Goal: Transaction & Acquisition: Obtain resource

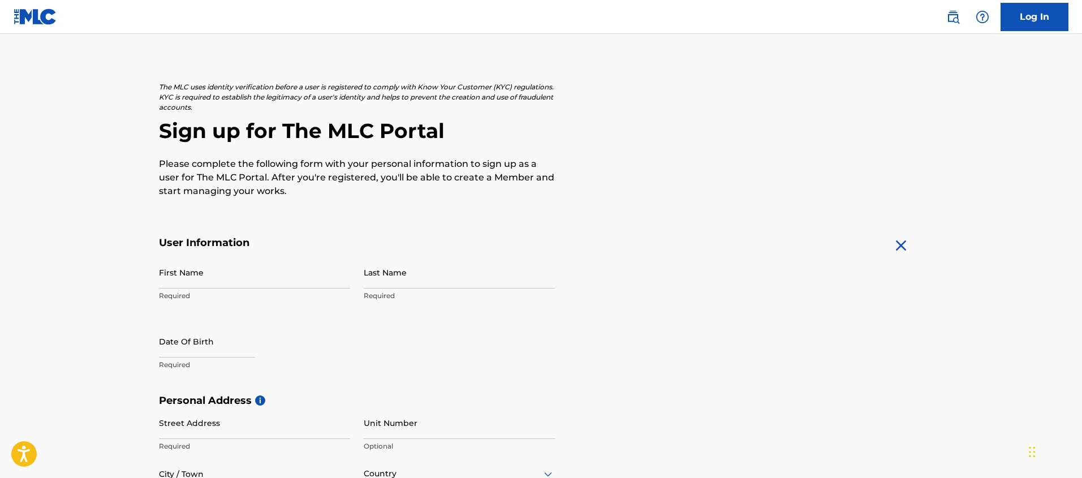
scroll to position [36, 0]
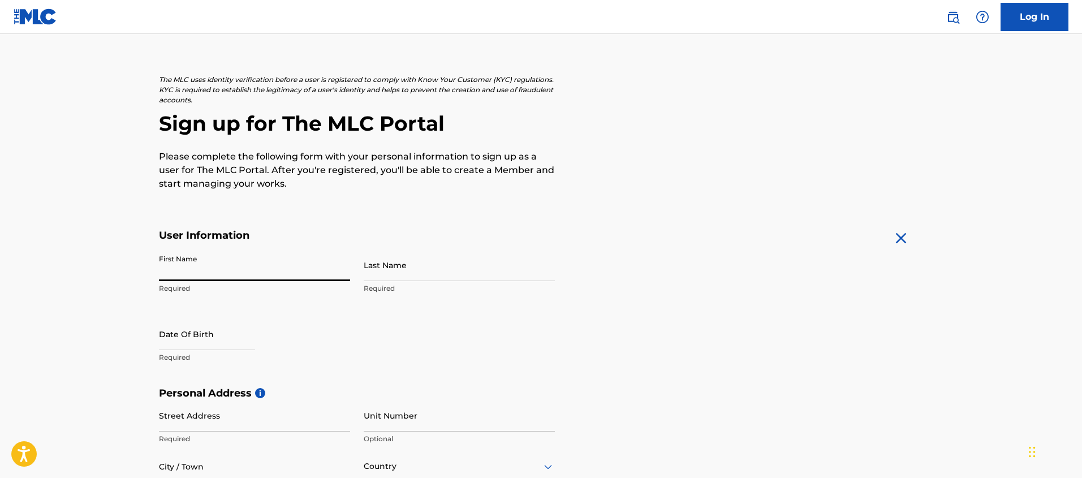
click at [164, 274] on input "First Name" at bounding box center [254, 265] width 191 height 32
type input "[PERSON_NAME]"
type input "[STREET_ADDRESS]"
type input "apt 4314"
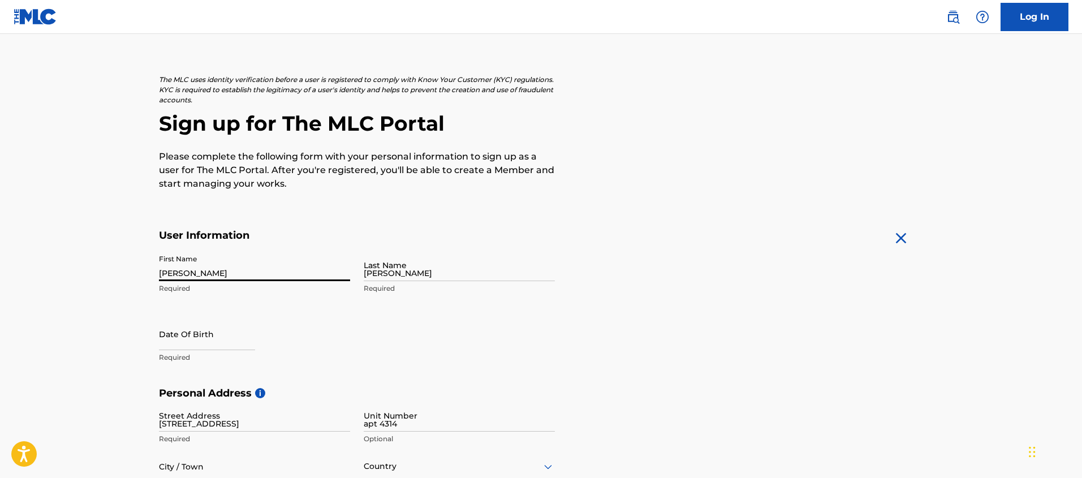
type input "[GEOGRAPHIC_DATA]"
type input "FL"
type input "33132"
type input "1"
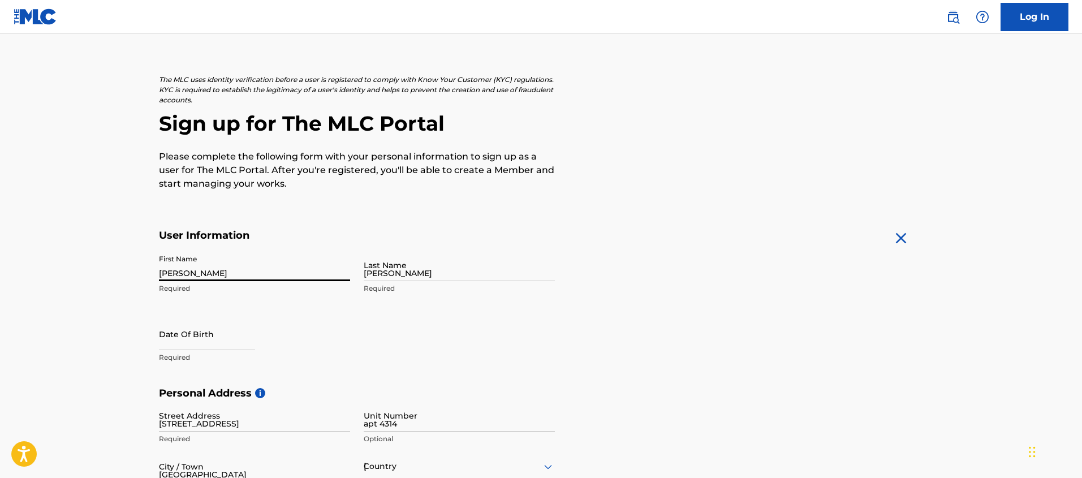
type input "773"
type input "9911545"
type input "[EMAIL_ADDRESS][DOMAIN_NAME]"
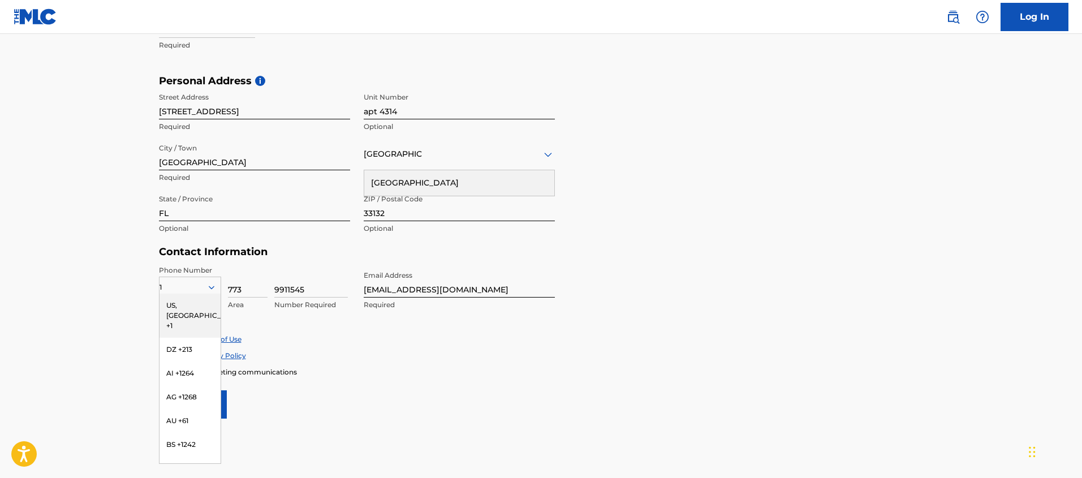
click at [73, 204] on main "The MLC uses identity verification before a user is registered to comply with K…" at bounding box center [541, 84] width 1082 height 796
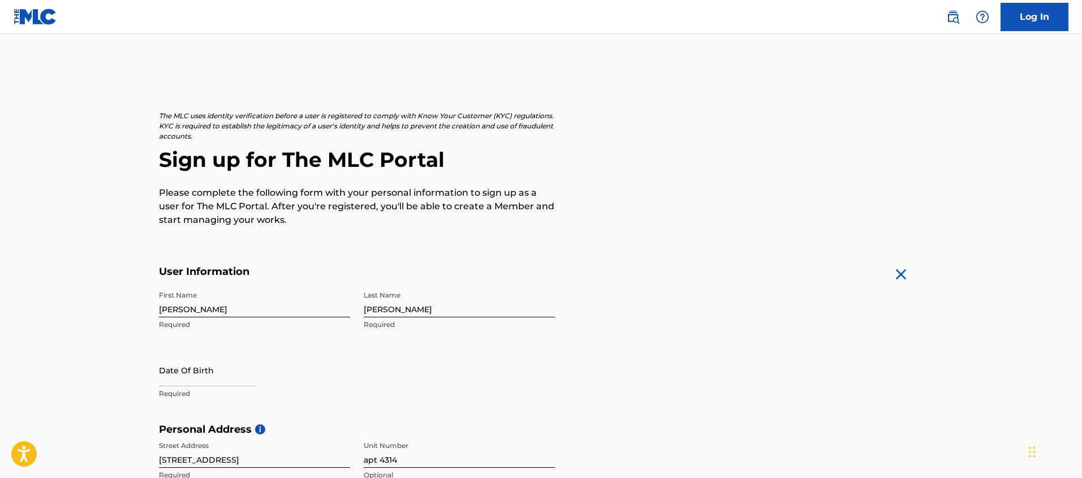
scroll to position [44, 0]
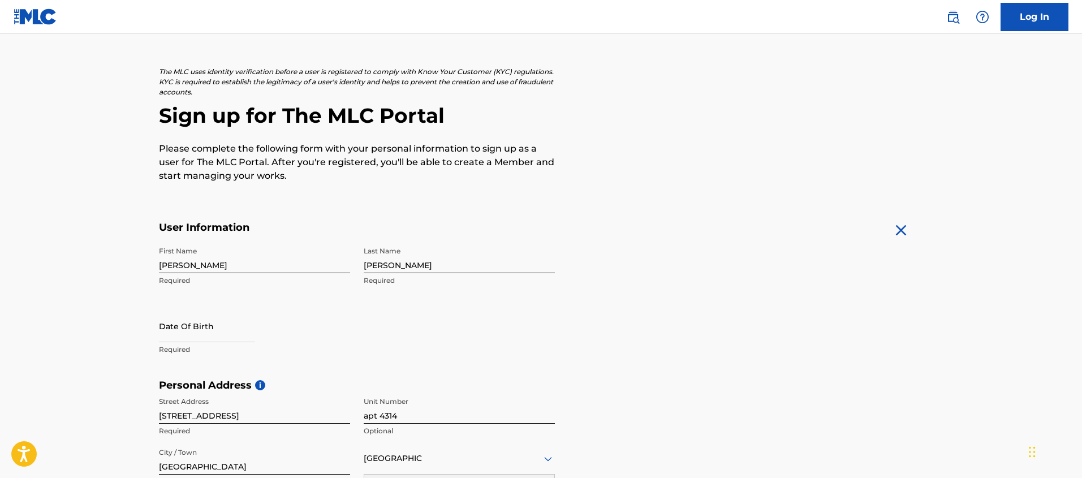
click at [173, 332] on input "text" at bounding box center [207, 326] width 96 height 32
select select "7"
select select "2025"
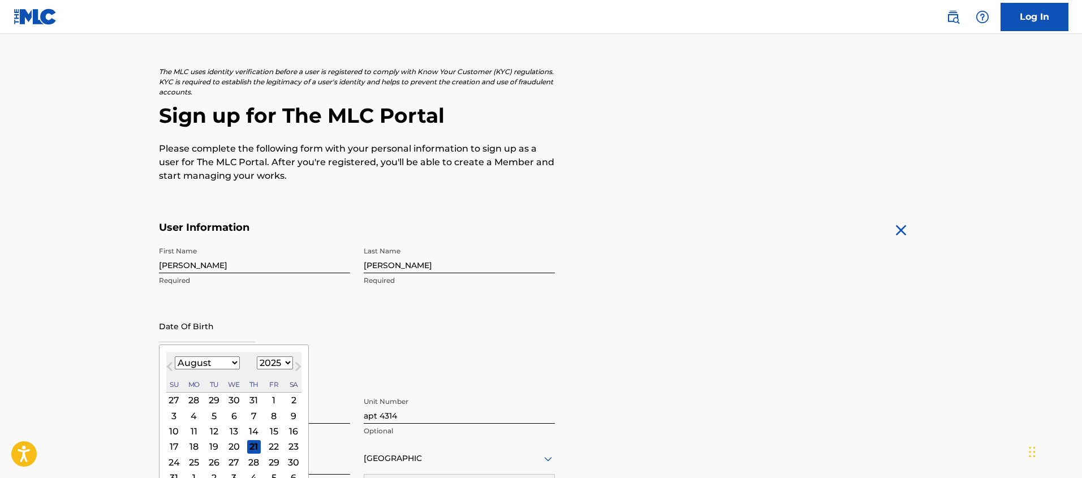
scroll to position [30, 0]
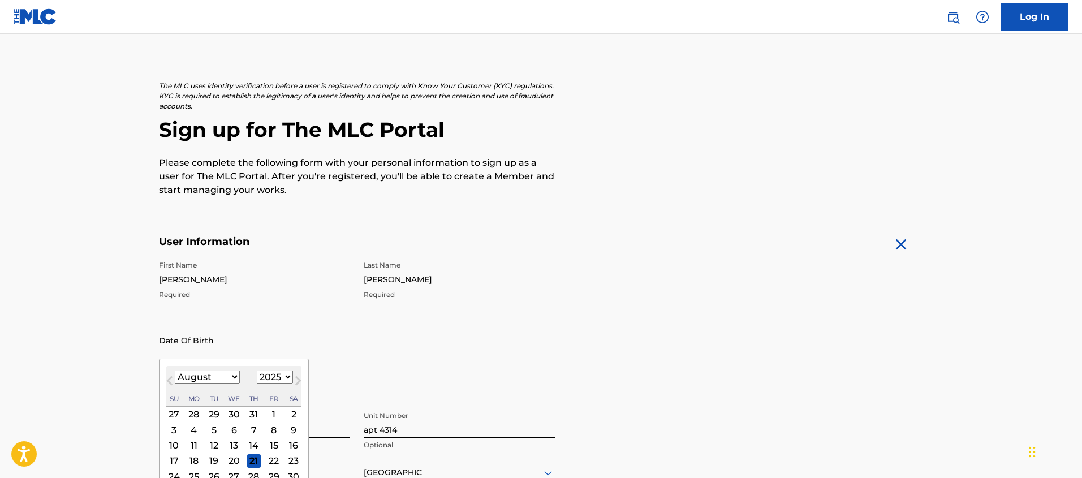
click at [223, 376] on select "January February March April May June July August September October November De…" at bounding box center [207, 376] width 65 height 13
select select "1"
click at [175, 370] on select "January February March April May June July August September October November De…" at bounding box center [207, 376] width 65 height 13
click at [280, 373] on select "1899 1900 1901 1902 1903 1904 1905 1906 1907 1908 1909 1910 1911 1912 1913 1914…" at bounding box center [275, 376] width 36 height 13
select select "1976"
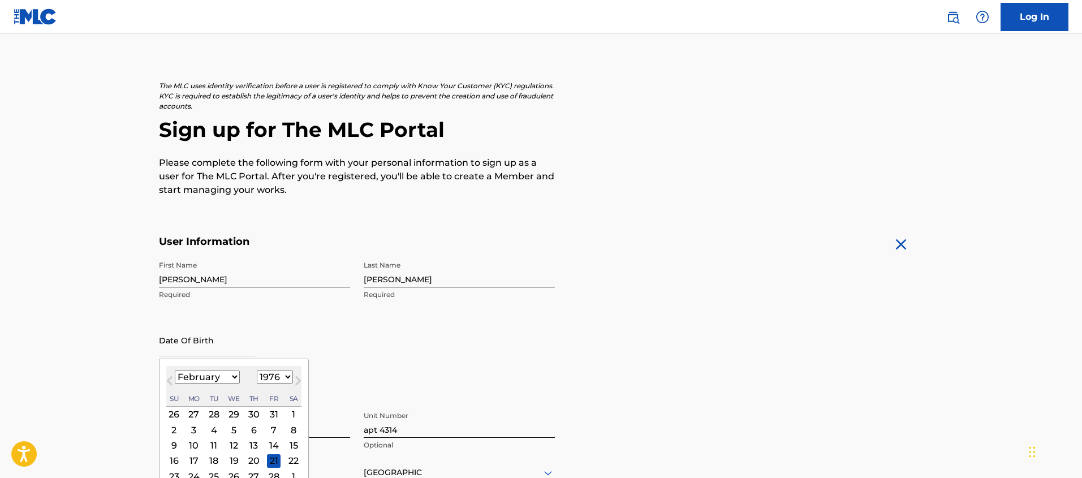
click at [257, 370] on select "1899 1900 1901 1902 1903 1904 1905 1906 1907 1908 1909 1910 1911 1912 1913 1914…" at bounding box center [275, 376] width 36 height 13
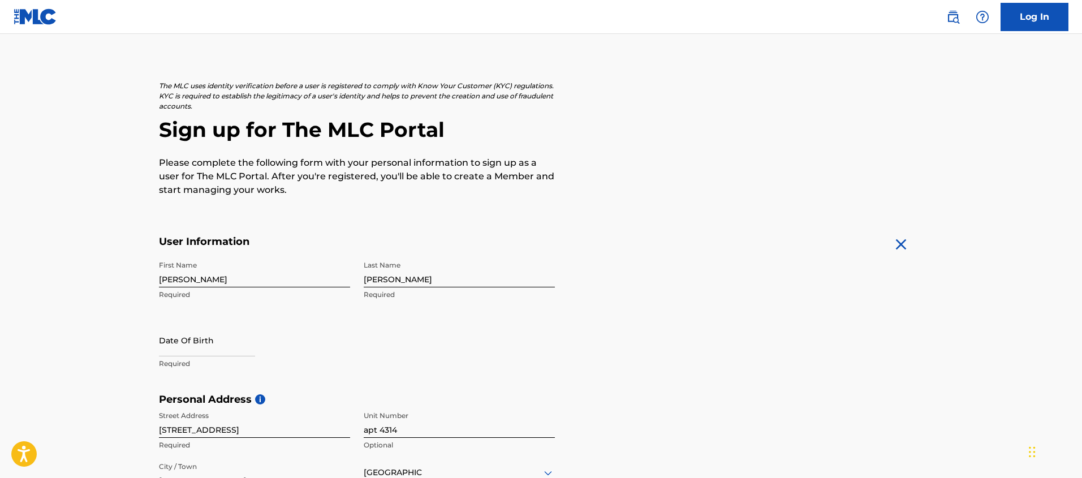
click at [111, 323] on main "The MLC uses identity verification before a user is registered to comply with K…" at bounding box center [541, 402] width 1082 height 796
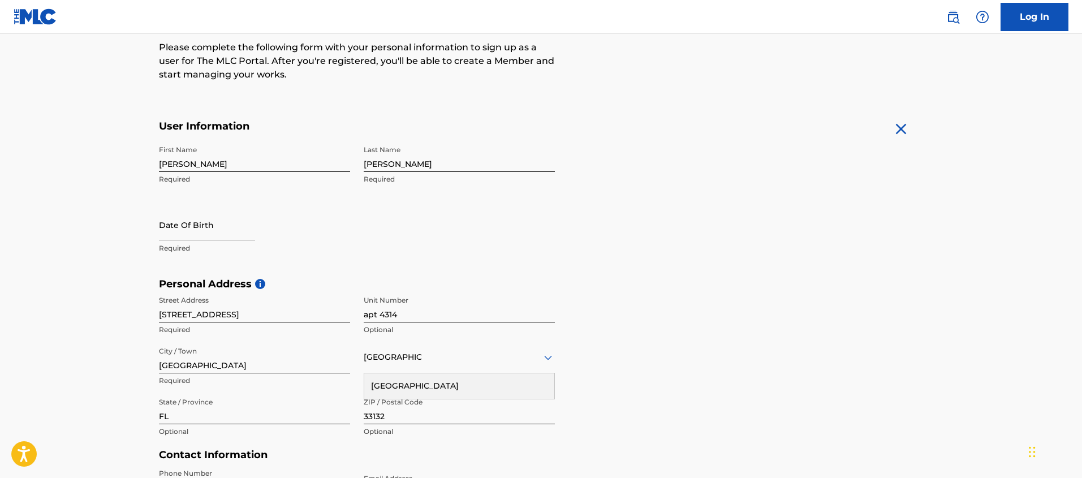
scroll to position [179, 0]
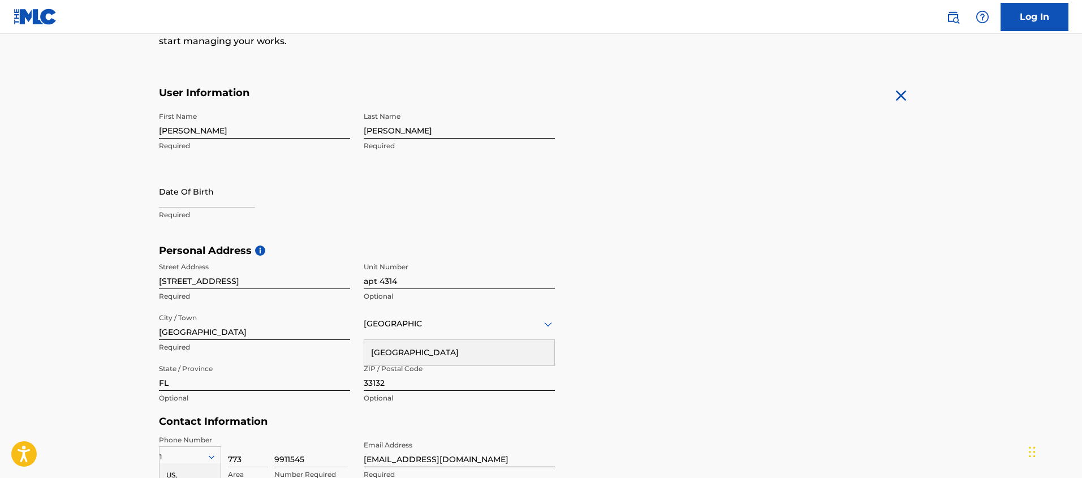
click at [167, 201] on input "text" at bounding box center [207, 191] width 96 height 32
select select "7"
select select "2025"
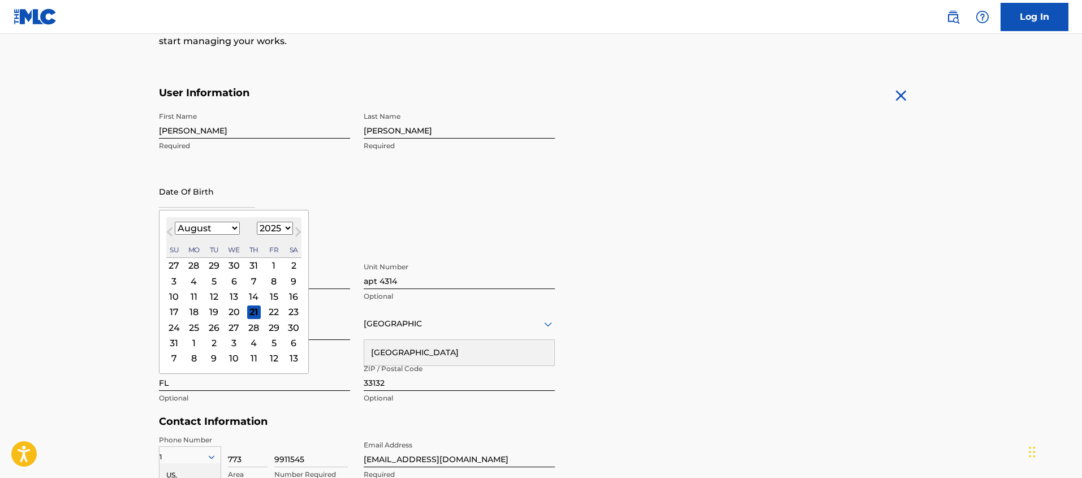
click at [223, 231] on select "January February March April May June July August September October November De…" at bounding box center [207, 228] width 65 height 13
select select "1"
click at [175, 222] on select "January February March April May June July August September October November De…" at bounding box center [207, 228] width 65 height 13
click at [276, 228] on select "1899 1900 1901 1902 1903 1904 1905 1906 1907 1908 1909 1910 1911 1912 1913 1914…" at bounding box center [275, 228] width 36 height 13
select select "1976"
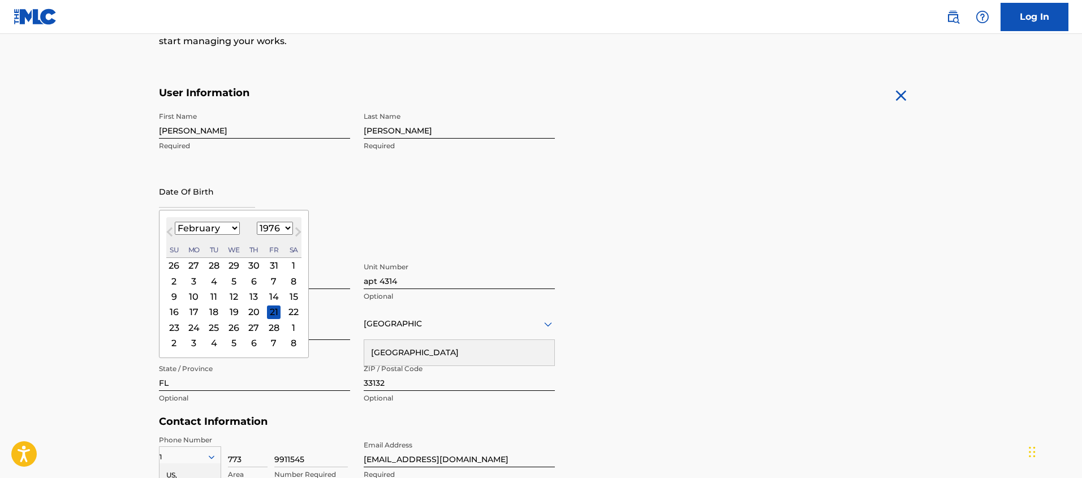
click at [257, 222] on select "1899 1900 1901 1902 1903 1904 1905 1906 1907 1908 1909 1910 1911 1912 1913 1914…" at bounding box center [275, 228] width 36 height 13
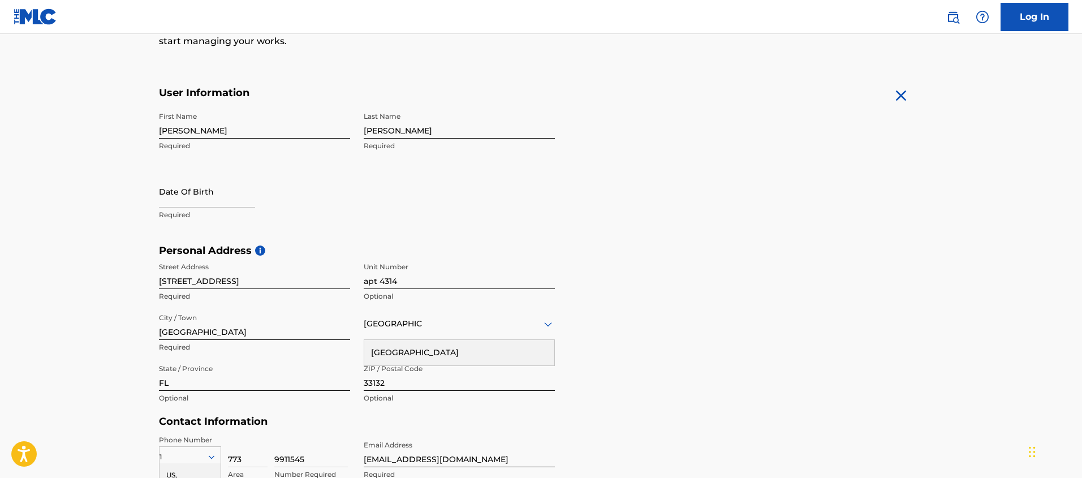
click at [106, 232] on main "The MLC uses identity verification before a user is registered to comply with K…" at bounding box center [541, 253] width 1082 height 796
select select "7"
select select "2025"
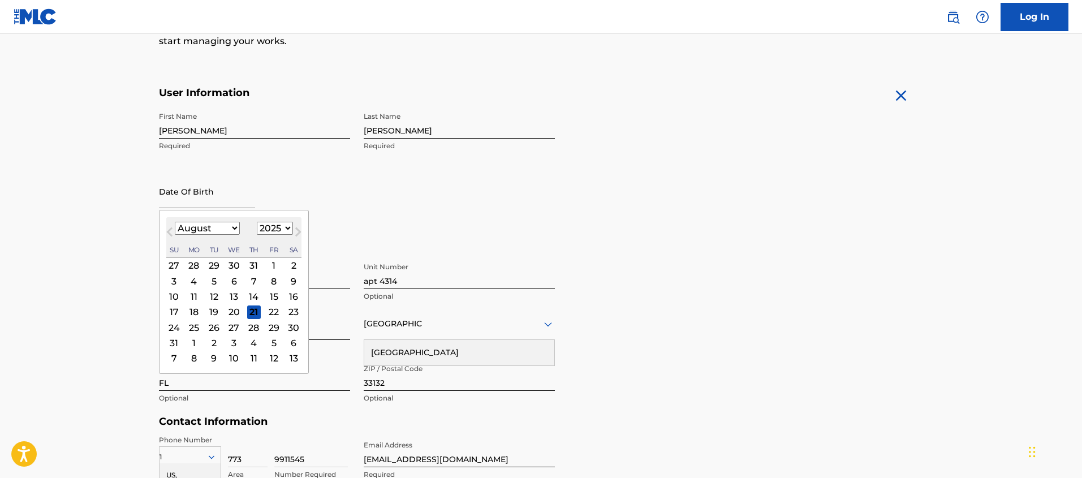
click at [165, 200] on input "text" at bounding box center [207, 191] width 96 height 32
click at [211, 230] on select "January February March April May June July August September October November De…" at bounding box center [207, 228] width 65 height 13
select select "1"
click at [175, 222] on select "January February March April May June July August September October November De…" at bounding box center [207, 228] width 65 height 13
click at [281, 230] on select "1899 1900 1901 1902 1903 1904 1905 1906 1907 1908 1909 1910 1911 1912 1913 1914…" at bounding box center [275, 228] width 36 height 13
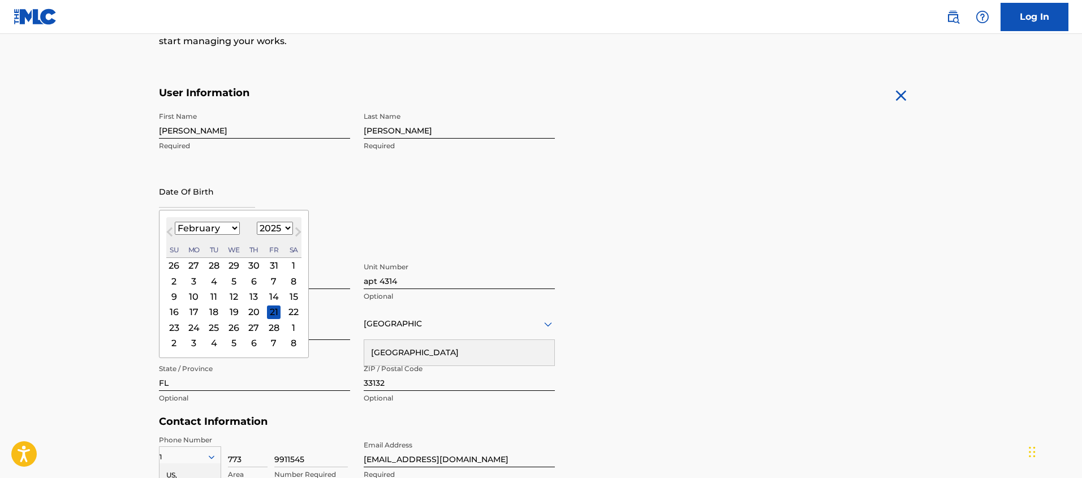
select select "1976"
click at [257, 222] on select "1899 1900 1901 1902 1903 1904 1905 1906 1907 1908 1909 1910 1911 1912 1913 1914…" at bounding box center [275, 228] width 36 height 13
click at [232, 264] on div "4" at bounding box center [234, 265] width 14 height 14
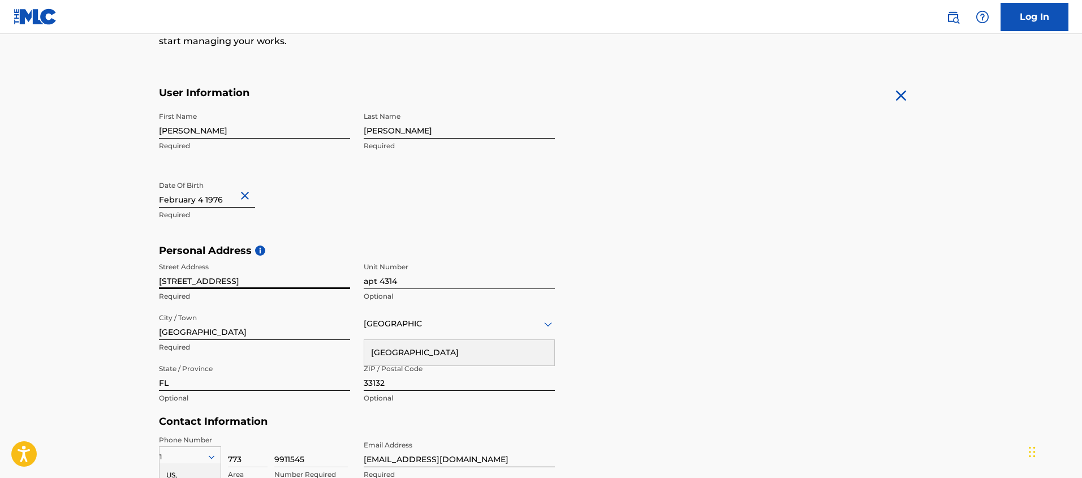
drag, startPoint x: 249, startPoint y: 281, endPoint x: 324, endPoint y: 283, distance: 74.7
click at [324, 283] on input "[STREET_ADDRESS]" at bounding box center [254, 273] width 191 height 32
type input "[STREET_ADDRESS]"
click at [101, 287] on main "The MLC uses identity verification before a user is registered to comply with K…" at bounding box center [541, 253] width 1082 height 796
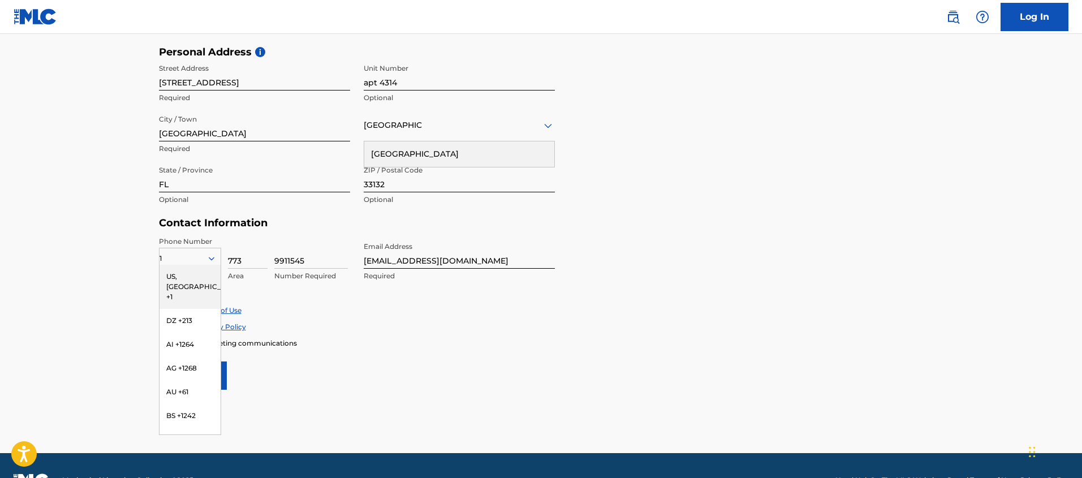
scroll to position [363, 0]
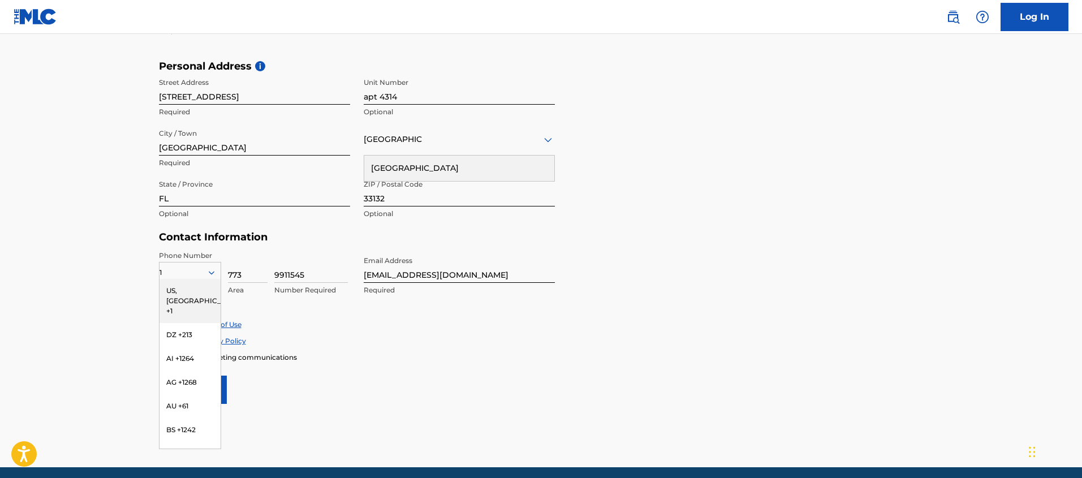
click at [394, 144] on input "[GEOGRAPHIC_DATA]" at bounding box center [393, 139] width 58 height 12
click at [710, 176] on div "Personal Address i Street Address [STREET_ADDRESS] Optional City / Town [GEOGRA…" at bounding box center [541, 145] width 765 height 171
click at [58, 189] on main "The MLC uses identity verification before a user is registered to comply with K…" at bounding box center [541, 69] width 1082 height 796
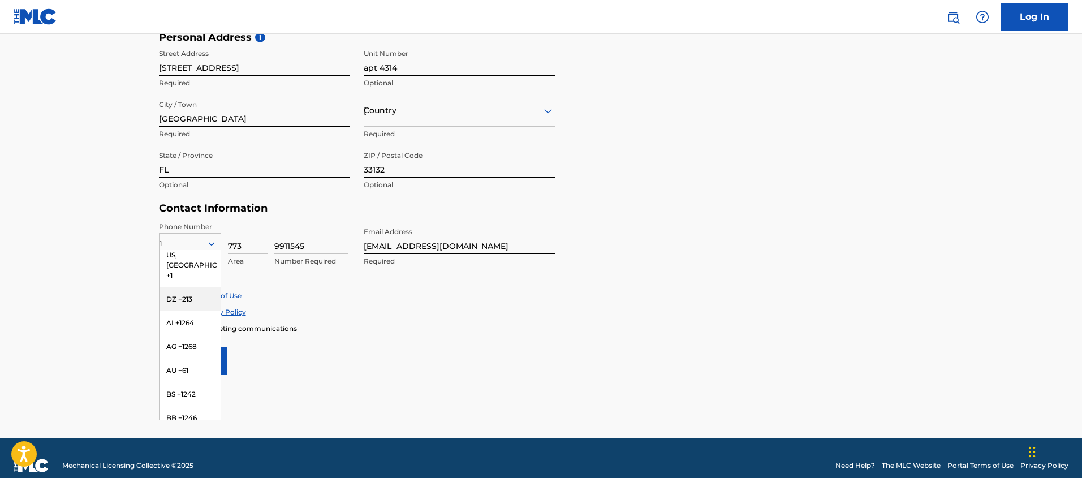
scroll to position [0, 0]
click at [183, 266] on div "US, [GEOGRAPHIC_DATA] +1" at bounding box center [189, 272] width 61 height 44
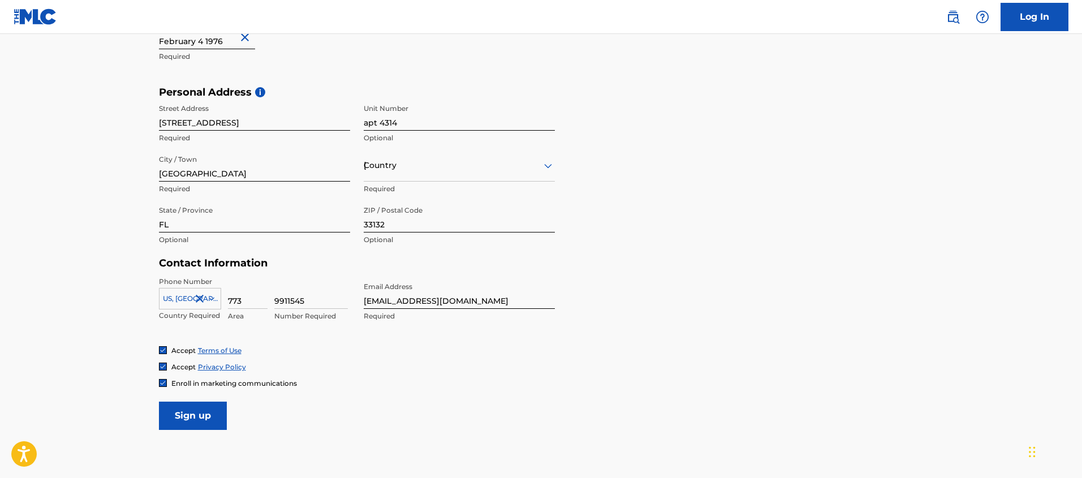
scroll to position [406, 0]
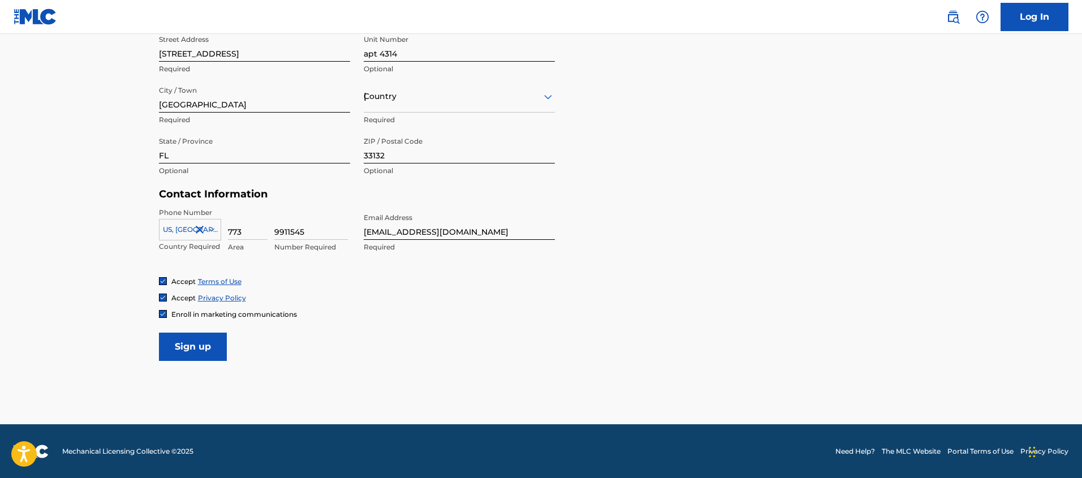
click at [176, 346] on input "Sign up" at bounding box center [193, 347] width 68 height 28
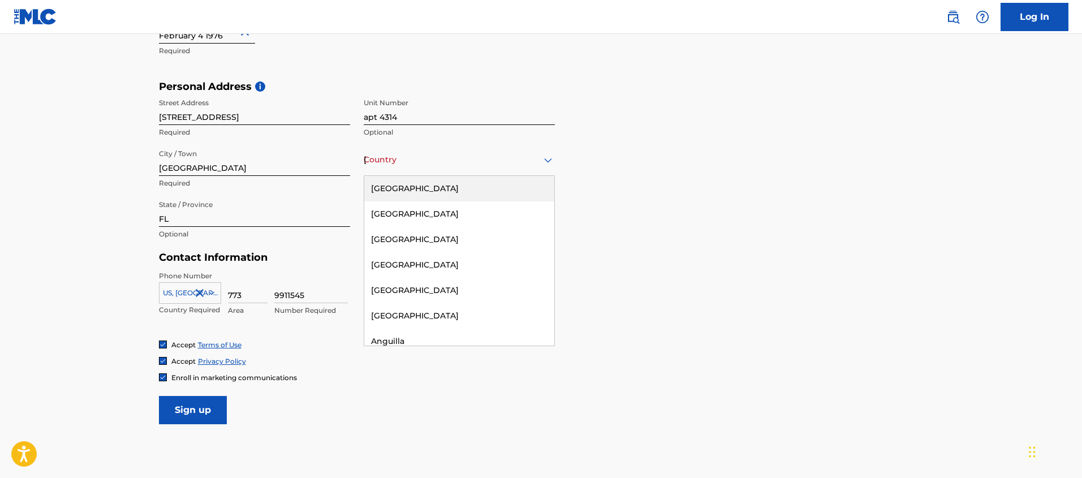
click at [384, 172] on div "Country [GEOGRAPHIC_DATA]" at bounding box center [459, 160] width 191 height 32
click at [382, 189] on div "[GEOGRAPHIC_DATA]" at bounding box center [459, 188] width 190 height 25
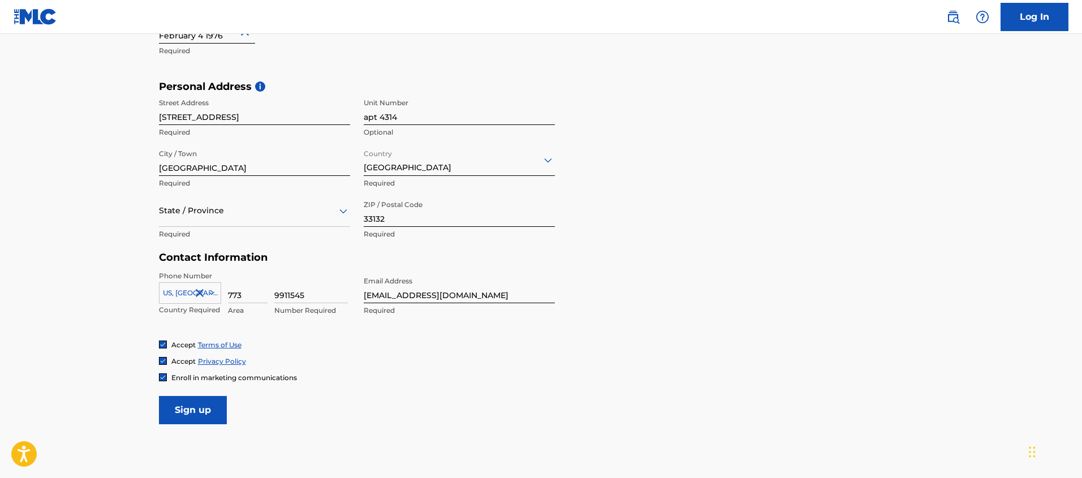
click at [141, 272] on main "The MLC uses identity verification before a user is registered to comply with K…" at bounding box center [541, 89] width 1082 height 796
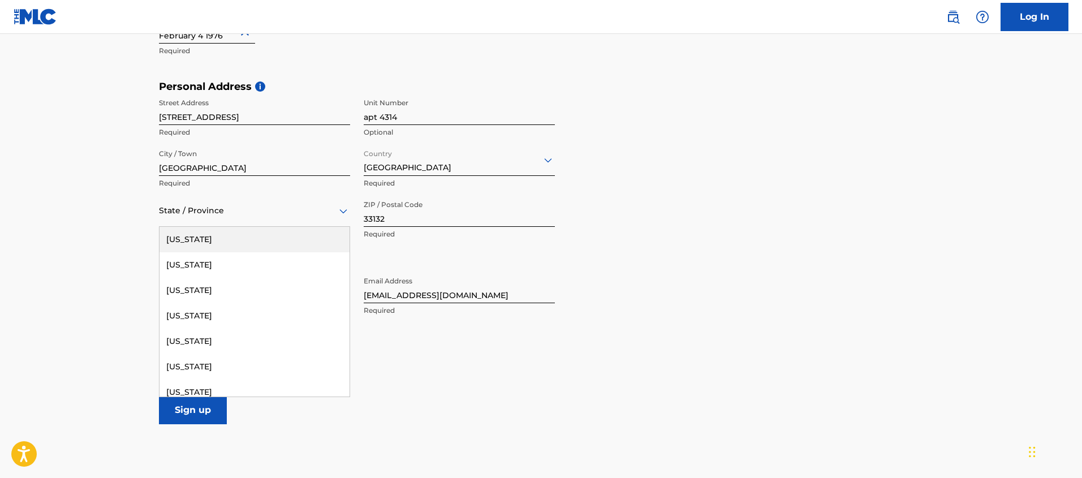
click at [170, 218] on div "State / Province" at bounding box center [254, 211] width 191 height 32
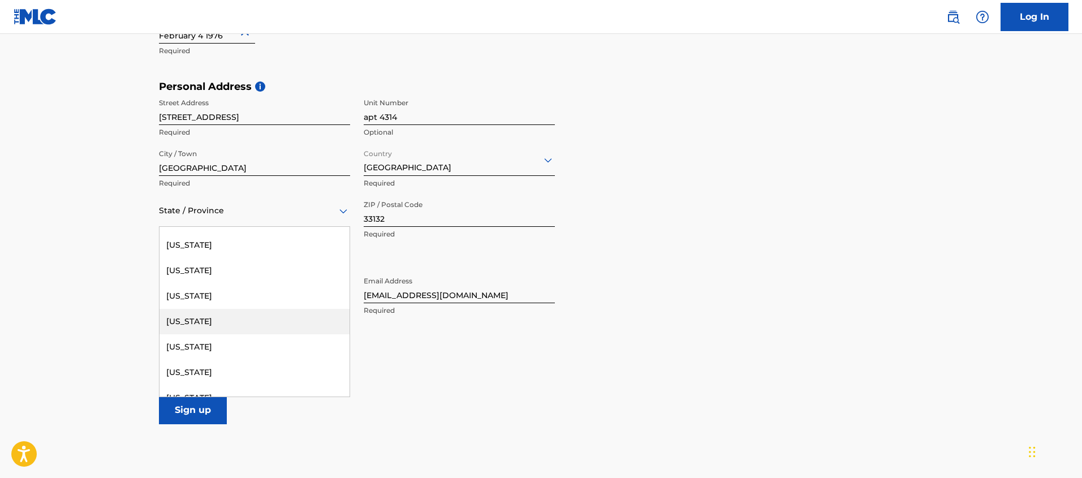
scroll to position [141, 0]
click at [170, 339] on div "[US_STATE]" at bounding box center [254, 327] width 190 height 25
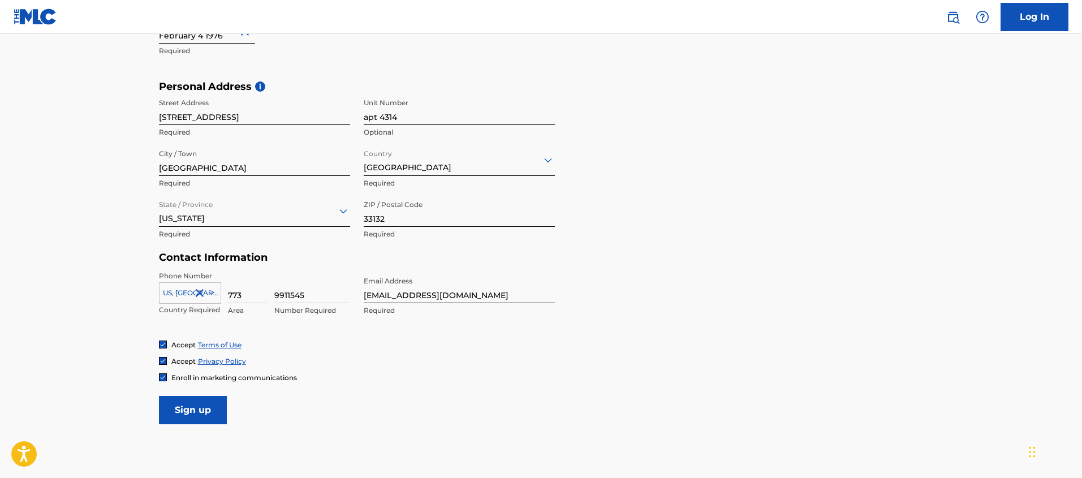
click at [174, 217] on div at bounding box center [254, 211] width 191 height 14
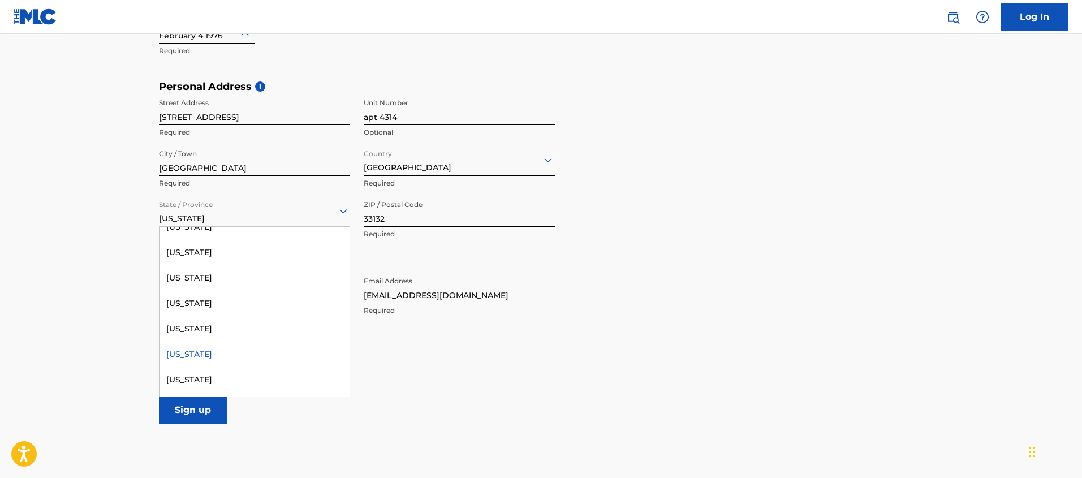
scroll to position [122, 0]
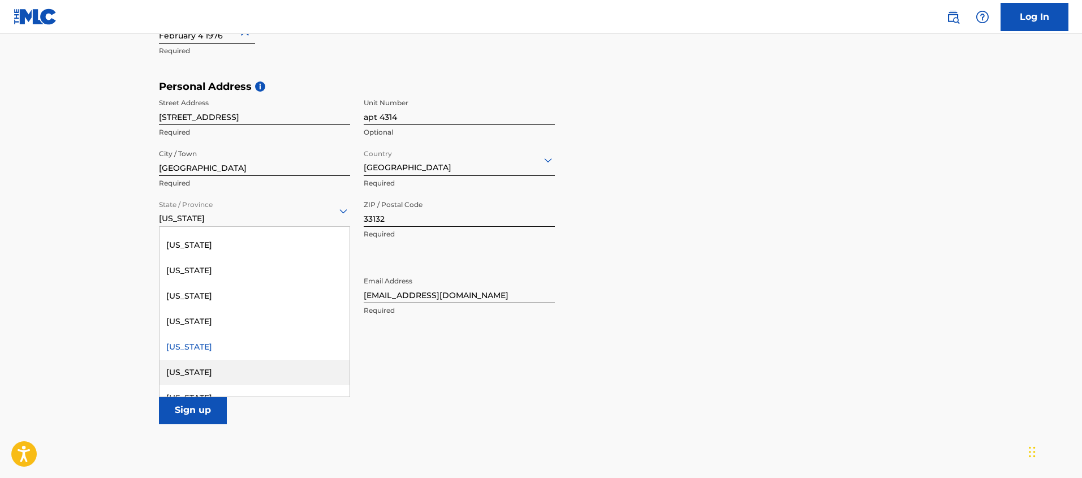
click at [186, 370] on div "[US_STATE]" at bounding box center [254, 372] width 190 height 25
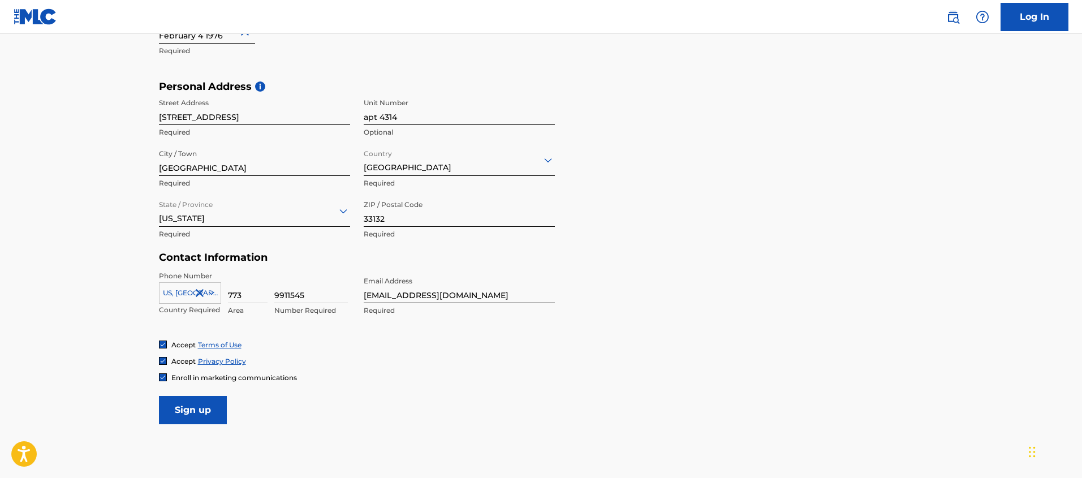
click at [109, 330] on main "The MLC uses identity verification before a user is registered to comply with K…" at bounding box center [541, 89] width 1082 height 796
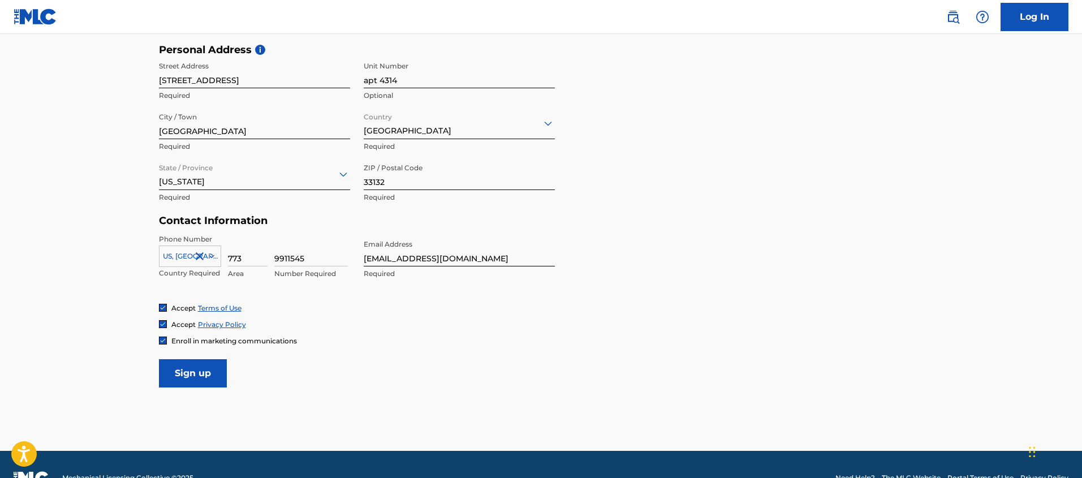
scroll to position [373, 0]
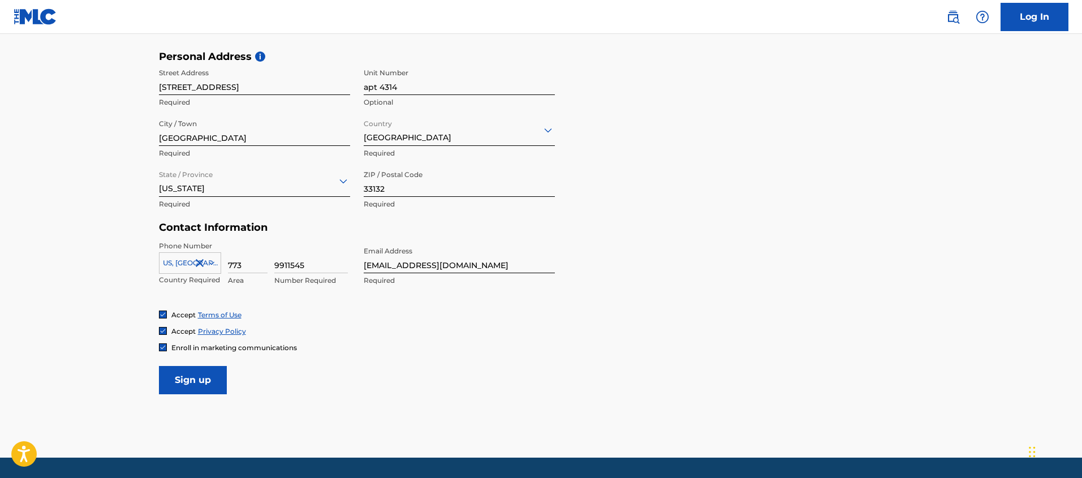
click at [180, 386] on input "Sign up" at bounding box center [193, 380] width 68 height 28
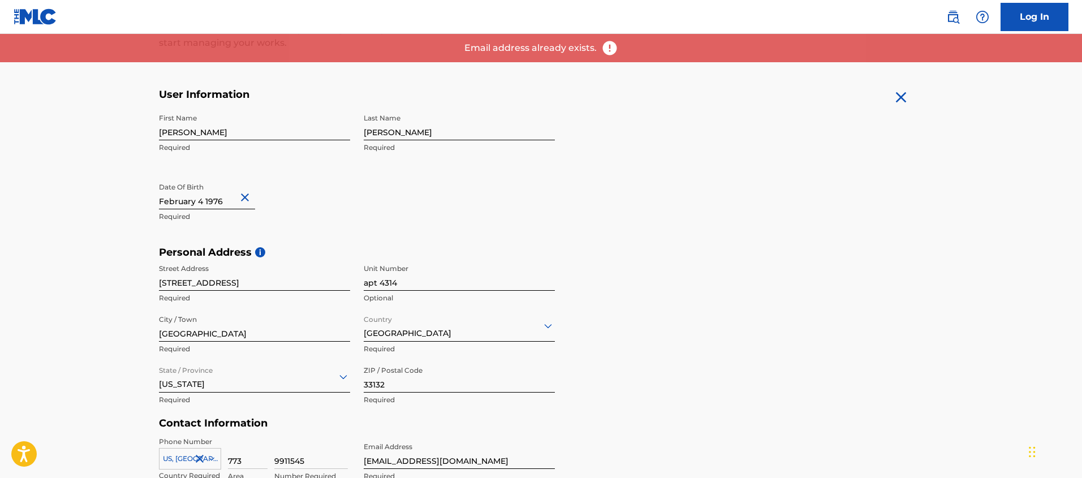
scroll to position [170, 0]
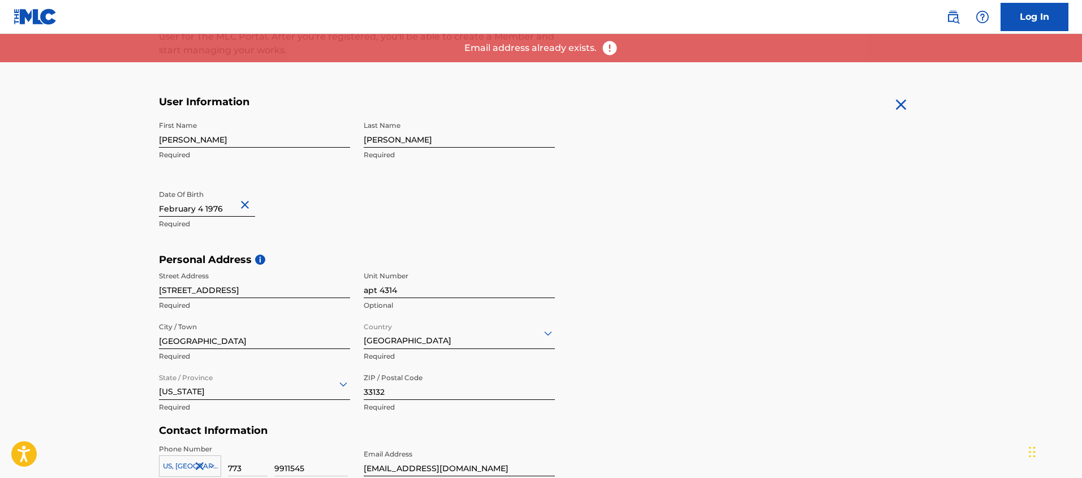
click at [1023, 14] on link "Log In" at bounding box center [1035, 17] width 68 height 28
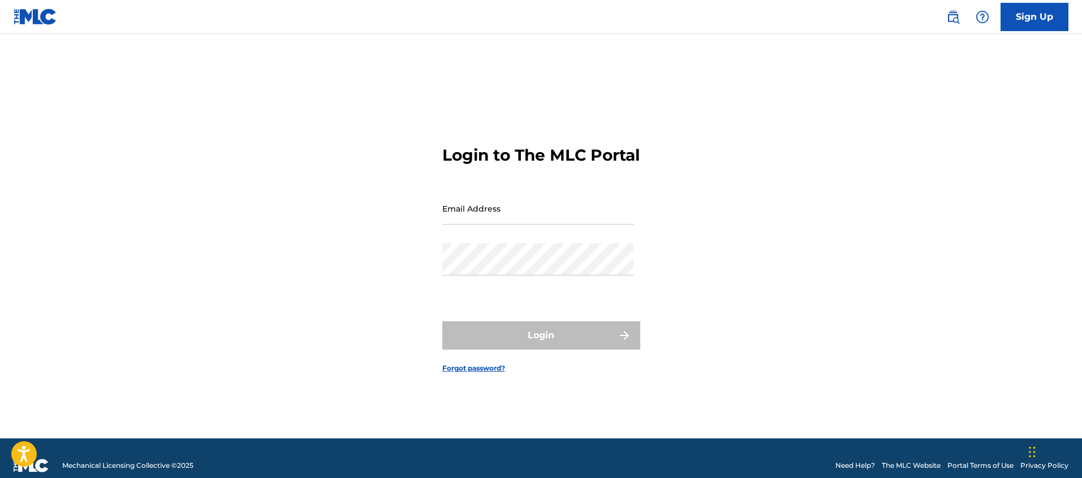
click at [475, 238] on div "Email Address" at bounding box center [537, 217] width 191 height 51
click at [475, 225] on input "Email Address" at bounding box center [537, 208] width 191 height 32
type input "[EMAIL_ADDRESS][DOMAIN_NAME]"
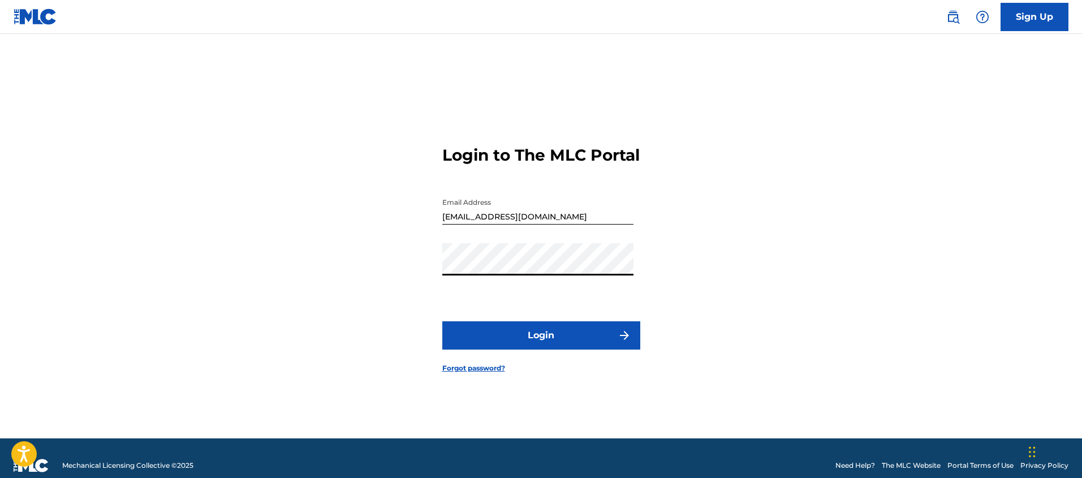
click at [531, 340] on button "Login" at bounding box center [541, 335] width 198 height 28
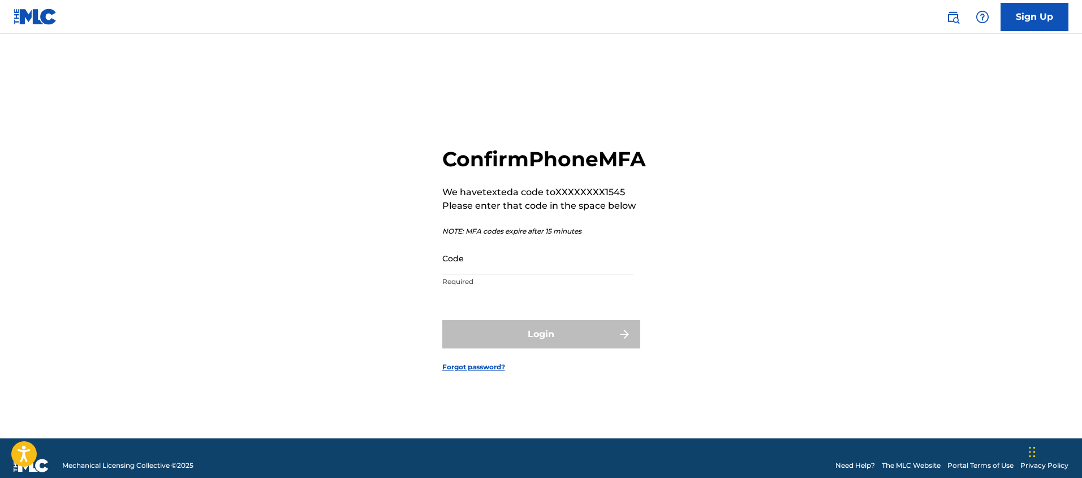
click at [467, 274] on input "Code" at bounding box center [537, 258] width 191 height 32
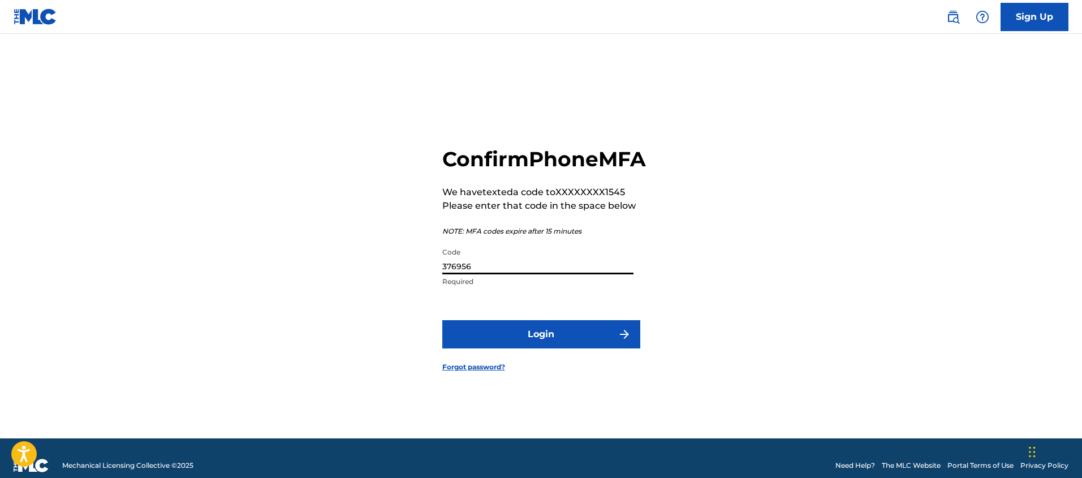
type input "376956"
click at [577, 348] on button "Login" at bounding box center [541, 334] width 198 height 28
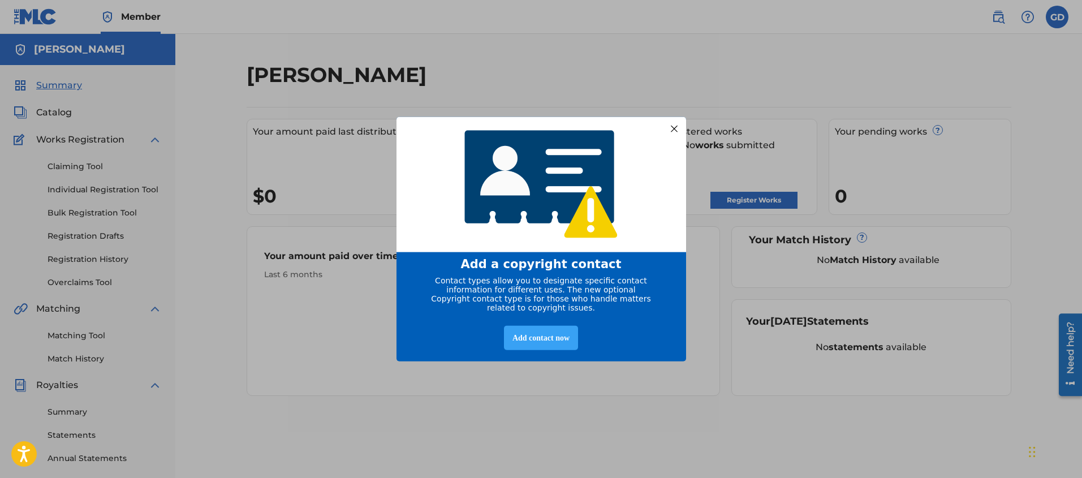
click at [545, 350] on div "Add contact now" at bounding box center [541, 338] width 74 height 24
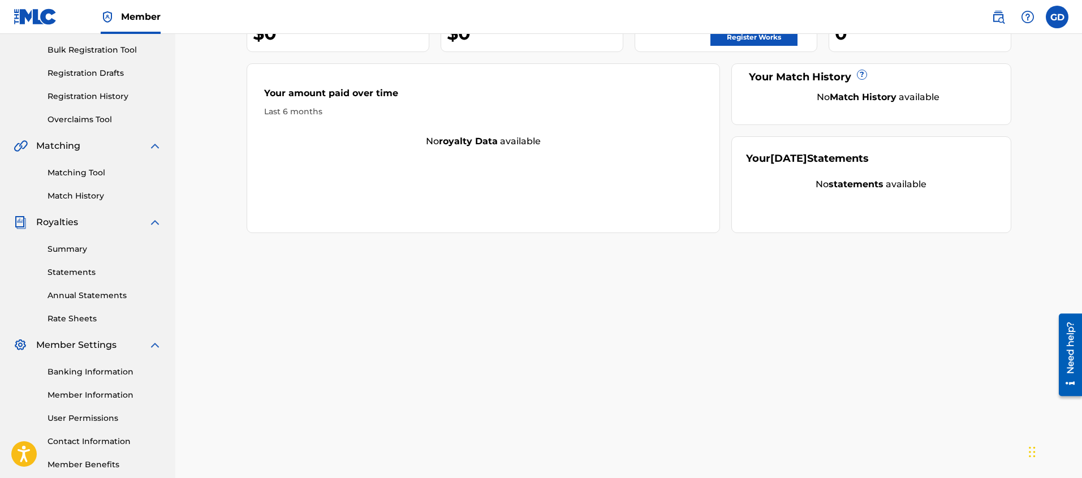
scroll to position [223, 0]
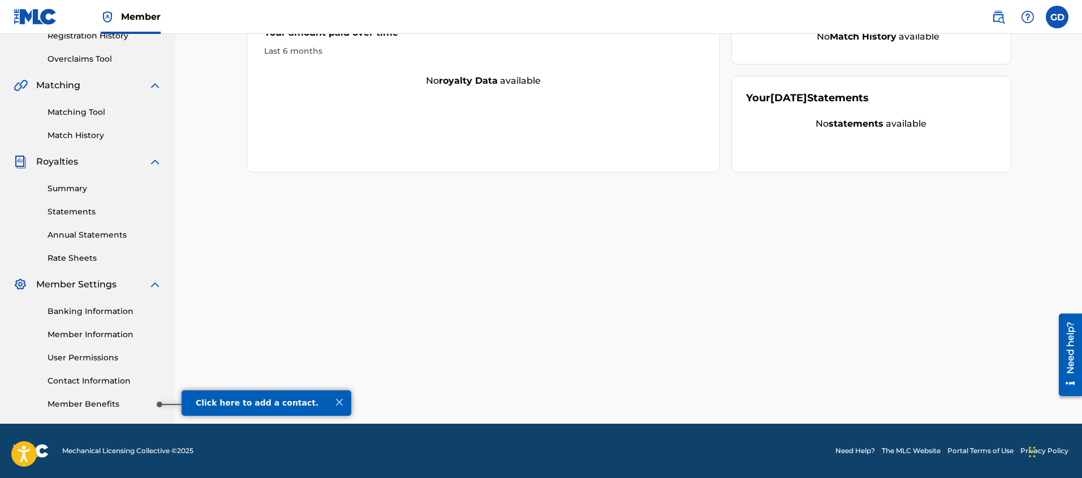
click at [119, 400] on link "Member Benefits" at bounding box center [105, 404] width 114 height 12
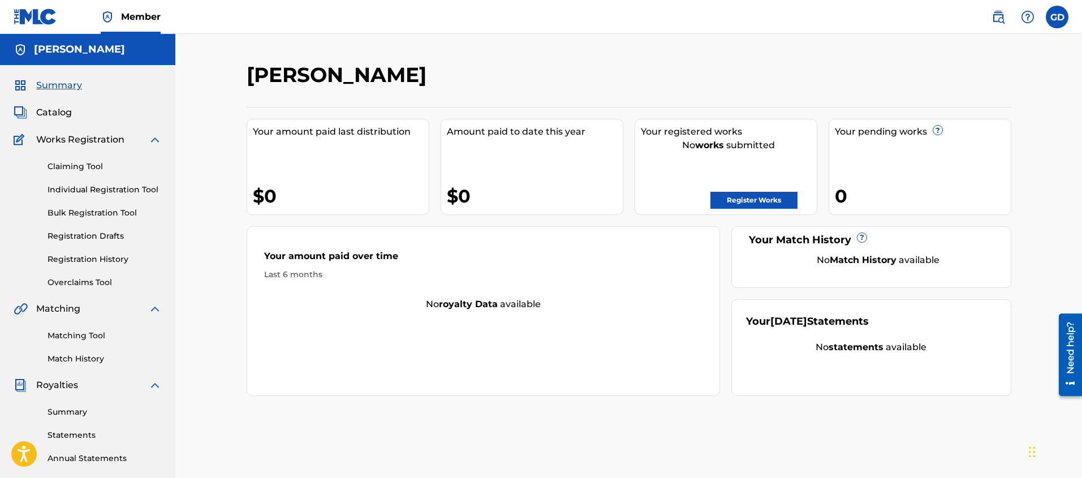
scroll to position [7, 0]
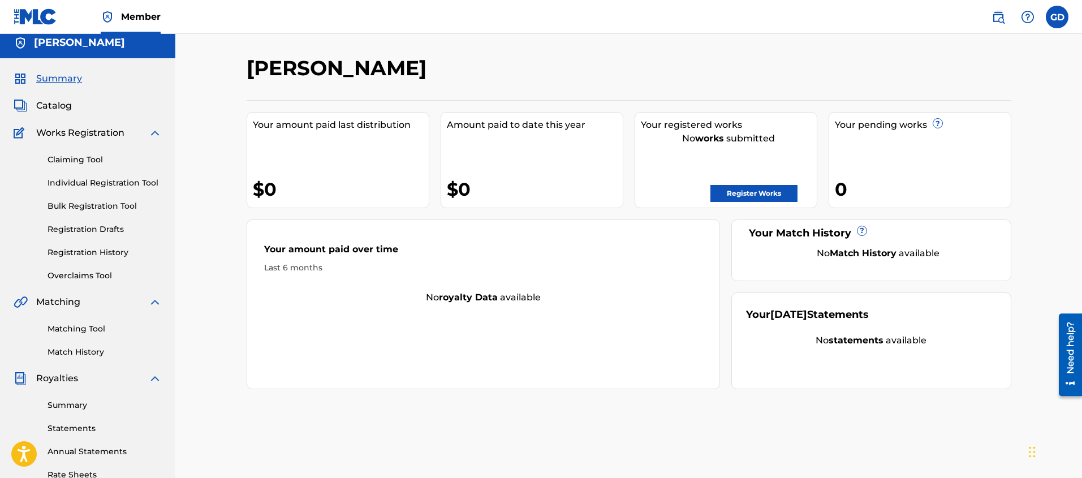
click at [83, 159] on link "Claiming Tool" at bounding box center [105, 160] width 114 height 12
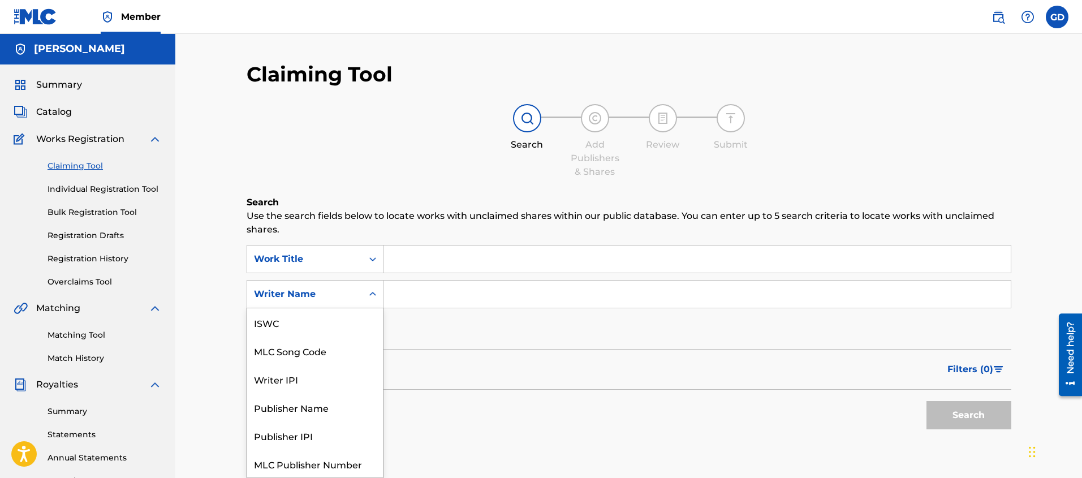
click at [371, 296] on icon "Search Form" at bounding box center [372, 293] width 11 height 11
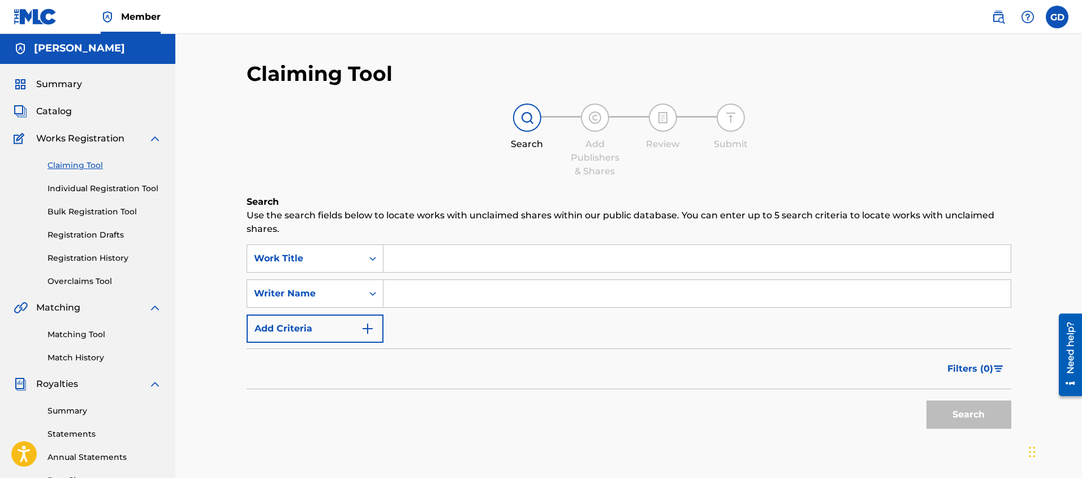
click at [371, 296] on icon "Search Form" at bounding box center [372, 293] width 11 height 11
click at [399, 295] on input "Search Form" at bounding box center [696, 293] width 627 height 27
click at [926, 400] on button "Search" at bounding box center [968, 414] width 85 height 28
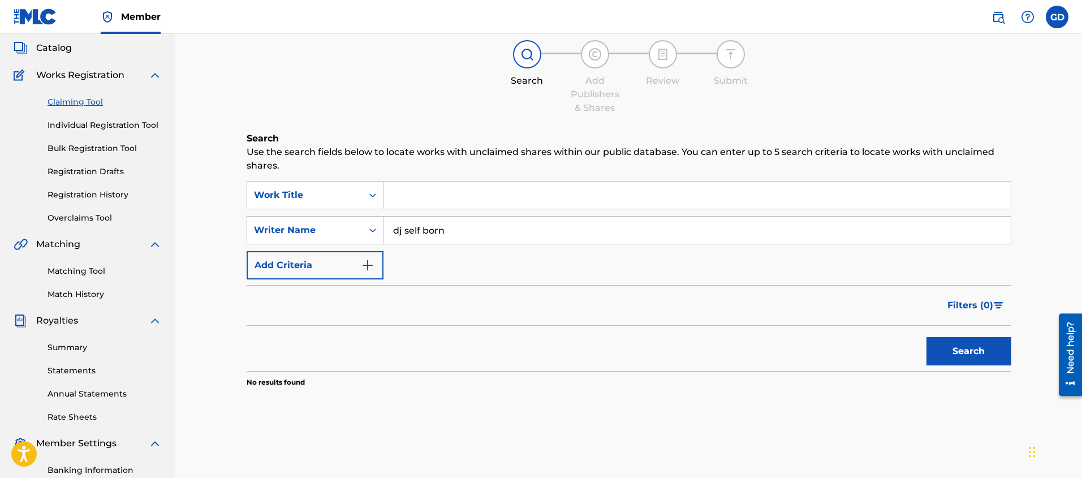
scroll to position [57, 0]
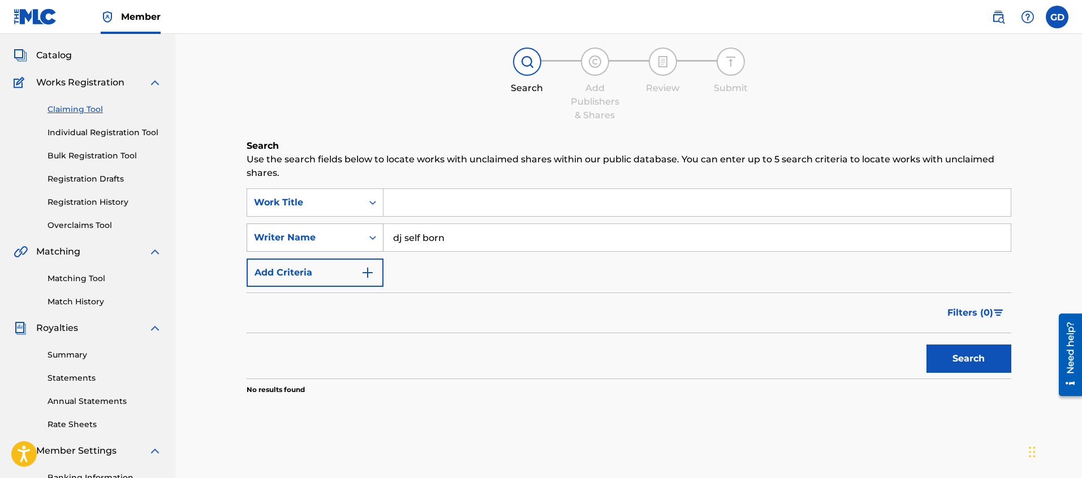
drag, startPoint x: 447, startPoint y: 239, endPoint x: 365, endPoint y: 241, distance: 82.0
click at [367, 241] on div "SearchWithCriteriaf41be5de-7741-4400-9724-ee440216d3e1 Writer Name dj self born" at bounding box center [629, 237] width 765 height 28
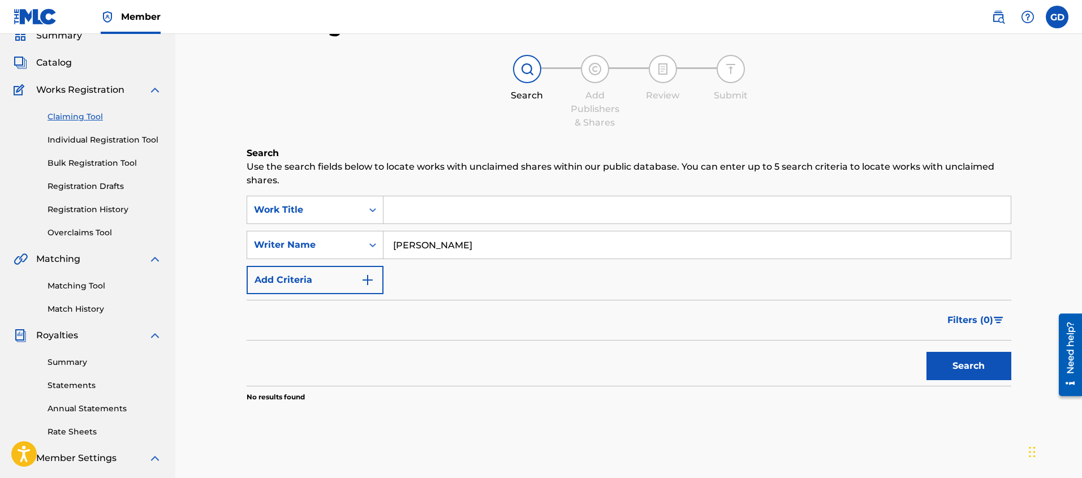
type input "[PERSON_NAME]"
click at [969, 362] on button "Search" at bounding box center [968, 366] width 85 height 28
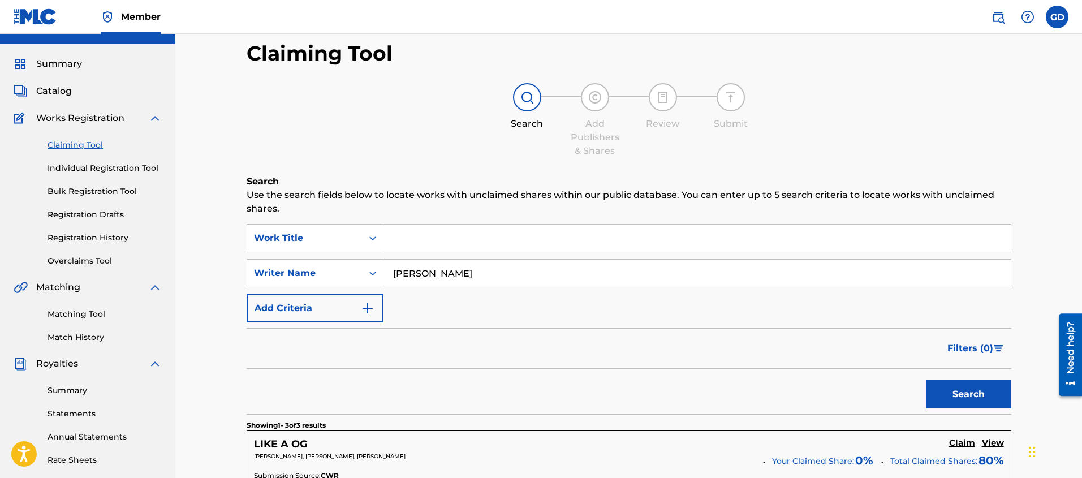
scroll to position [36, 0]
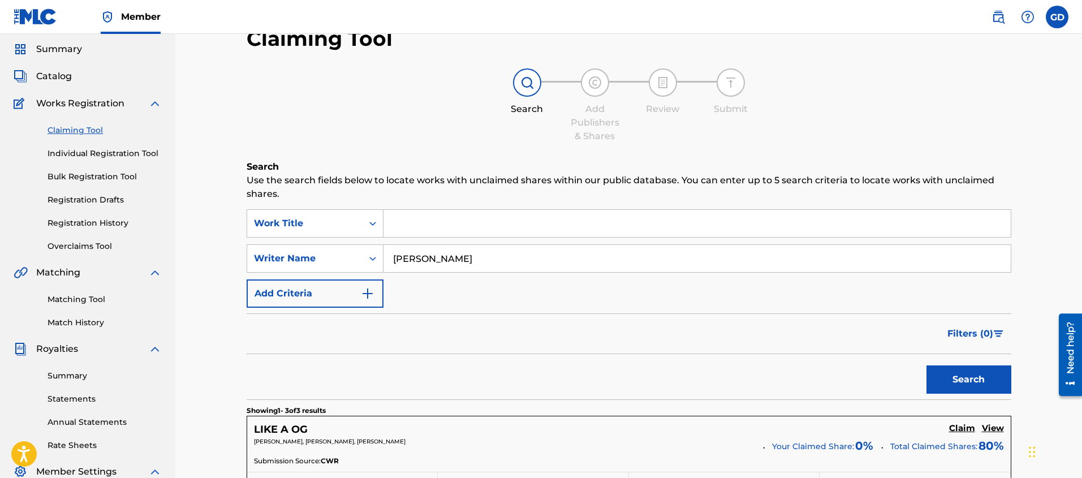
drag, startPoint x: 449, startPoint y: 264, endPoint x: 394, endPoint y: 262, distance: 55.4
click at [394, 262] on input "[PERSON_NAME]" at bounding box center [696, 258] width 627 height 27
click at [412, 231] on input "Search Form" at bounding box center [696, 223] width 627 height 27
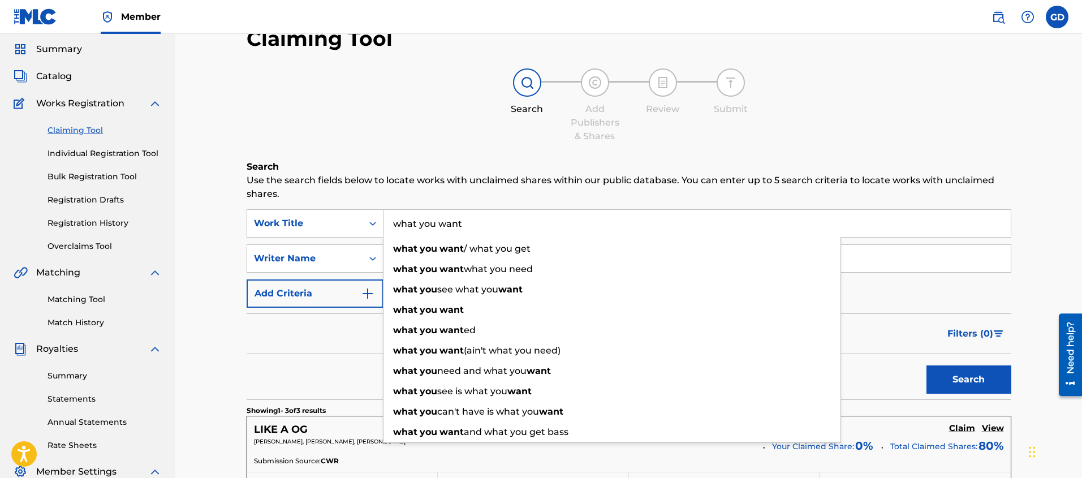
scroll to position [44, 0]
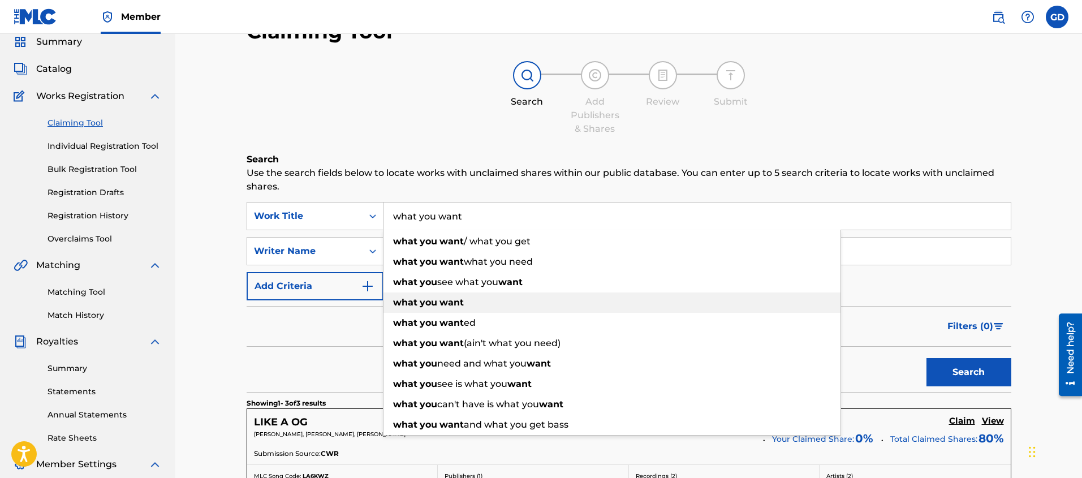
type input "what you want"
click at [408, 307] on strong "what" at bounding box center [405, 302] width 24 height 11
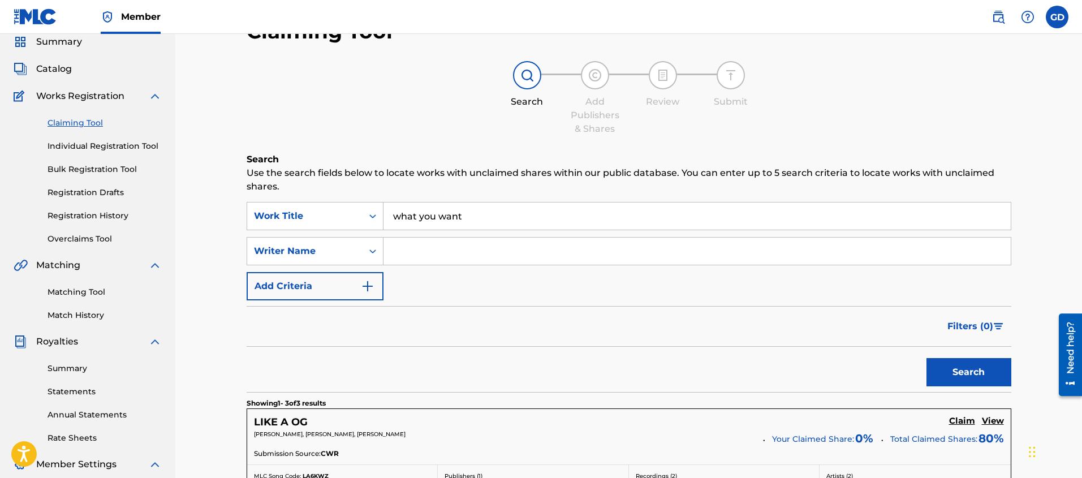
click at [979, 372] on button "Search" at bounding box center [968, 372] width 85 height 28
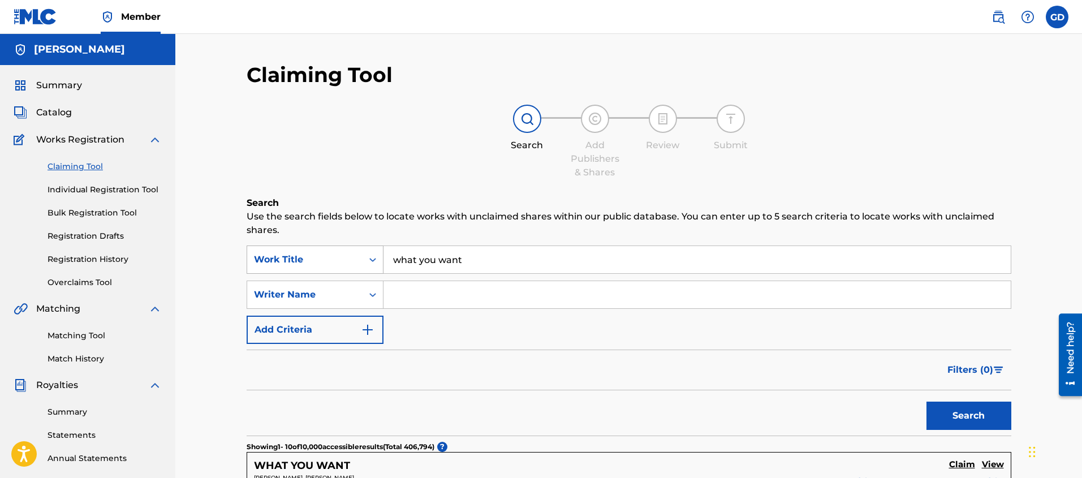
scroll to position [7, 0]
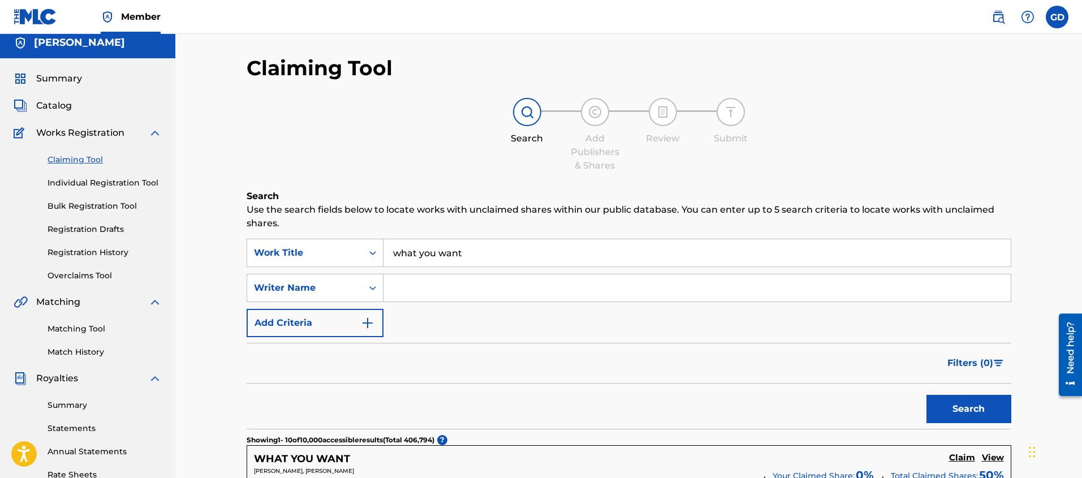
click at [470, 290] on input "Search Form" at bounding box center [696, 287] width 627 height 27
type input "maya"
click at [943, 402] on button "Search" at bounding box center [968, 409] width 85 height 28
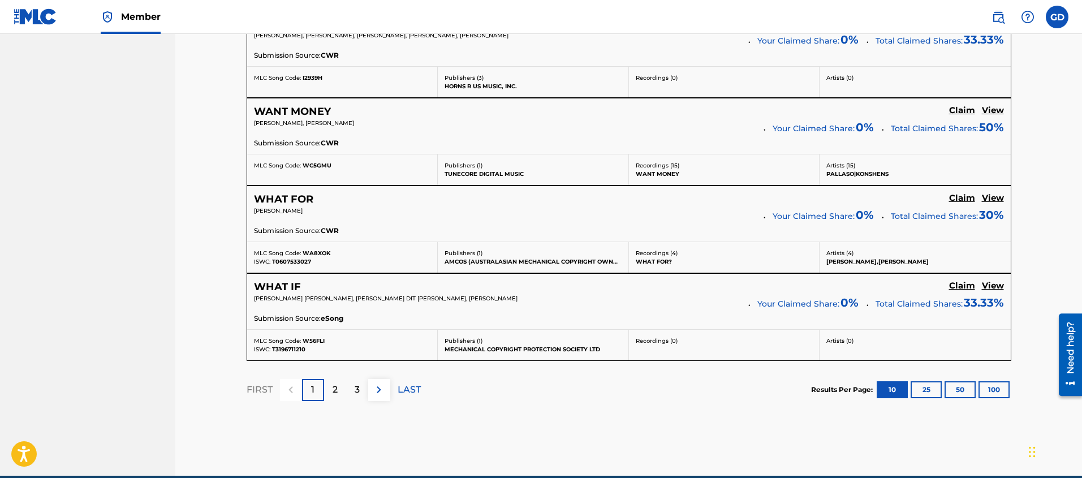
scroll to position [0, 0]
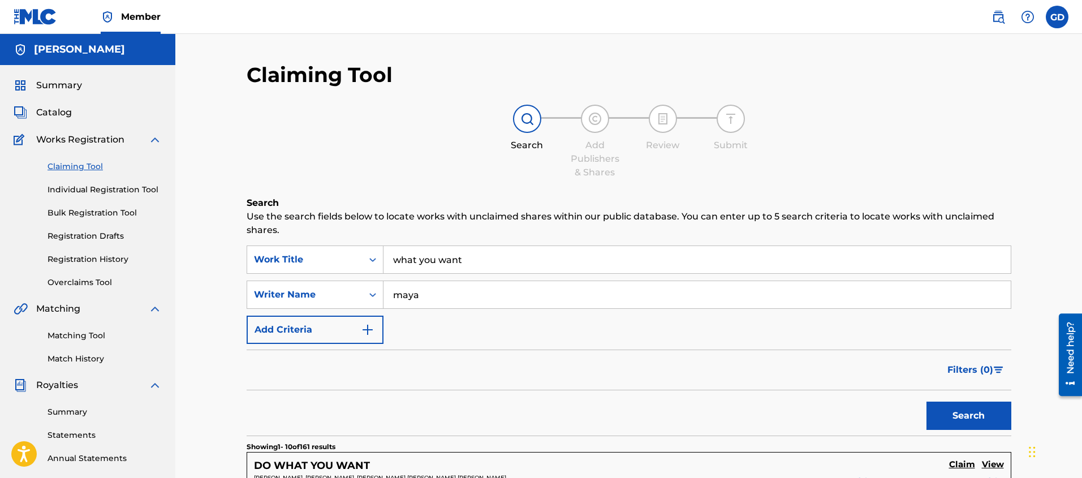
click at [66, 215] on link "Bulk Registration Tool" at bounding box center [105, 213] width 114 height 12
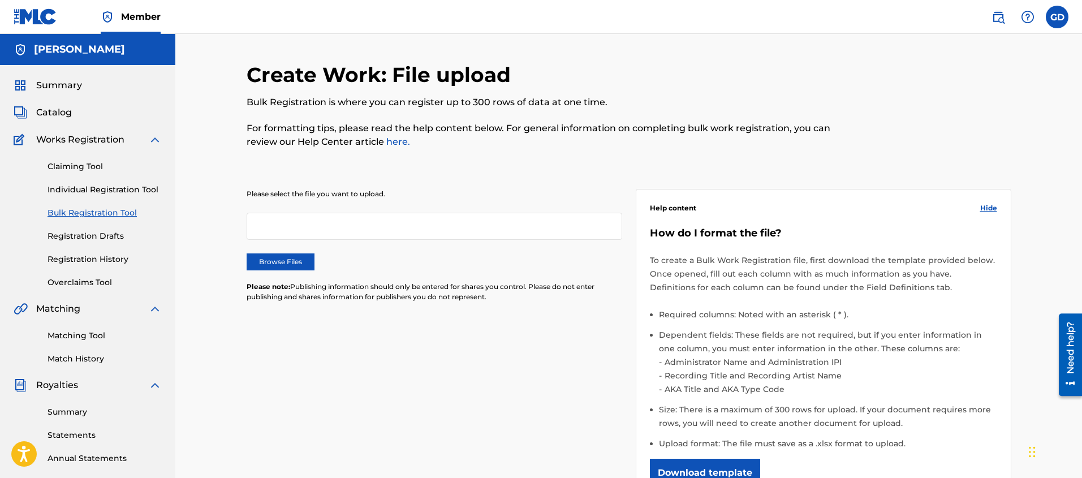
click at [62, 165] on link "Claiming Tool" at bounding box center [105, 167] width 114 height 12
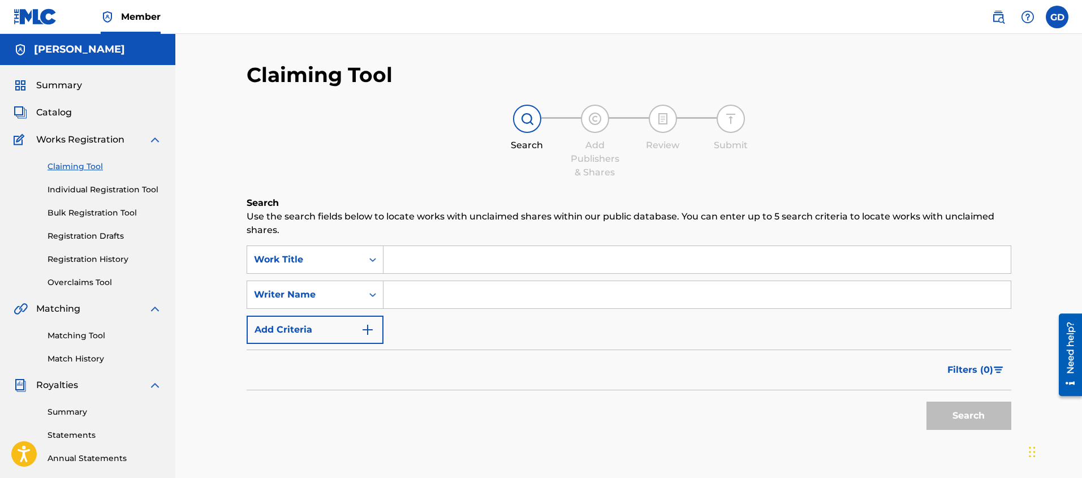
click at [425, 300] on input "Search Form" at bounding box center [696, 294] width 627 height 27
click at [926, 402] on button "Search" at bounding box center [968, 416] width 85 height 28
click at [444, 295] on input "olskool ice-gre" at bounding box center [696, 294] width 627 height 27
click at [926, 402] on button "Search" at bounding box center [968, 416] width 85 height 28
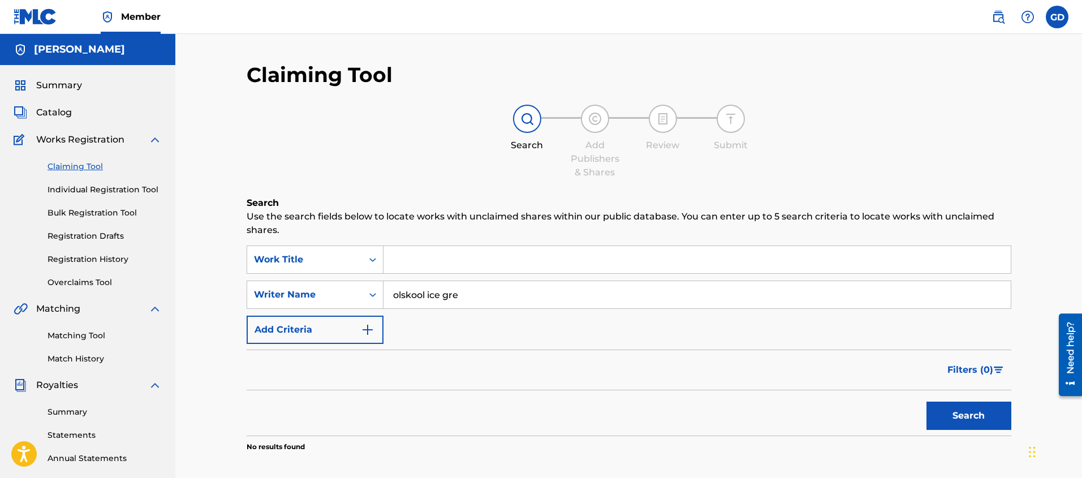
drag, startPoint x: 389, startPoint y: 296, endPoint x: 544, endPoint y: 304, distance: 155.2
click at [537, 304] on input "olskool ice gre" at bounding box center [696, 294] width 627 height 27
type input "abstract mindstate"
click at [926, 402] on button "Search" at bounding box center [968, 416] width 85 height 28
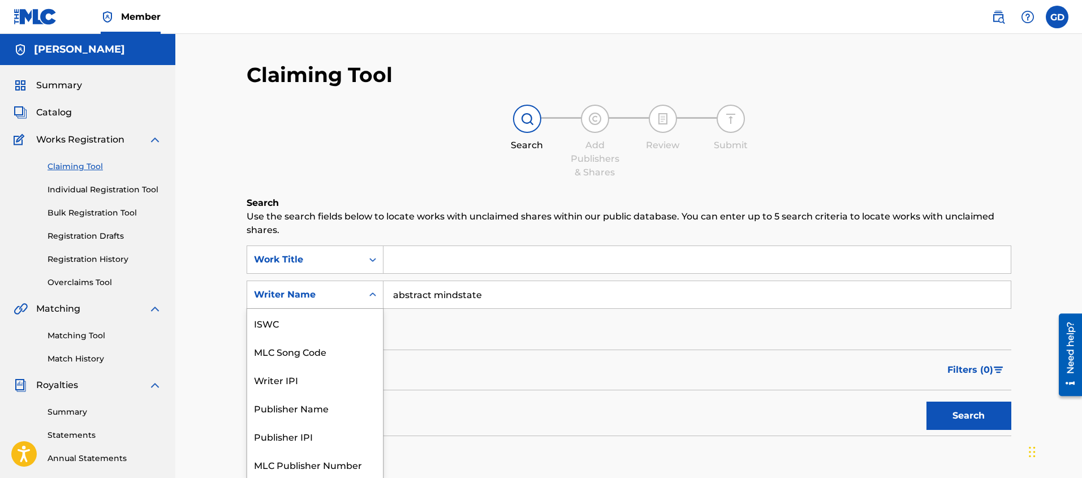
click at [365, 290] on div "Search Form" at bounding box center [373, 294] width 20 height 20
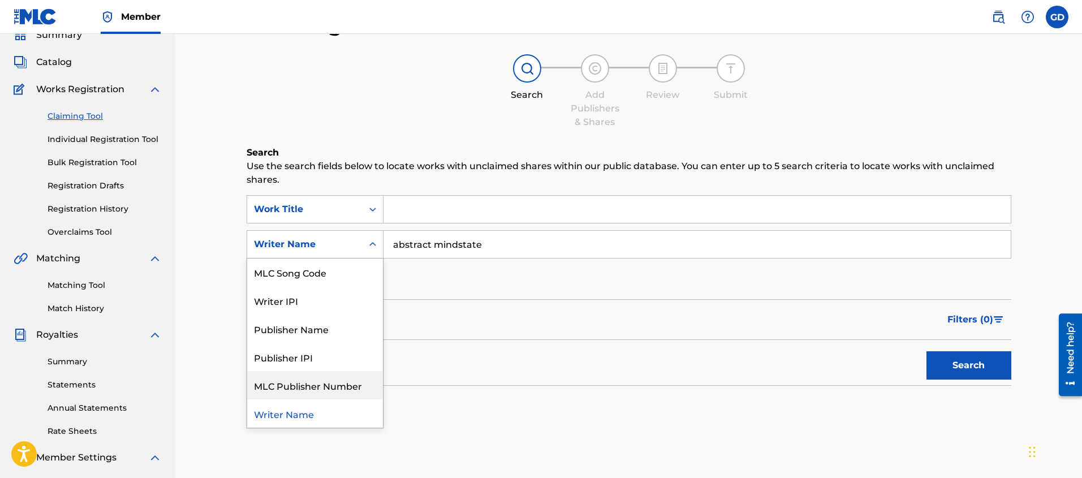
scroll to position [22, 0]
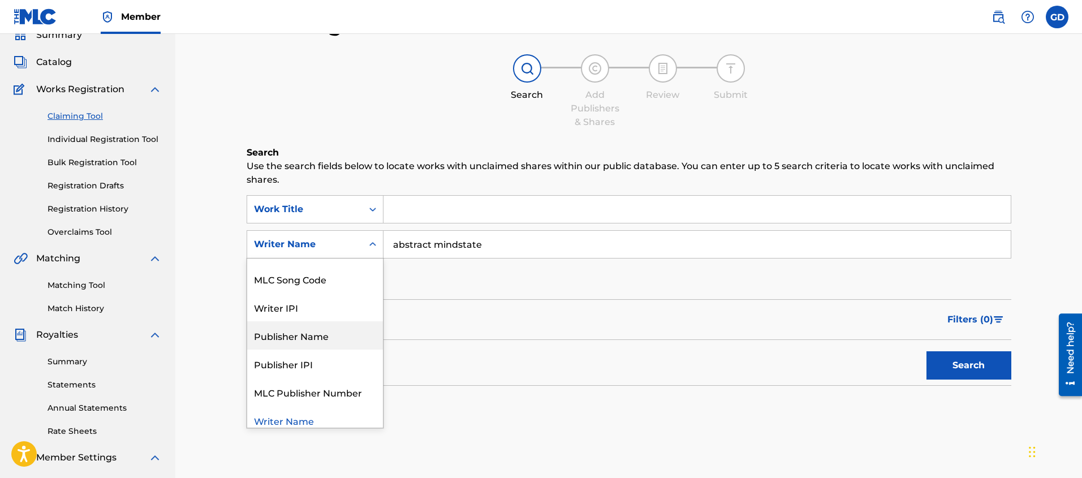
click at [291, 341] on div "Publisher Name" at bounding box center [315, 335] width 136 height 28
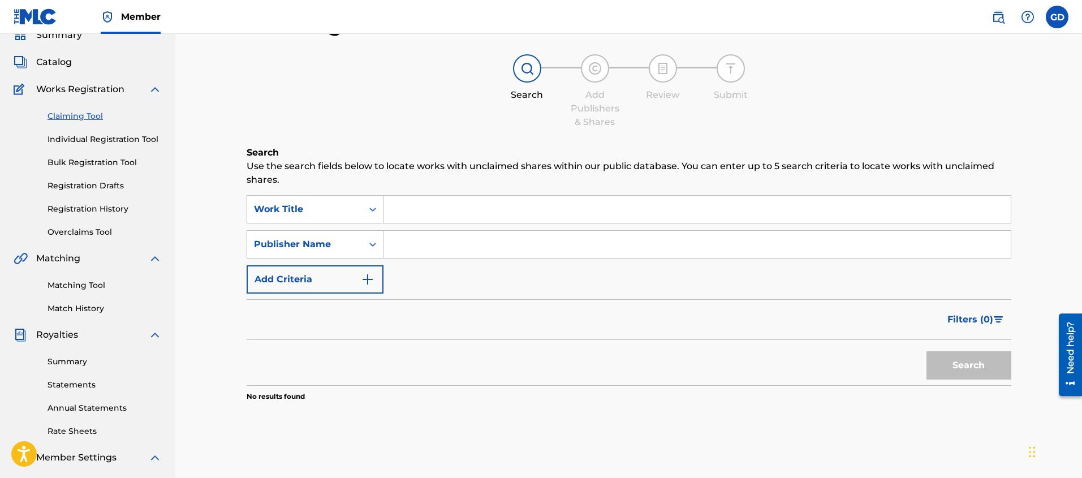
click at [415, 245] on input "Search Form" at bounding box center [696, 244] width 627 height 27
type input "self born music"
click at [926, 351] on button "Search" at bounding box center [968, 365] width 85 height 28
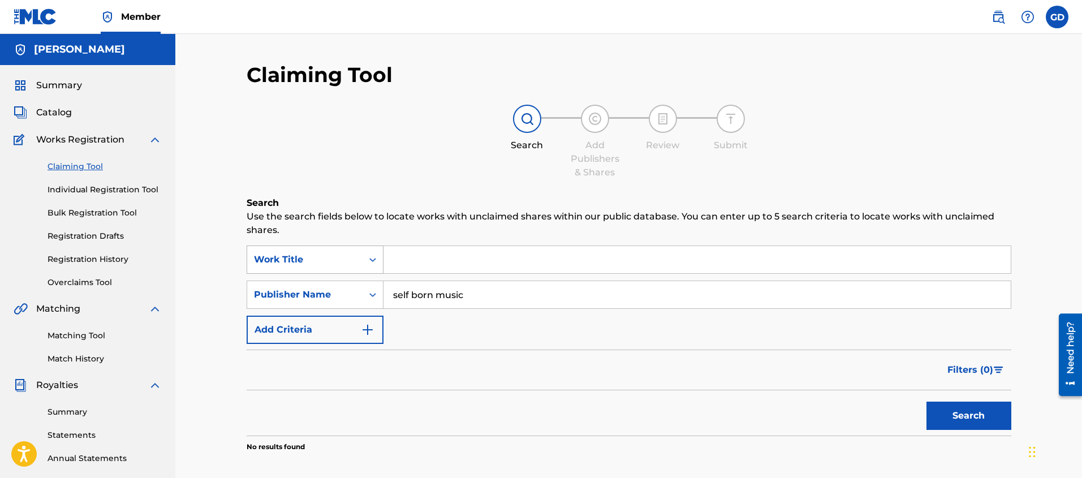
click at [369, 256] on icon "Search Form" at bounding box center [372, 259] width 11 height 11
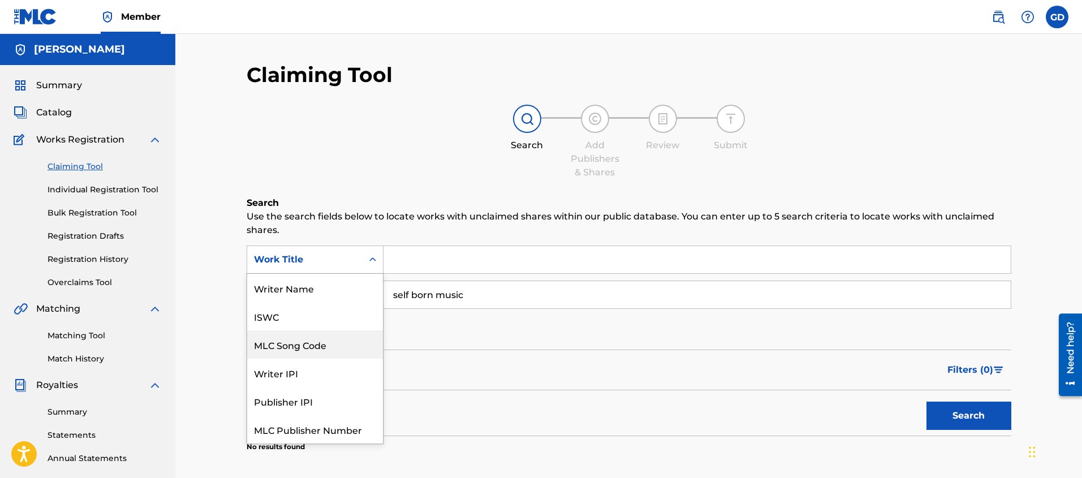
click at [189, 269] on div "Claiming Tool Search Add Publishers & Shares Review Submit Search Use the searc…" at bounding box center [628, 340] width 907 height 613
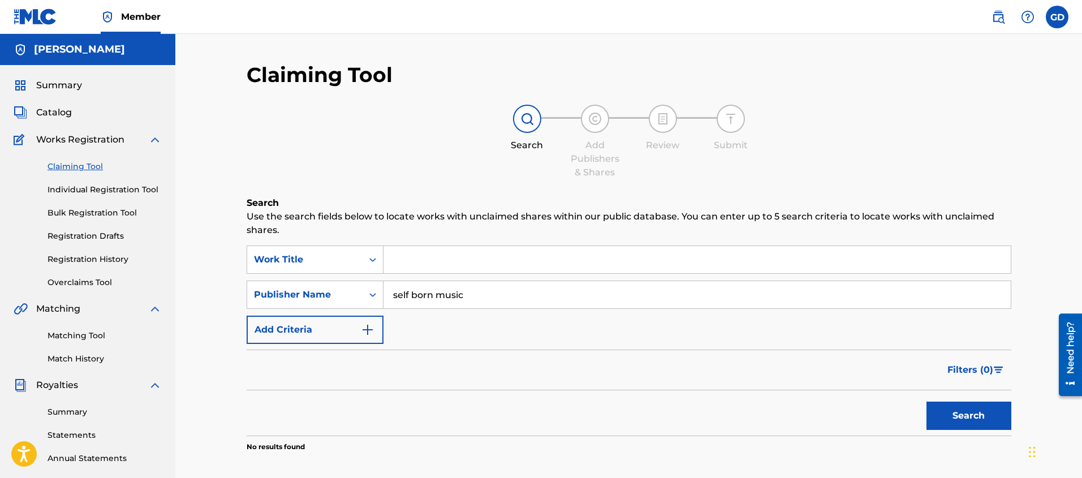
click at [98, 193] on link "Individual Registration Tool" at bounding box center [105, 190] width 114 height 12
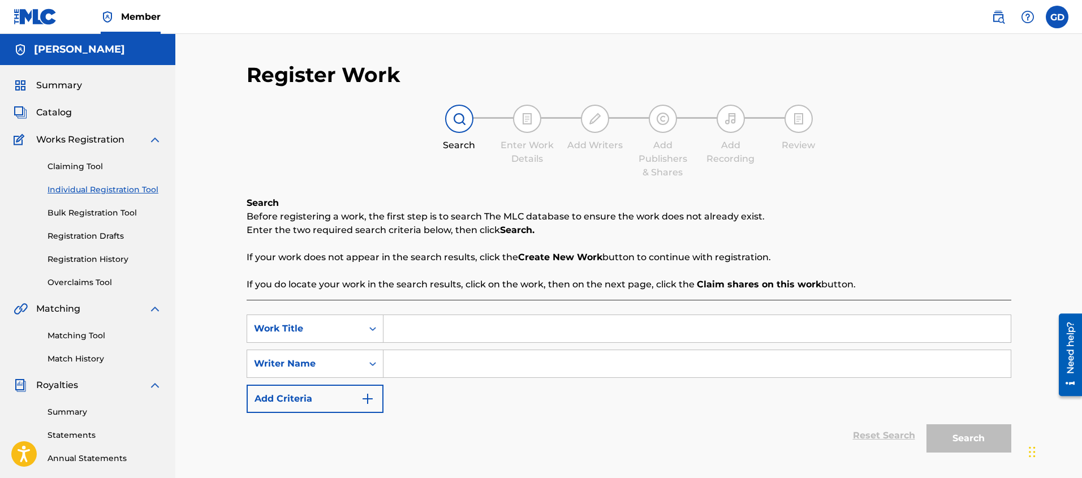
click at [434, 369] on input "Search Form" at bounding box center [696, 363] width 627 height 27
type input "big brooklyn red"
click at [469, 407] on div "SearchWithCriteria876e9ee9-2fcd-47ef-b3c0-084d2731564a Work Title SearchWithCri…" at bounding box center [629, 363] width 765 height 98
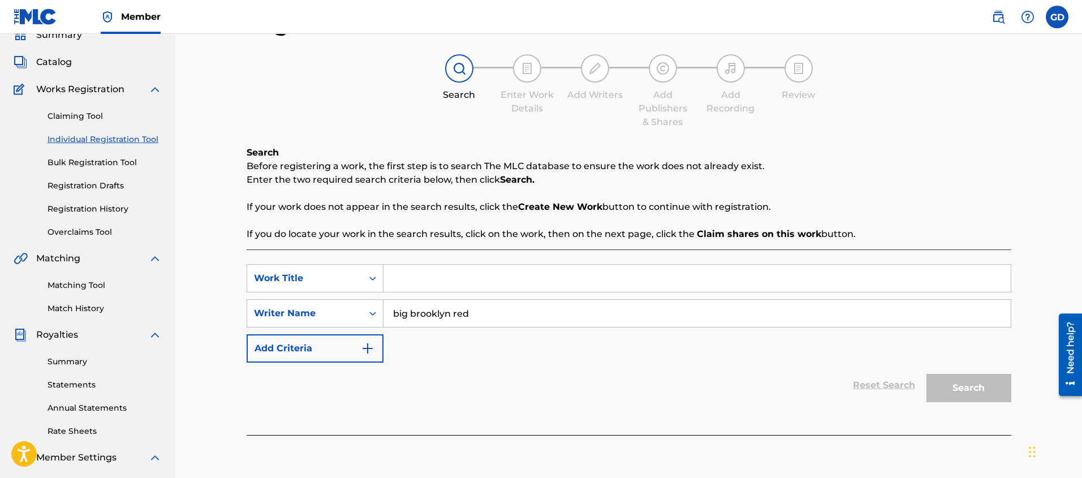
scroll to position [74, 0]
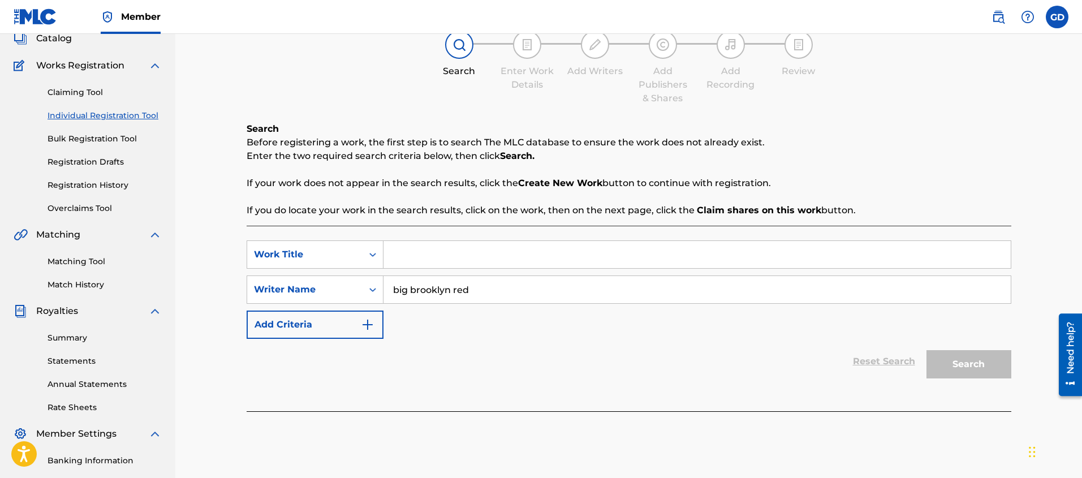
click at [401, 252] on input "Search Form" at bounding box center [696, 254] width 627 height 27
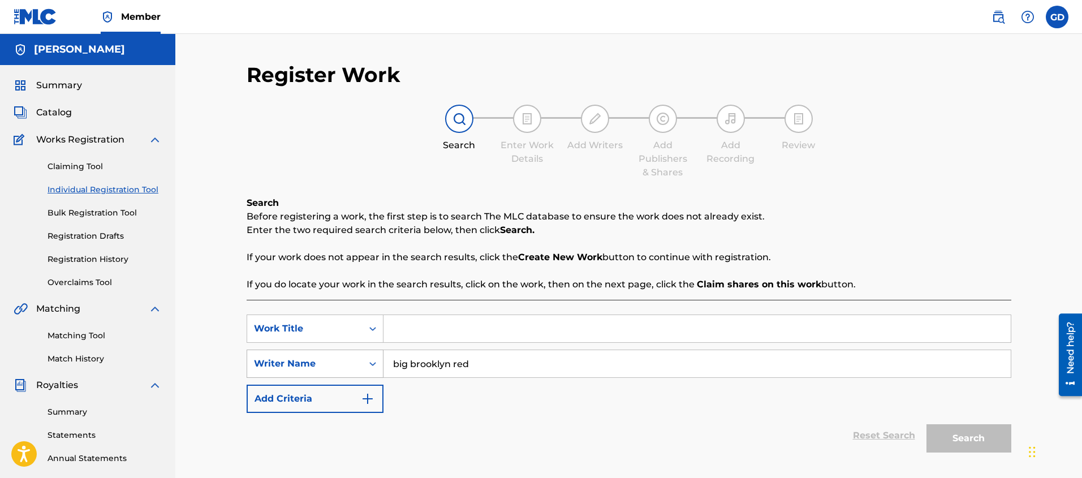
scroll to position [7, 0]
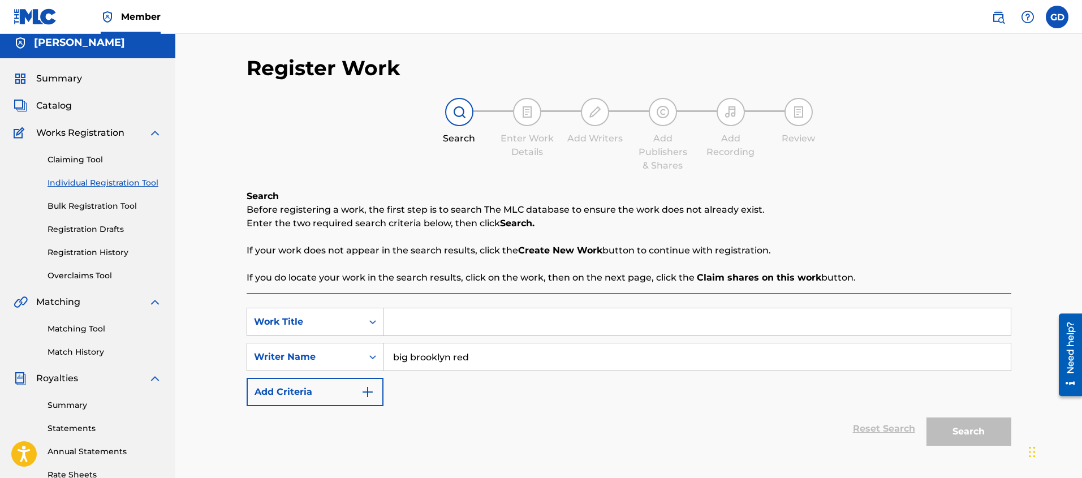
click at [84, 157] on link "Claiming Tool" at bounding box center [105, 160] width 114 height 12
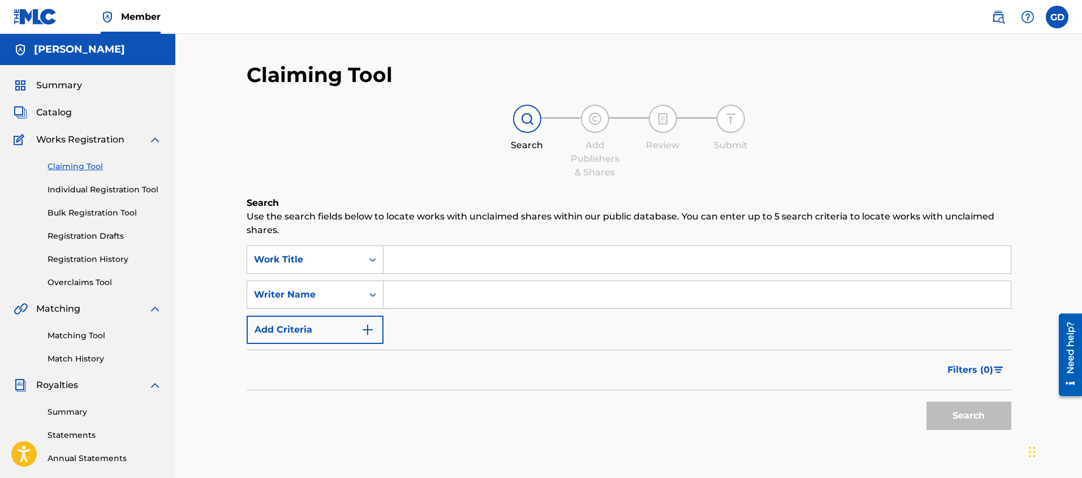
click at [421, 293] on input "Search Form" at bounding box center [696, 294] width 627 height 27
click at [926, 402] on button "Search" at bounding box center [968, 416] width 85 height 28
drag, startPoint x: 470, startPoint y: 292, endPoint x: 341, endPoint y: 297, distance: 129.0
click at [341, 297] on div "SearchWithCriteriaf41be5de-7741-4400-9724-ee440216d3e1 Writer Name big brooklyn…" at bounding box center [629, 295] width 765 height 28
type input "[PERSON_NAME]"
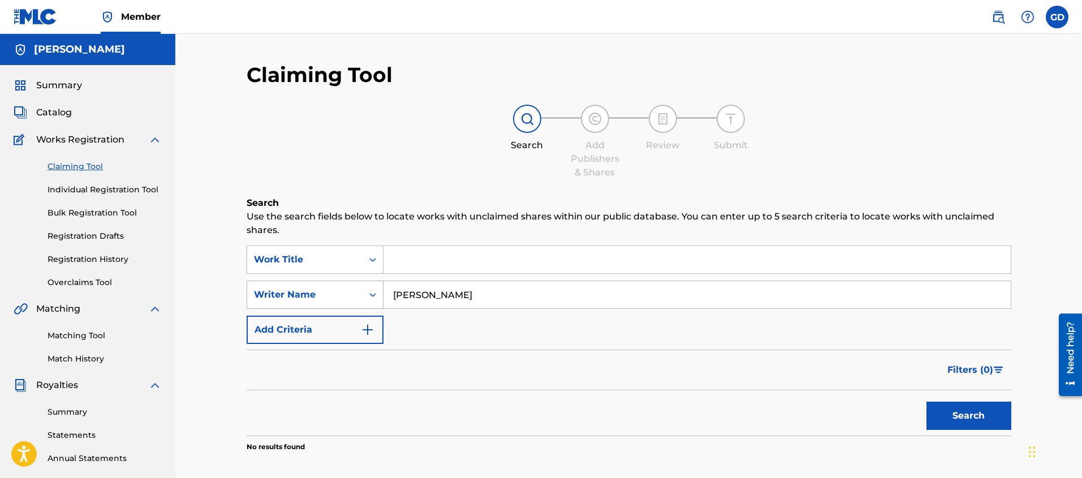
click at [926, 402] on button "Search" at bounding box center [968, 416] width 85 height 28
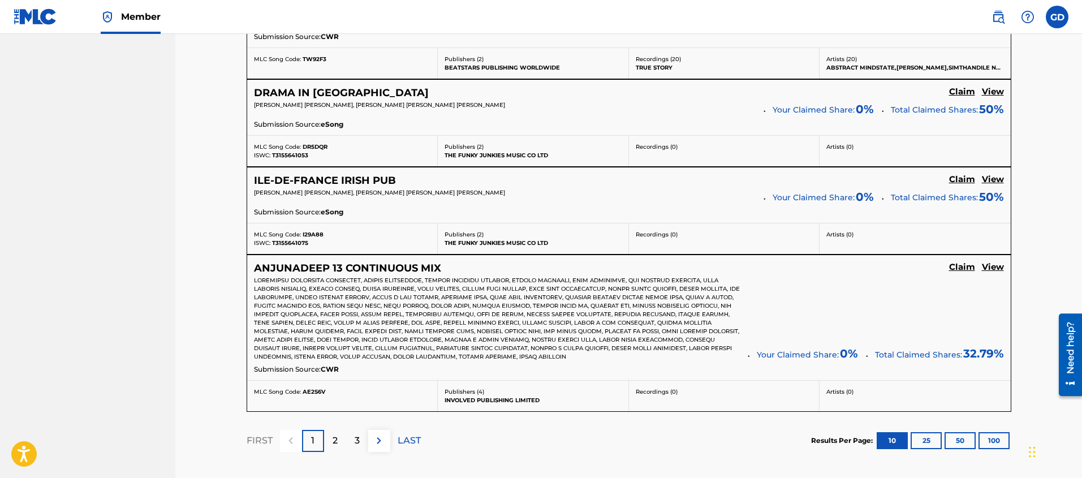
scroll to position [1048, 0]
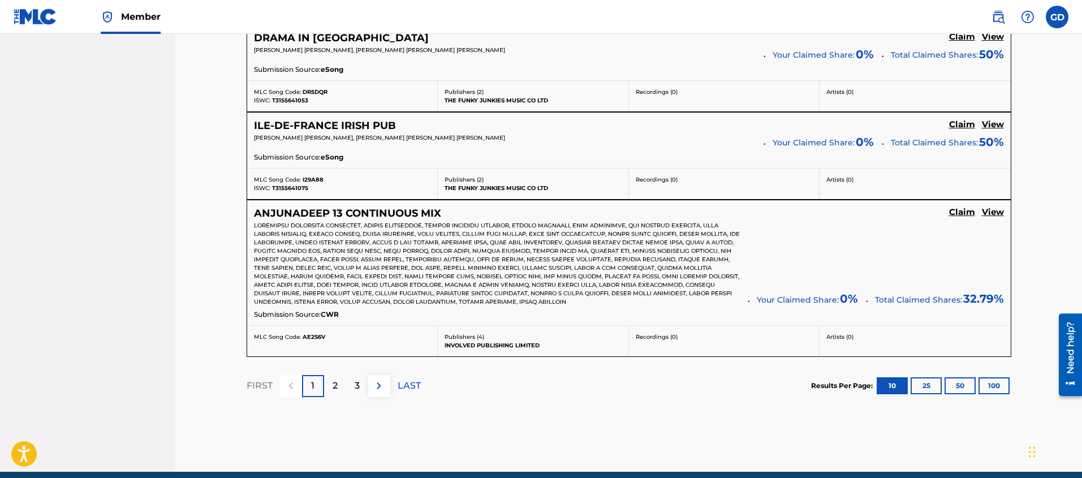
click at [330, 387] on div "2" at bounding box center [335, 386] width 22 height 22
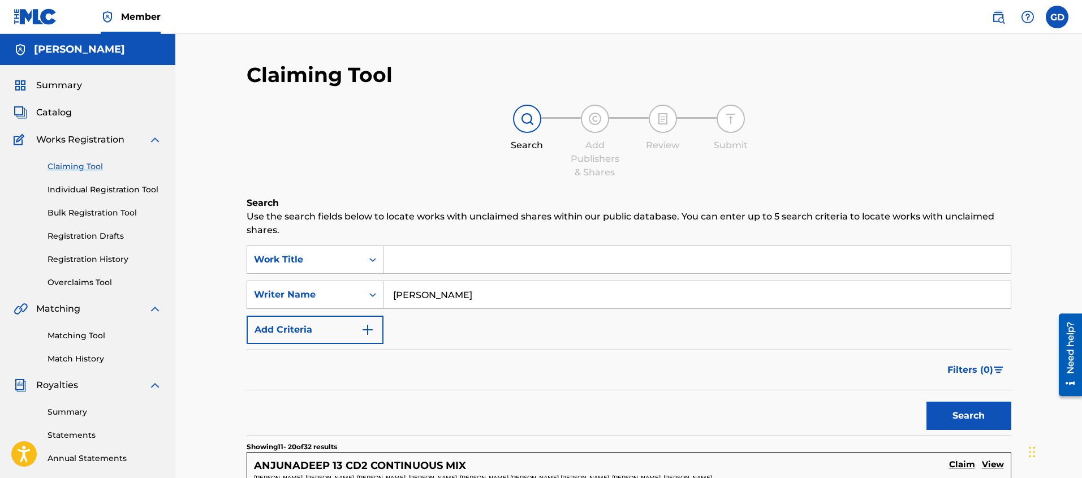
scroll to position [7, 0]
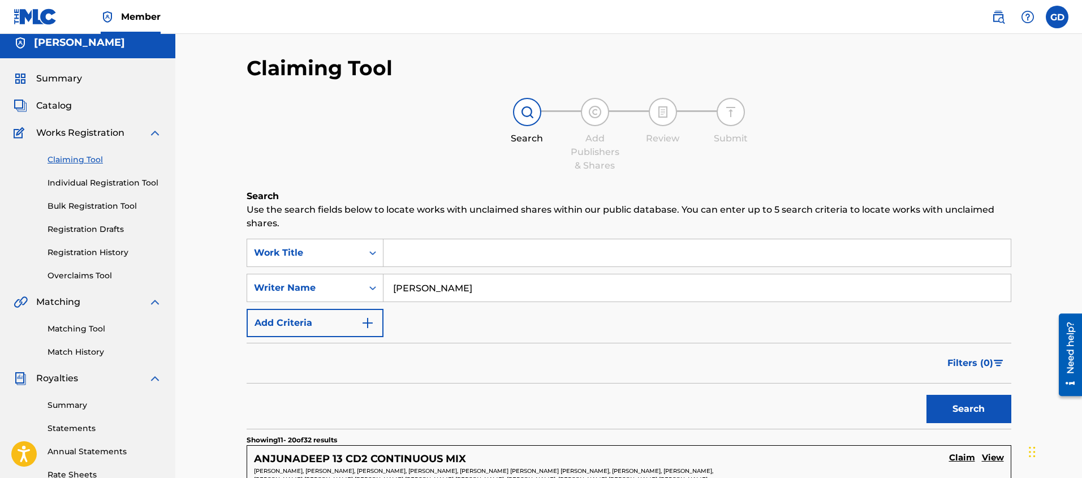
click at [80, 206] on link "Bulk Registration Tool" at bounding box center [105, 206] width 114 height 12
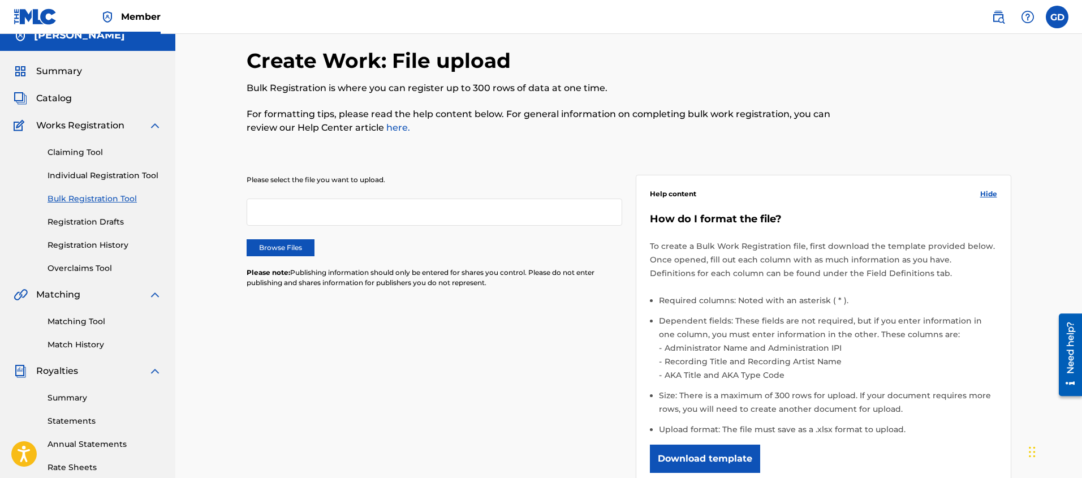
scroll to position [21, 0]
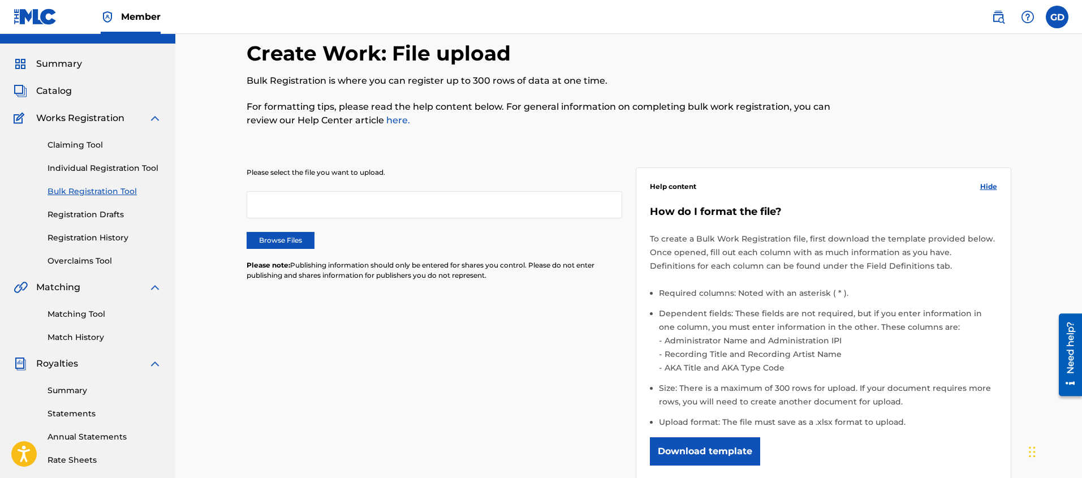
click at [678, 449] on button "Download template" at bounding box center [705, 451] width 110 height 28
click at [95, 212] on link "Registration Drafts" at bounding box center [105, 215] width 114 height 12
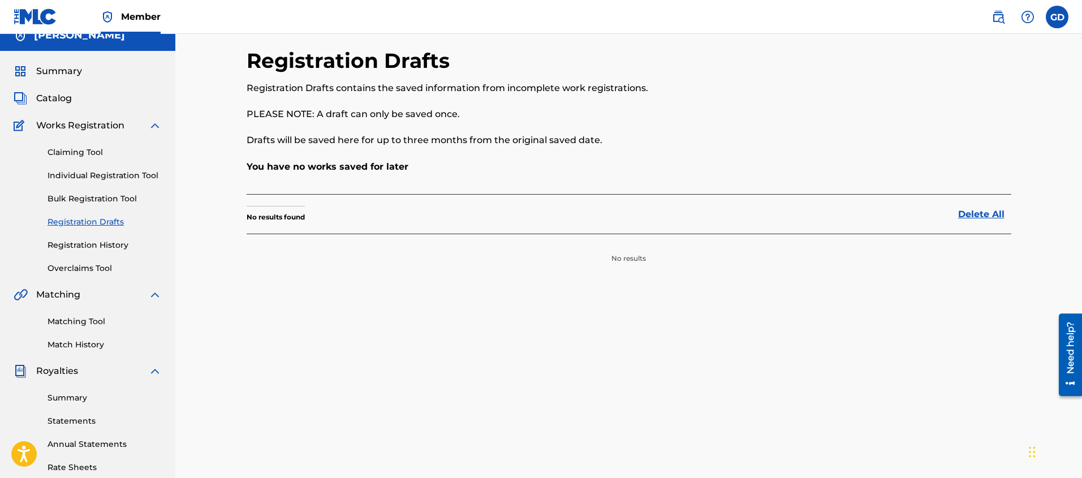
scroll to position [21, 0]
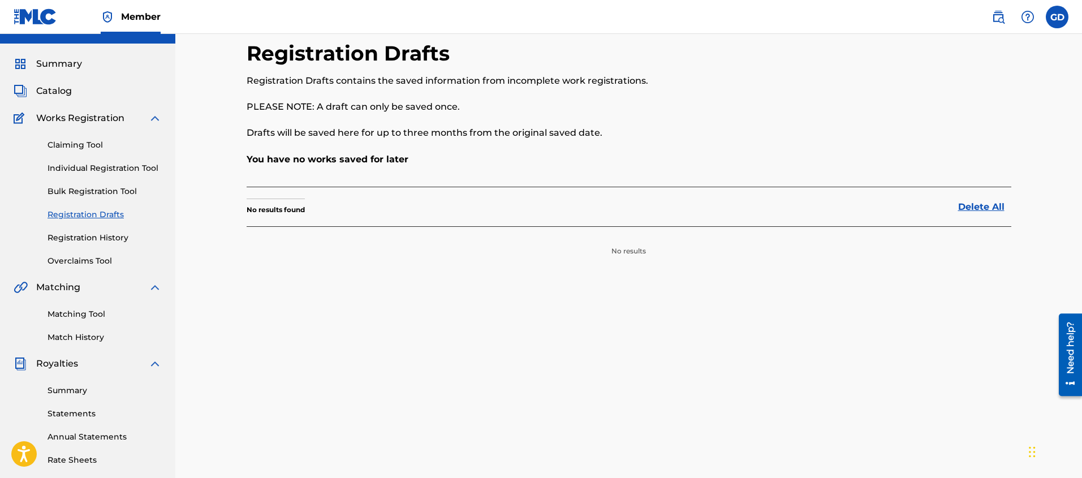
click at [64, 387] on link "Summary" at bounding box center [105, 391] width 114 height 12
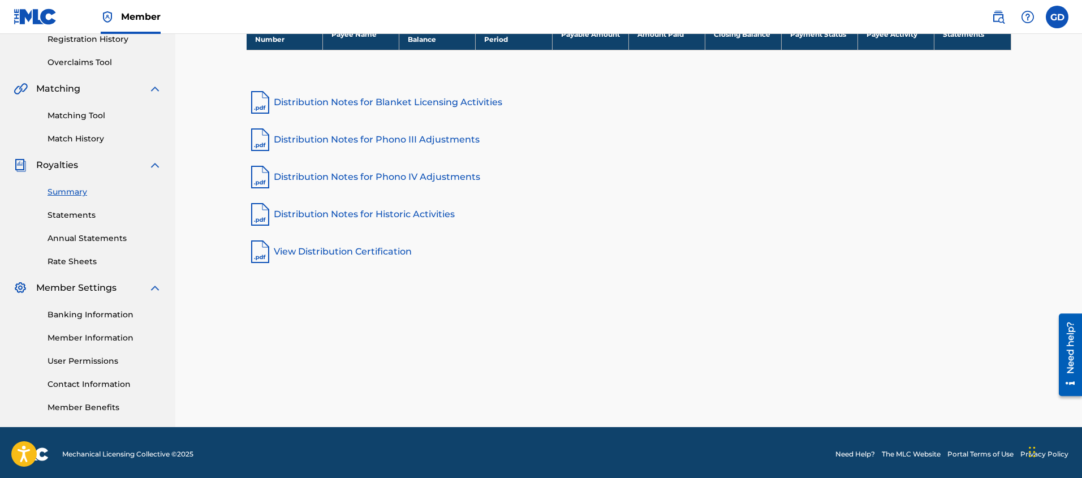
scroll to position [213, 0]
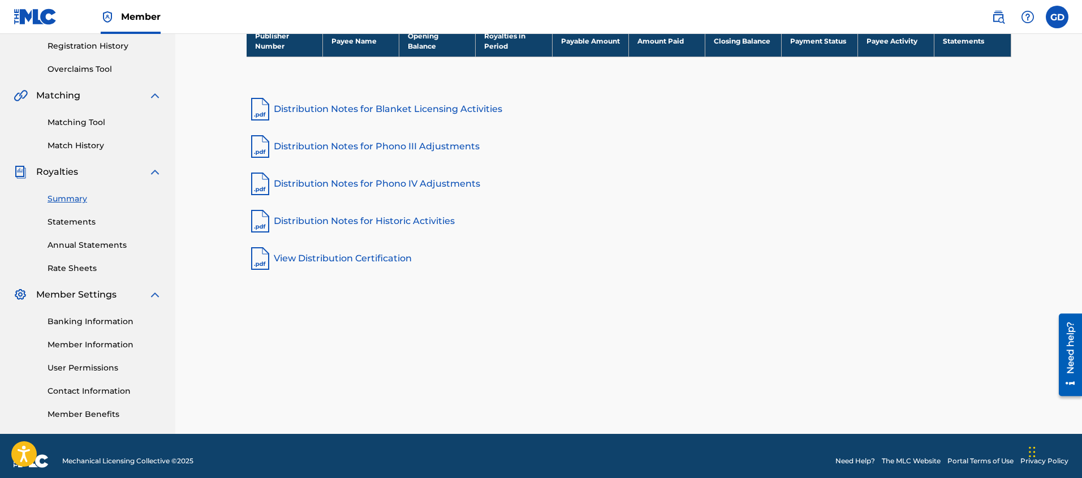
click at [104, 321] on link "Banking Information" at bounding box center [105, 322] width 114 height 12
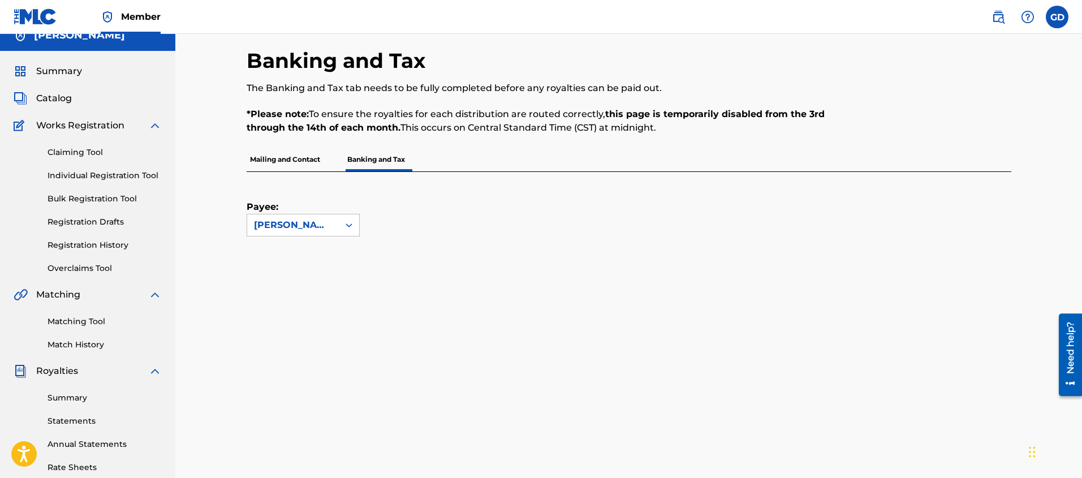
scroll to position [21, 0]
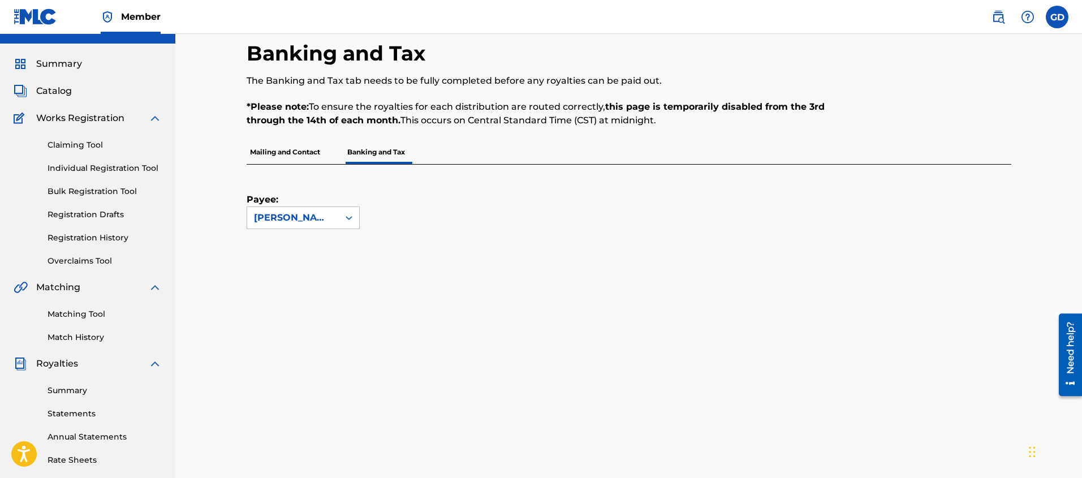
click at [307, 149] on p "Mailing and Contact" at bounding box center [285, 152] width 77 height 24
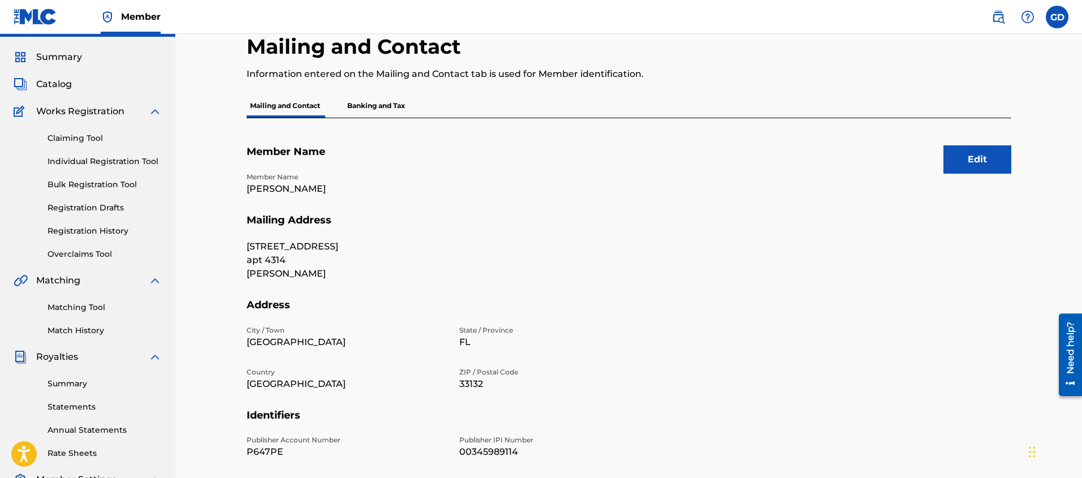
scroll to position [21, 0]
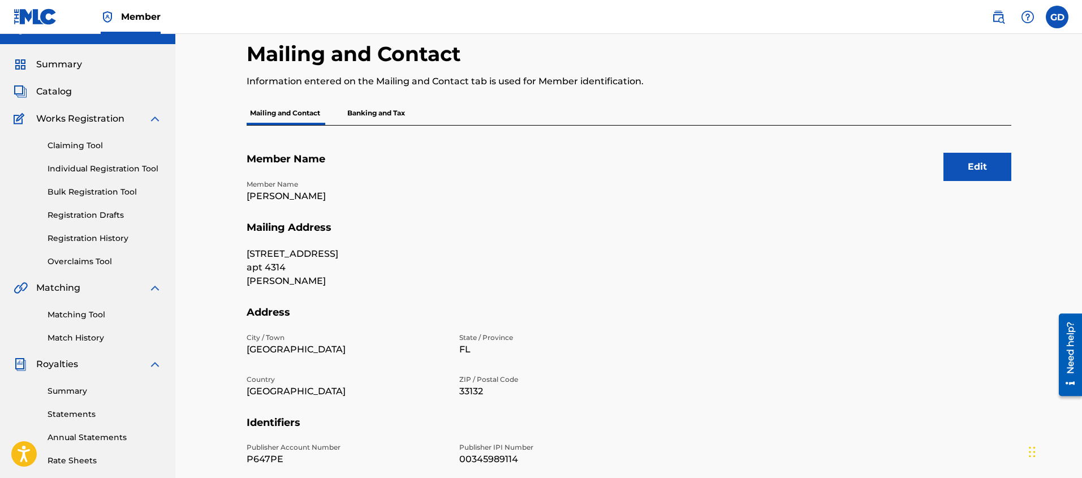
click at [974, 158] on button "Edit" at bounding box center [977, 167] width 68 height 28
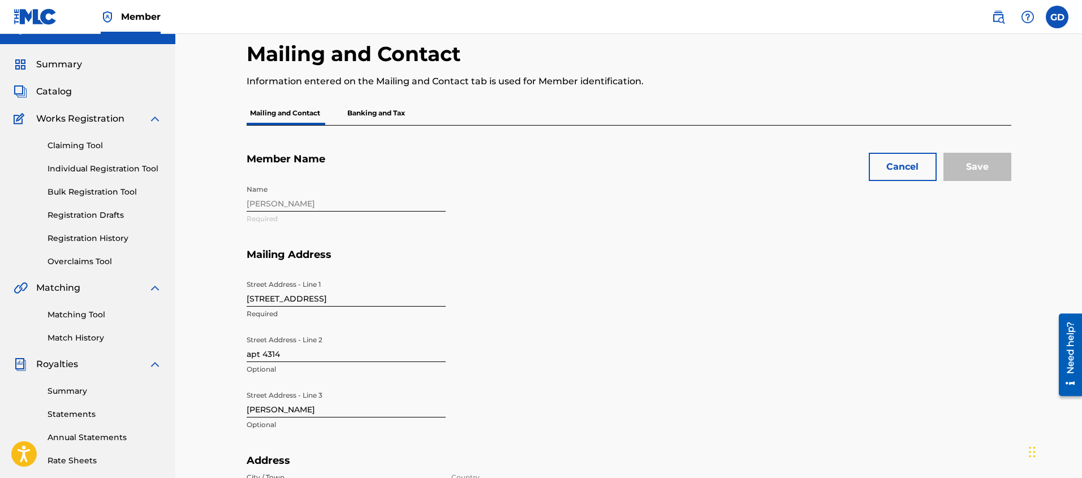
scroll to position [14, 0]
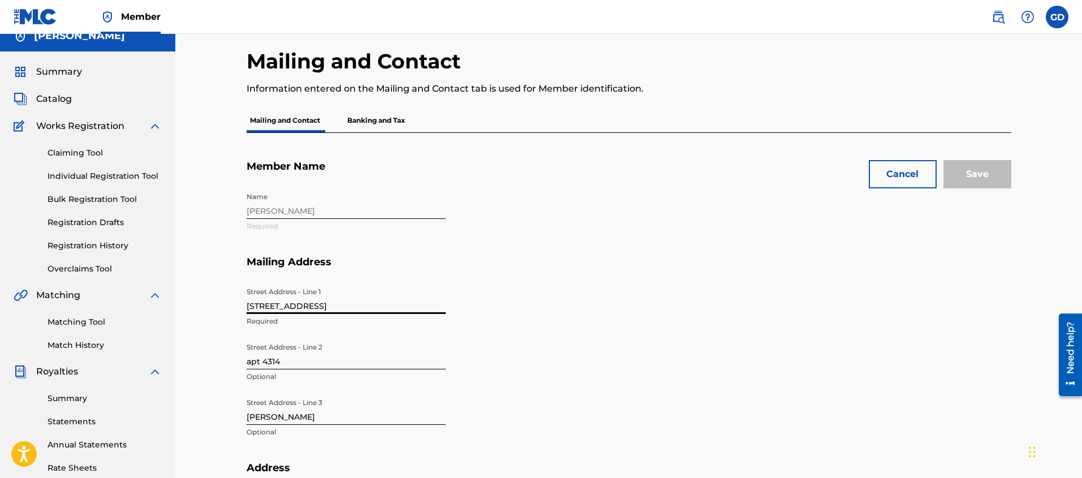
drag, startPoint x: 339, startPoint y: 307, endPoint x: 480, endPoint y: 317, distance: 140.6
click at [473, 317] on div "Street Address - Line 1 [STREET_ADDRESS] Address - Line 2 apt [STREET_ADDRESS] …" at bounding box center [453, 372] width 412 height 180
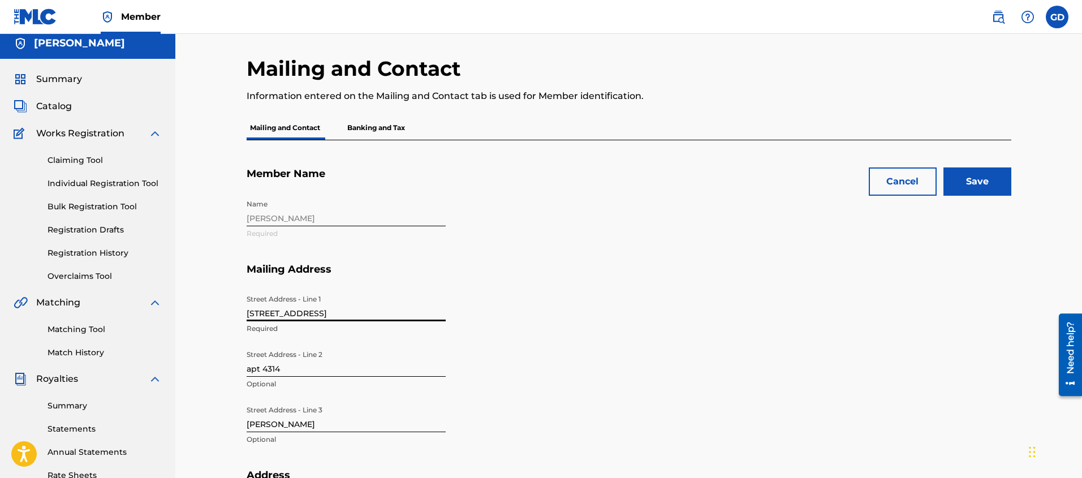
type input "[STREET_ADDRESS]"
click at [203, 251] on div "Mailing and Contact Information entered on the Mailing and Contact tab is used …" at bounding box center [628, 461] width 907 height 866
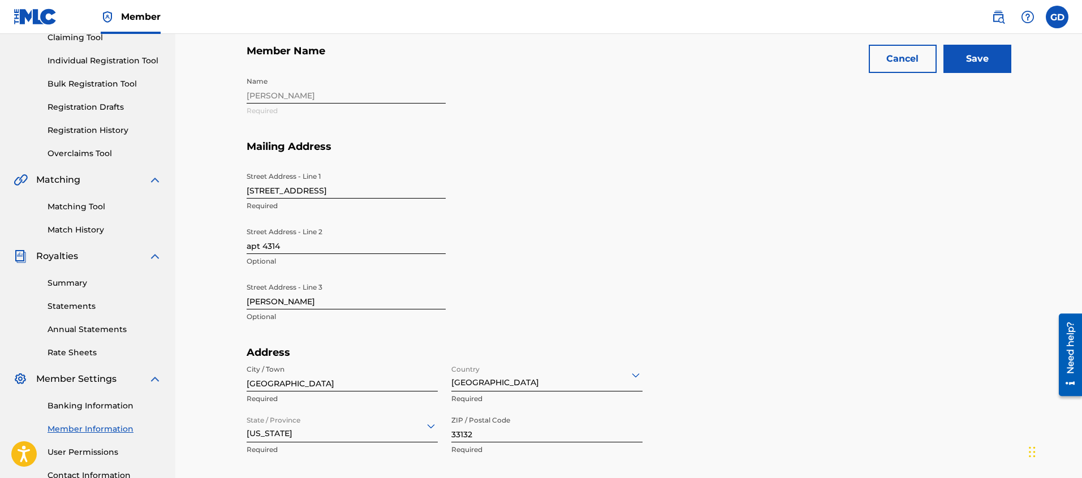
scroll to position [176, 0]
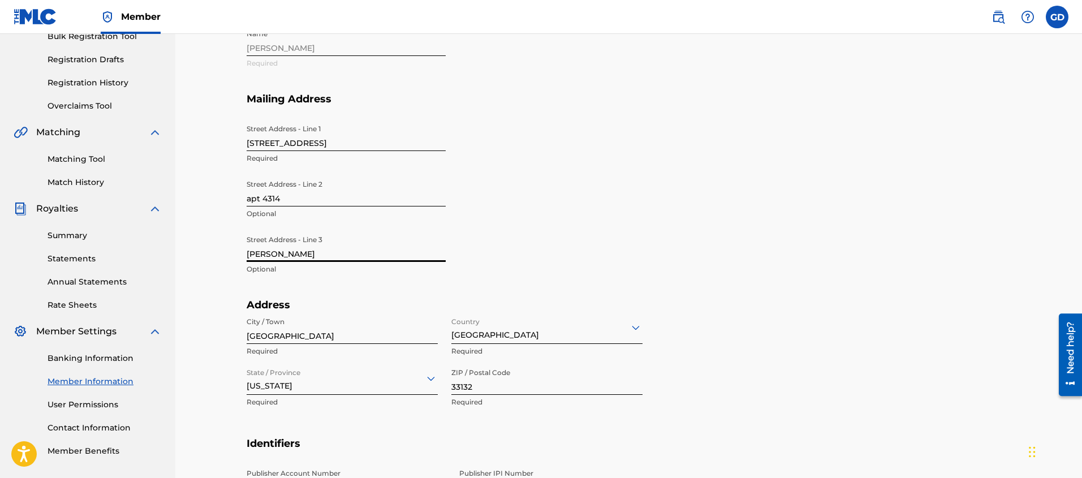
drag, startPoint x: 298, startPoint y: 253, endPoint x: 191, endPoint y: 255, distance: 107.5
click at [191, 255] on div "Mailing and Contact Information entered on the Mailing and Contact tab is used …" at bounding box center [628, 290] width 907 height 866
click at [213, 271] on div "Mailing and Contact Information entered on the Mailing and Contact tab is used …" at bounding box center [628, 290] width 907 height 866
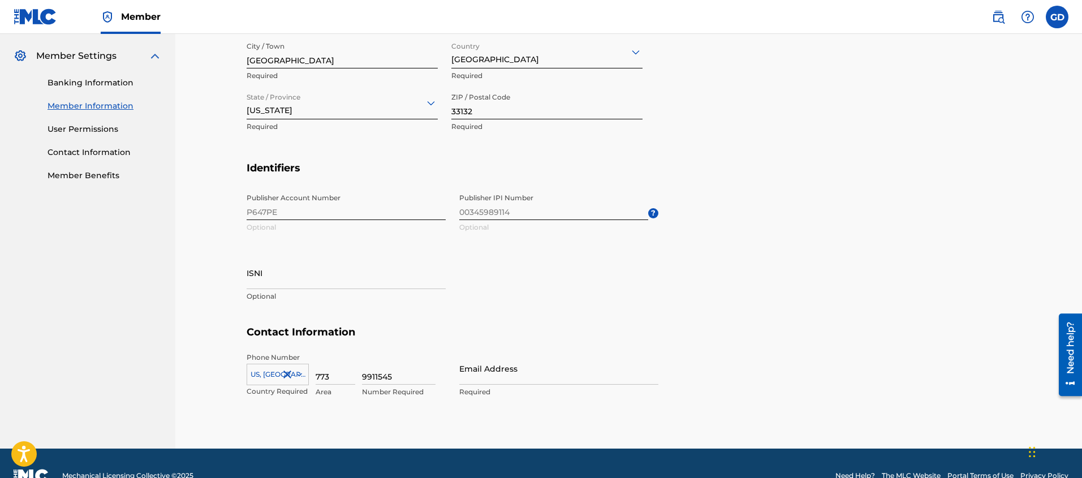
scroll to position [476, 0]
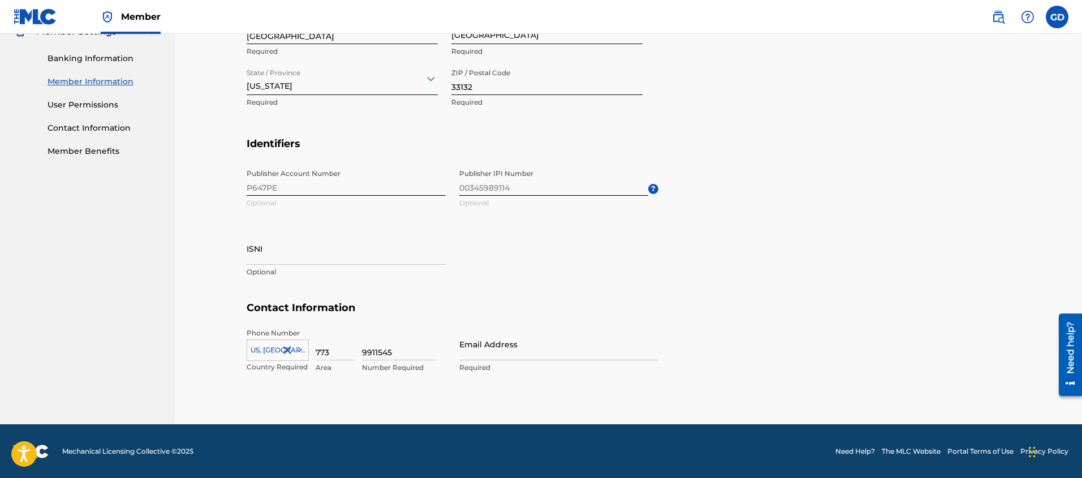
click at [461, 359] on input "Email Address" at bounding box center [558, 344] width 199 height 32
type input "[EMAIL_ADDRESS][DOMAIN_NAME]"
type input "[GEOGRAPHIC_DATA]"
type input "FL"
type input "1"
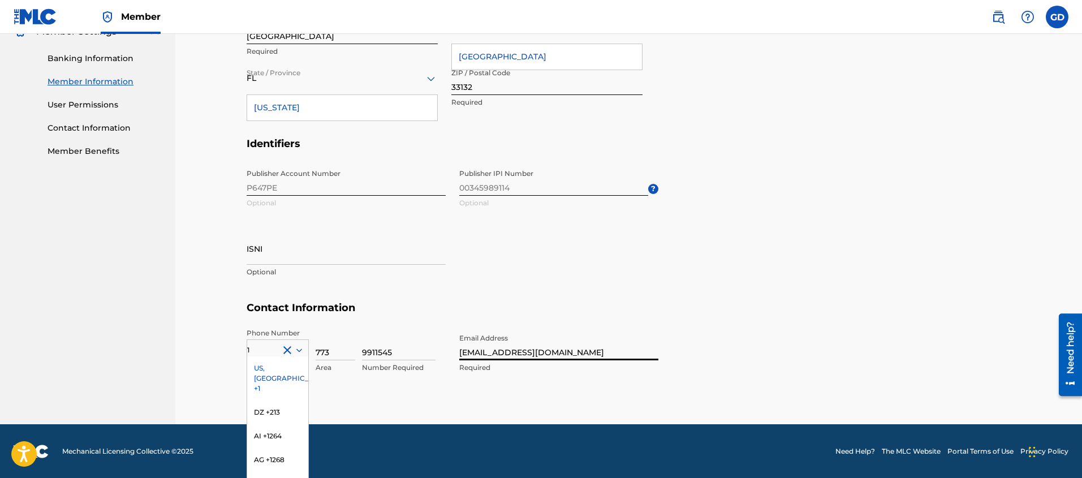
scroll to position [524, 0]
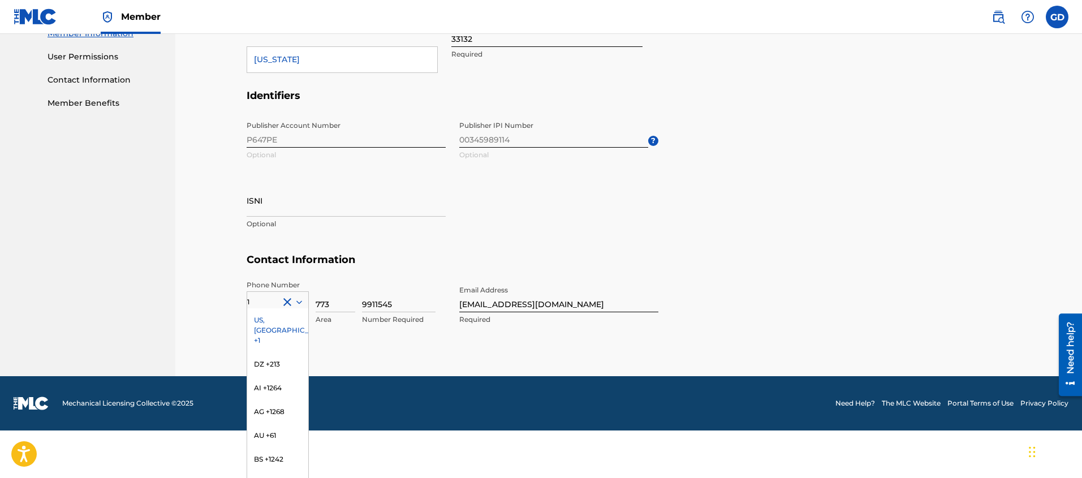
click at [287, 316] on div "US, [GEOGRAPHIC_DATA] +1" at bounding box center [277, 330] width 61 height 44
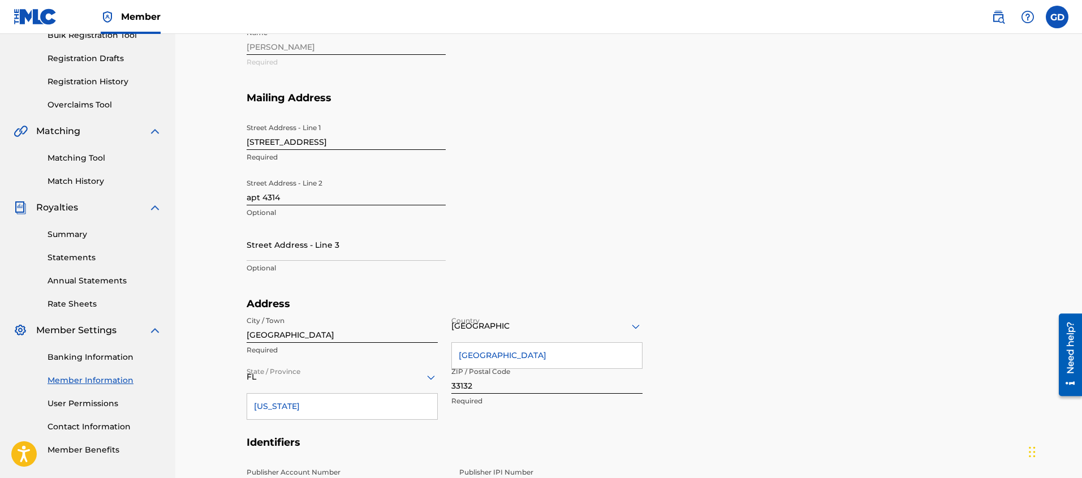
scroll to position [218, 0]
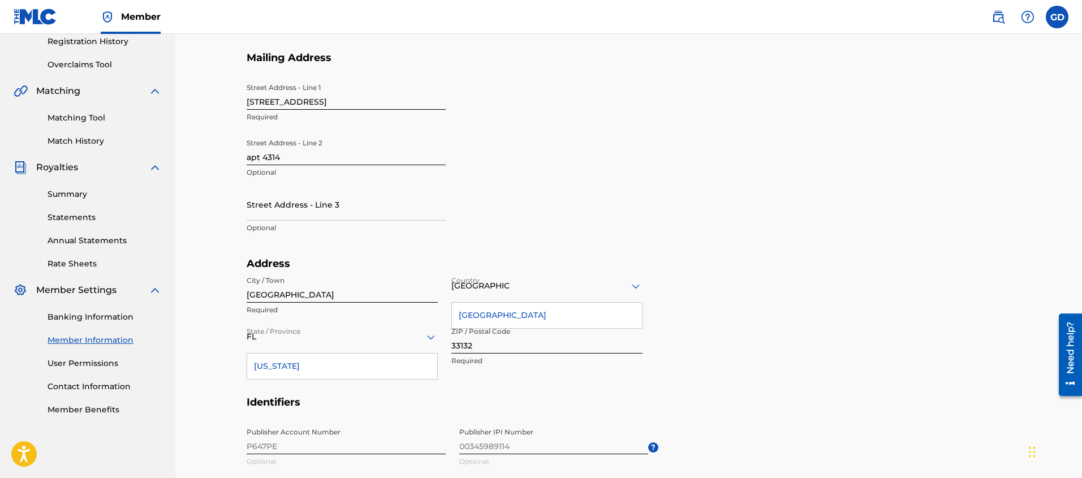
click at [494, 314] on div "[GEOGRAPHIC_DATA]" at bounding box center [547, 315] width 190 height 25
click at [740, 326] on section "Address City / Town [GEOGRAPHIC_DATA] Required Country [GEOGRAPHIC_DATA] Requir…" at bounding box center [629, 326] width 765 height 139
click at [263, 368] on div "[US_STATE]" at bounding box center [342, 365] width 190 height 25
click at [818, 366] on section "Address City / Town [GEOGRAPHIC_DATA] Required Country [GEOGRAPHIC_DATA] Requir…" at bounding box center [629, 326] width 765 height 139
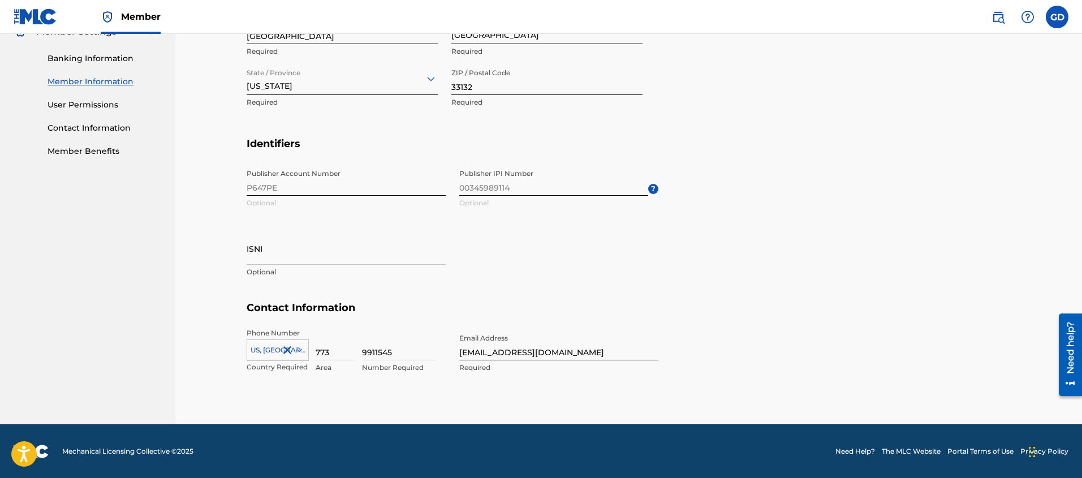
scroll to position [0, 0]
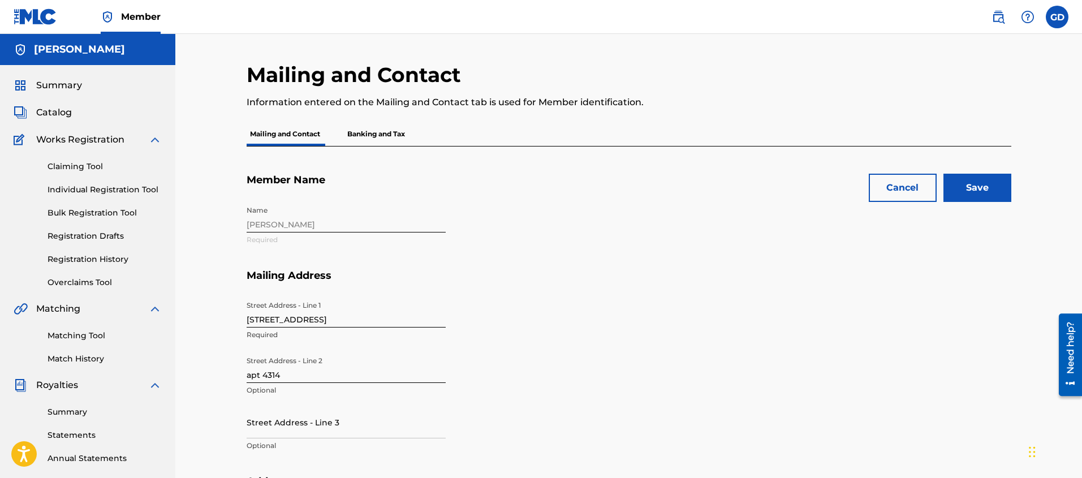
click at [397, 131] on p "Banking and Tax" at bounding box center [376, 134] width 64 height 24
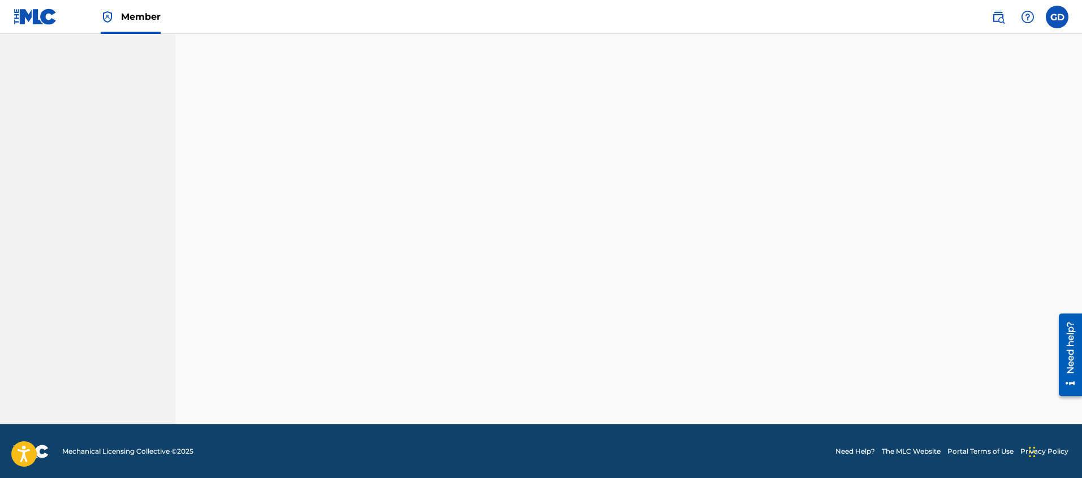
scroll to position [223, 0]
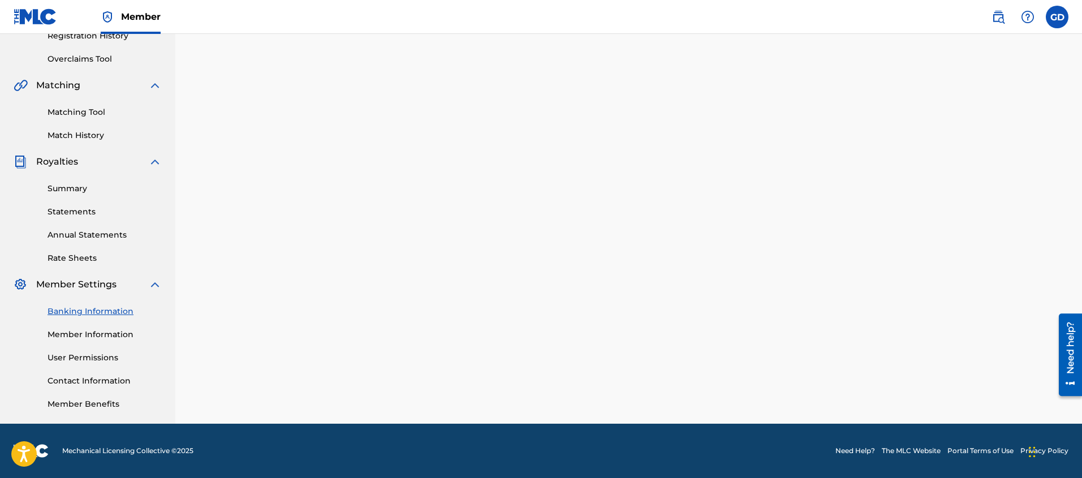
click at [103, 359] on link "User Permissions" at bounding box center [105, 358] width 114 height 12
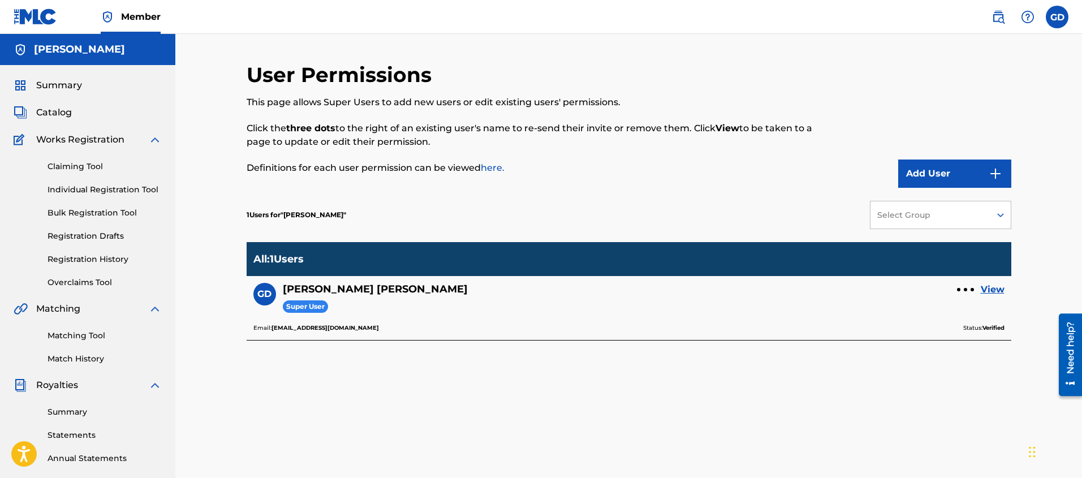
click at [1000, 288] on link "View" at bounding box center [993, 290] width 24 height 14
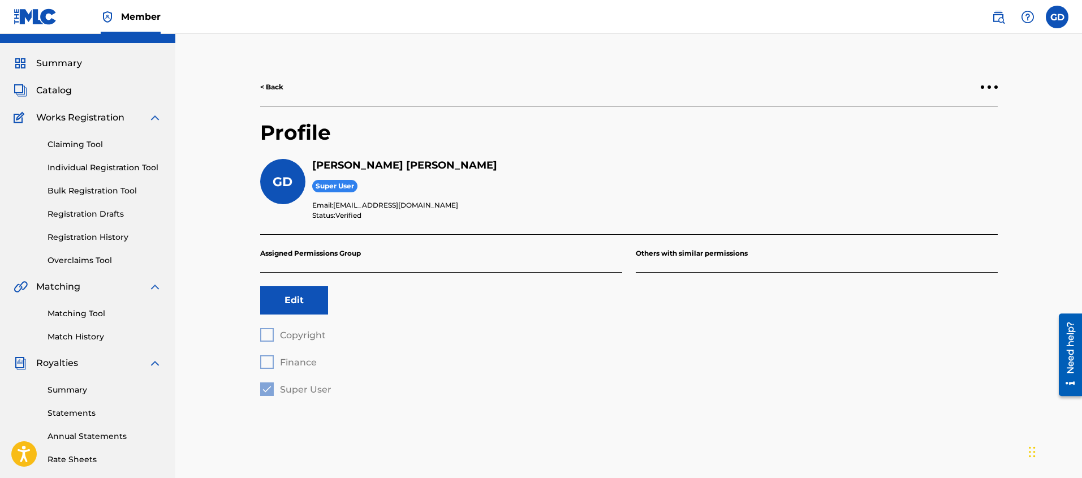
scroll to position [37, 0]
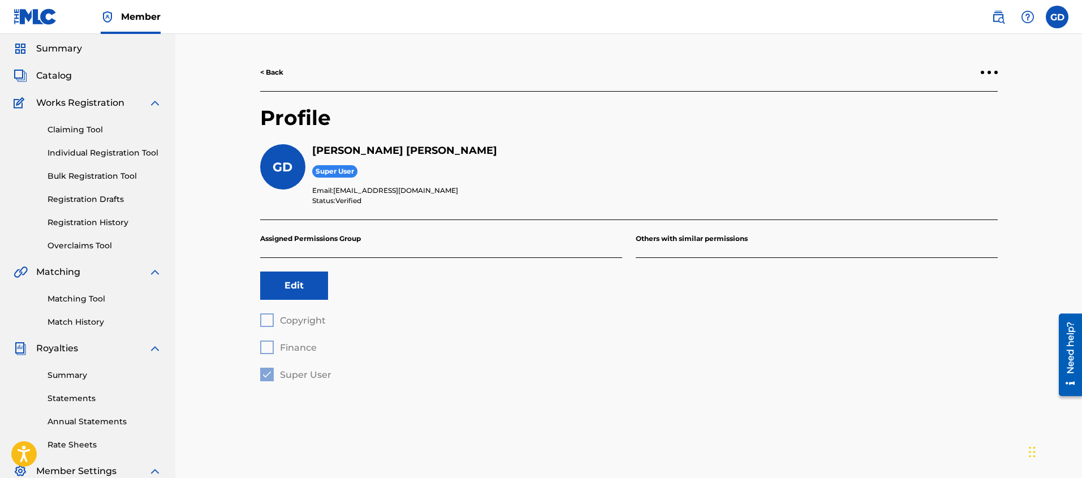
click at [299, 286] on button "Edit" at bounding box center [294, 285] width 68 height 28
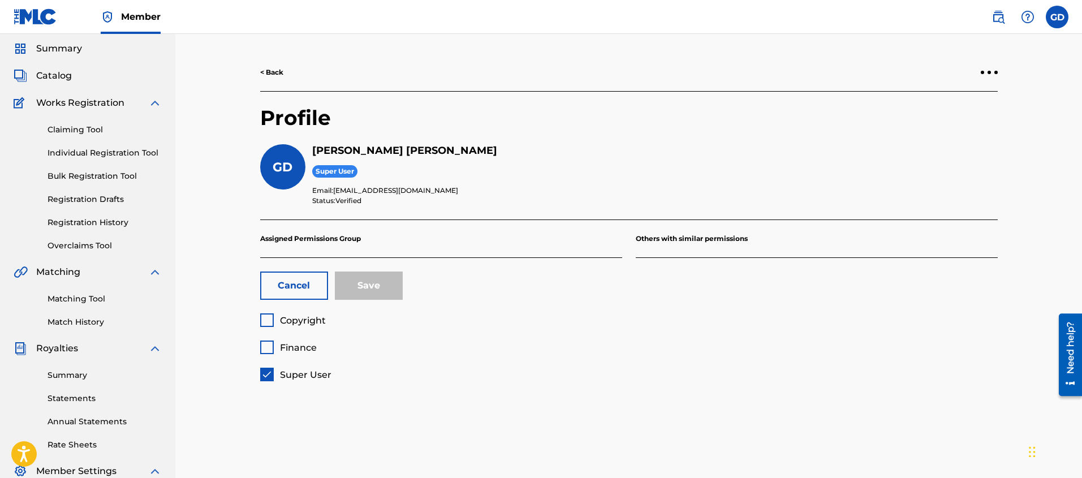
click at [292, 288] on button "Cancel" at bounding box center [294, 285] width 68 height 28
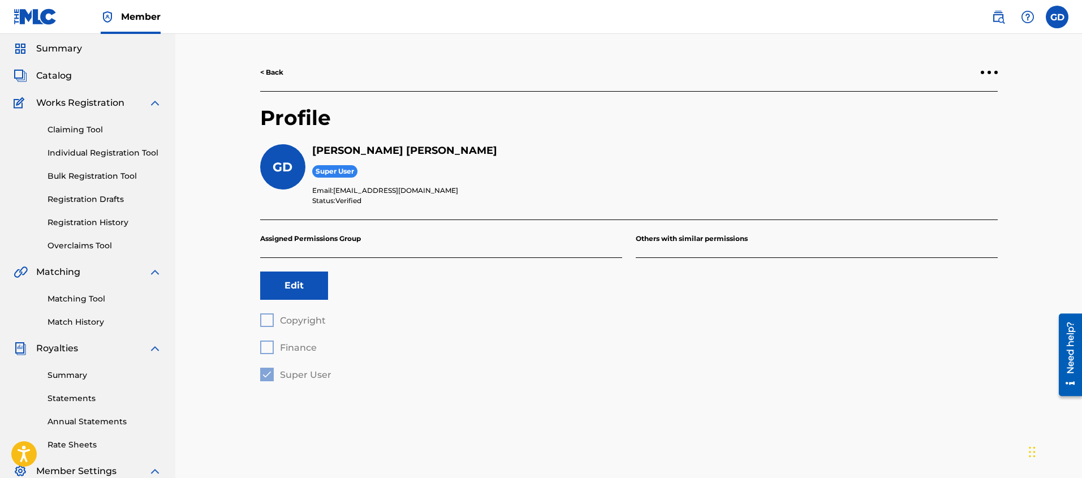
click at [991, 69] on div at bounding box center [989, 72] width 17 height 7
click at [685, 169] on div "Super User" at bounding box center [654, 171] width 685 height 15
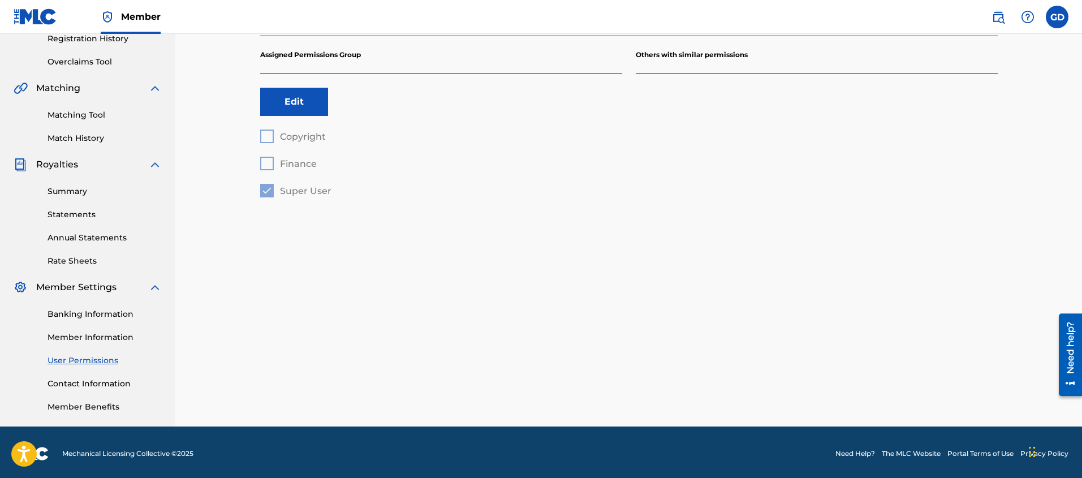
scroll to position [223, 0]
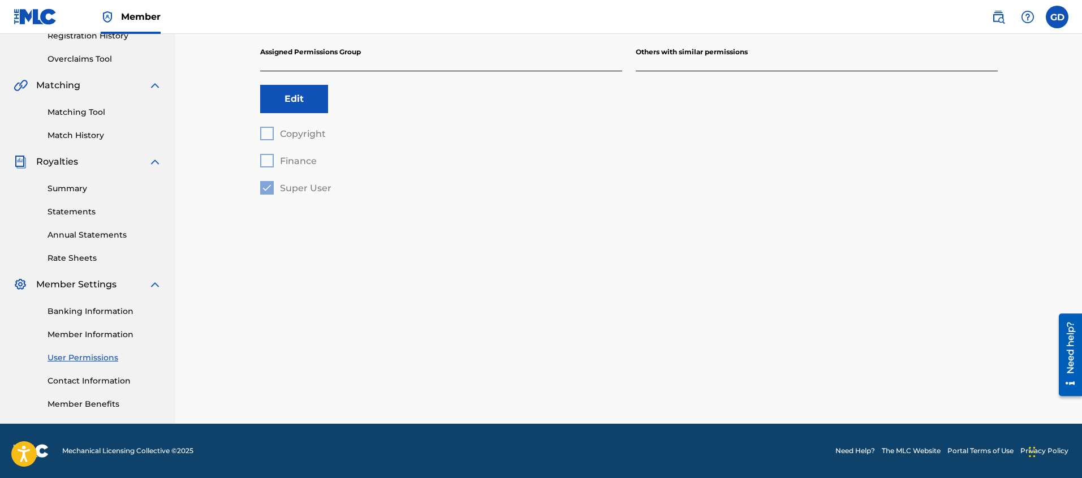
click at [113, 378] on link "Contact Information" at bounding box center [105, 381] width 114 height 12
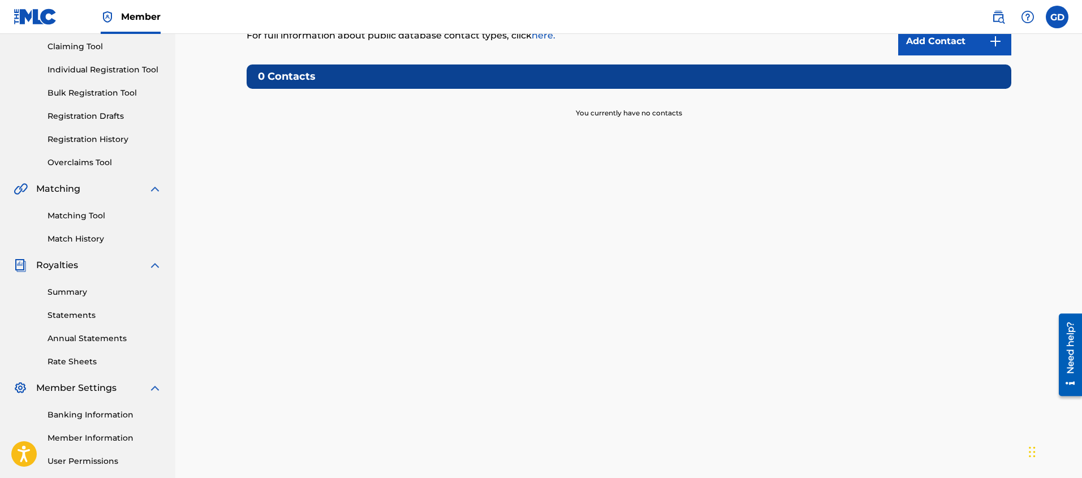
scroll to position [223, 0]
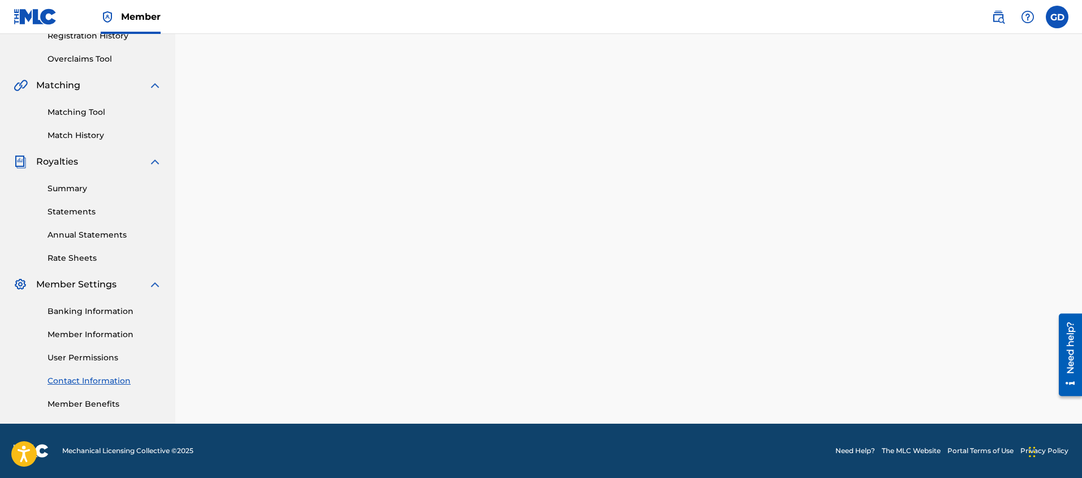
click at [74, 285] on span "Member Settings" at bounding box center [76, 285] width 80 height 14
click at [158, 282] on img at bounding box center [155, 285] width 14 height 14
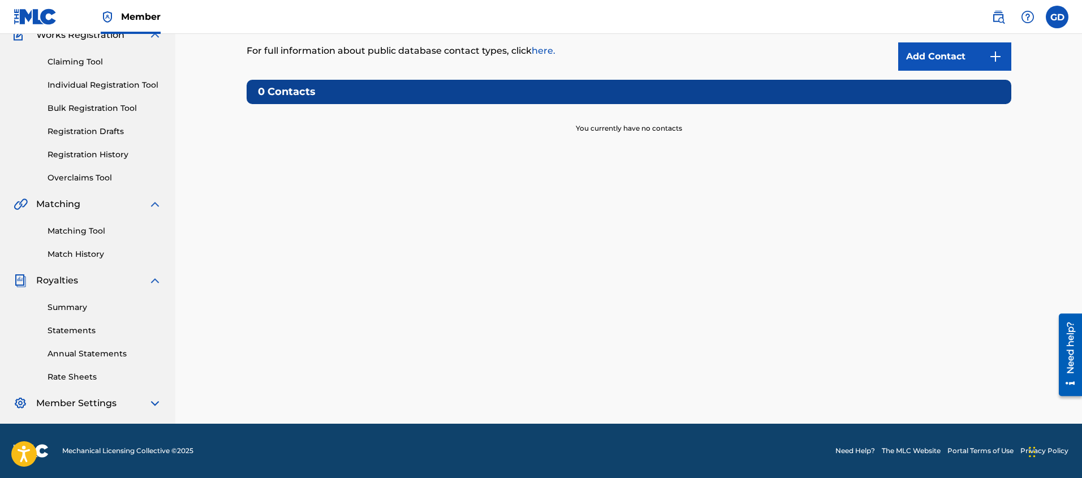
scroll to position [105, 0]
click at [77, 372] on link "Rate Sheets" at bounding box center [105, 377] width 114 height 12
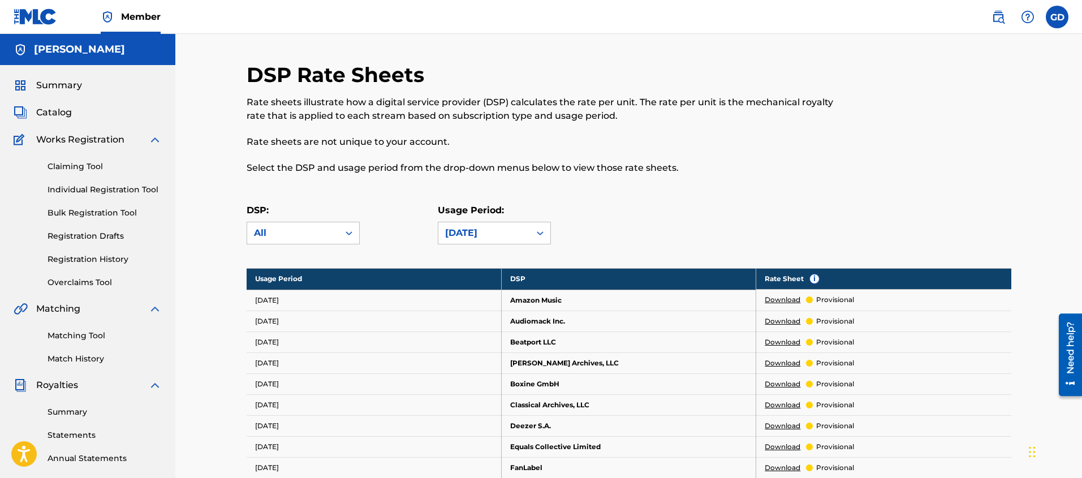
click at [153, 142] on img at bounding box center [155, 140] width 14 height 14
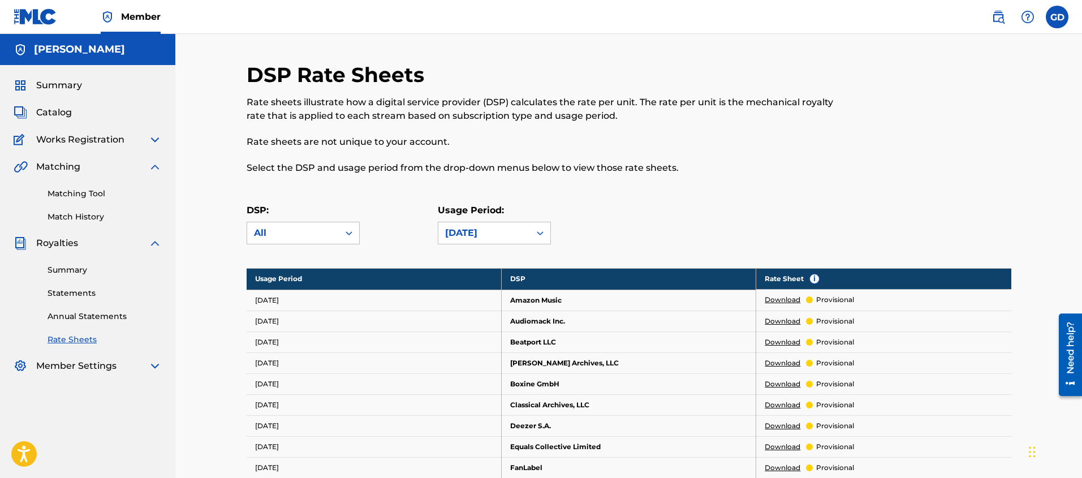
click at [155, 163] on img at bounding box center [155, 167] width 14 height 14
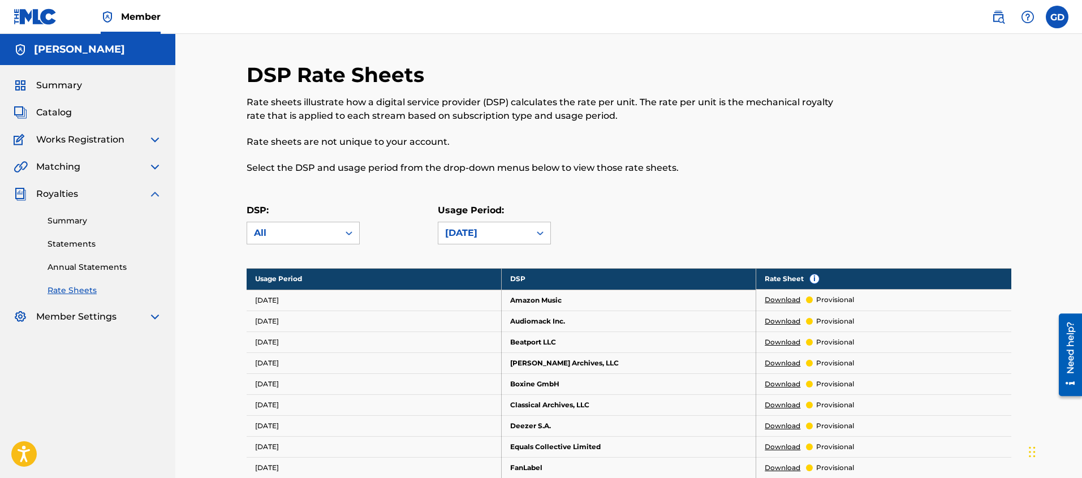
click at [154, 194] on img at bounding box center [155, 194] width 14 height 14
click at [49, 113] on span "Catalog" at bounding box center [54, 113] width 36 height 14
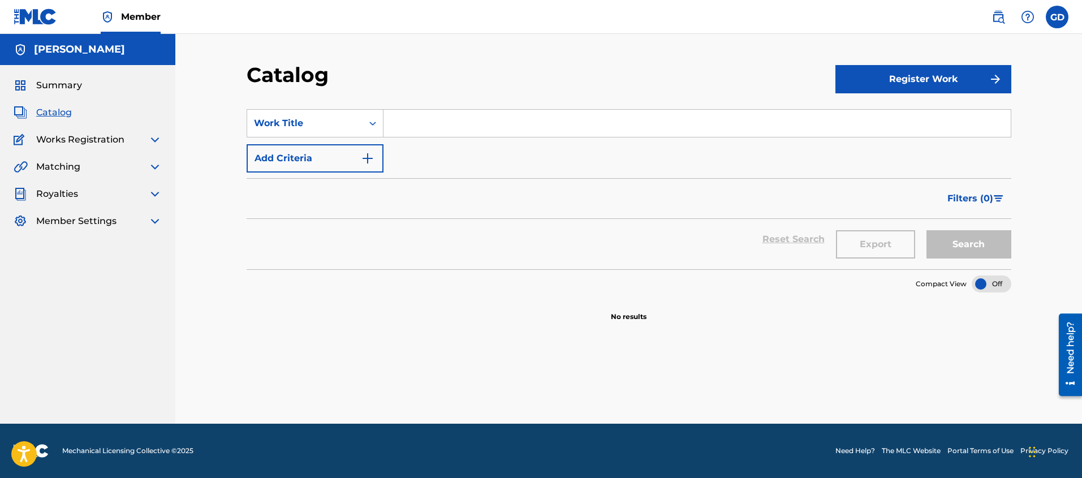
click at [43, 86] on span "Summary" at bounding box center [59, 86] width 46 height 14
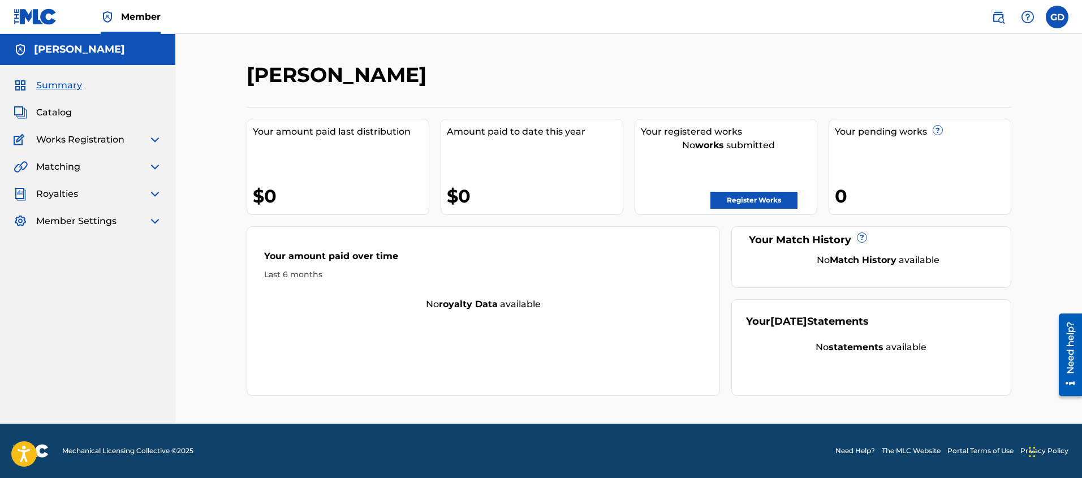
click at [57, 139] on span "Works Registration" at bounding box center [80, 140] width 88 height 14
click at [150, 143] on img at bounding box center [155, 140] width 14 height 14
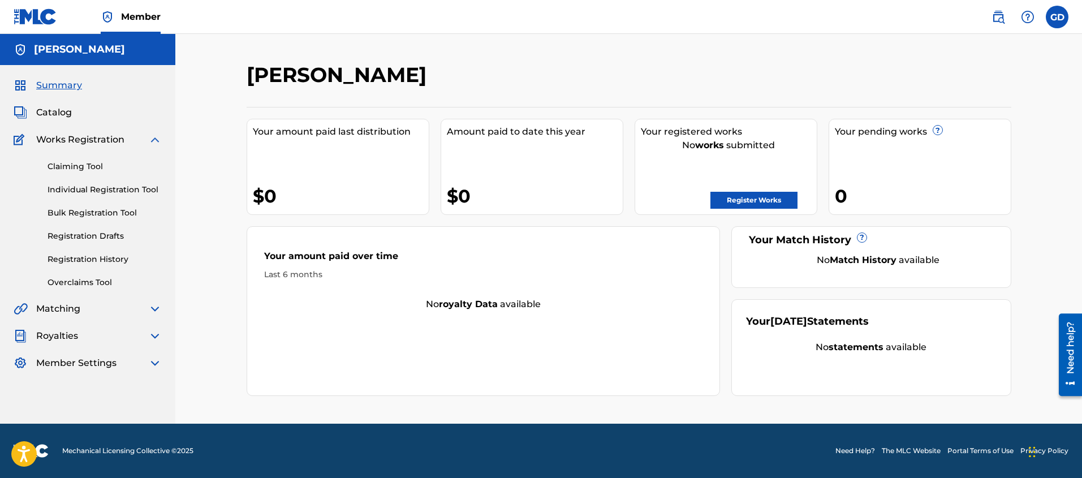
click at [73, 190] on link "Individual Registration Tool" at bounding box center [105, 190] width 114 height 12
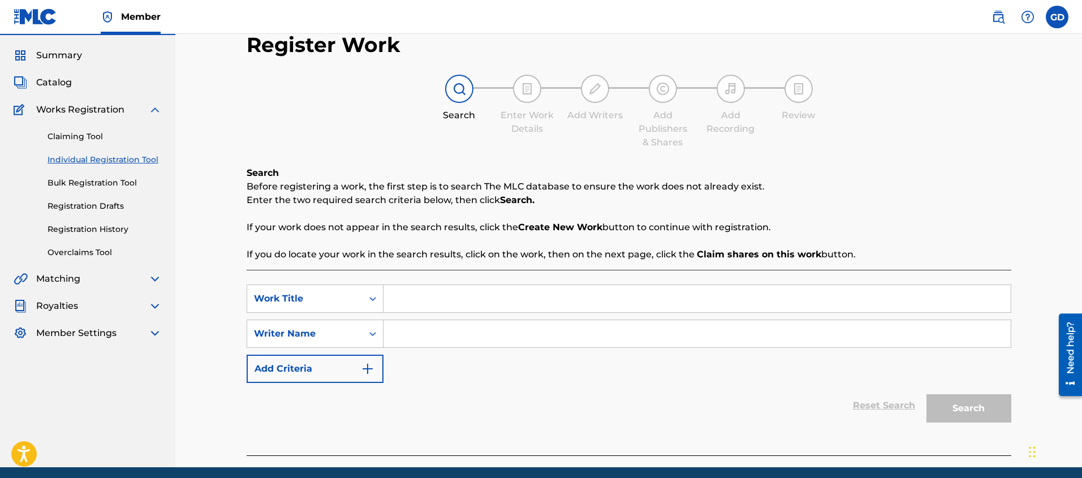
scroll to position [23, 0]
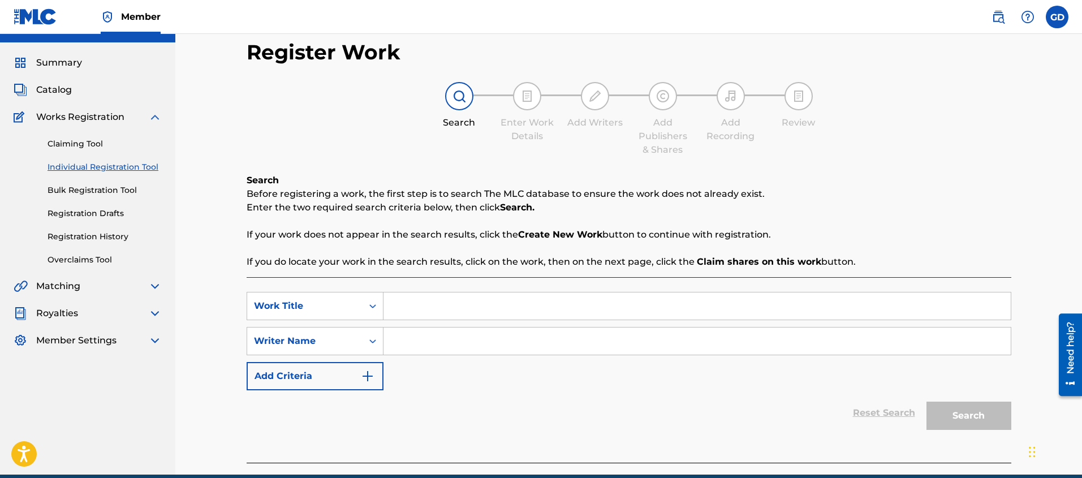
click at [431, 311] on input "Search Form" at bounding box center [696, 305] width 627 height 27
type input "what you want"
click at [447, 340] on input "Search Form" at bounding box center [696, 340] width 627 height 27
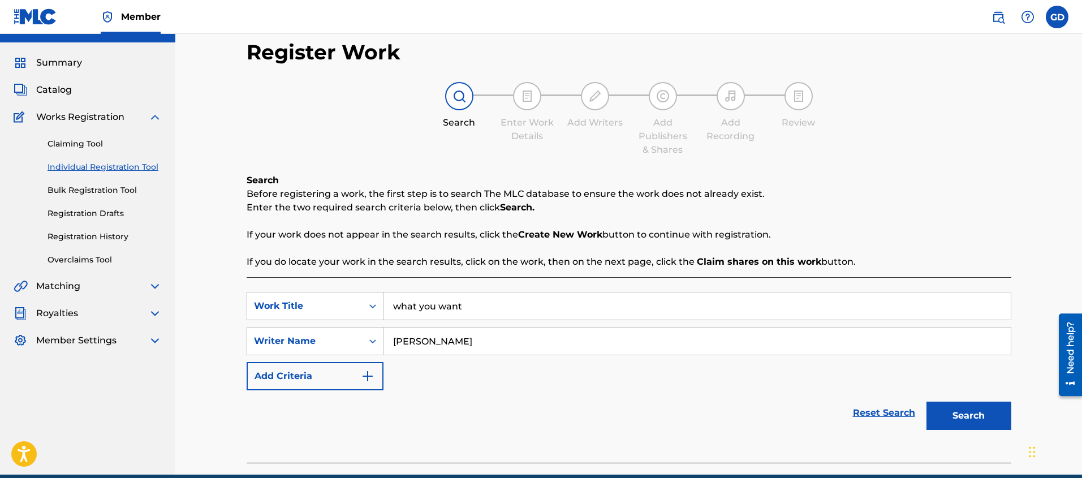
type input "[PERSON_NAME]"
click at [960, 413] on button "Search" at bounding box center [968, 416] width 85 height 28
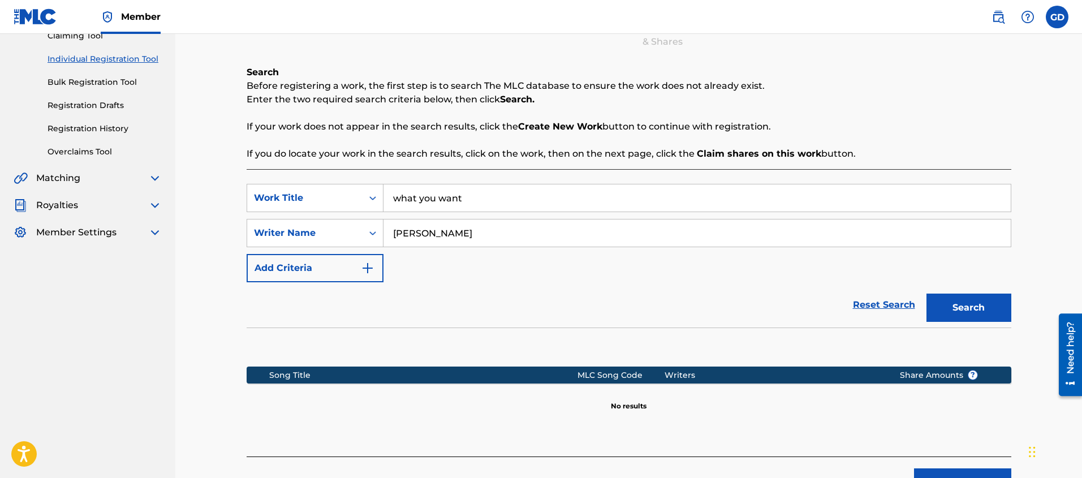
scroll to position [157, 0]
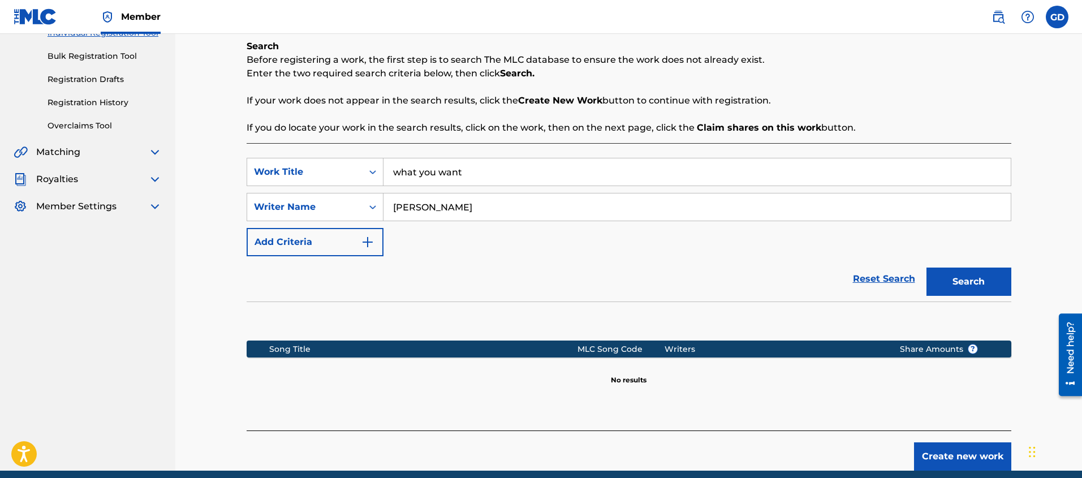
click at [945, 458] on button "Create new work" at bounding box center [962, 456] width 97 height 28
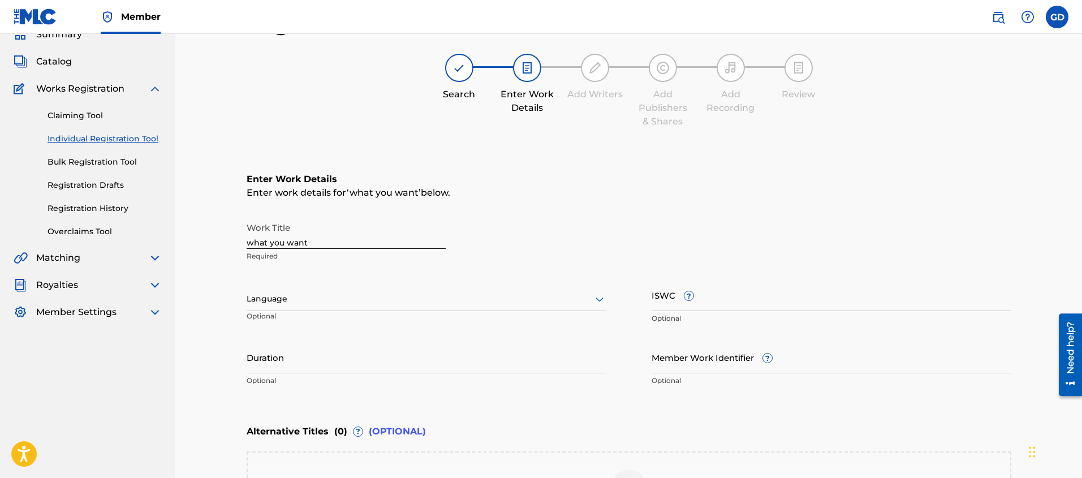
scroll to position [58, 0]
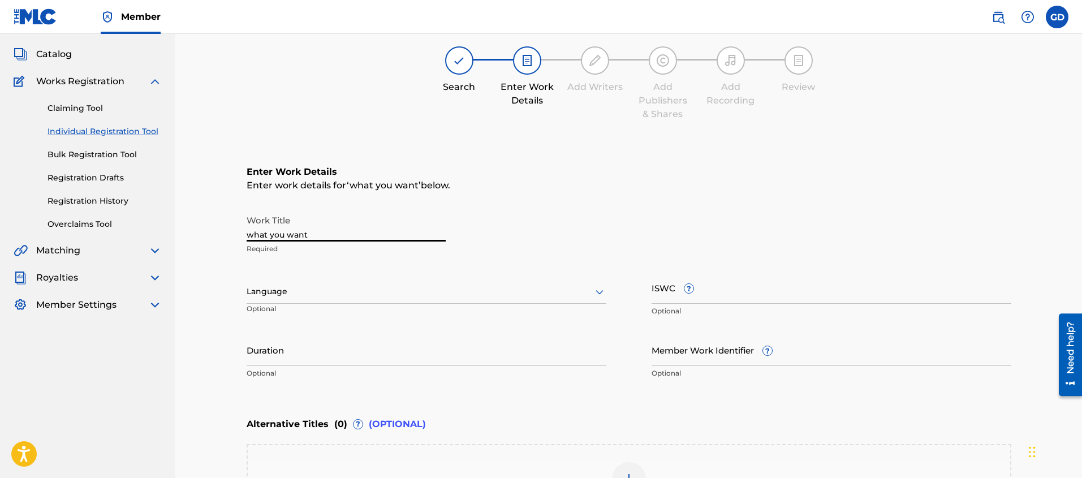
click at [251, 235] on input "what you want" at bounding box center [346, 225] width 199 height 32
click at [271, 232] on input "What you want" at bounding box center [346, 225] width 199 height 32
click at [294, 233] on input "What You want" at bounding box center [346, 225] width 199 height 32
type input "What You Want"
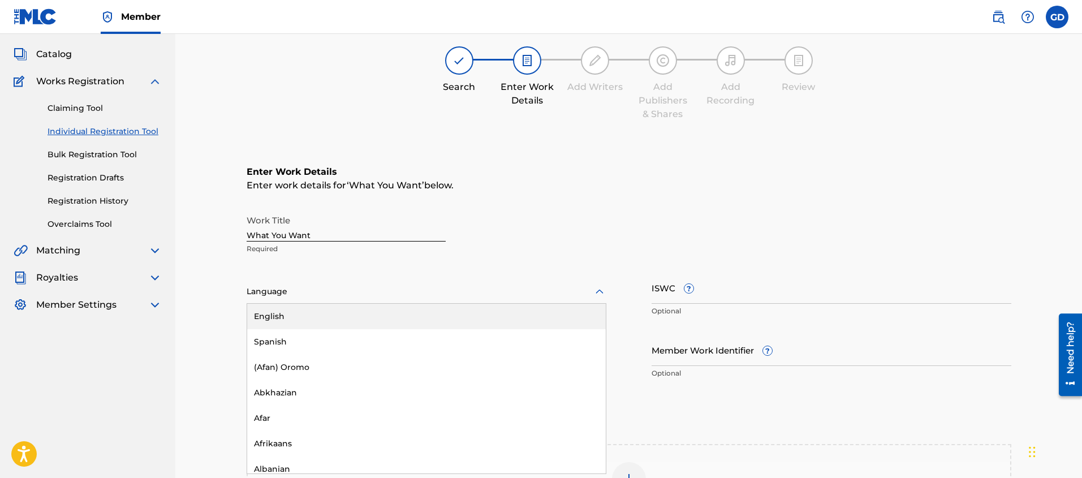
click at [262, 299] on div "Language" at bounding box center [427, 292] width 360 height 24
click at [269, 316] on div "English" at bounding box center [426, 316] width 359 height 25
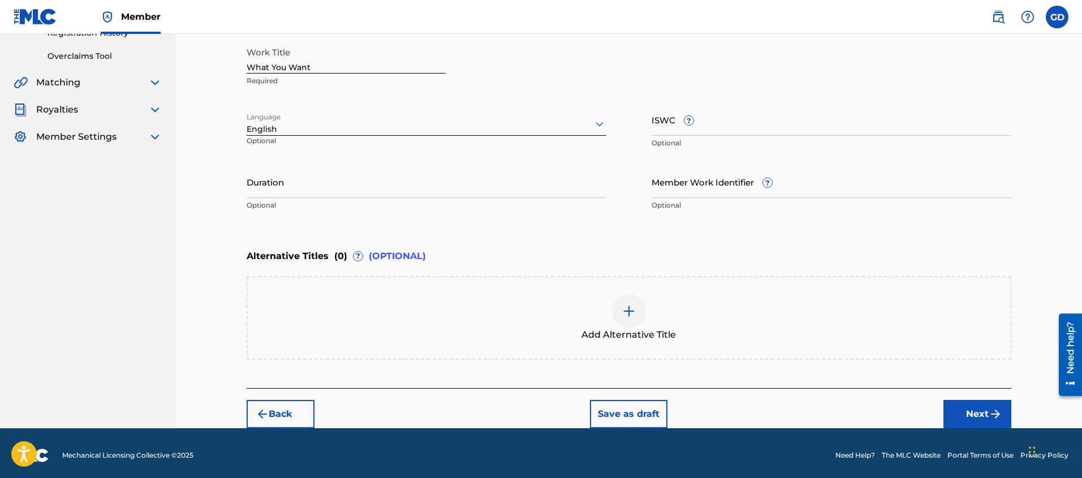
scroll to position [212, 0]
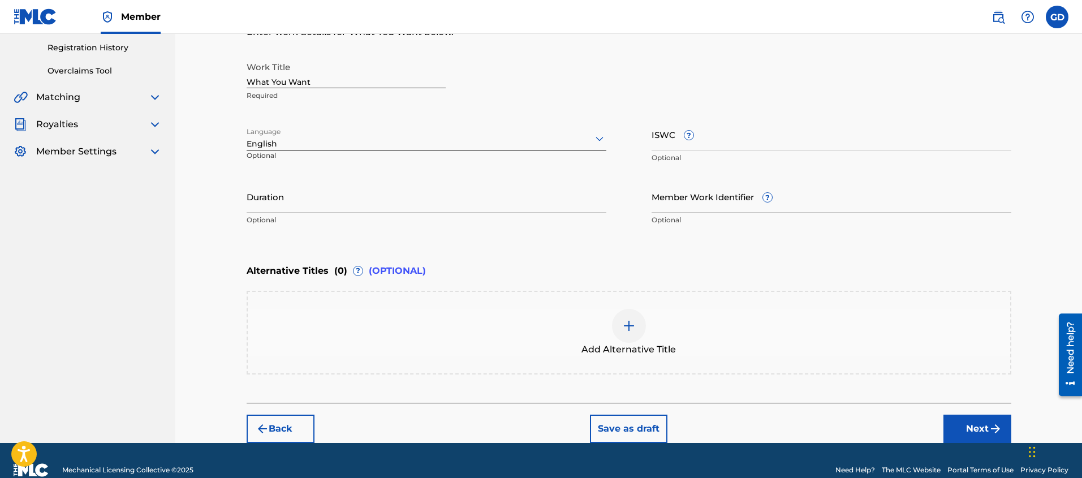
click at [217, 348] on div "Register Work Search Enter Work Details Add Writers Add Publishers & Shares Add…" at bounding box center [628, 132] width 907 height 620
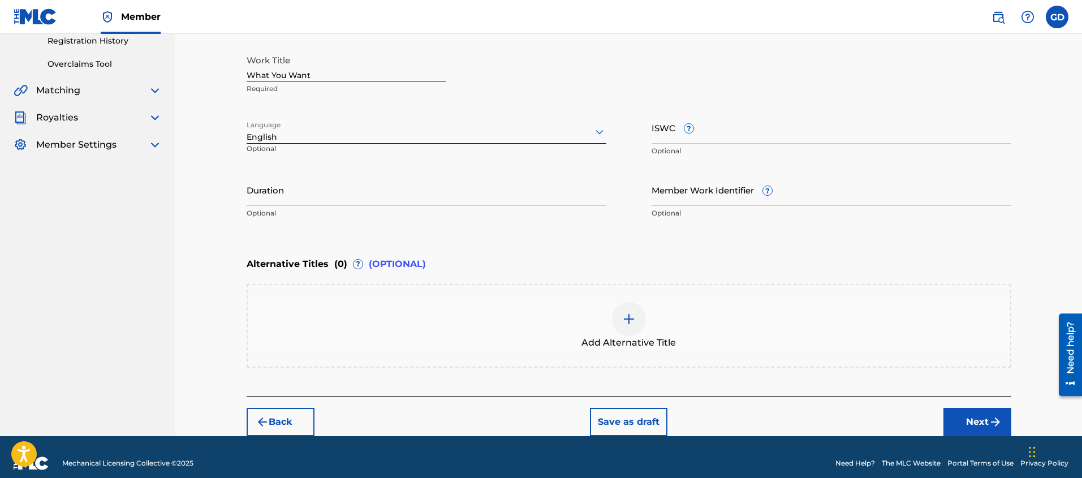
scroll to position [226, 0]
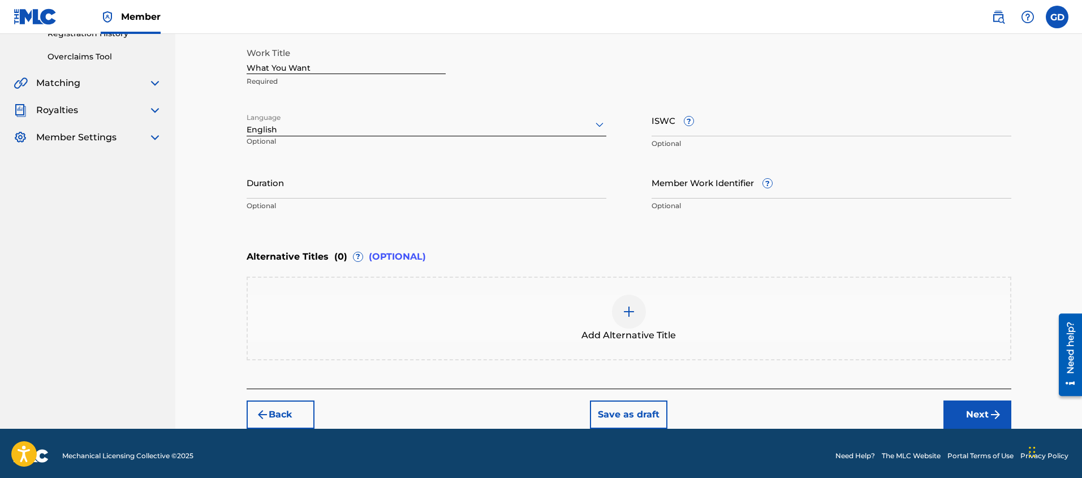
click at [954, 409] on button "Next" at bounding box center [977, 414] width 68 height 28
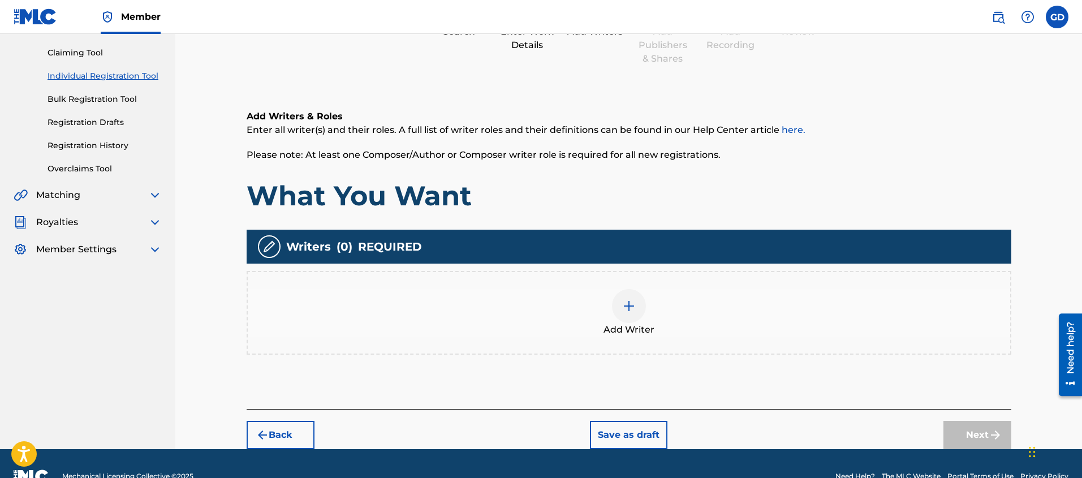
scroll to position [106, 0]
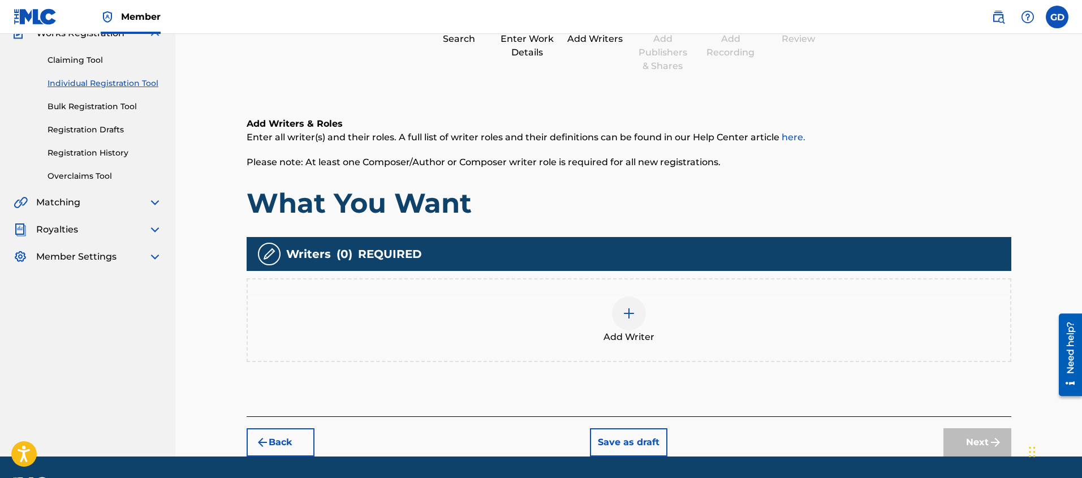
click at [626, 313] on img at bounding box center [629, 314] width 14 height 14
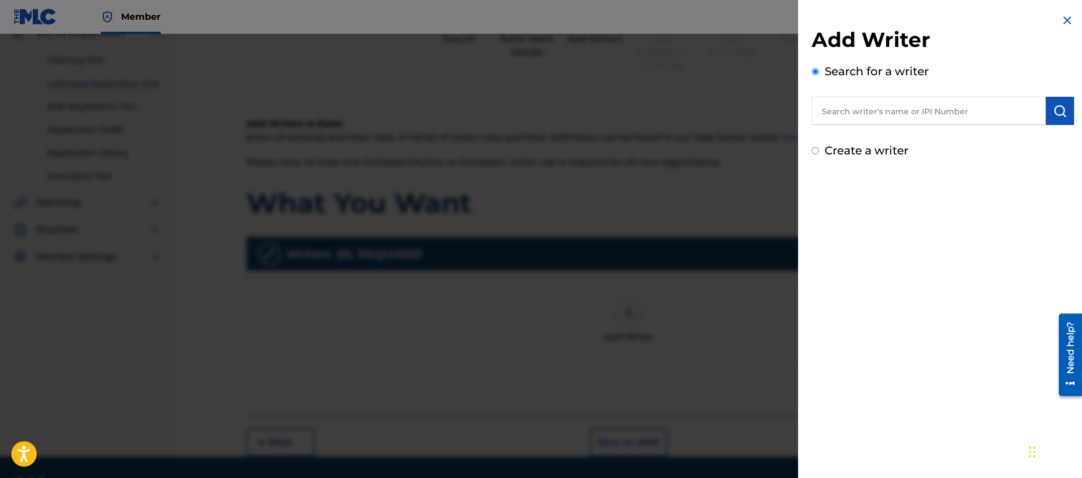
click at [864, 115] on input "text" at bounding box center [929, 111] width 234 height 28
paste input "443000905"
click at [1055, 107] on img "submit" at bounding box center [1060, 111] width 14 height 14
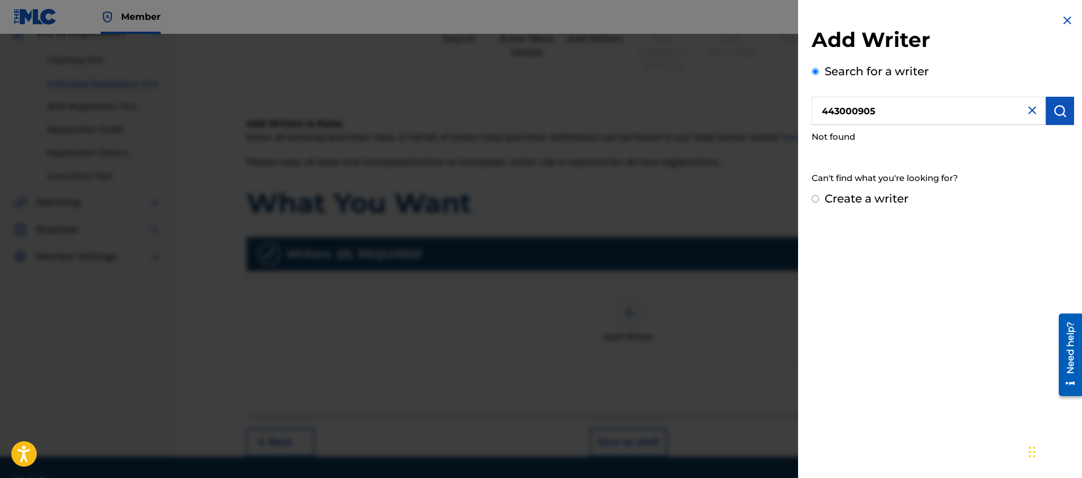
click at [1054, 110] on img "submit" at bounding box center [1060, 111] width 14 height 14
drag, startPoint x: 880, startPoint y: 110, endPoint x: 792, endPoint y: 112, distance: 87.7
click at [792, 112] on div "Add Writer Search for a writer 443000905 Not found Can't find what you're looki…" at bounding box center [541, 256] width 1082 height 444
paste input "8286622"
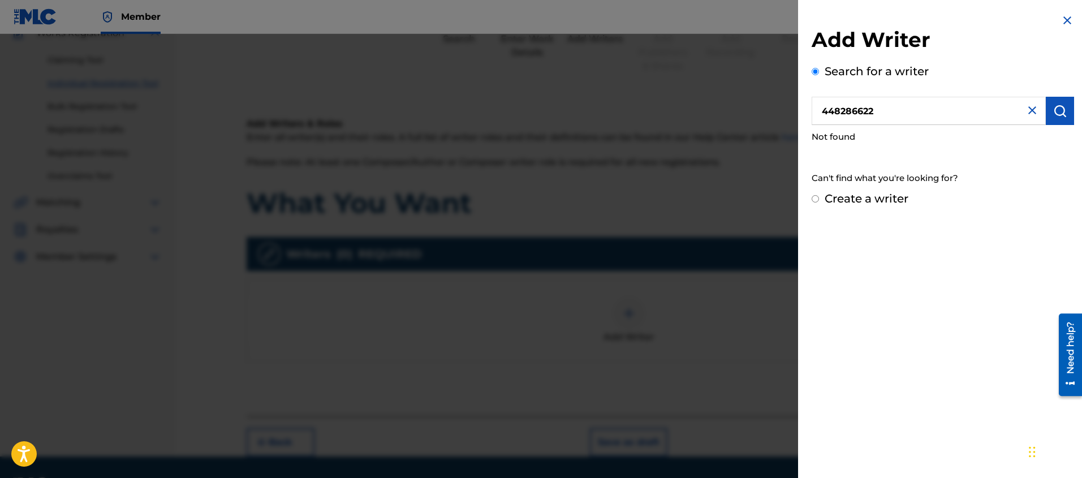
type input "448286622"
click at [1055, 112] on img "submit" at bounding box center [1060, 111] width 14 height 14
click at [1028, 114] on img at bounding box center [1032, 111] width 14 height 14
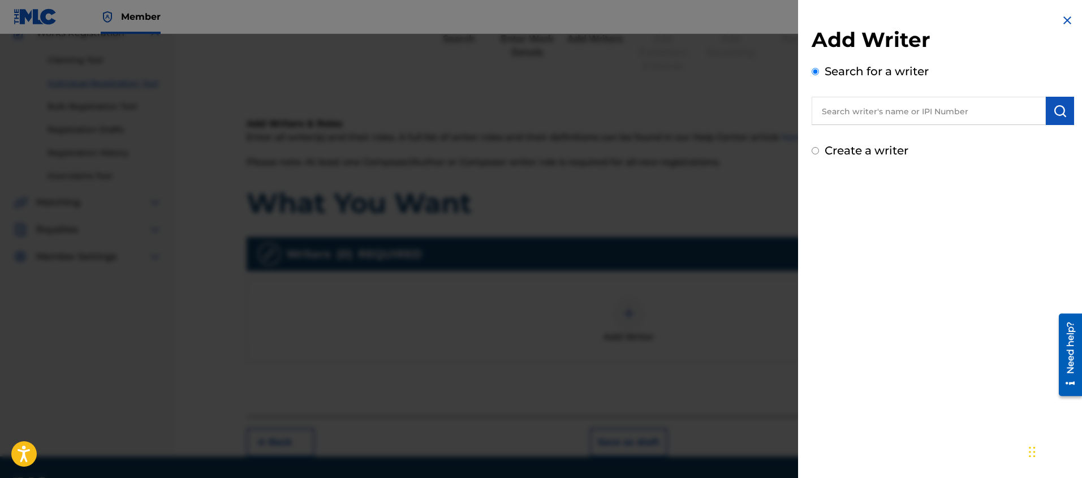
click at [817, 149] on input "Create a writer" at bounding box center [815, 150] width 7 height 7
radio input "false"
radio input "true"
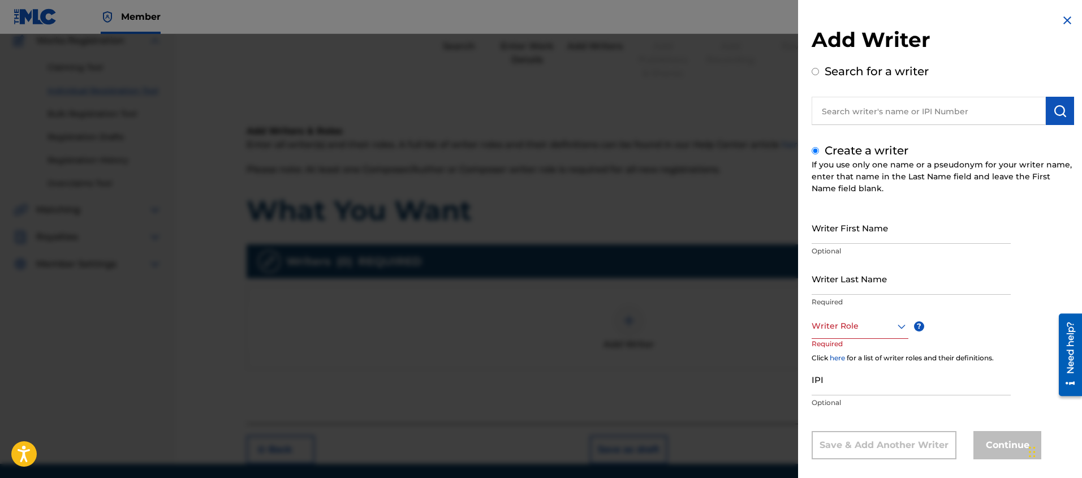
scroll to position [12, 0]
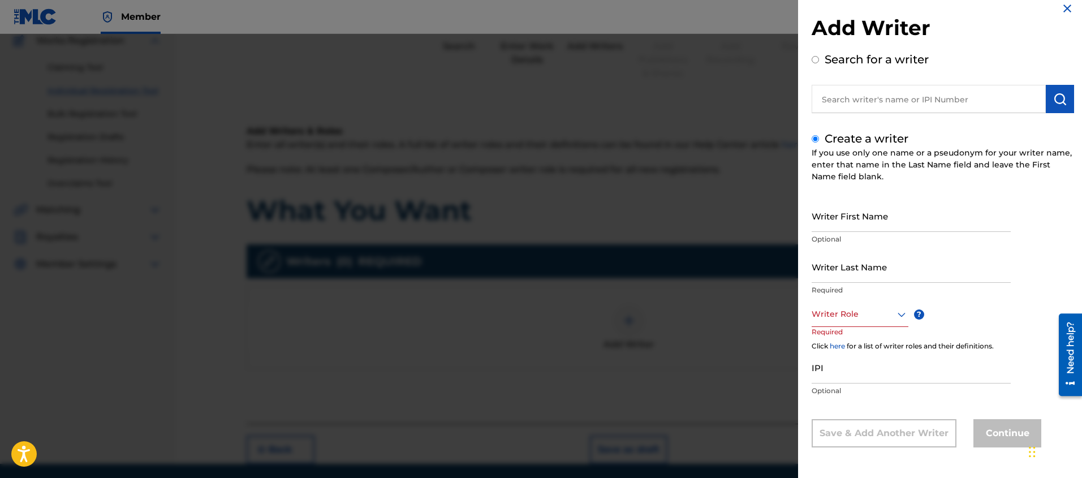
click at [848, 218] on input "Writer First Name" at bounding box center [911, 216] width 199 height 32
type input "Maya"
click at [848, 291] on p "Required" at bounding box center [911, 290] width 199 height 10
click at [849, 281] on input "Writer Last Name" at bounding box center [911, 267] width 199 height 32
type input "[PERSON_NAME]"
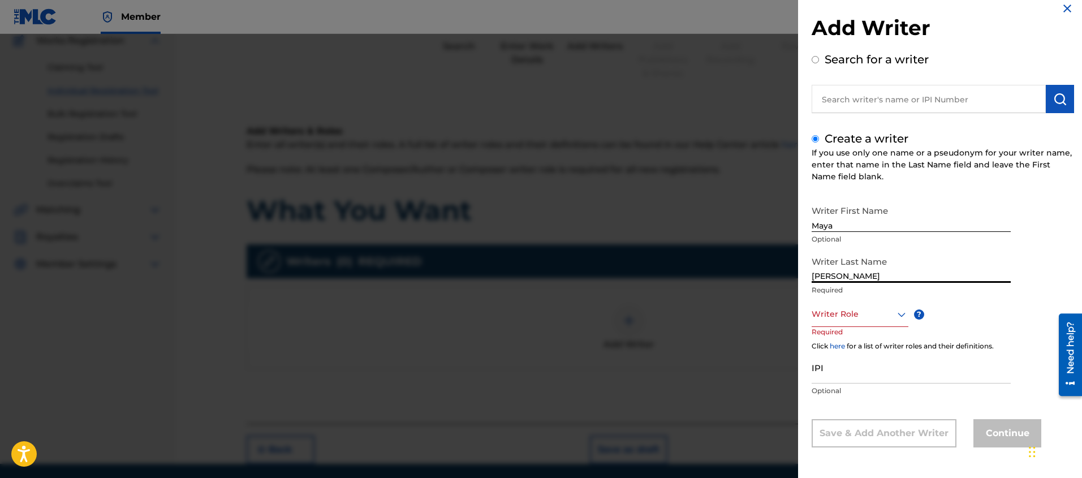
click at [823, 322] on div "Writer Role" at bounding box center [860, 313] width 97 height 25
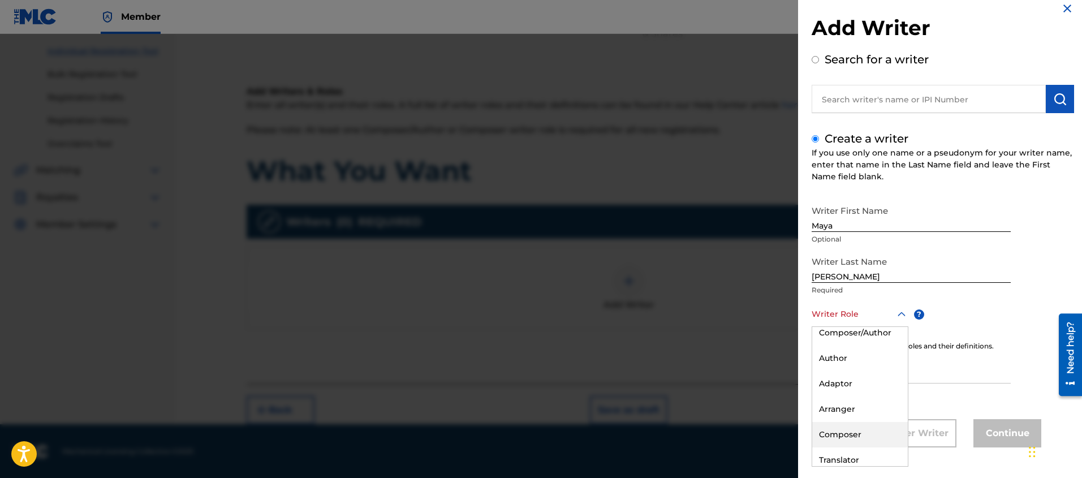
scroll to position [0, 0]
click at [862, 342] on div "Composer/Author" at bounding box center [860, 339] width 96 height 25
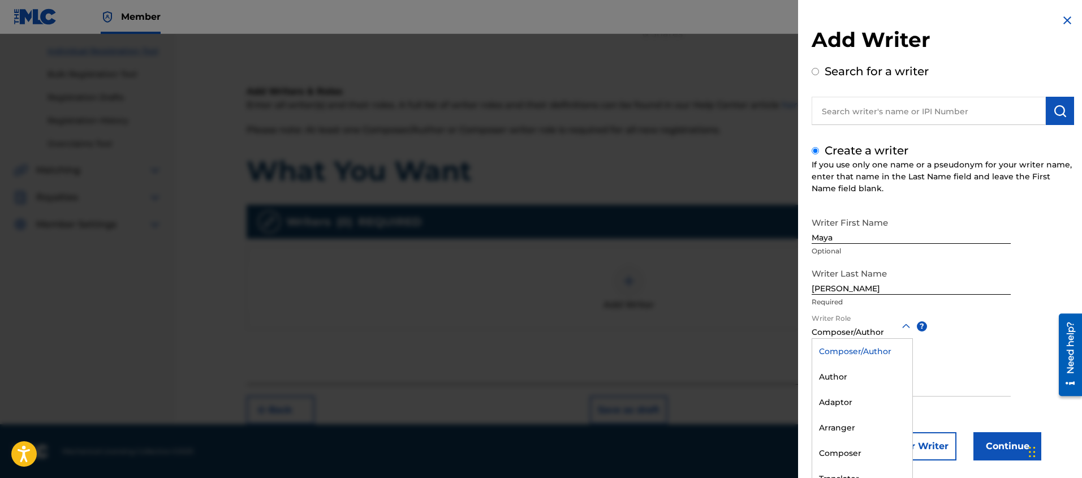
click at [869, 331] on div "option Composer/Author, selected. Composer/Author selected, 1 of 8. 8 results a…" at bounding box center [862, 325] width 101 height 25
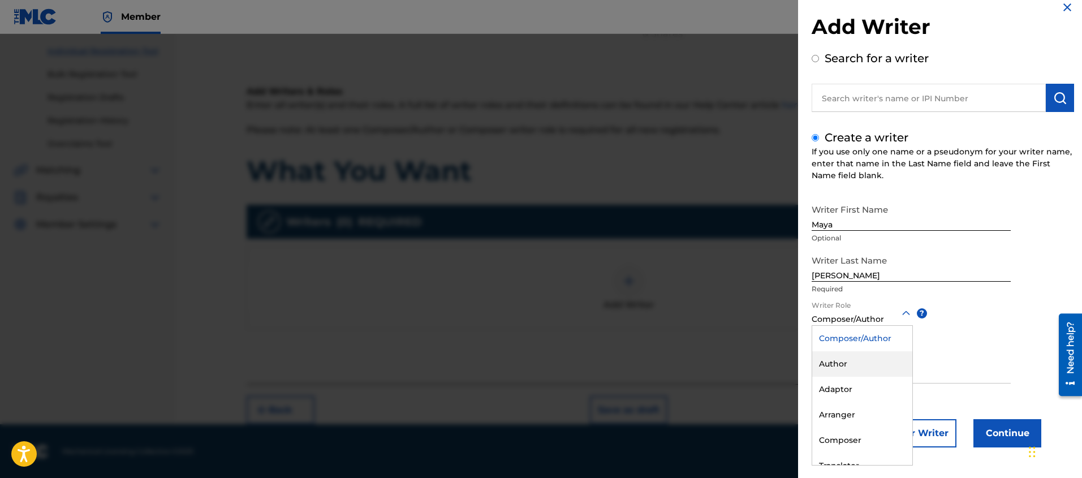
click at [845, 362] on div "Author" at bounding box center [862, 363] width 100 height 25
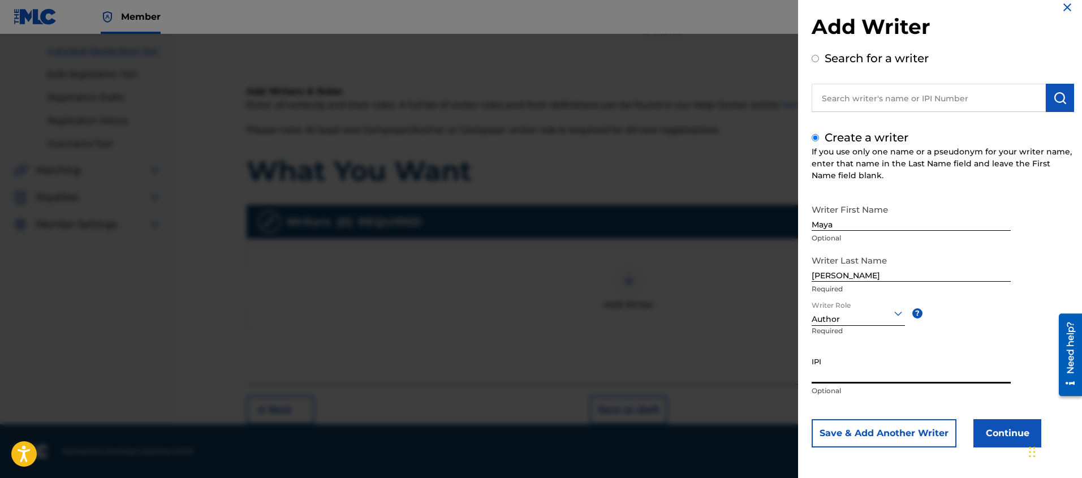
click at [825, 377] on input "IPI" at bounding box center [911, 367] width 199 height 32
paste input "443000905"
type input "443000905"
click at [862, 434] on button "Save & Add Another Writer" at bounding box center [884, 433] width 145 height 28
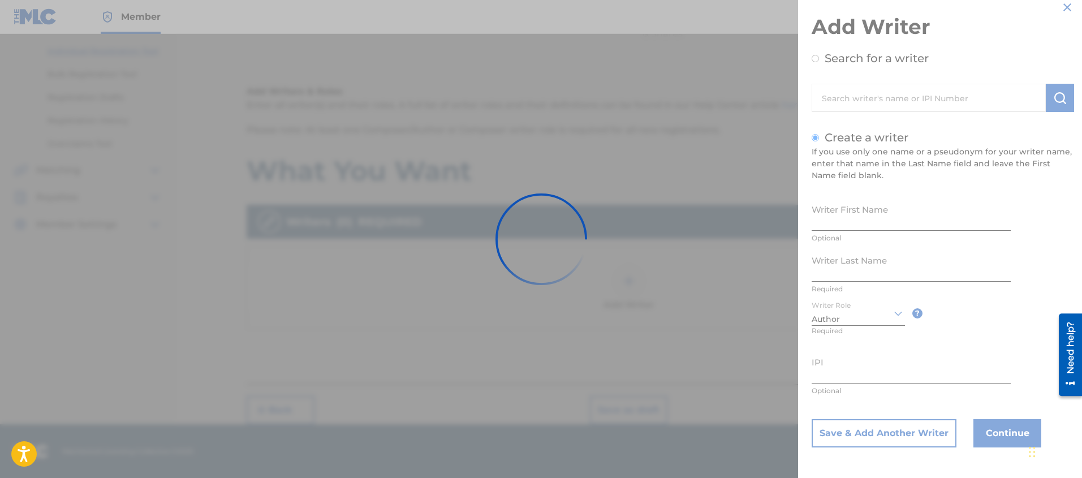
scroll to position [12, 0]
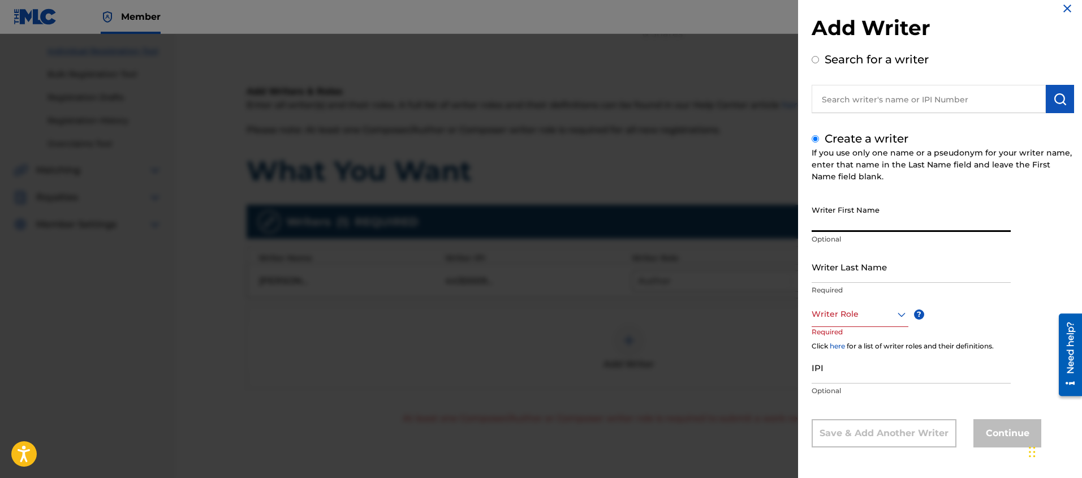
click at [824, 229] on input "Writer First Name" at bounding box center [911, 216] width 199 height 32
type input "[PERSON_NAME]"
click at [822, 279] on input "Writer Last Name" at bounding box center [911, 267] width 199 height 32
type input "[PERSON_NAME]"
click at [837, 307] on div at bounding box center [860, 314] width 97 height 14
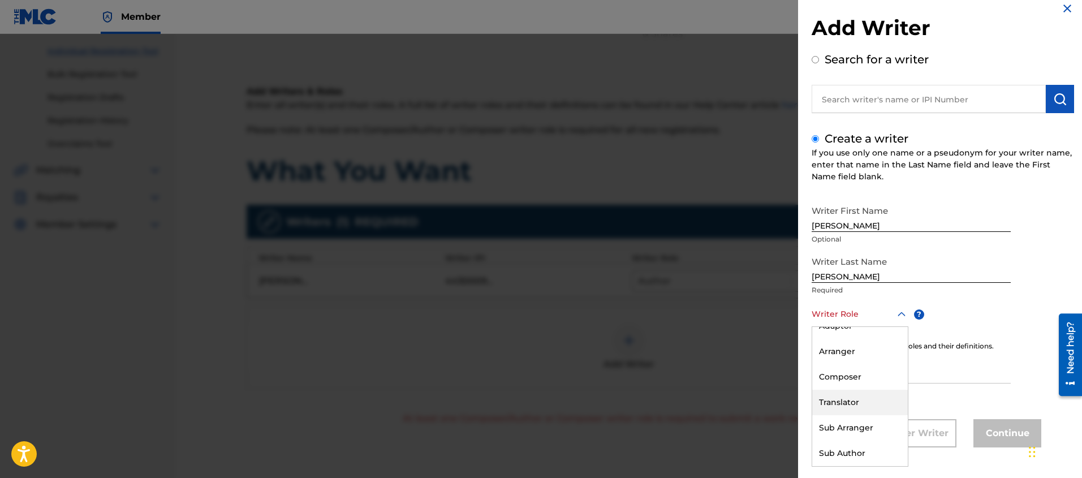
scroll to position [0, 0]
click at [857, 445] on div "Composer" at bounding box center [860, 441] width 96 height 25
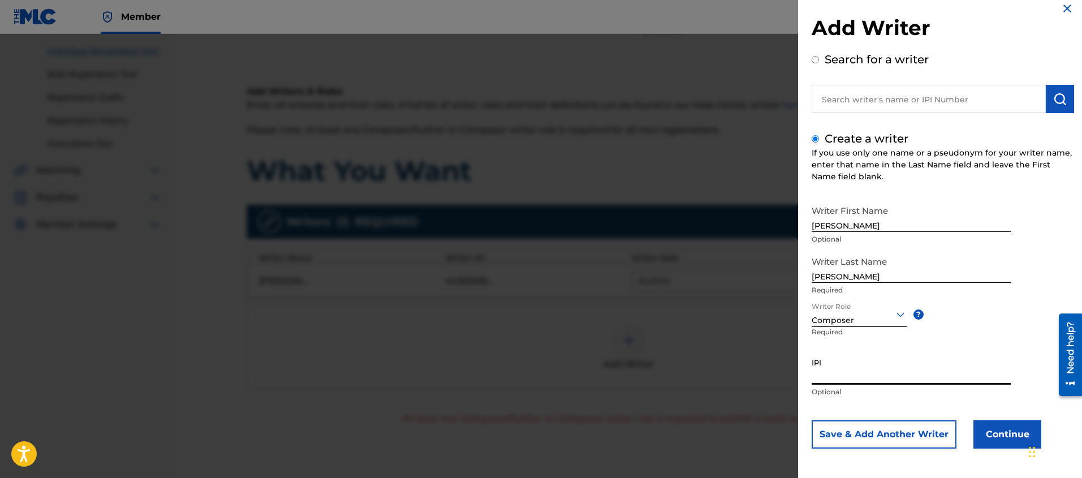
click at [827, 383] on input "IPI" at bounding box center [911, 368] width 199 height 32
paste input "345989114"
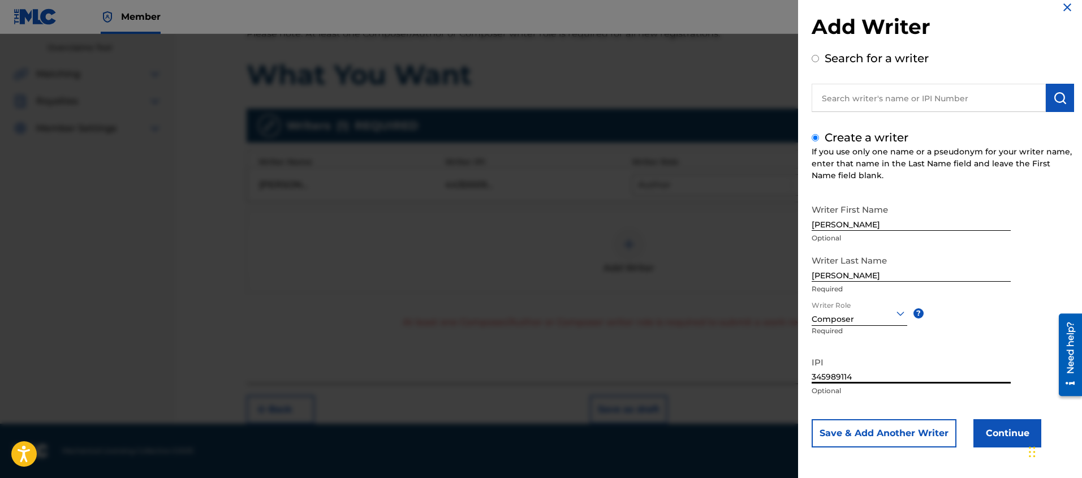
type input "345989114"
click at [1001, 434] on button "Continue" at bounding box center [1007, 433] width 68 height 28
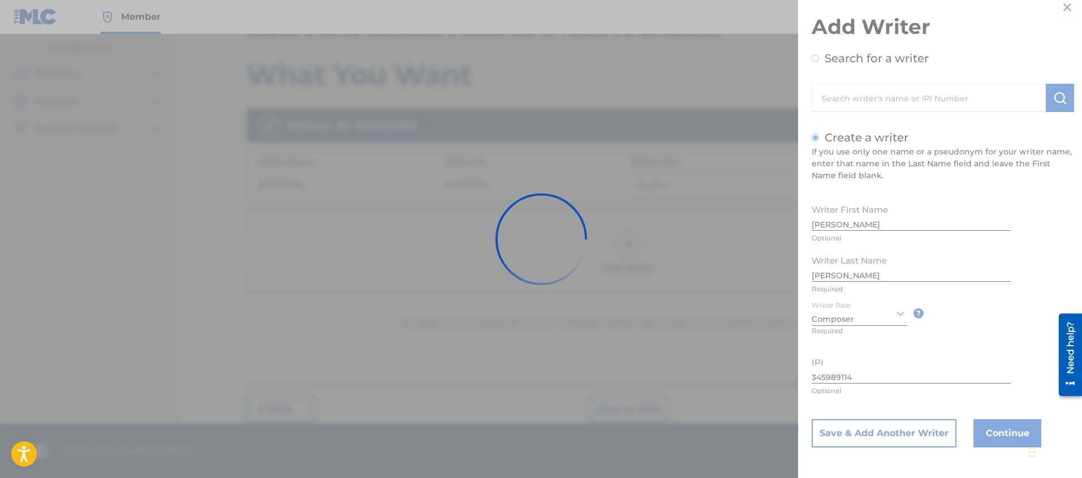
scroll to position [232, 0]
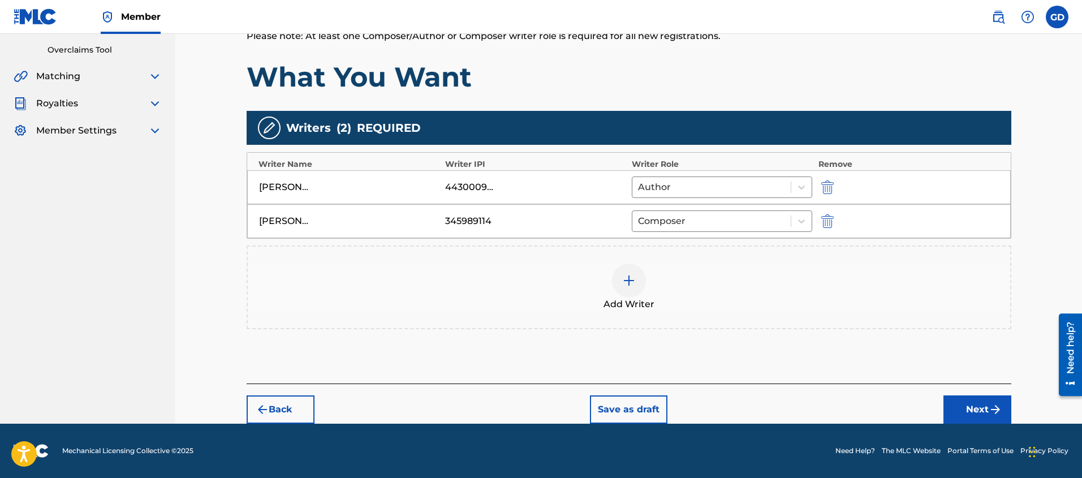
click at [976, 418] on button "Next" at bounding box center [977, 409] width 68 height 28
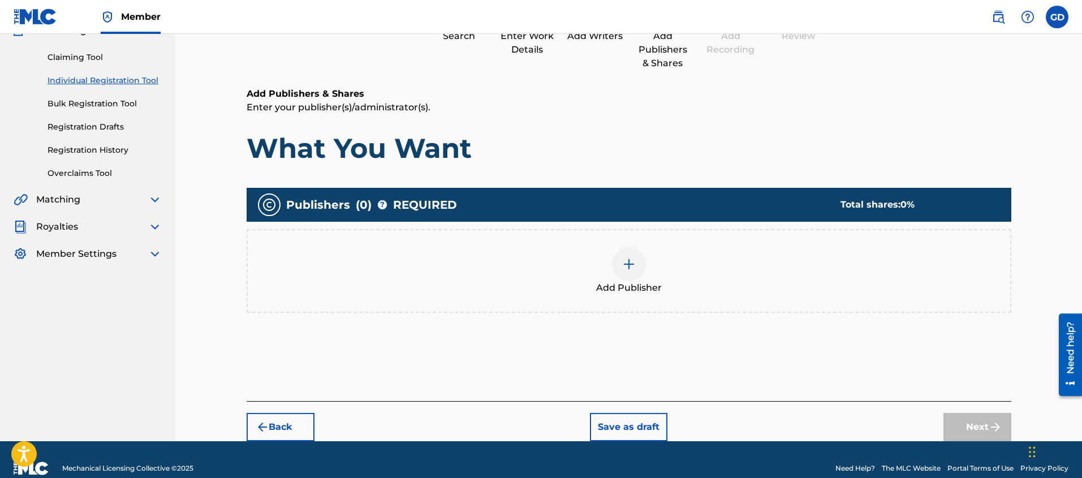
scroll to position [95, 0]
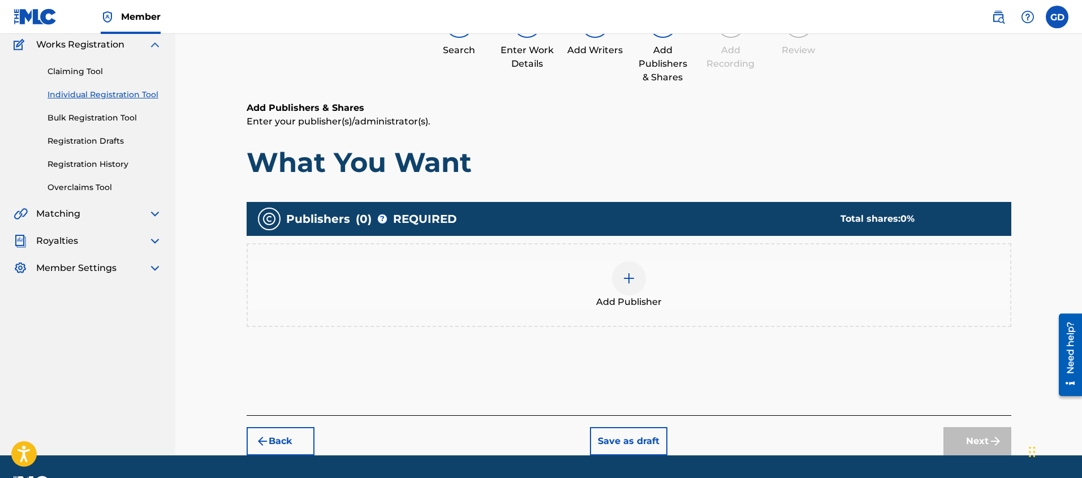
click at [624, 275] on img at bounding box center [629, 278] width 14 height 14
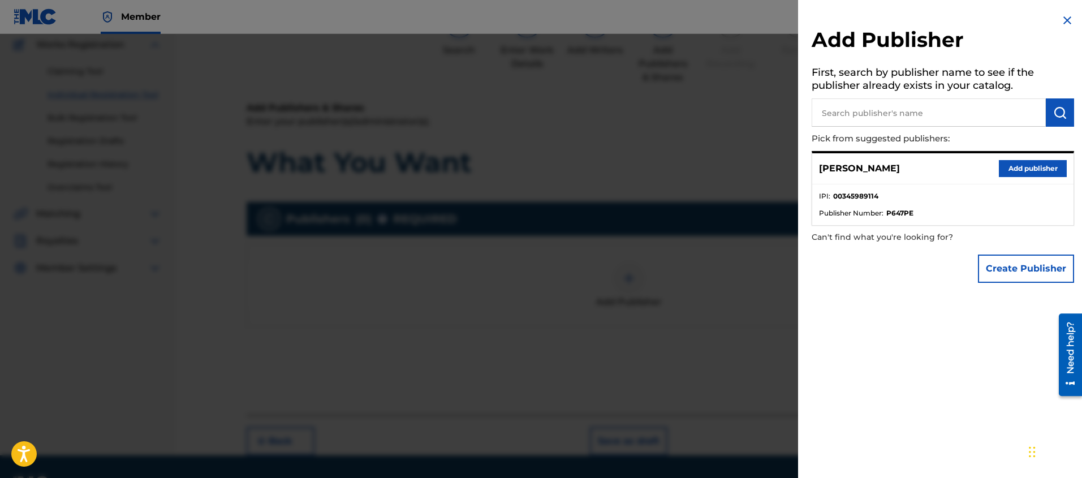
click at [840, 112] on input "text" at bounding box center [929, 112] width 234 height 28
paste input "[PERSON_NAME] SONGS MUSIC"
type input "[PERSON_NAME] SONGS MUSIC"
click at [1053, 113] on img "submit" at bounding box center [1060, 113] width 14 height 14
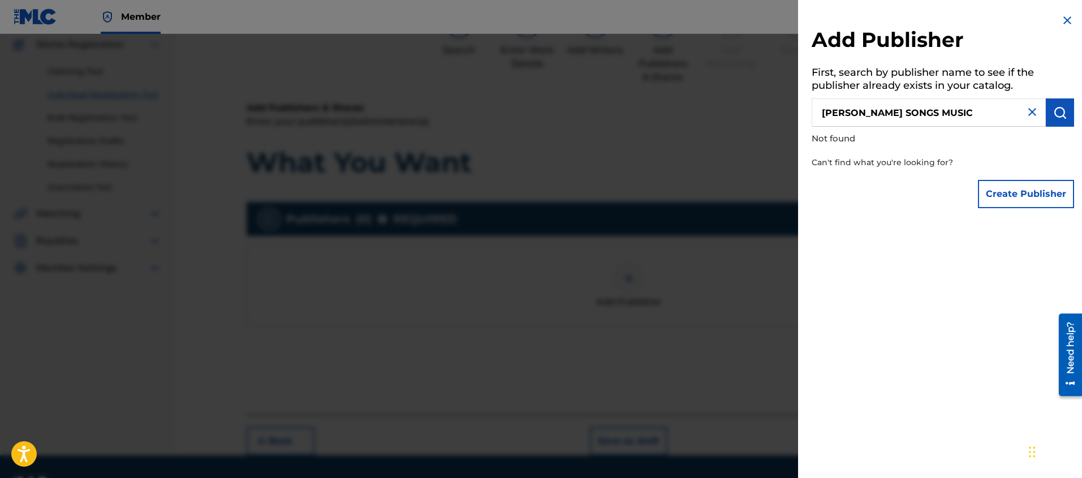
scroll to position [81, 0]
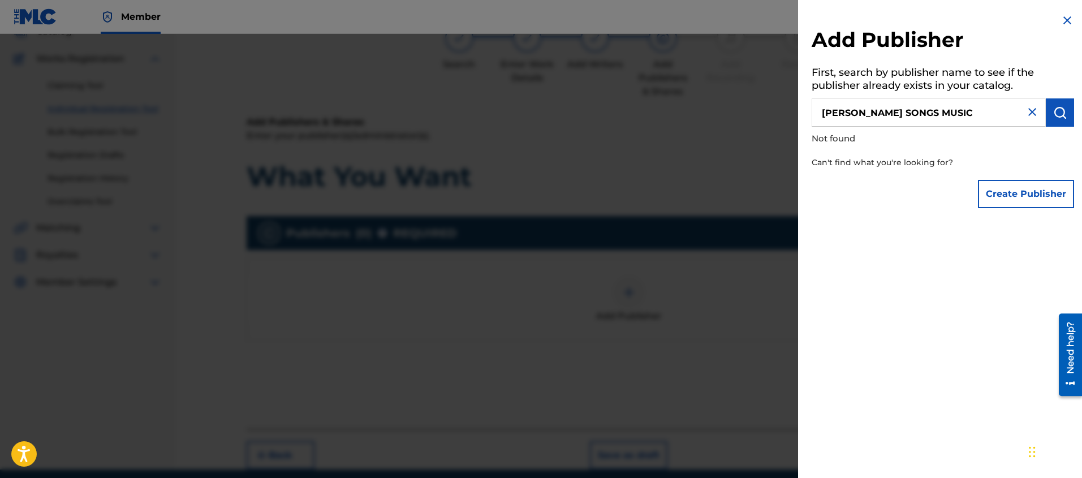
click at [1028, 192] on button "Create Publisher" at bounding box center [1026, 194] width 96 height 28
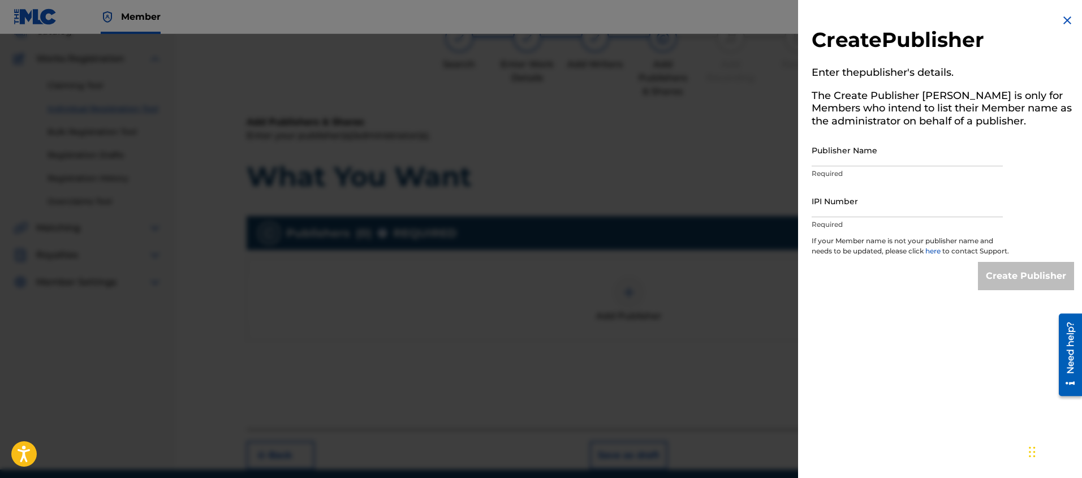
click at [840, 162] on input "Publisher Name" at bounding box center [907, 150] width 191 height 32
paste input "[PERSON_NAME] SONGS MUSIC"
type input "[PERSON_NAME] SONGS MUSIC"
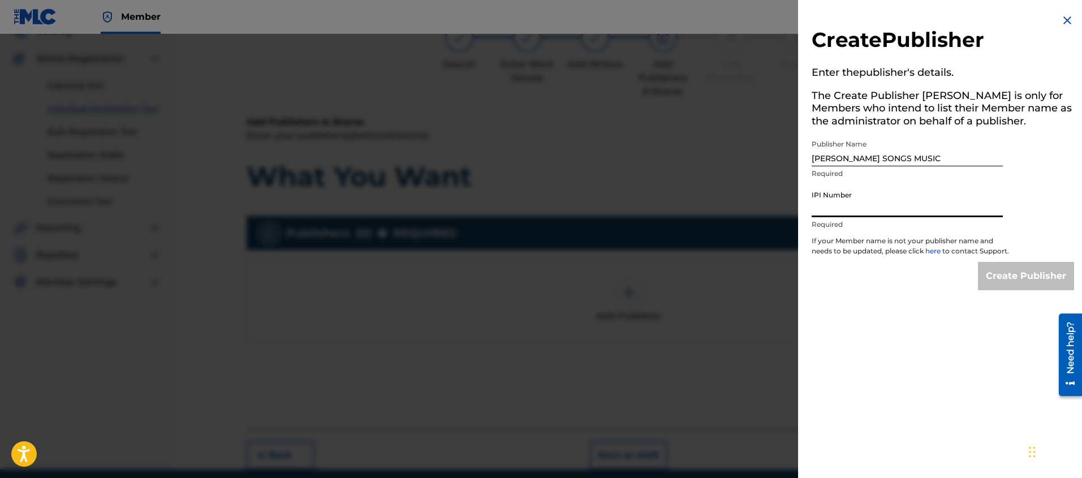
click at [825, 206] on input "IPI Number" at bounding box center [907, 201] width 191 height 32
paste input "448286622"
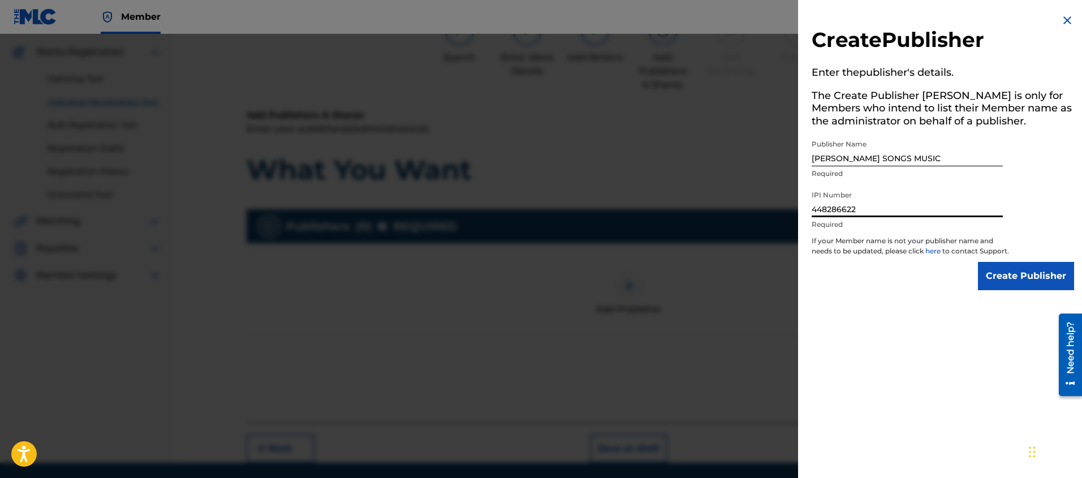
type input "448286622"
click at [1030, 290] on input "Create Publisher" at bounding box center [1026, 276] width 96 height 28
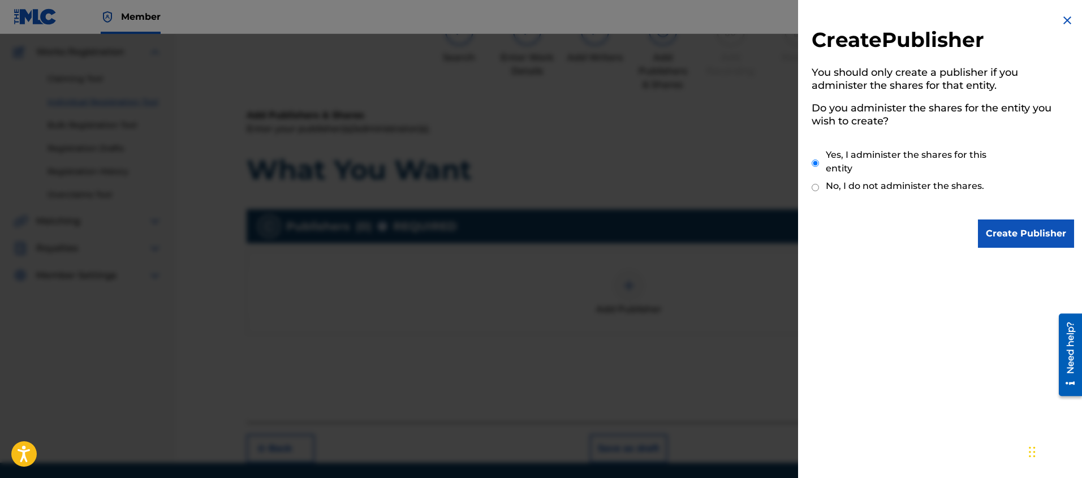
click at [1009, 238] on input "Create Publisher" at bounding box center [1026, 233] width 96 height 28
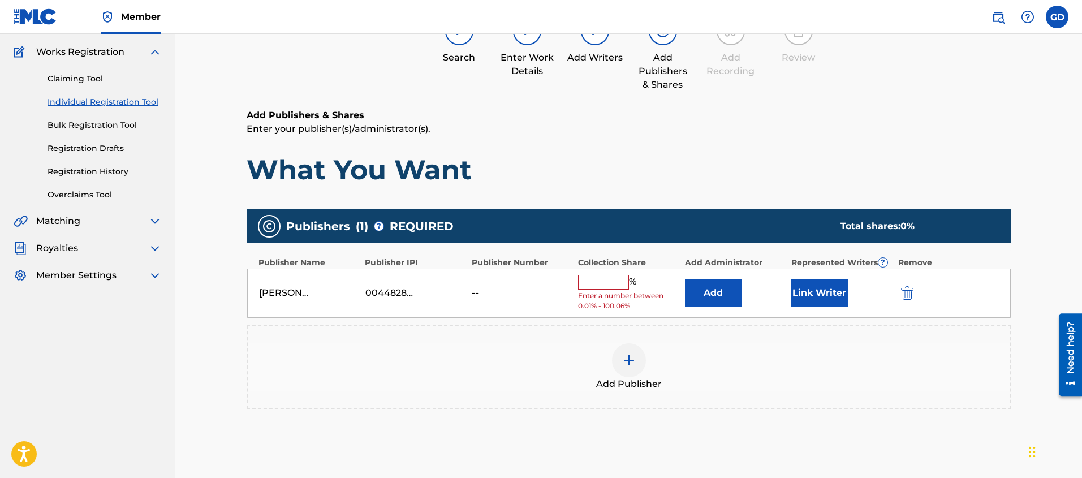
click at [600, 282] on input "text" at bounding box center [603, 282] width 51 height 15
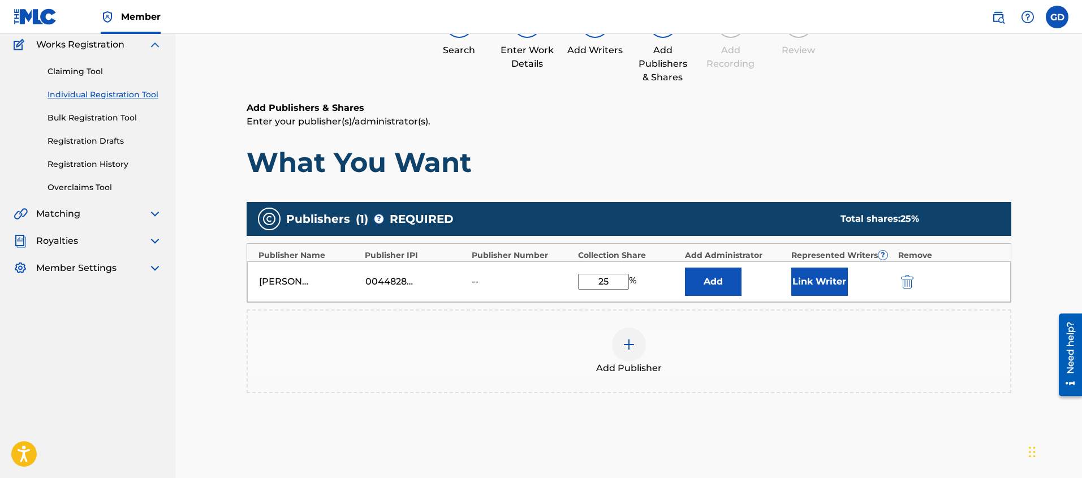
type input "25"
click at [850, 345] on div "Add Publisher" at bounding box center [629, 351] width 762 height 48
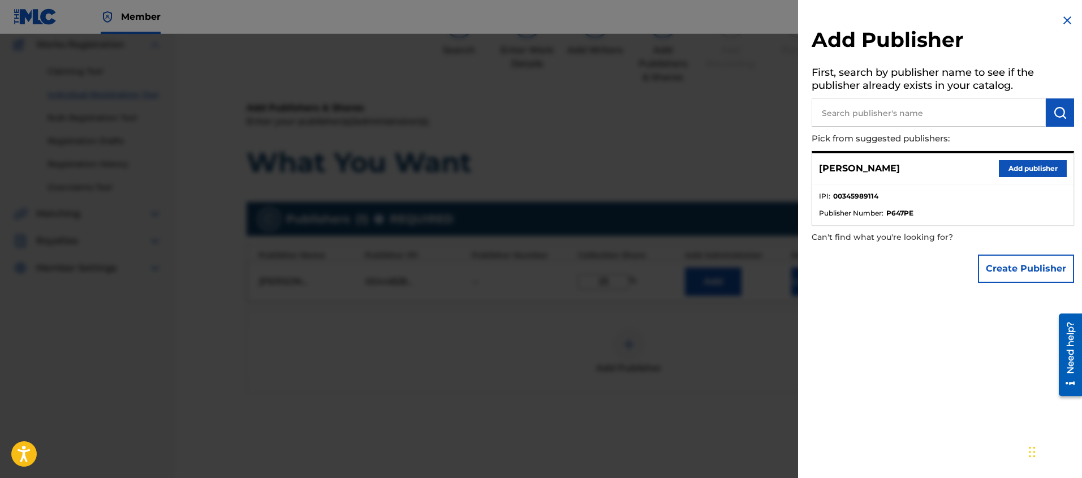
click at [859, 113] on input "text" at bounding box center [929, 112] width 234 height 28
type input "self born music"
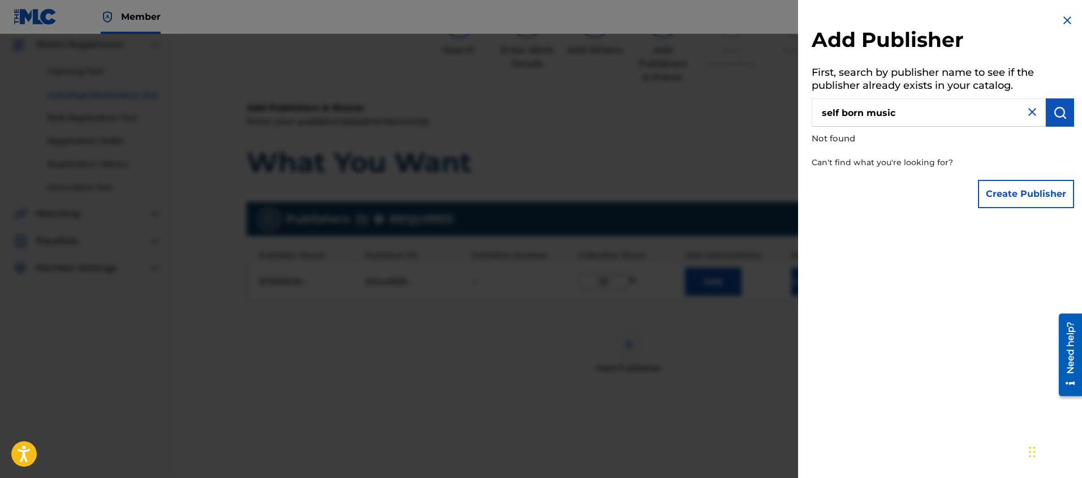
click at [1001, 191] on button "Create Publisher" at bounding box center [1026, 194] width 96 height 28
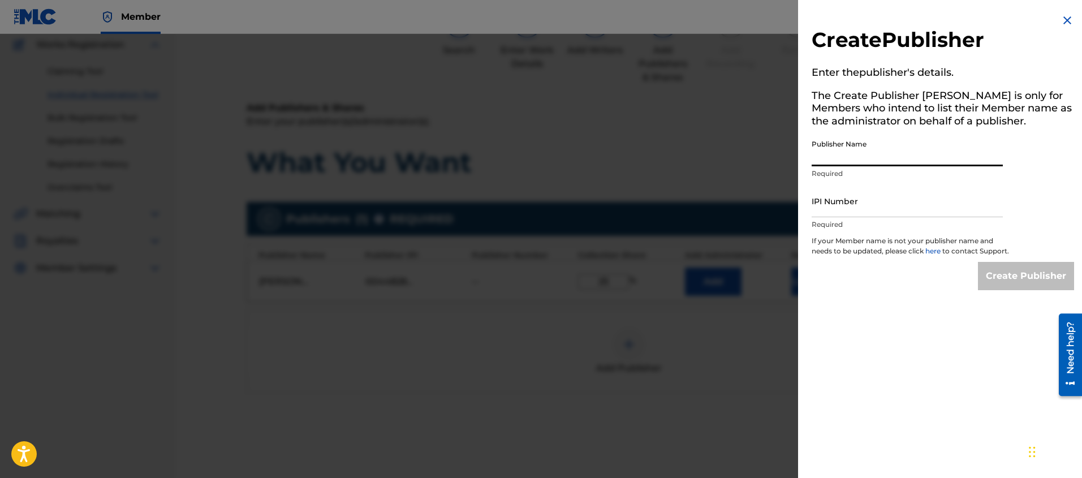
click at [832, 156] on input "Publisher Name" at bounding box center [907, 150] width 191 height 32
paste input "SELF BORN MUSIC"
type input "SELF BORN MUSIC"
click at [819, 208] on input "IPI Number" at bounding box center [907, 201] width 191 height 32
paste input "555685902"
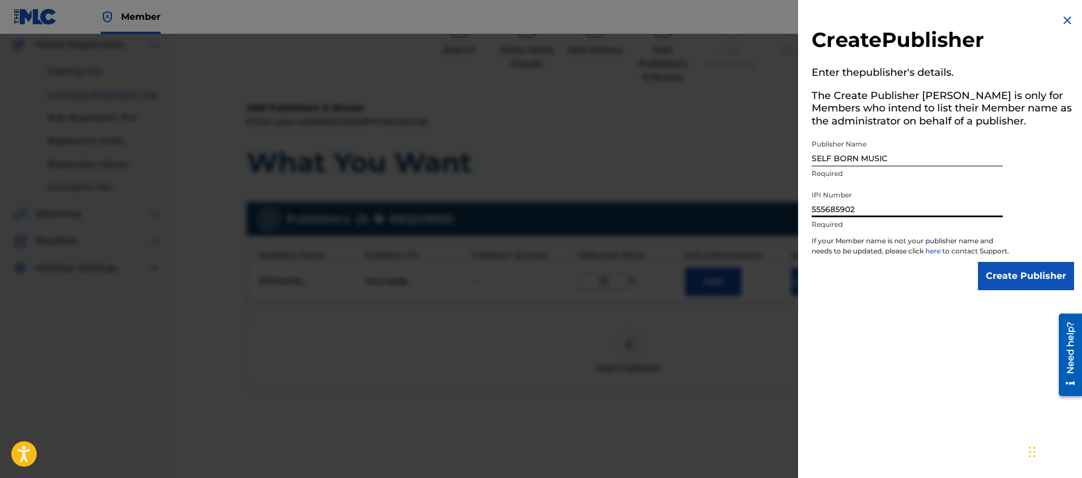
type input "555685902"
click at [926, 331] on div "Create Publisher Enter the publisher 's details. The Create Publisher button is…" at bounding box center [943, 239] width 290 height 478
click at [1016, 290] on input "Create Publisher" at bounding box center [1026, 276] width 96 height 28
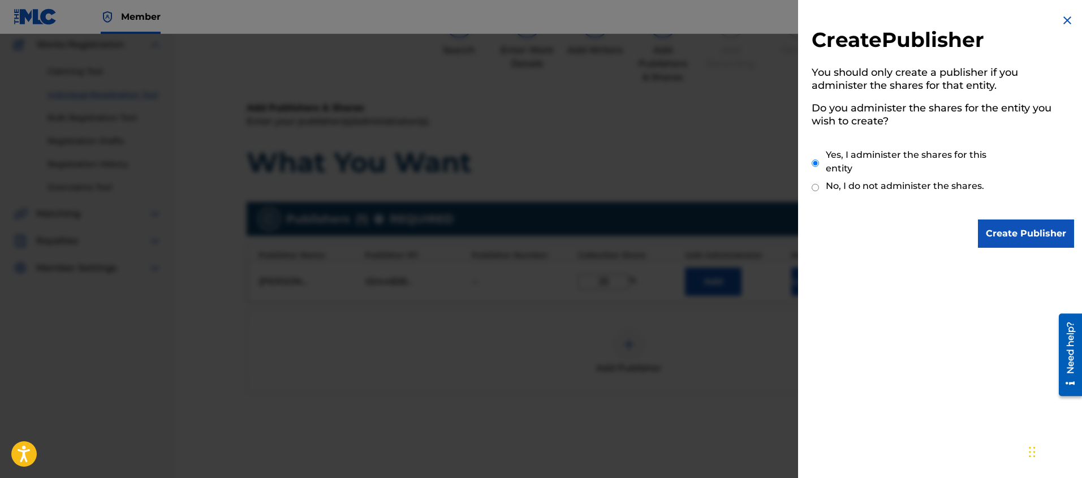
click at [1016, 228] on input "Create Publisher" at bounding box center [1026, 233] width 96 height 28
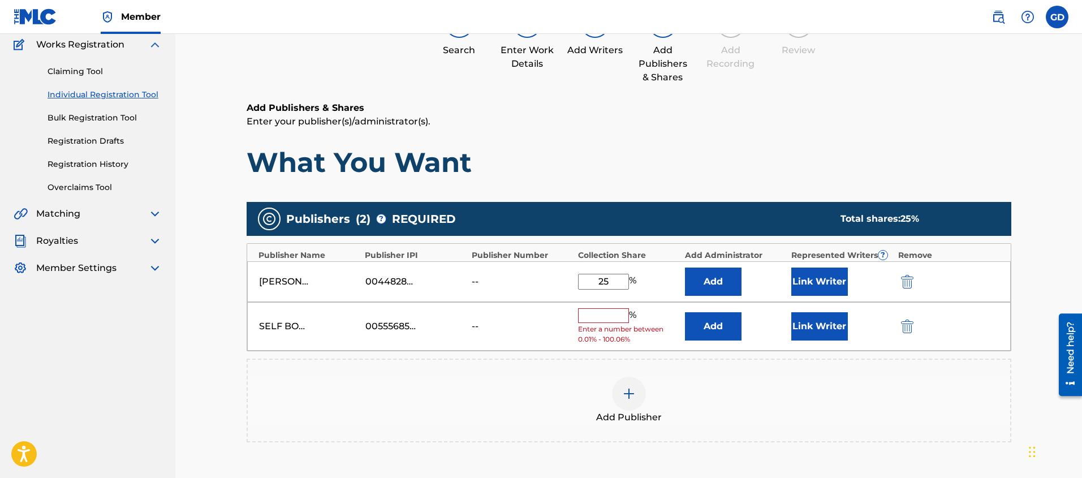
click at [606, 316] on input "text" at bounding box center [603, 315] width 51 height 15
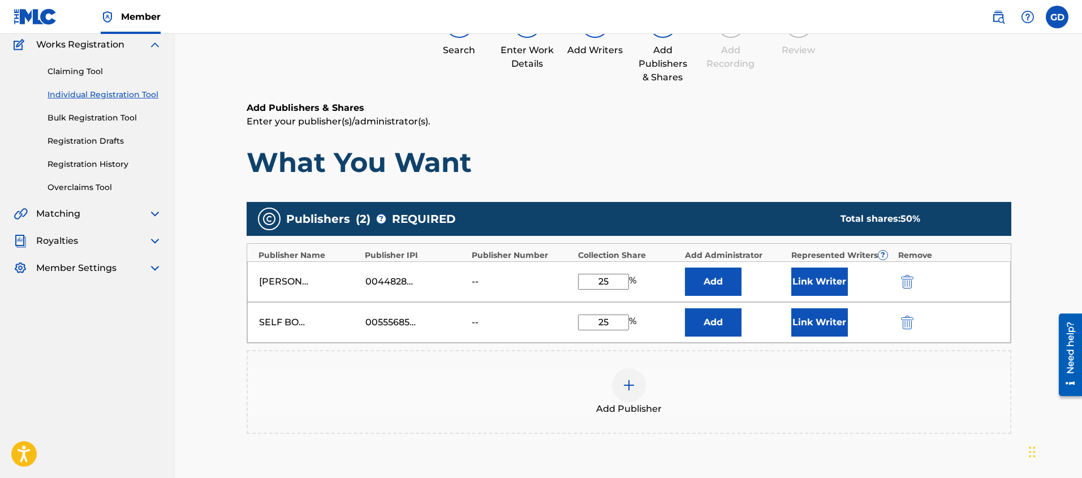
type input "25"
click at [485, 374] on div "Add Publisher" at bounding box center [629, 392] width 762 height 48
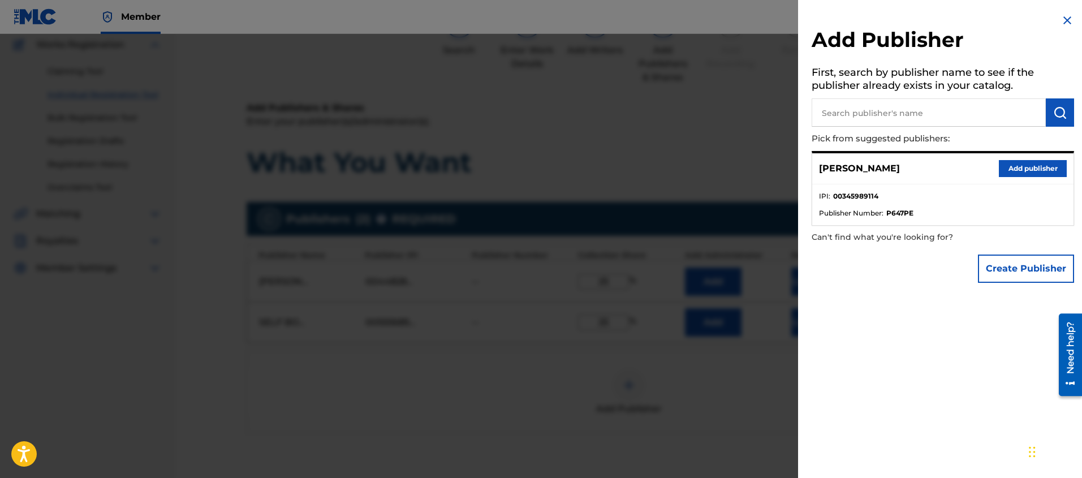
click at [485, 374] on div at bounding box center [541, 273] width 1082 height 478
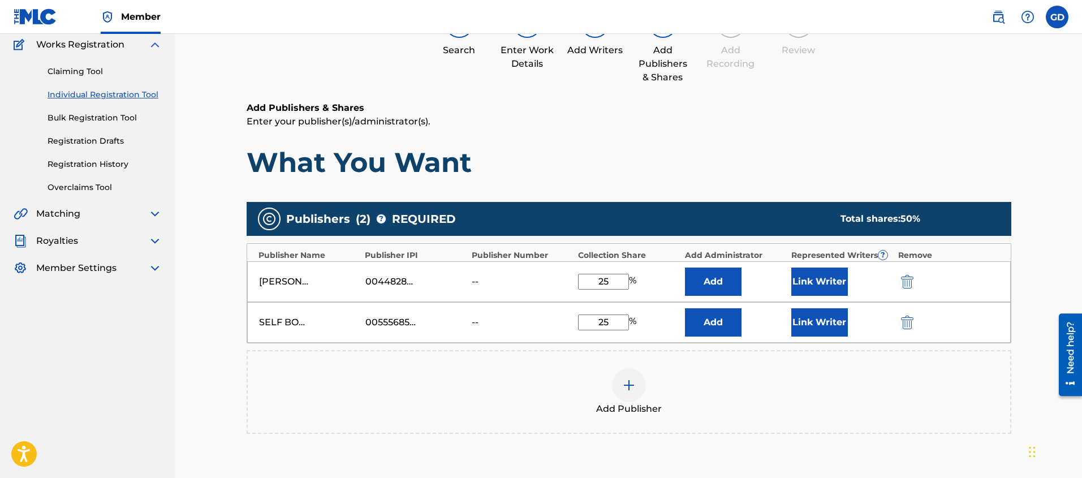
click at [820, 290] on button "Link Writer" at bounding box center [819, 282] width 57 height 28
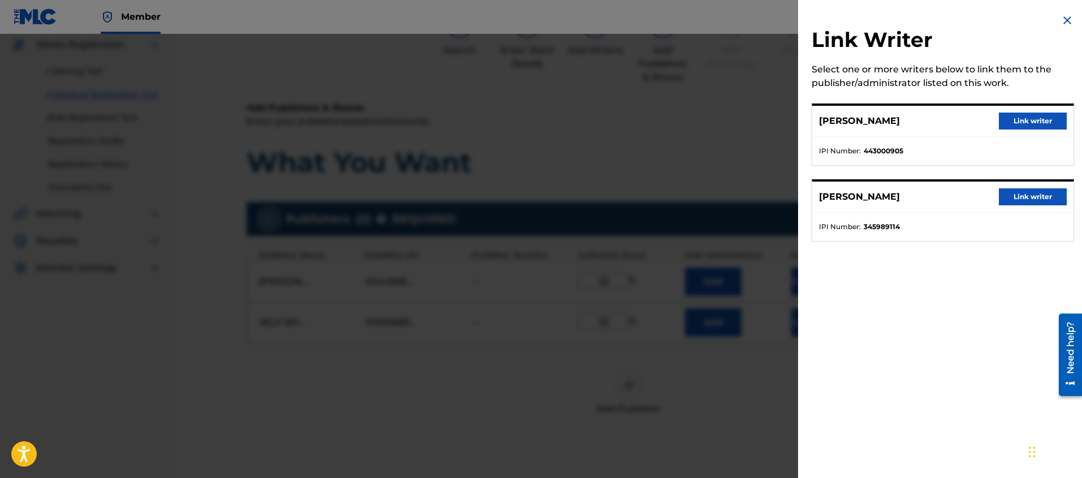
click at [1046, 126] on button "Link writer" at bounding box center [1033, 121] width 68 height 17
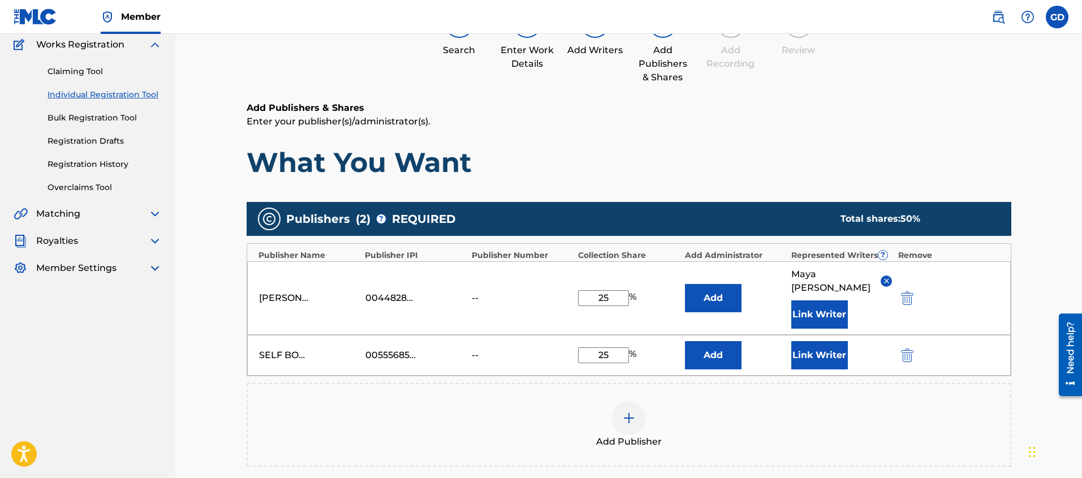
click at [818, 351] on button "Link Writer" at bounding box center [819, 355] width 57 height 28
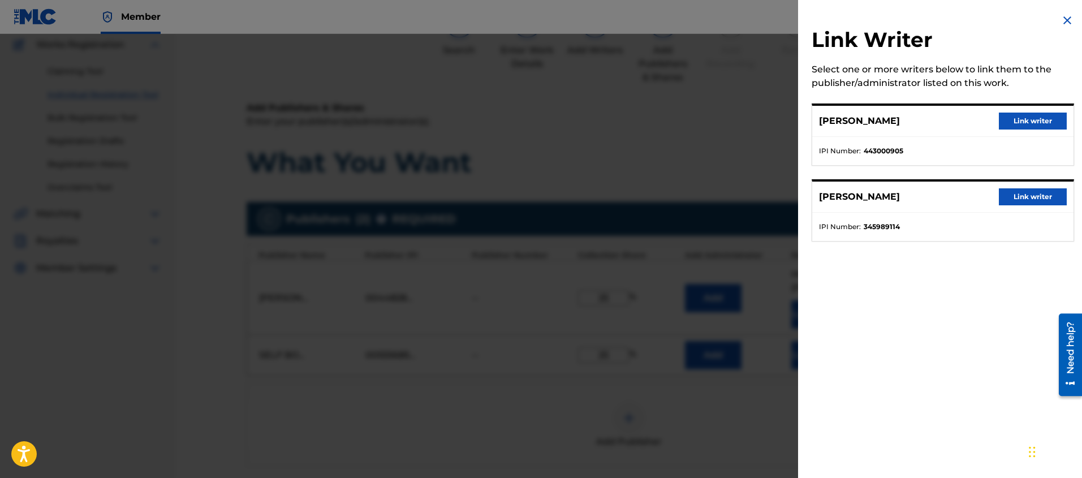
click at [1022, 199] on button "Link writer" at bounding box center [1033, 196] width 68 height 17
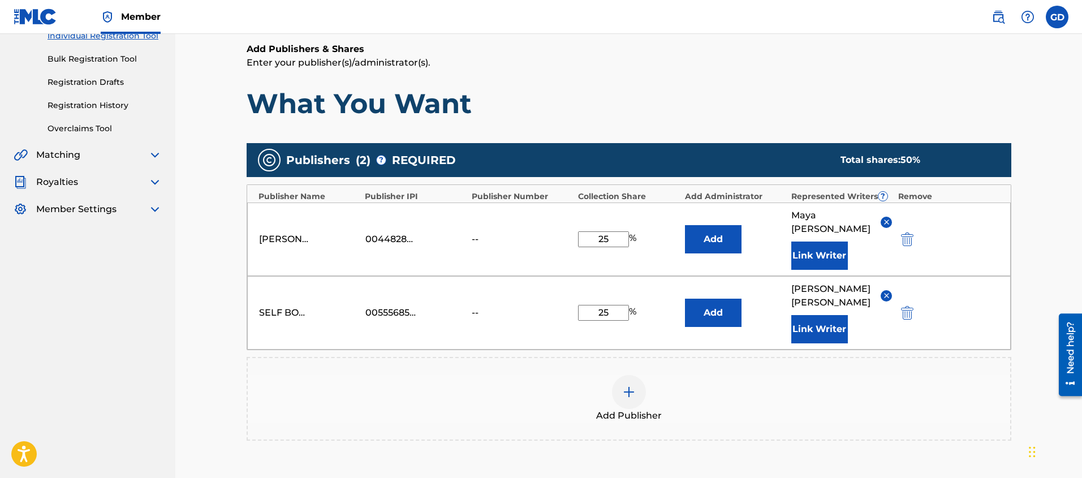
scroll to position [272, 0]
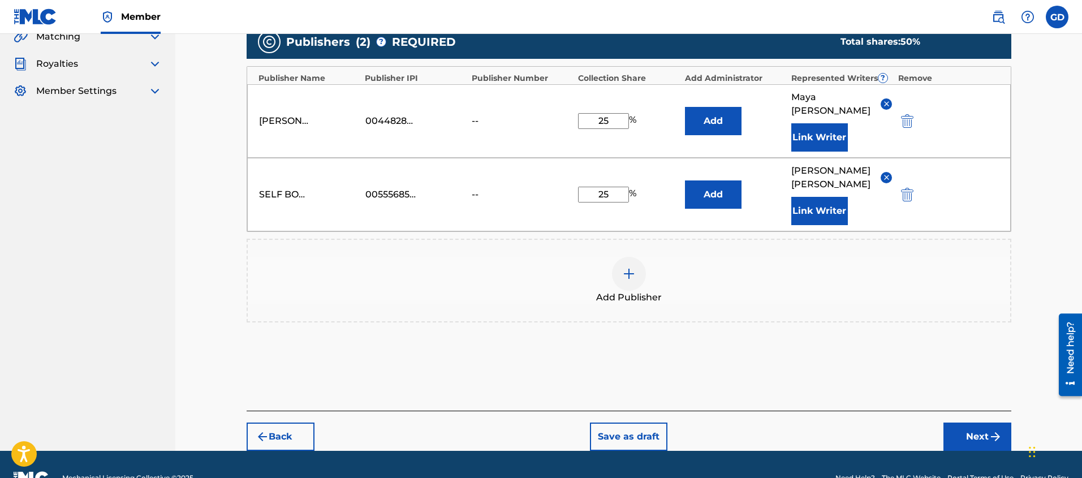
click at [980, 422] on button "Next" at bounding box center [977, 436] width 68 height 28
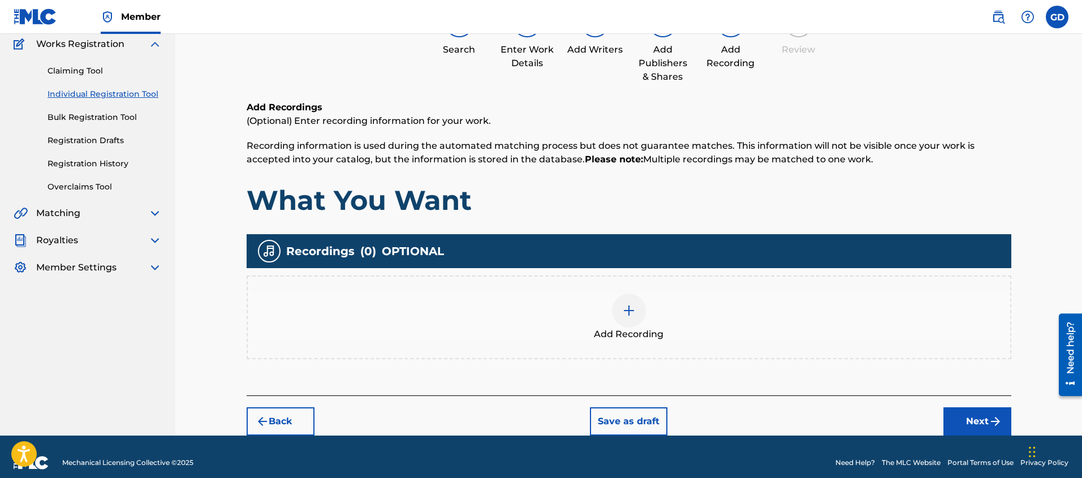
scroll to position [88, 0]
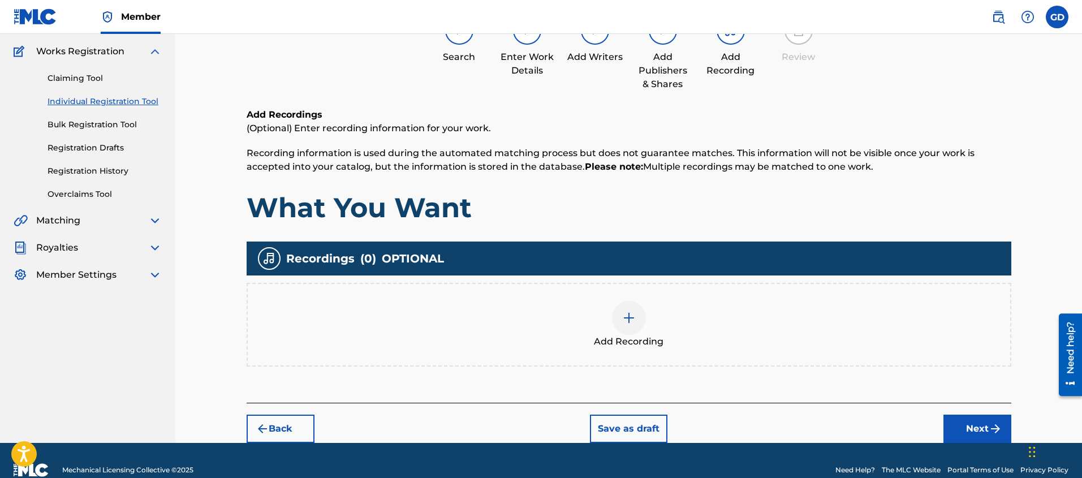
click at [620, 325] on div at bounding box center [629, 318] width 34 height 34
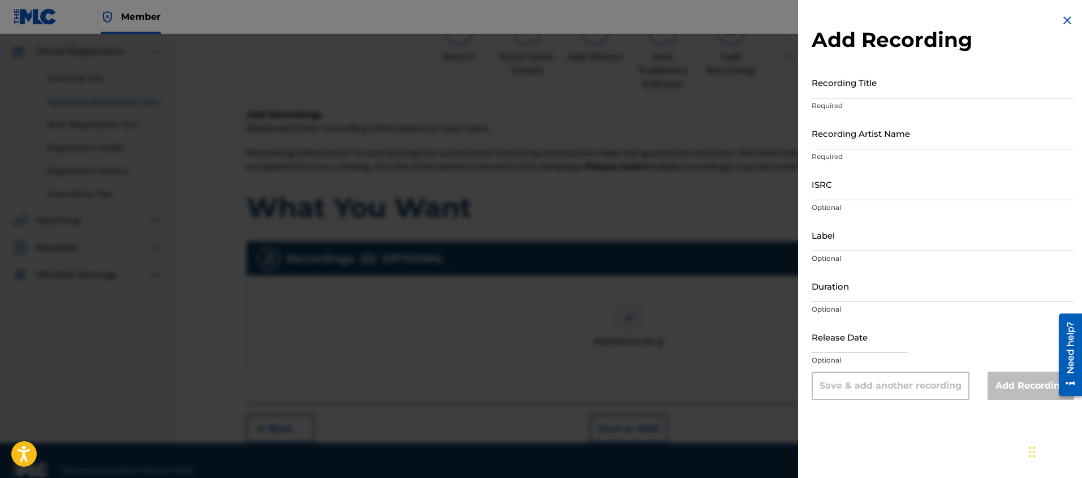
scroll to position [81, 0]
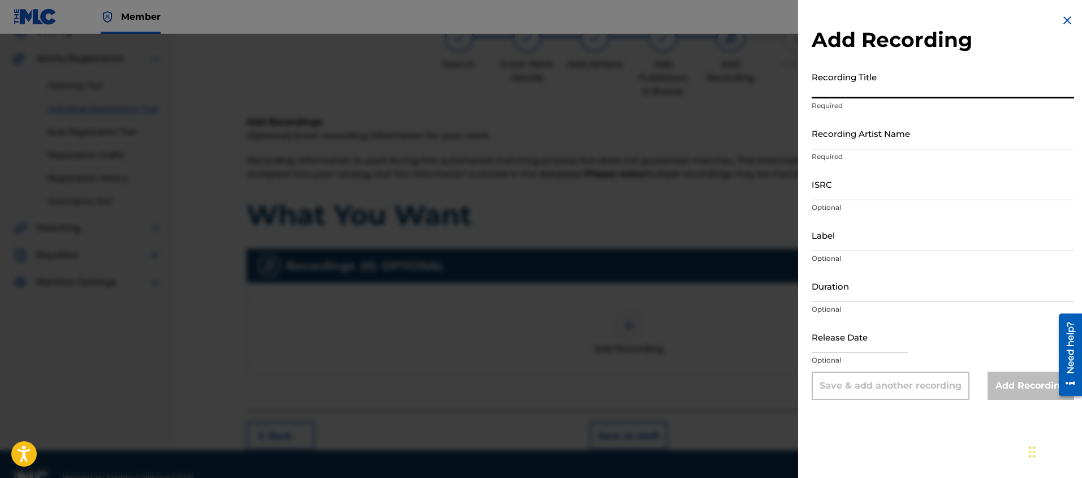
click at [847, 85] on input "Recording Title" at bounding box center [943, 82] width 262 height 32
type input "What You want"
click at [848, 145] on input "Recording Artist Name" at bounding box center [943, 133] width 262 height 32
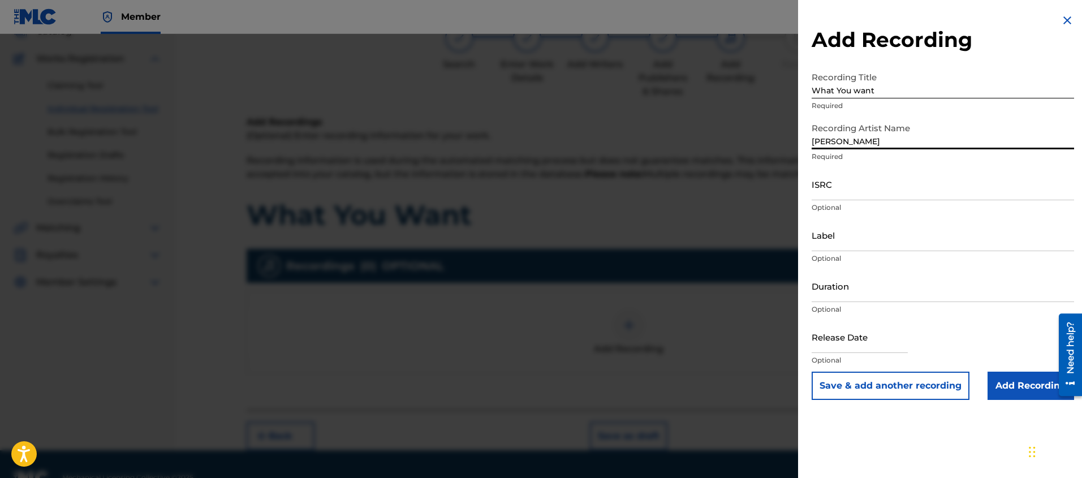
type input "[PERSON_NAME]"
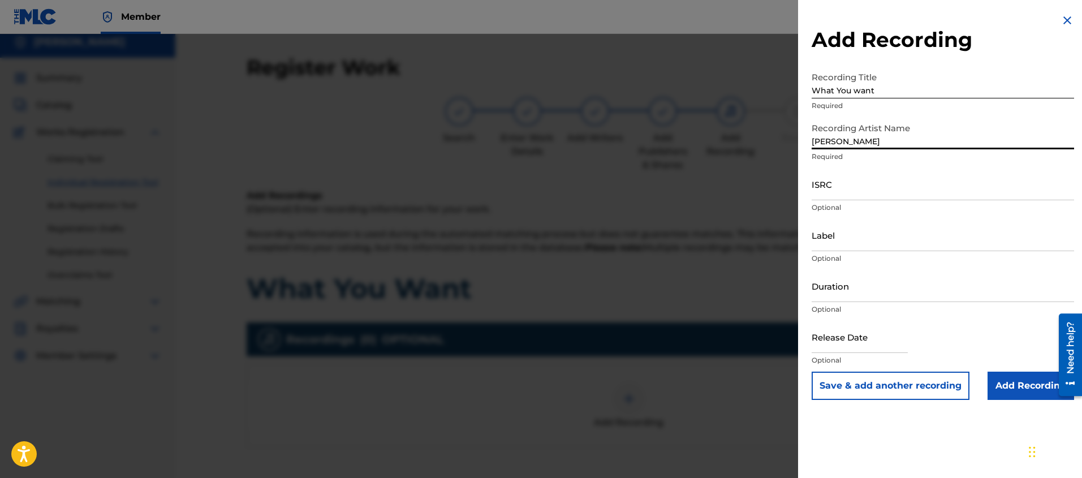
scroll to position [21, 0]
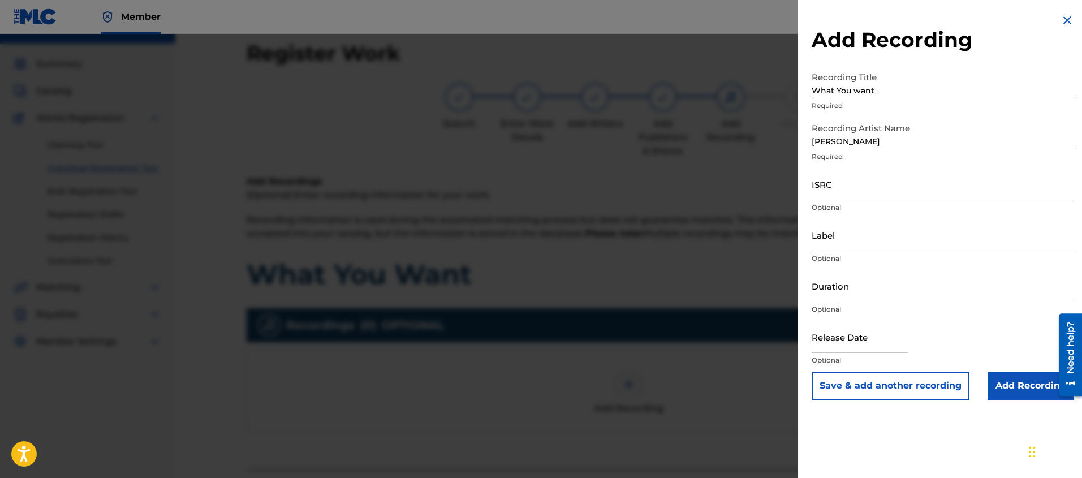
click at [1036, 381] on input "Add Recording" at bounding box center [1031, 386] width 87 height 28
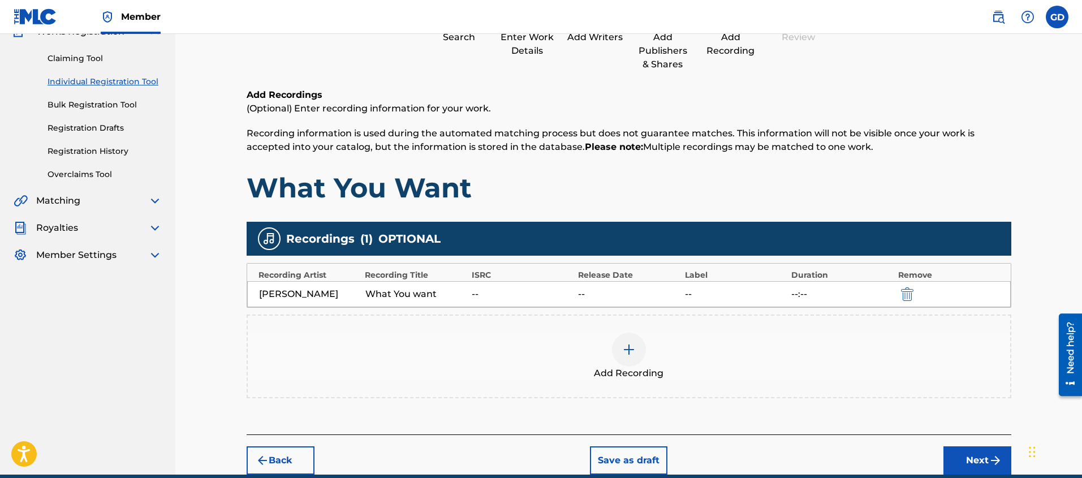
scroll to position [159, 0]
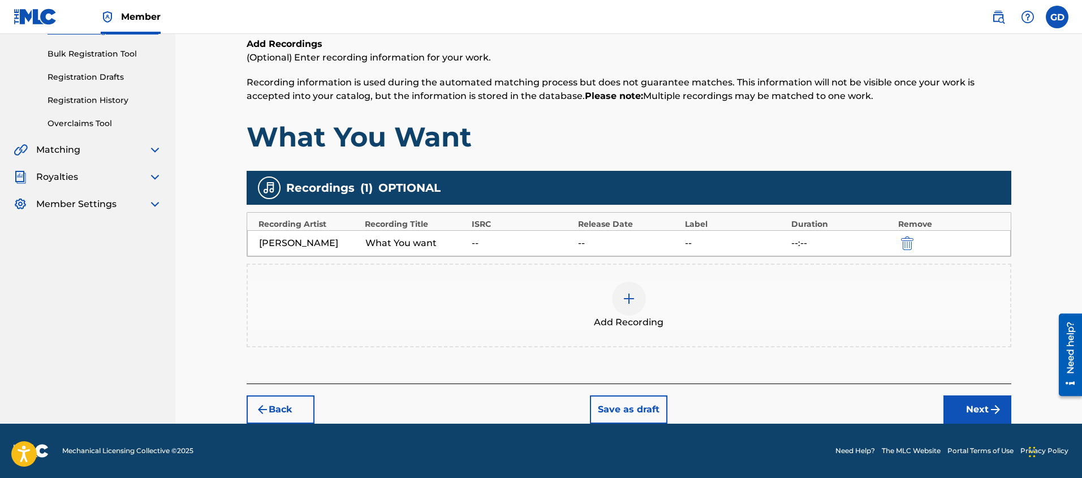
click at [585, 243] on div "--" at bounding box center [628, 243] width 101 height 14
click at [372, 243] on div "What You want" at bounding box center [415, 243] width 101 height 14
click at [985, 407] on button "Next" at bounding box center [977, 409] width 68 height 28
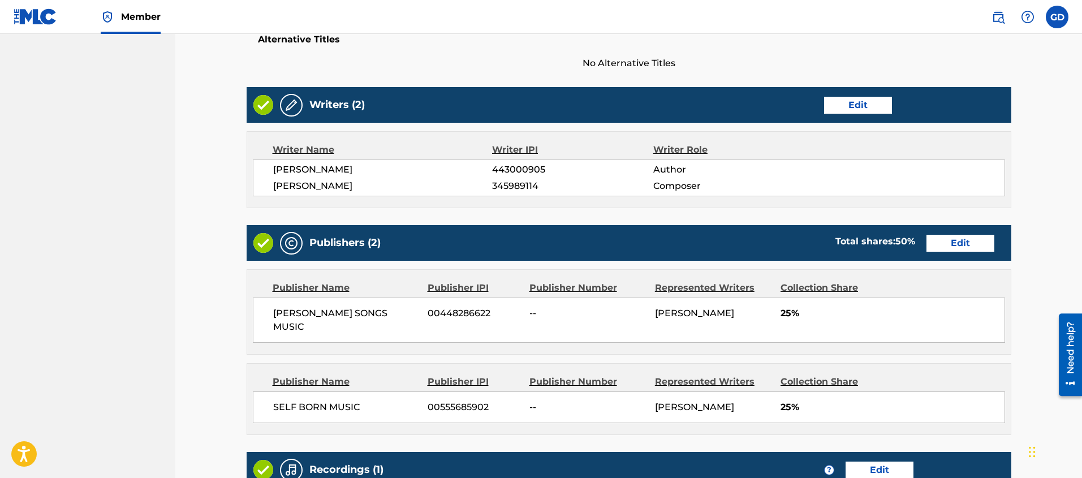
scroll to position [394, 0]
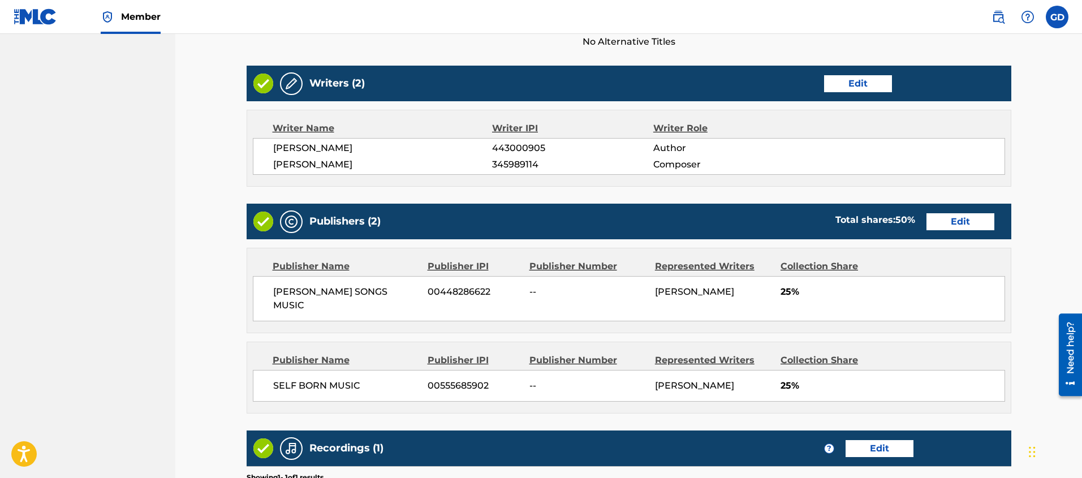
click at [866, 81] on button "Edit" at bounding box center [858, 83] width 68 height 17
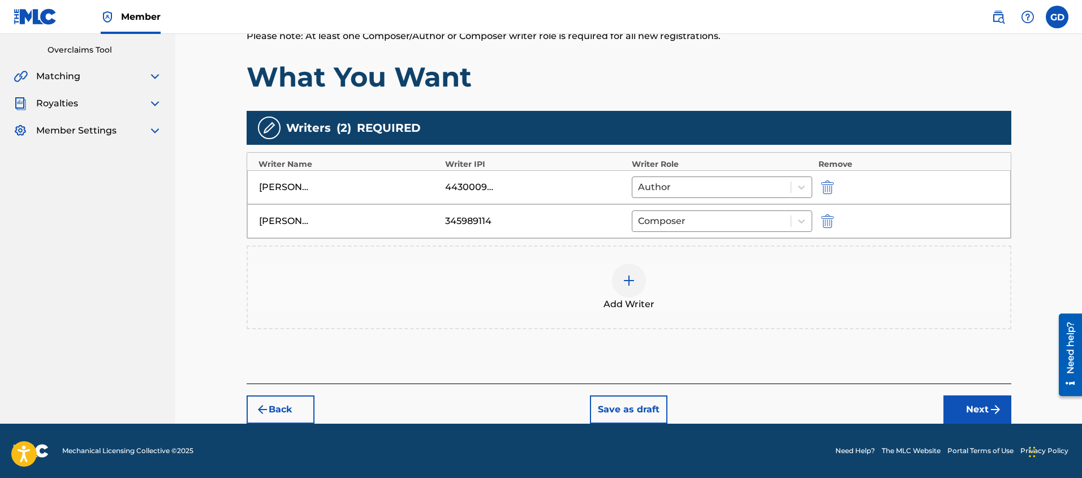
scroll to position [219, 0]
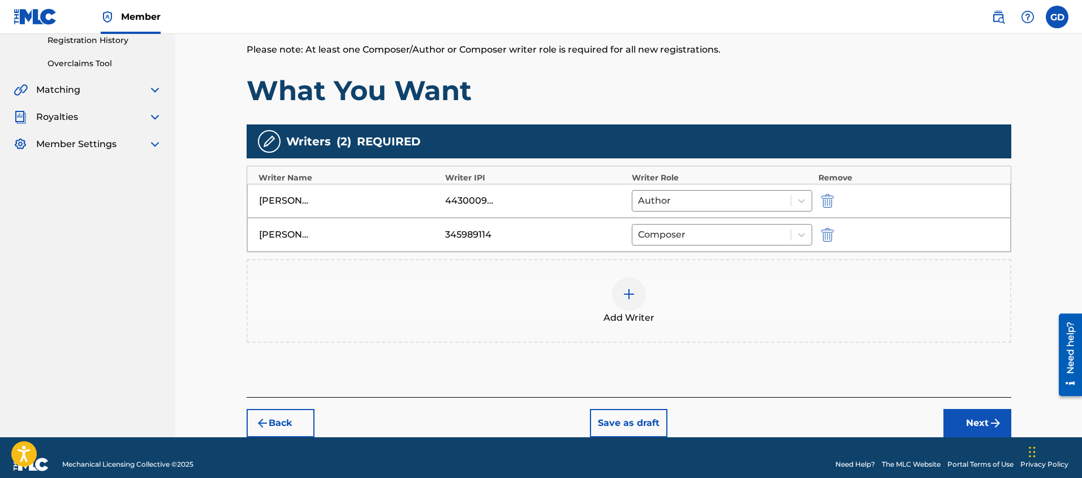
click at [965, 424] on button "Next" at bounding box center [977, 423] width 68 height 28
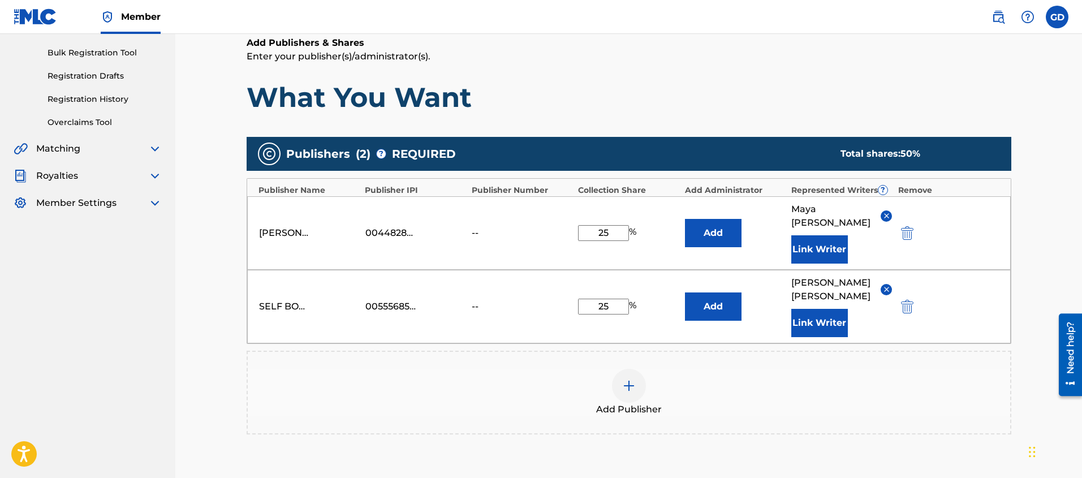
scroll to position [272, 0]
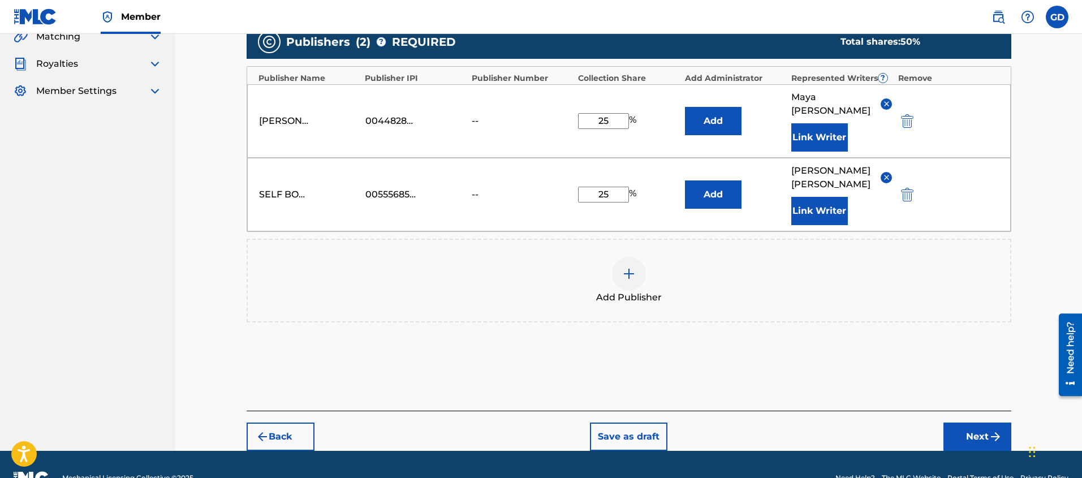
click at [972, 422] on button "Next" at bounding box center [977, 436] width 68 height 28
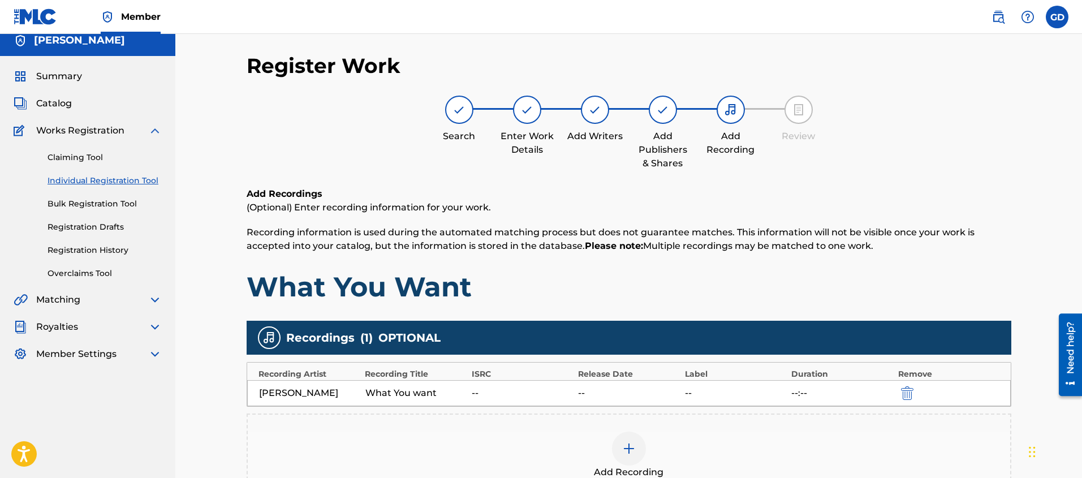
scroll to position [51, 0]
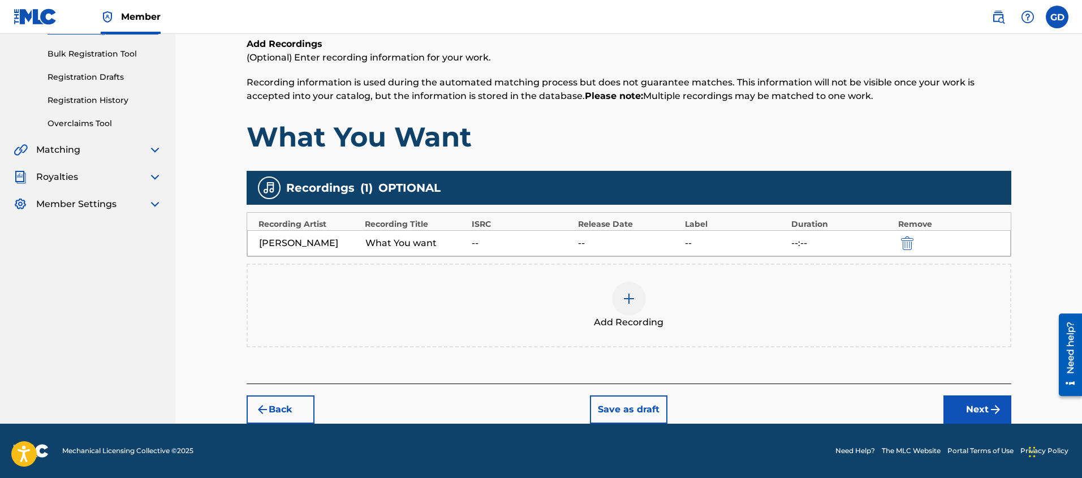
click at [971, 406] on button "Next" at bounding box center [977, 409] width 68 height 28
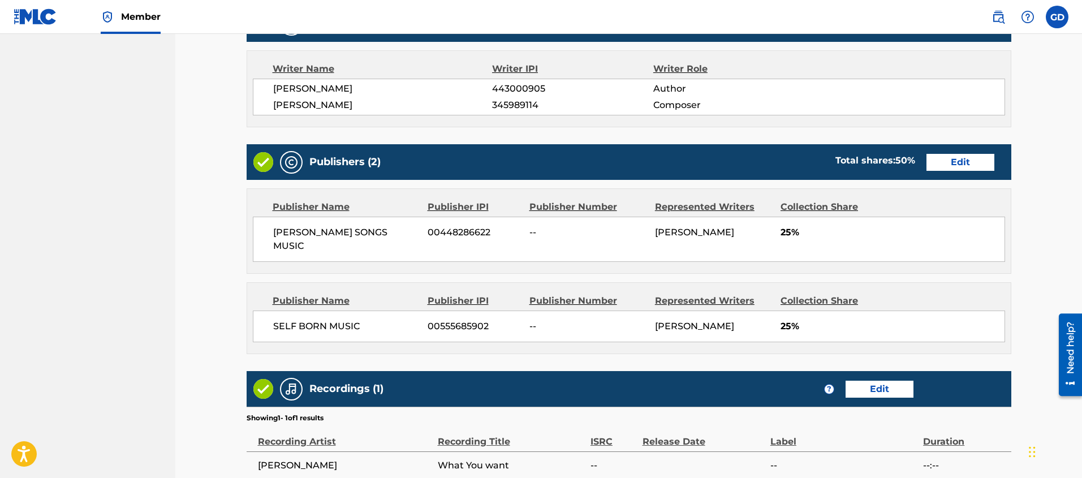
scroll to position [565, 0]
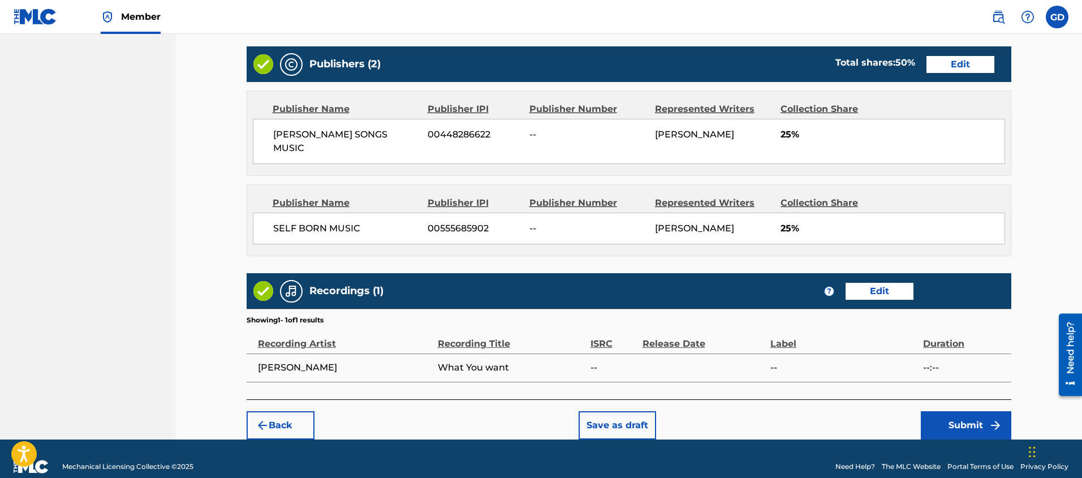
click at [954, 411] on button "Submit" at bounding box center [966, 425] width 90 height 28
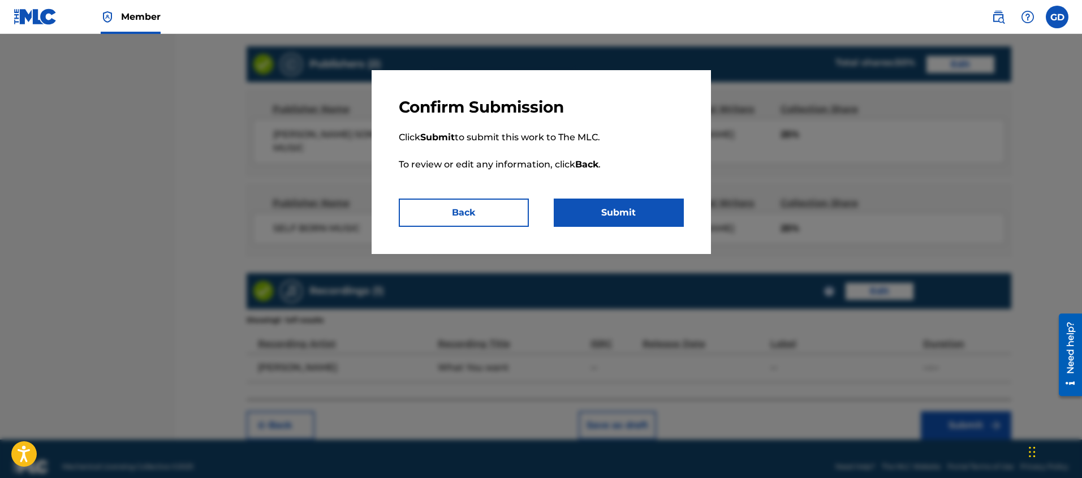
click at [616, 208] on button "Submit" at bounding box center [619, 213] width 130 height 28
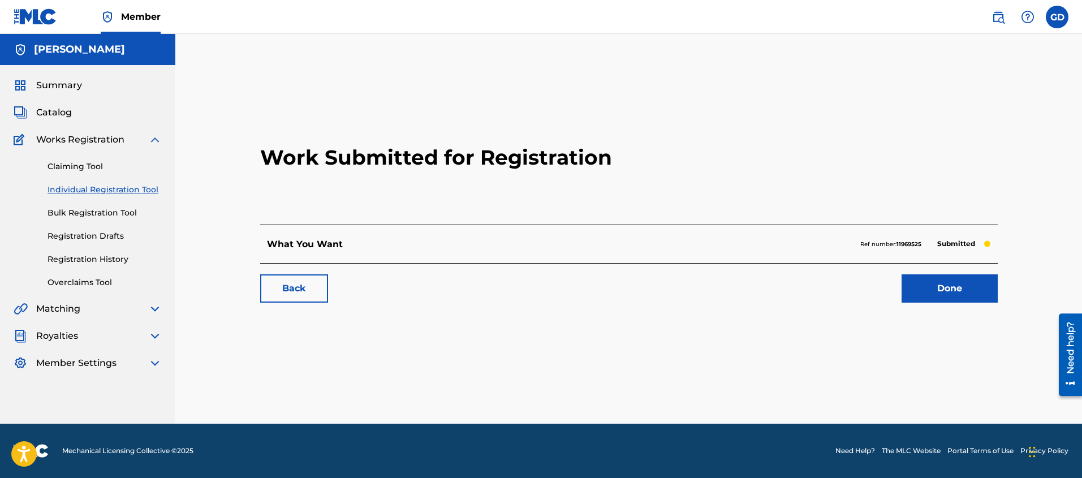
click at [945, 293] on link "Done" at bounding box center [950, 288] width 96 height 28
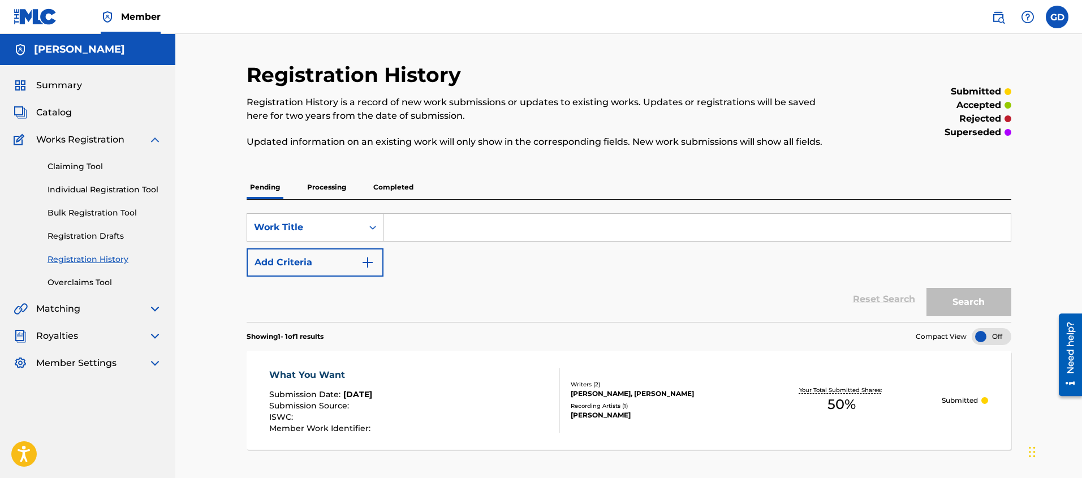
click at [70, 167] on link "Claiming Tool" at bounding box center [105, 167] width 114 height 12
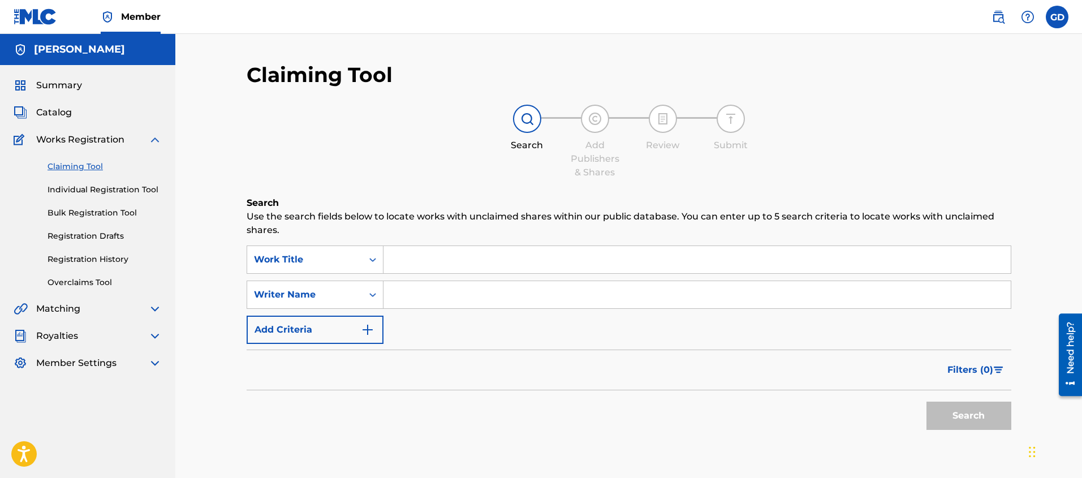
click at [467, 257] on input "Search Form" at bounding box center [696, 259] width 627 height 27
click at [449, 288] on input "Search Form" at bounding box center [696, 294] width 627 height 27
type input "[PERSON_NAME]"
click at [926, 402] on button "Search" at bounding box center [968, 416] width 85 height 28
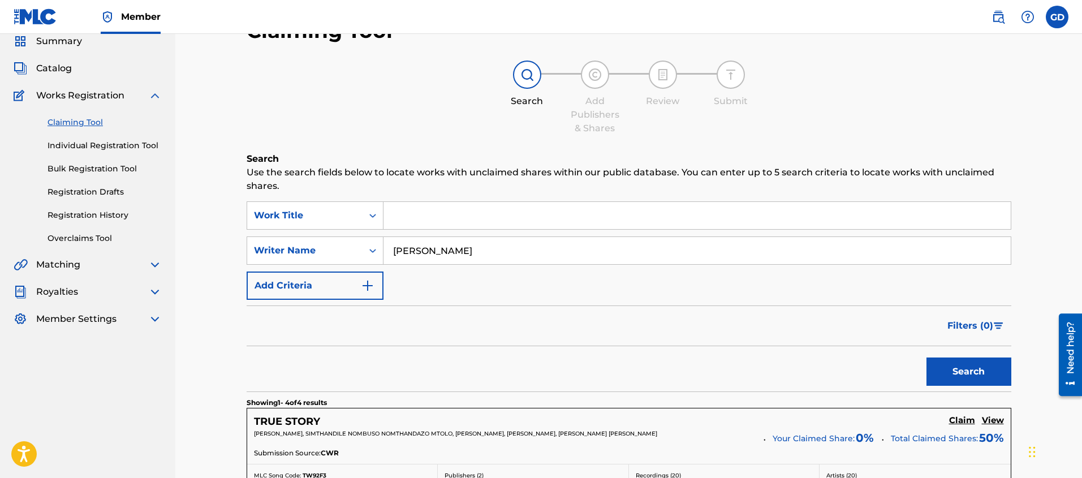
scroll to position [37, 0]
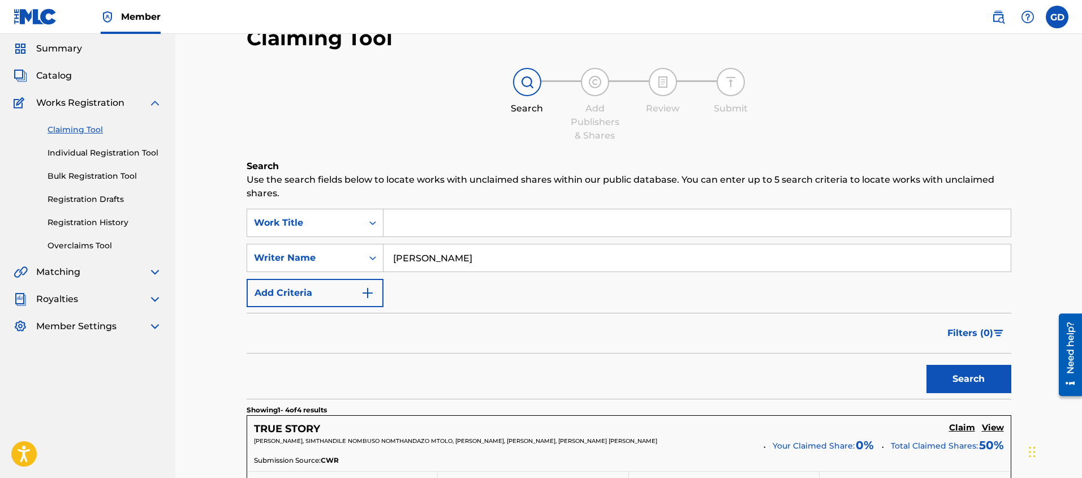
click at [100, 156] on link "Individual Registration Tool" at bounding box center [105, 153] width 114 height 12
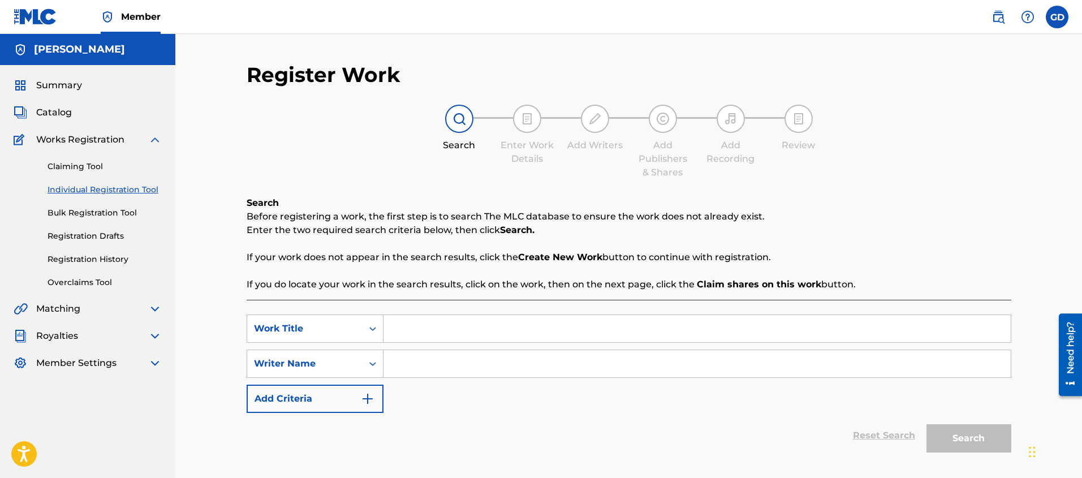
click at [403, 329] on input "Search Form" at bounding box center [696, 328] width 627 height 27
type input "One Night"
click at [432, 361] on input "Search Form" at bounding box center [696, 363] width 627 height 27
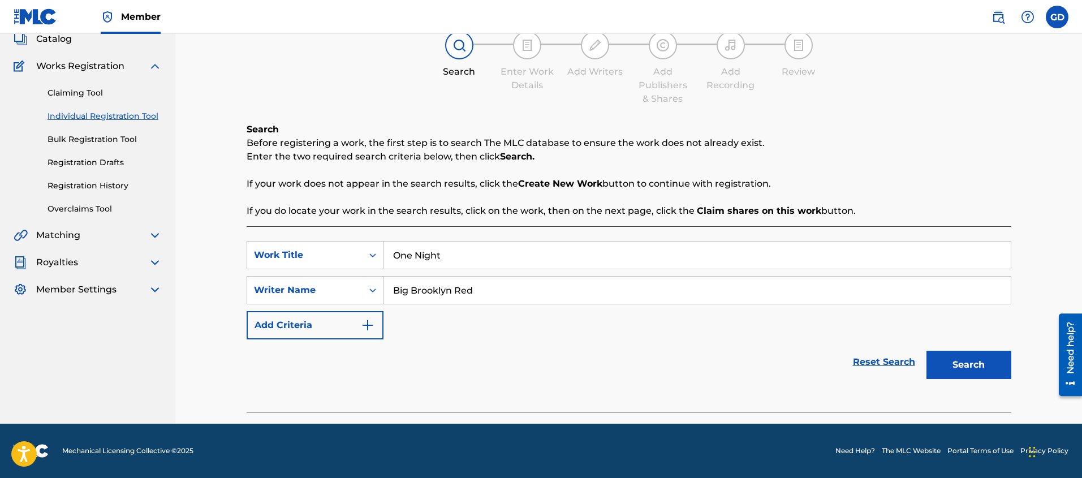
type input "Big Brooklyn Red"
click at [988, 370] on button "Search" at bounding box center [968, 365] width 85 height 28
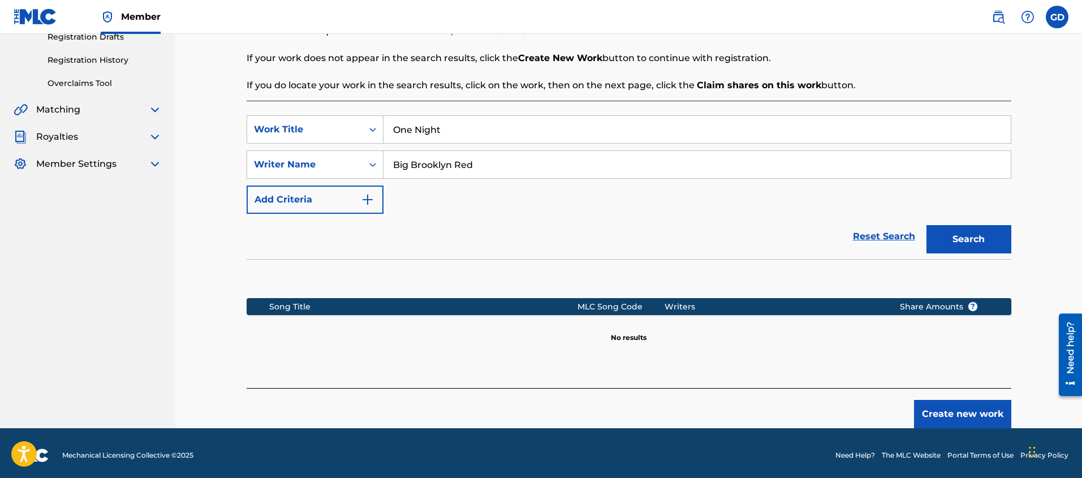
scroll to position [204, 0]
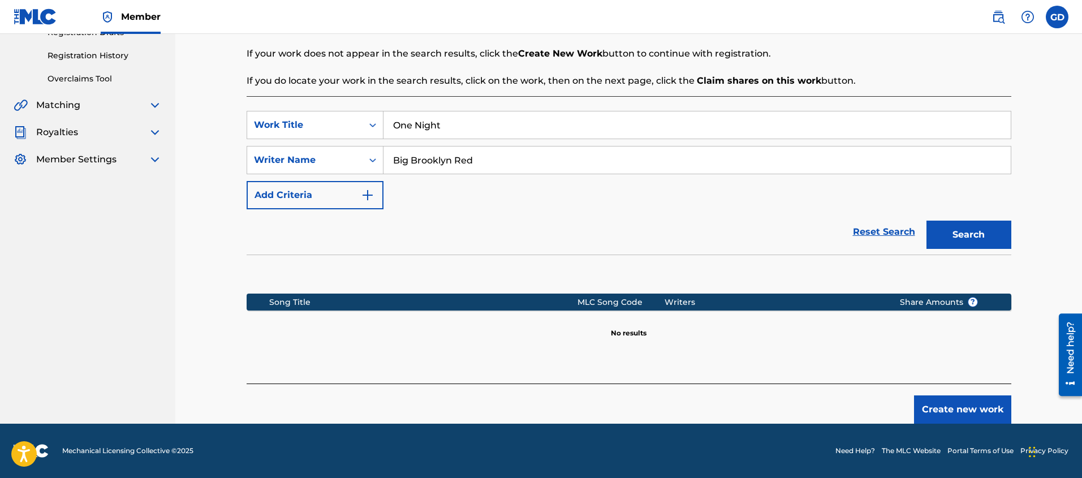
click at [947, 412] on button "Create new work" at bounding box center [962, 409] width 97 height 28
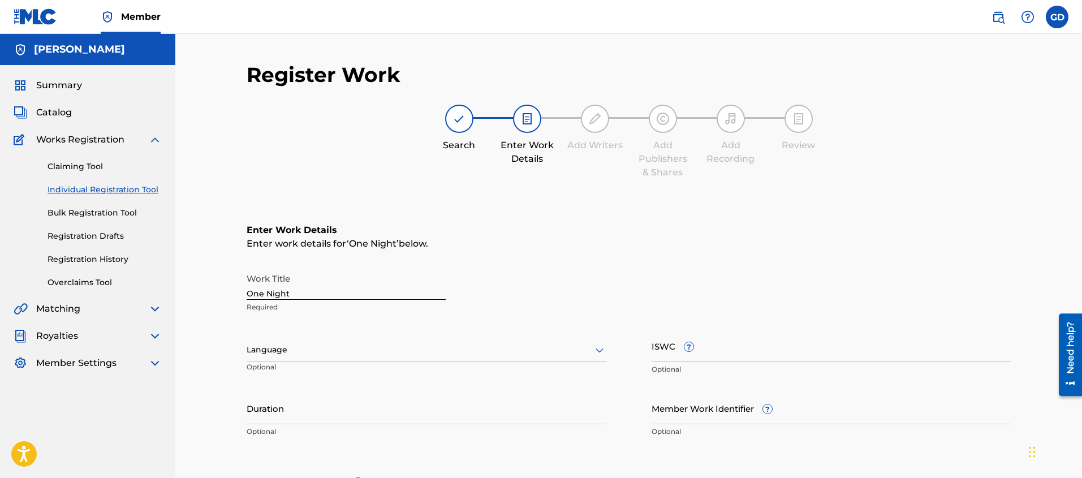
scroll to position [7, 0]
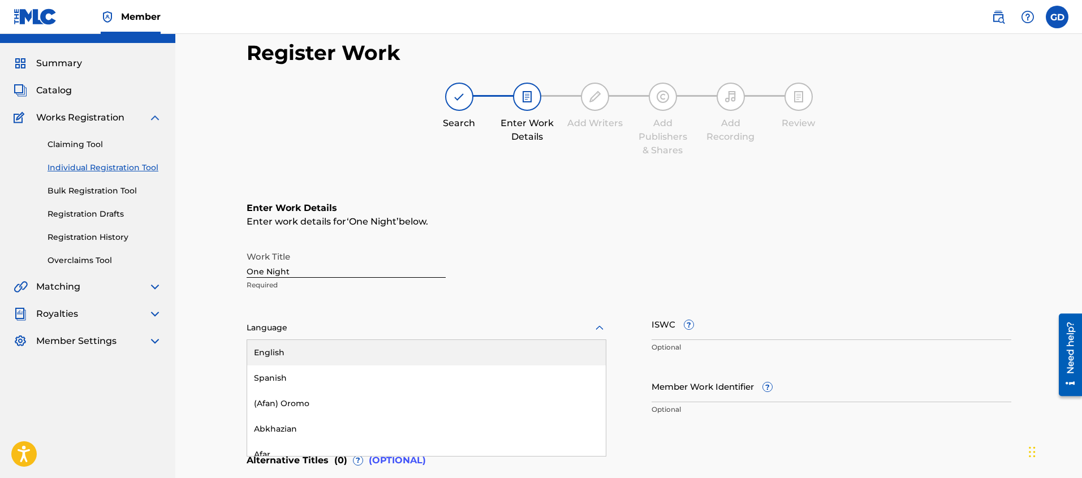
click at [501, 334] on div "English, 1 of 153. 153 results available. Use Up and Down to choose options, pr…" at bounding box center [427, 328] width 360 height 24
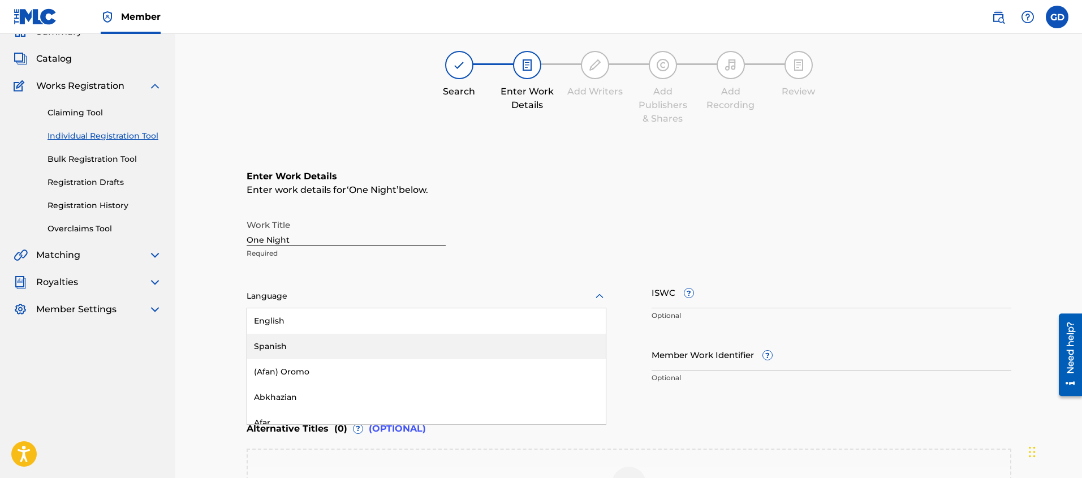
scroll to position [54, 0]
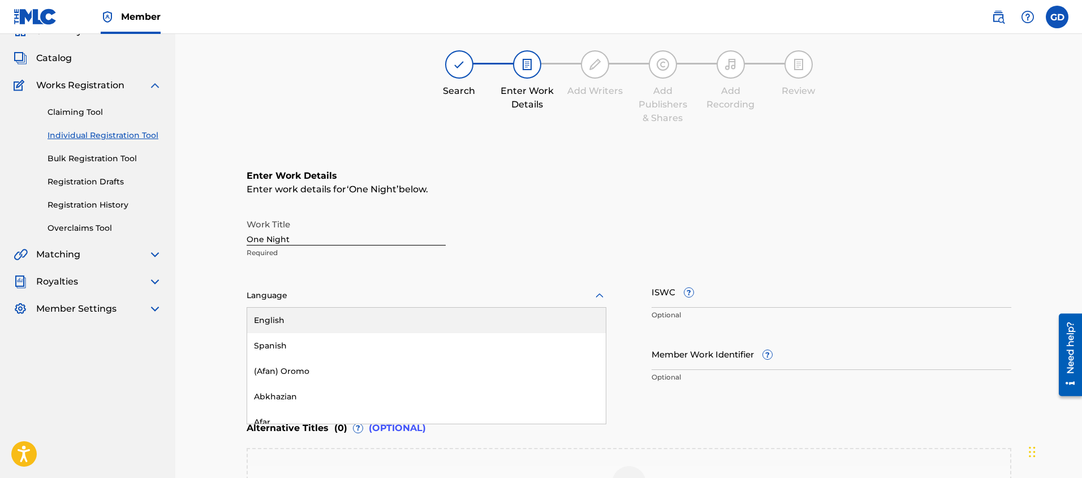
click at [308, 318] on div "English" at bounding box center [426, 320] width 359 height 25
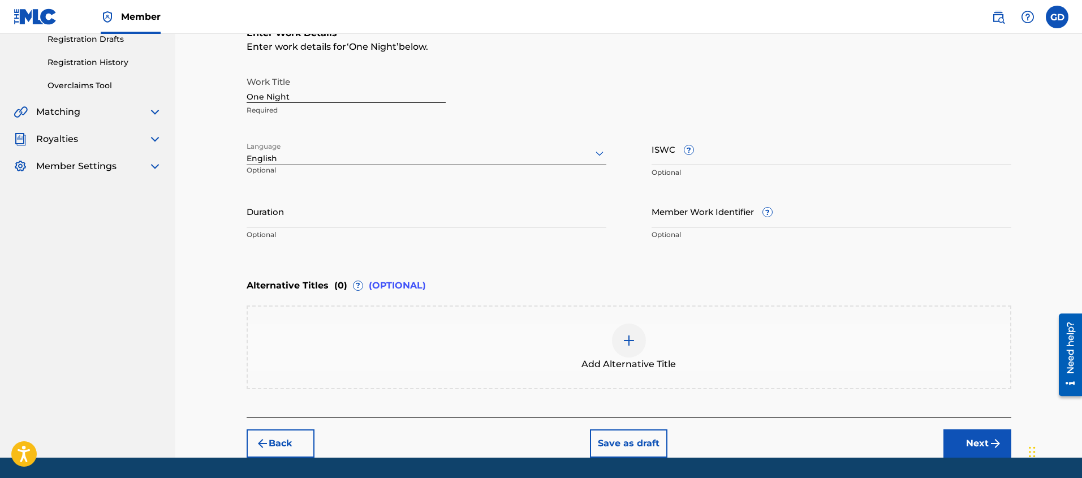
scroll to position [204, 0]
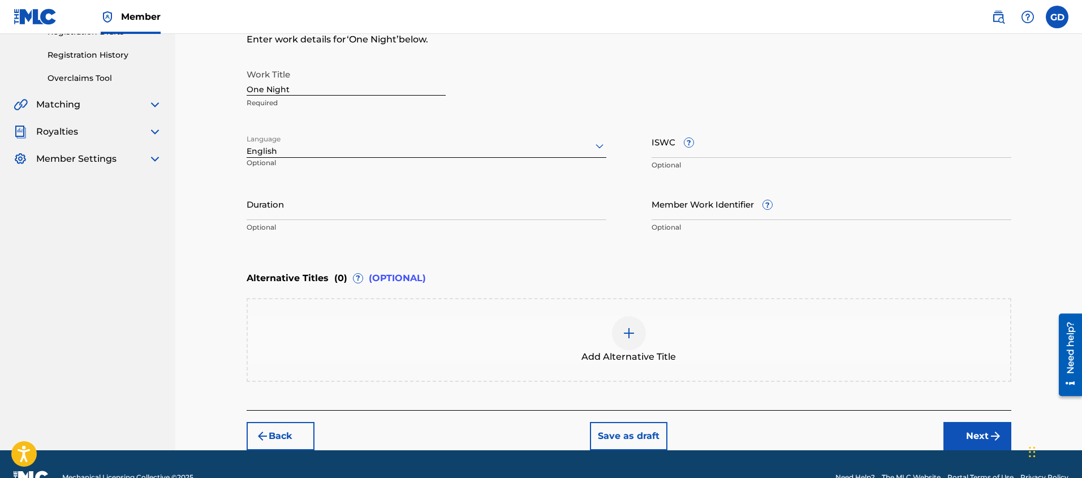
click at [983, 438] on button "Next" at bounding box center [977, 436] width 68 height 28
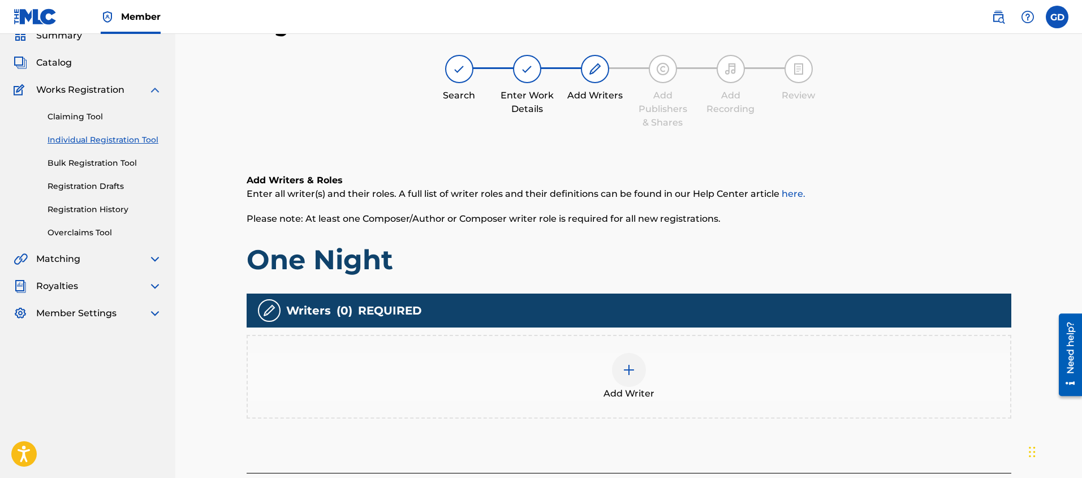
scroll to position [51, 0]
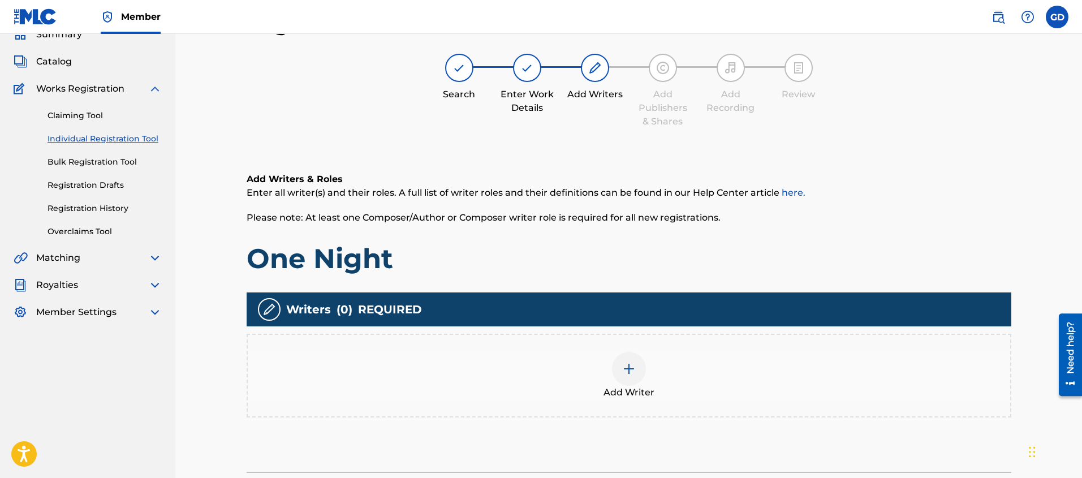
click at [632, 368] on img at bounding box center [629, 369] width 14 height 14
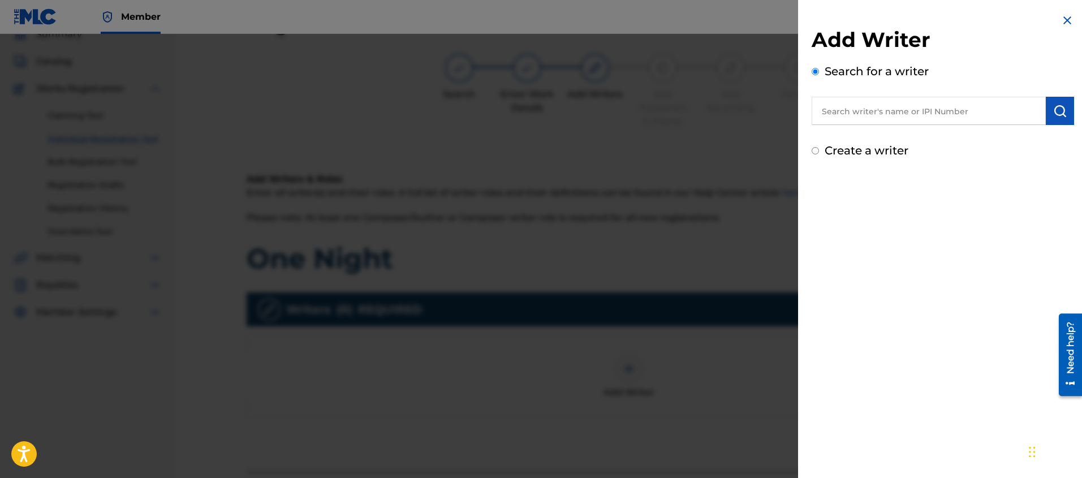
click at [921, 115] on input "text" at bounding box center [929, 111] width 234 height 28
paste input "[PERSON_NAME] [PERSON_NAME]"
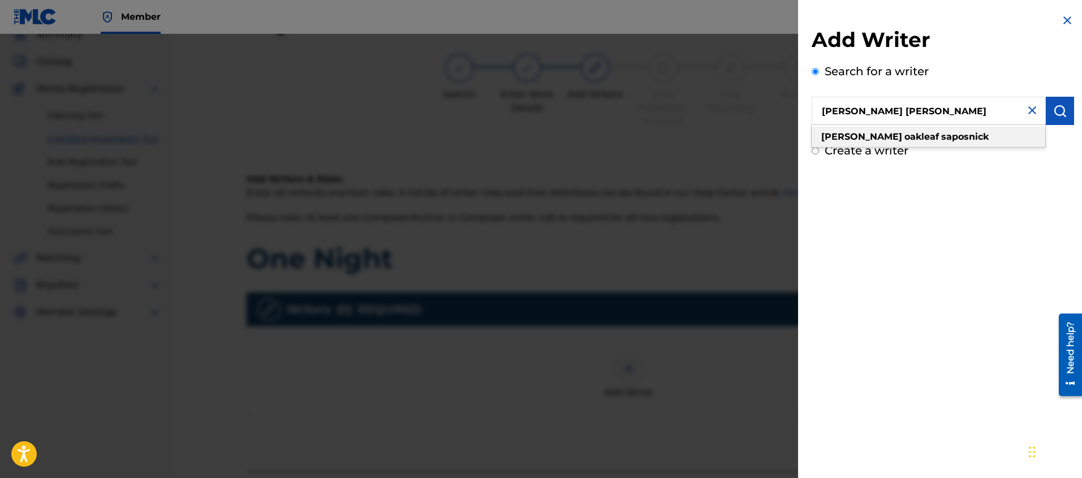
click at [904, 137] on strong "oakleaf" at bounding box center [921, 136] width 35 height 11
type input "[PERSON_NAME] [PERSON_NAME]"
click at [1047, 109] on button "submit" at bounding box center [1060, 111] width 28 height 28
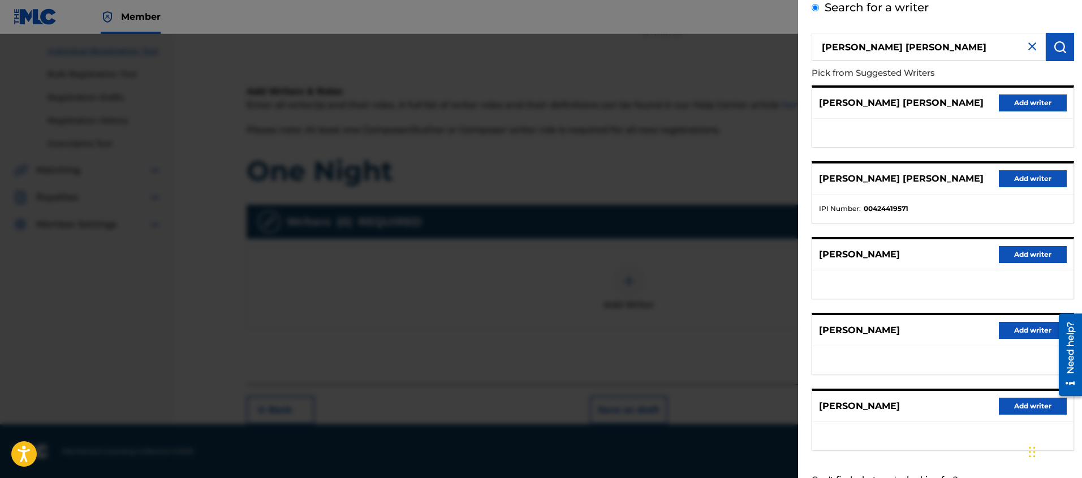
scroll to position [0, 0]
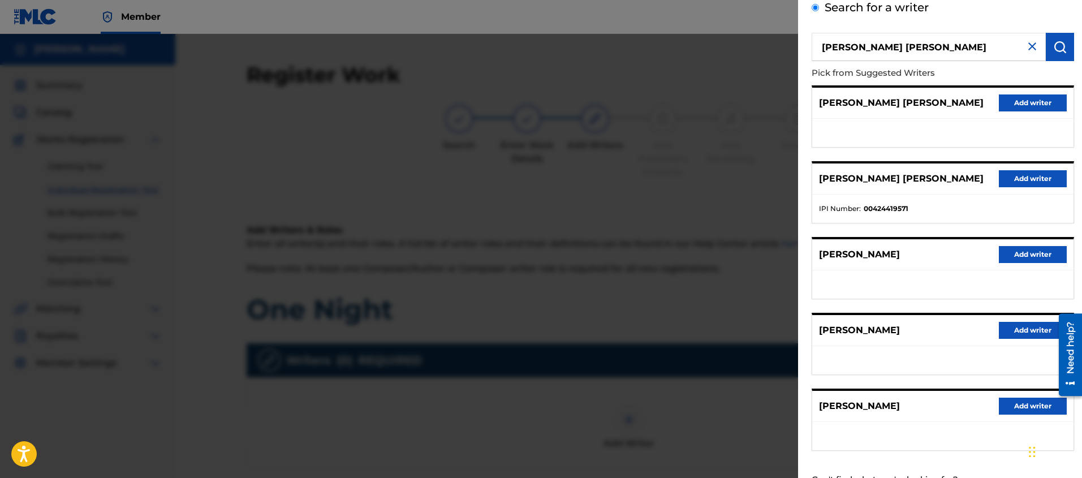
click at [1024, 183] on button "Add writer" at bounding box center [1033, 178] width 68 height 17
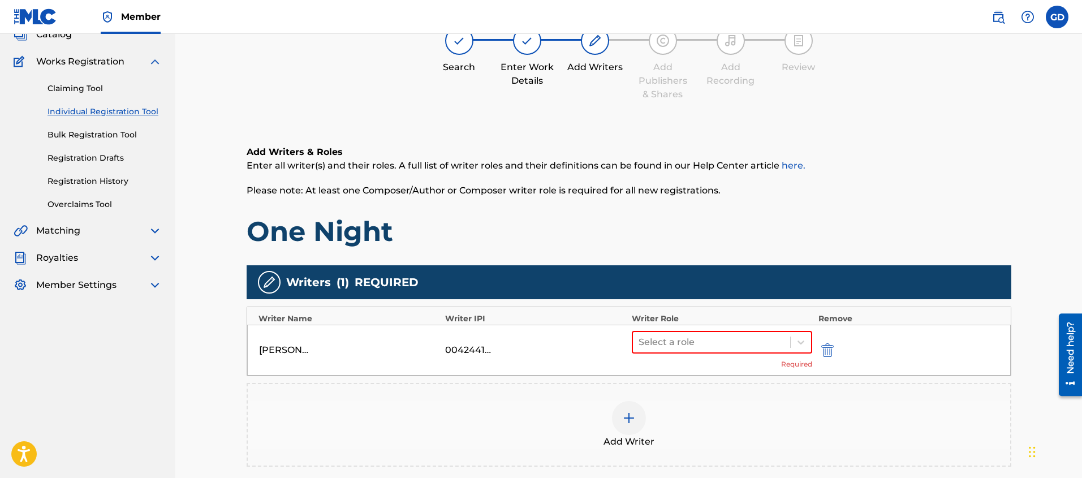
scroll to position [85, 0]
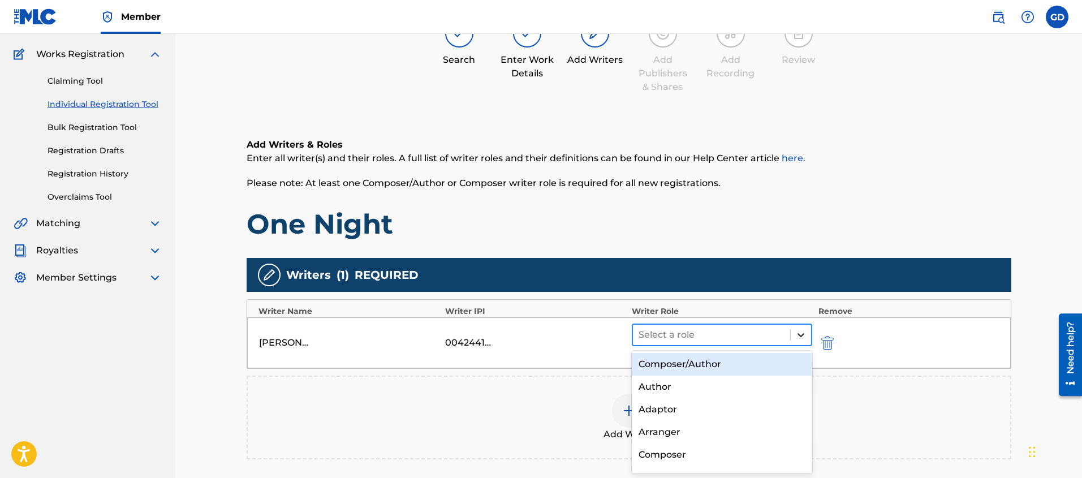
click at [790, 334] on div at bounding box center [800, 335] width 21 height 20
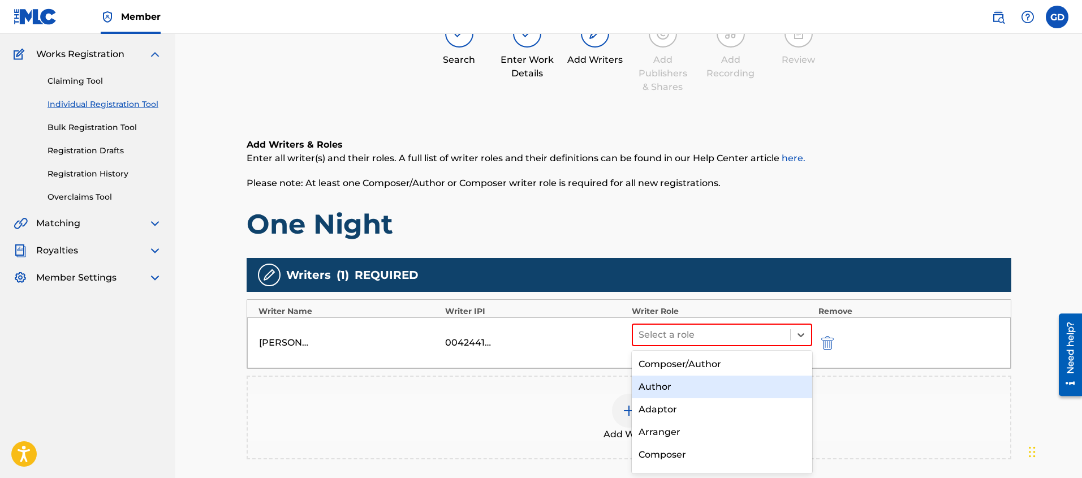
click at [662, 387] on div "Author" at bounding box center [722, 387] width 181 height 23
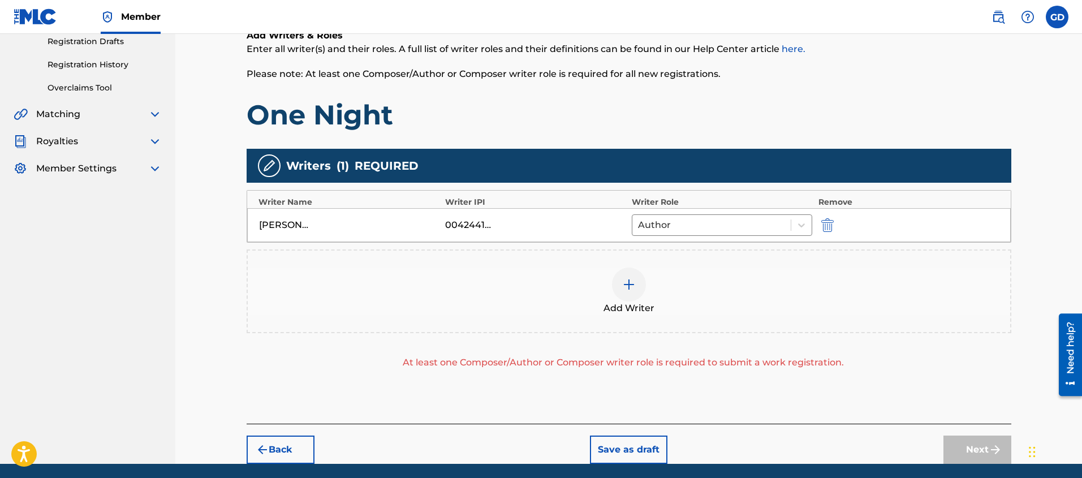
scroll to position [202, 0]
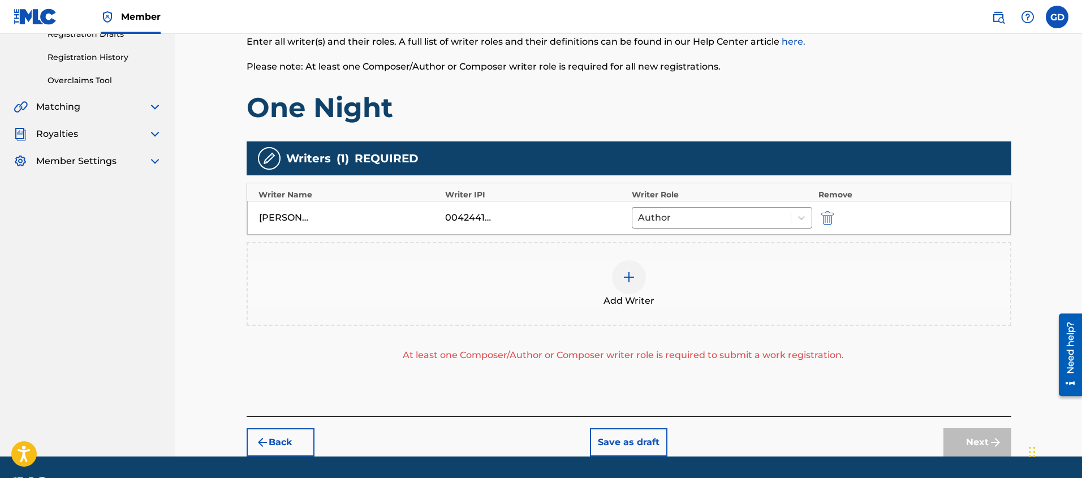
click at [630, 282] on img at bounding box center [629, 277] width 14 height 14
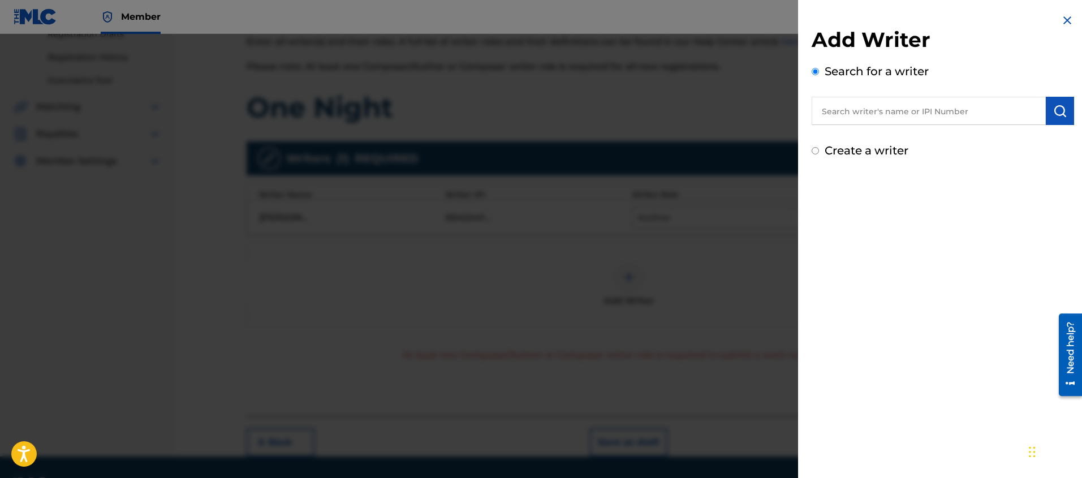
click at [863, 119] on input "text" at bounding box center [929, 111] width 234 height 28
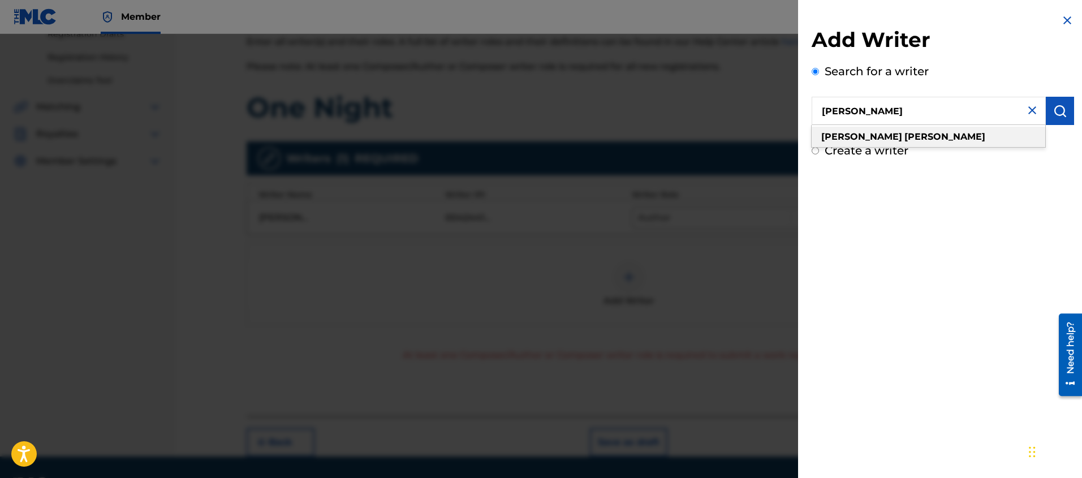
click at [831, 137] on strong "[PERSON_NAME]" at bounding box center [861, 136] width 81 height 11
type input "[PERSON_NAME]"
click at [1053, 115] on img "submit" at bounding box center [1060, 111] width 14 height 14
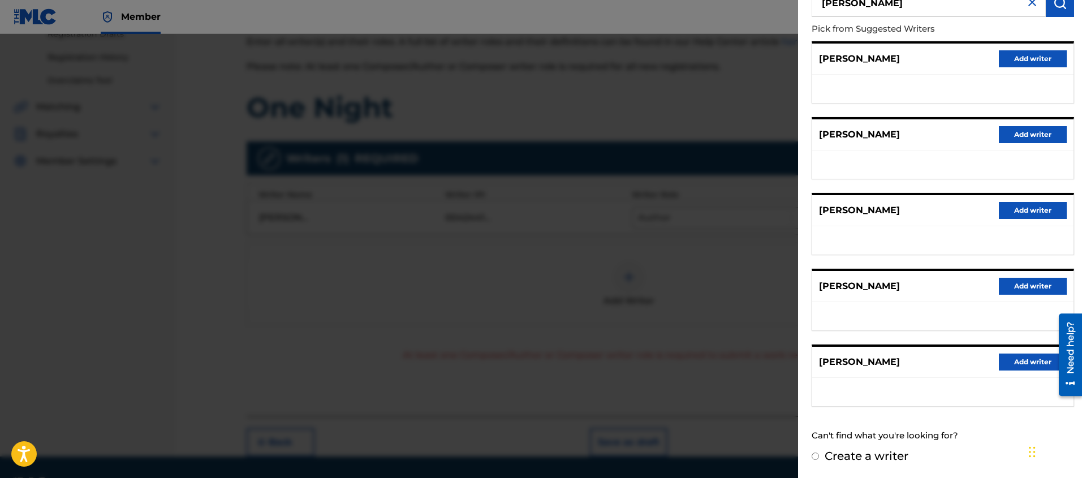
scroll to position [0, 0]
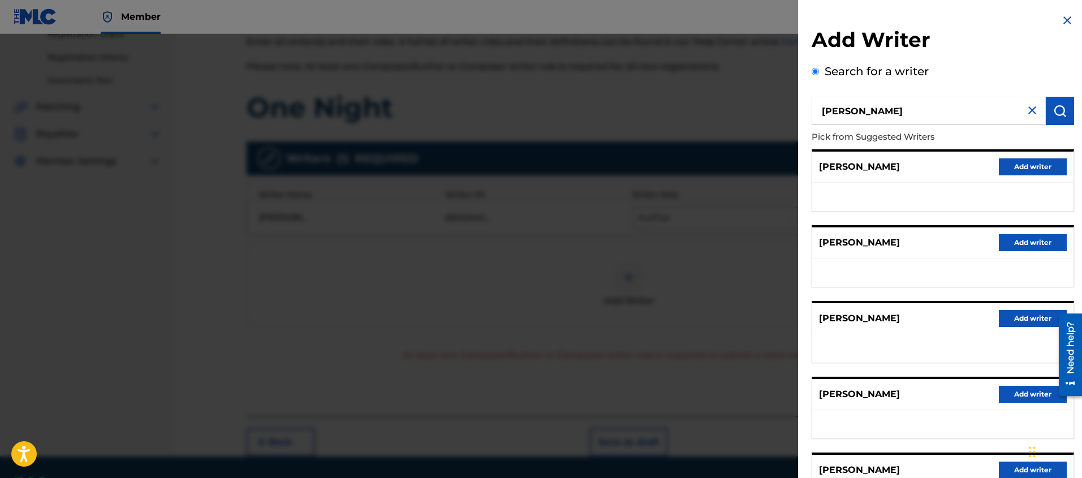
click at [1037, 160] on button "Add writer" at bounding box center [1033, 166] width 68 height 17
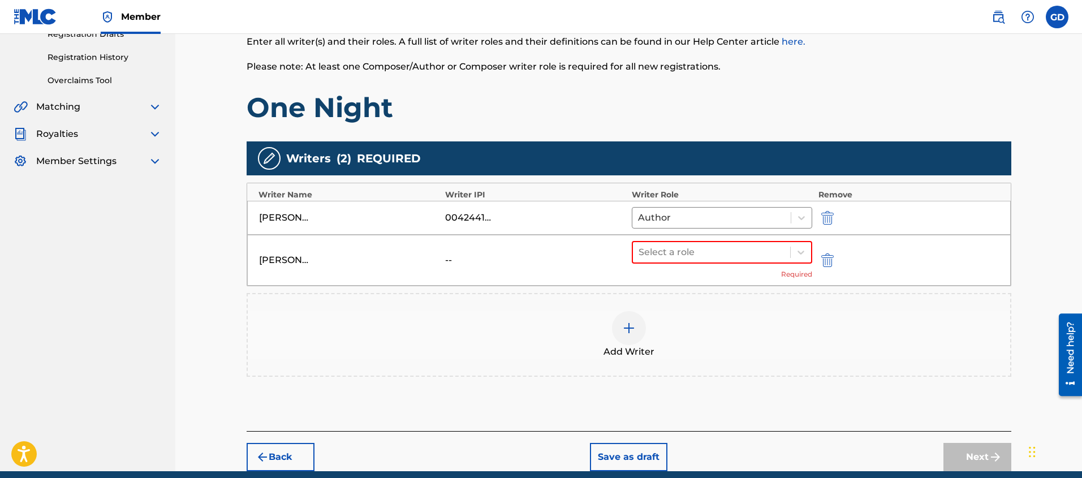
click at [284, 253] on div "[PERSON_NAME]" at bounding box center [284, 260] width 51 height 14
click at [829, 259] on img "submit" at bounding box center [827, 260] width 12 height 14
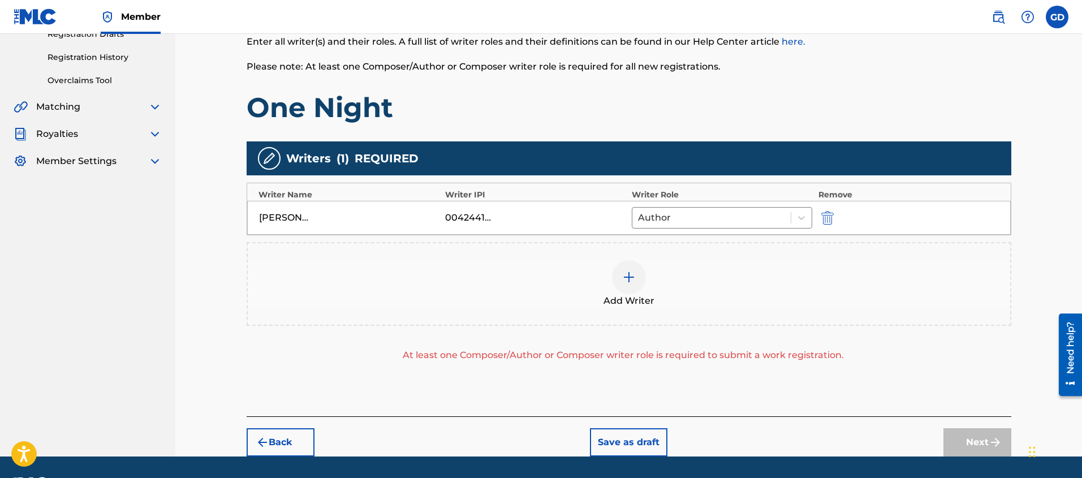
click at [633, 278] on img at bounding box center [629, 277] width 14 height 14
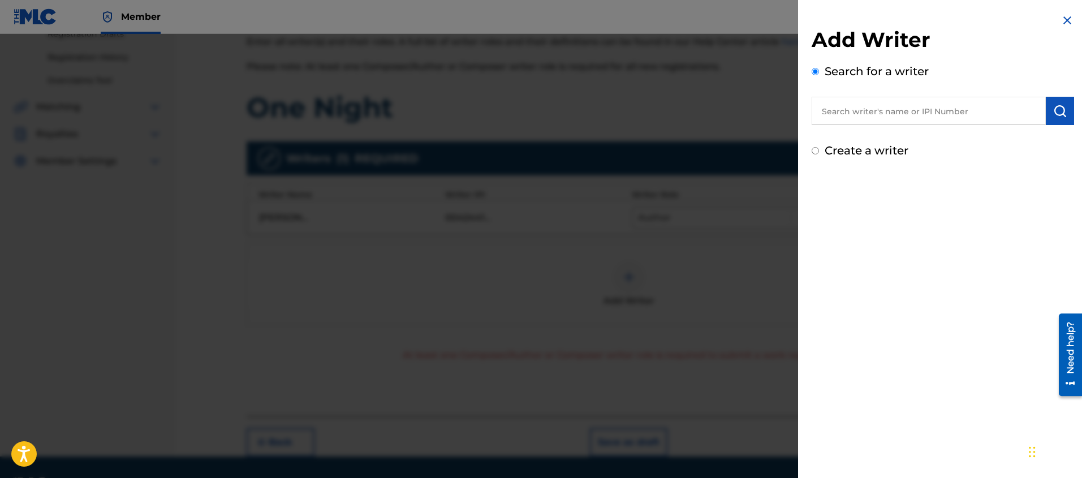
click at [819, 154] on div "Create a writer" at bounding box center [943, 150] width 262 height 17
click at [854, 112] on input "text" at bounding box center [929, 111] width 234 height 28
click at [1053, 113] on img "submit" at bounding box center [1060, 111] width 14 height 14
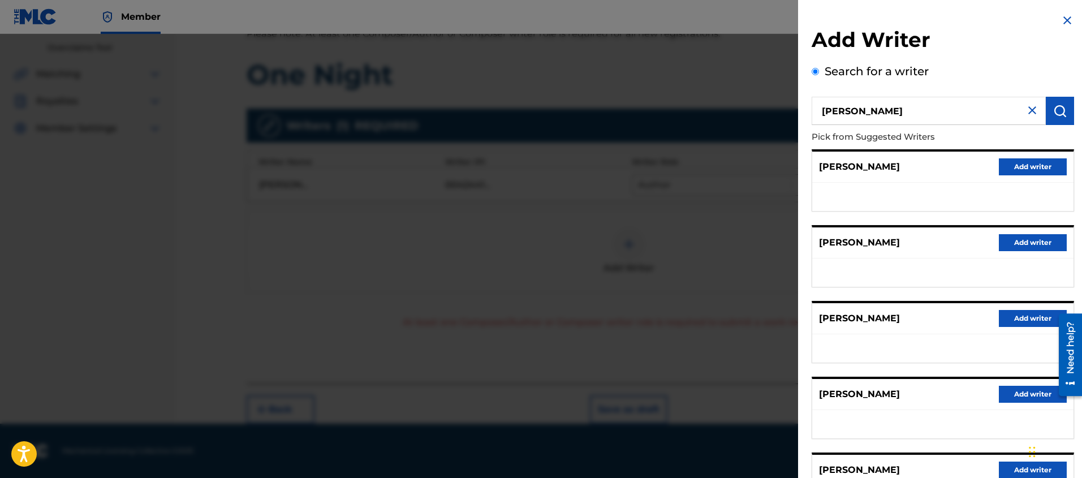
click at [911, 117] on input "[PERSON_NAME]" at bounding box center [929, 111] width 234 height 28
paste input "345989114"
type input "345989114"
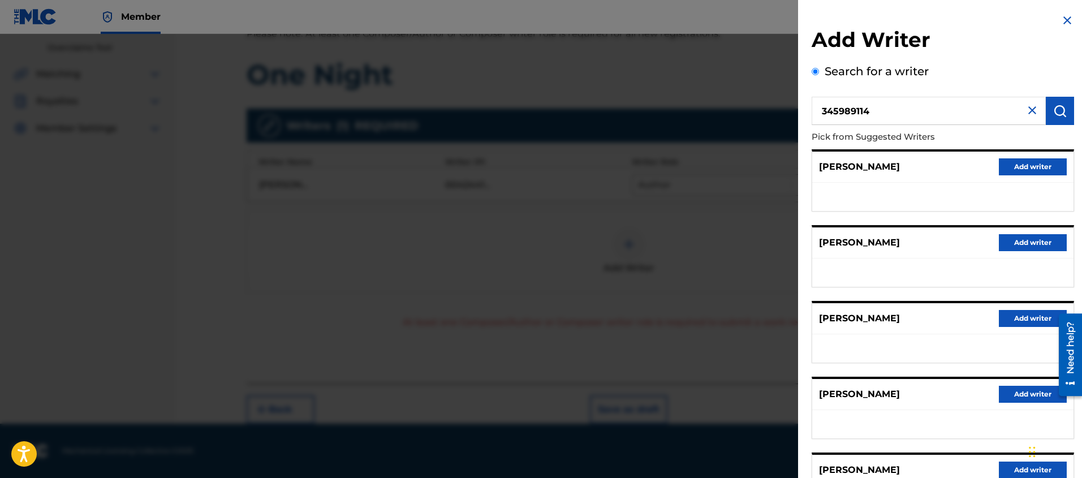
click at [1062, 105] on img "submit" at bounding box center [1060, 111] width 14 height 14
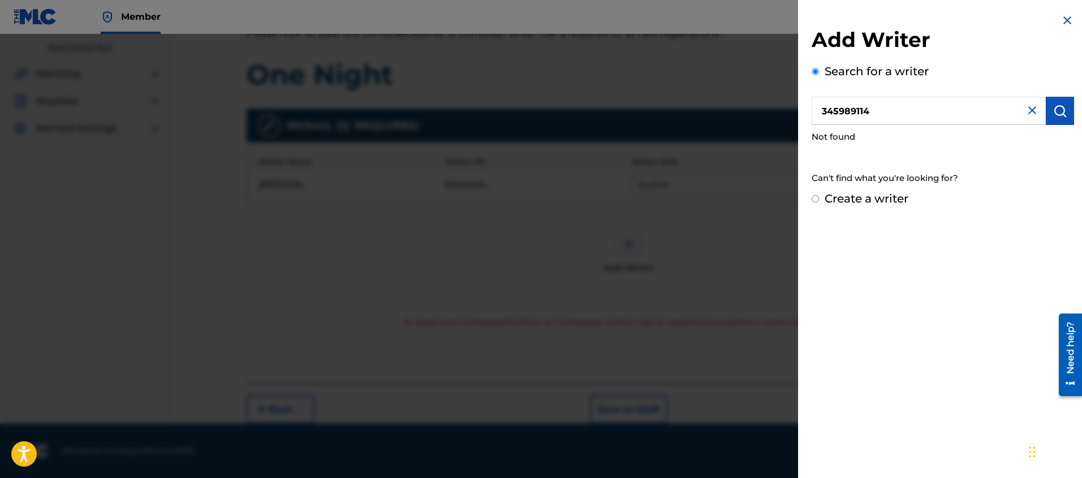
click at [1046, 106] on button "submit" at bounding box center [1060, 111] width 28 height 28
click at [1053, 109] on img "submit" at bounding box center [1060, 111] width 14 height 14
click at [818, 193] on div "Create a writer" at bounding box center [943, 198] width 262 height 17
click at [818, 199] on input "Create a writer" at bounding box center [815, 198] width 7 height 7
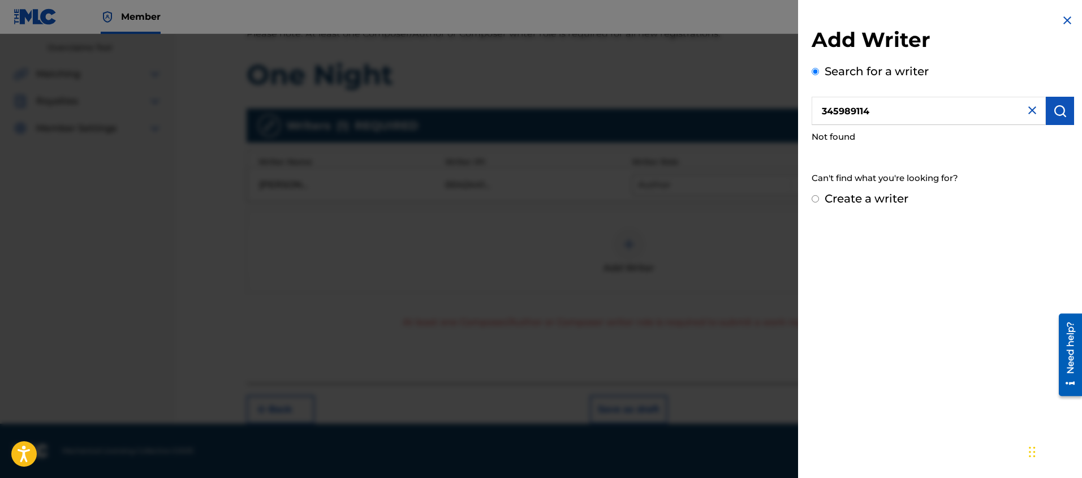
radio input "false"
radio input "true"
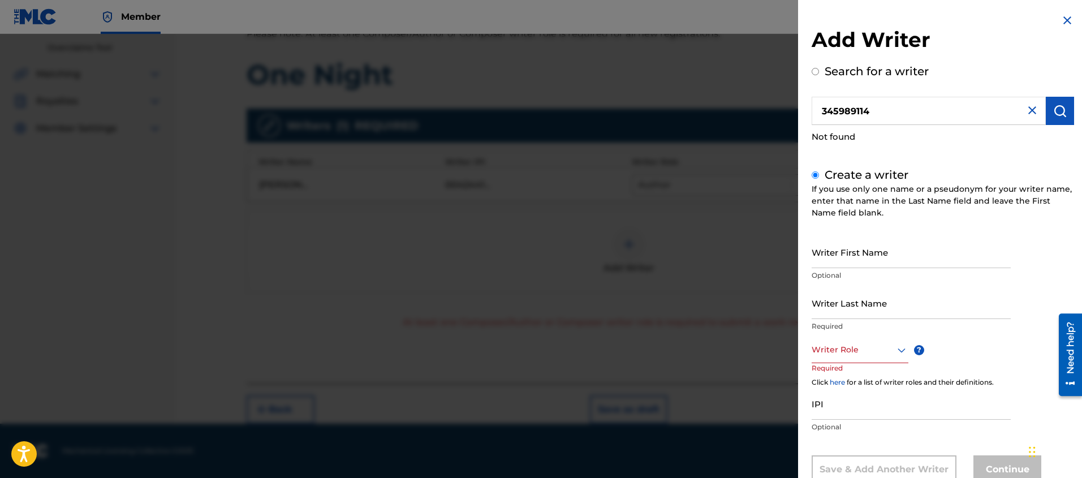
click at [823, 261] on input "Writer First Name" at bounding box center [911, 252] width 199 height 32
type input "[PERSON_NAME]"
click at [837, 313] on input "Writer Last Name" at bounding box center [911, 303] width 199 height 32
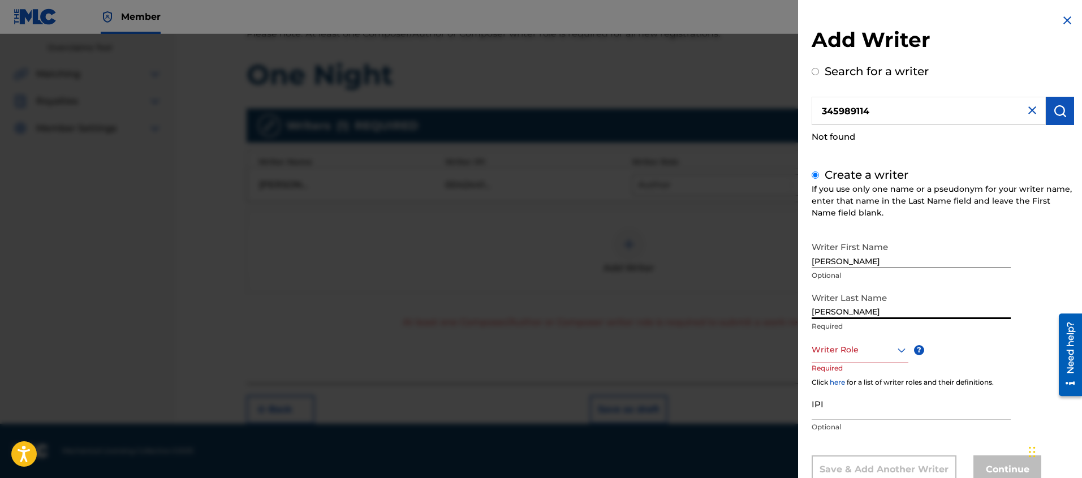
type input "[PERSON_NAME]"
click at [861, 342] on div "Writer Role" at bounding box center [860, 350] width 97 height 25
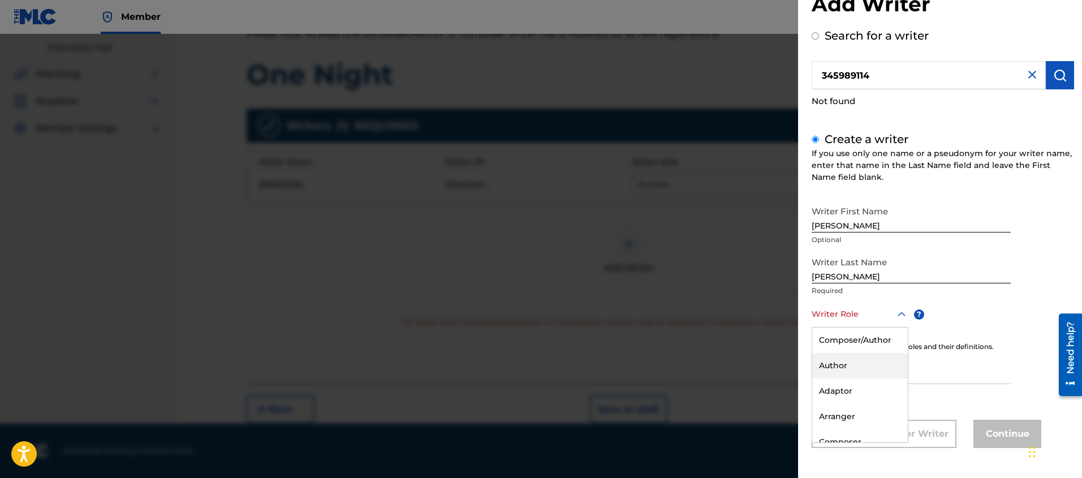
scroll to position [54, 0]
click at [845, 392] on div "Composer" at bounding box center [860, 387] width 96 height 25
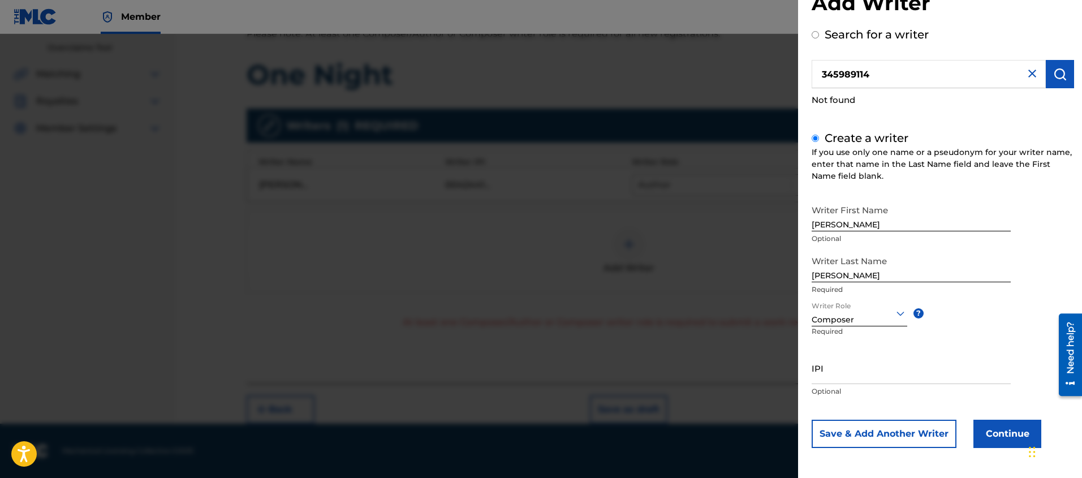
scroll to position [30, 0]
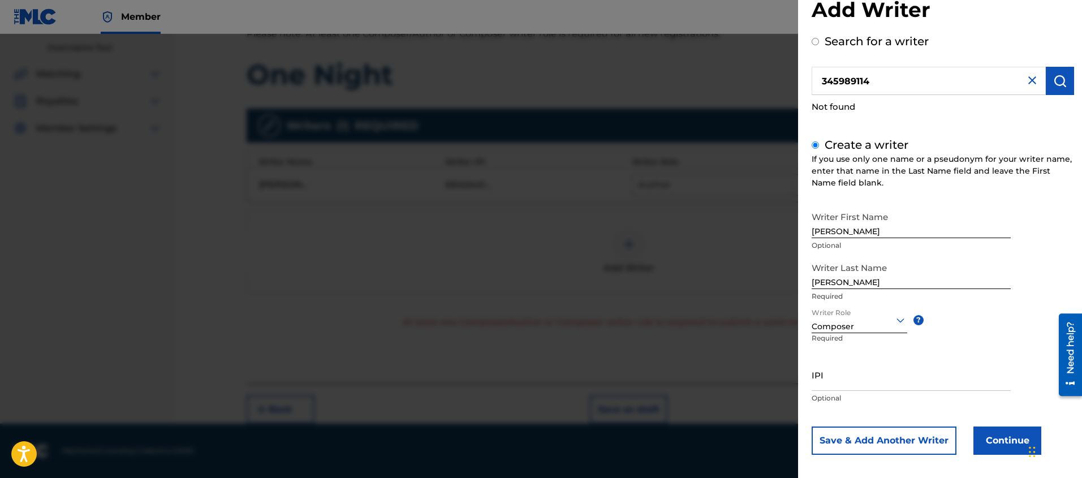
click at [832, 373] on input "IPI" at bounding box center [911, 375] width 199 height 32
paste input "345989114"
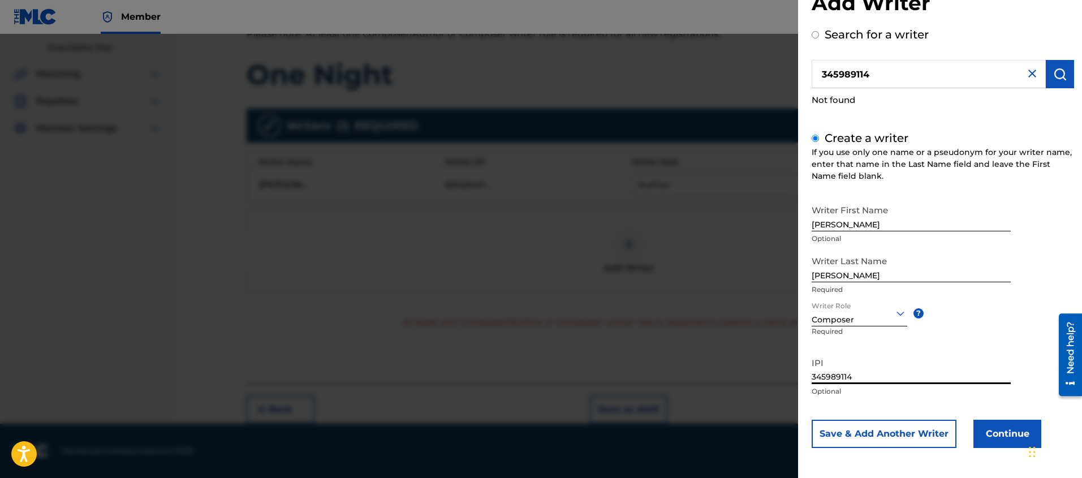
type input "345989114"
click at [999, 435] on button "Continue" at bounding box center [1007, 434] width 68 height 28
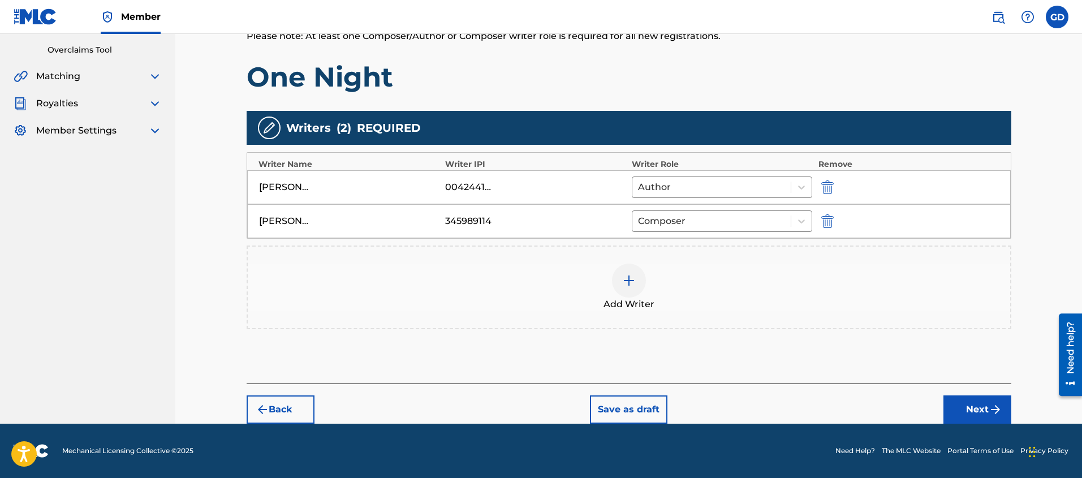
scroll to position [232, 0]
click at [985, 417] on button "Next" at bounding box center [977, 409] width 68 height 28
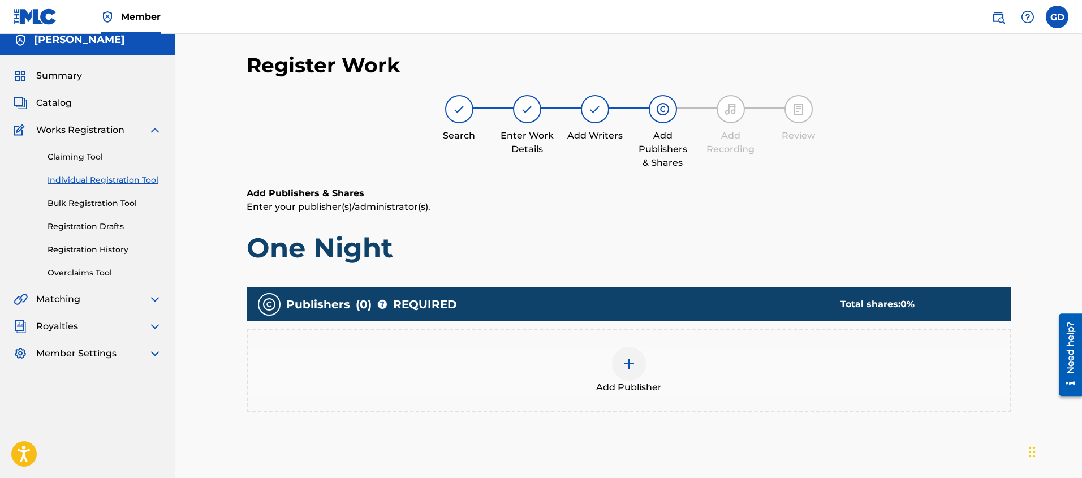
scroll to position [51, 0]
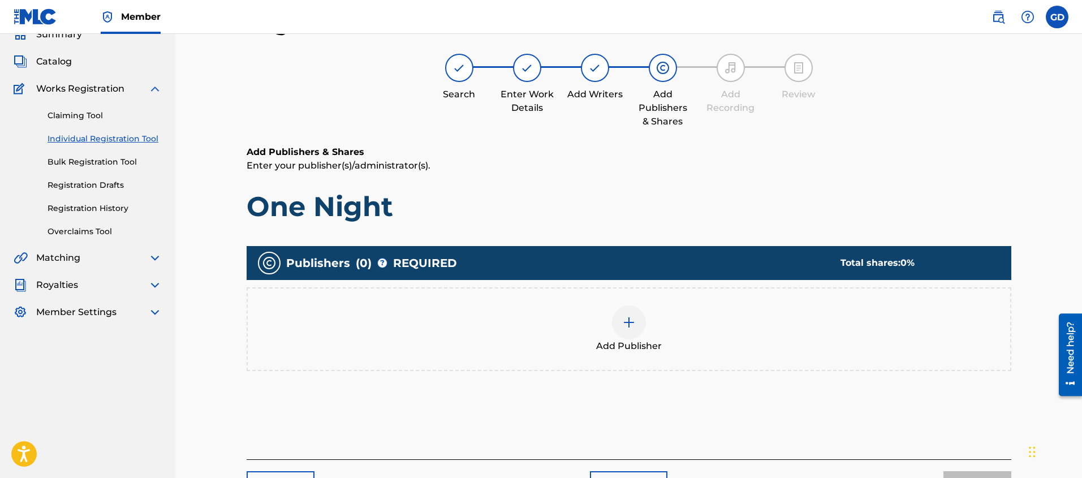
click at [623, 319] on img at bounding box center [629, 323] width 14 height 14
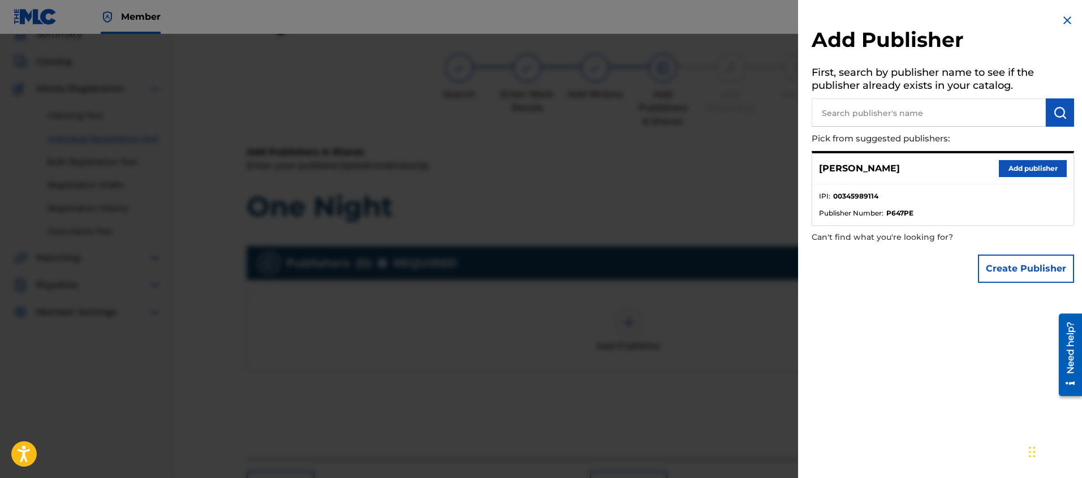
click at [850, 117] on input "text" at bounding box center [929, 112] width 234 height 28
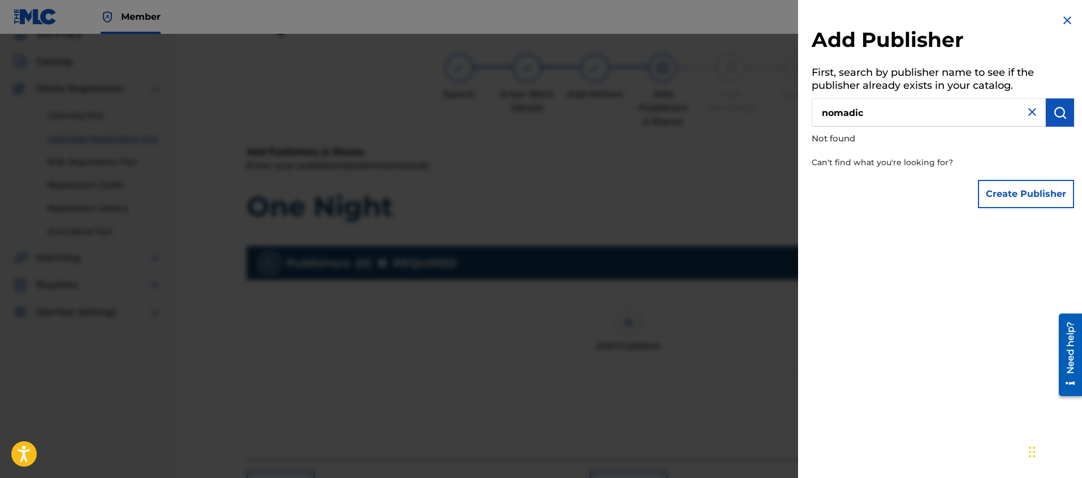
click at [848, 113] on input "nomadic" at bounding box center [929, 112] width 234 height 28
paste input "NOMADIC BROOKLYNITE ENT"
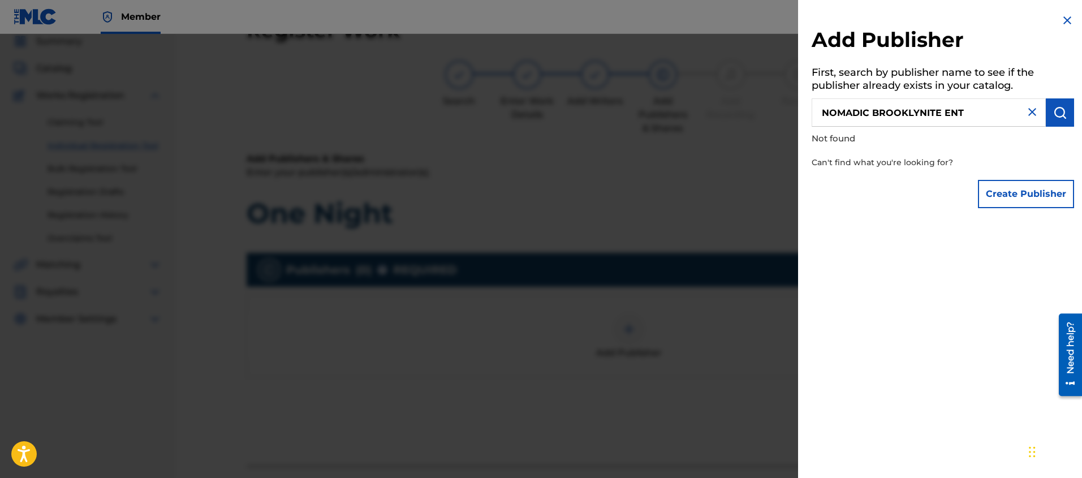
type input "NOMADIC BROOKLYNITE ENT"
click at [1057, 113] on img "submit" at bounding box center [1060, 113] width 14 height 14
click at [1007, 198] on button "Create Publisher" at bounding box center [1026, 194] width 96 height 28
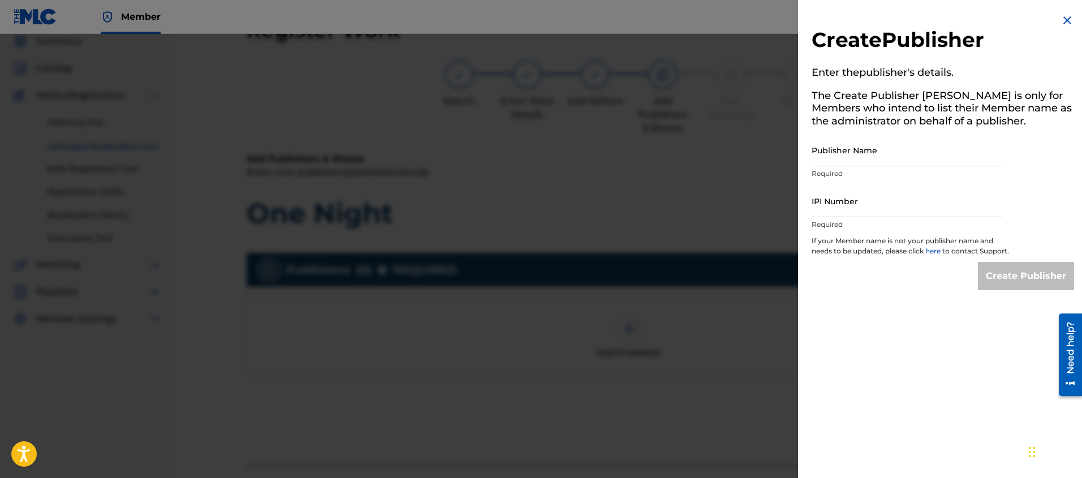
click at [833, 165] on input "Publisher Name" at bounding box center [907, 150] width 191 height 32
paste input "NOMADIC BROOKLYNITE ENT"
type input "NOMADIC BROOKLYNITE ENT"
click at [827, 213] on input "IPI Number" at bounding box center [907, 201] width 191 height 32
paste input "454657138"
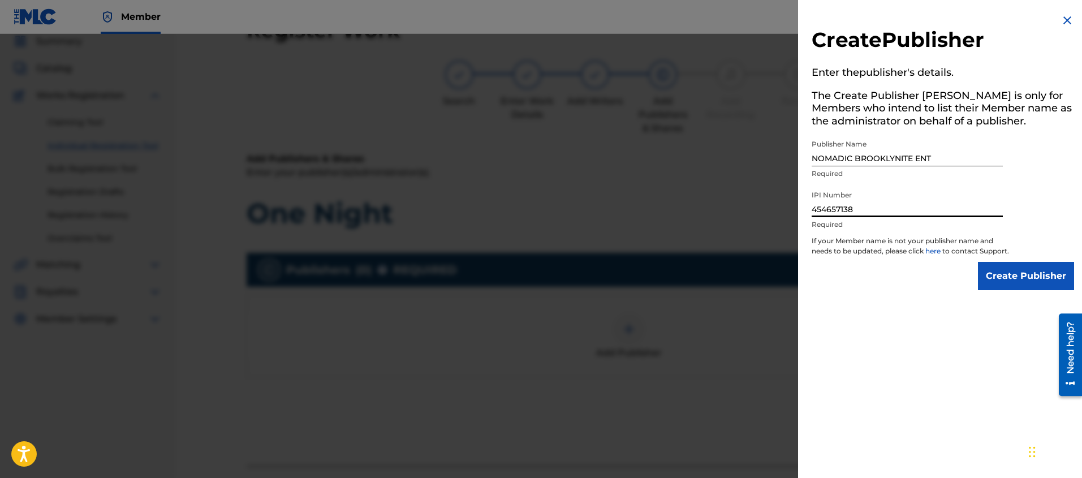
type input "454657138"
click at [1012, 286] on input "Create Publisher" at bounding box center [1026, 276] width 96 height 28
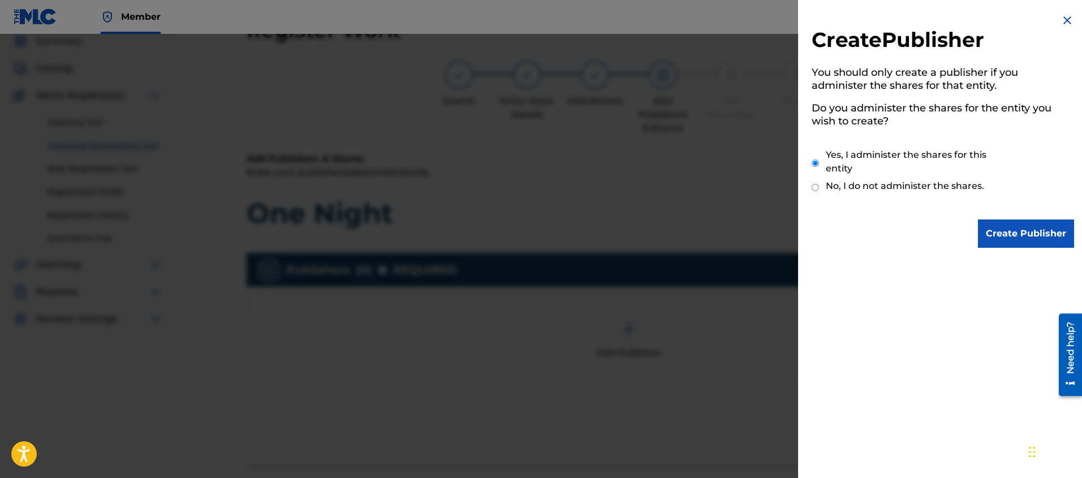
click at [1003, 230] on input "Create Publisher" at bounding box center [1026, 233] width 96 height 28
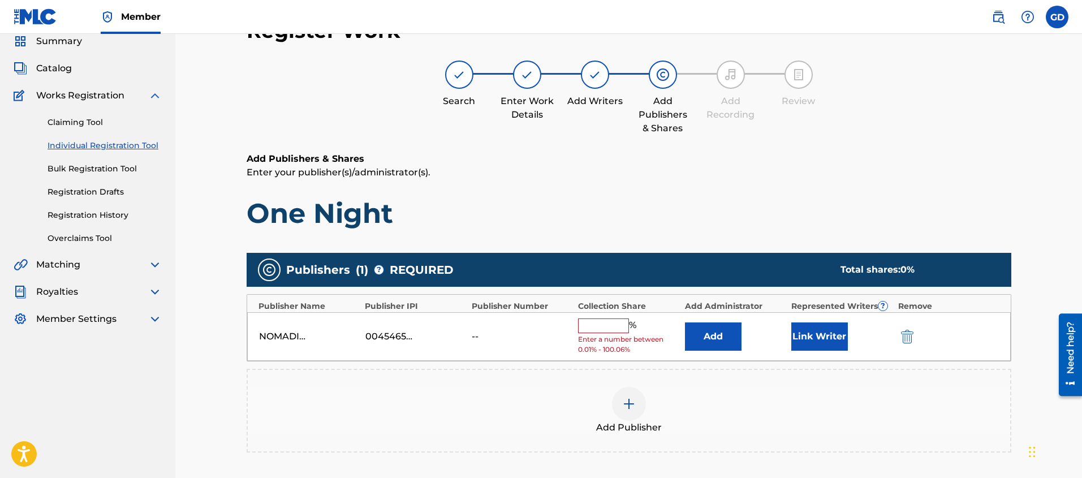
click at [596, 324] on input "text" at bounding box center [603, 325] width 51 height 15
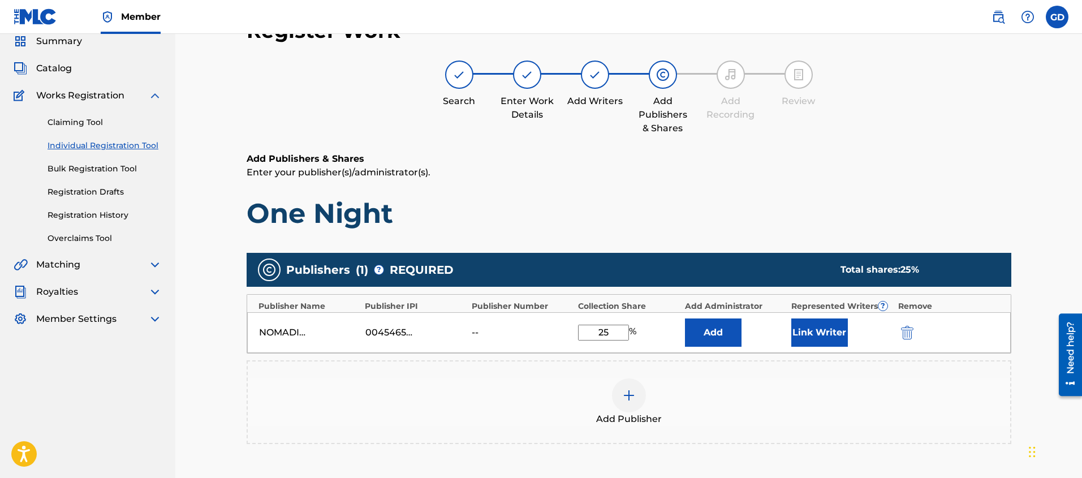
type input "25"
click at [805, 380] on div "Add Publisher" at bounding box center [629, 402] width 762 height 48
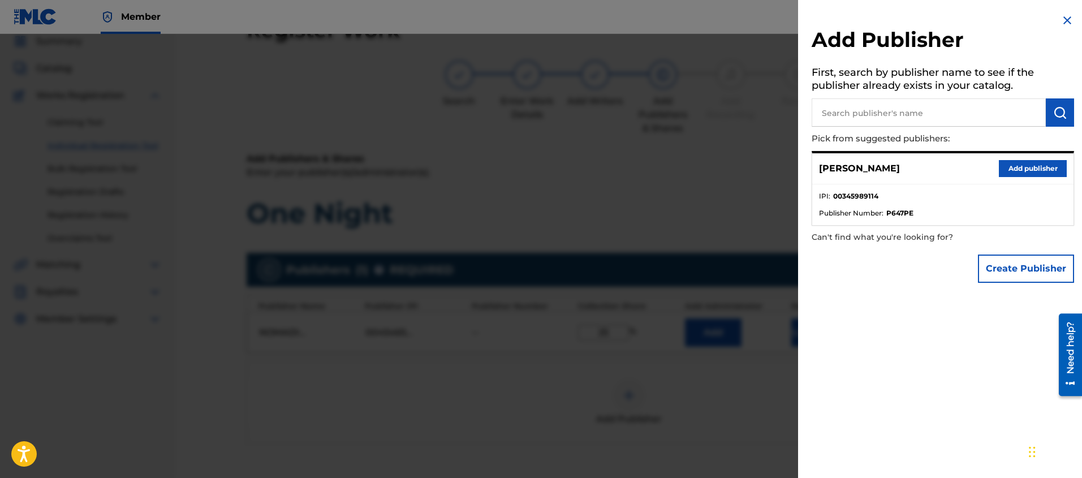
click at [761, 378] on div at bounding box center [541, 273] width 1082 height 478
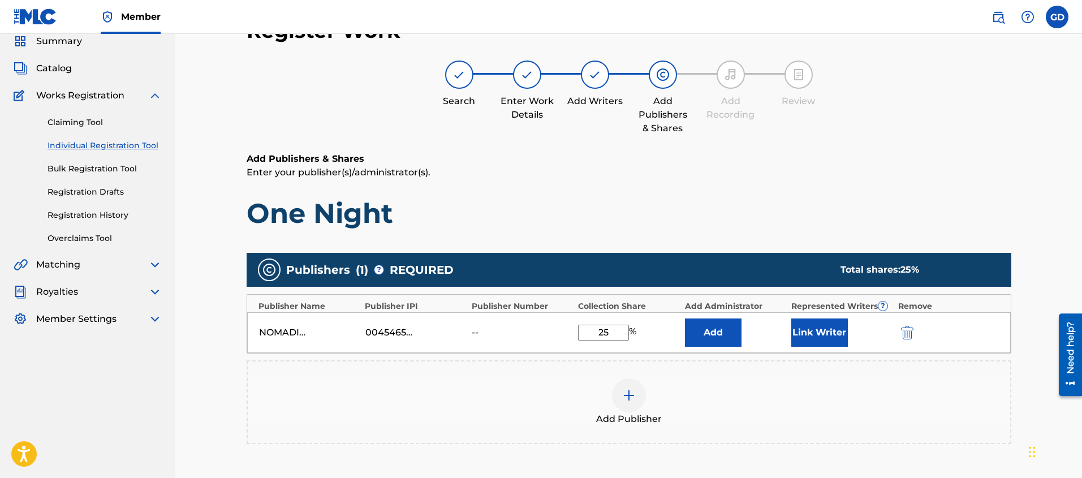
scroll to position [37, 0]
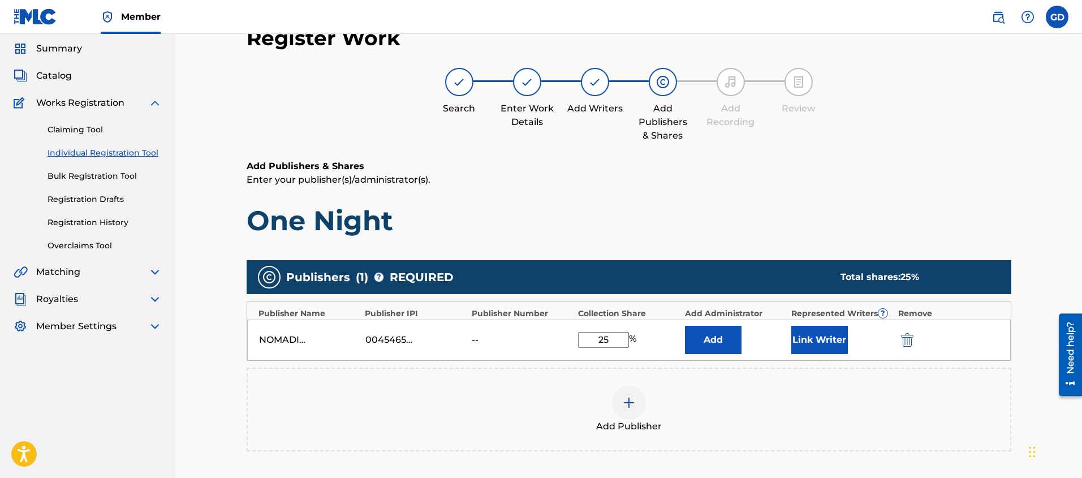
click at [822, 343] on button "Link Writer" at bounding box center [819, 340] width 57 height 28
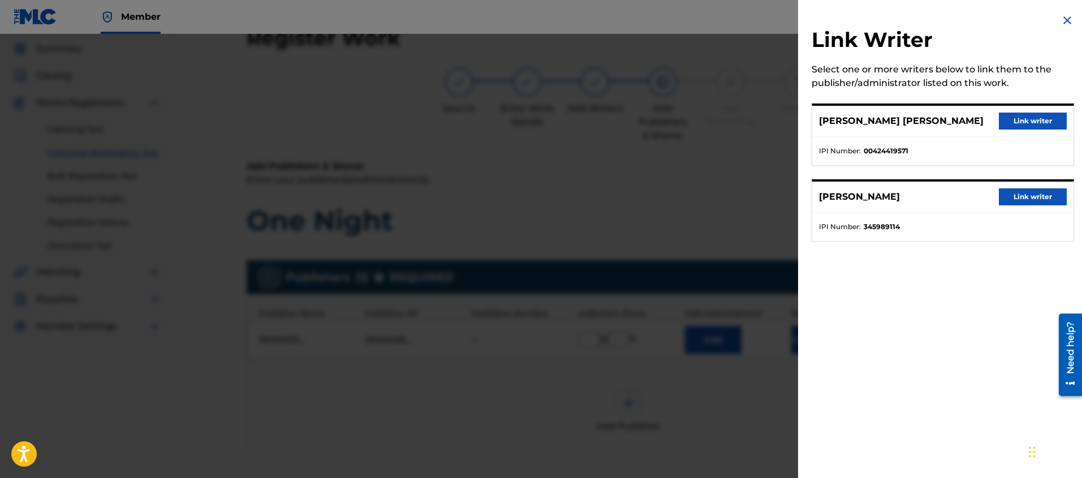
click at [1024, 123] on button "Link writer" at bounding box center [1033, 121] width 68 height 17
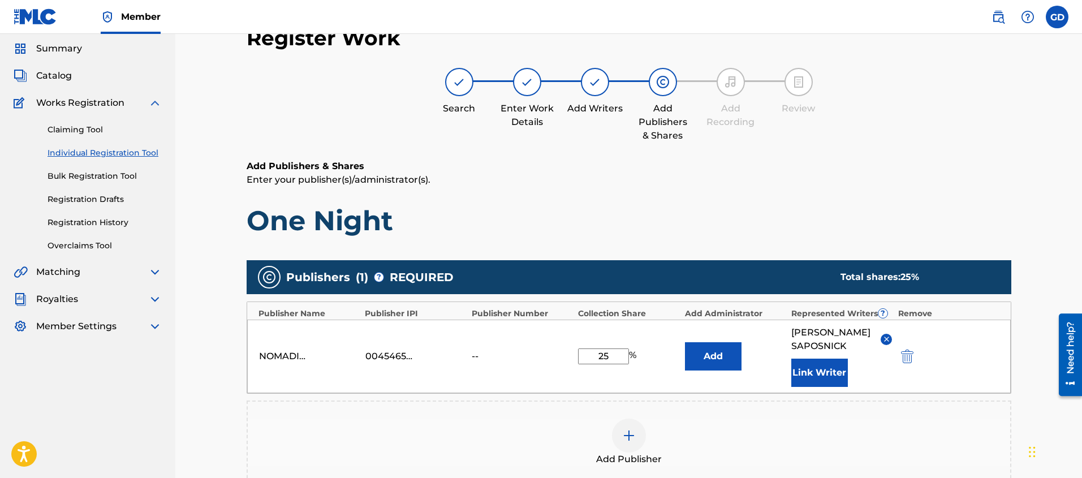
scroll to position [84, 0]
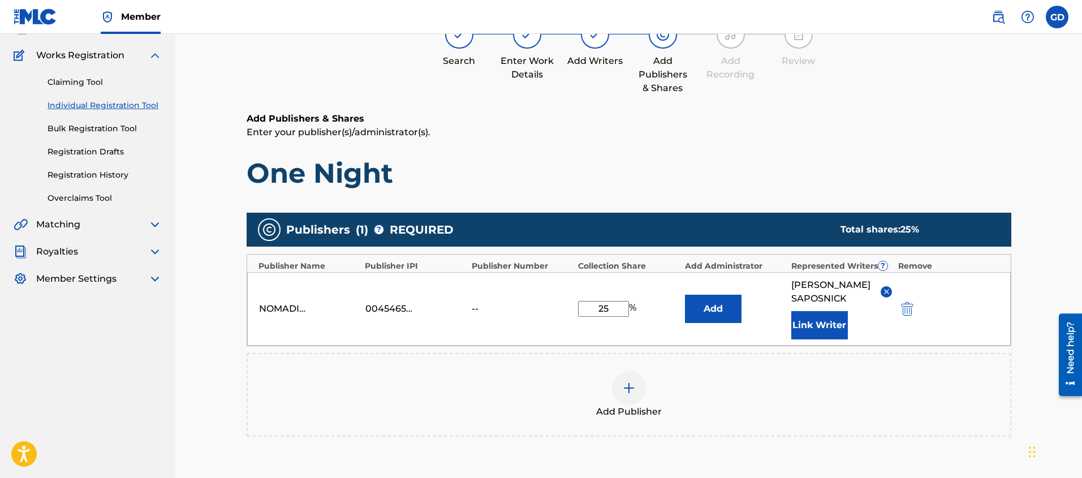
click at [632, 387] on img at bounding box center [629, 388] width 14 height 14
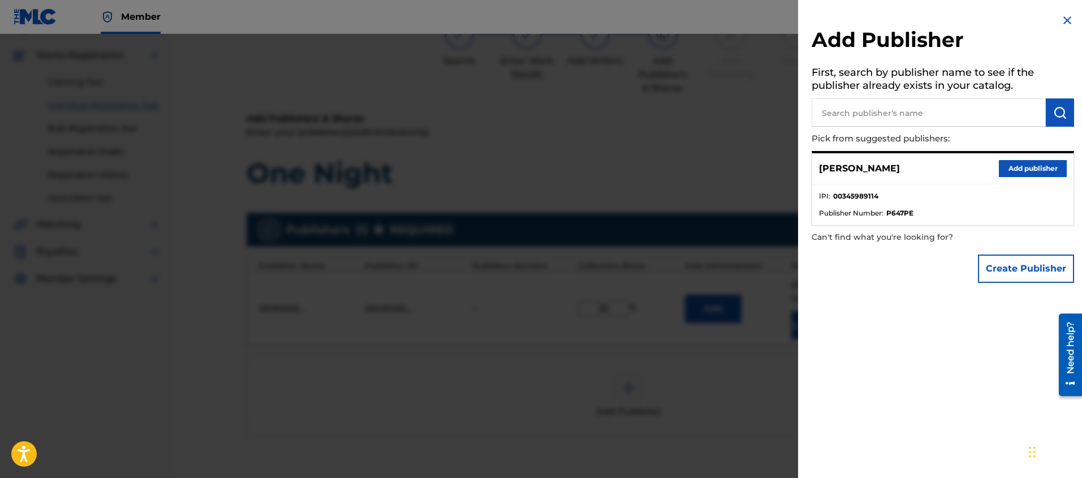
click at [839, 117] on input "text" at bounding box center [929, 112] width 234 height 28
type input "self born music"
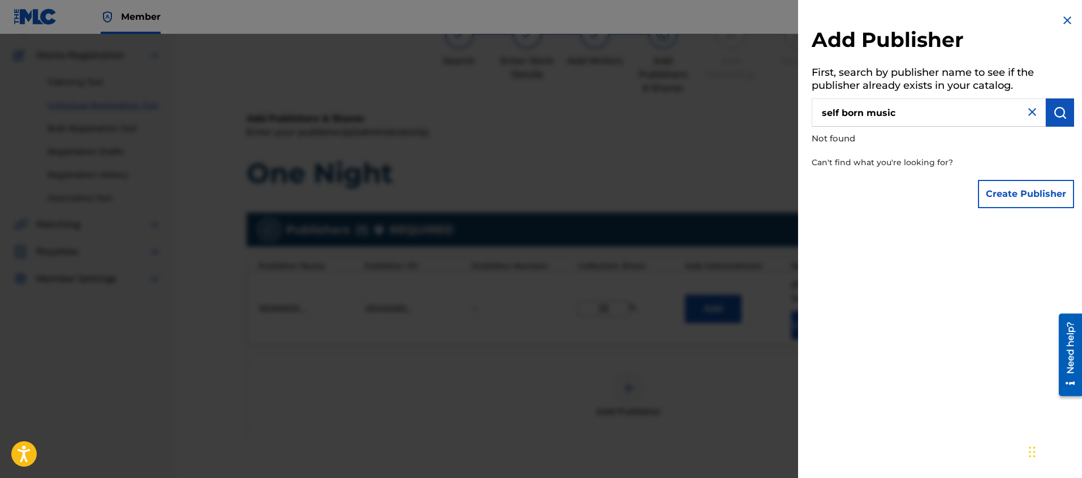
click at [899, 253] on div "Add Publisher First, search by publisher name to see if the publisher already e…" at bounding box center [943, 239] width 290 height 478
click at [1020, 197] on button "Create Publisher" at bounding box center [1026, 194] width 96 height 28
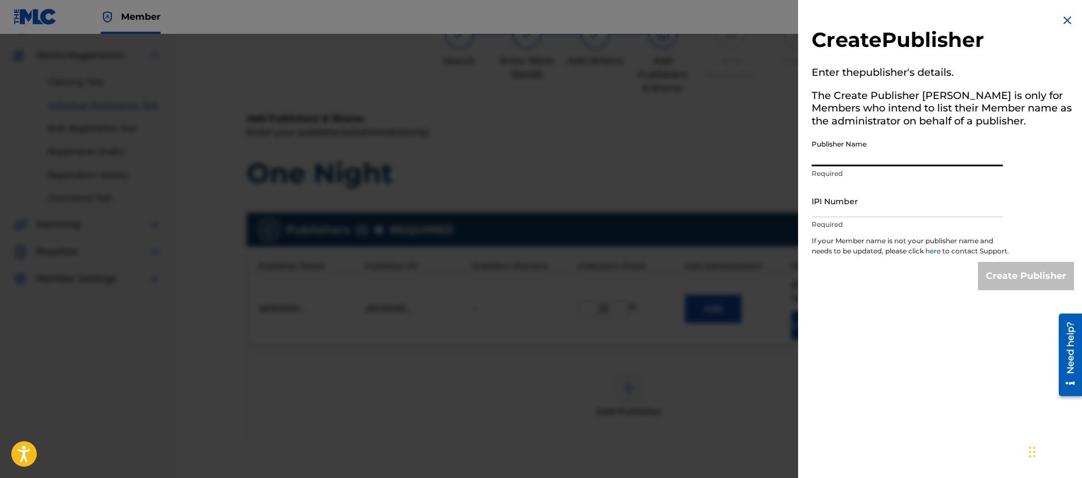
click at [828, 162] on input "Publisher Name" at bounding box center [907, 150] width 191 height 32
type input "SELF BORN MUSIC"
click at [816, 208] on input "IPI Number" at bounding box center [907, 201] width 191 height 32
click at [817, 210] on input "IPI Number" at bounding box center [907, 201] width 191 height 32
paste input "555685902"
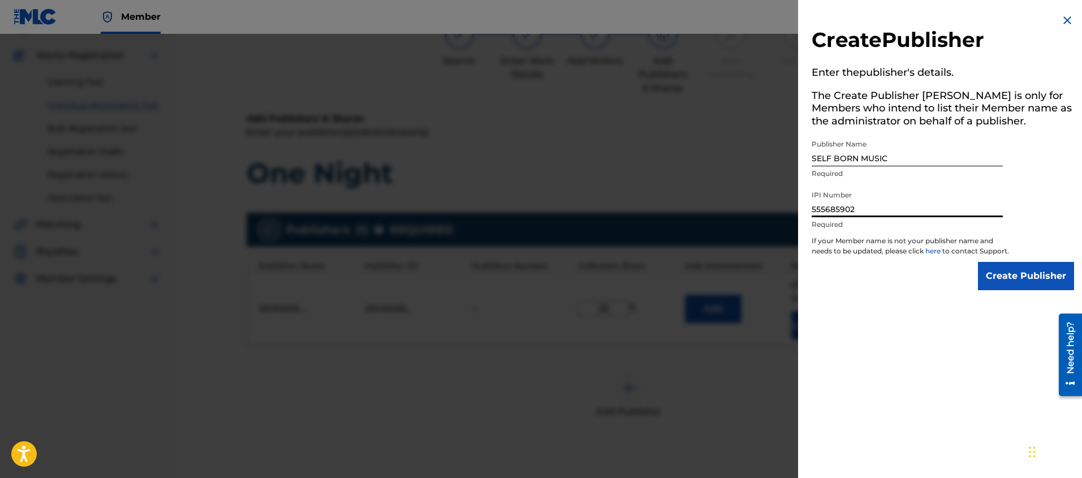
type input "555685902"
click at [896, 317] on div "Create Publisher Enter the publisher 's details. The Create Publisher button is…" at bounding box center [943, 239] width 290 height 478
click at [1016, 290] on input "Create Publisher" at bounding box center [1026, 276] width 96 height 28
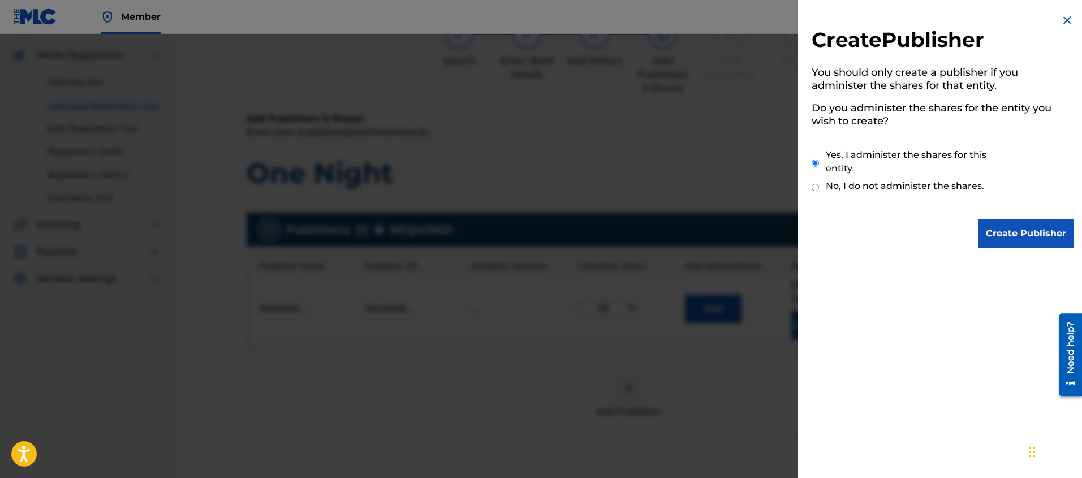
click at [1023, 231] on input "Create Publisher" at bounding box center [1026, 233] width 96 height 28
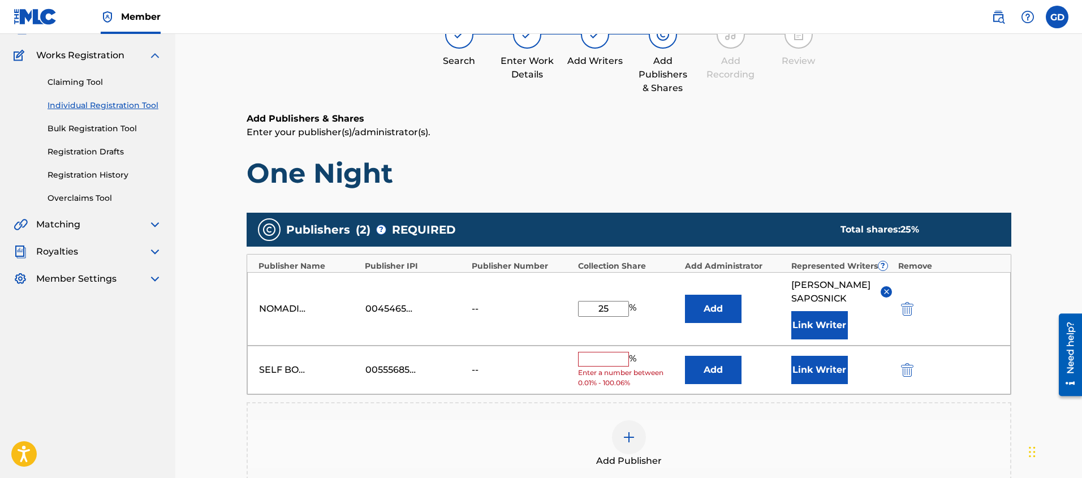
click at [609, 361] on input "text" at bounding box center [603, 359] width 51 height 15
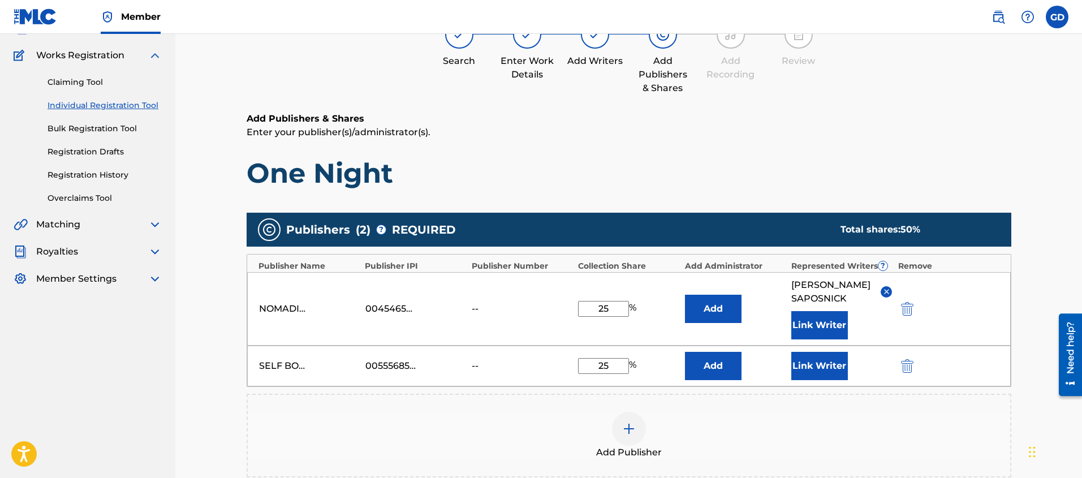
type input "25"
click at [764, 418] on div "Add Publisher" at bounding box center [629, 436] width 762 height 48
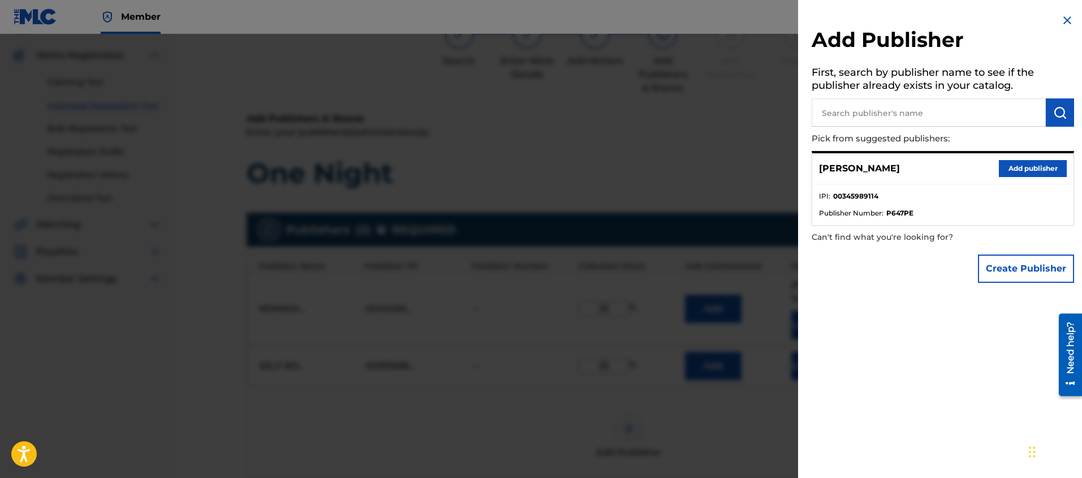
click at [755, 400] on div at bounding box center [541, 273] width 1082 height 478
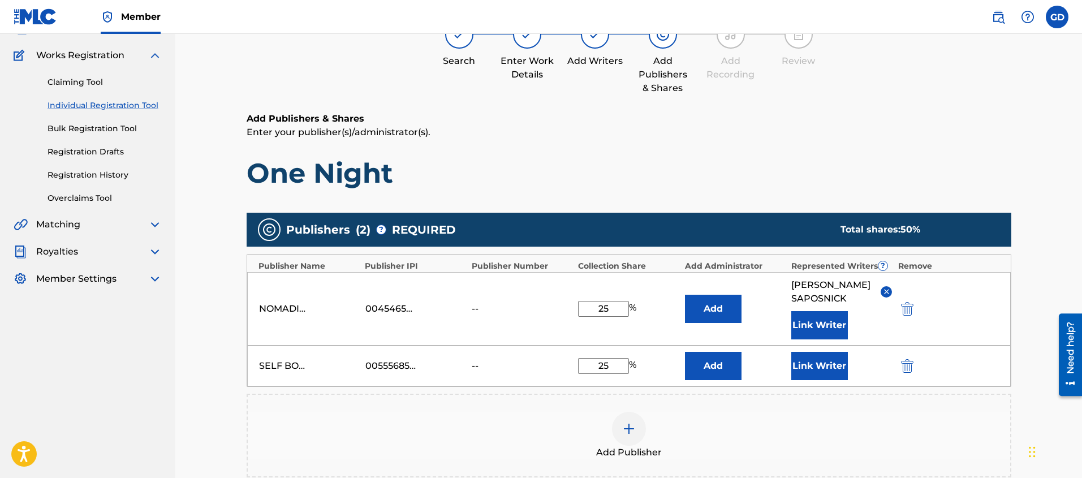
click at [816, 372] on button "Link Writer" at bounding box center [819, 366] width 57 height 28
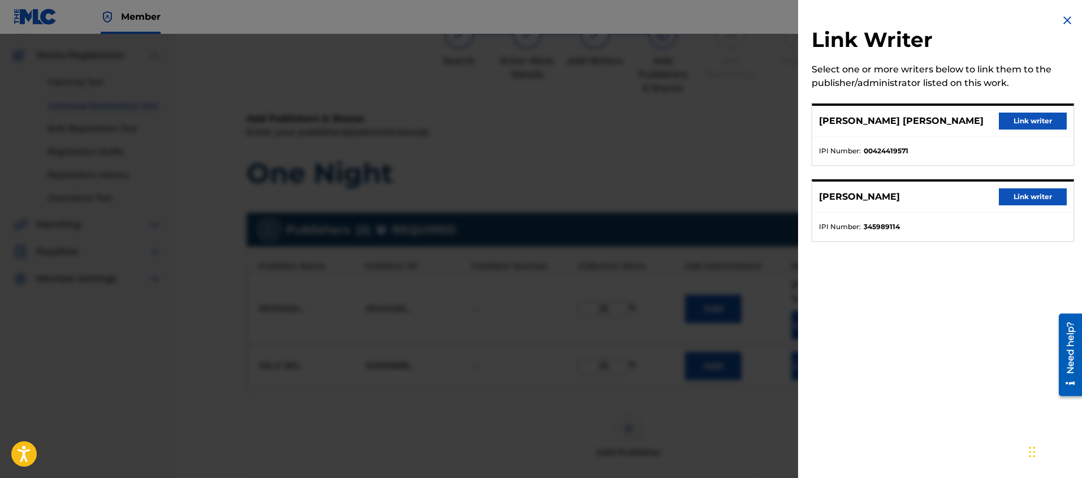
scroll to position [70, 0]
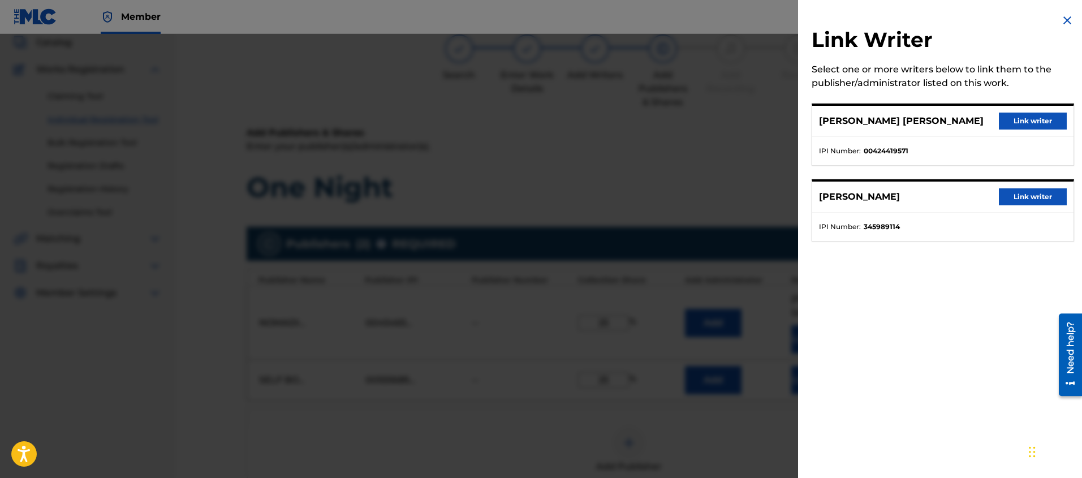
click at [1041, 200] on button "Link writer" at bounding box center [1033, 196] width 68 height 17
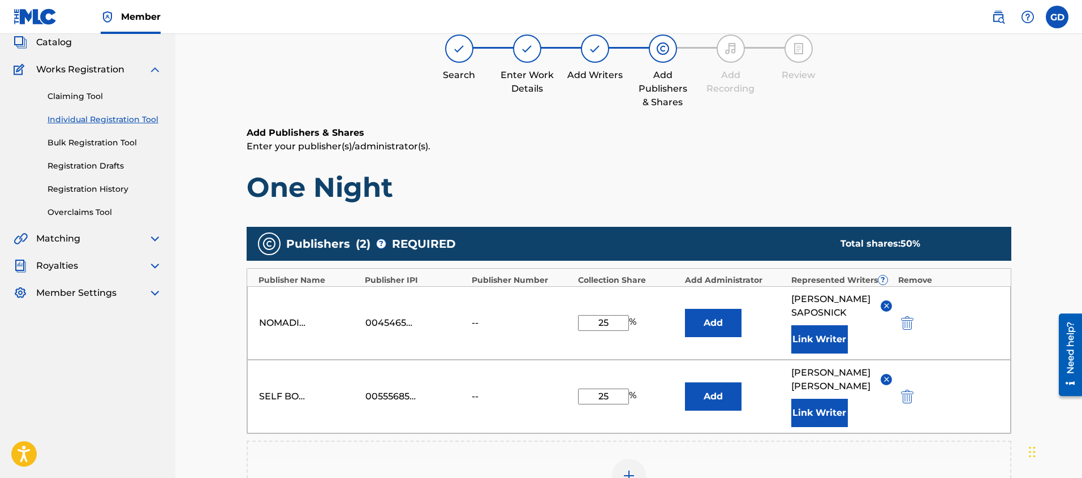
click at [202, 346] on div "Register Work Search Enter Work Details Add Writers Add Publishers & Shares Add…" at bounding box center [628, 308] width 907 height 689
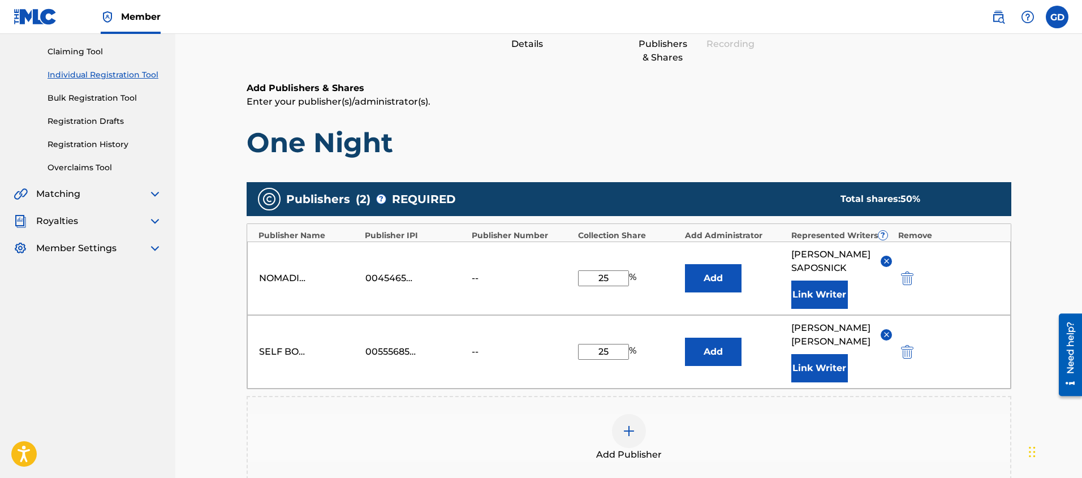
scroll to position [286, 0]
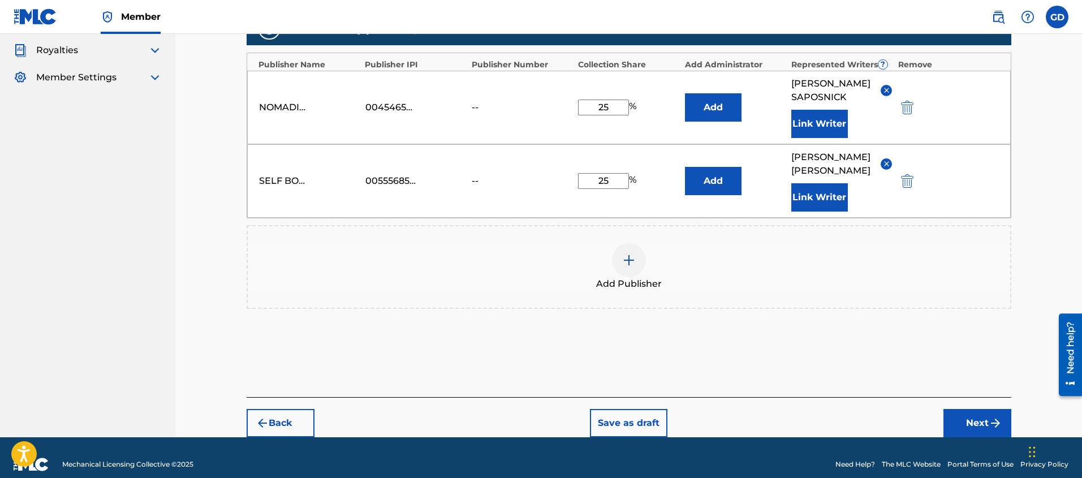
click at [963, 411] on button "Next" at bounding box center [977, 423] width 68 height 28
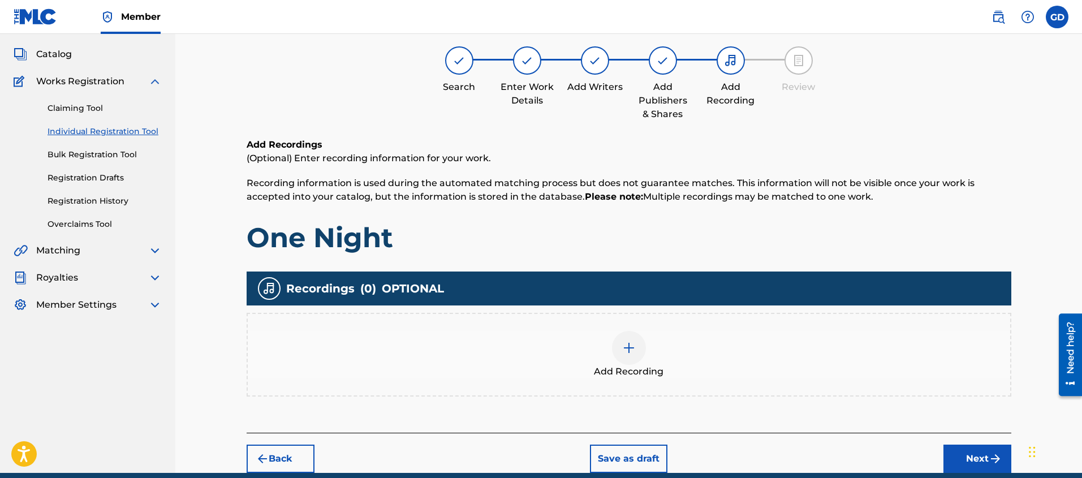
scroll to position [107, 0]
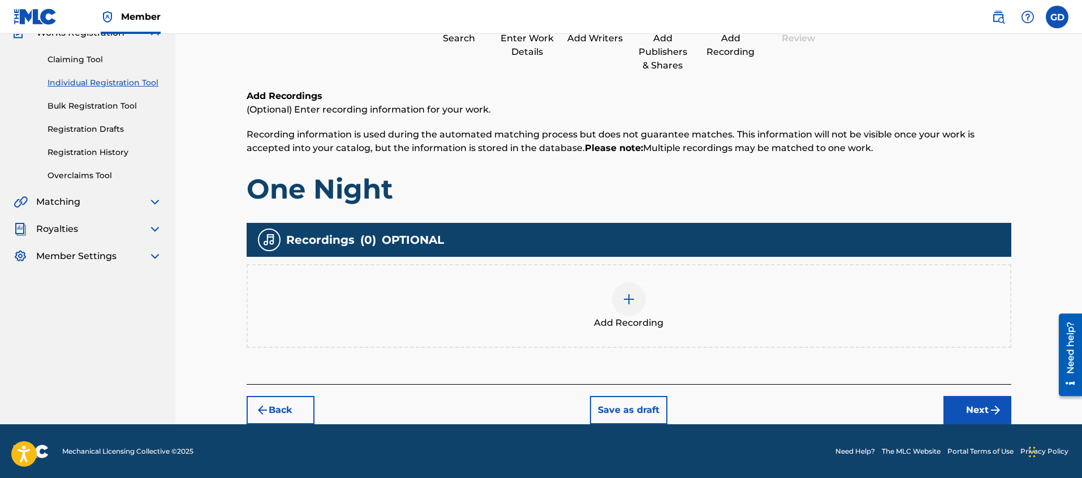
click at [626, 304] on img at bounding box center [629, 299] width 14 height 14
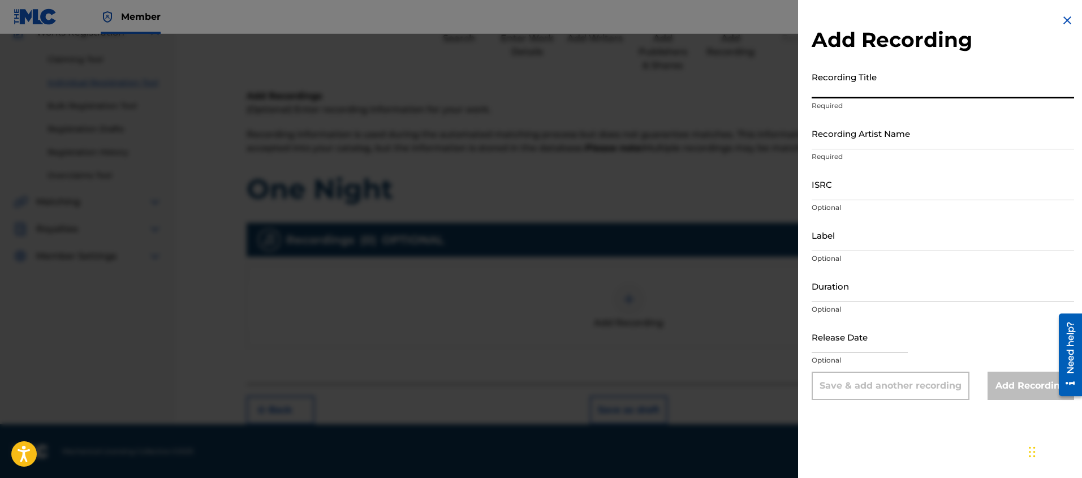
click at [822, 97] on input "Recording Title" at bounding box center [943, 82] width 262 height 32
type input "One Night"
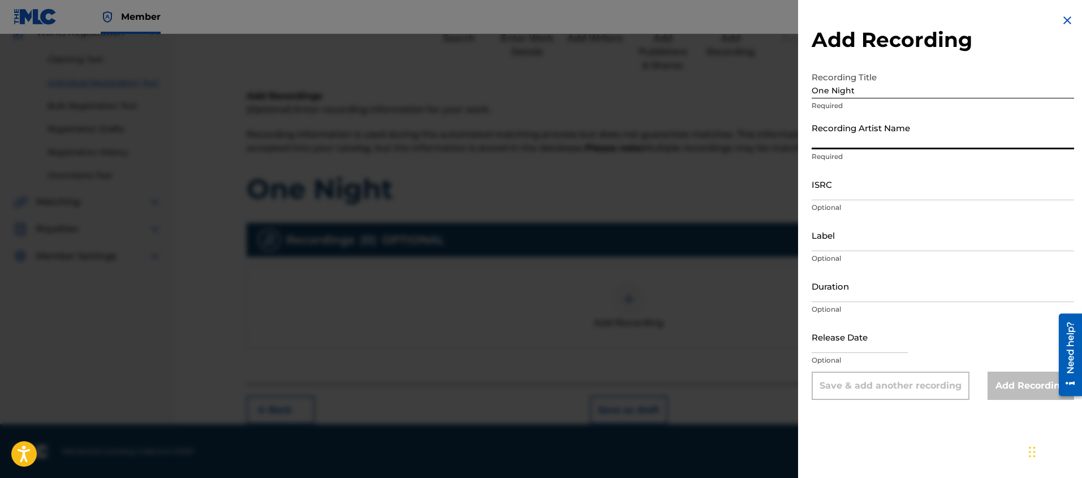
click at [851, 145] on input "Recording Artist Name" at bounding box center [943, 133] width 262 height 32
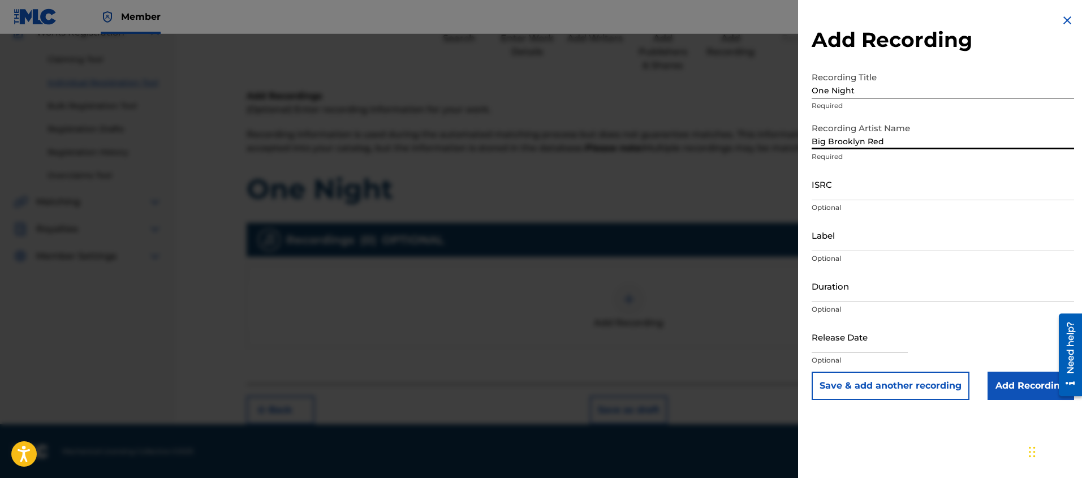
type input "Big Brooklyn Red"
click at [1019, 393] on input "Add Recording" at bounding box center [1031, 386] width 87 height 28
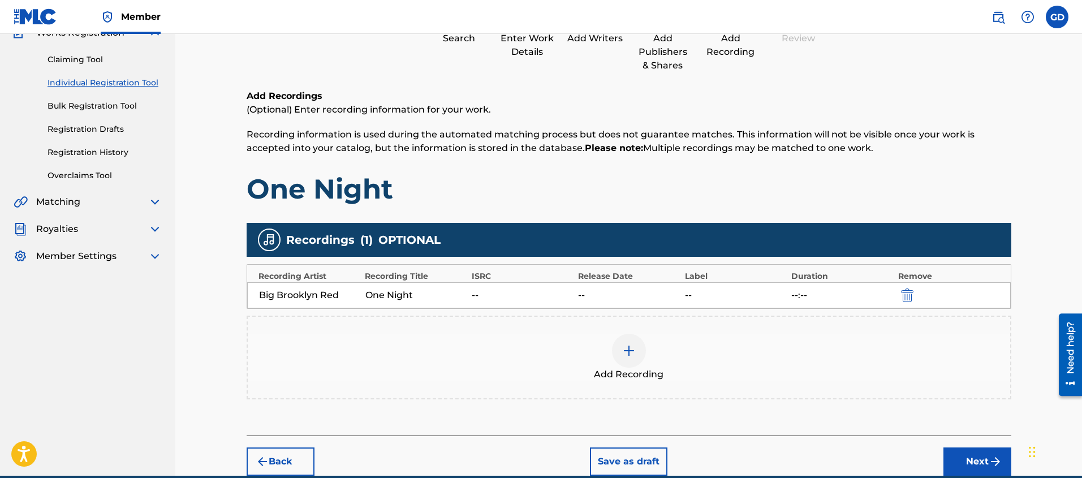
scroll to position [121, 0]
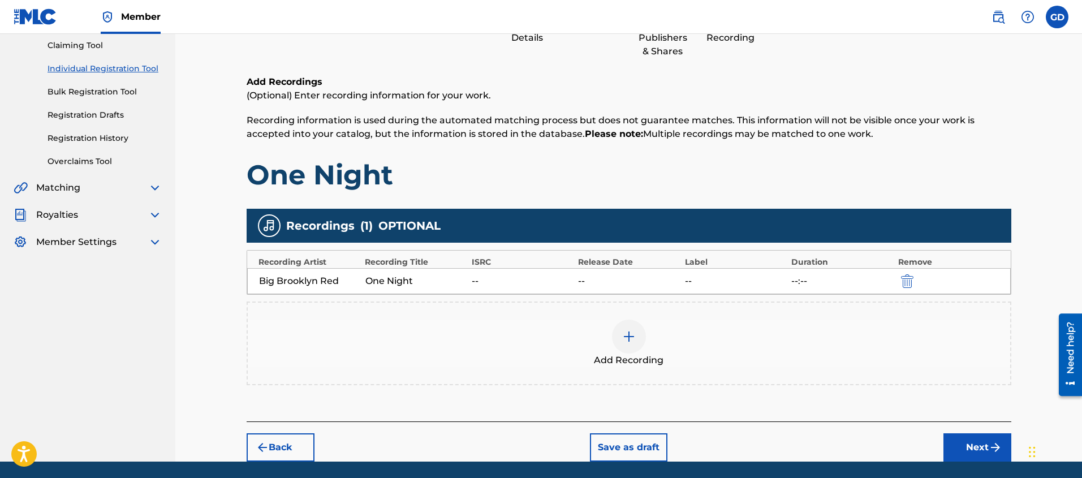
click at [971, 448] on button "Next" at bounding box center [977, 447] width 68 height 28
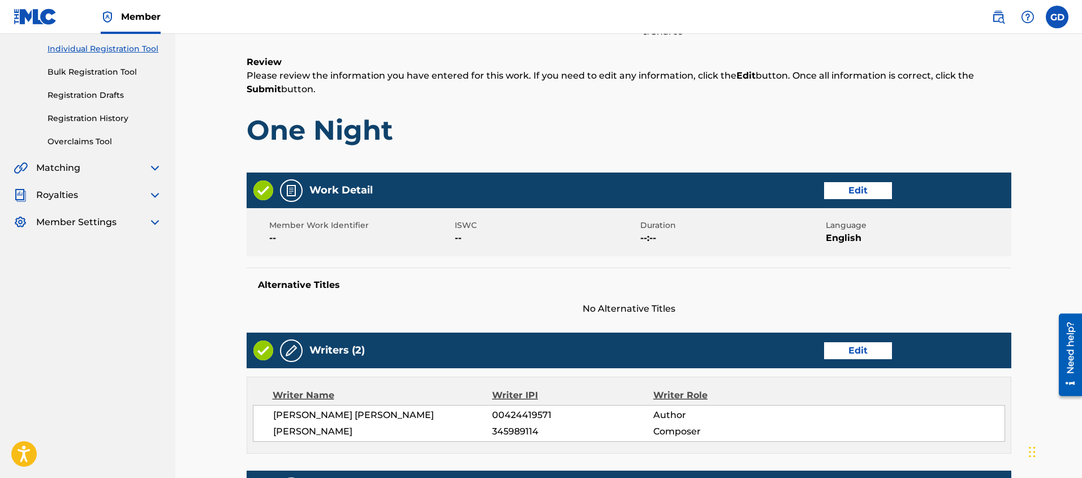
scroll to position [579, 0]
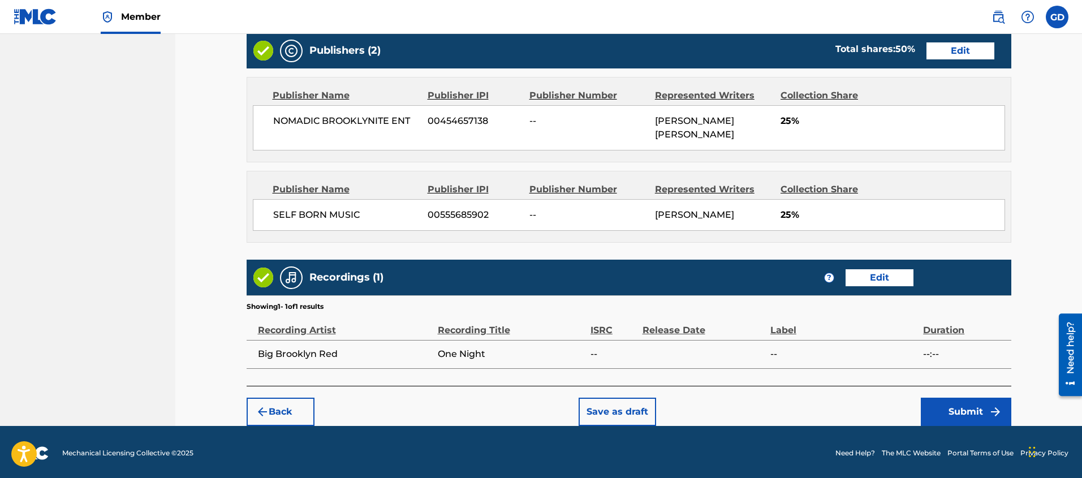
click at [967, 415] on button "Submit" at bounding box center [966, 412] width 90 height 28
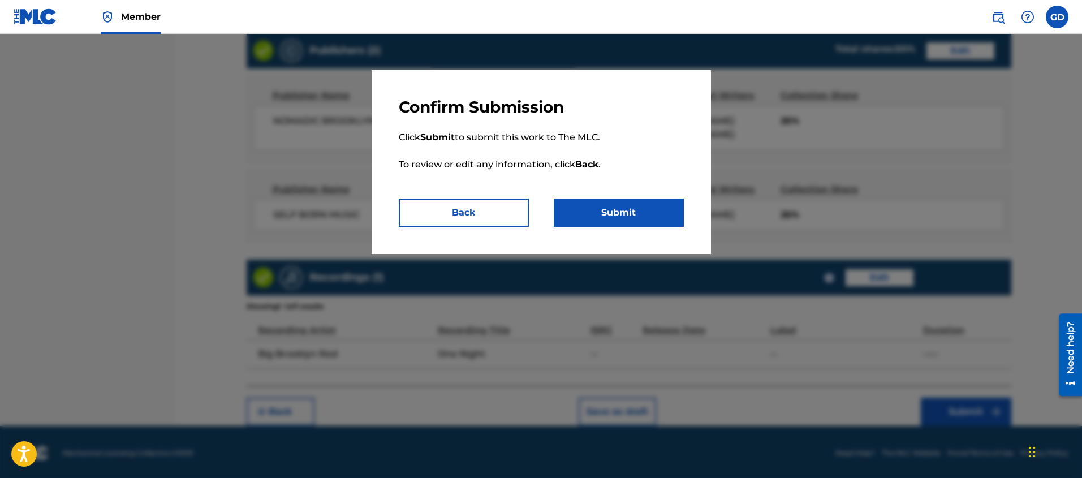
click at [607, 214] on button "Submit" at bounding box center [619, 213] width 130 height 28
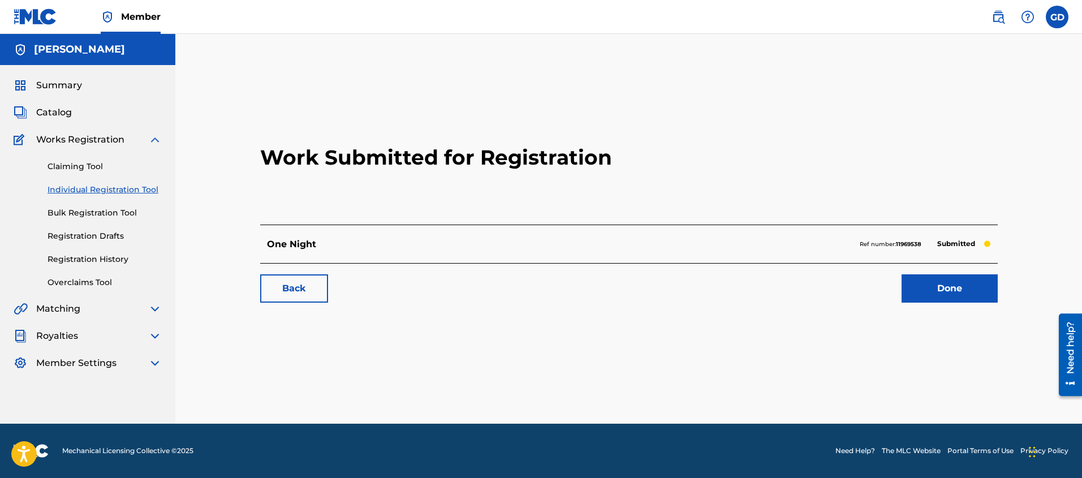
click at [925, 294] on link "Done" at bounding box center [950, 288] width 96 height 28
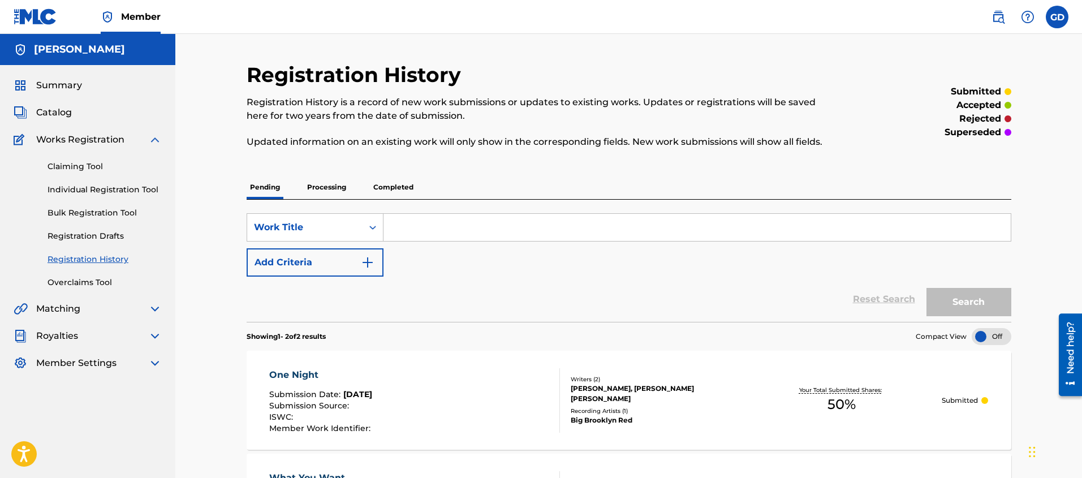
click at [421, 234] on input "Search Form" at bounding box center [696, 227] width 627 height 27
type input "sunflower seeds"
click at [426, 270] on div "SearchWithCriteria38501788-608d-4deb-ba34-95f8915b3293 Work Title sunflower see…" at bounding box center [629, 244] width 765 height 63
click at [970, 300] on button "Search" at bounding box center [968, 302] width 85 height 28
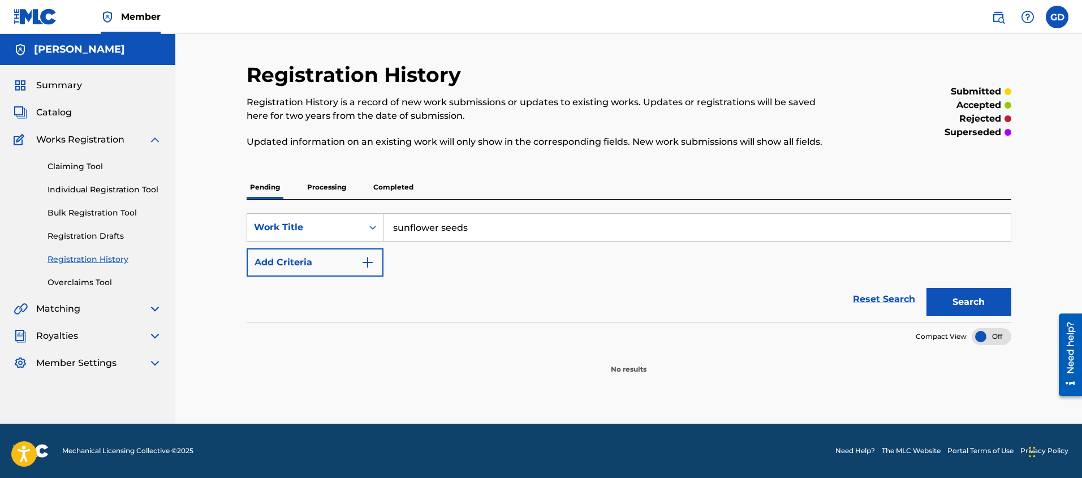
click at [77, 191] on link "Individual Registration Tool" at bounding box center [105, 190] width 114 height 12
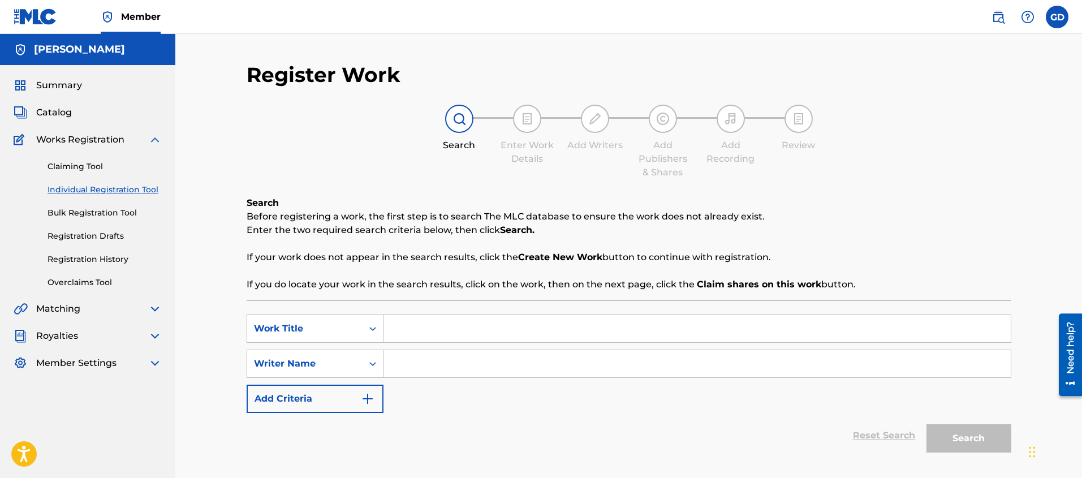
click at [443, 339] on input "Search Form" at bounding box center [696, 328] width 627 height 27
type input "sunflower seeds"
click at [446, 362] on input "Search Form" at bounding box center [696, 363] width 627 height 27
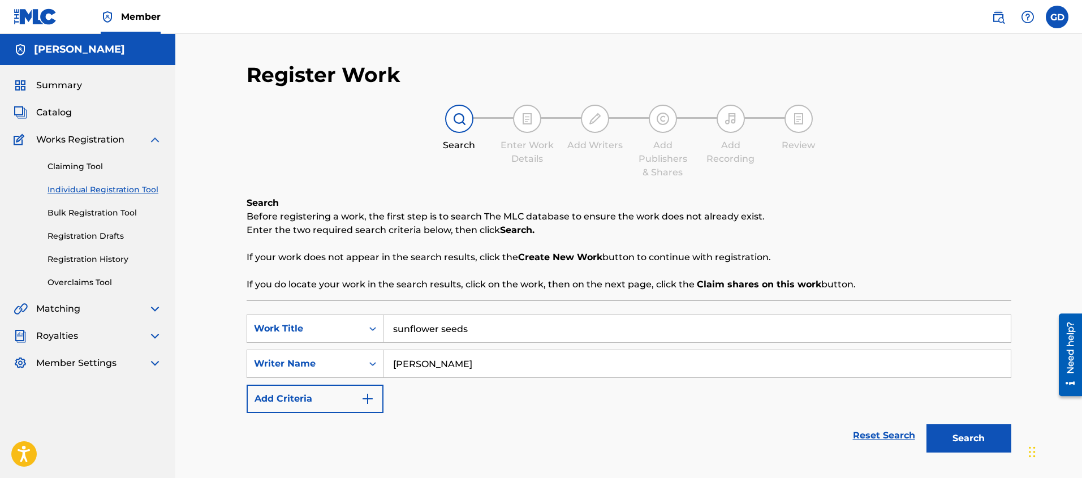
type input "[PERSON_NAME]"
click at [943, 437] on button "Search" at bounding box center [968, 438] width 85 height 28
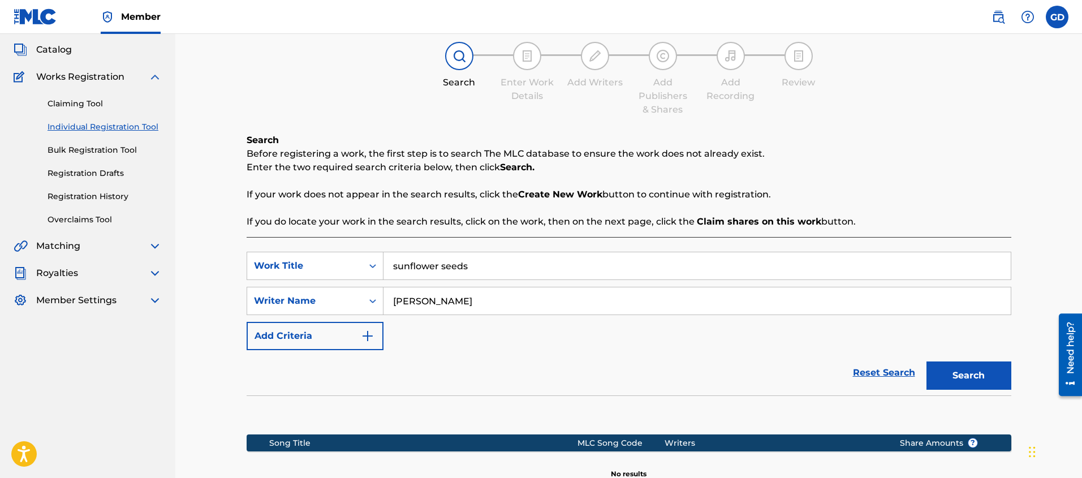
scroll to position [204, 0]
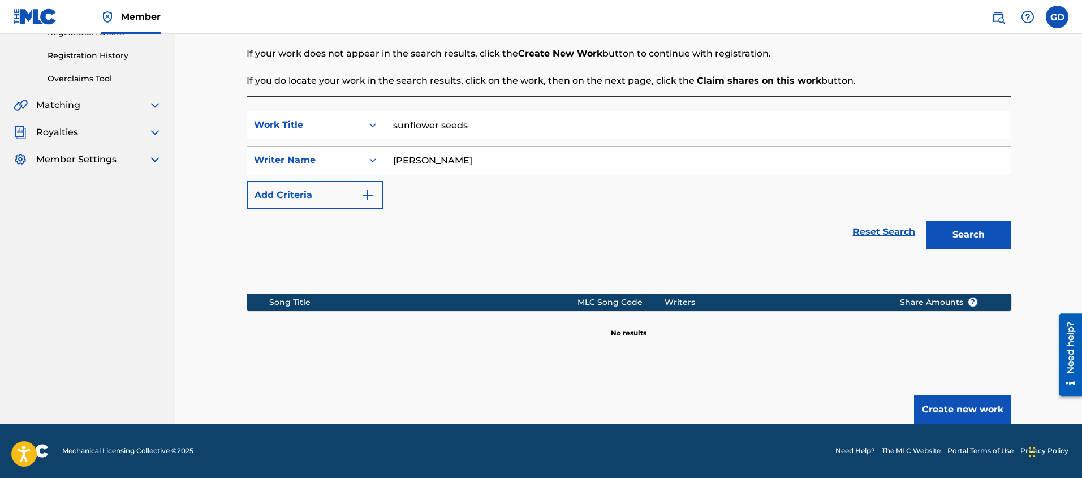
click at [935, 407] on button "Create new work" at bounding box center [962, 409] width 97 height 28
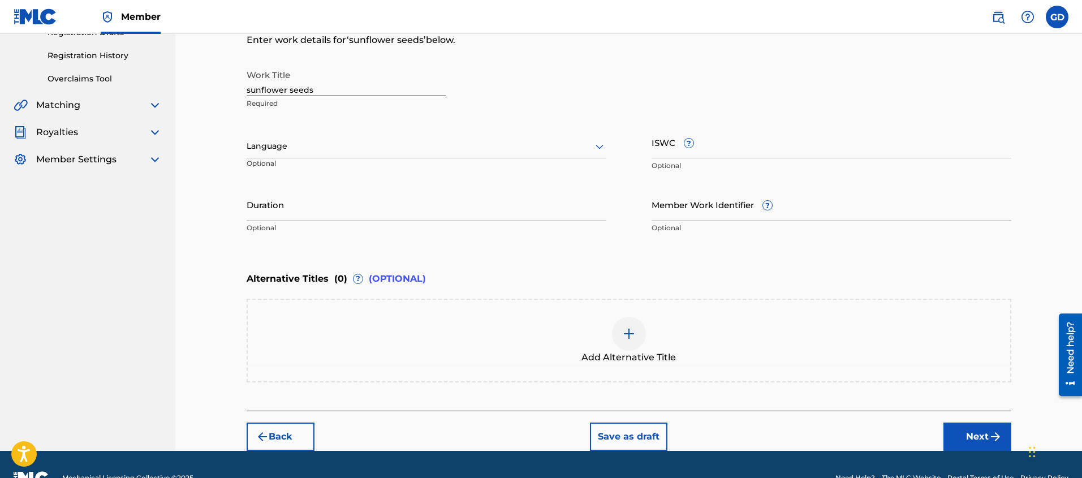
scroll to position [0, 0]
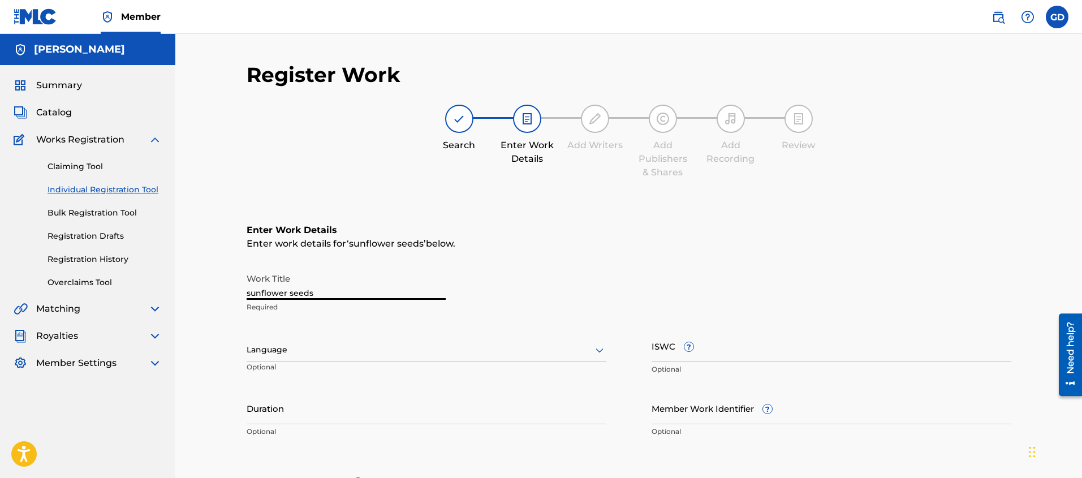
click at [245, 294] on div "Register Work Search Enter Work Details Add Writers Add Publishers & Shares Add…" at bounding box center [629, 358] width 792 height 592
click at [289, 293] on input "Sunflower seeds" at bounding box center [346, 284] width 199 height 32
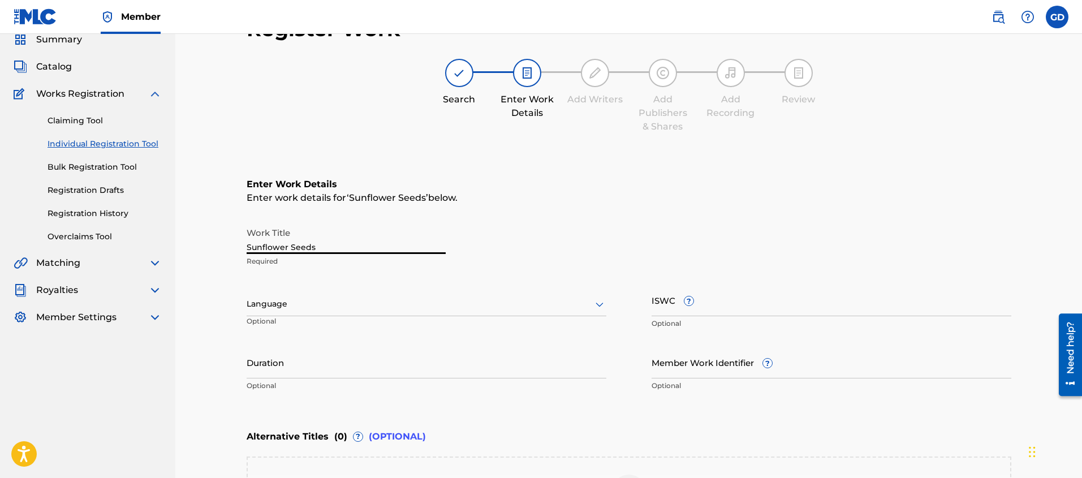
type input "Sunflower Seeds"
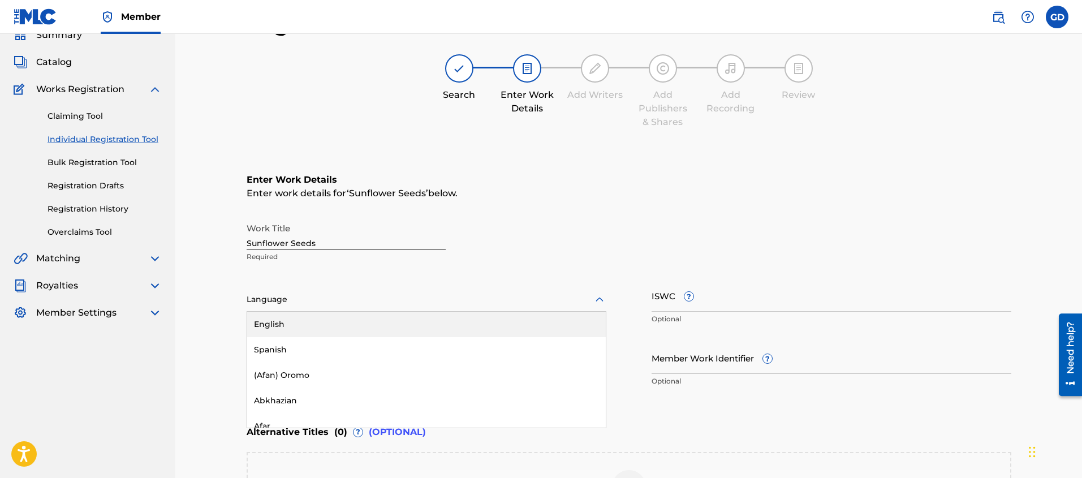
click at [273, 305] on div at bounding box center [427, 299] width 360 height 14
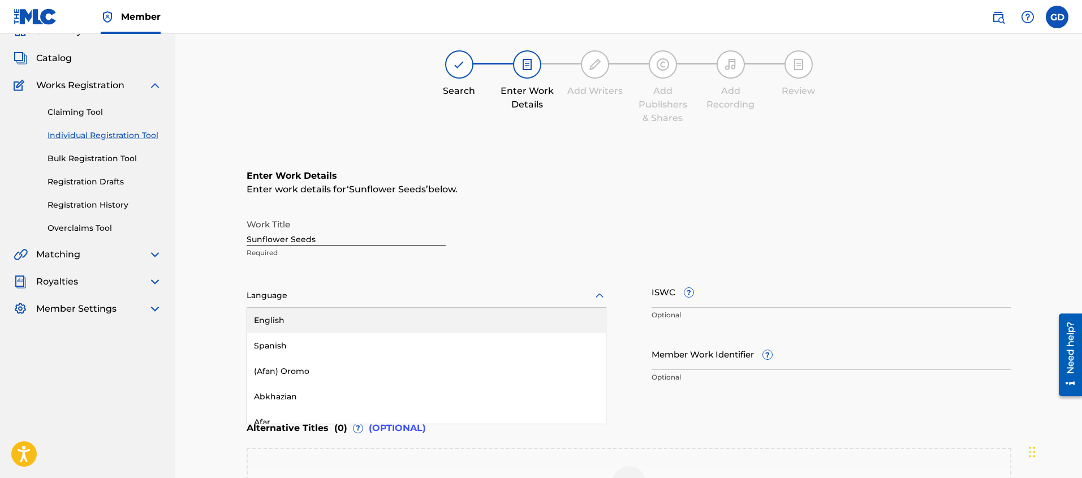
click at [275, 316] on div "English" at bounding box center [426, 320] width 359 height 25
click at [219, 331] on div "Register Work Search Enter Work Details Add Writers Add Publishers & Shares Add…" at bounding box center [628, 290] width 907 height 620
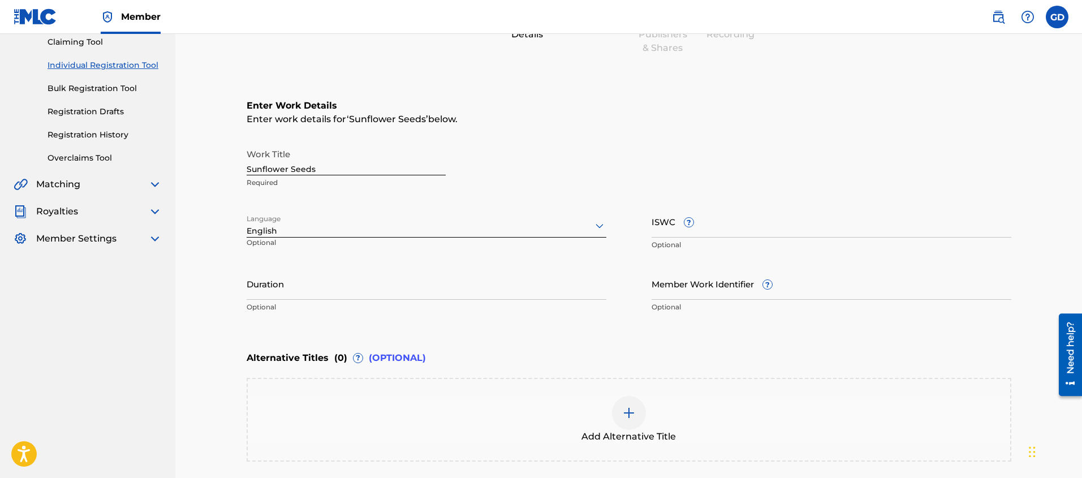
scroll to position [230, 0]
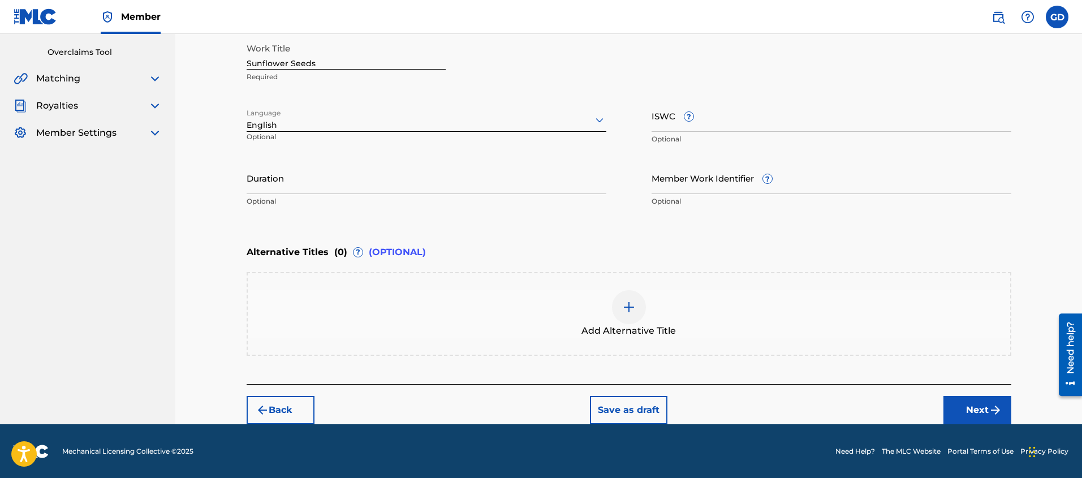
click at [972, 414] on button "Next" at bounding box center [977, 410] width 68 height 28
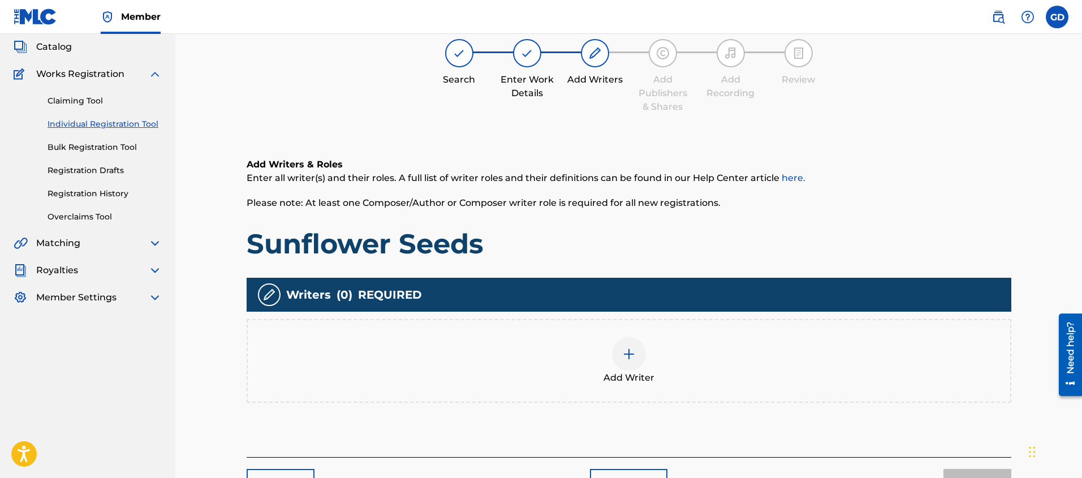
scroll to position [80, 0]
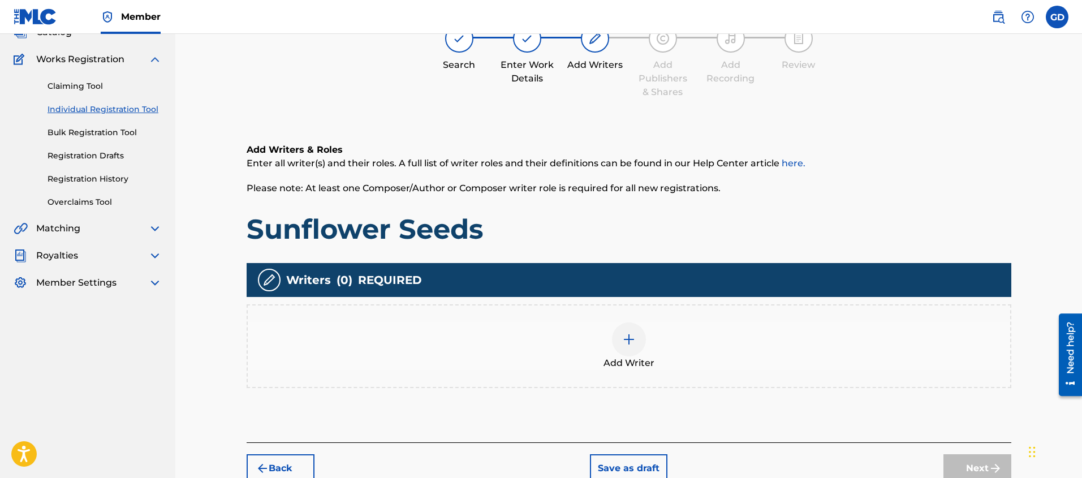
click at [631, 340] on img at bounding box center [629, 340] width 14 height 14
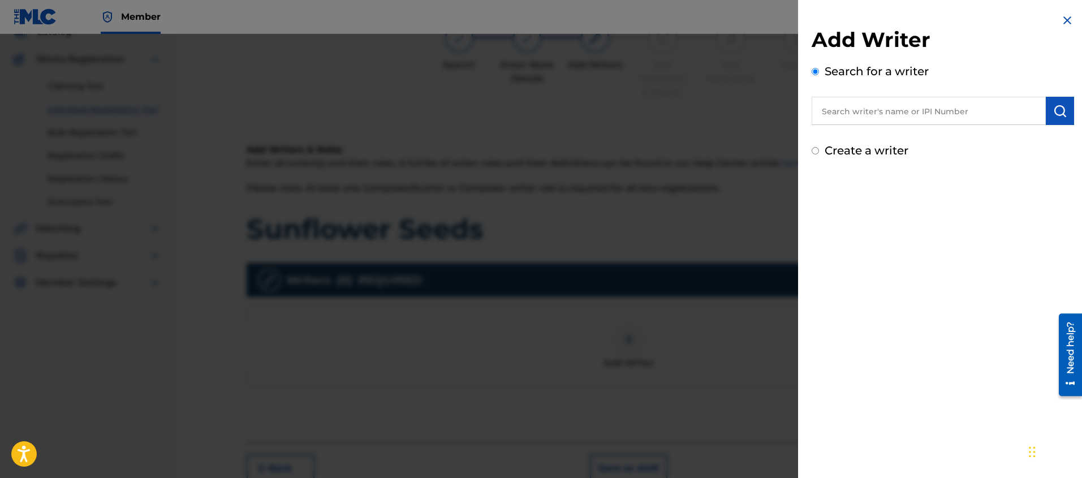
click at [899, 117] on input "text" at bounding box center [929, 111] width 234 height 28
click at [1054, 113] on img "submit" at bounding box center [1060, 111] width 14 height 14
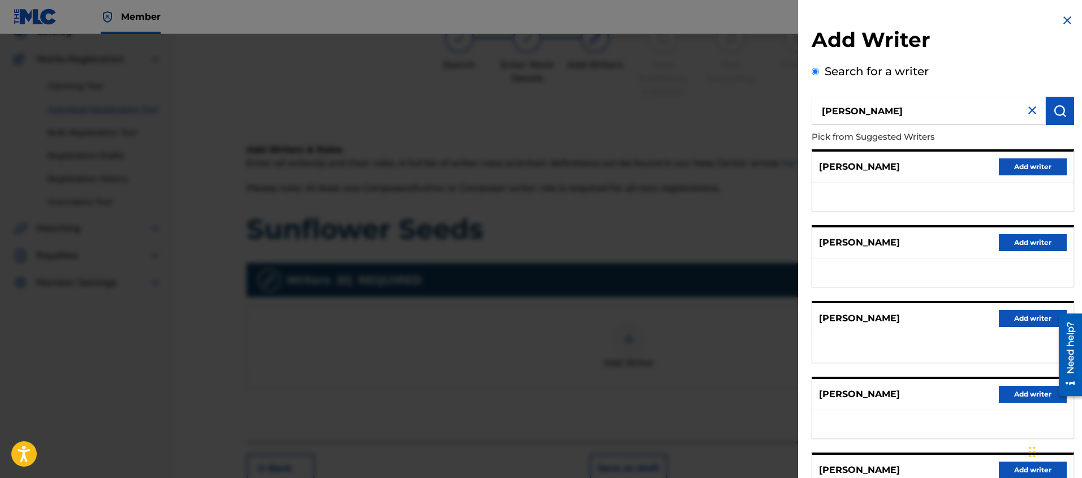
scroll to position [0, 0]
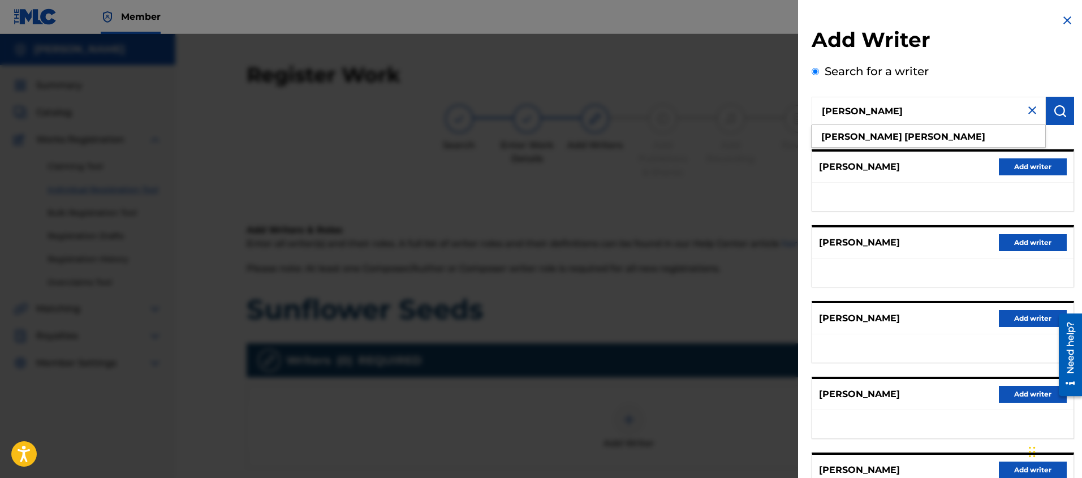
drag, startPoint x: 881, startPoint y: 115, endPoint x: 789, endPoint y: 118, distance: 91.7
click at [789, 118] on div "Add Writer Search for a writer [PERSON_NAME] [PERSON_NAME] Pick from Suggested …" at bounding box center [541, 256] width 1082 height 444
click at [850, 109] on input "[PERSON_NAME]" at bounding box center [929, 111] width 234 height 28
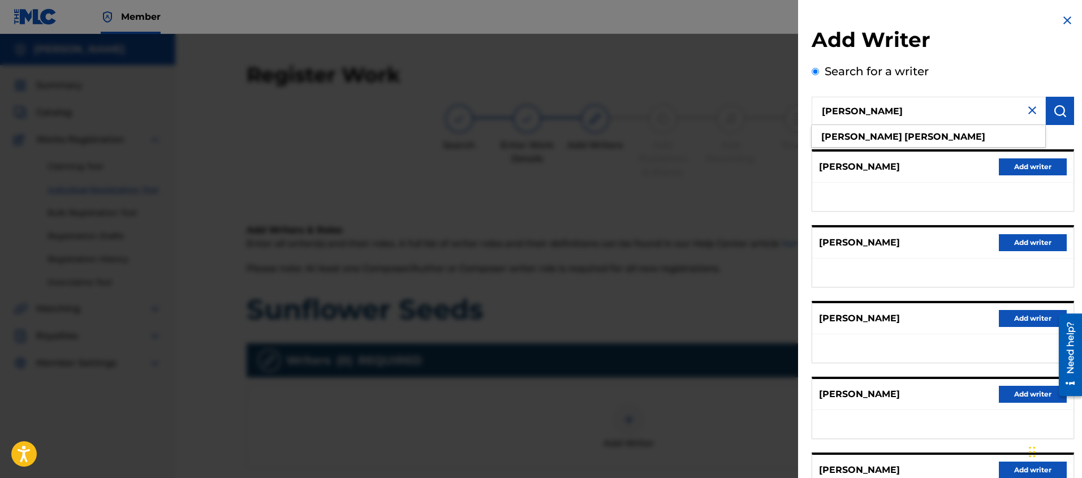
paste input "345989114"
type input "345989114"
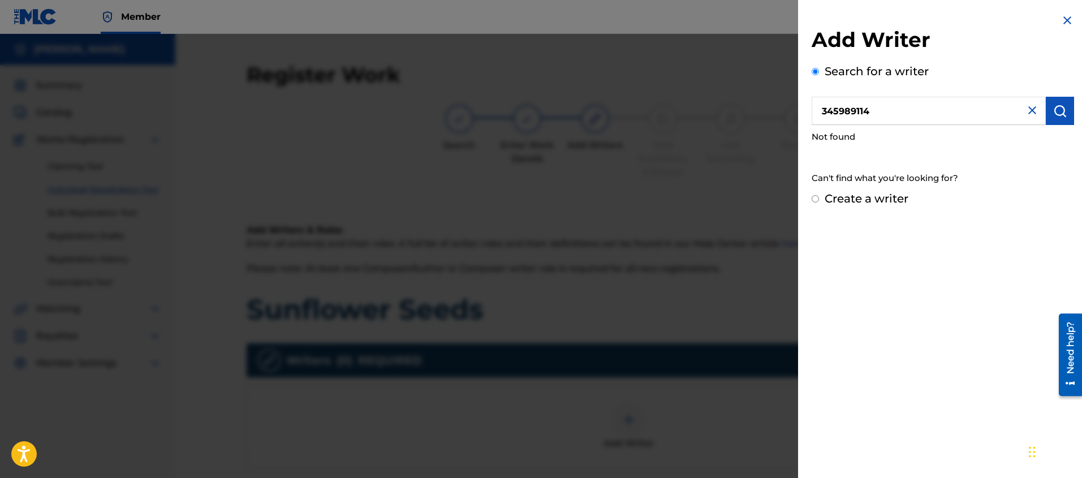
click at [811, 198] on div "Add Writer Search for a writer 345989114 Not found Can't find what you're looki…" at bounding box center [943, 110] width 290 height 221
click at [814, 198] on input "Create a writer" at bounding box center [815, 198] width 7 height 7
radio input "false"
radio input "true"
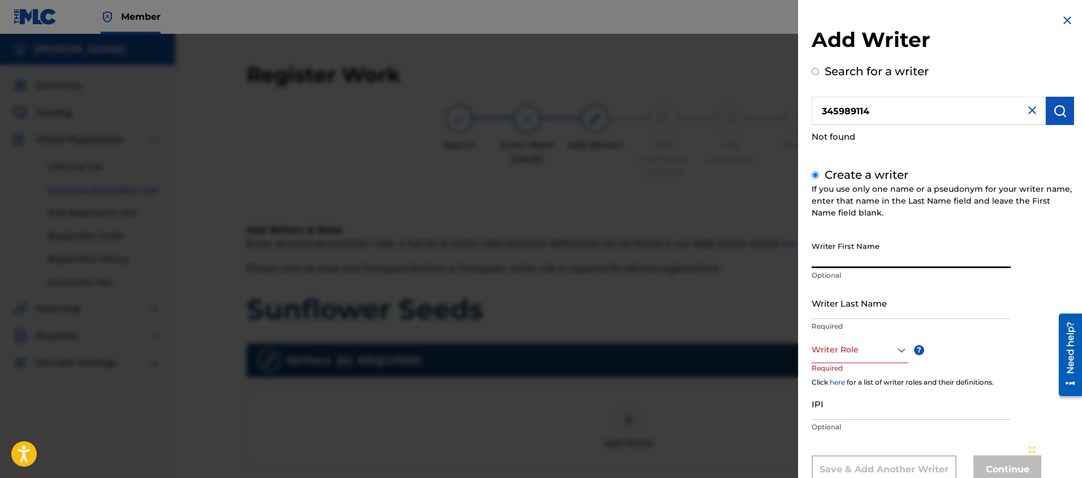
click at [842, 262] on input "Writer First Name" at bounding box center [911, 252] width 199 height 32
type input "[PERSON_NAME]"
click at [866, 351] on div "Composer/Author, 1 of 8. 8 results available. Use Up and Down to choose options…" at bounding box center [860, 350] width 97 height 25
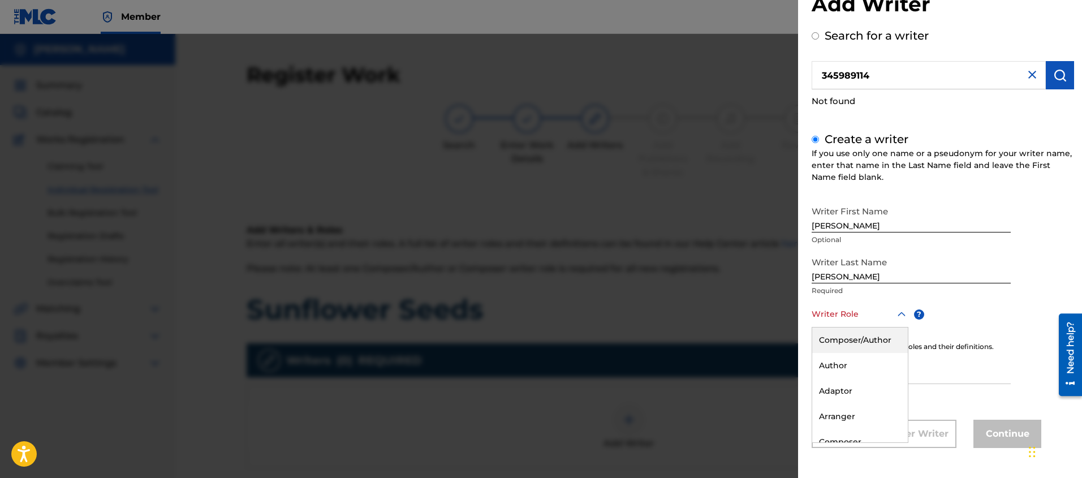
scroll to position [36, 0]
click at [863, 339] on div "Composer/Author" at bounding box center [860, 339] width 96 height 25
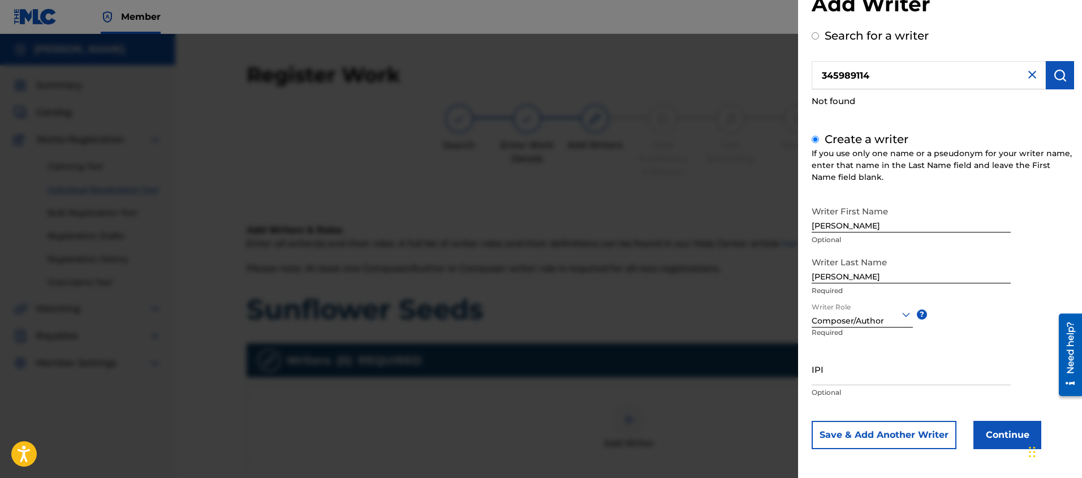
scroll to position [37, 0]
click at [819, 379] on input "IPI" at bounding box center [911, 368] width 199 height 32
paste input "345989114"
type input "345989114"
click at [994, 428] on button "Continue" at bounding box center [1007, 434] width 68 height 28
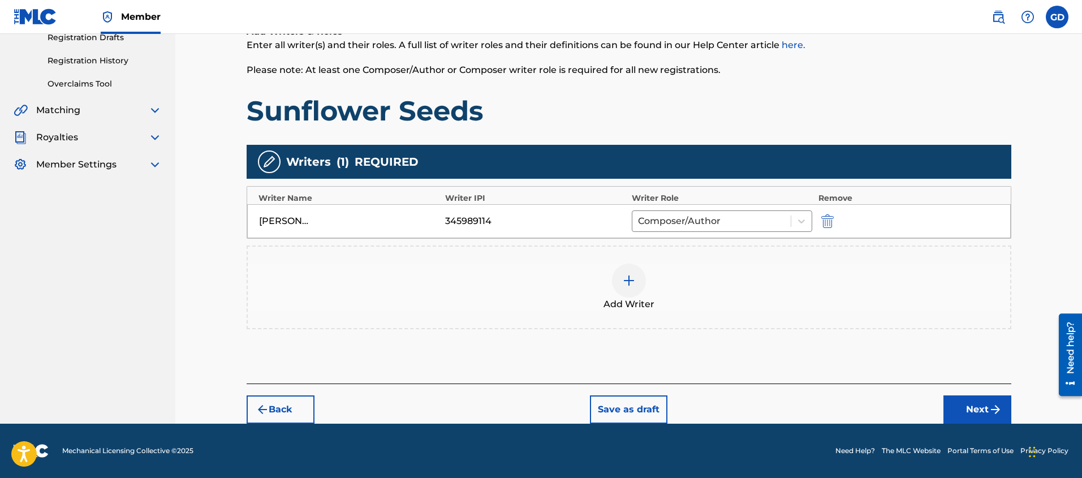
scroll to position [184, 0]
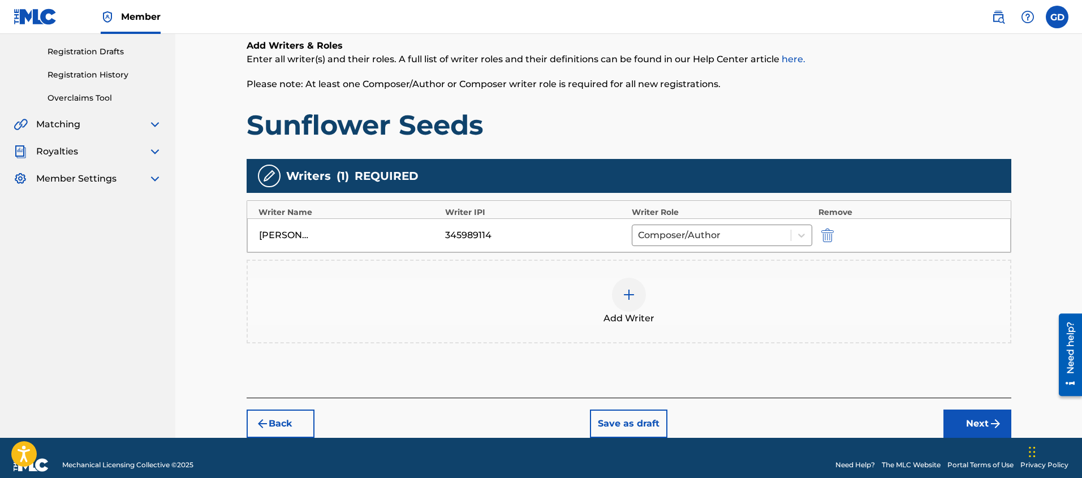
click at [974, 425] on button "Next" at bounding box center [977, 423] width 68 height 28
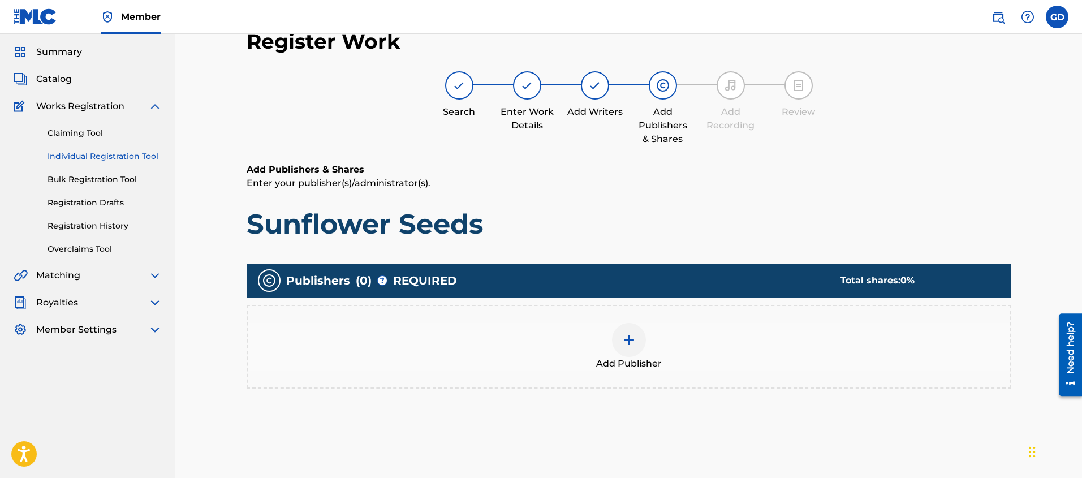
scroll to position [51, 0]
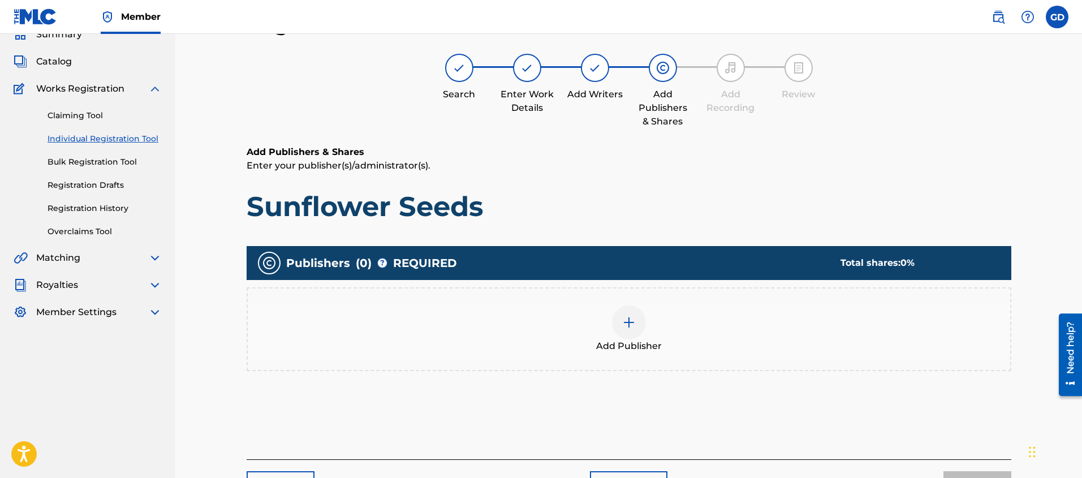
click at [631, 325] on img at bounding box center [629, 323] width 14 height 14
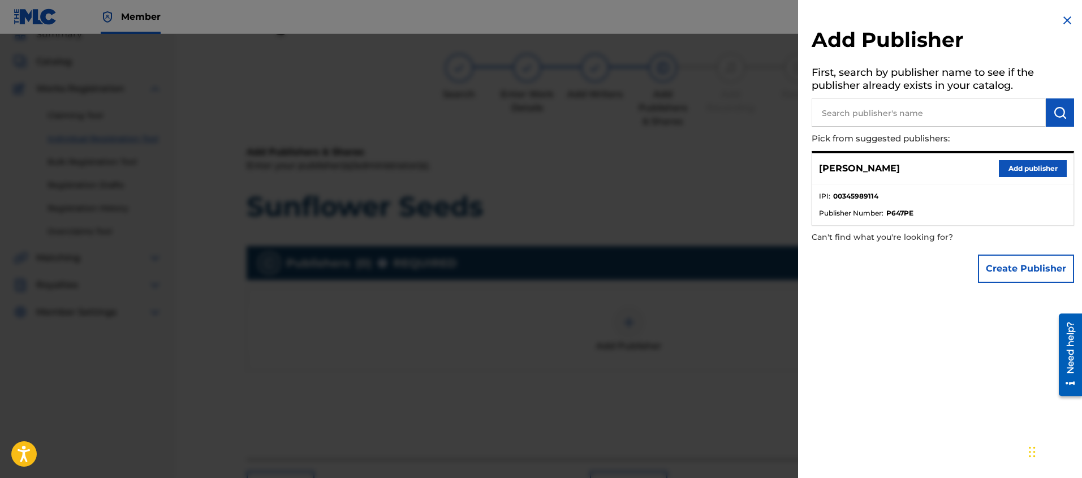
click at [1011, 274] on button "Create Publisher" at bounding box center [1026, 269] width 96 height 28
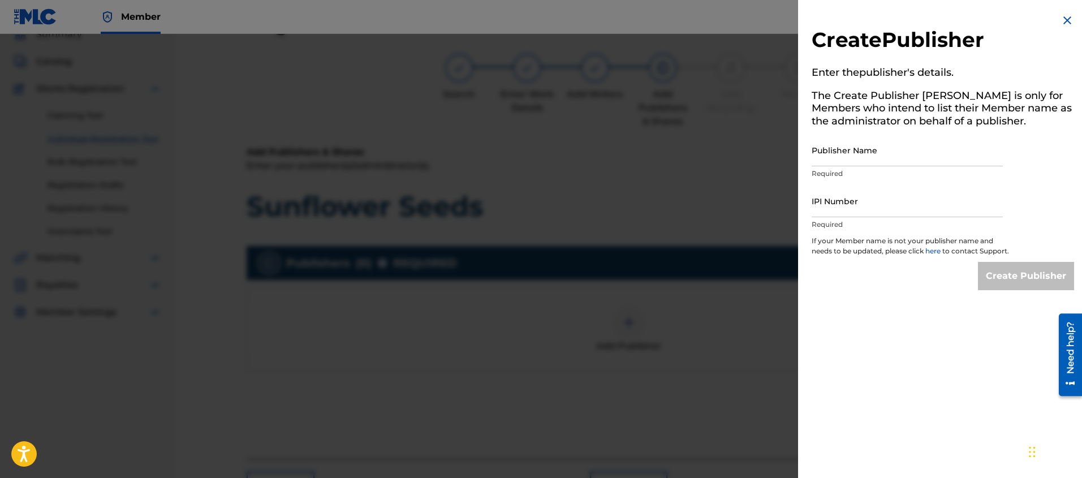
click at [831, 166] on input "Publisher Name" at bounding box center [907, 150] width 191 height 32
type input "SELF BORN MUSIC"
click at [829, 218] on div "IPI Number Required" at bounding box center [907, 210] width 191 height 51
click at [824, 214] on input "IPI Number" at bounding box center [907, 201] width 191 height 32
paste input "555685902"
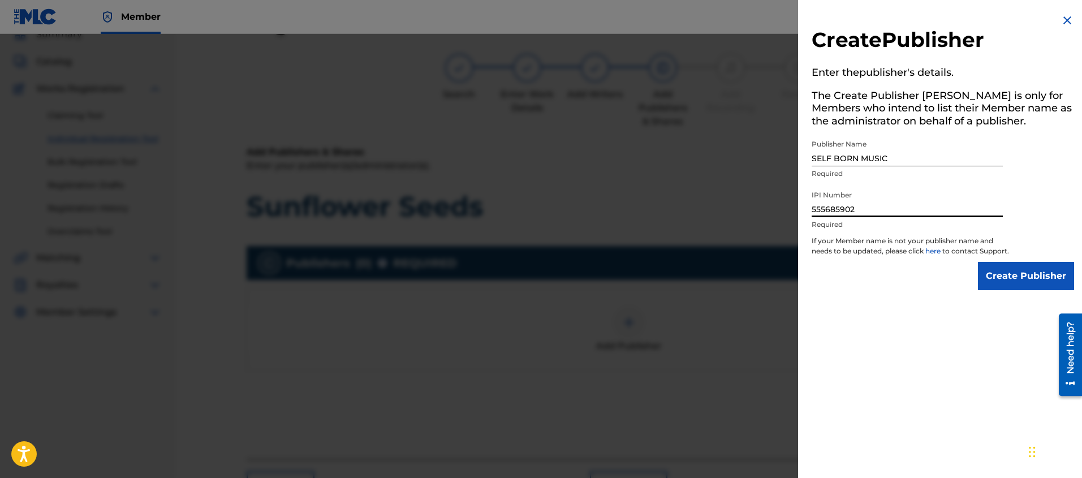
type input "555685902"
click at [891, 304] on div "Create Publisher Enter the publisher 's details. The Create Publisher button is…" at bounding box center [943, 152] width 290 height 304
click at [1025, 289] on input "Create Publisher" at bounding box center [1026, 276] width 96 height 28
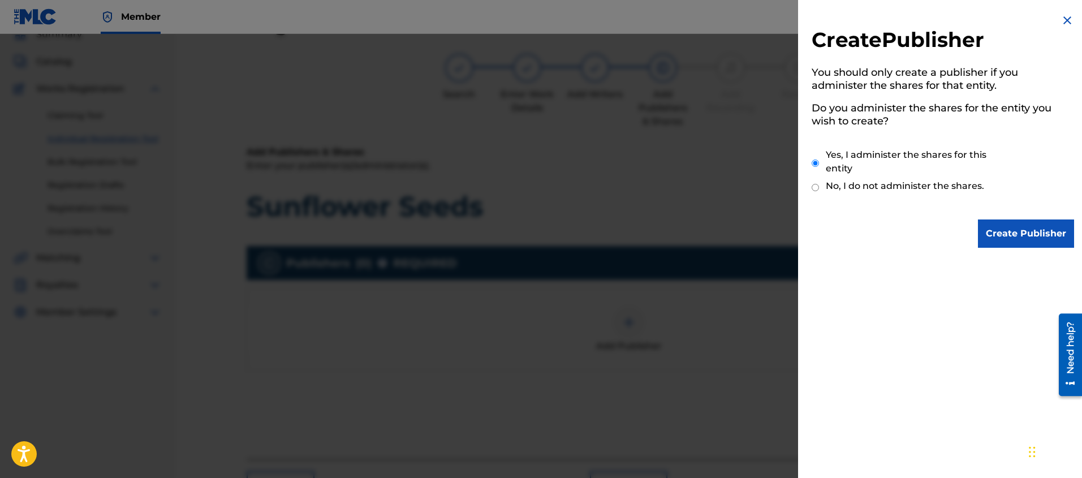
click at [1003, 236] on input "Create Publisher" at bounding box center [1026, 233] width 96 height 28
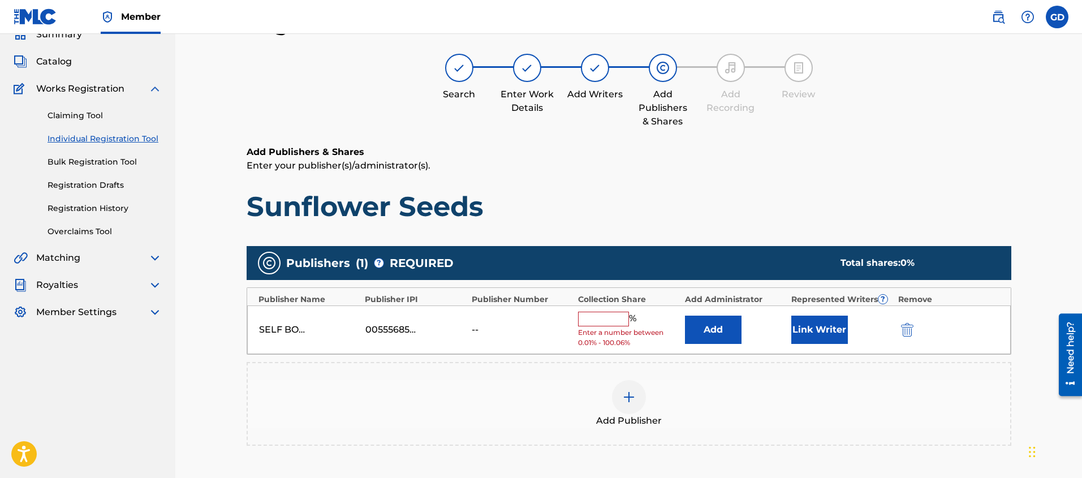
click at [593, 320] on input "text" at bounding box center [603, 319] width 51 height 15
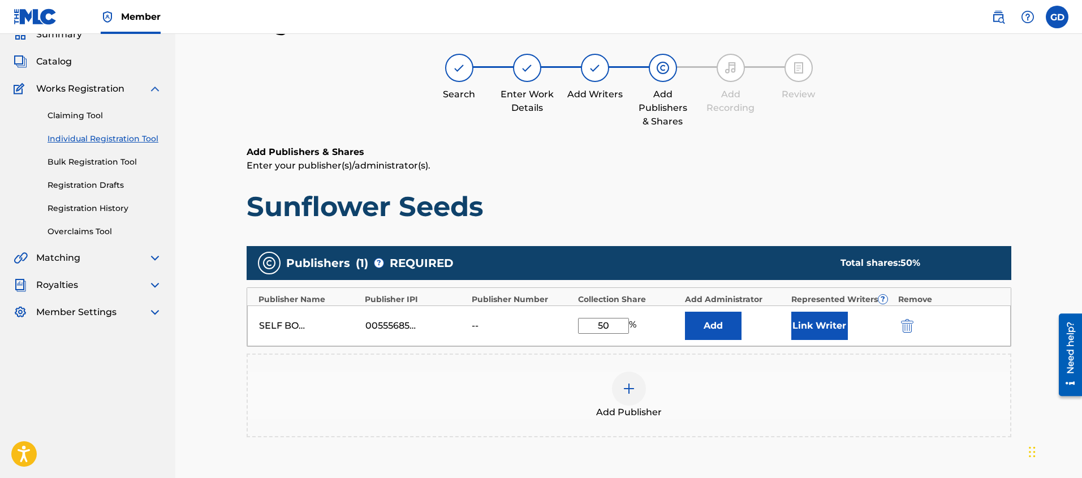
type input "50"
click at [199, 394] on div "Register Work Search Enter Work Details Add Writers Add Publishers & Shares Add…" at bounding box center [628, 274] width 907 height 583
click at [812, 320] on button "Link Writer" at bounding box center [819, 326] width 57 height 28
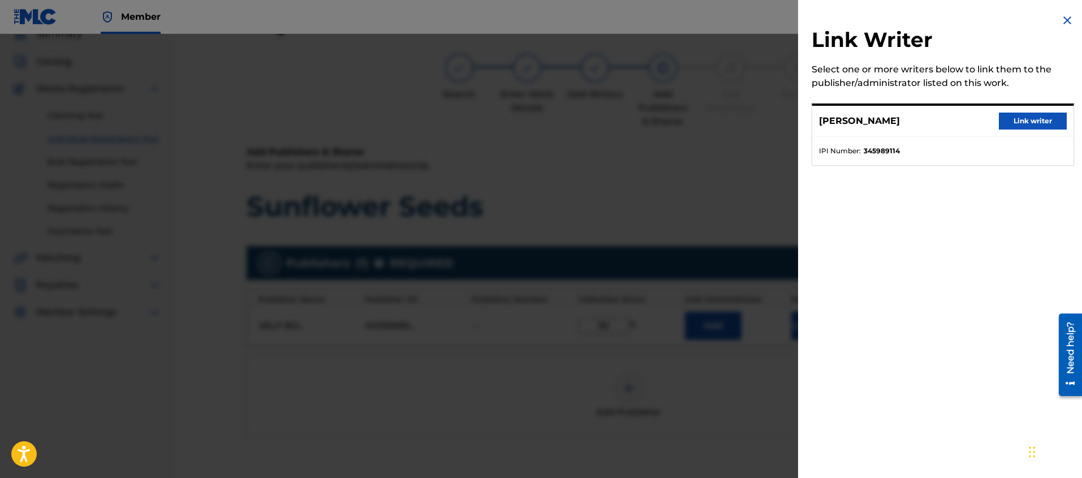
click at [1054, 118] on button "Link writer" at bounding box center [1033, 121] width 68 height 17
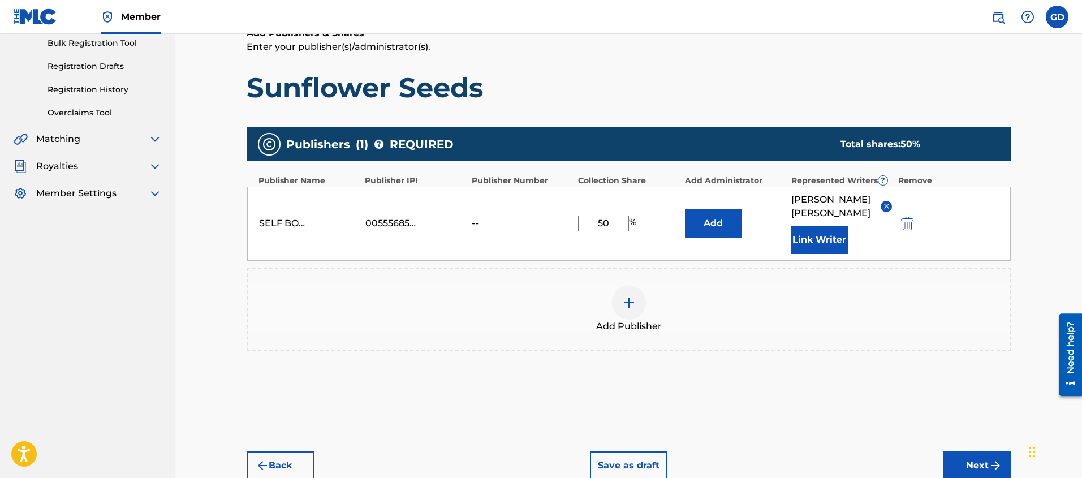
scroll to position [177, 0]
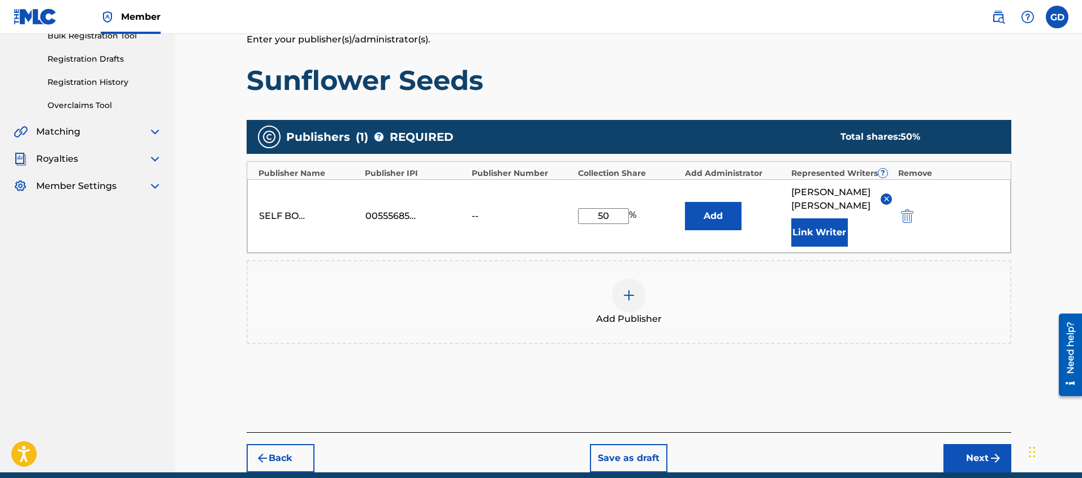
click at [961, 444] on button "Next" at bounding box center [977, 458] width 68 height 28
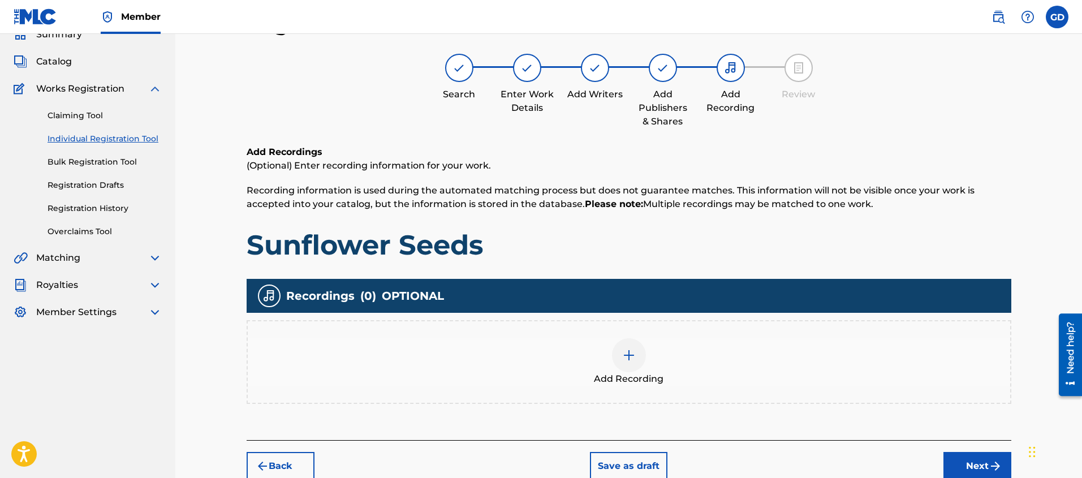
scroll to position [58, 0]
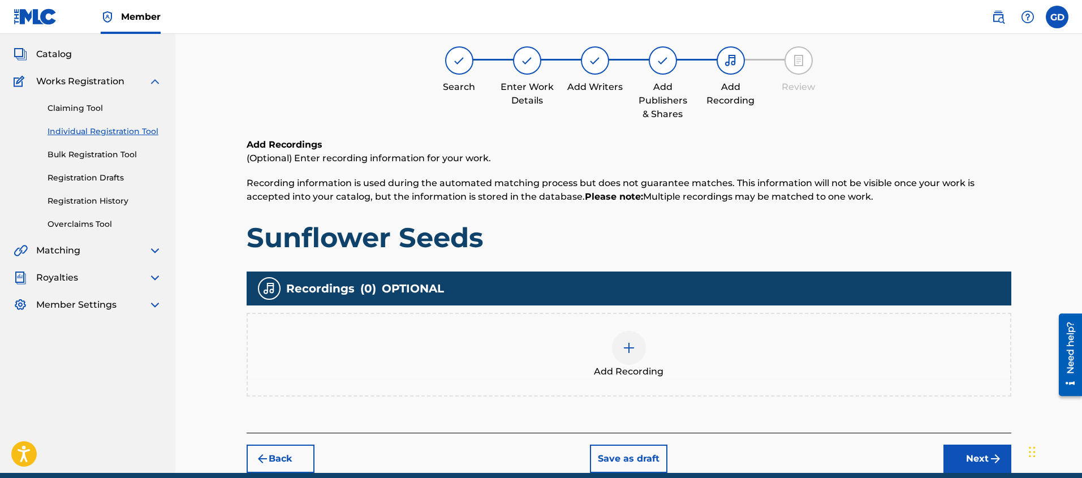
click at [632, 356] on div at bounding box center [629, 348] width 34 height 34
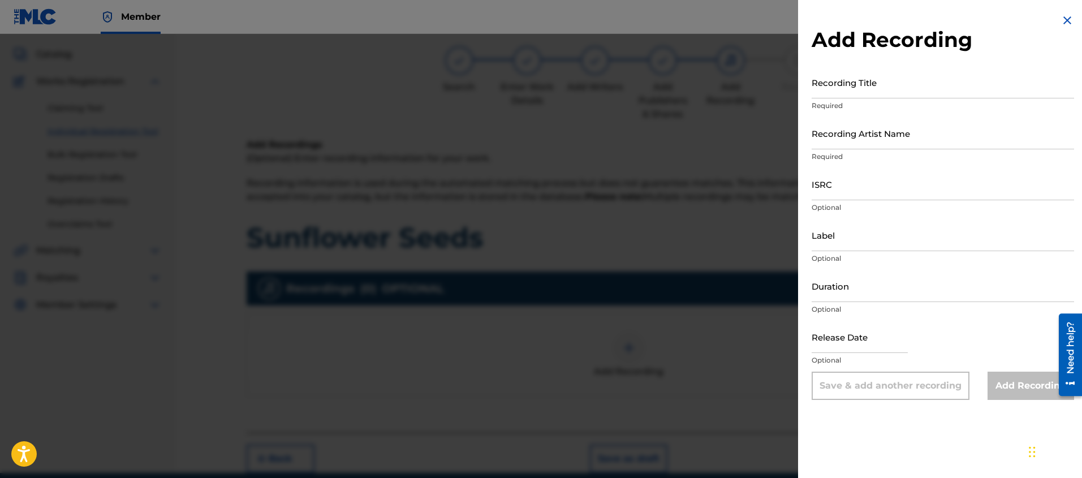
click at [840, 95] on input "Recording Title" at bounding box center [943, 82] width 262 height 32
type input "Sunflower Seeds"
click at [882, 147] on input "Recording Artist Name" at bounding box center [943, 133] width 262 height 32
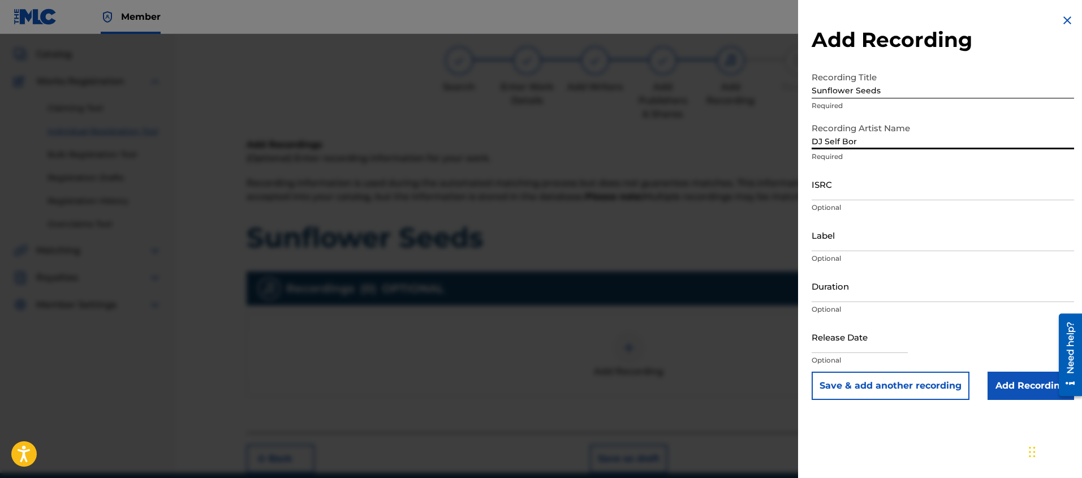
type input "DJ Self Born"
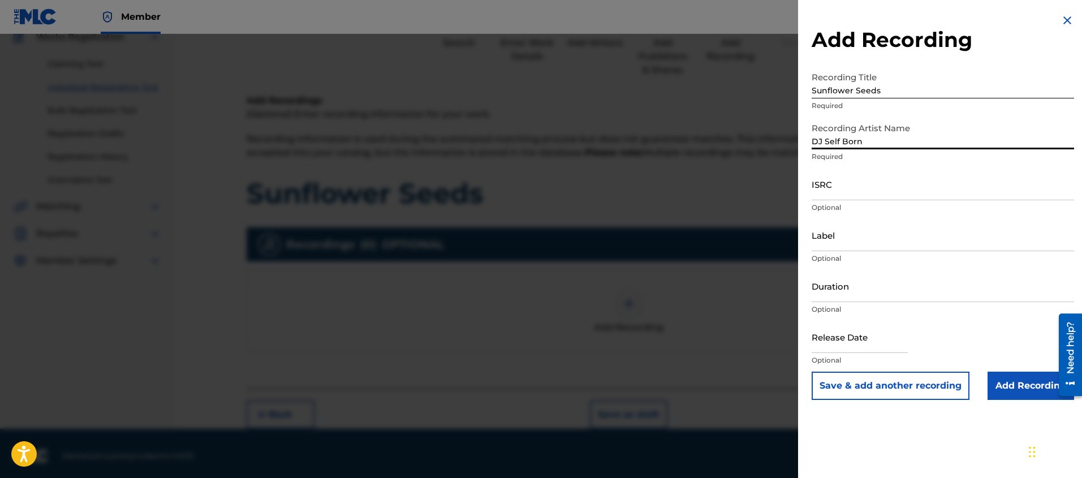
scroll to position [96, 0]
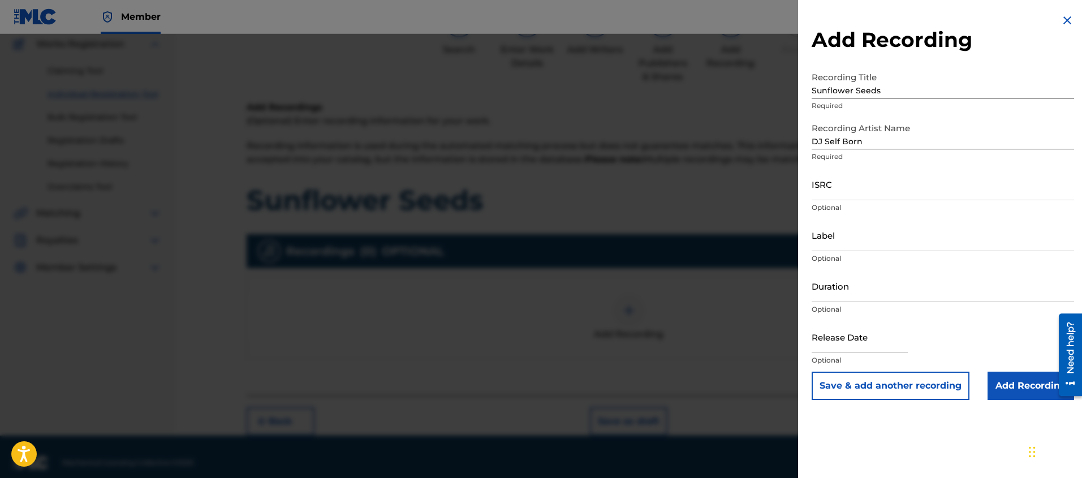
click at [1019, 393] on input "Add Recording" at bounding box center [1031, 386] width 87 height 28
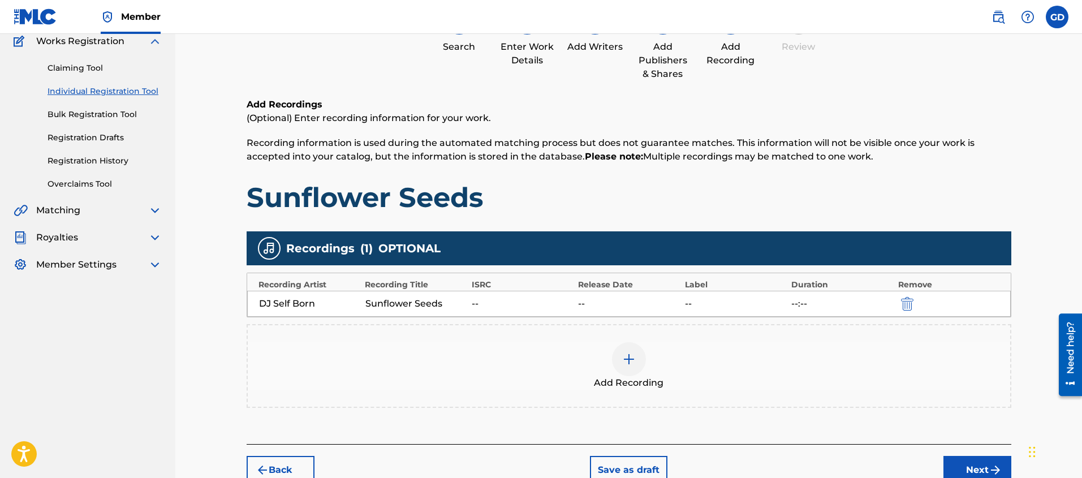
scroll to position [120, 0]
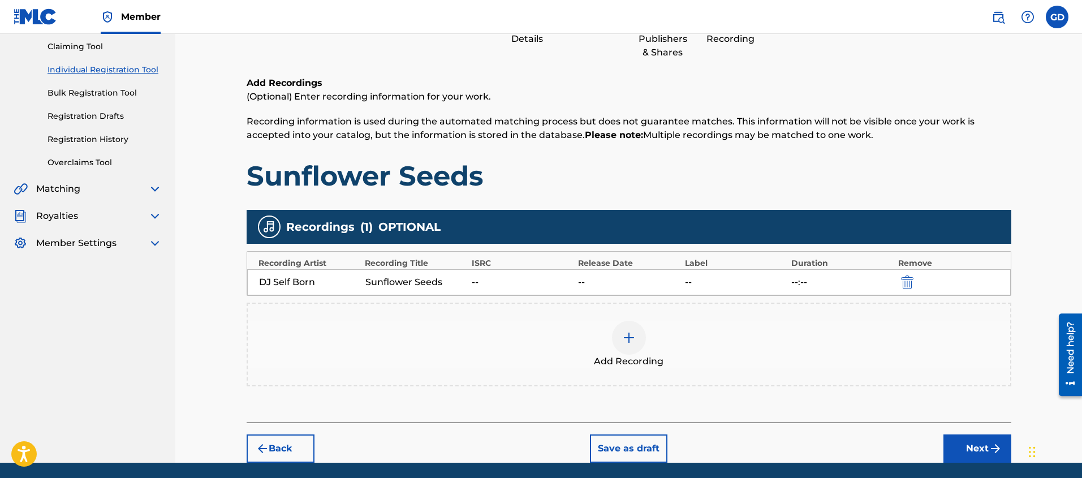
click at [971, 458] on button "Next" at bounding box center [977, 448] width 68 height 28
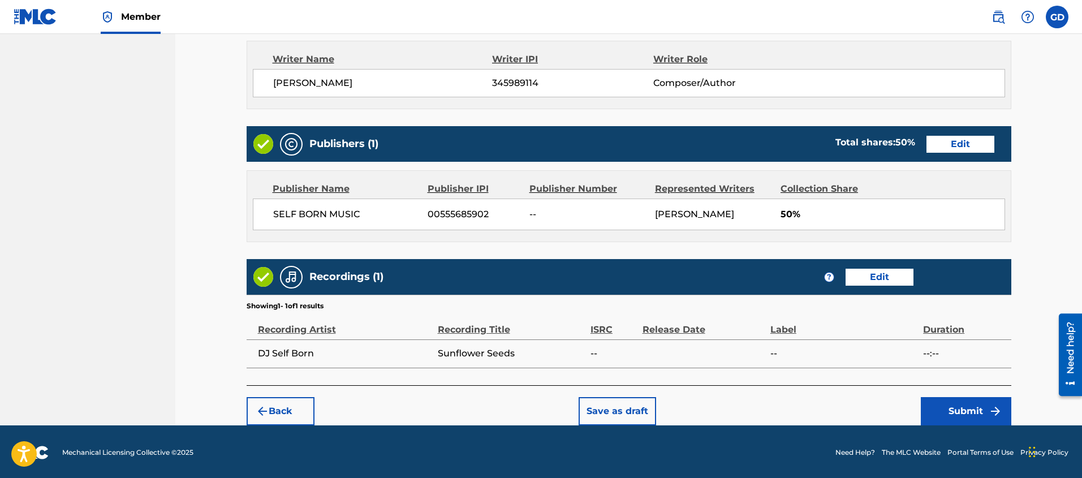
scroll to position [477, 0]
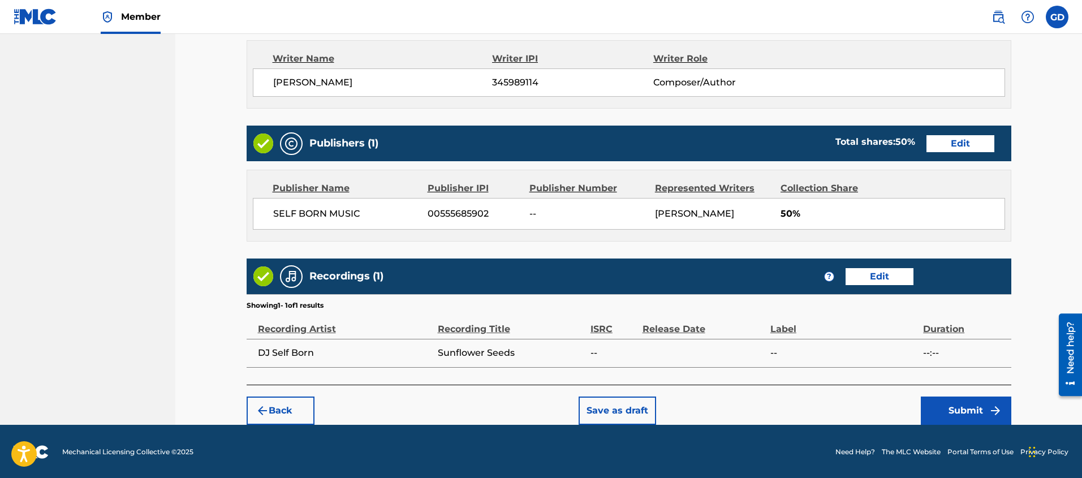
click at [960, 404] on button "Submit" at bounding box center [966, 410] width 90 height 28
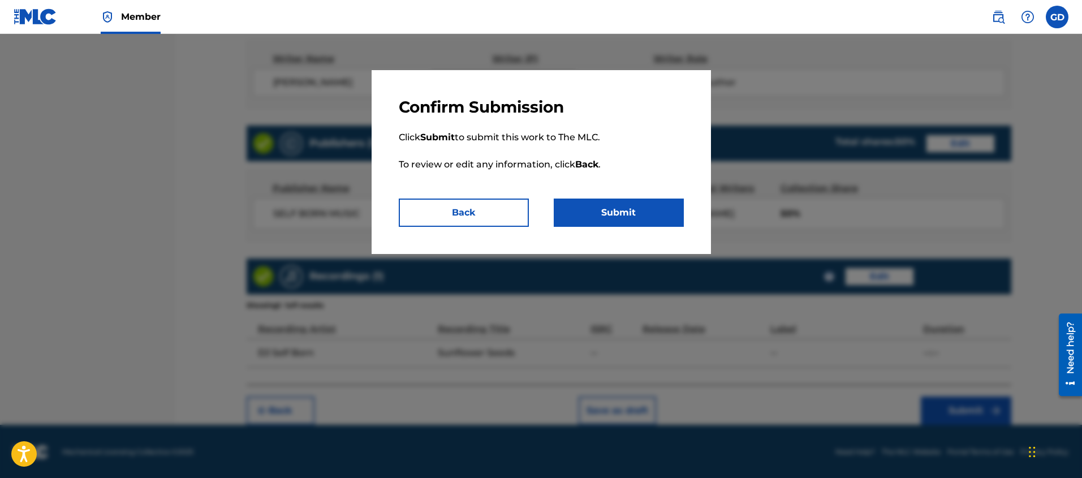
click at [626, 216] on button "Submit" at bounding box center [619, 213] width 130 height 28
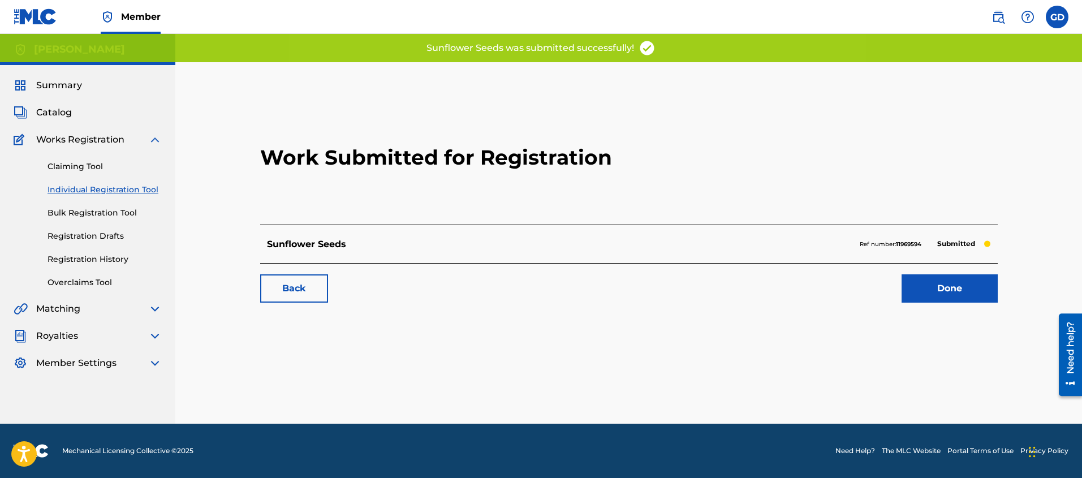
click at [938, 292] on link "Done" at bounding box center [950, 288] width 96 height 28
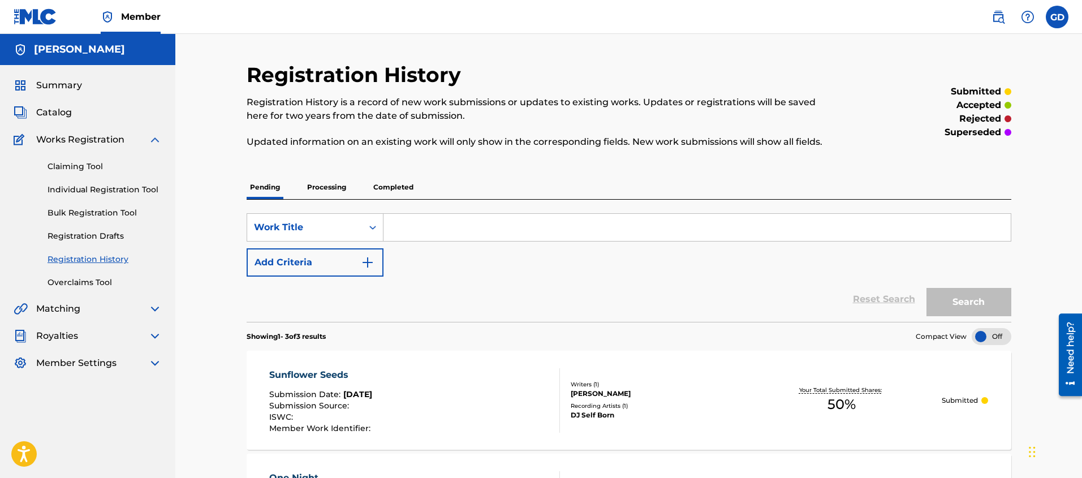
click at [95, 184] on link "Individual Registration Tool" at bounding box center [105, 190] width 114 height 12
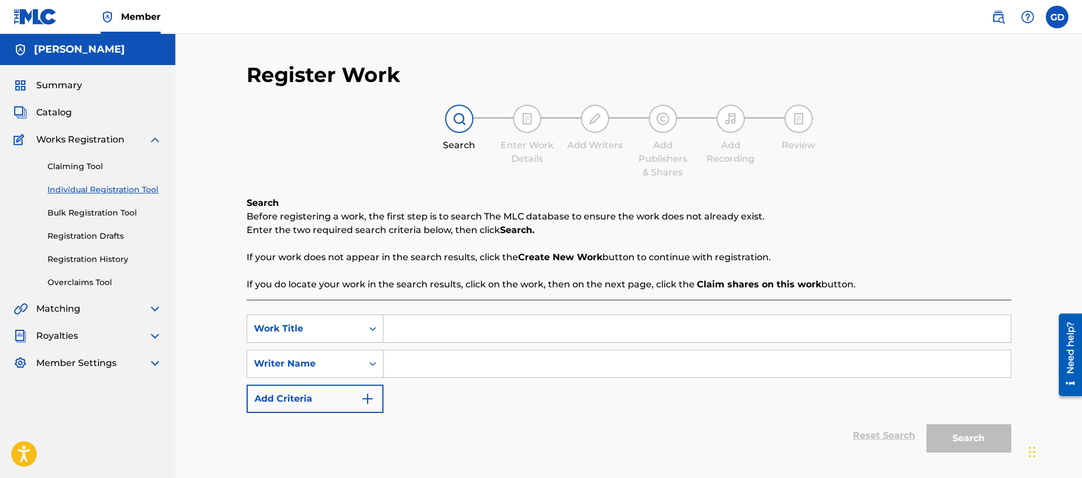
click at [406, 332] on input "Search Form" at bounding box center [696, 328] width 627 height 27
type input "You"
click at [438, 376] on input "Search Form" at bounding box center [696, 363] width 627 height 27
type input "[PERSON_NAME]"
click at [956, 437] on button "Search" at bounding box center [968, 438] width 85 height 28
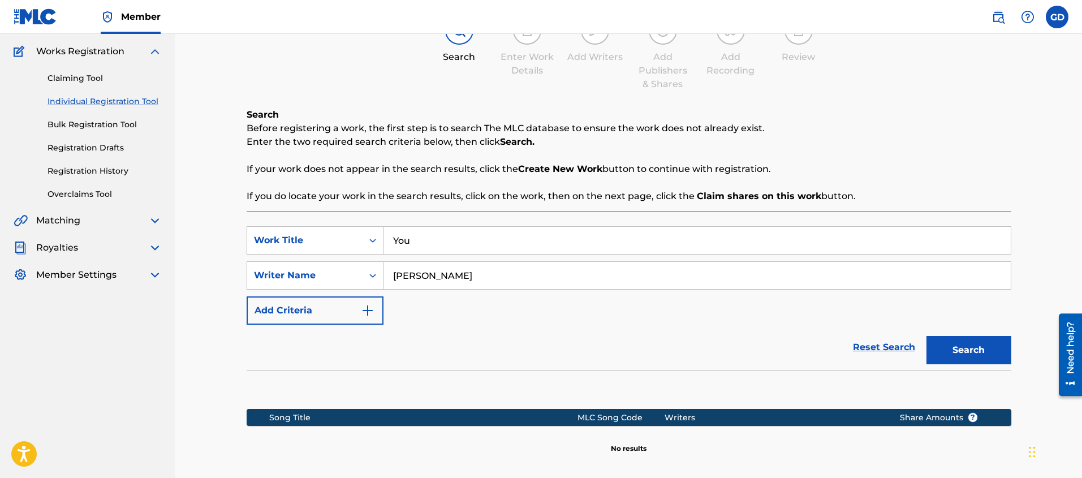
scroll to position [204, 0]
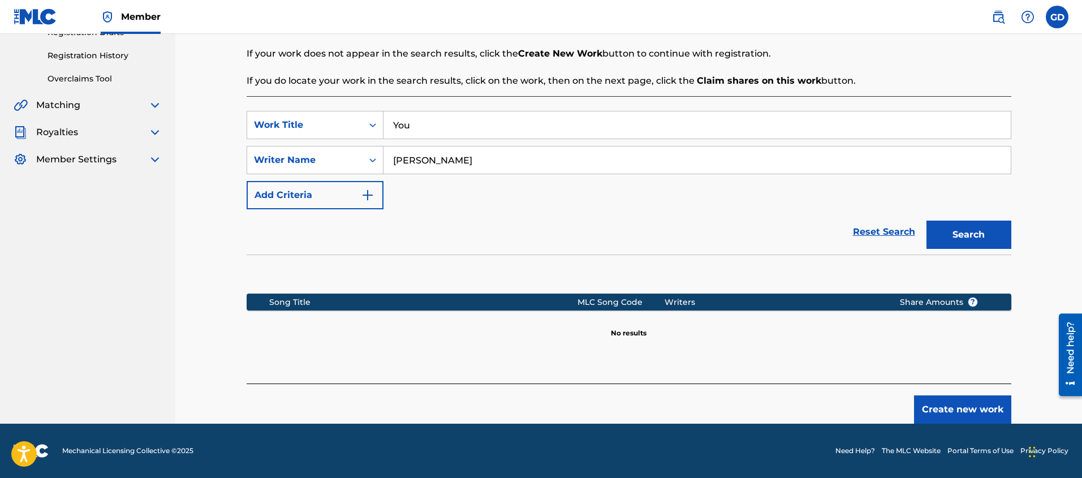
click at [960, 407] on button "Create new work" at bounding box center [962, 409] width 97 height 28
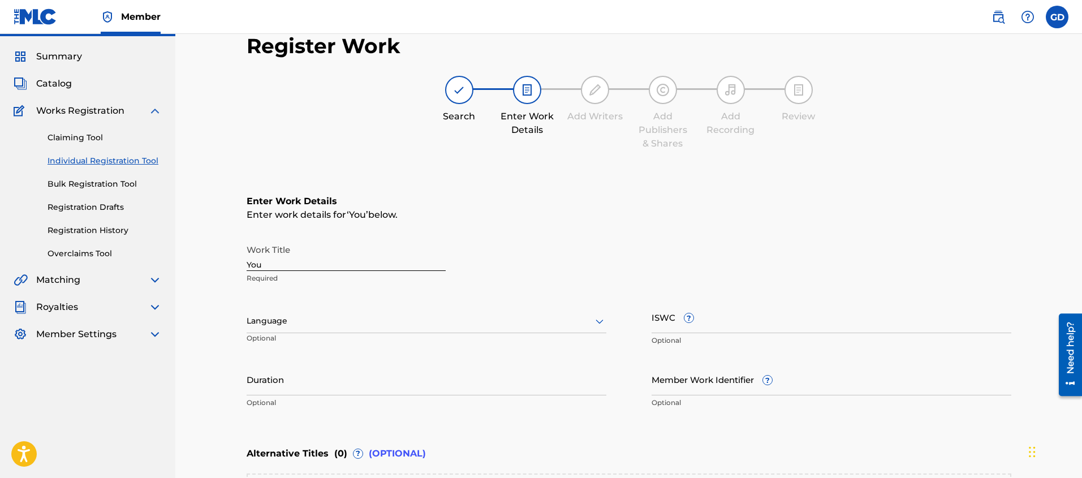
click at [249, 318] on div "Language" at bounding box center [427, 321] width 360 height 24
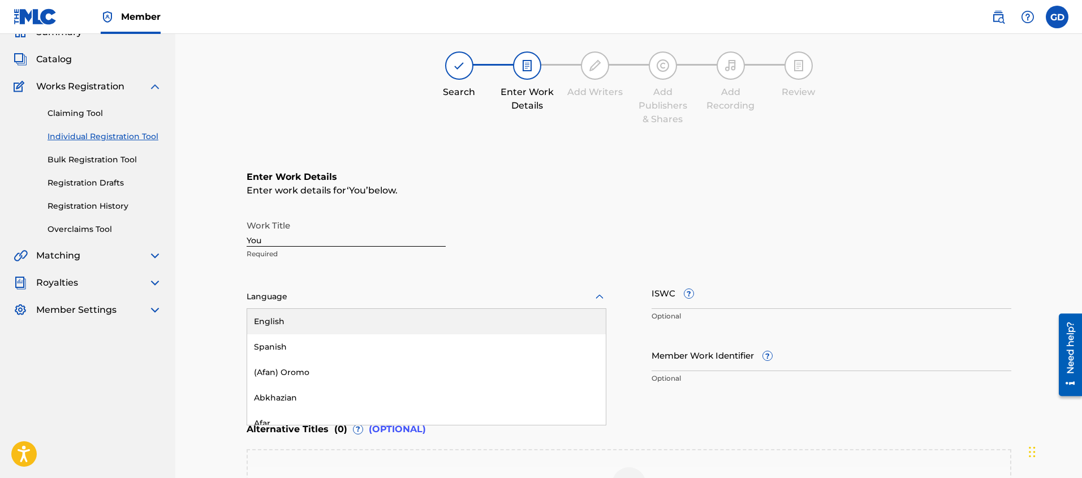
scroll to position [54, 0]
click at [252, 318] on div "English" at bounding box center [426, 320] width 359 height 25
click at [230, 319] on div "Register Work Search Enter Work Details Add Writers Add Publishers & Shares Add…" at bounding box center [628, 290] width 907 height 620
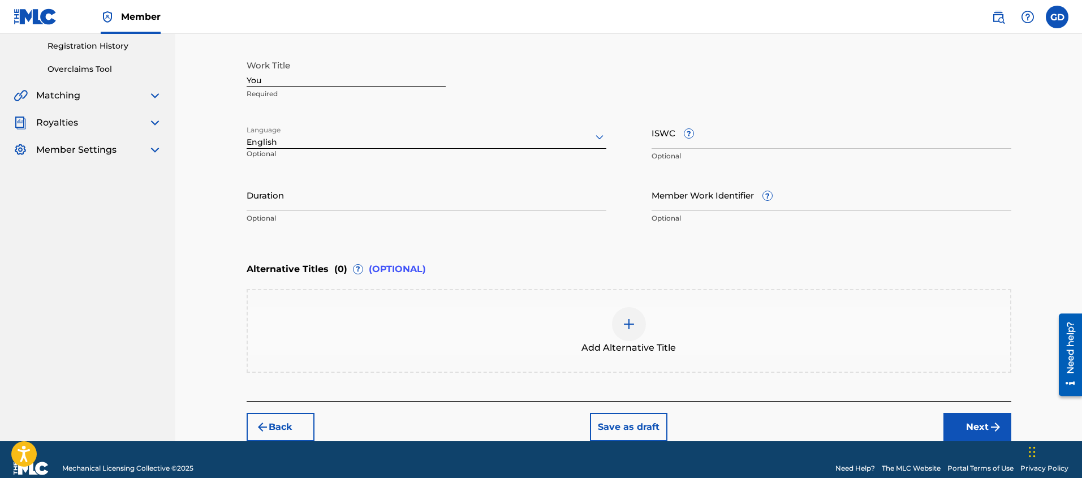
scroll to position [230, 0]
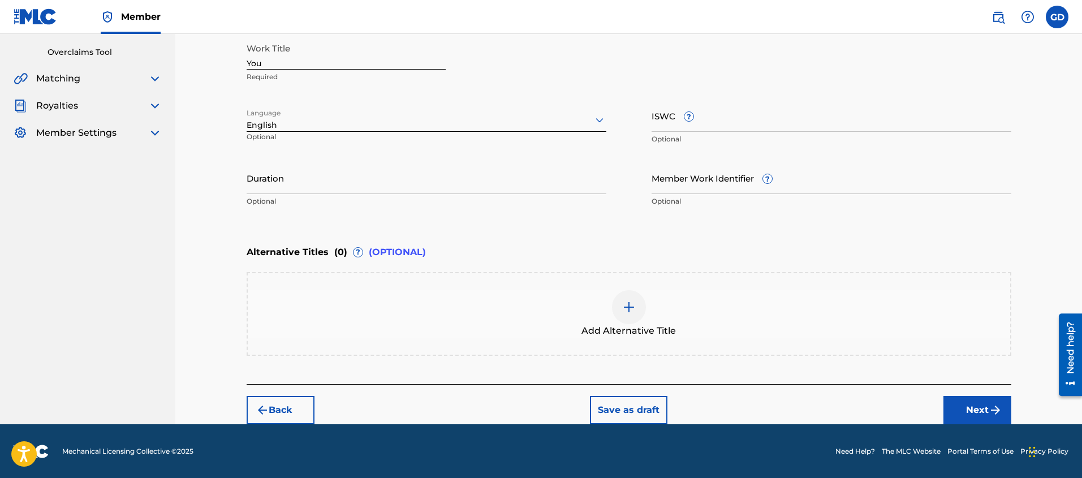
click at [993, 412] on img "submit" at bounding box center [996, 410] width 14 height 14
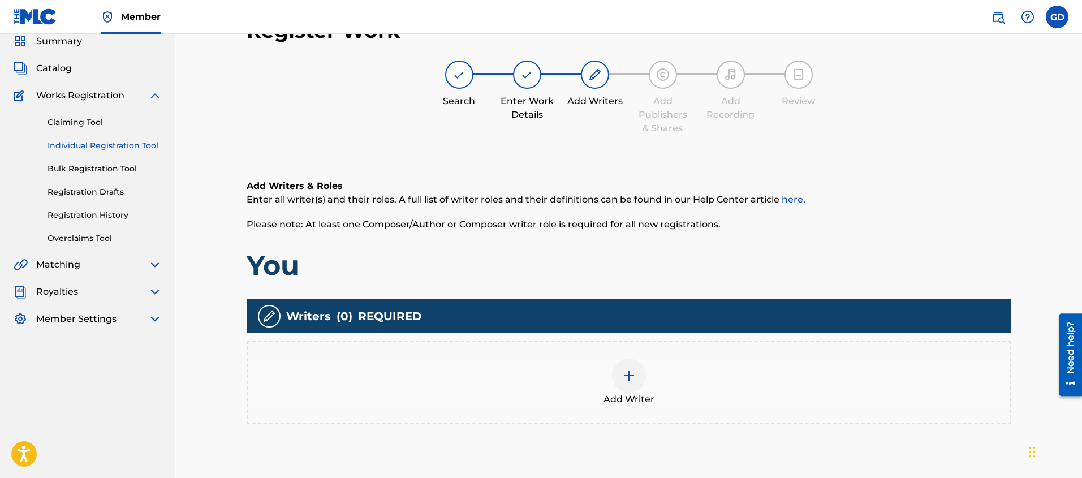
scroll to position [51, 0]
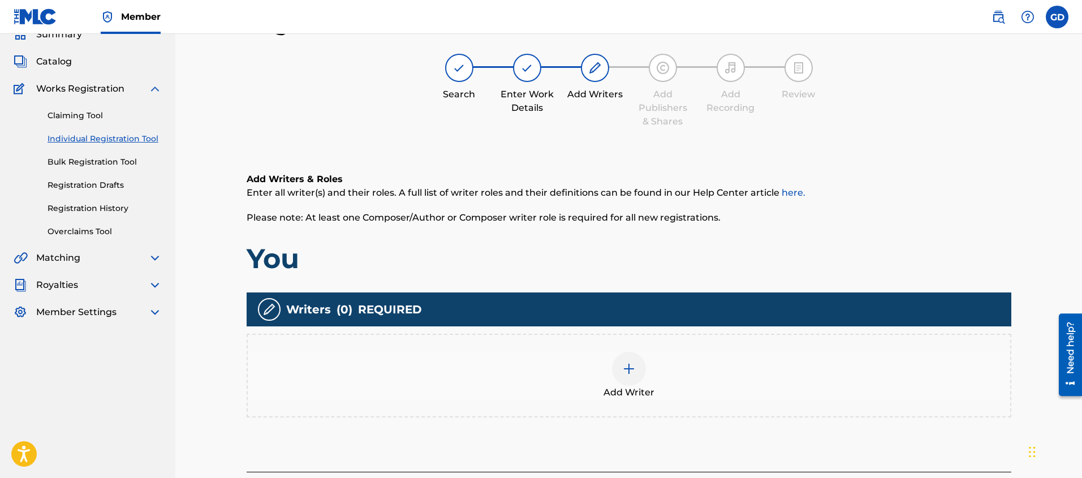
click at [627, 367] on img at bounding box center [629, 369] width 14 height 14
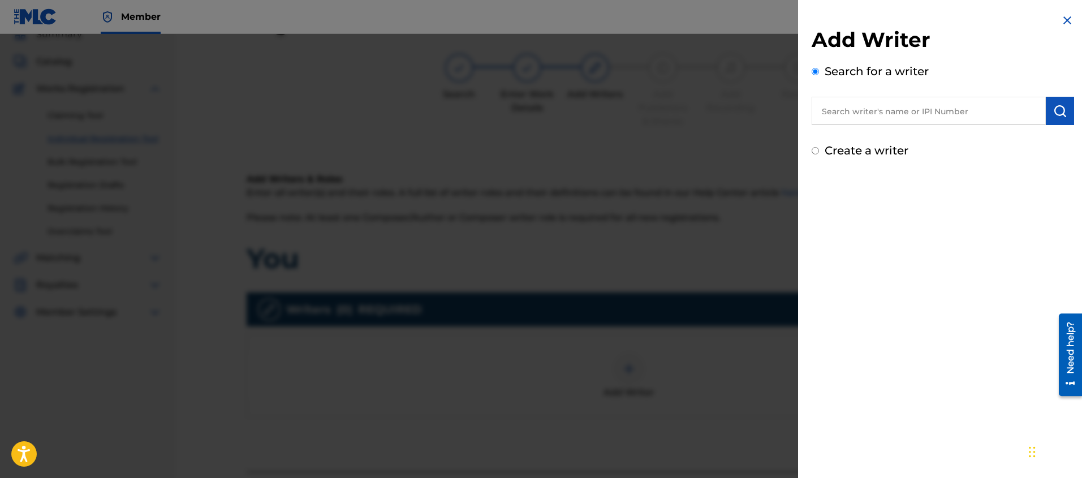
click at [896, 120] on input "text" at bounding box center [929, 111] width 234 height 28
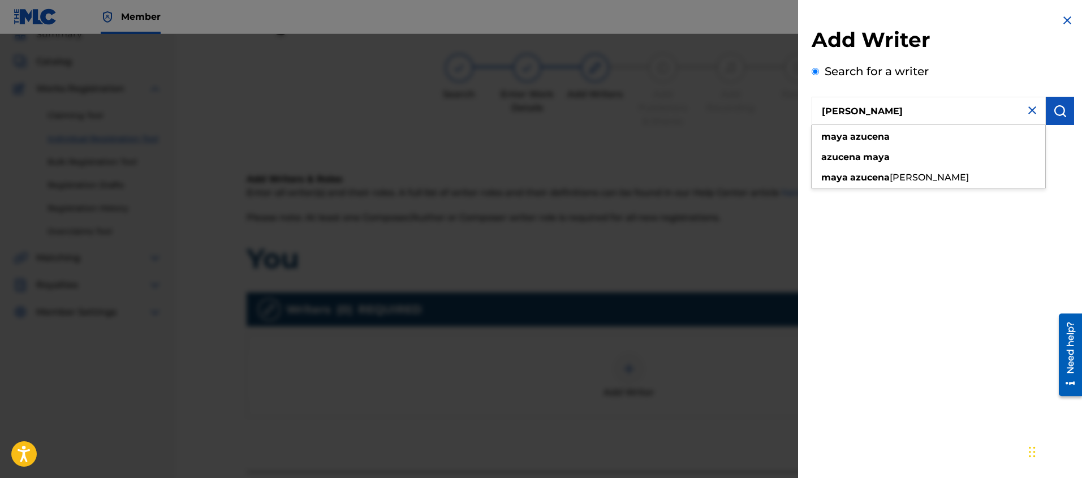
type input "[PERSON_NAME]"
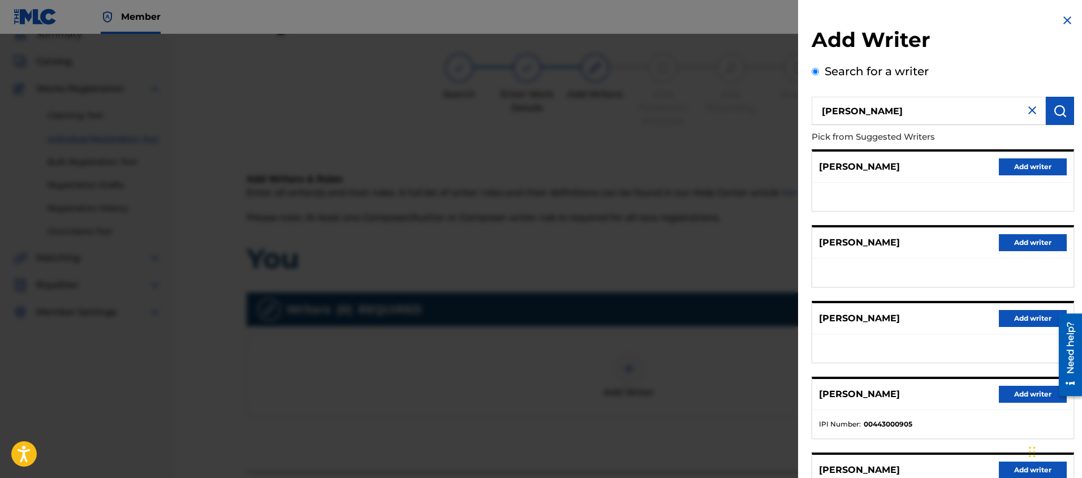
click at [1022, 396] on button "Add writer" at bounding box center [1033, 394] width 68 height 17
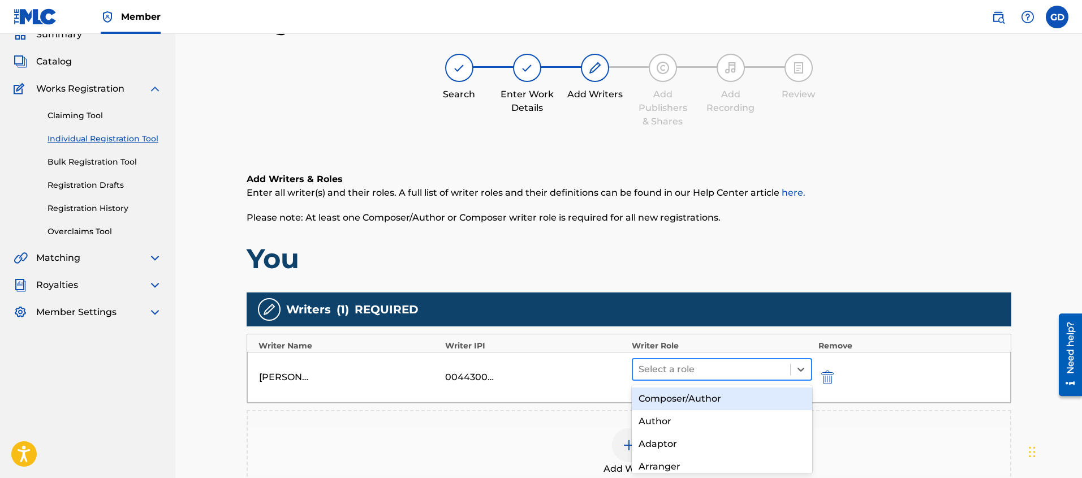
click at [660, 370] on div at bounding box center [712, 369] width 146 height 16
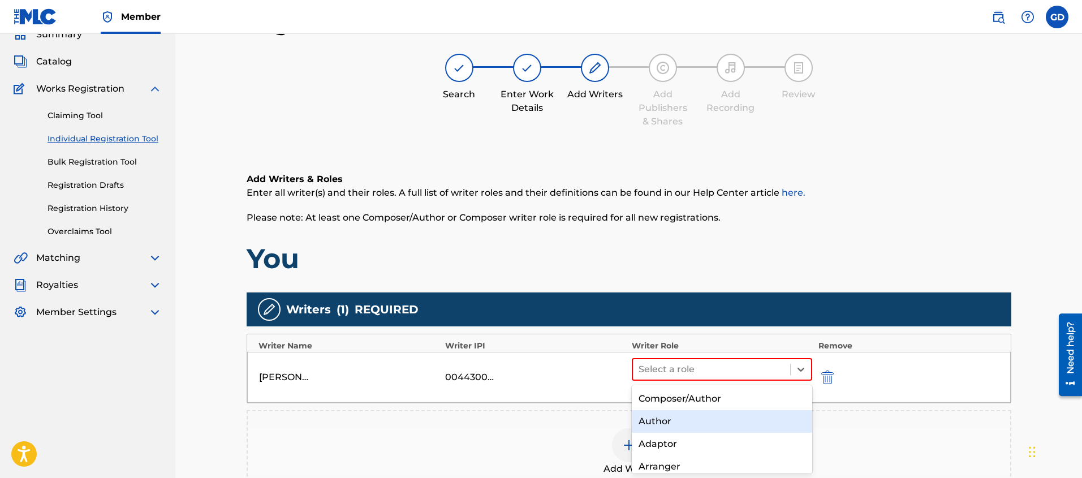
click at [661, 419] on div "Author" at bounding box center [722, 421] width 181 height 23
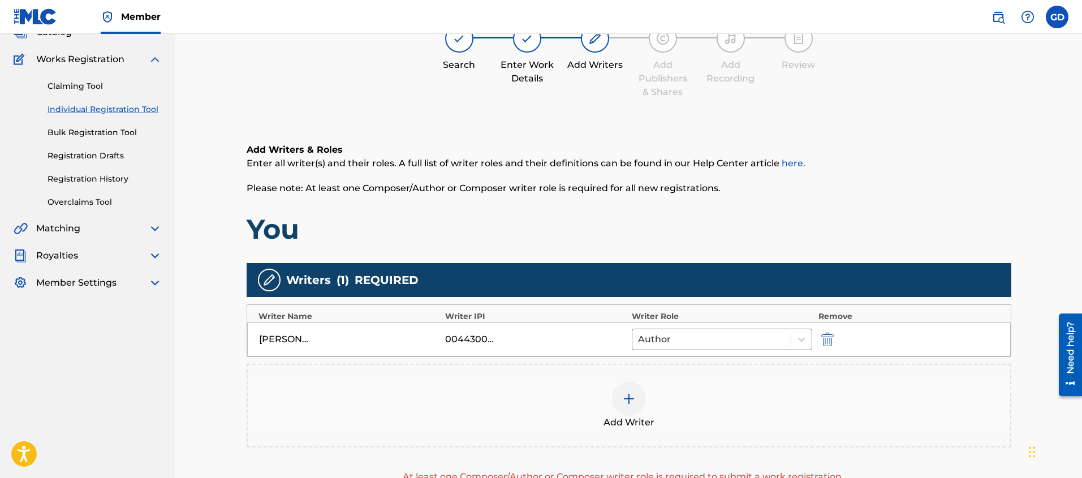
scroll to position [102, 0]
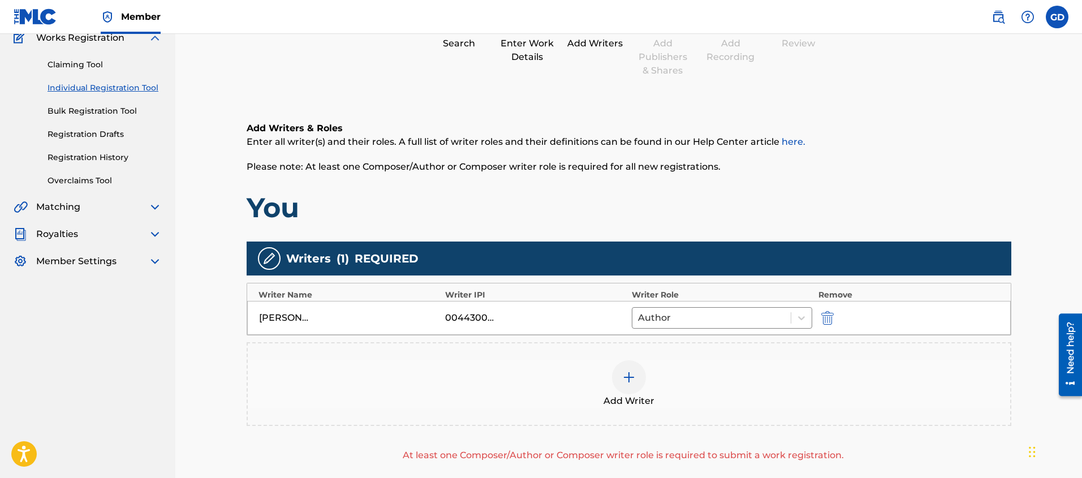
click at [626, 381] on img at bounding box center [629, 377] width 14 height 14
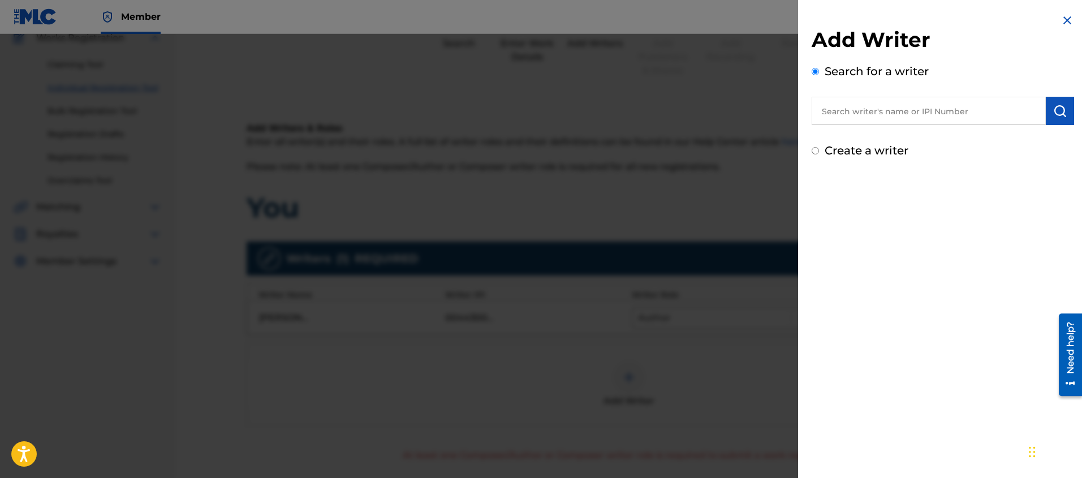
click at [816, 151] on input "Create a writer" at bounding box center [815, 150] width 7 height 7
radio input "false"
radio input "true"
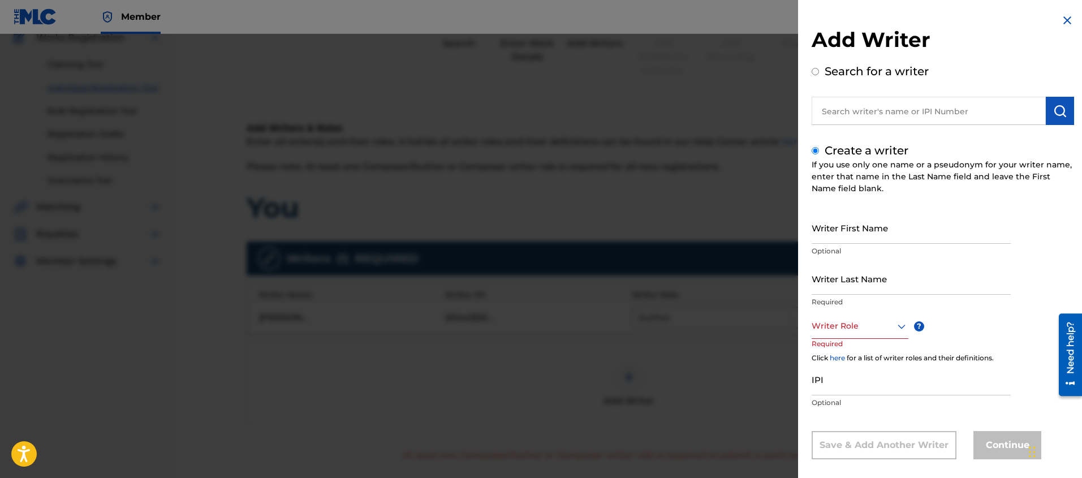
click at [847, 235] on input "Writer First Name" at bounding box center [911, 228] width 199 height 32
type input "m"
type input "Mark"
click at [817, 289] on input "Writer Last Name" at bounding box center [911, 278] width 199 height 32
type input "[PERSON_NAME]"
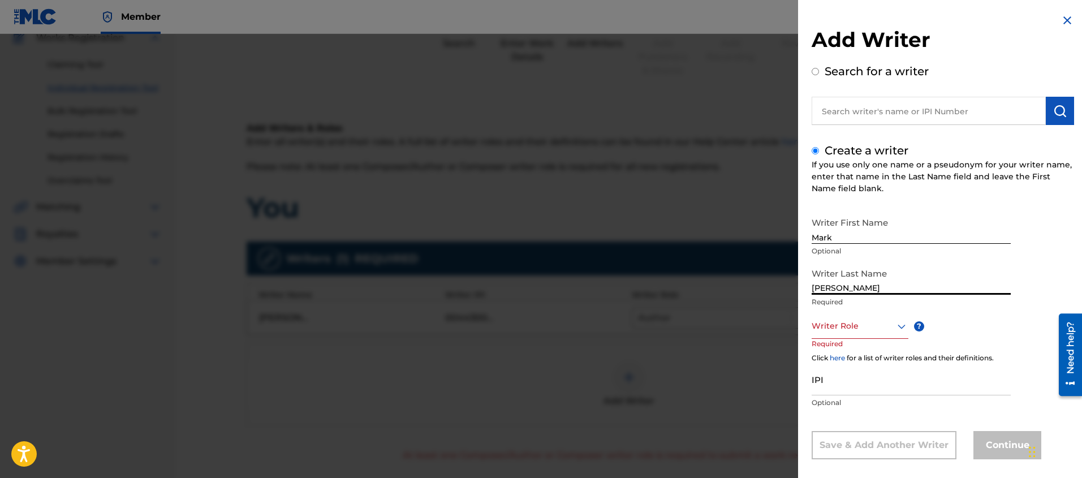
click at [831, 325] on div "Writer Role" at bounding box center [860, 325] width 97 height 25
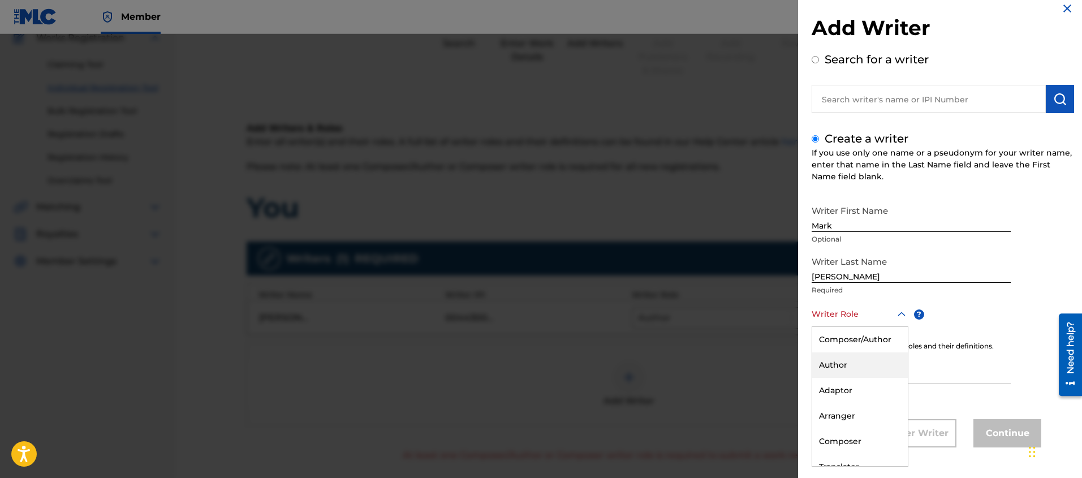
click at [822, 375] on div "Author" at bounding box center [860, 364] width 96 height 25
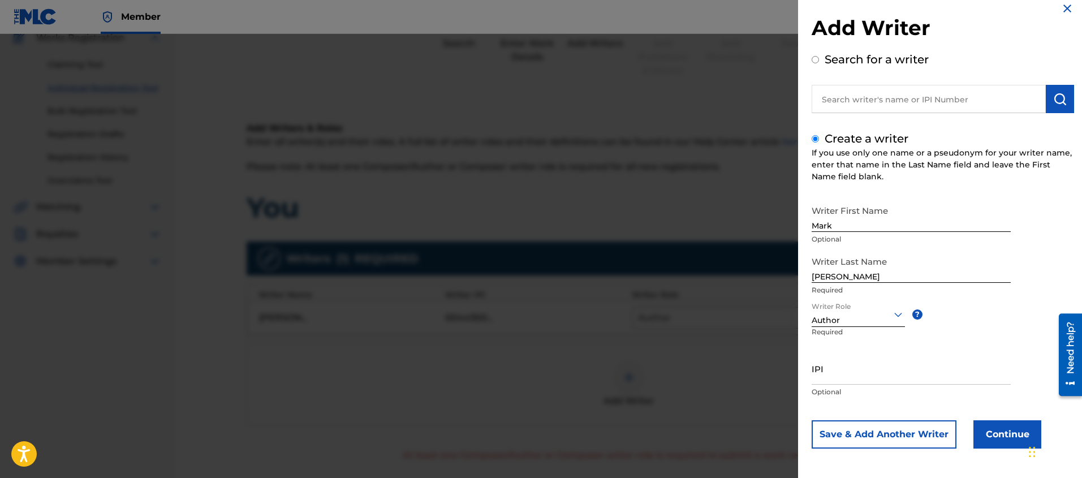
scroll to position [13, 0]
click at [829, 382] on input "IPI" at bounding box center [911, 367] width 199 height 32
paste input "457331357"
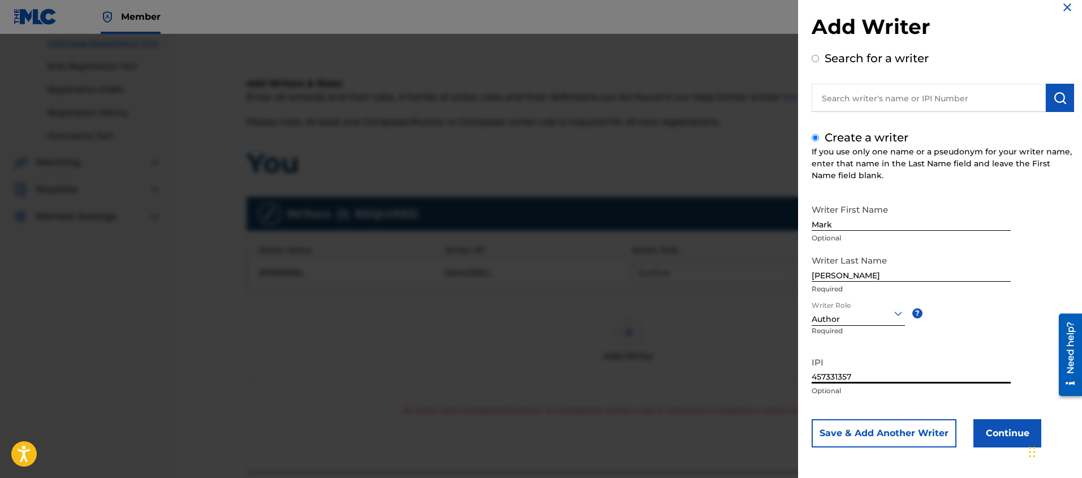
scroll to position [6, 0]
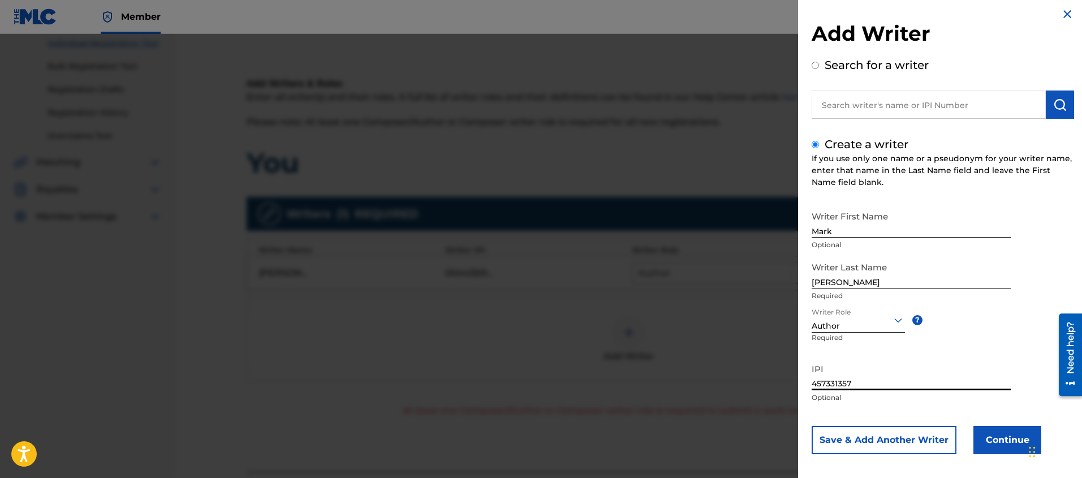
type input "457331357"
click at [897, 440] on button "Save & Add Another Writer" at bounding box center [884, 440] width 145 height 28
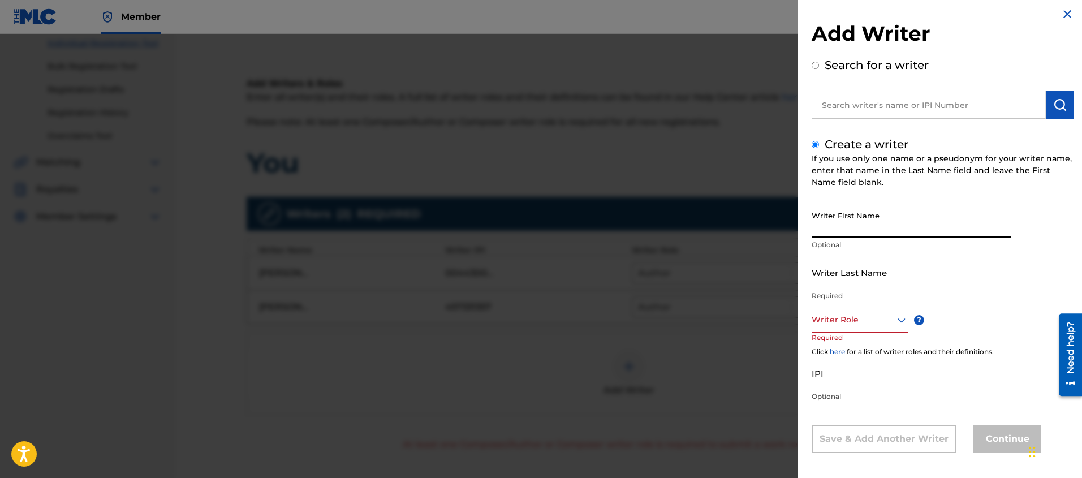
click at [851, 234] on input "Writer First Name" at bounding box center [911, 221] width 199 height 32
click at [869, 115] on input "text" at bounding box center [929, 104] width 234 height 28
radio input "true"
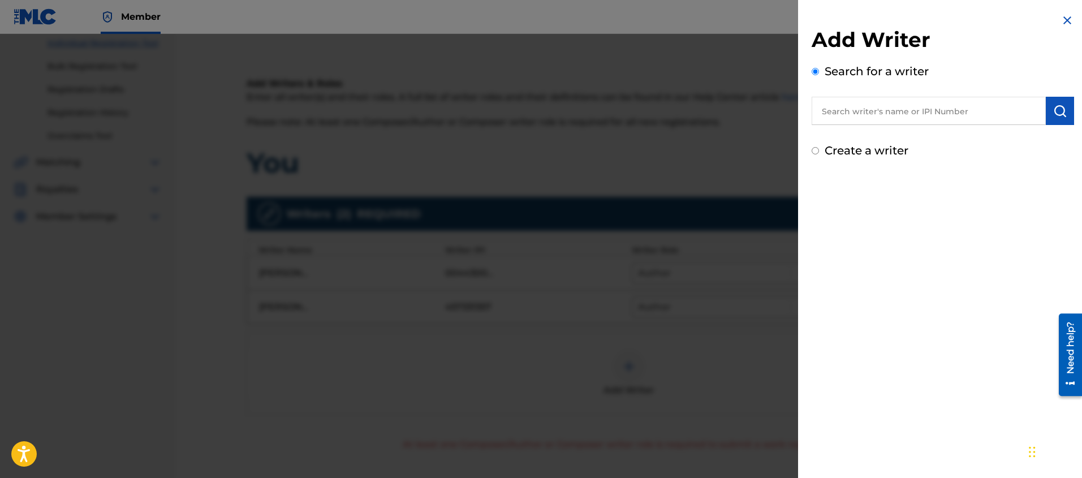
click at [830, 108] on input "text" at bounding box center [929, 111] width 234 height 28
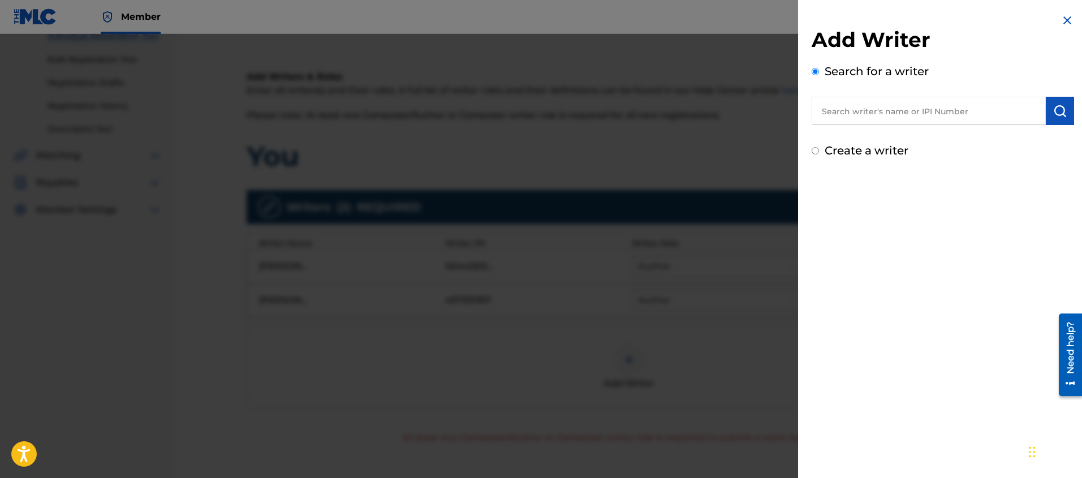
paste input "345989114"
type input "345989114"
click at [1067, 117] on button "submit" at bounding box center [1060, 111] width 28 height 28
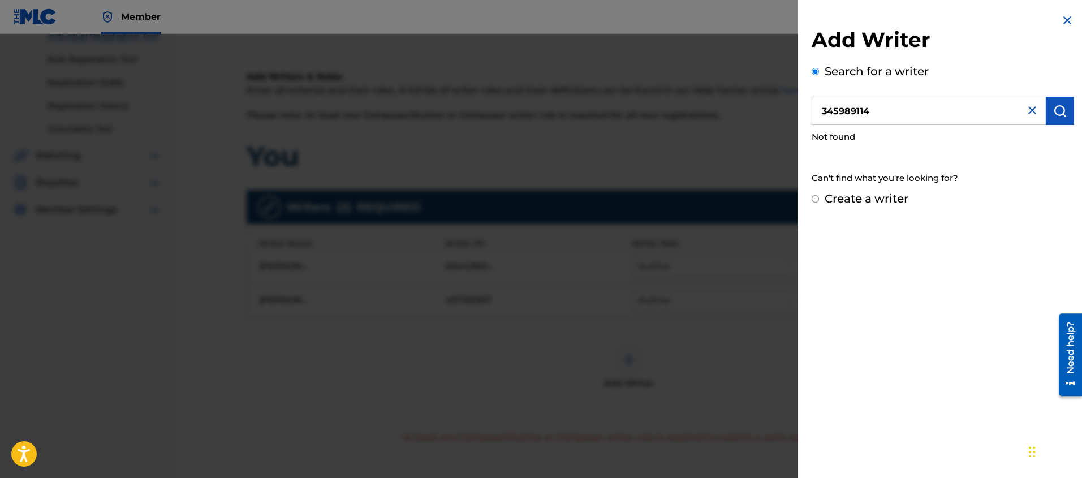
click at [838, 252] on div "Add Writer Search for a writer 345989114 Not found Can't find what you're looki…" at bounding box center [943, 239] width 290 height 478
click at [814, 199] on input "Create a writer" at bounding box center [815, 198] width 7 height 7
radio input "false"
radio input "true"
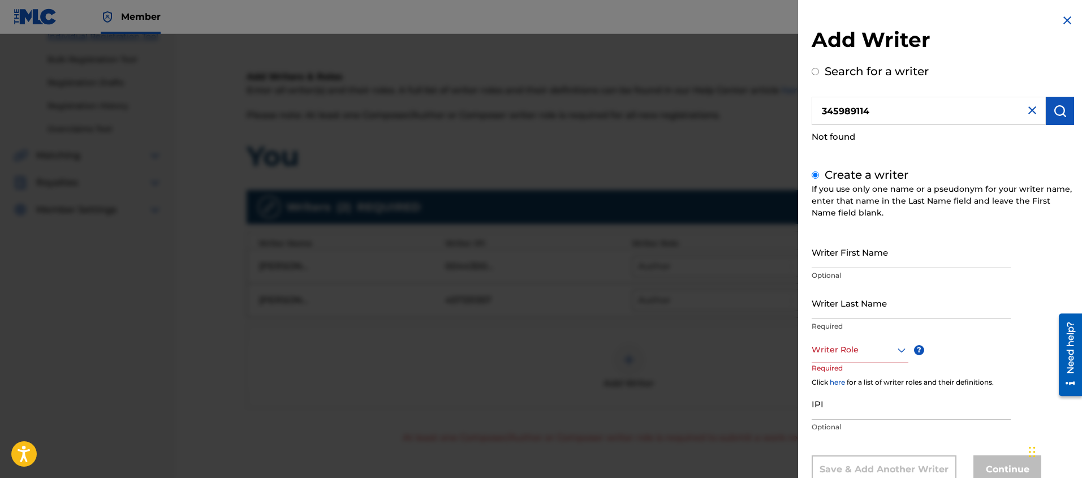
click at [830, 260] on input "Writer First Name" at bounding box center [911, 252] width 199 height 32
type input "[PERSON_NAME]"
click at [827, 312] on input "Writer Last Name" at bounding box center [911, 303] width 199 height 32
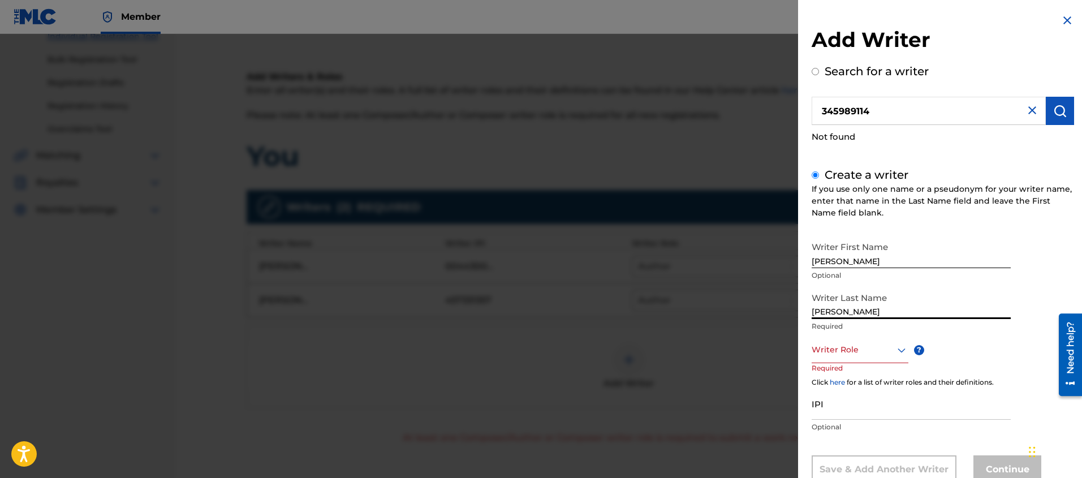
type input "[PERSON_NAME]"
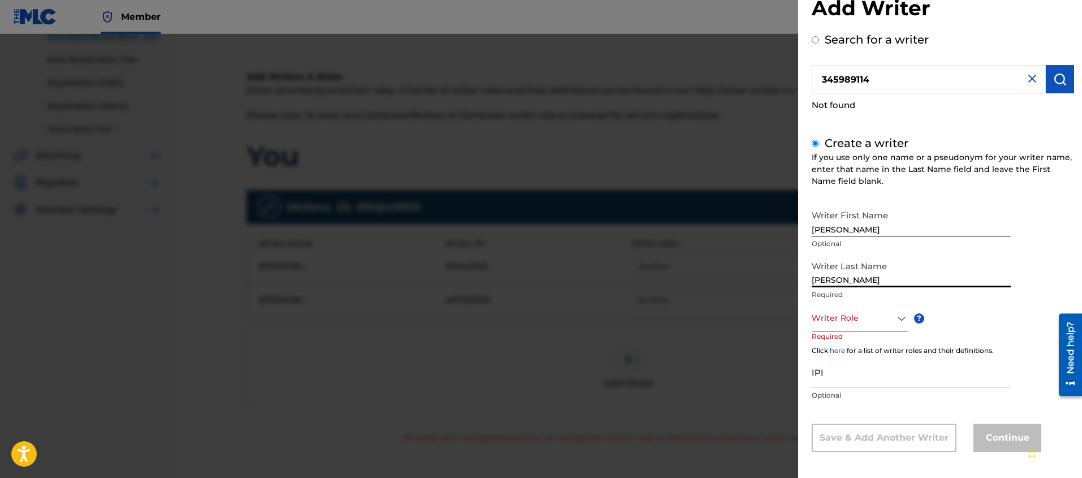
click at [840, 331] on div "Writer Role" at bounding box center [860, 318] width 97 height 25
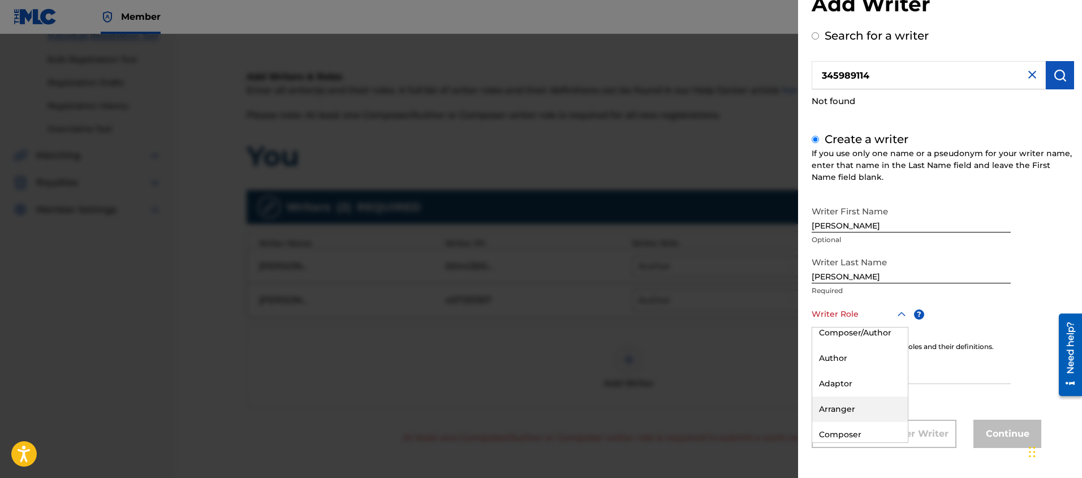
scroll to position [22, 0]
click at [841, 421] on div "Composer" at bounding box center [860, 419] width 96 height 25
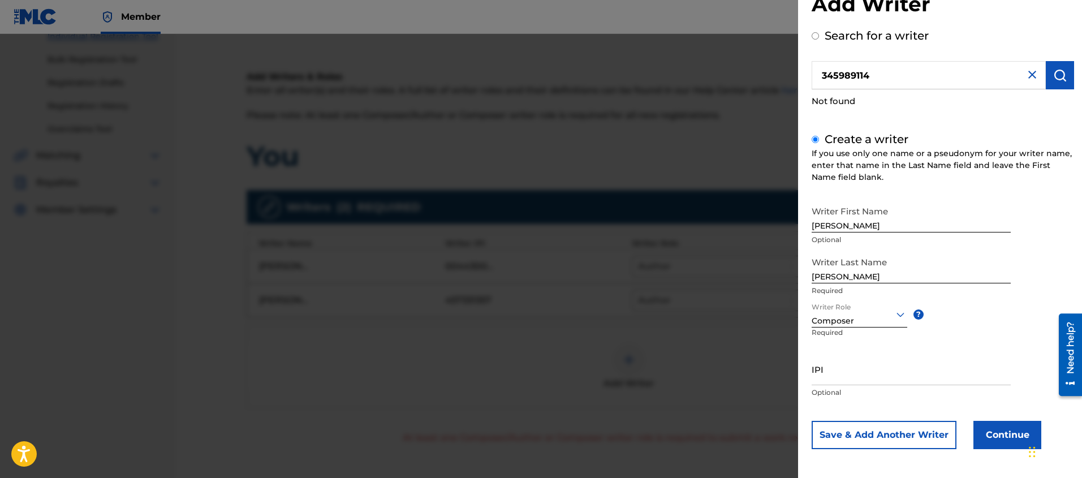
click at [826, 380] on input "IPI" at bounding box center [911, 369] width 199 height 32
paste input "345989114"
type input "345989114"
click at [996, 438] on button "Continue" at bounding box center [1007, 435] width 68 height 28
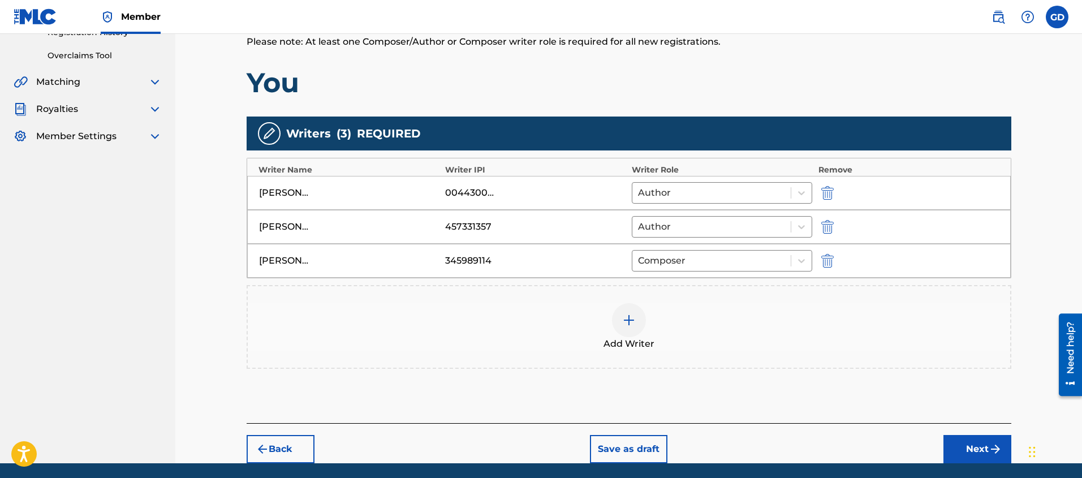
scroll to position [234, 0]
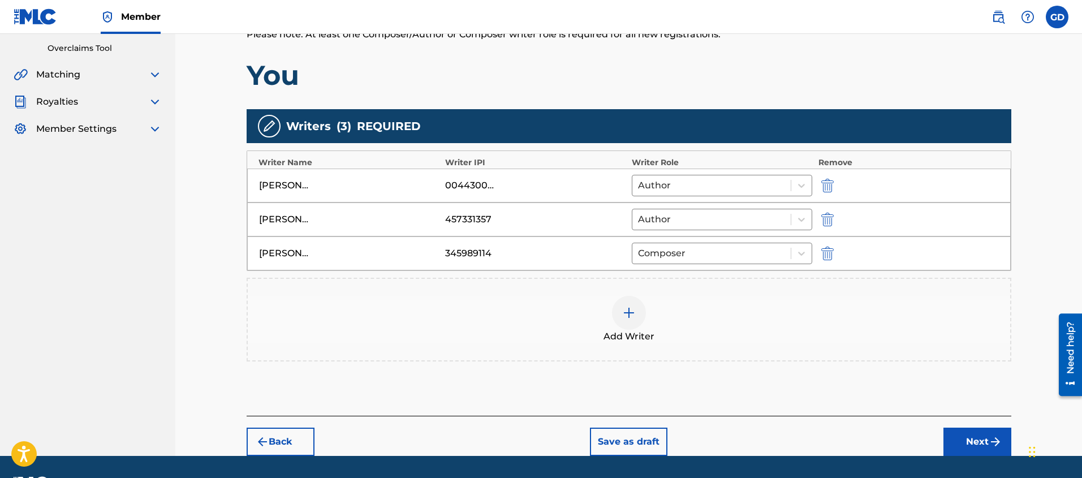
click at [970, 439] on button "Next" at bounding box center [977, 442] width 68 height 28
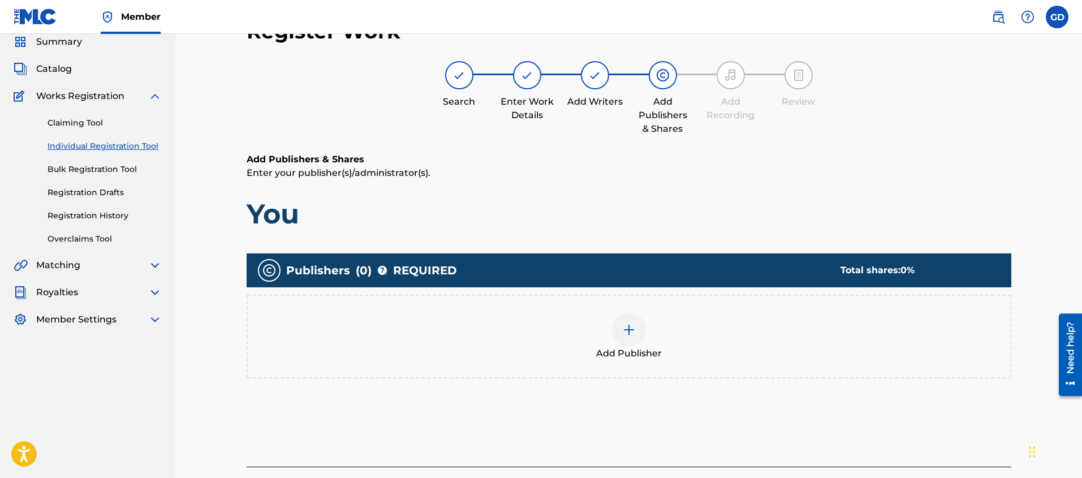
scroll to position [51, 0]
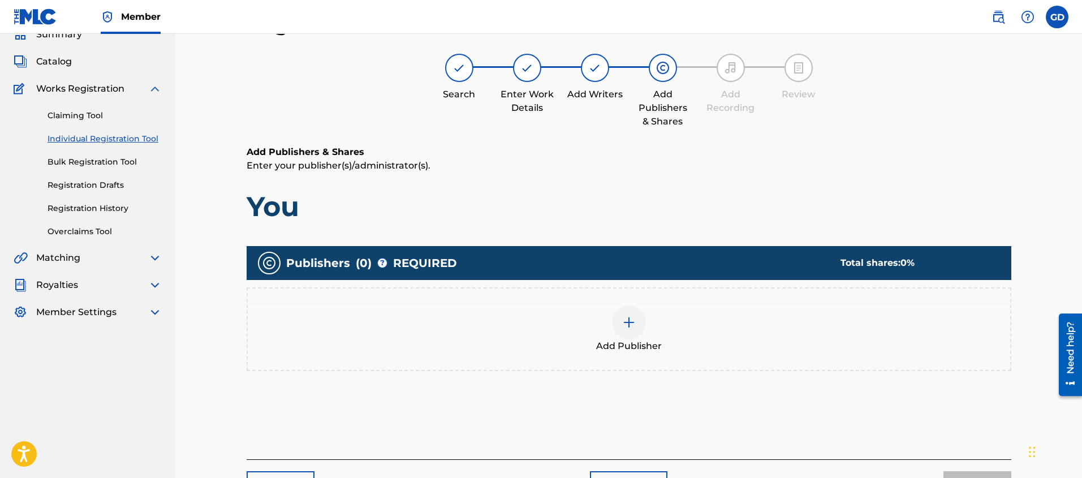
click at [643, 331] on div "Add Publisher" at bounding box center [629, 329] width 762 height 48
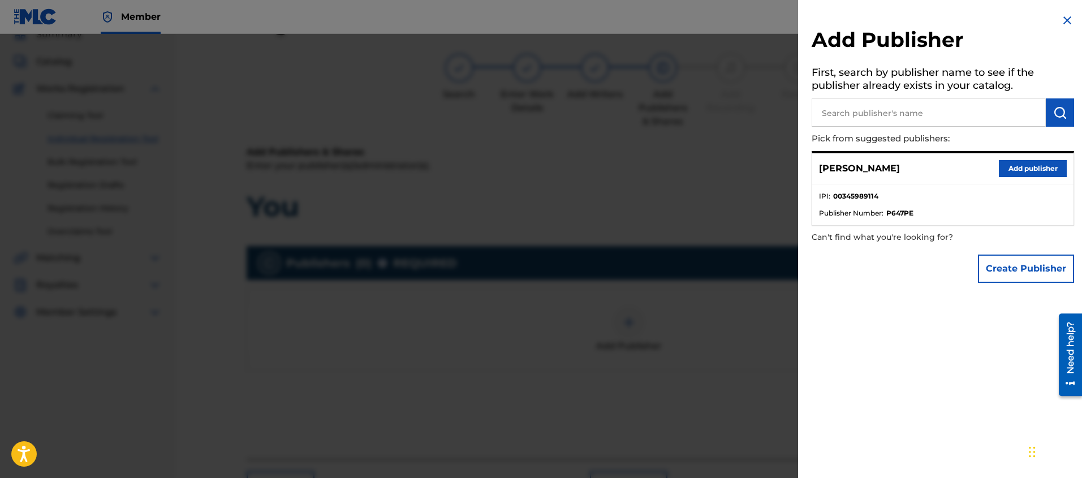
click at [1008, 277] on button "Create Publisher" at bounding box center [1026, 269] width 96 height 28
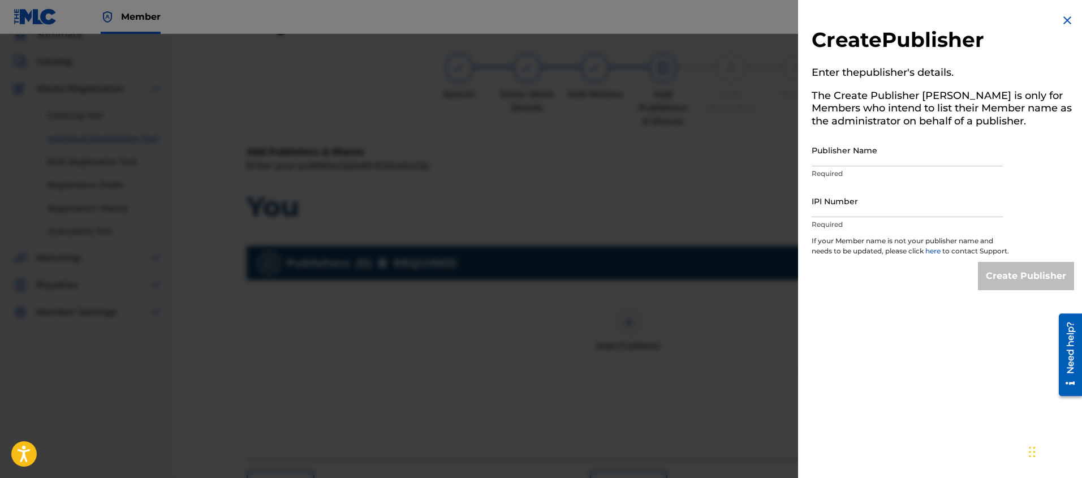
click at [808, 165] on div "Create Publisher Enter the publisher 's details. The Create Publisher button is…" at bounding box center [943, 152] width 290 height 304
click at [814, 161] on input "Publisher Name" at bounding box center [907, 150] width 191 height 32
type input "[PERSON_NAME] SONGS MUSIC"
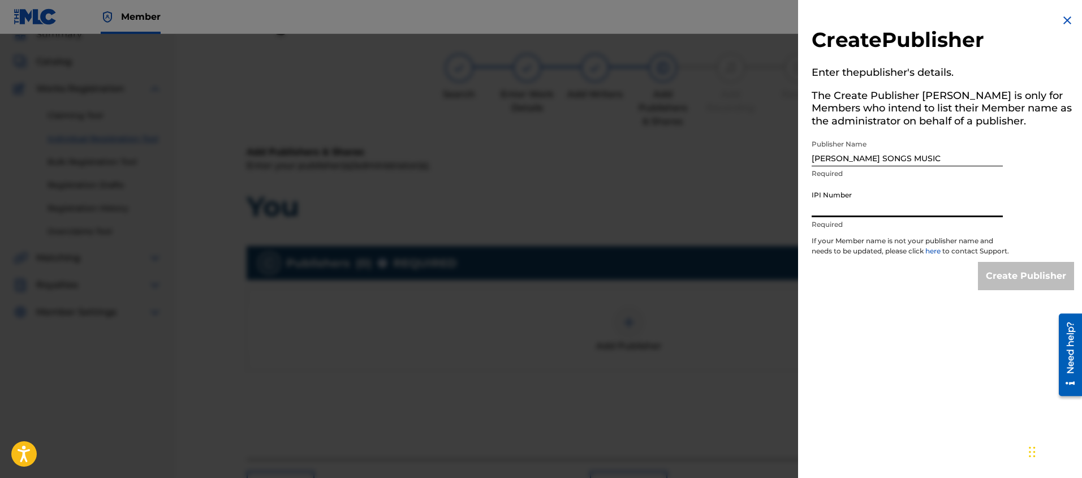
click at [822, 205] on input "IPI Number" at bounding box center [907, 201] width 191 height 32
paste input "448286622"
type input "448286622"
click at [1019, 289] on input "Create Publisher" at bounding box center [1026, 276] width 96 height 28
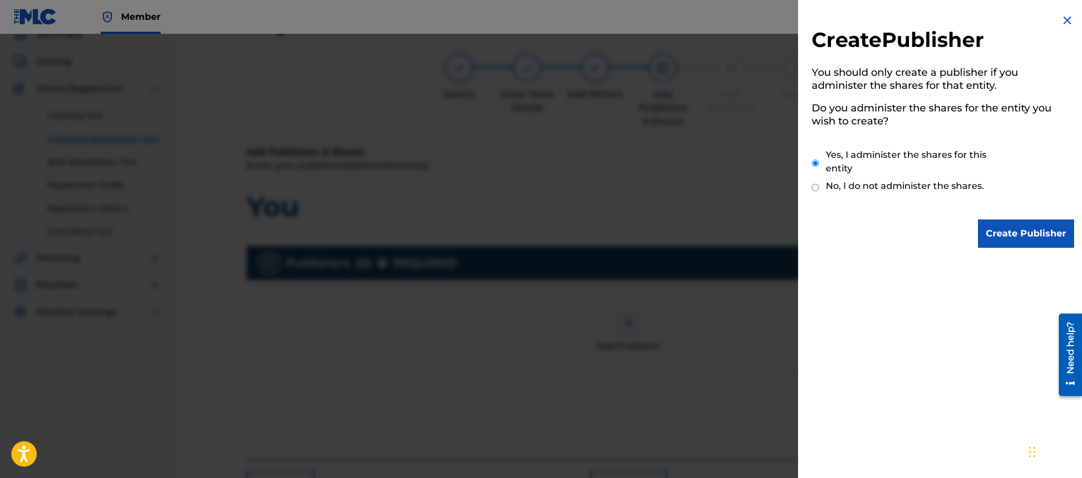
click at [1020, 231] on input "Create Publisher" at bounding box center [1026, 233] width 96 height 28
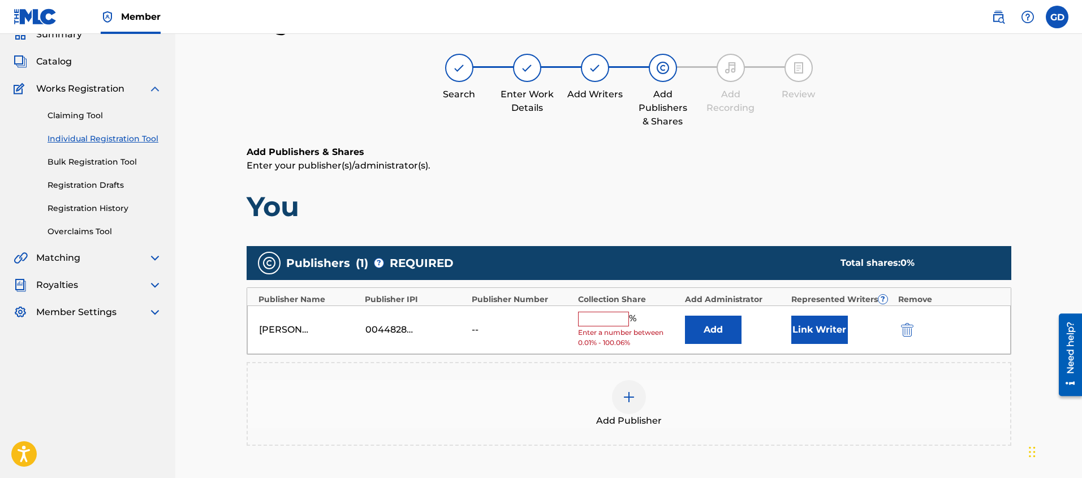
click at [589, 321] on input "text" at bounding box center [603, 319] width 51 height 15
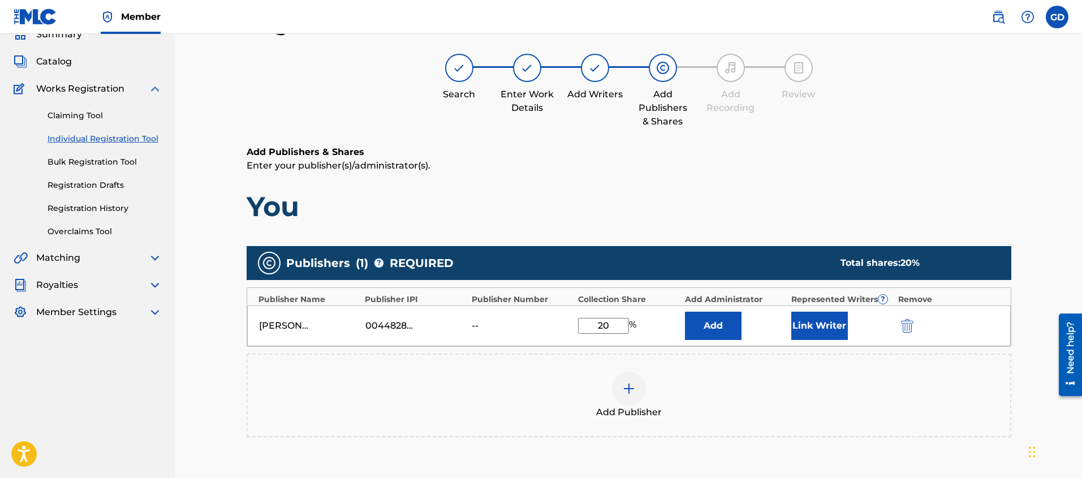
type input "20"
click at [456, 384] on div "Add Publisher" at bounding box center [629, 396] width 762 height 48
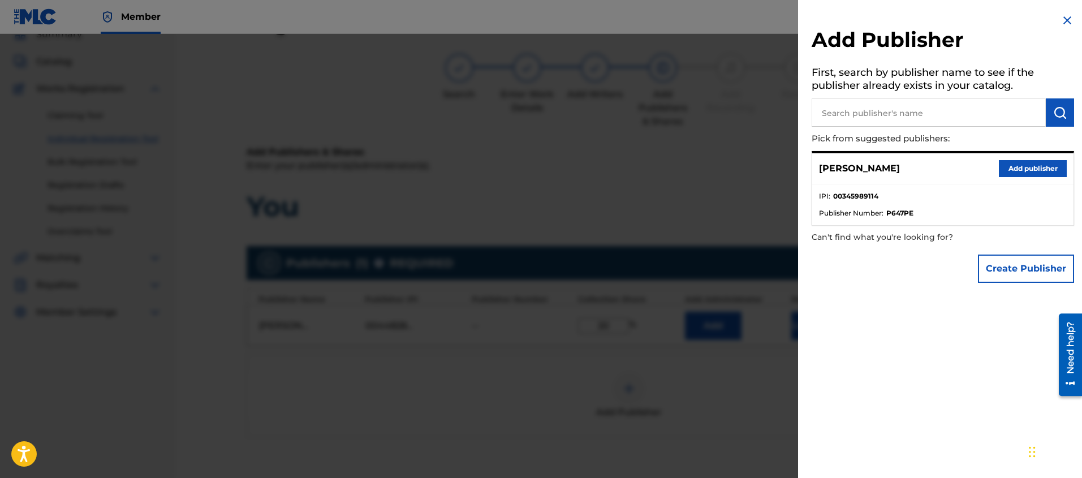
click at [615, 367] on div at bounding box center [541, 273] width 1082 height 478
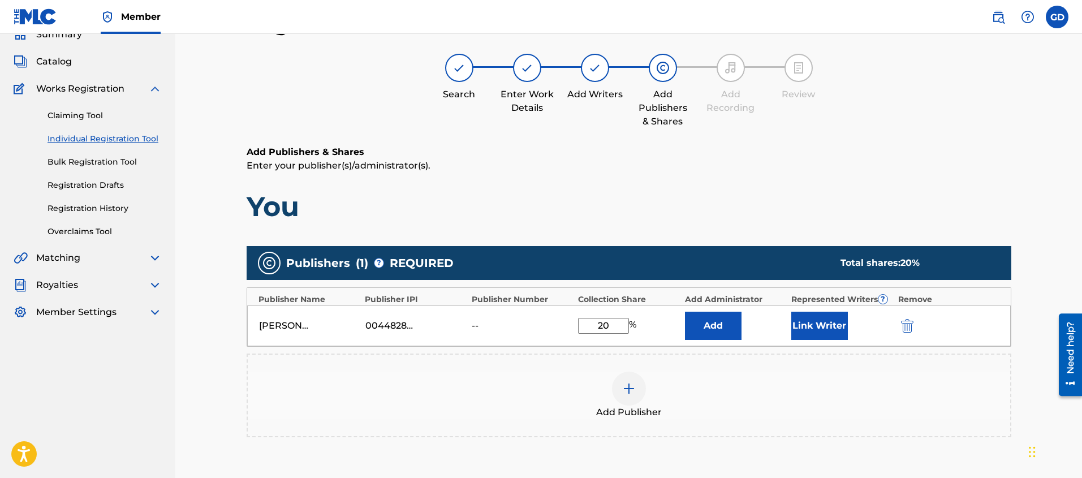
scroll to position [44, 0]
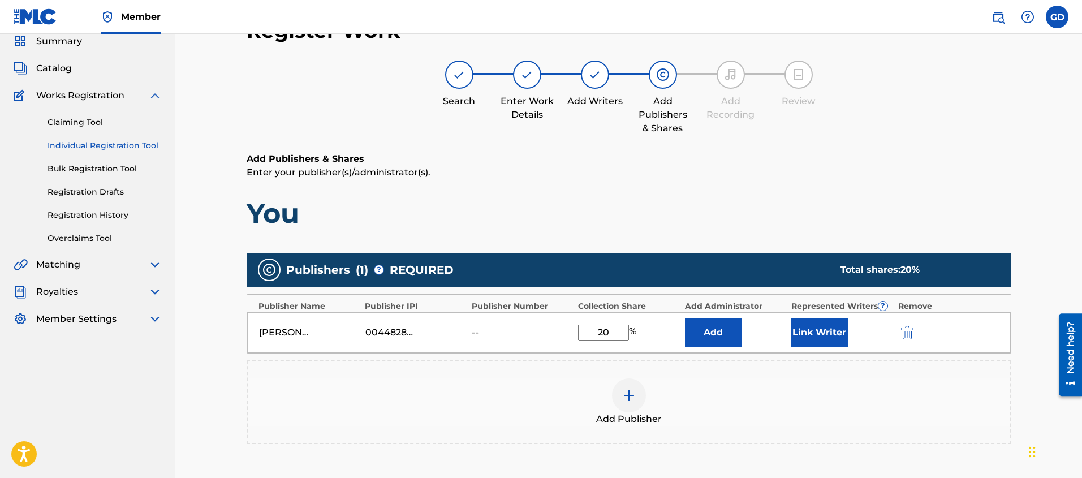
click at [814, 330] on button "Link Writer" at bounding box center [819, 332] width 57 height 28
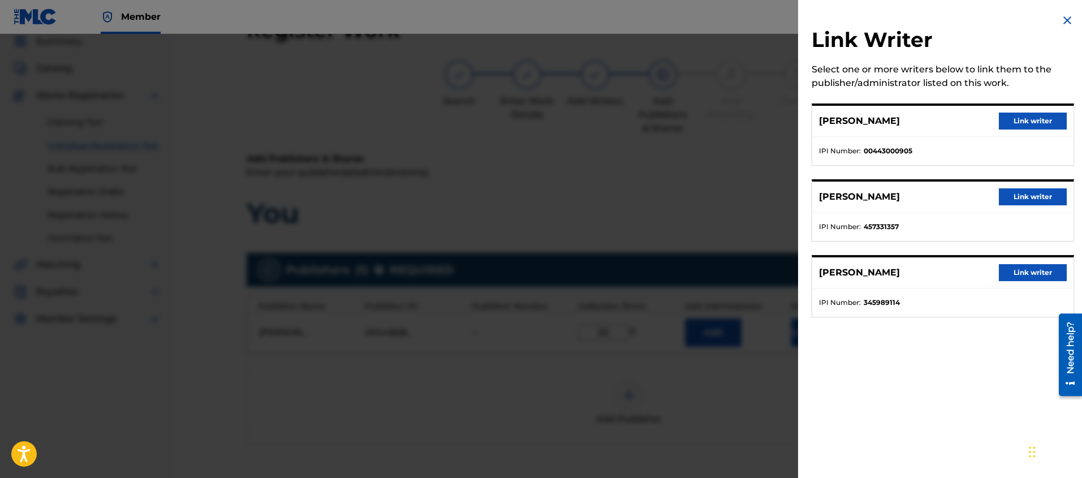
click at [1031, 122] on button "Link writer" at bounding box center [1033, 121] width 68 height 17
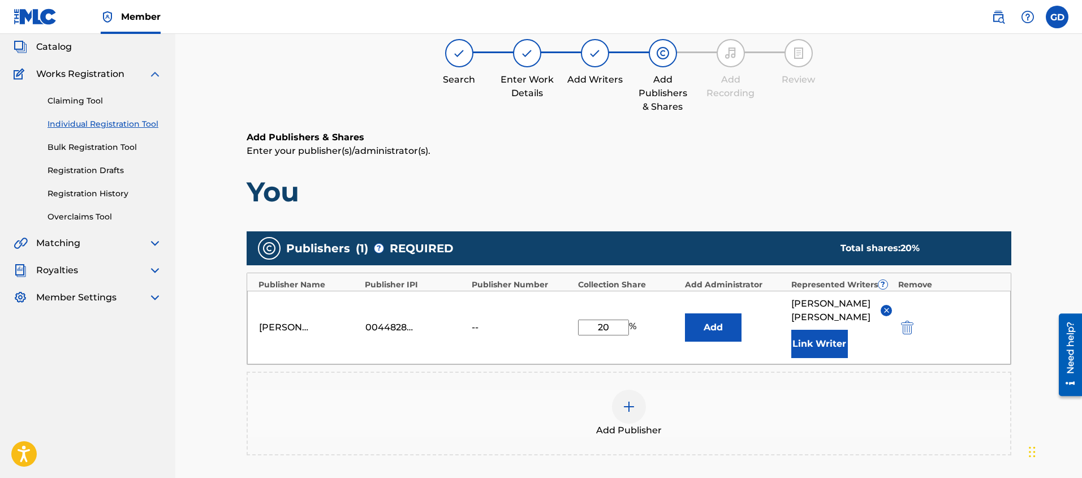
scroll to position [73, 0]
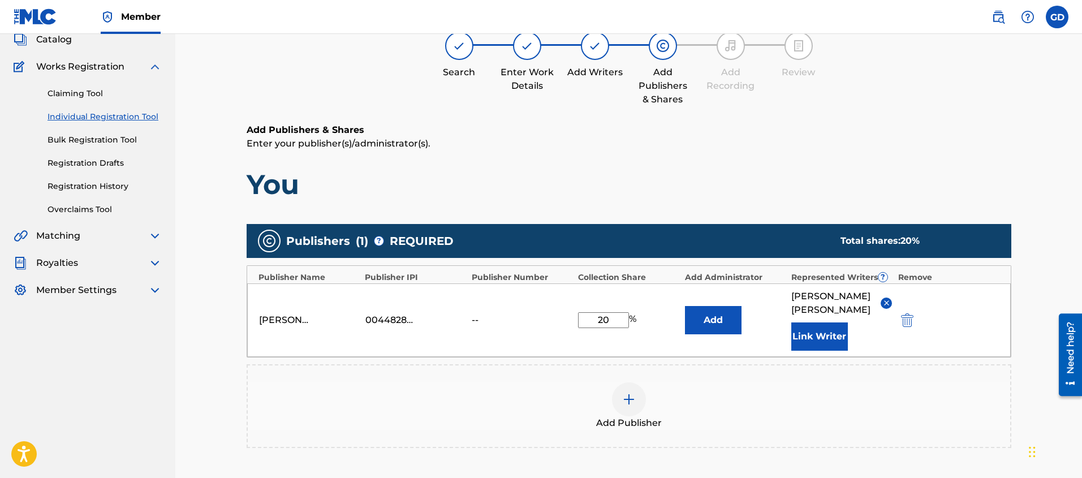
click at [628, 405] on img at bounding box center [629, 400] width 14 height 14
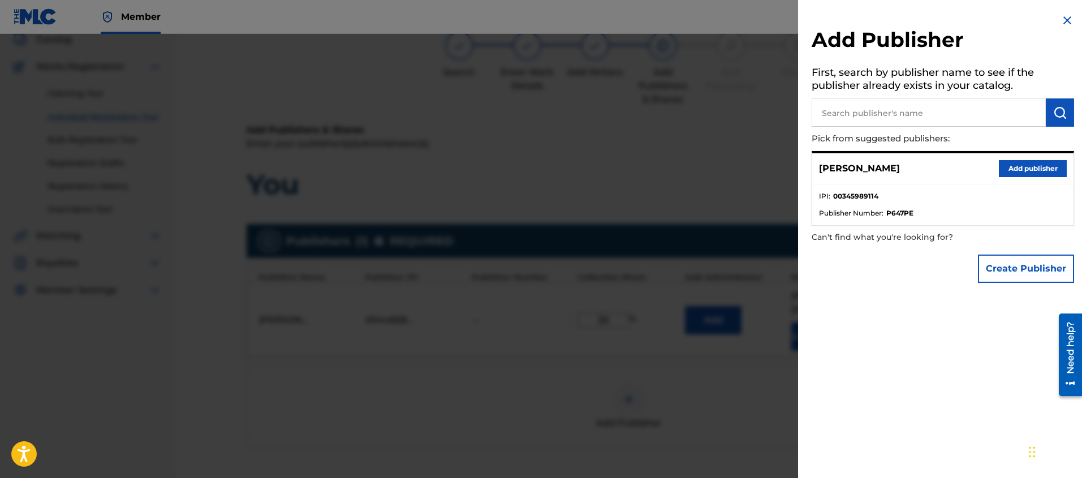
click at [1007, 267] on button "Create Publisher" at bounding box center [1026, 269] width 96 height 28
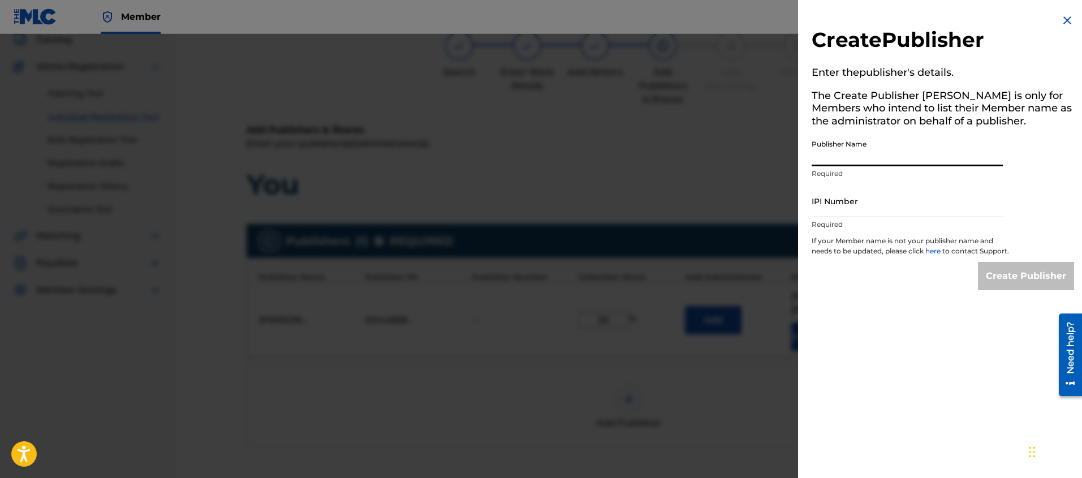
click at [843, 162] on input "Publisher Name" at bounding box center [907, 150] width 191 height 32
type input "MENTAL GROWTH"
click at [852, 208] on input "IPI Number" at bounding box center [907, 201] width 191 height 32
paste input "457331357"
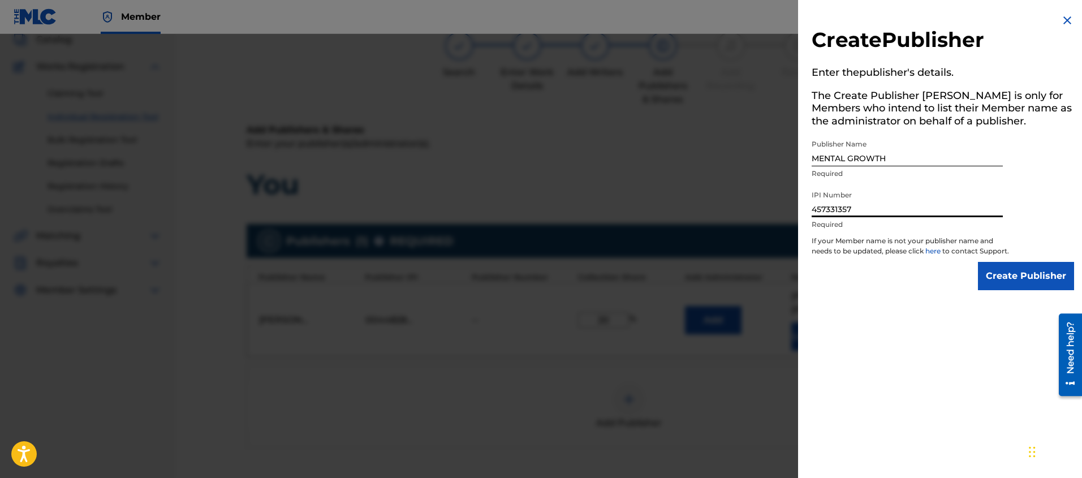
type input "457331357"
click at [872, 321] on div "Create Publisher Enter the publisher 's details. The Create Publisher button is…" at bounding box center [943, 239] width 290 height 478
click at [1030, 286] on input "Create Publisher" at bounding box center [1026, 276] width 96 height 28
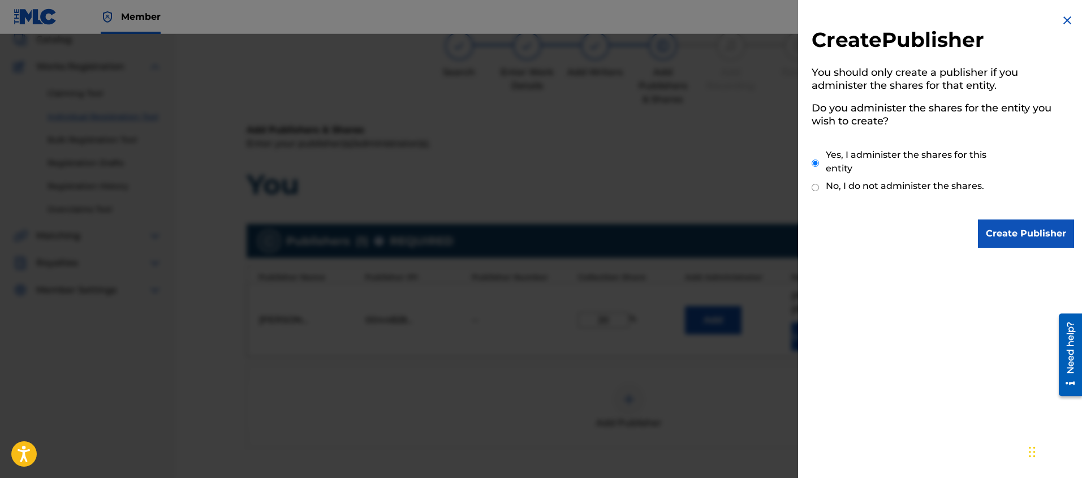
click at [1021, 226] on input "Create Publisher" at bounding box center [1026, 233] width 96 height 28
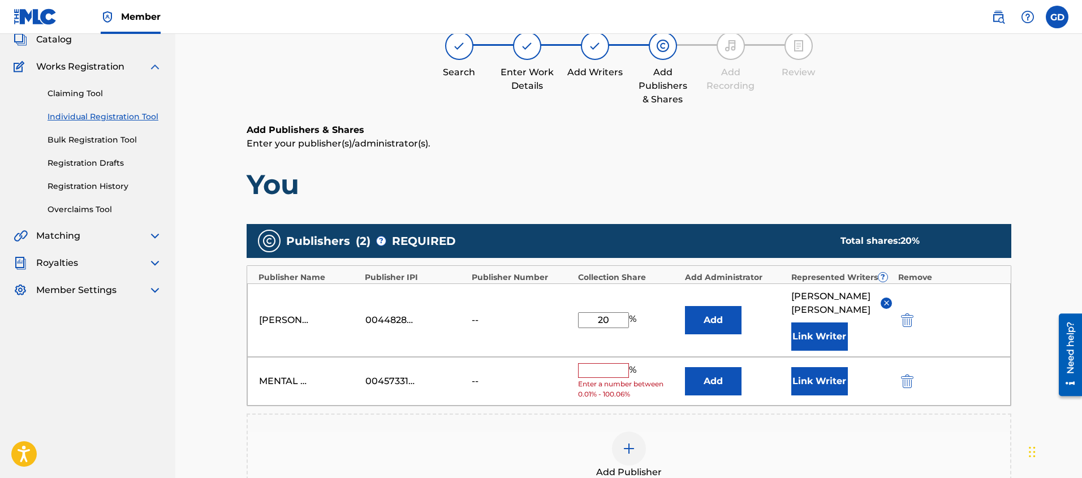
scroll to position [88, 0]
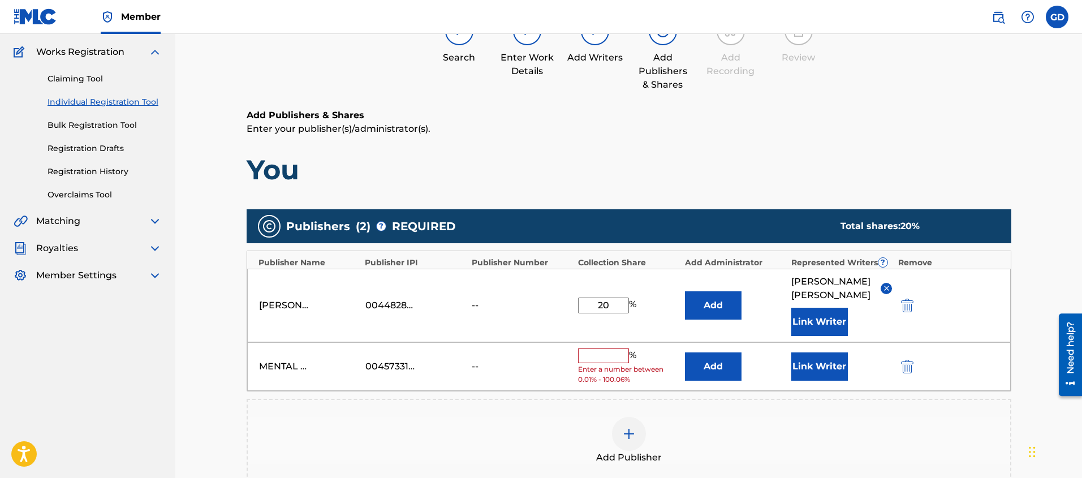
click at [590, 360] on input "text" at bounding box center [603, 355] width 51 height 15
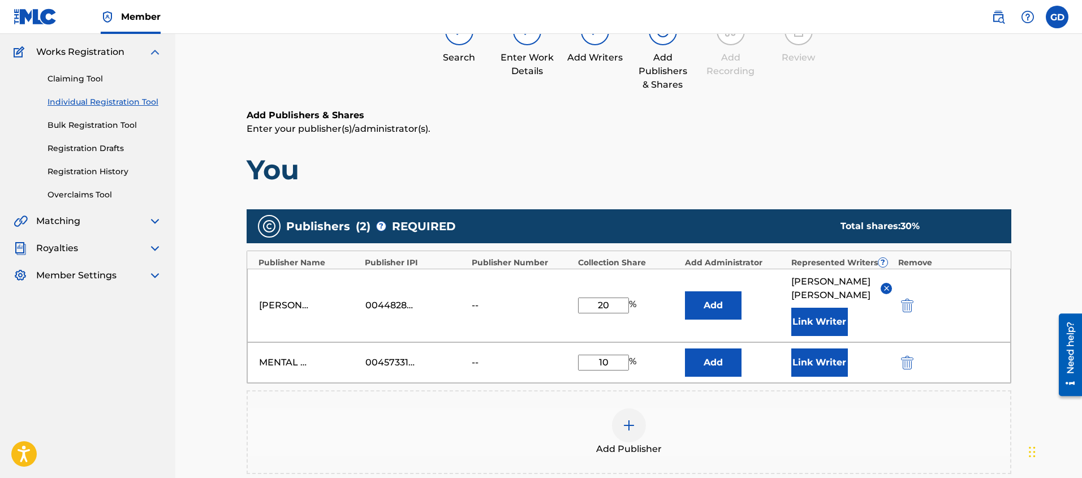
type input "10"
click at [188, 374] on div "Register Work Search Enter Work Details Add Writers Add Publishers & Shares Add…" at bounding box center [628, 274] width 907 height 656
click at [830, 373] on button "Link Writer" at bounding box center [819, 362] width 57 height 28
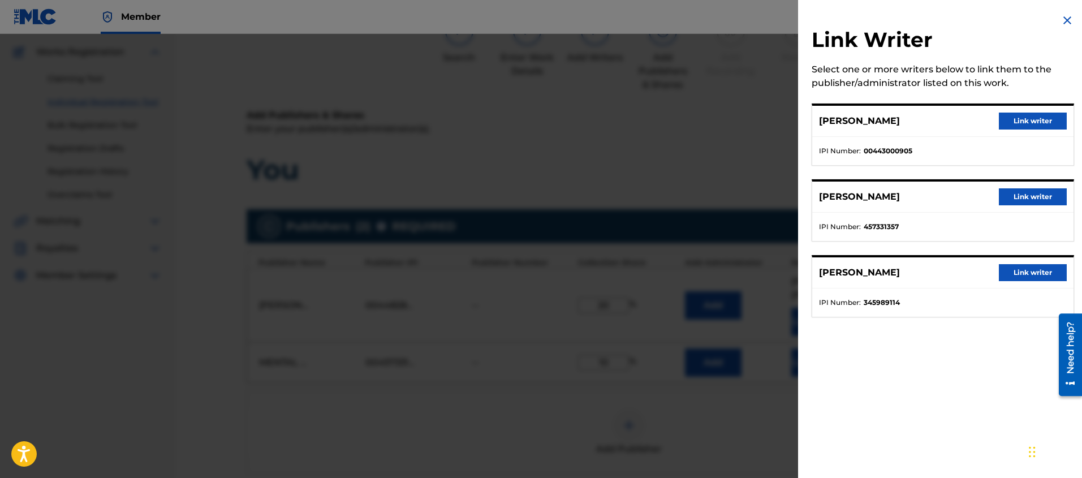
click at [1027, 197] on button "Link writer" at bounding box center [1033, 196] width 68 height 17
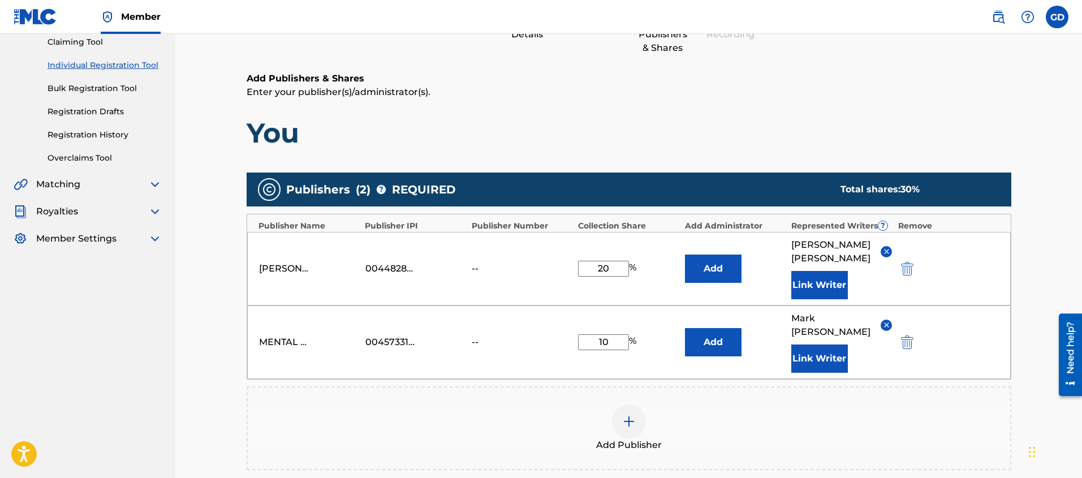
scroll to position [135, 0]
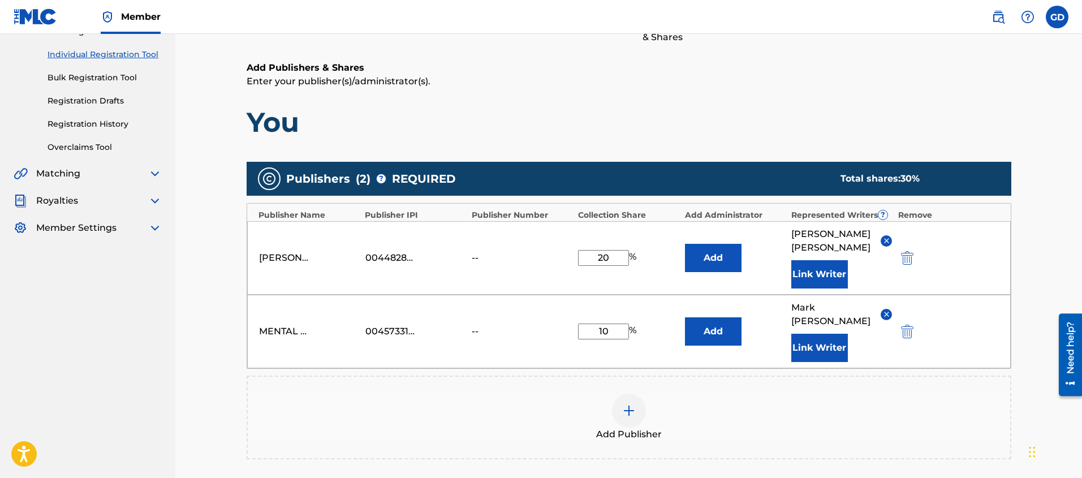
click at [624, 404] on img at bounding box center [629, 411] width 14 height 14
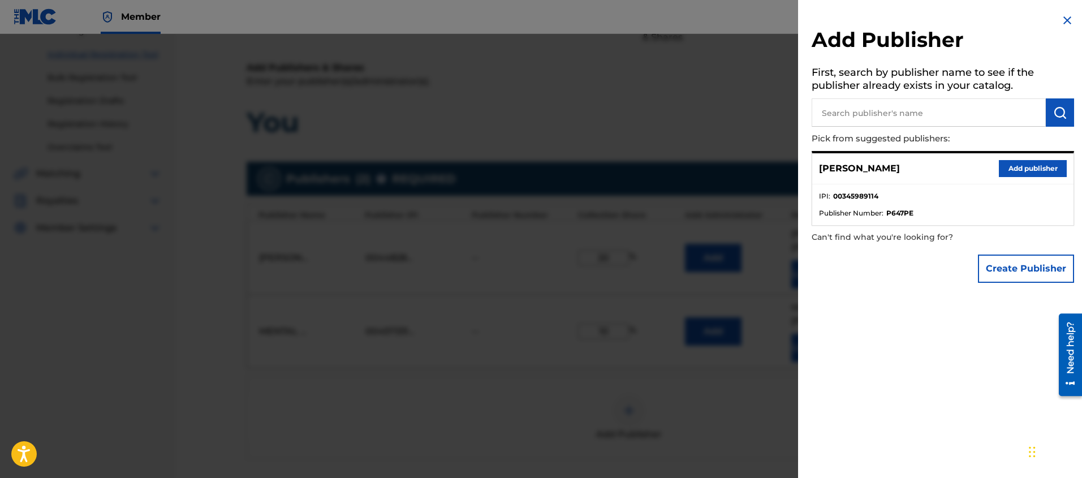
click at [1023, 169] on button "Add publisher" at bounding box center [1033, 168] width 68 height 17
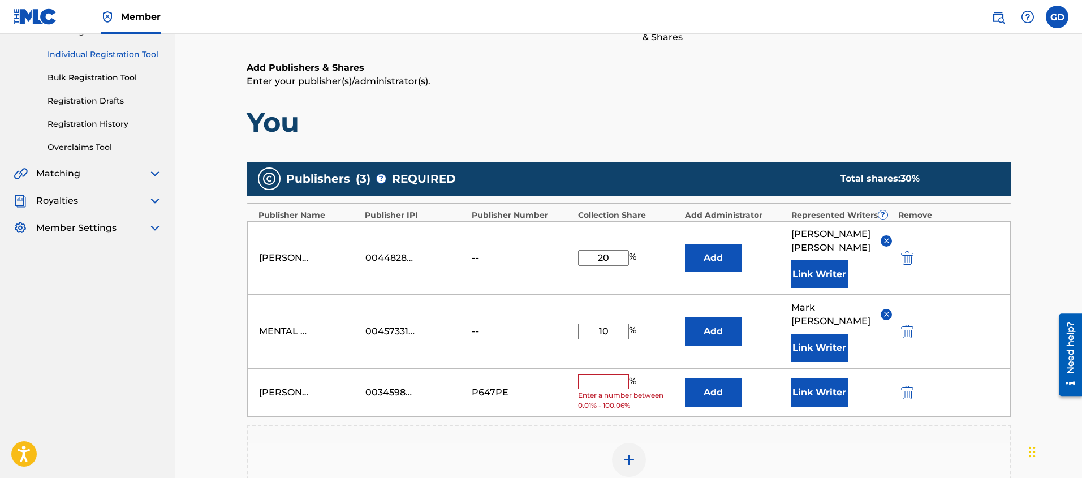
click at [907, 386] on img "submit" at bounding box center [907, 393] width 12 height 14
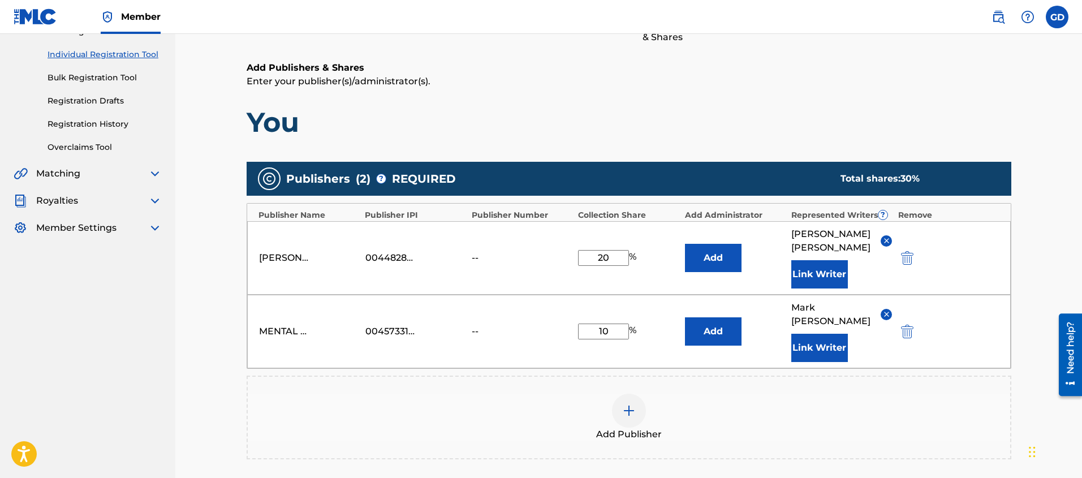
click at [626, 404] on img at bounding box center [629, 411] width 14 height 14
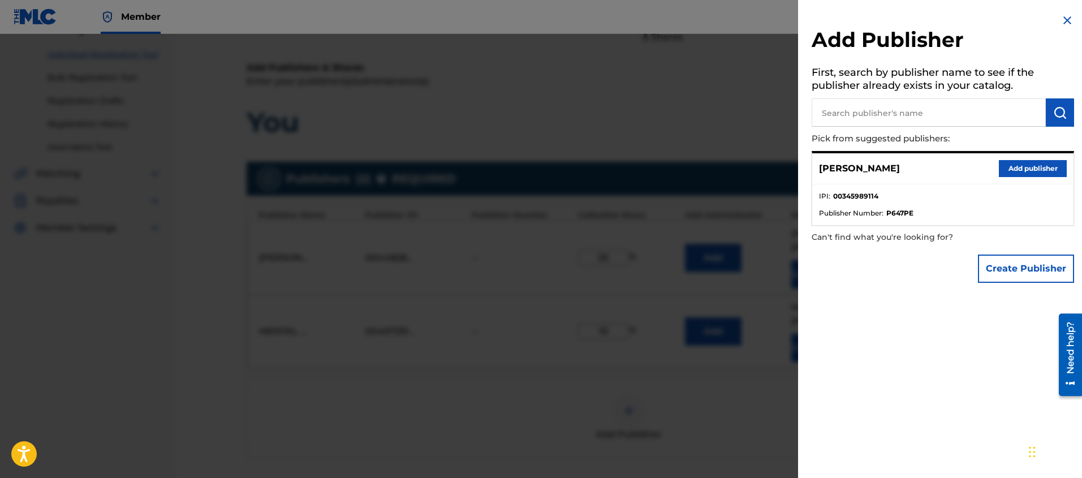
click at [957, 316] on div "Add Publisher First, search by publisher name to see if the publisher already e…" at bounding box center [943, 239] width 290 height 478
click at [1017, 265] on button "Create Publisher" at bounding box center [1026, 269] width 96 height 28
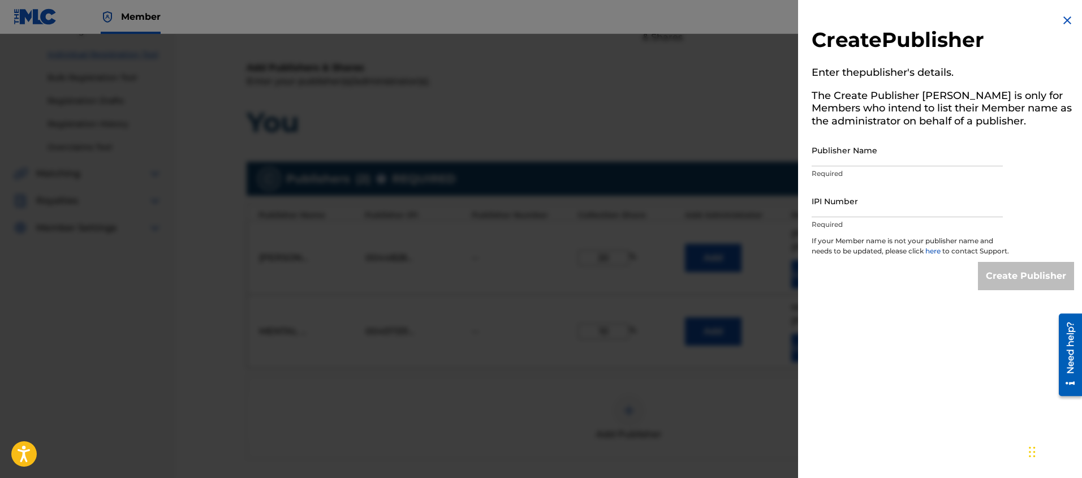
click at [853, 158] on input "Publisher Name" at bounding box center [907, 150] width 191 height 32
type input "SELF BORN MUSIC"
click at [842, 208] on input "IPI Number" at bounding box center [907, 201] width 191 height 32
paste input "555685902"
type input "555685902"
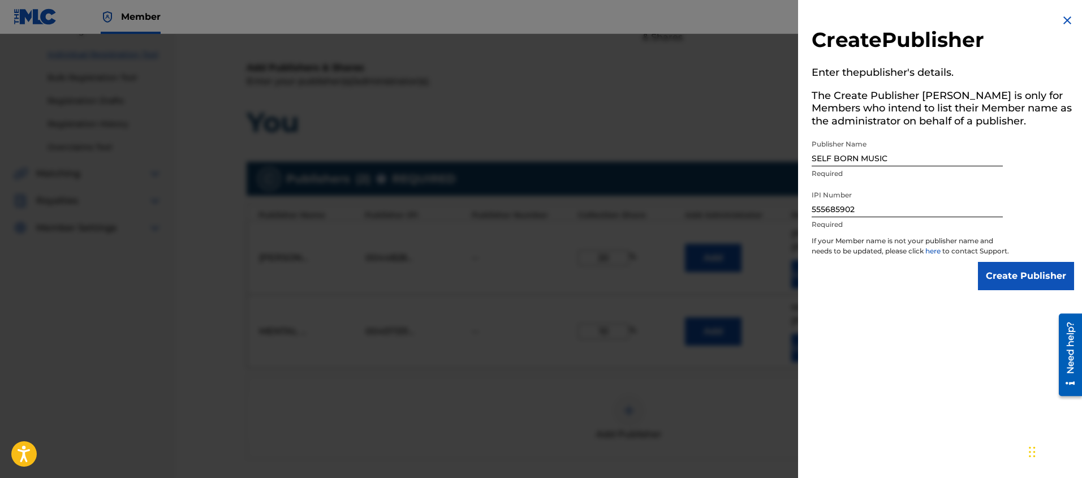
click at [925, 315] on div "Create Publisher Enter the publisher 's details. The Create Publisher button is…" at bounding box center [943, 239] width 290 height 478
click at [1038, 290] on input "Create Publisher" at bounding box center [1026, 276] width 96 height 28
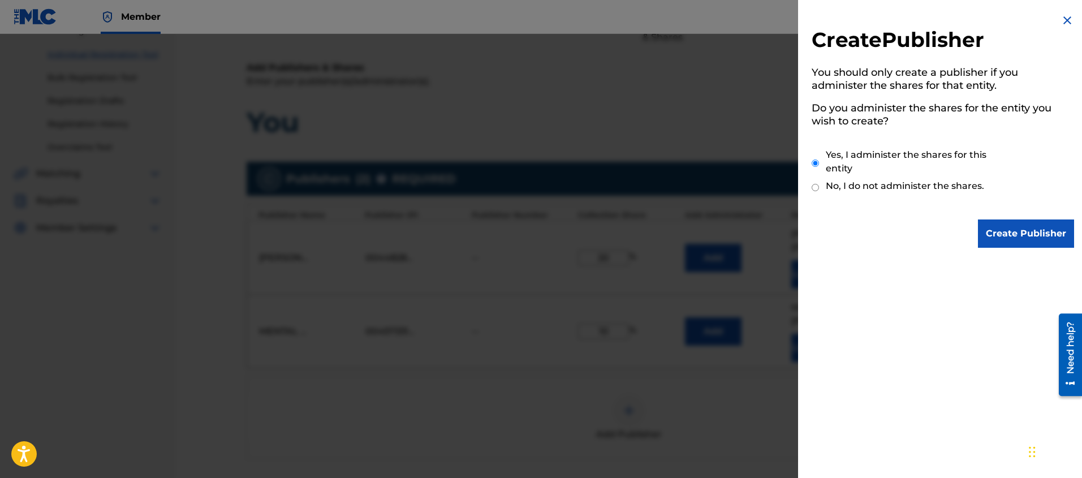
click at [1017, 233] on input "Create Publisher" at bounding box center [1026, 233] width 96 height 28
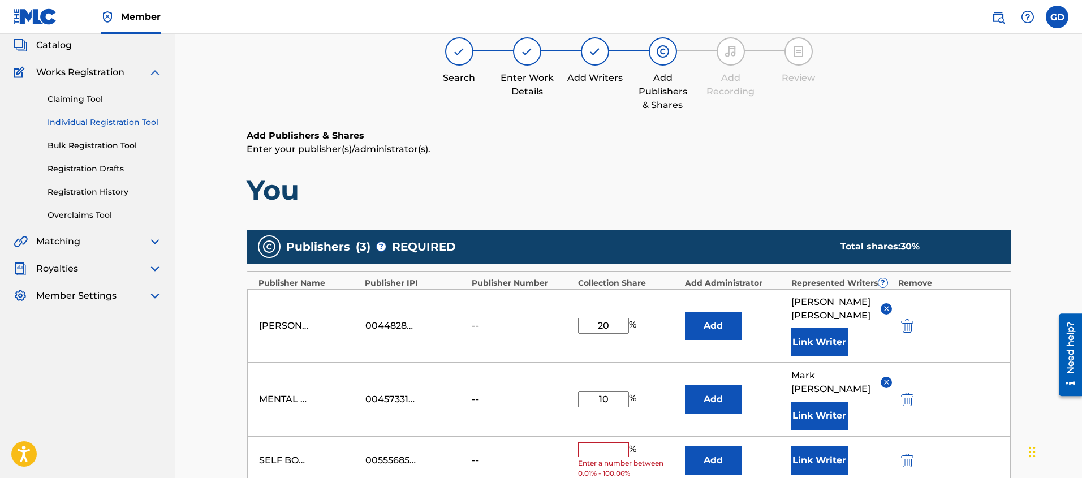
scroll to position [92, 0]
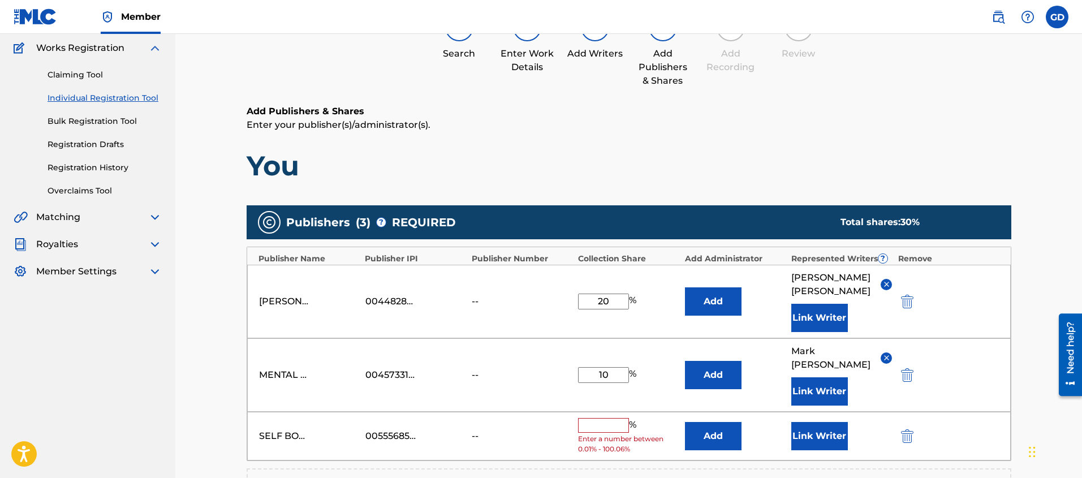
click at [610, 418] on input "text" at bounding box center [603, 425] width 51 height 15
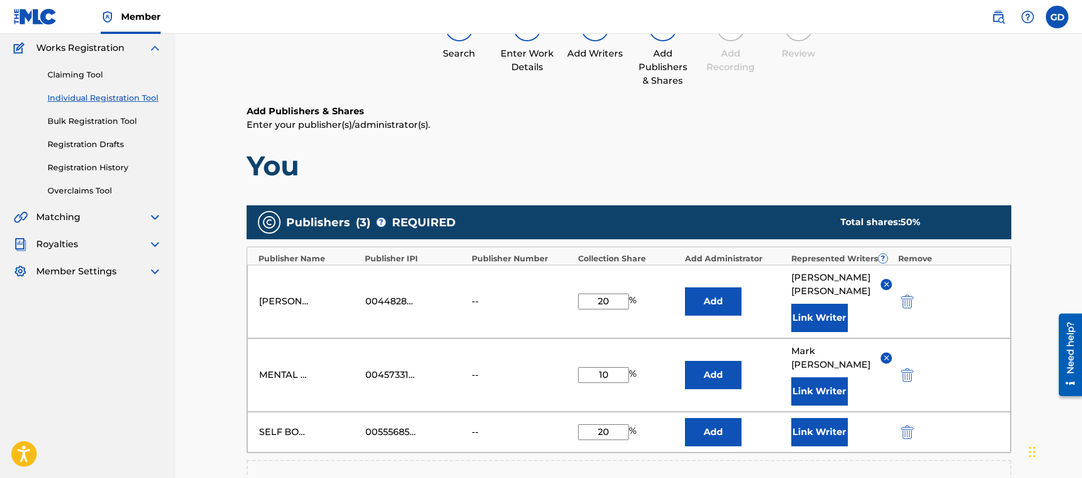
type input "20"
click at [201, 398] on div "Register Work Search Enter Work Details Add Writers Add Publishers & Shares Add…" at bounding box center [628, 307] width 907 height 730
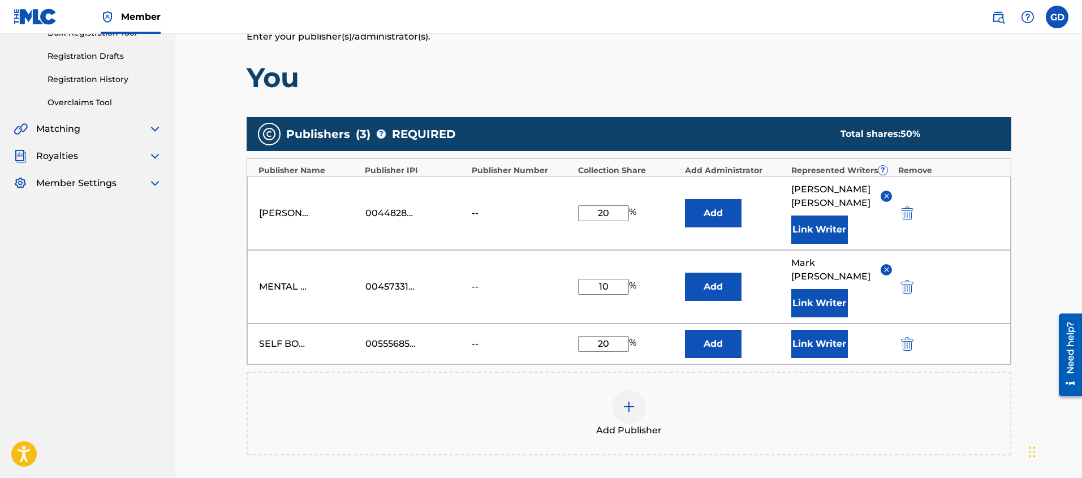
scroll to position [187, 0]
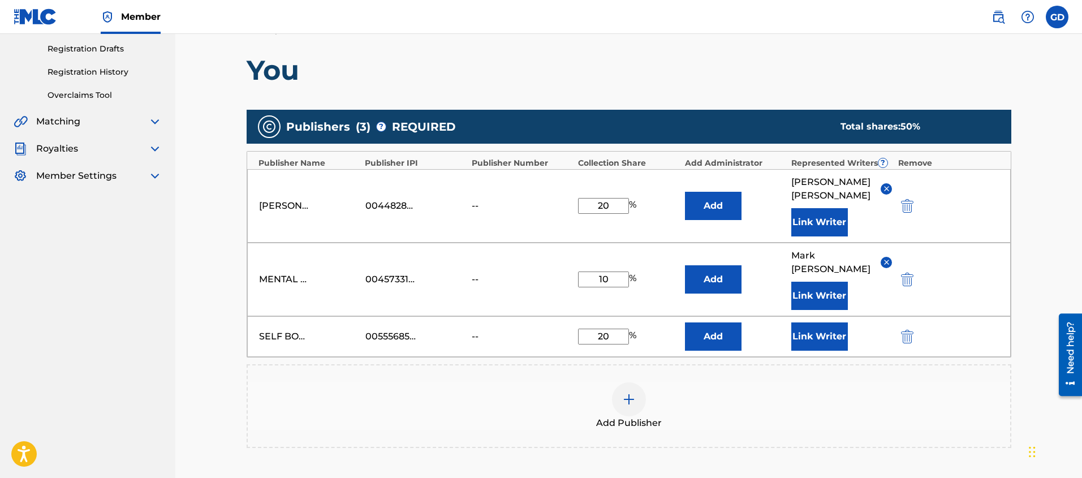
click at [801, 328] on button "Link Writer" at bounding box center [819, 336] width 57 height 28
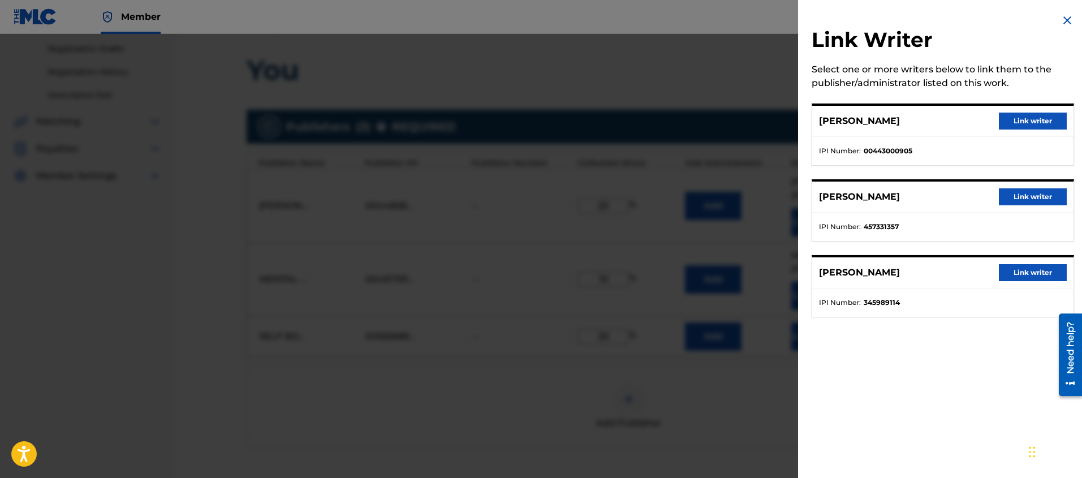
click at [1023, 273] on button "Link writer" at bounding box center [1033, 272] width 68 height 17
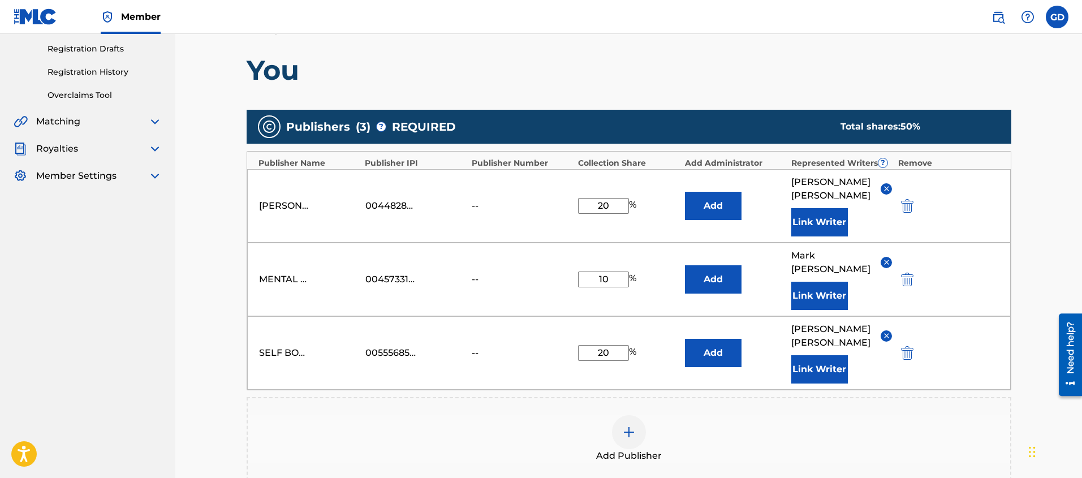
click at [216, 335] on div "Register Work Search Enter Work Details Add Writers Add Publishers & Shares Add…" at bounding box center [628, 228] width 907 height 762
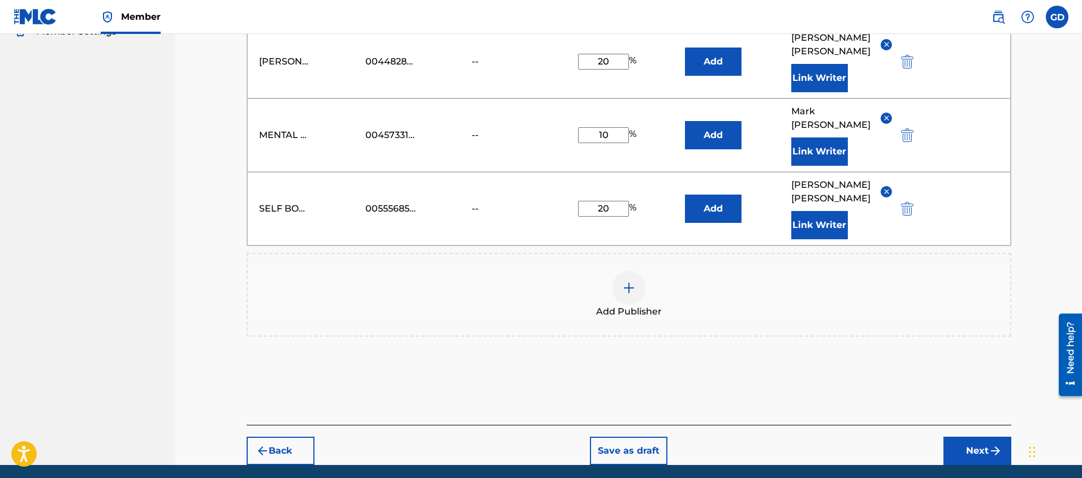
click at [964, 437] on button "Next" at bounding box center [977, 451] width 68 height 28
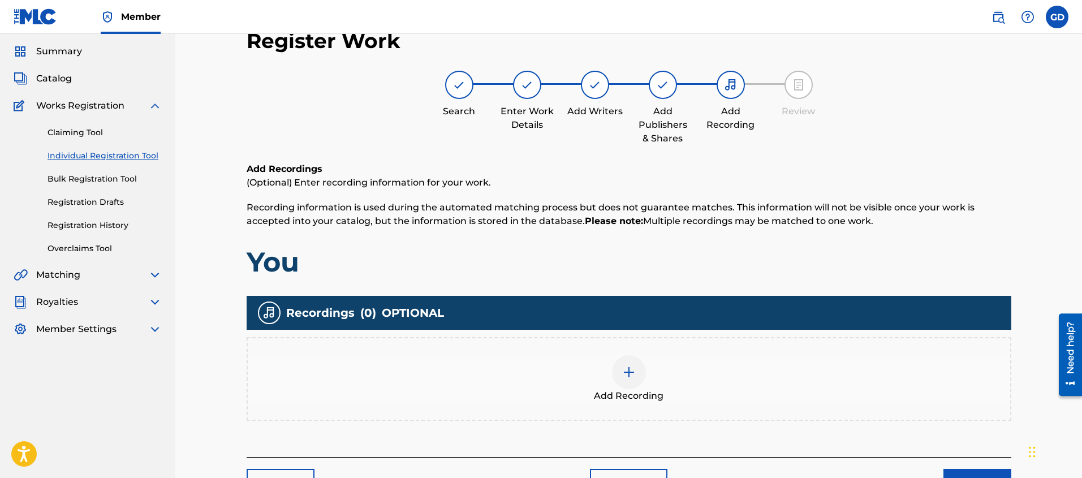
scroll to position [51, 0]
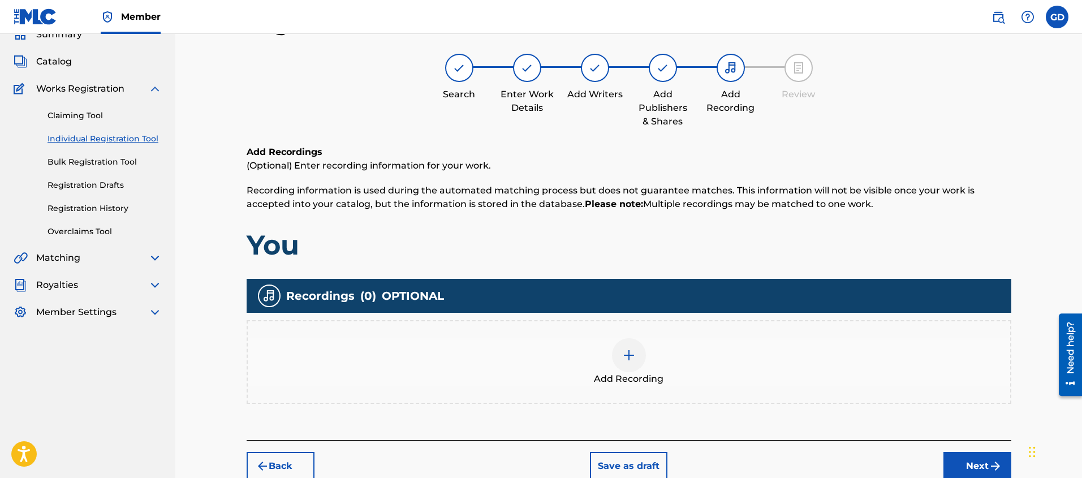
click at [632, 356] on img at bounding box center [629, 355] width 14 height 14
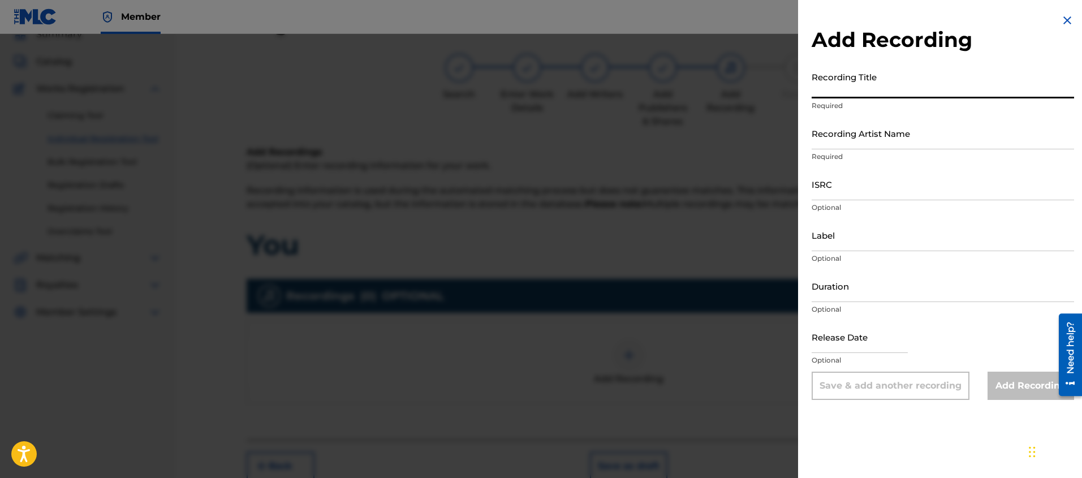
click at [844, 93] on input "Recording Title" at bounding box center [943, 82] width 262 height 32
type input "You"
click at [939, 141] on input "Recording Artist Name" at bounding box center [943, 133] width 262 height 32
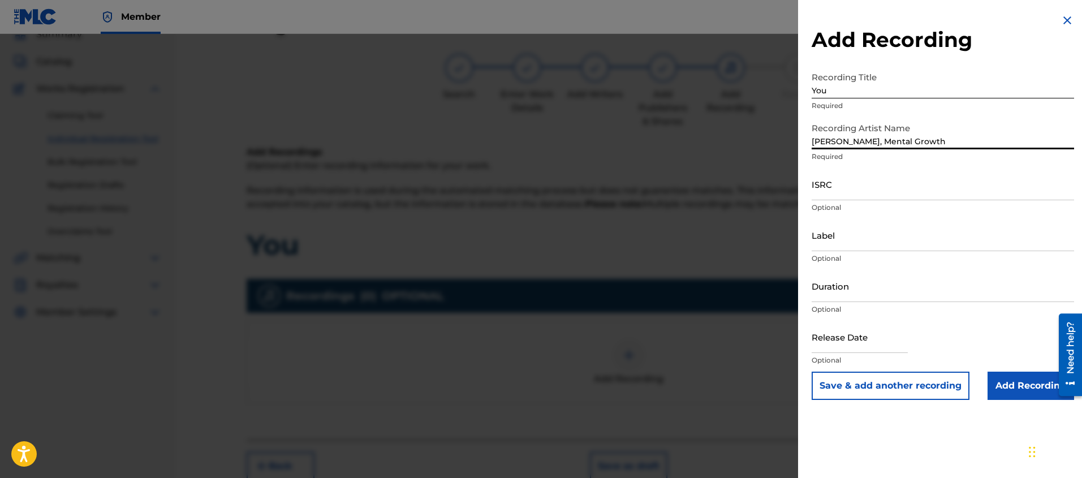
type input "[PERSON_NAME], Mental Growth"
click at [1020, 383] on input "Add Recording" at bounding box center [1031, 386] width 87 height 28
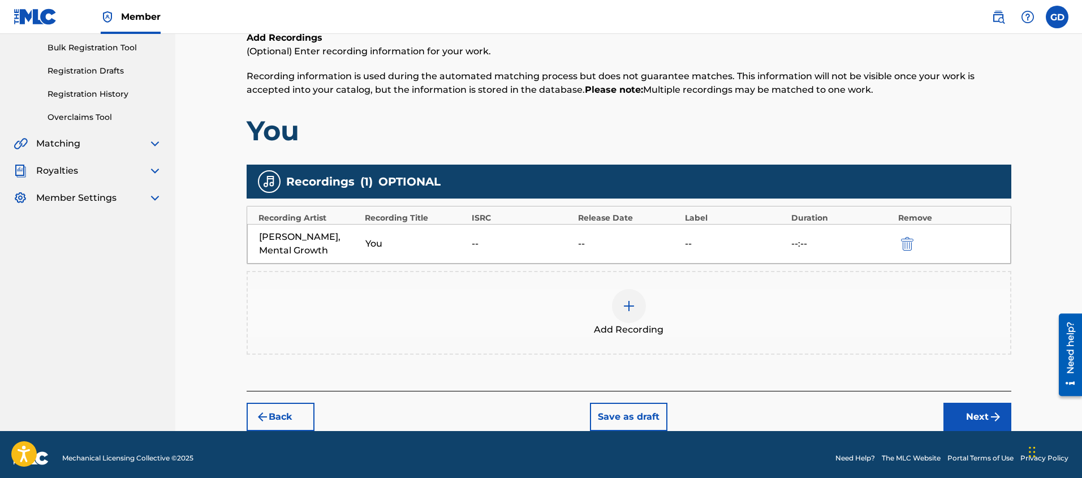
scroll to position [173, 0]
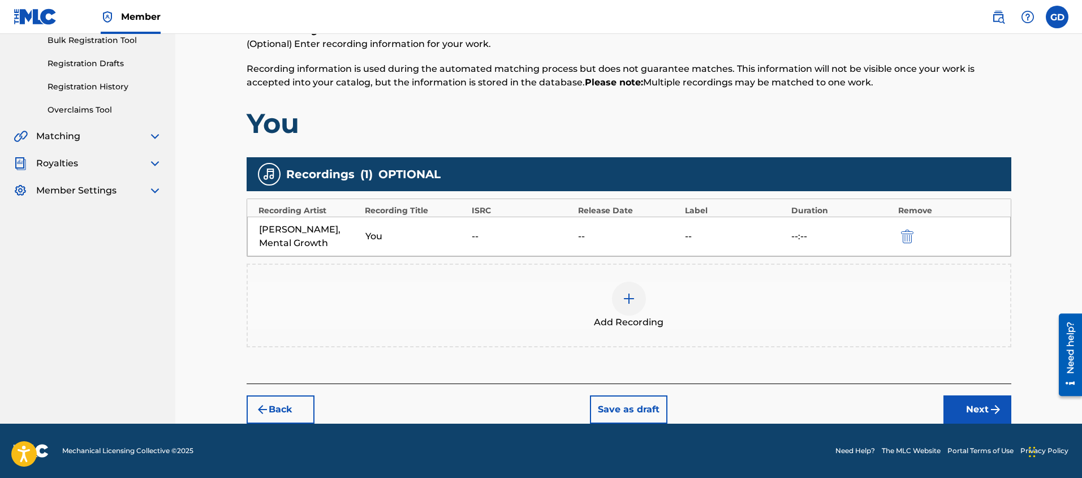
click at [960, 406] on button "Next" at bounding box center [977, 409] width 68 height 28
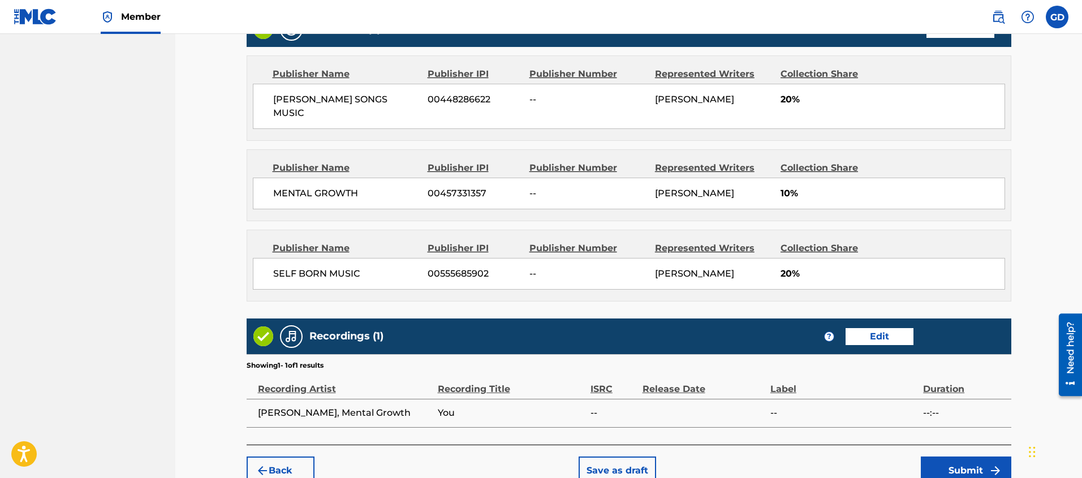
scroll to position [661, 0]
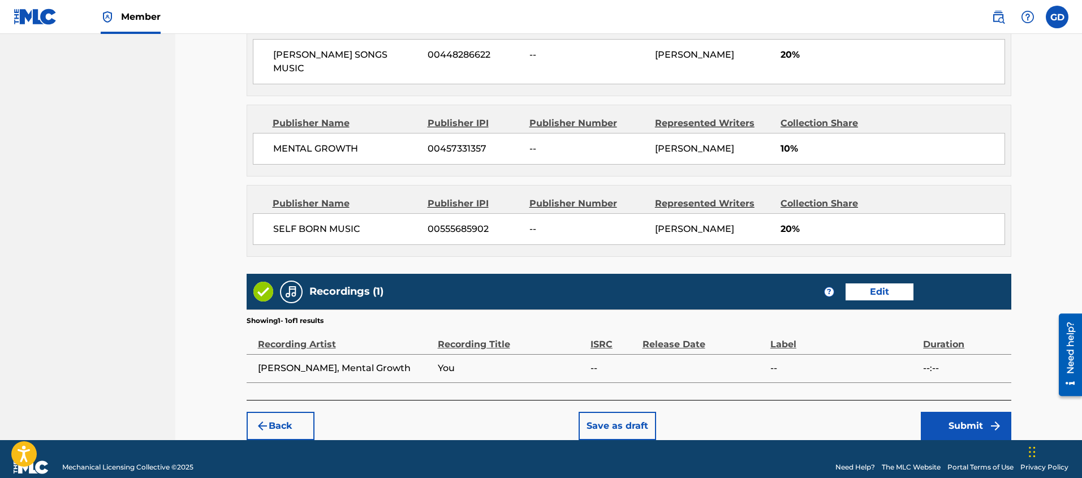
click at [963, 412] on button "Submit" at bounding box center [966, 426] width 90 height 28
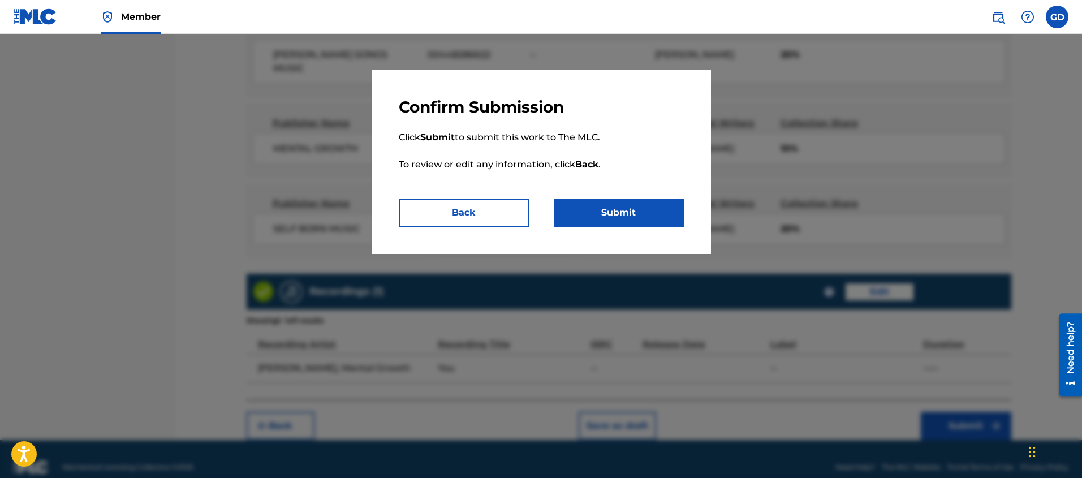
click at [598, 226] on button "Submit" at bounding box center [619, 213] width 130 height 28
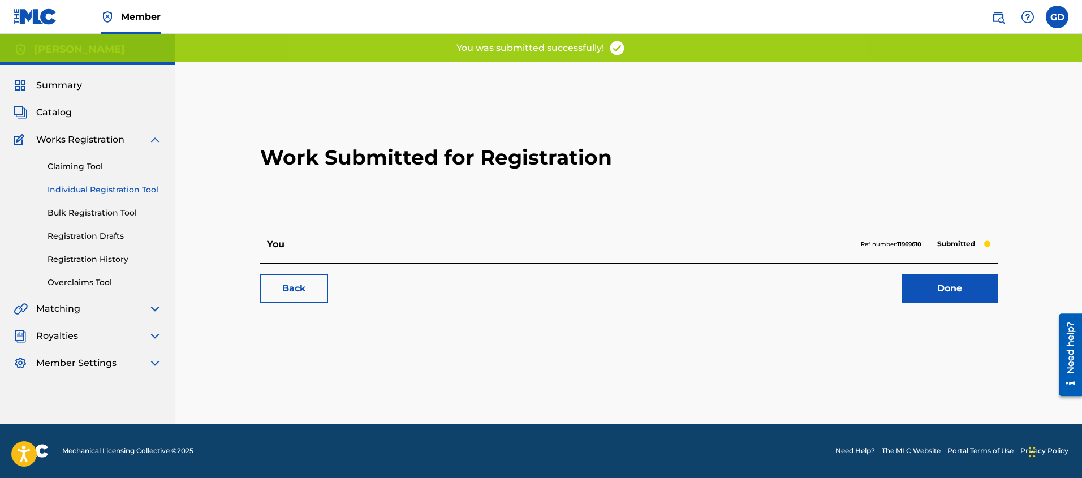
click at [941, 285] on link "Done" at bounding box center [950, 288] width 96 height 28
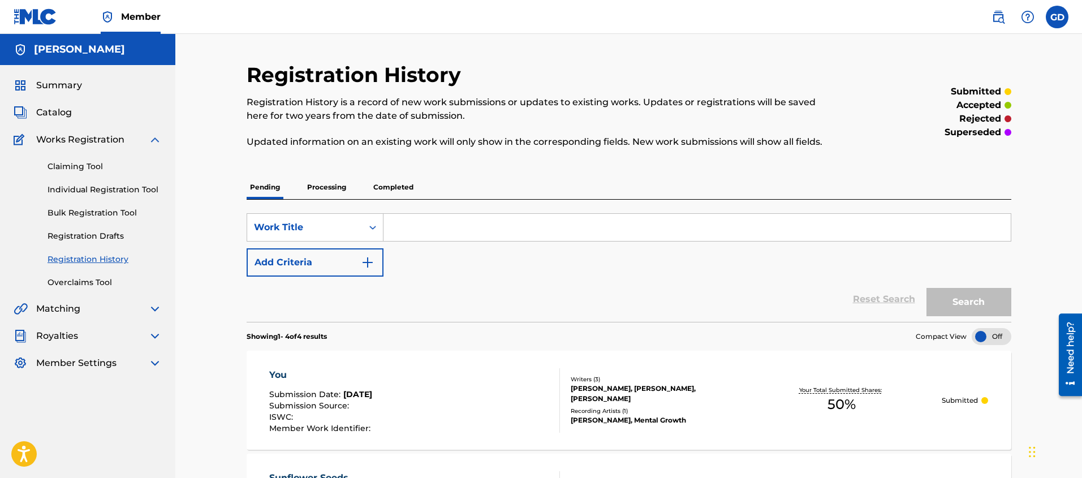
click at [87, 165] on link "Claiming Tool" at bounding box center [105, 167] width 114 height 12
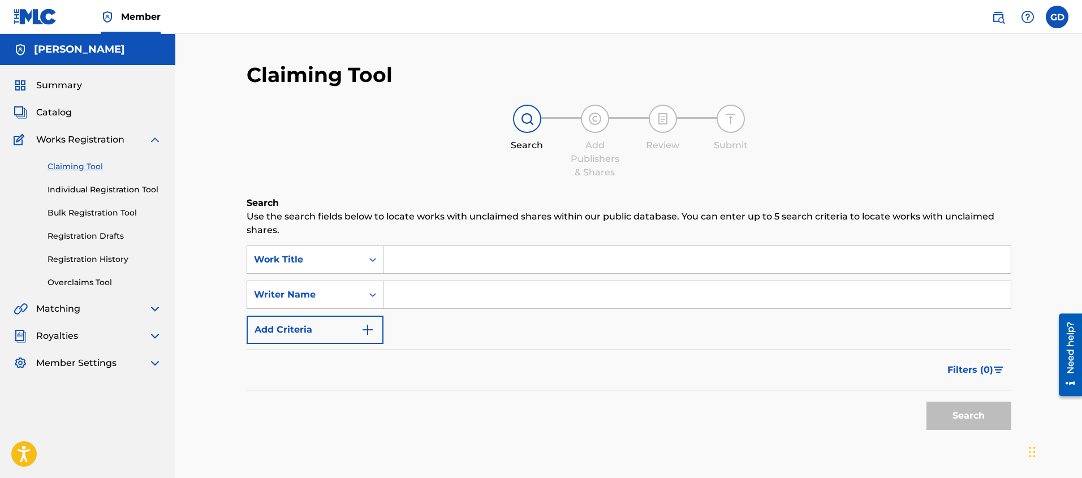
click at [428, 262] on input "Search Form" at bounding box center [696, 259] width 627 height 27
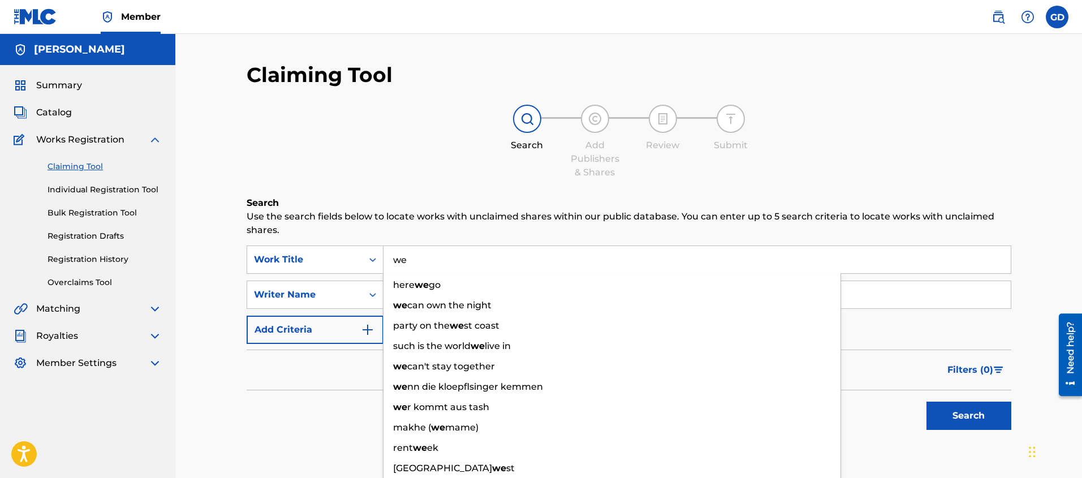
type input "w"
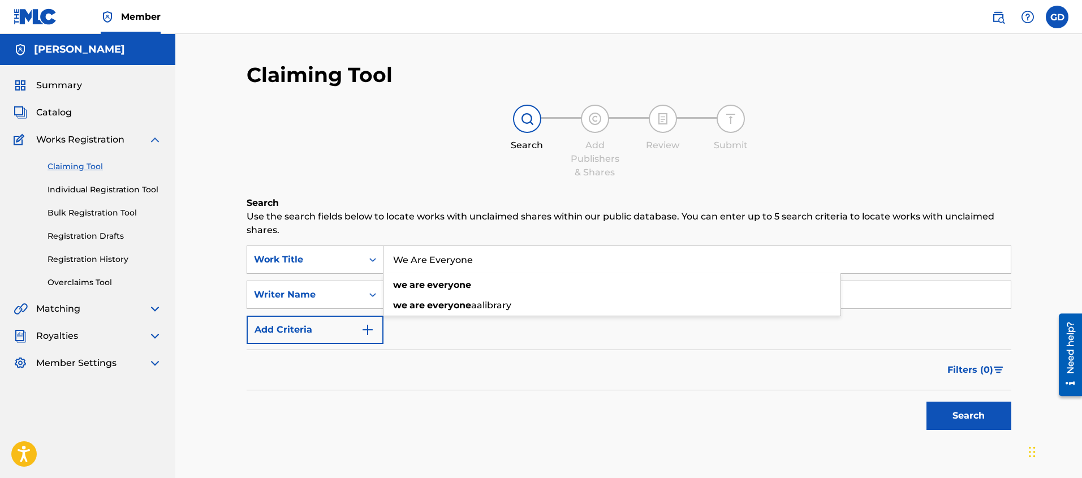
type input "We Are Everyone"
click at [429, 351] on div "Filters ( 0 )" at bounding box center [629, 370] width 765 height 41
click at [418, 298] on input "Search Form" at bounding box center [696, 294] width 627 height 27
type input "Big Brooklyn Red"
click at [588, 386] on div "Filters ( 0 )" at bounding box center [629, 370] width 765 height 41
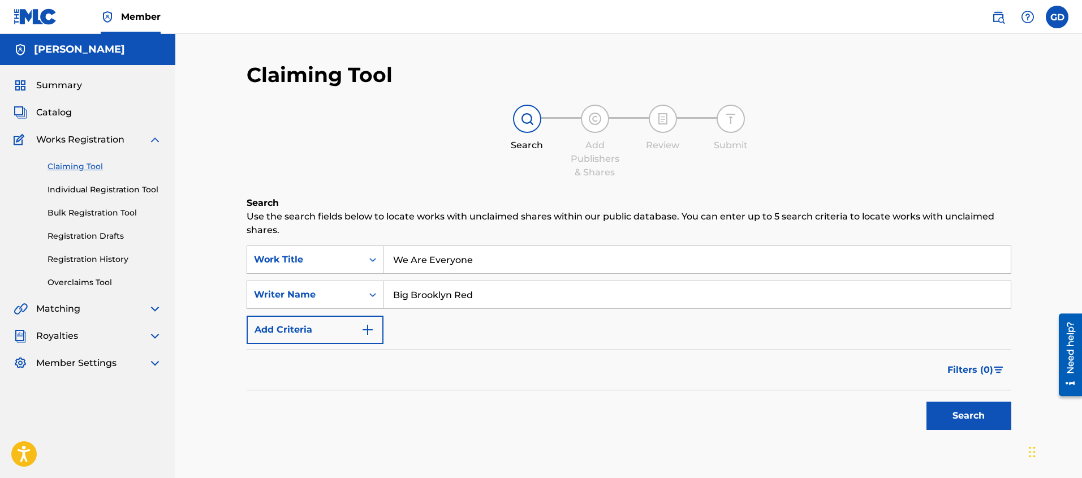
click at [980, 417] on button "Search" at bounding box center [968, 416] width 85 height 28
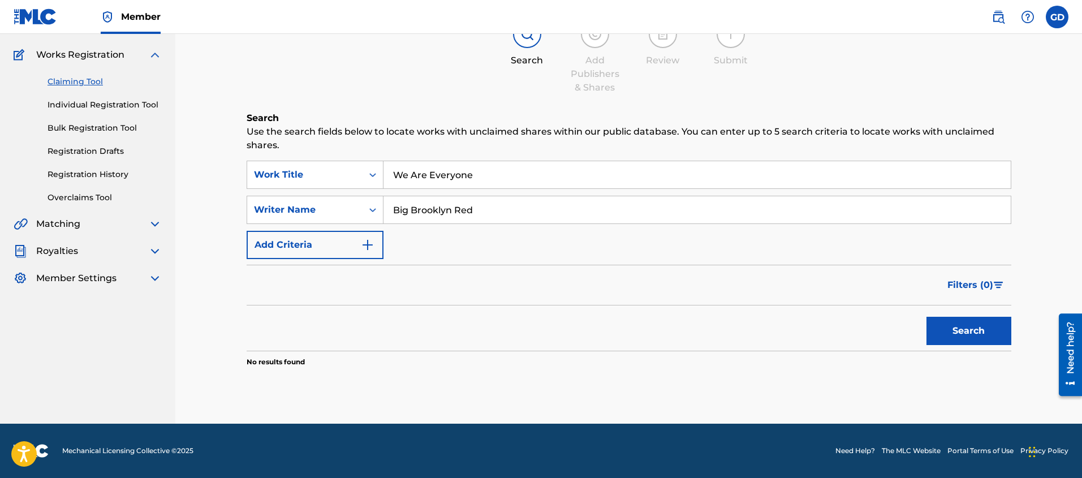
scroll to position [40, 0]
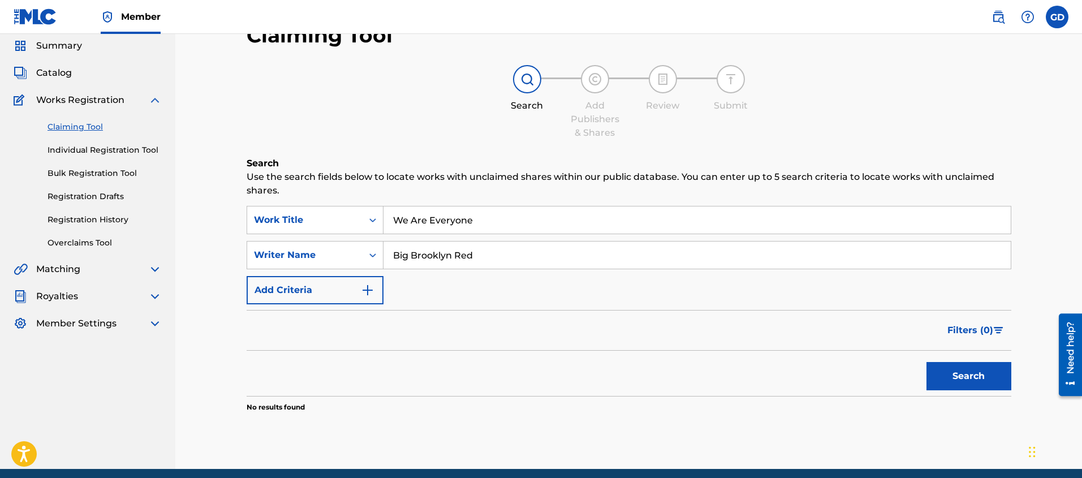
click at [76, 146] on link "Individual Registration Tool" at bounding box center [105, 150] width 114 height 12
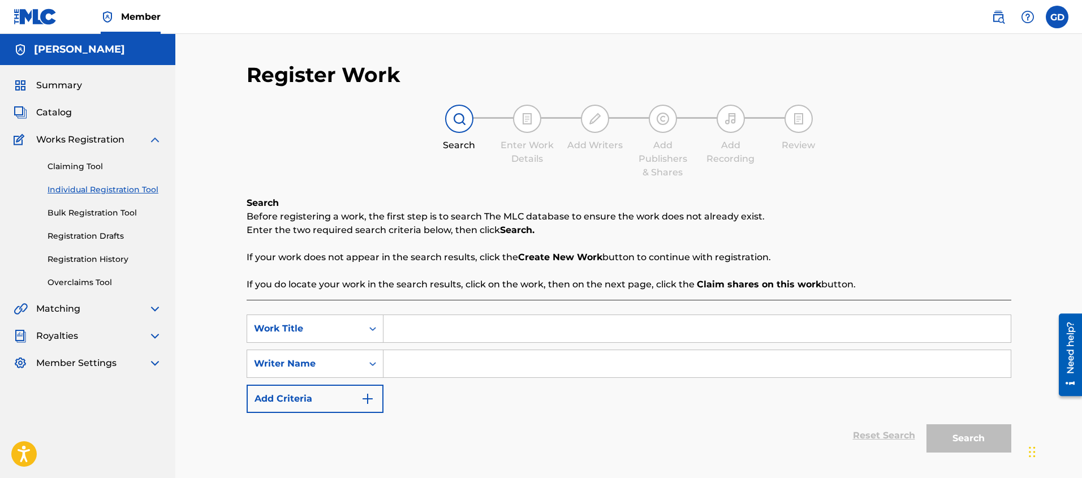
click at [403, 327] on input "Search Form" at bounding box center [696, 328] width 627 height 27
click at [402, 332] on input "Search Form" at bounding box center [696, 328] width 627 height 27
type input "We Are Everyone"
click at [430, 380] on div "SearchWithCriteria876e9ee9-2fcd-47ef-b3c0-084d2731564a Work Title We Are Everyo…" at bounding box center [629, 363] width 765 height 98
click at [433, 370] on input "Search Form" at bounding box center [696, 363] width 627 height 27
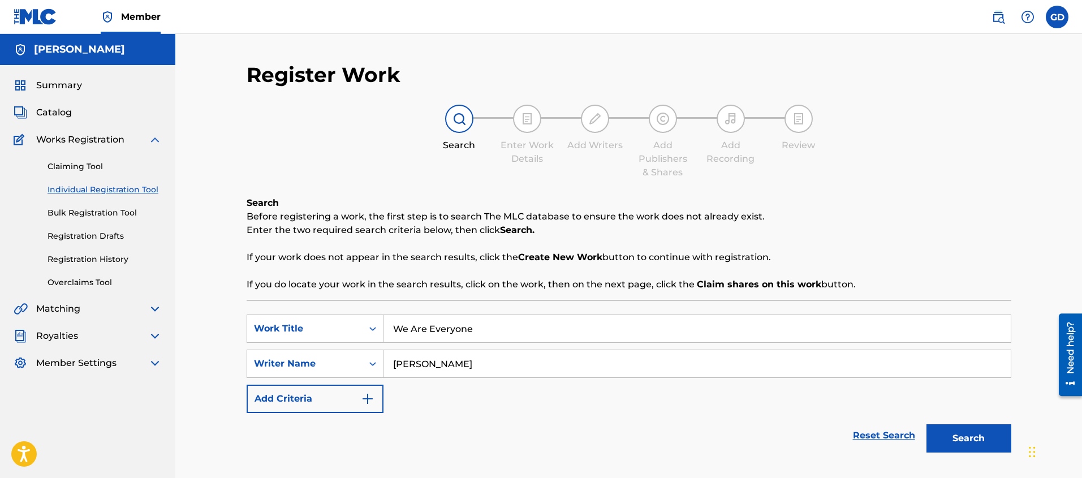
type input "[PERSON_NAME]"
click at [952, 443] on button "Search" at bounding box center [968, 438] width 85 height 28
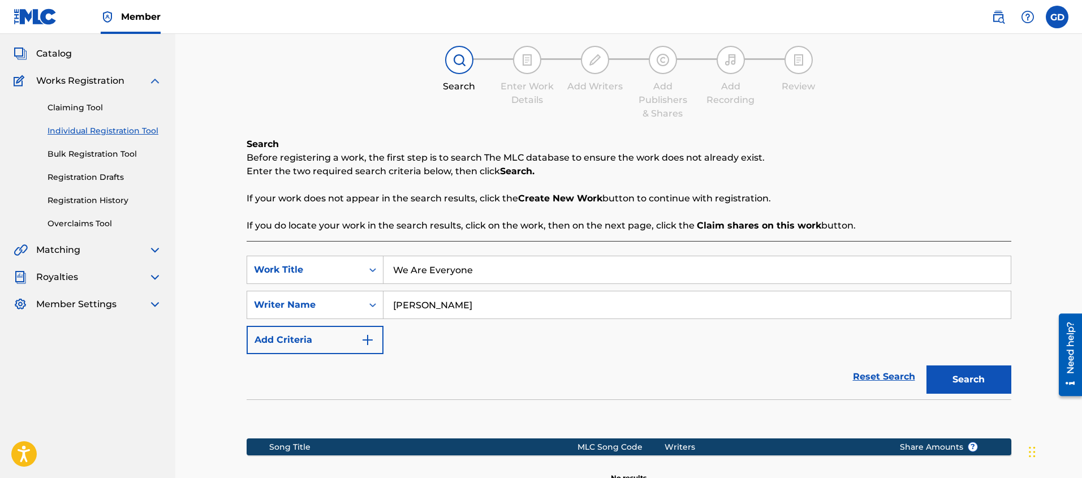
scroll to position [204, 0]
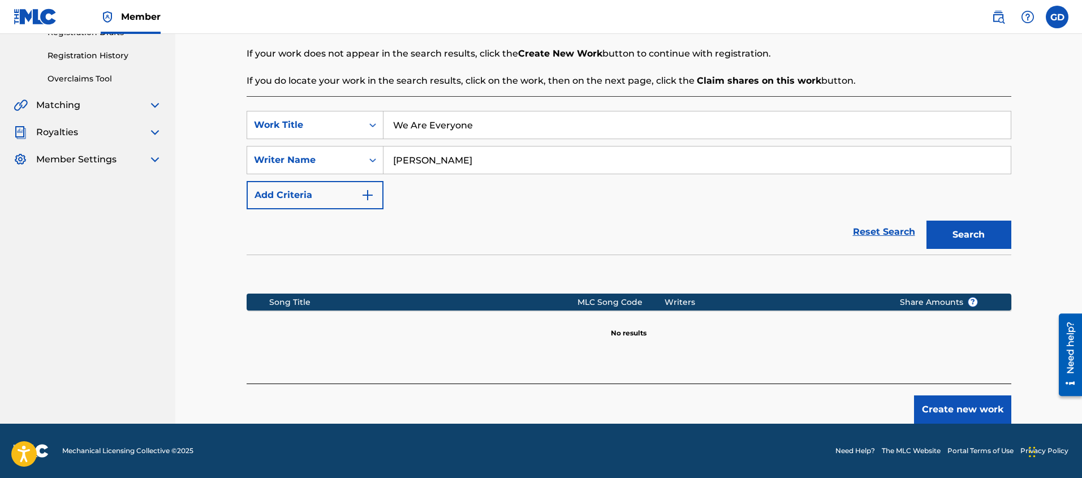
click at [969, 409] on button "Create new work" at bounding box center [962, 409] width 97 height 28
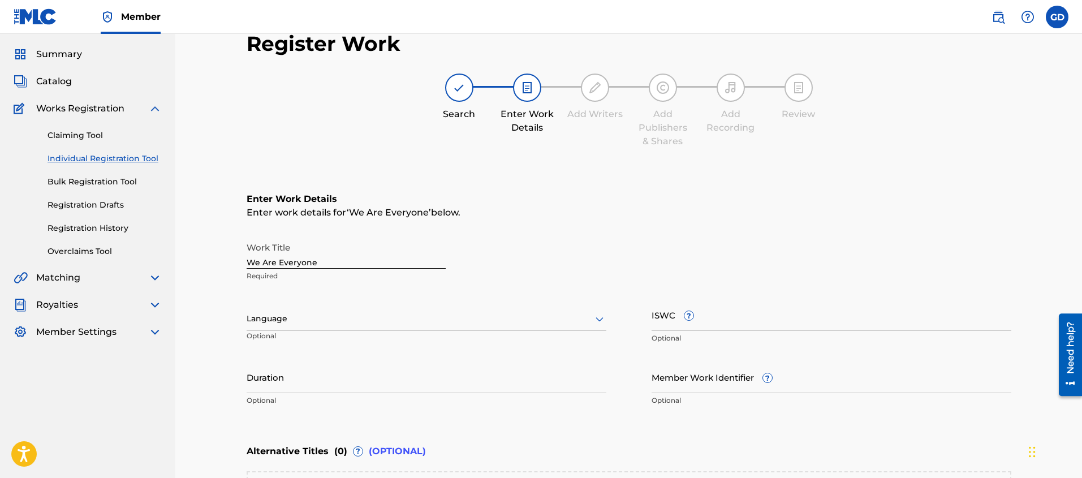
click at [257, 331] on div "Language" at bounding box center [427, 319] width 360 height 24
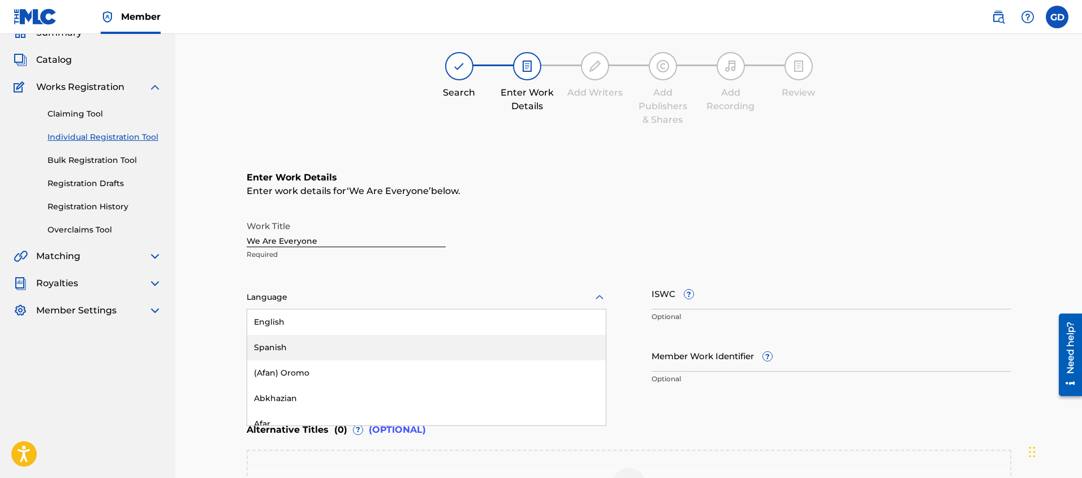
scroll to position [54, 0]
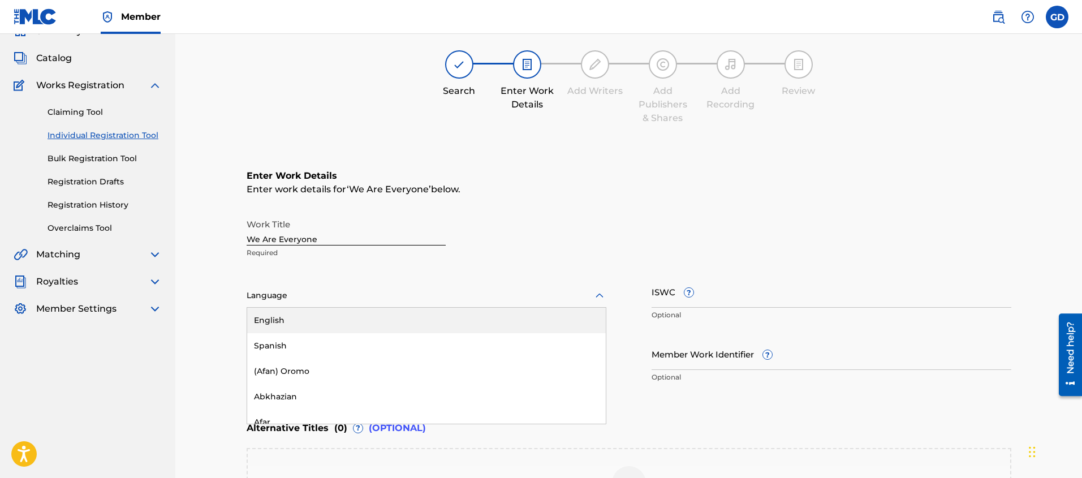
click at [272, 321] on div "English" at bounding box center [426, 320] width 359 height 25
click at [210, 318] on div "Register Work Search Enter Work Details Add Writers Add Publishers & Shares Add…" at bounding box center [628, 290] width 907 height 620
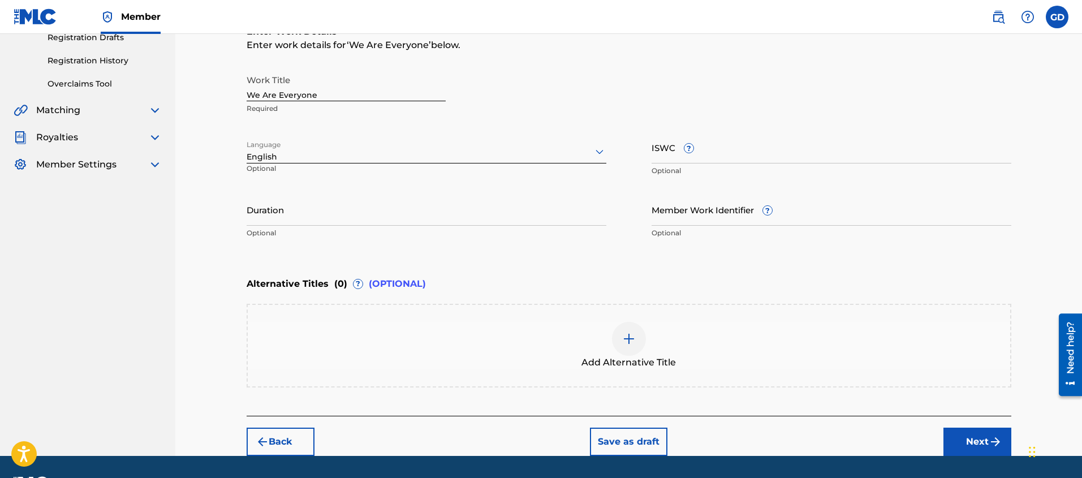
scroll to position [205, 0]
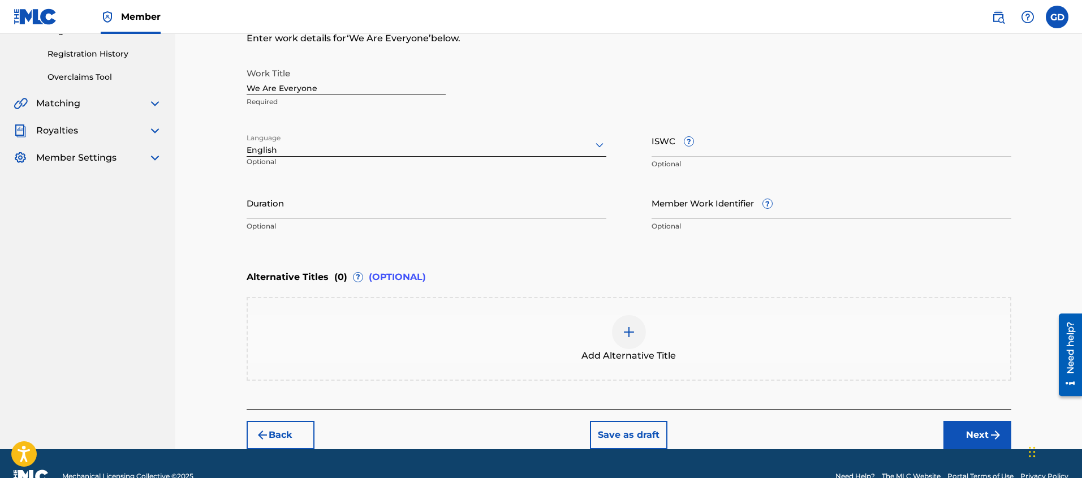
click at [989, 435] on img "submit" at bounding box center [996, 435] width 14 height 14
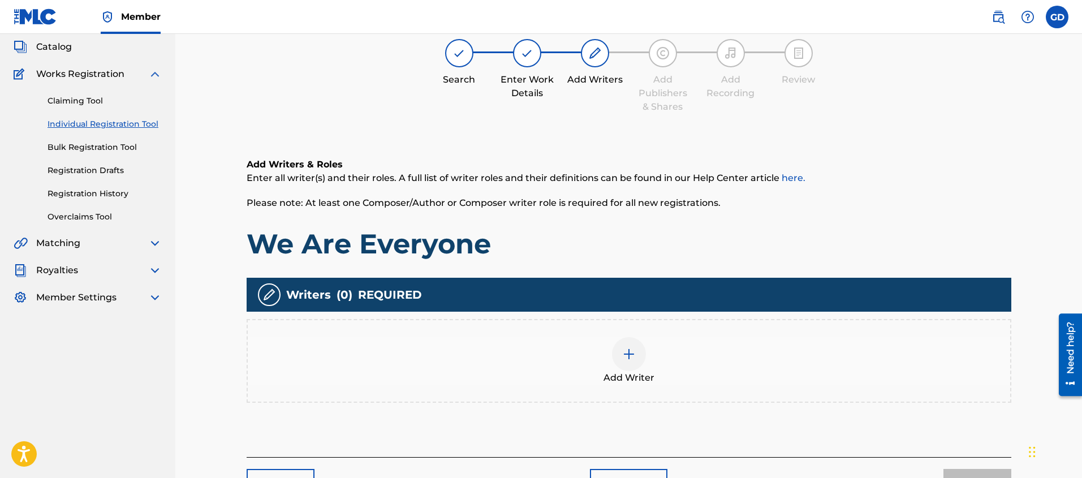
scroll to position [59, 0]
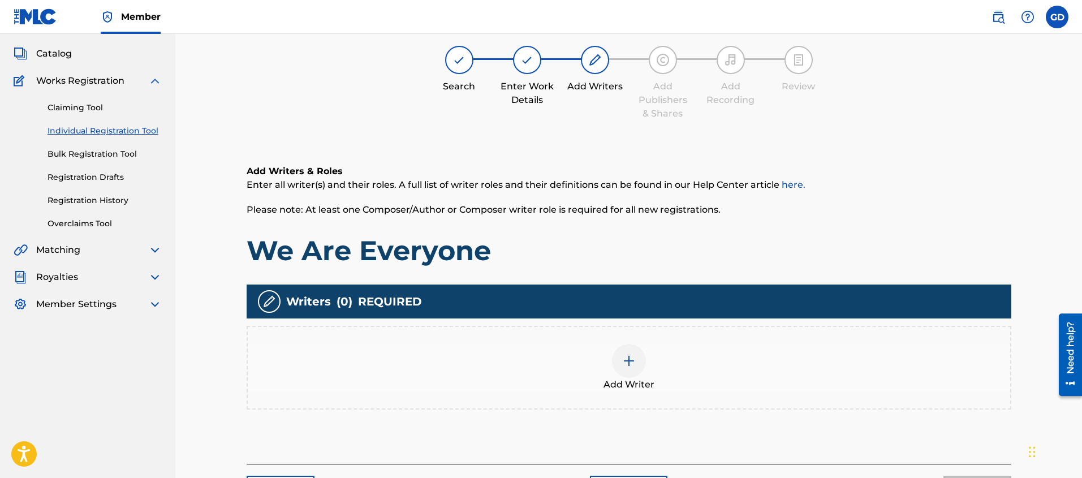
click at [630, 363] on img at bounding box center [629, 361] width 14 height 14
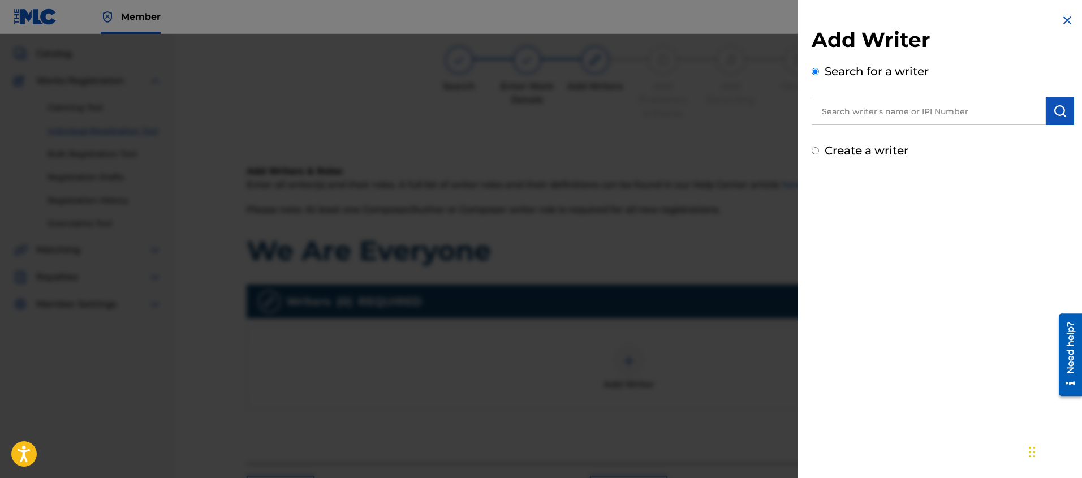
click at [895, 119] on input "text" at bounding box center [929, 111] width 234 height 28
paste input "[PERSON_NAME] [PERSON_NAME]"
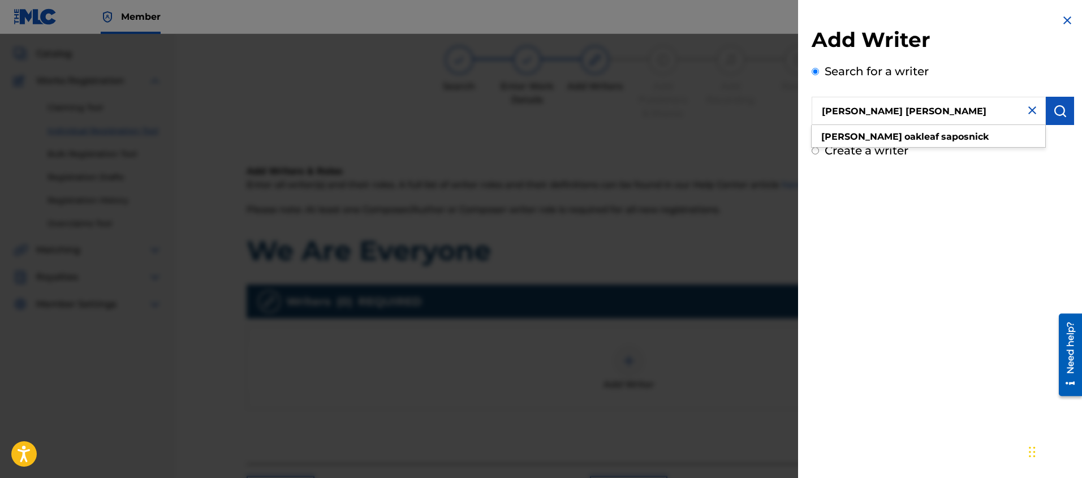
type input "[PERSON_NAME] [PERSON_NAME]"
click at [1053, 111] on img "submit" at bounding box center [1060, 111] width 14 height 14
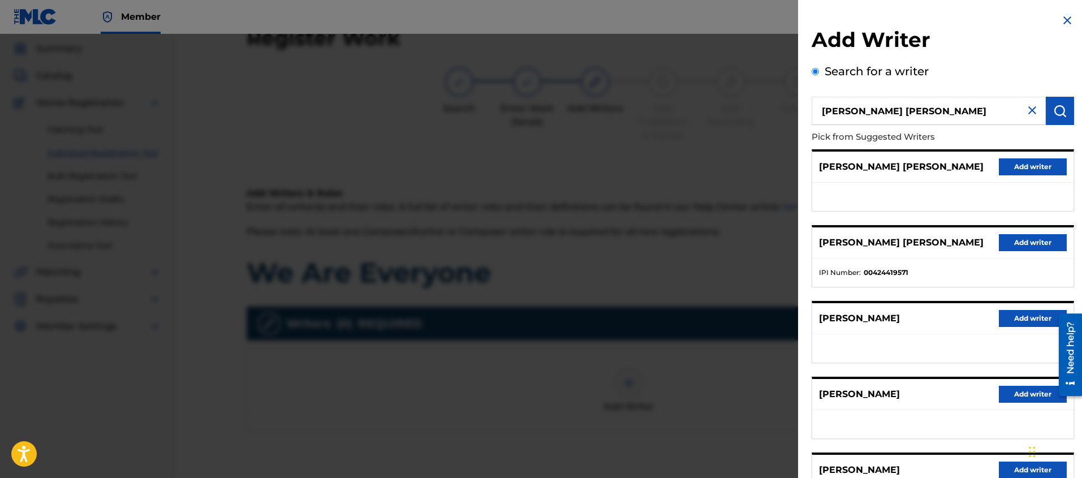
scroll to position [29, 0]
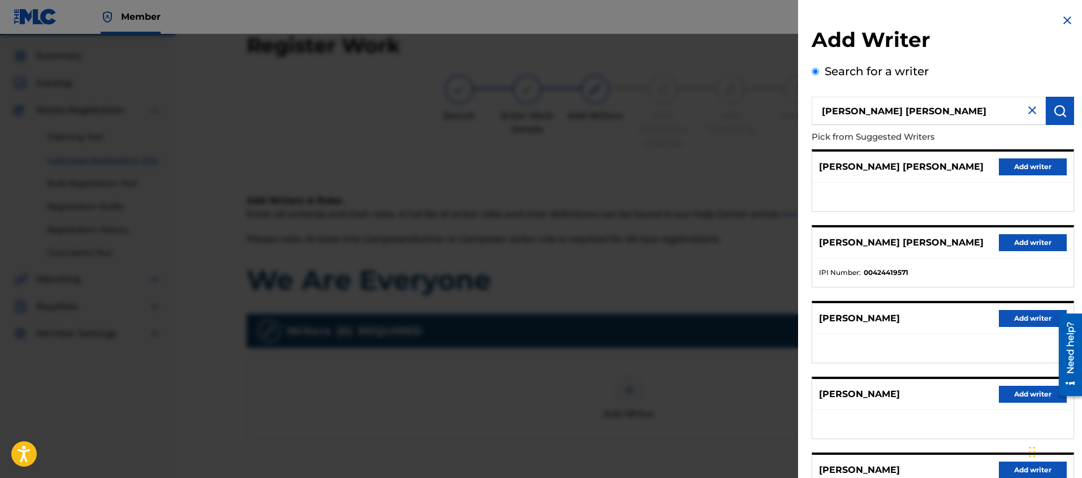
click at [1015, 242] on button "Add writer" at bounding box center [1033, 242] width 68 height 17
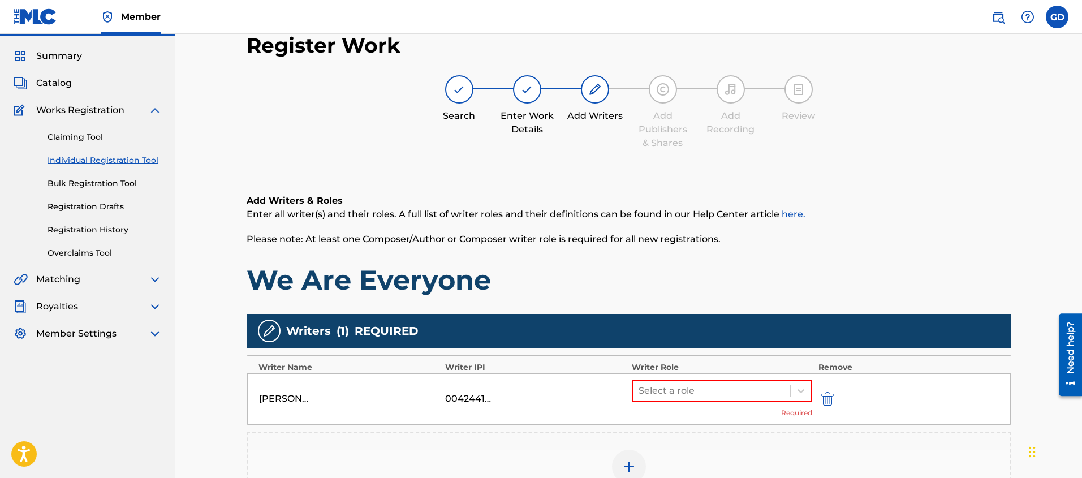
scroll to position [44, 0]
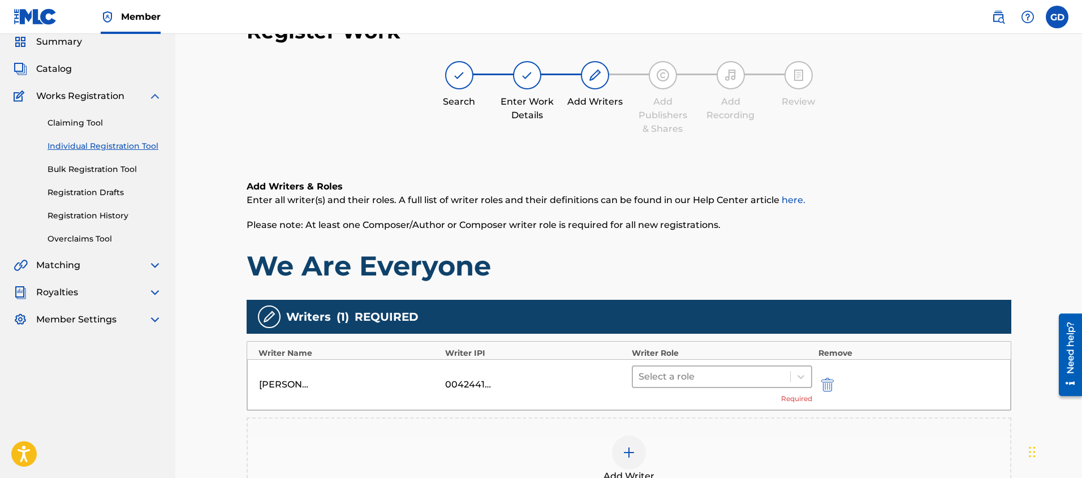
click at [721, 373] on div at bounding box center [712, 377] width 146 height 16
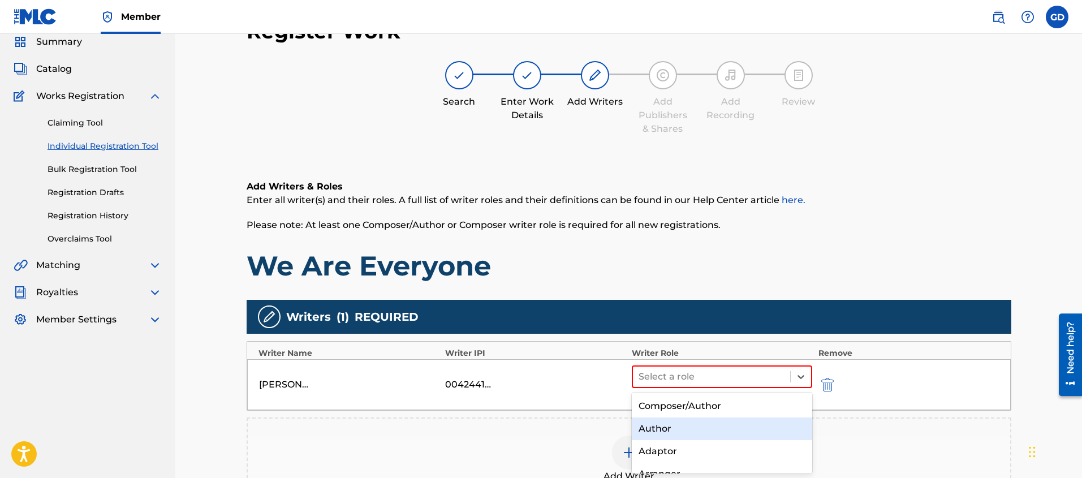
click at [662, 424] on div "Author" at bounding box center [722, 428] width 181 height 23
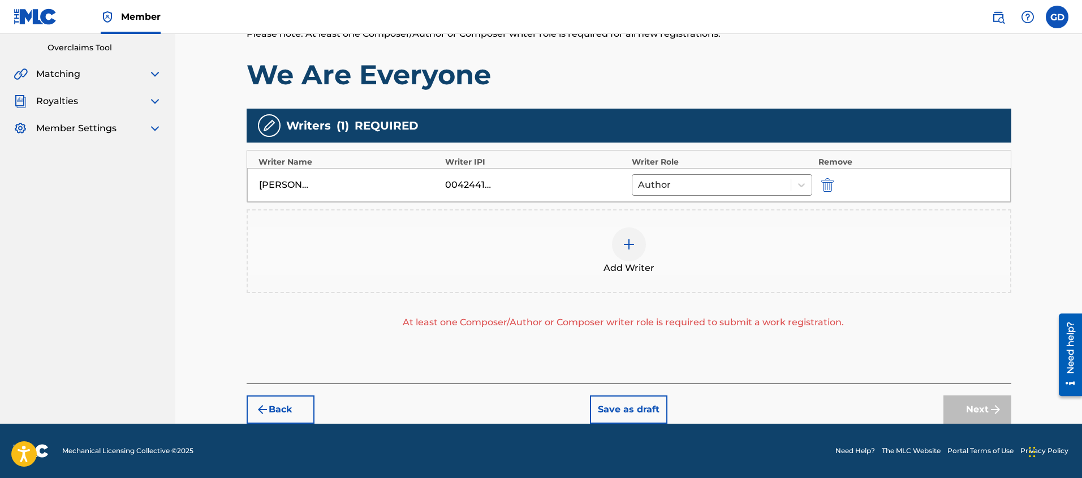
scroll to position [140, 0]
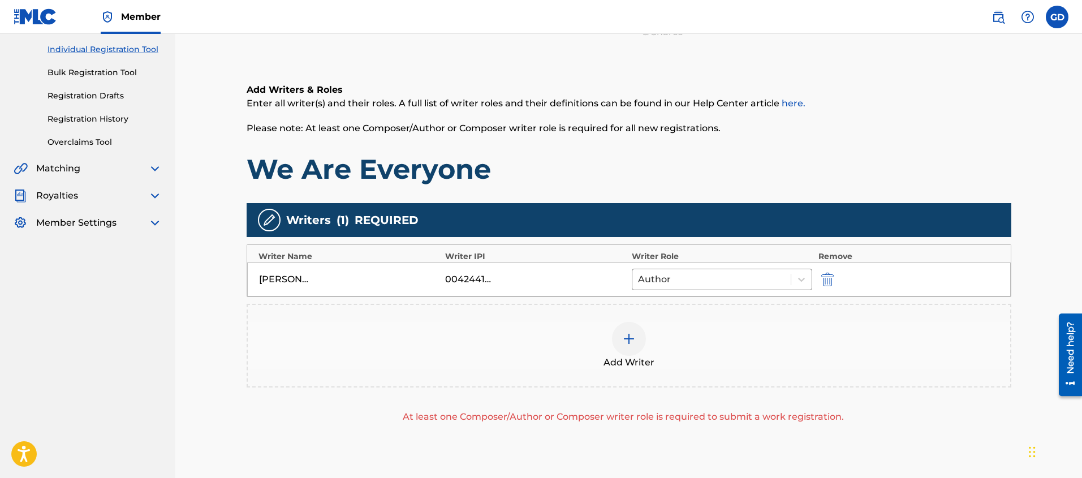
click at [632, 342] on img at bounding box center [629, 339] width 14 height 14
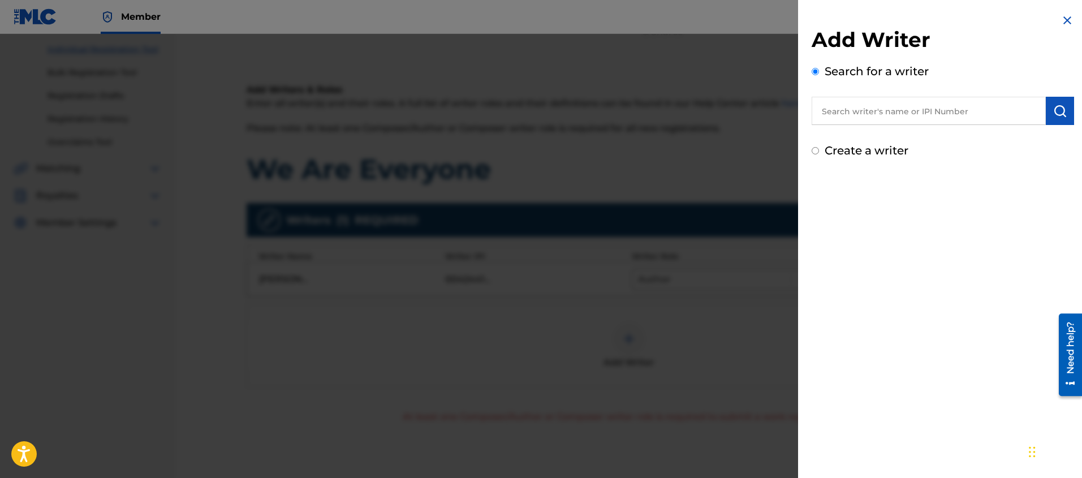
click at [845, 112] on input "text" at bounding box center [929, 111] width 234 height 28
click at [1059, 107] on img "submit" at bounding box center [1060, 111] width 14 height 14
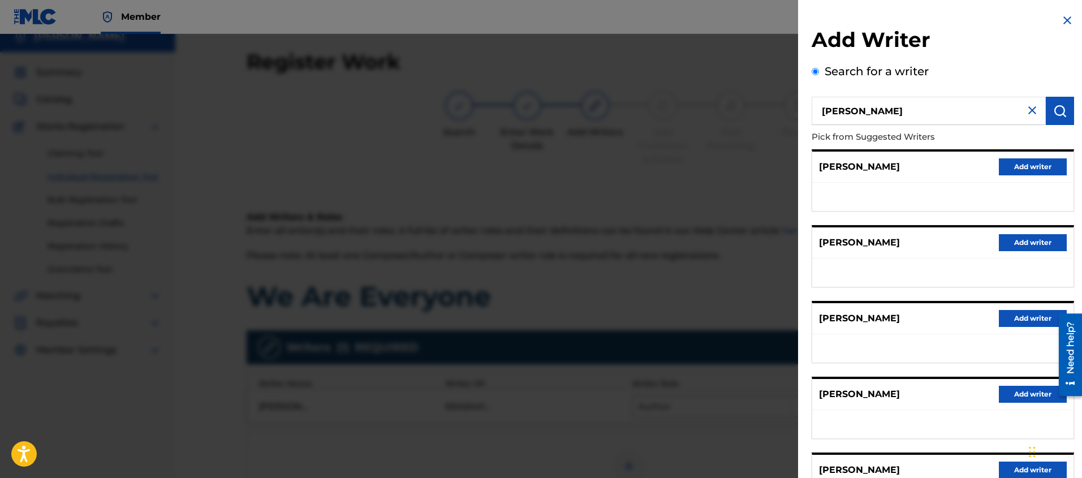
scroll to position [0, 0]
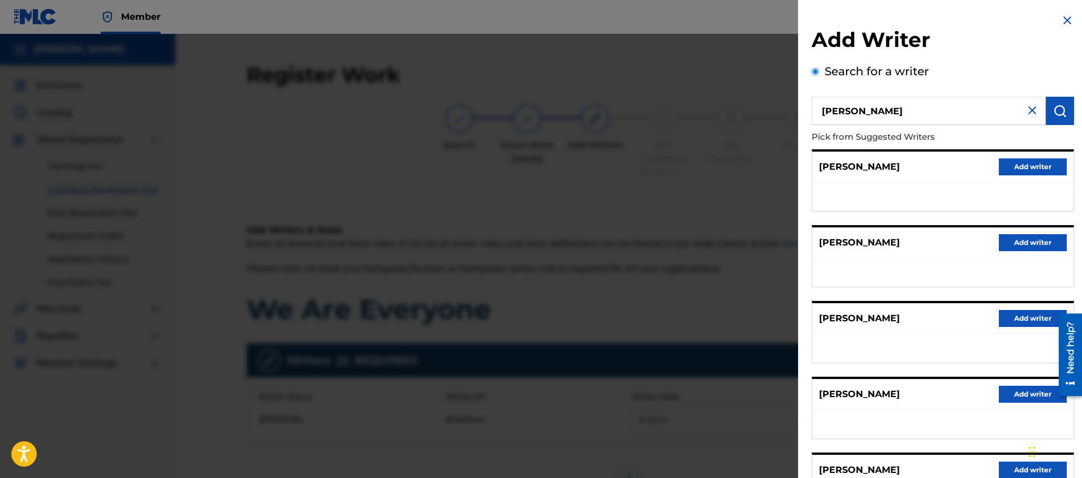
click at [865, 116] on input "[PERSON_NAME]" at bounding box center [929, 111] width 234 height 28
paste input "345989114"
type input "345989114"
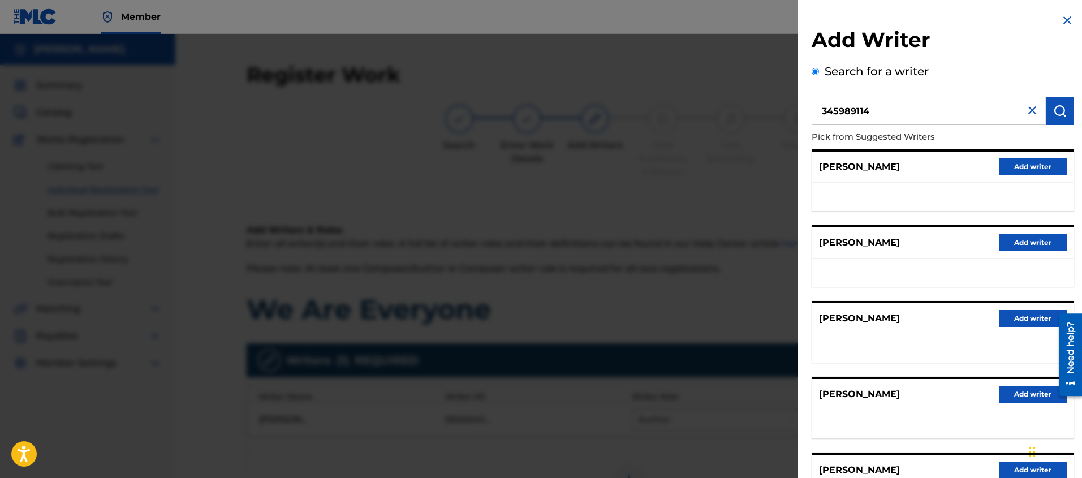
click at [1053, 111] on img "submit" at bounding box center [1060, 111] width 14 height 14
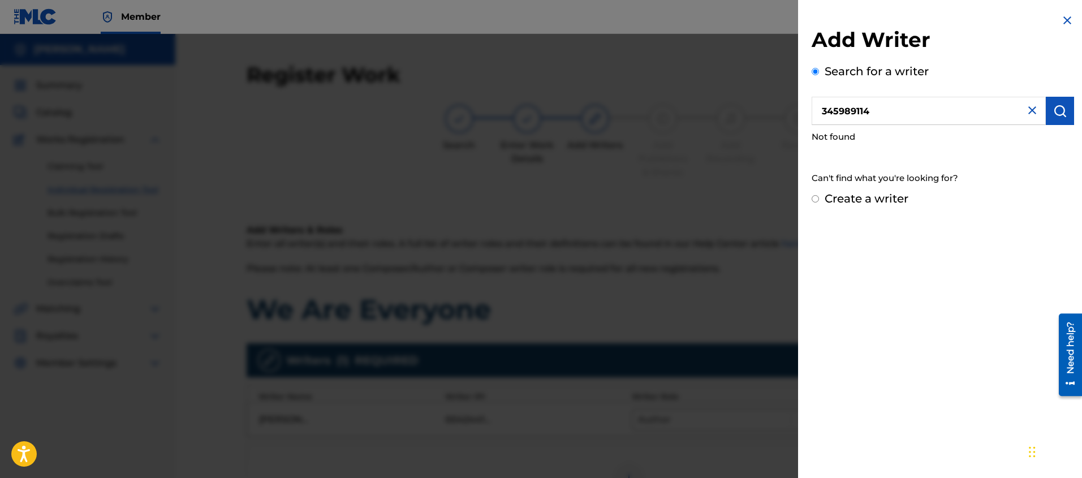
click at [815, 200] on input "Create a writer" at bounding box center [815, 198] width 7 height 7
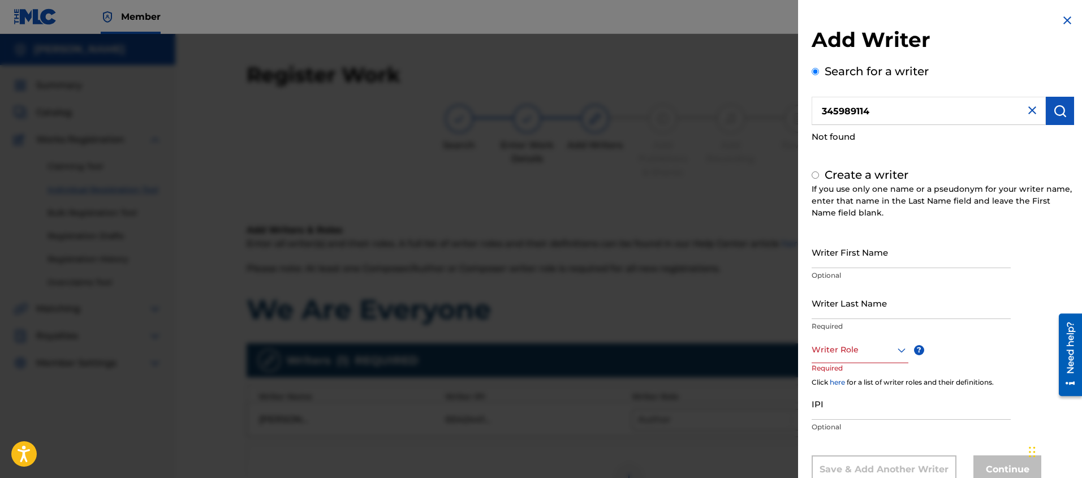
radio input "false"
radio input "true"
click at [825, 415] on input "IPI" at bounding box center [911, 403] width 199 height 32
paste input "345989114"
type input "345989114"
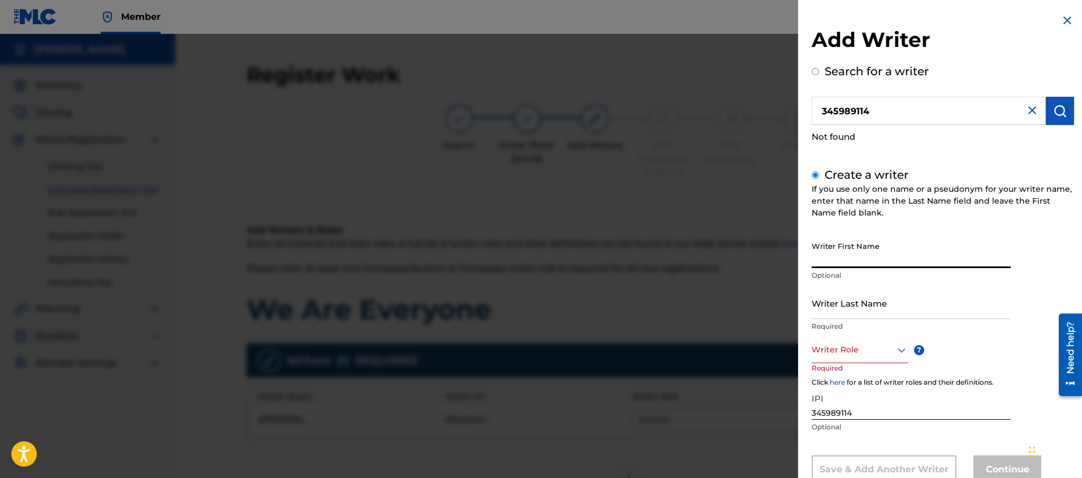
click at [829, 257] on input "Writer First Name" at bounding box center [911, 252] width 199 height 32
type input "[PERSON_NAME]"
click at [833, 367] on p "Required" at bounding box center [833, 375] width 43 height 25
click at [833, 360] on div "Composer/Author, 1 of 8. 8 results available. Use Up and Down to choose options…" at bounding box center [860, 350] width 97 height 25
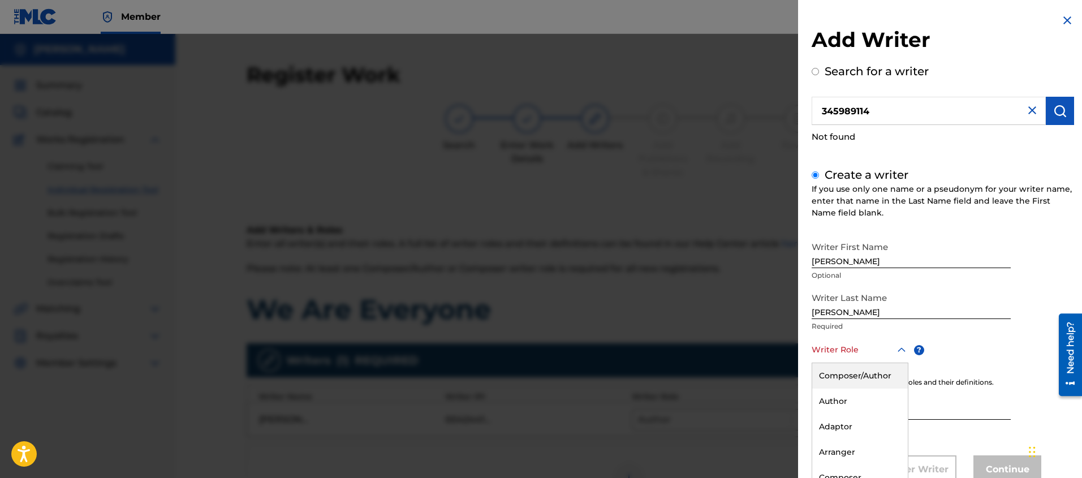
scroll to position [36, 0]
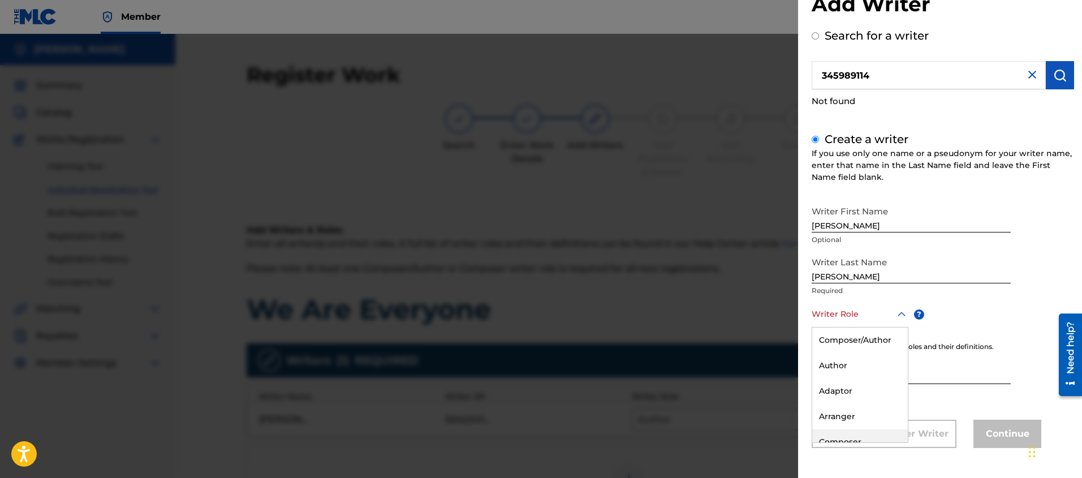
click at [842, 437] on div "Composer" at bounding box center [860, 441] width 96 height 25
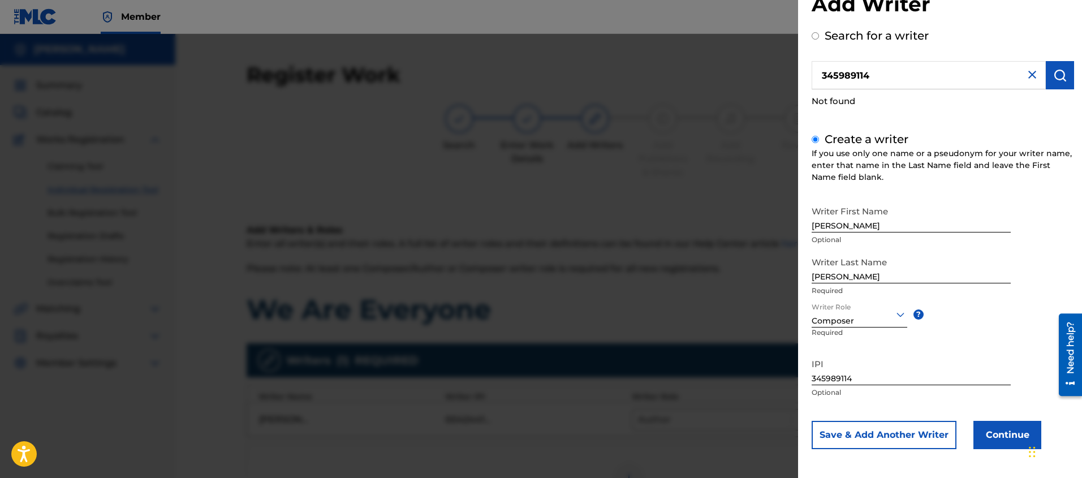
scroll to position [37, 0]
click at [1003, 431] on button "Continue" at bounding box center [1007, 434] width 68 height 28
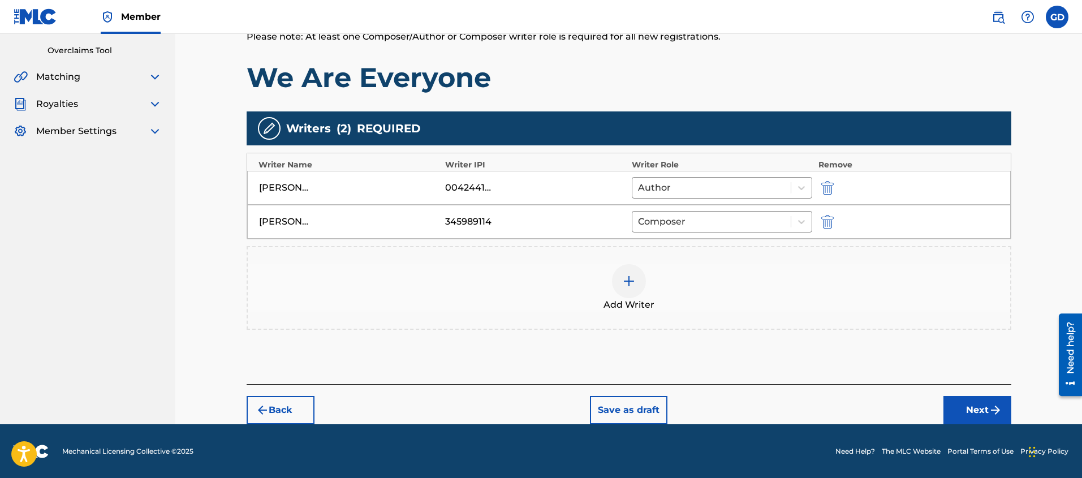
click at [972, 409] on button "Next" at bounding box center [977, 410] width 68 height 28
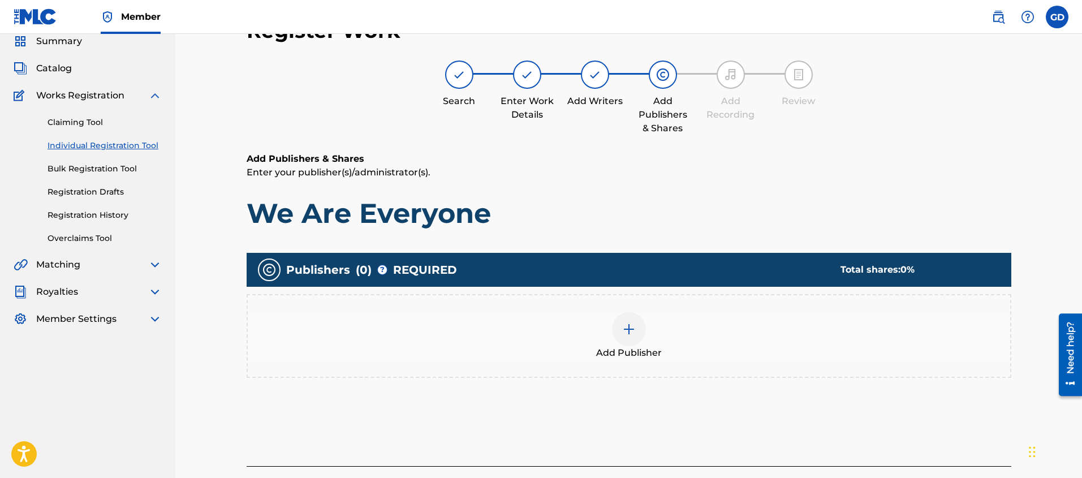
scroll to position [51, 0]
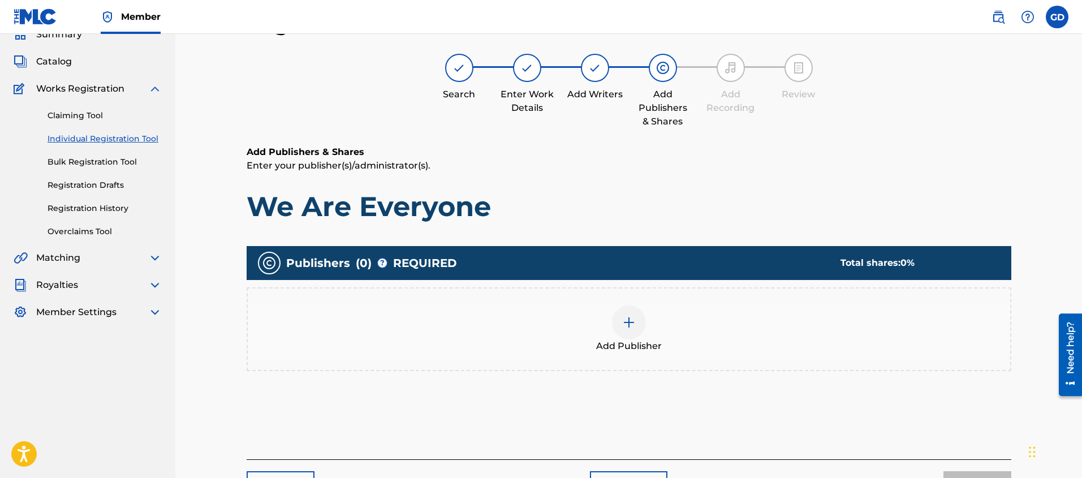
click at [630, 330] on div at bounding box center [629, 322] width 34 height 34
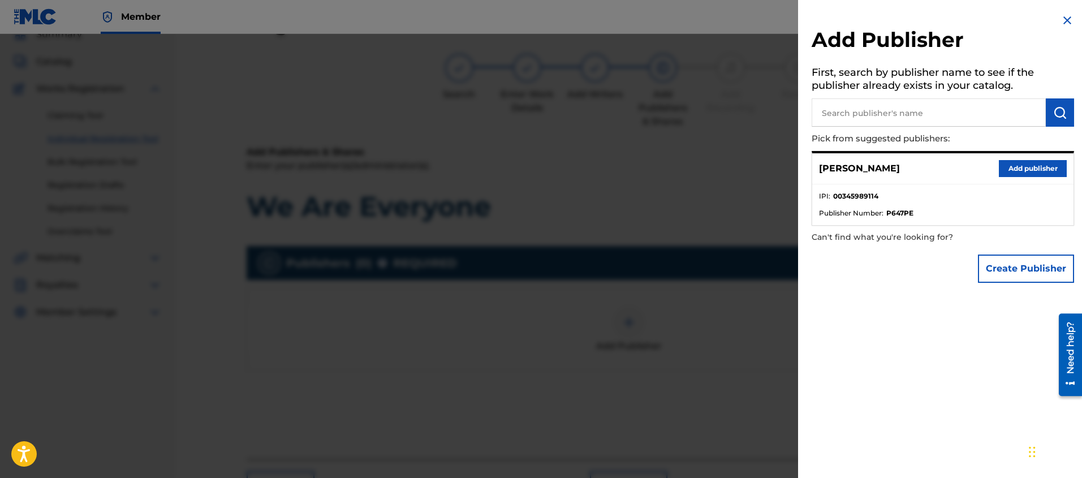
click at [834, 120] on input "text" at bounding box center [929, 112] width 234 height 28
click at [834, 119] on input "text" at bounding box center [929, 112] width 234 height 28
click at [995, 262] on button "Create Publisher" at bounding box center [1026, 269] width 96 height 28
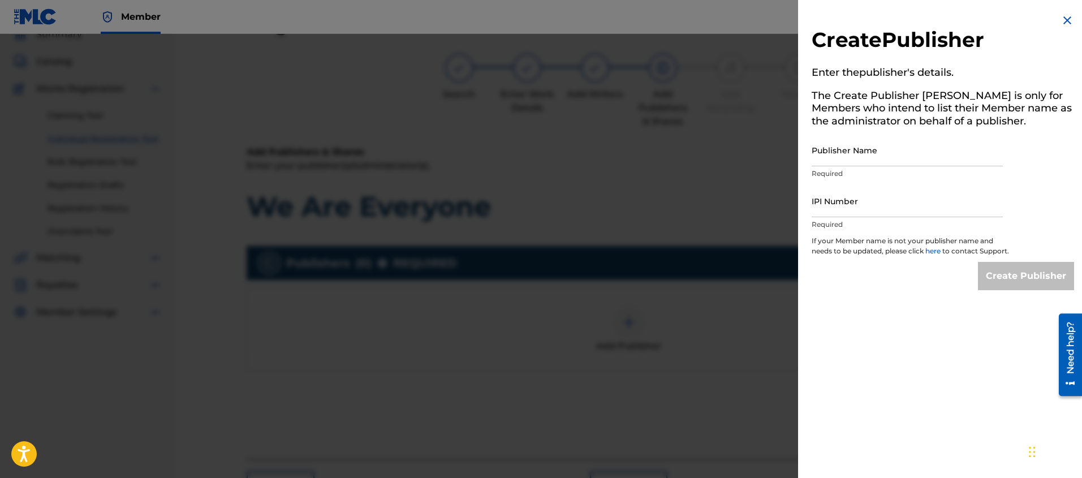
click at [830, 156] on input "Publisher Name" at bounding box center [907, 150] width 191 height 32
type input "NOMADIC BROOKLYNITE ENT"
click at [850, 210] on input "IPI Number" at bounding box center [907, 201] width 191 height 32
paste input "454657138"
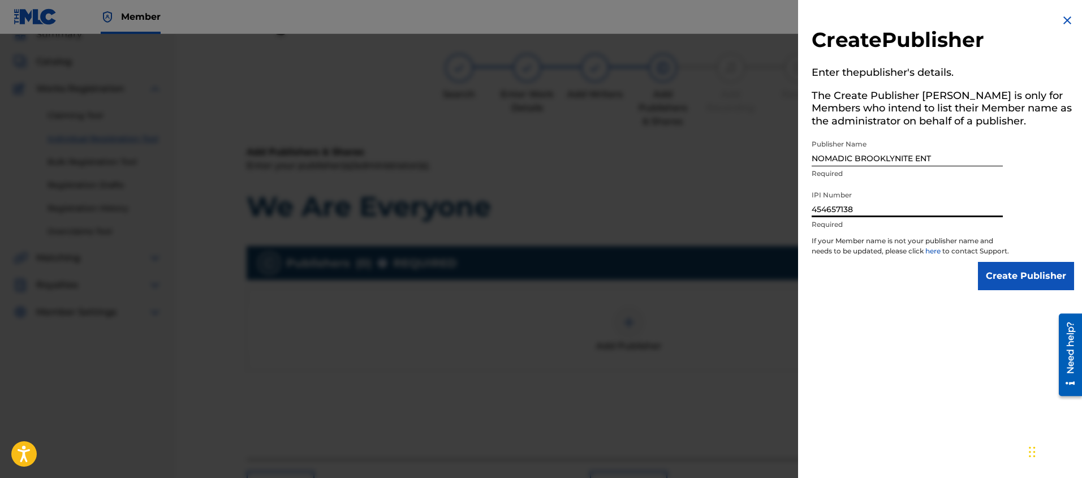
type input "454657138"
click at [903, 348] on div "Create Publisher Enter the publisher 's details. The Create Publisher button is…" at bounding box center [943, 239] width 290 height 478
click at [1019, 288] on input "Create Publisher" at bounding box center [1026, 276] width 96 height 28
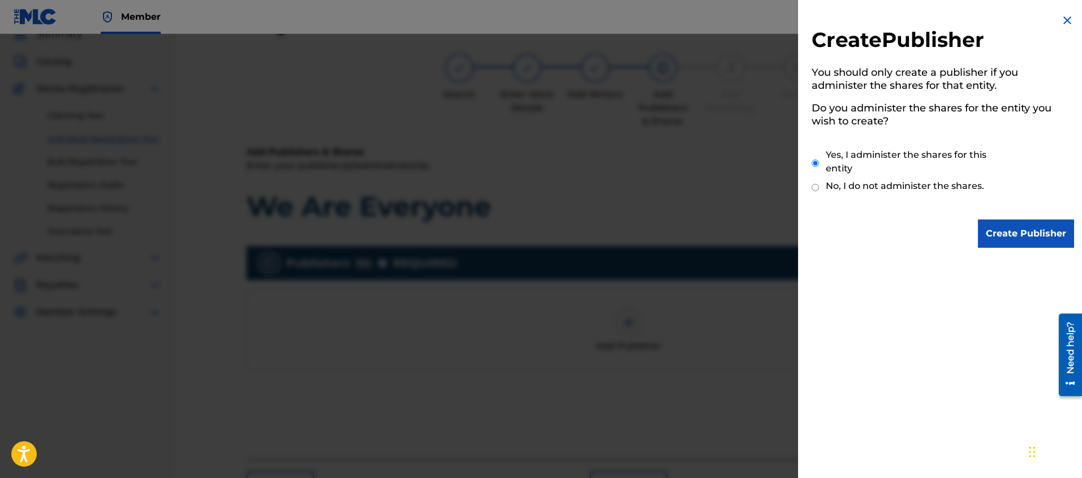
click at [1022, 238] on input "Create Publisher" at bounding box center [1026, 233] width 96 height 28
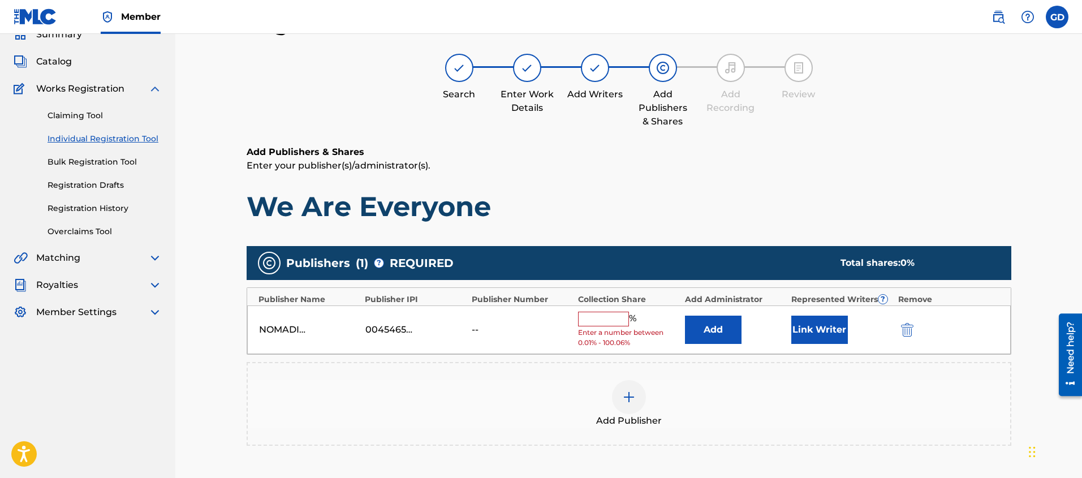
click at [593, 322] on input "text" at bounding box center [603, 319] width 51 height 15
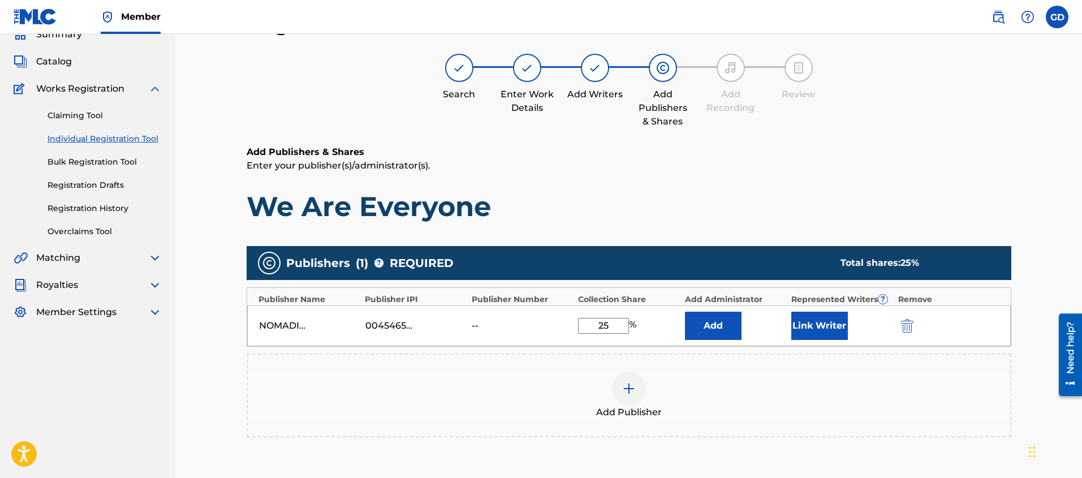
type input "25"
click at [464, 416] on div "Add Publisher" at bounding box center [629, 396] width 762 height 48
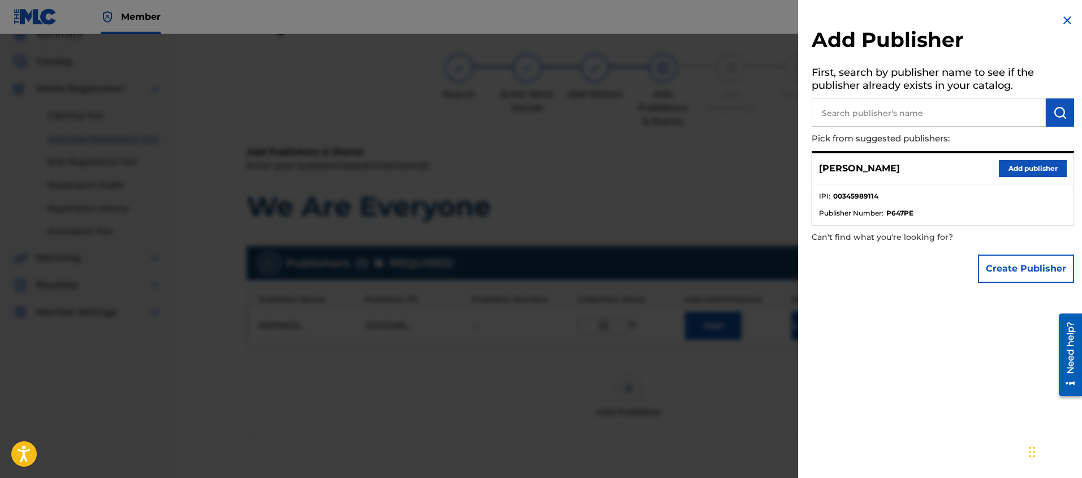
click at [477, 395] on div at bounding box center [541, 273] width 1082 height 478
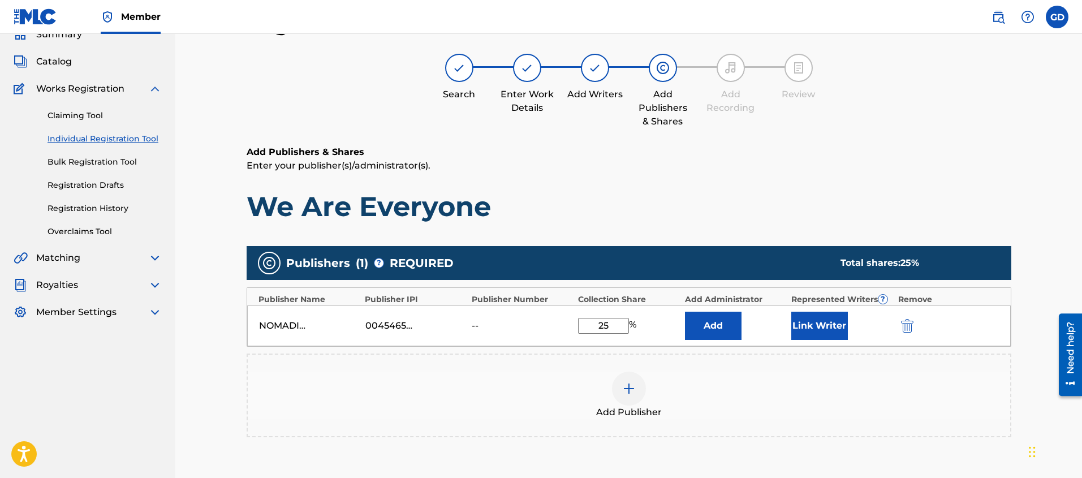
click at [822, 327] on button "Link Writer" at bounding box center [819, 326] width 57 height 28
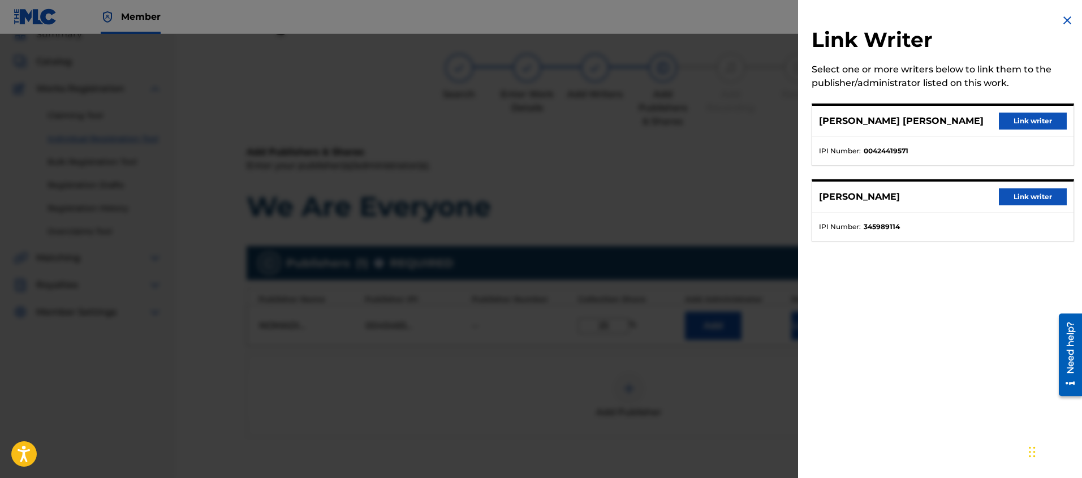
click at [1023, 119] on button "Link writer" at bounding box center [1033, 121] width 68 height 17
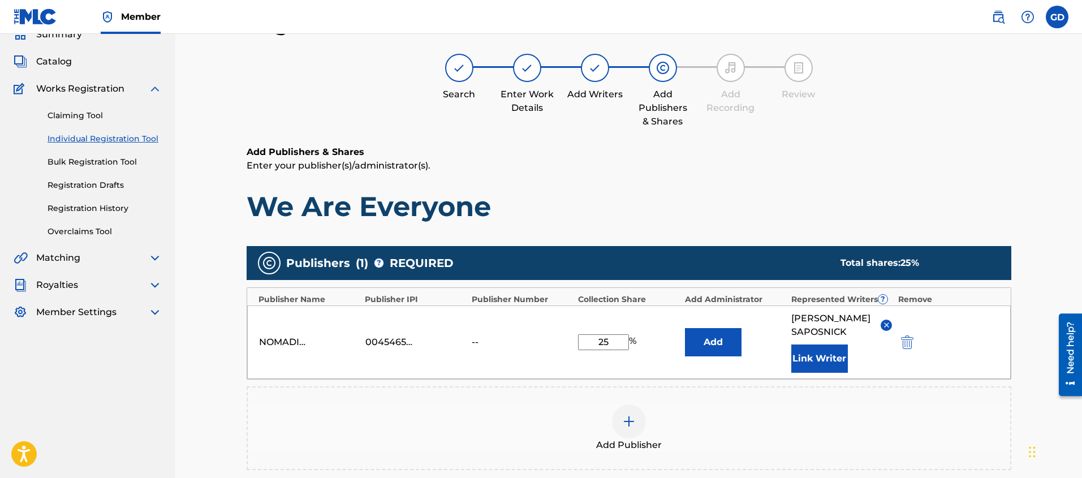
click at [197, 396] on div "Register Work Search Enter Work Details Add Writers Add Publishers & Shares Add…" at bounding box center [628, 290] width 907 height 615
click at [630, 419] on img at bounding box center [629, 422] width 14 height 14
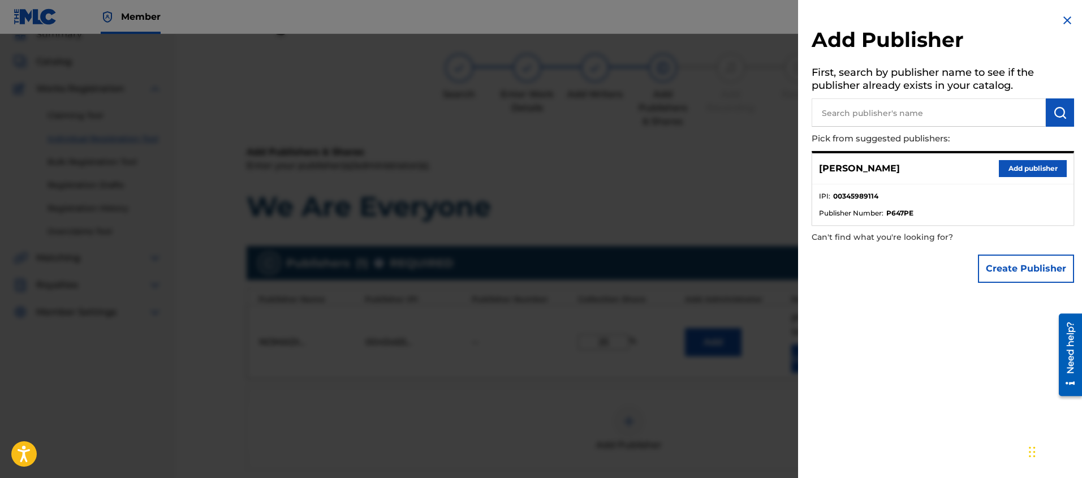
scroll to position [58, 0]
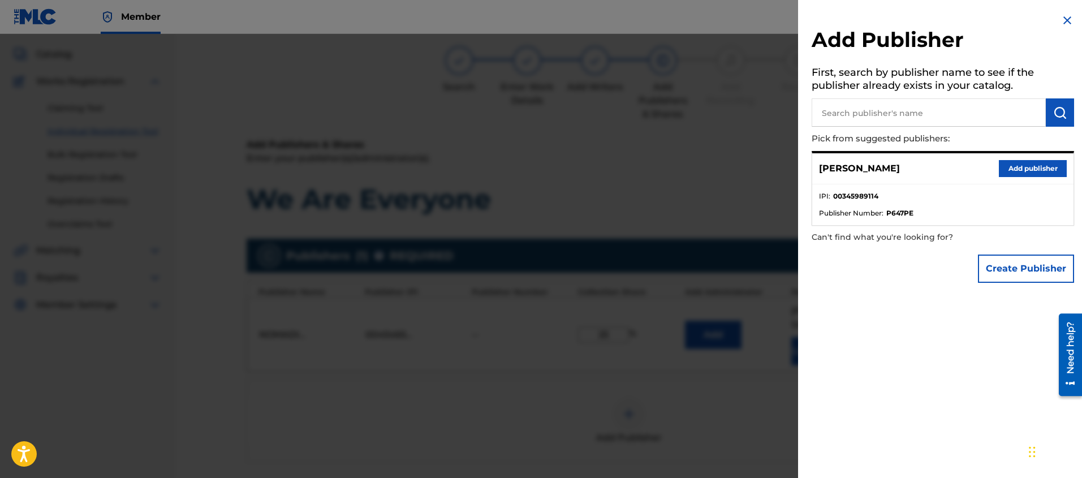
click at [997, 270] on button "Create Publisher" at bounding box center [1026, 269] width 96 height 28
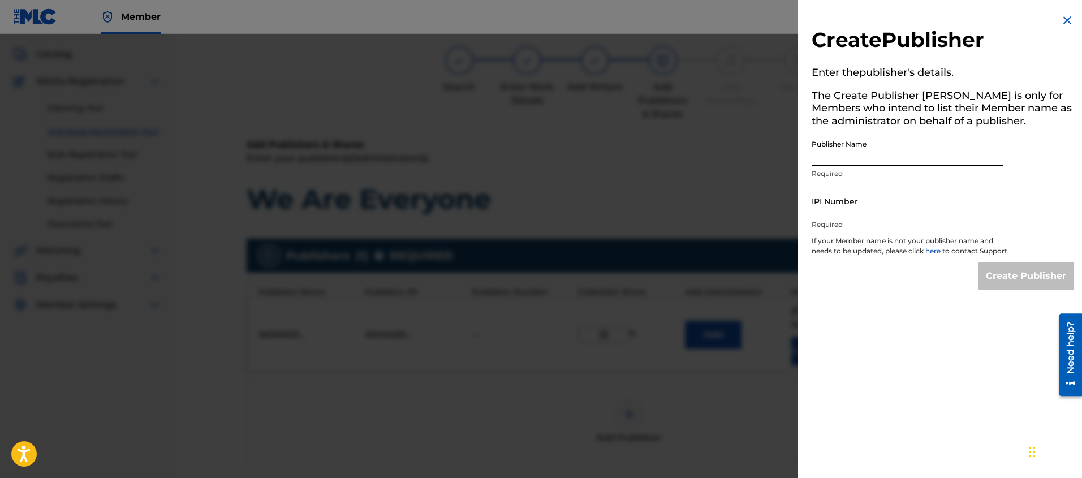
click at [829, 150] on input "Publisher Name" at bounding box center [907, 150] width 191 height 32
type input "SELF BORN MUSIC"
click at [847, 214] on input "IPI Number" at bounding box center [907, 201] width 191 height 32
paste input "555685902"
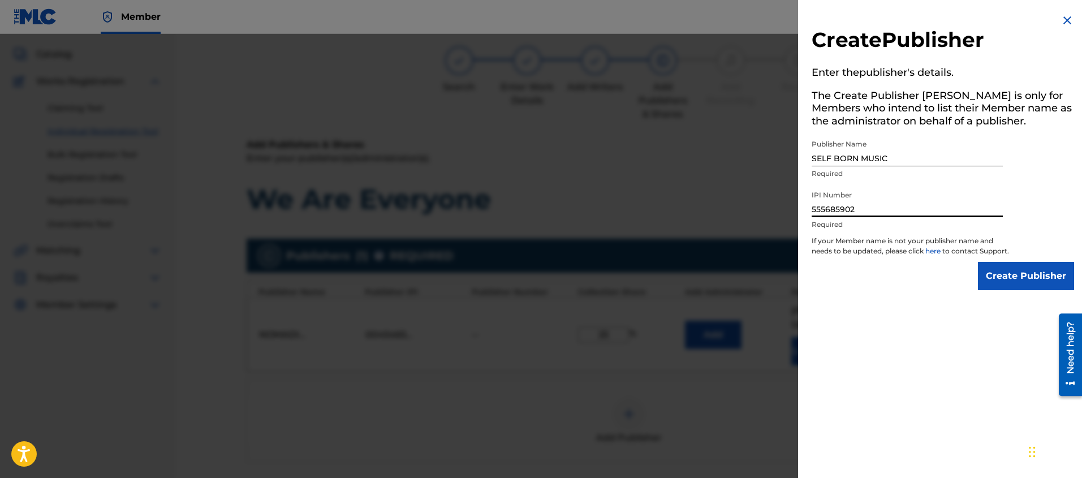
type input "555685902"
click at [858, 329] on div "Create Publisher Enter the publisher 's details. The Create Publisher button is…" at bounding box center [943, 239] width 290 height 478
click at [1007, 284] on input "Create Publisher" at bounding box center [1026, 276] width 96 height 28
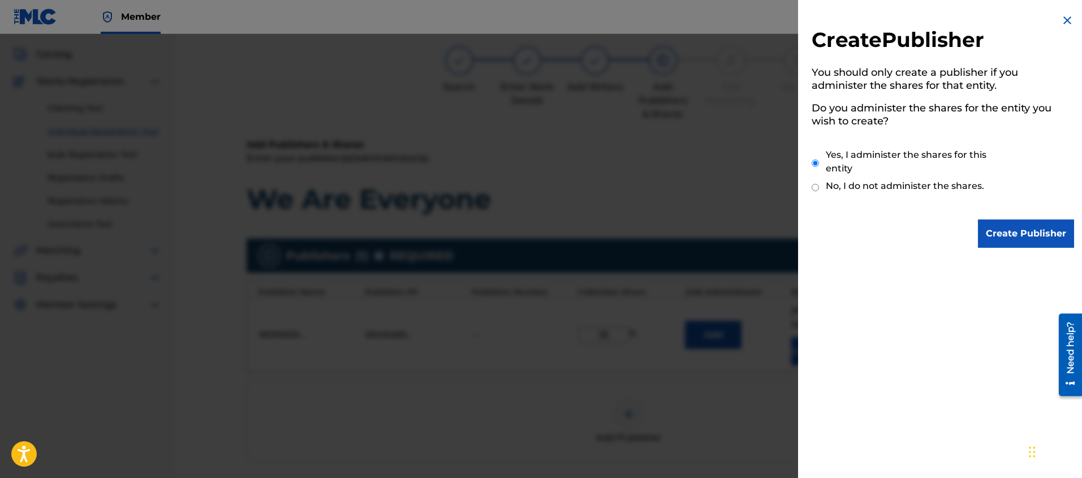
click at [1016, 236] on input "Create Publisher" at bounding box center [1026, 233] width 96 height 28
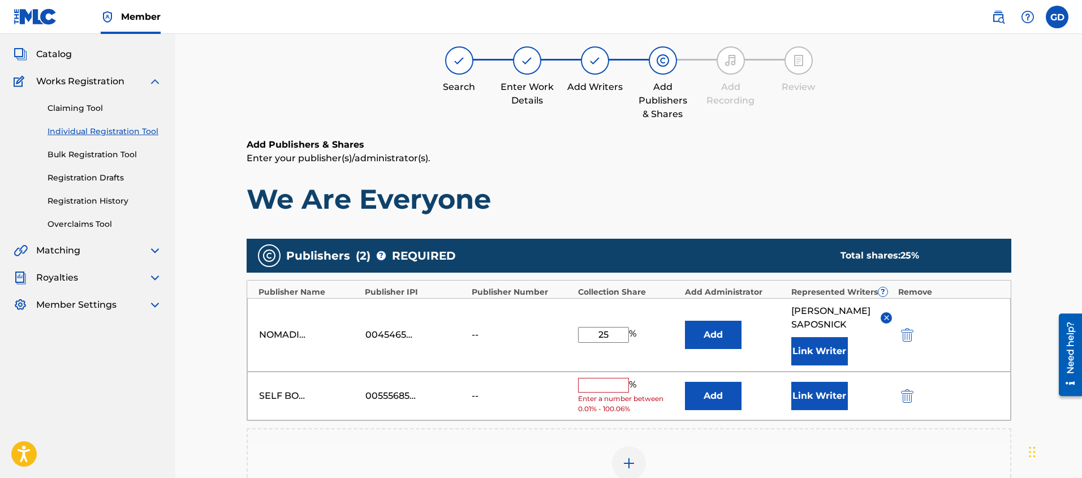
click at [611, 386] on input "text" at bounding box center [603, 385] width 51 height 15
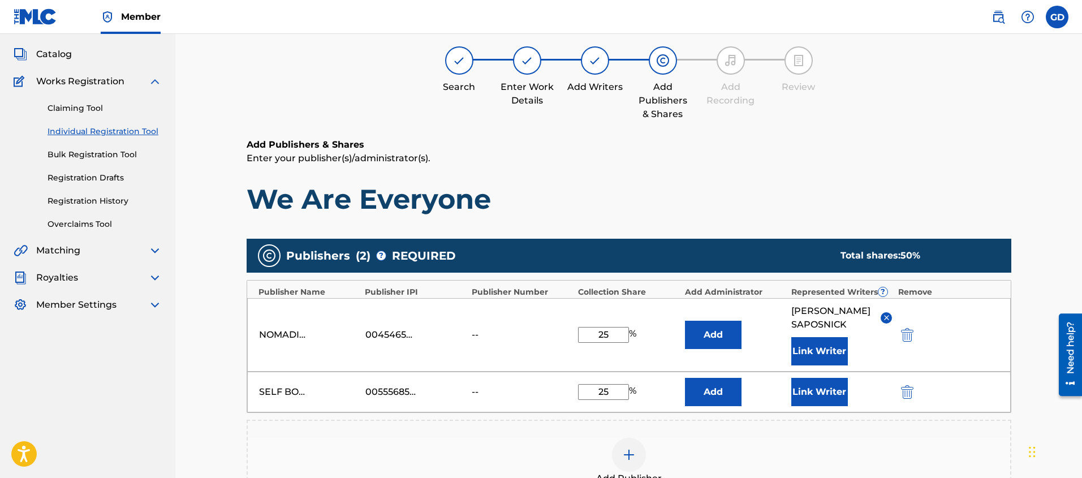
type input "25"
click at [213, 396] on div "Register Work Search Enter Work Details Add Writers Add Publishers & Shares Add…" at bounding box center [628, 304] width 907 height 656
click at [835, 390] on button "Link Writer" at bounding box center [819, 392] width 57 height 28
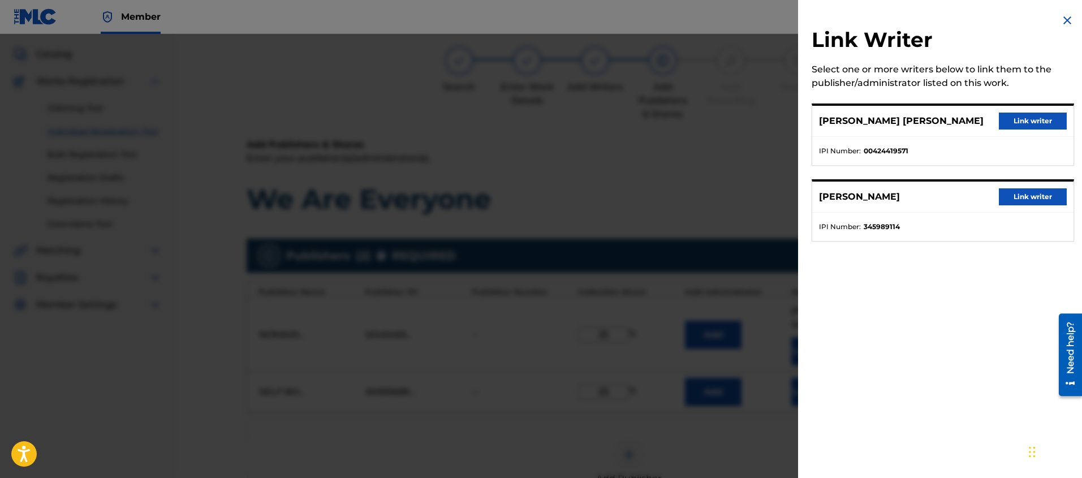
click at [1032, 196] on button "Link writer" at bounding box center [1033, 196] width 68 height 17
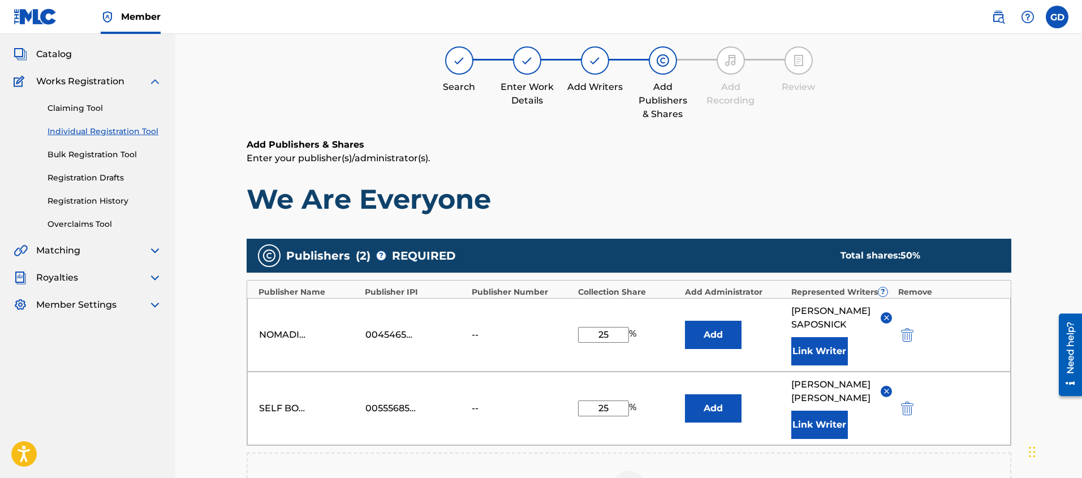
click at [212, 391] on div "Register Work Search Enter Work Details Add Writers Add Publishers & Shares Add…" at bounding box center [628, 320] width 907 height 689
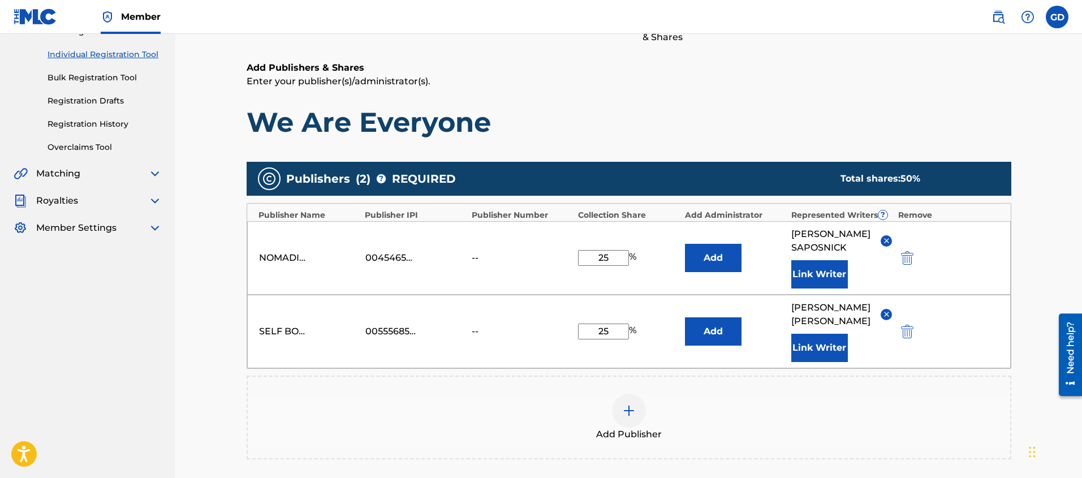
scroll to position [286, 0]
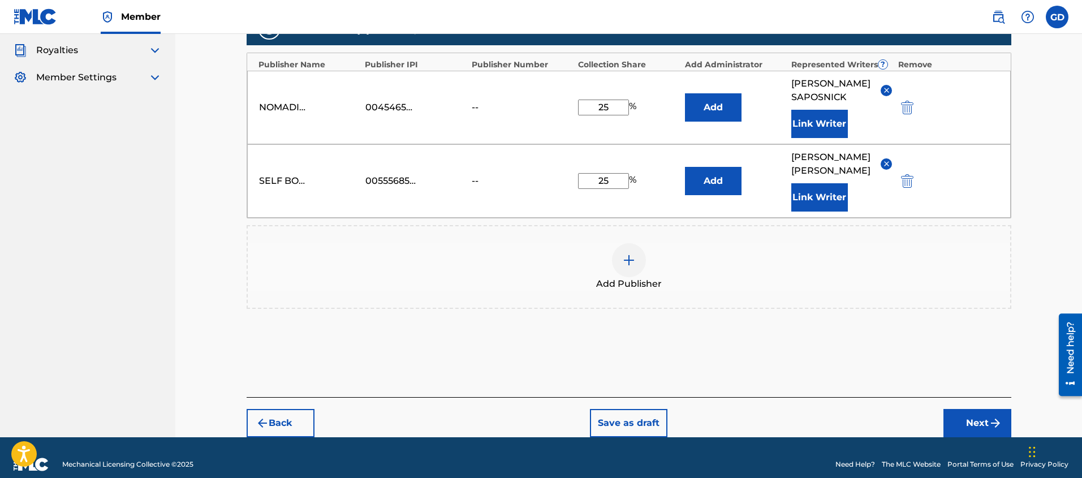
click at [961, 417] on button "Next" at bounding box center [977, 423] width 68 height 28
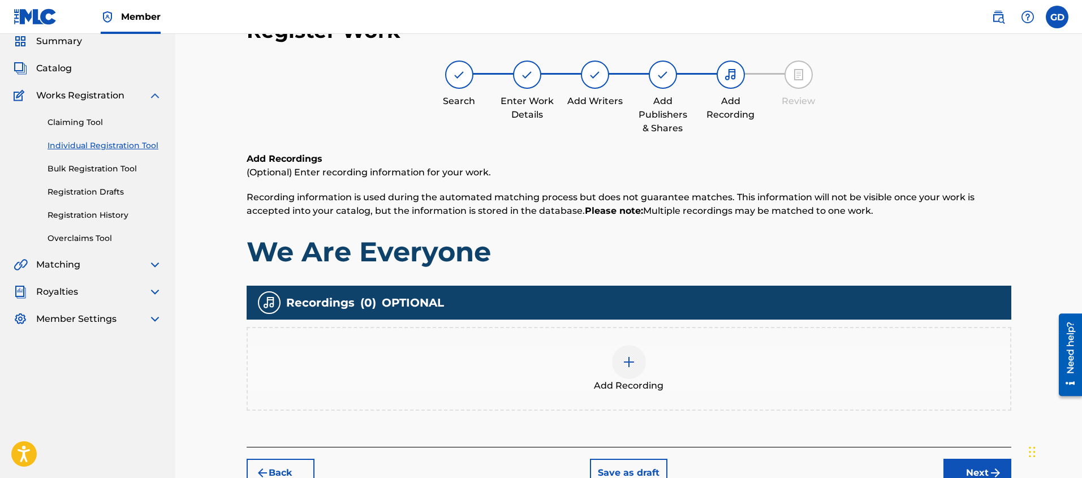
scroll to position [51, 0]
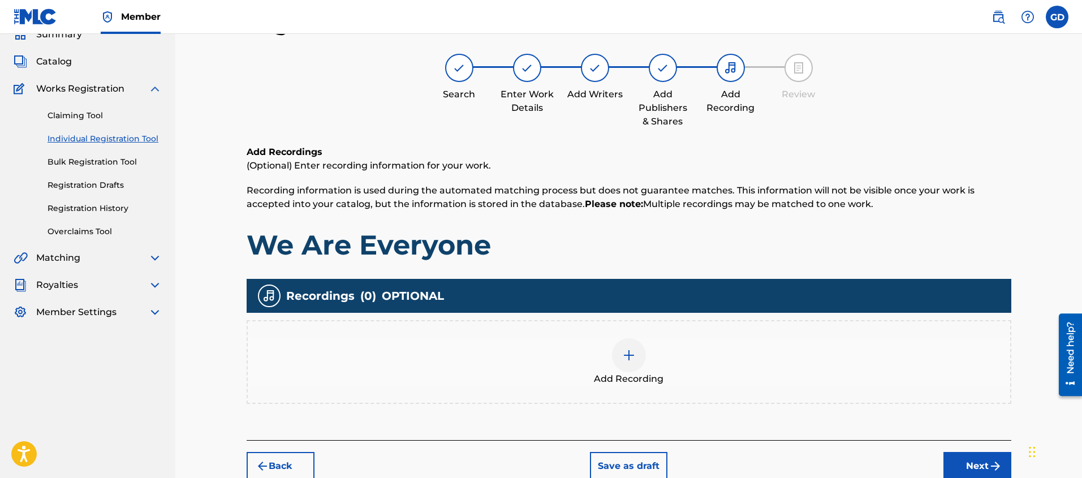
click at [632, 357] on img at bounding box center [629, 355] width 14 height 14
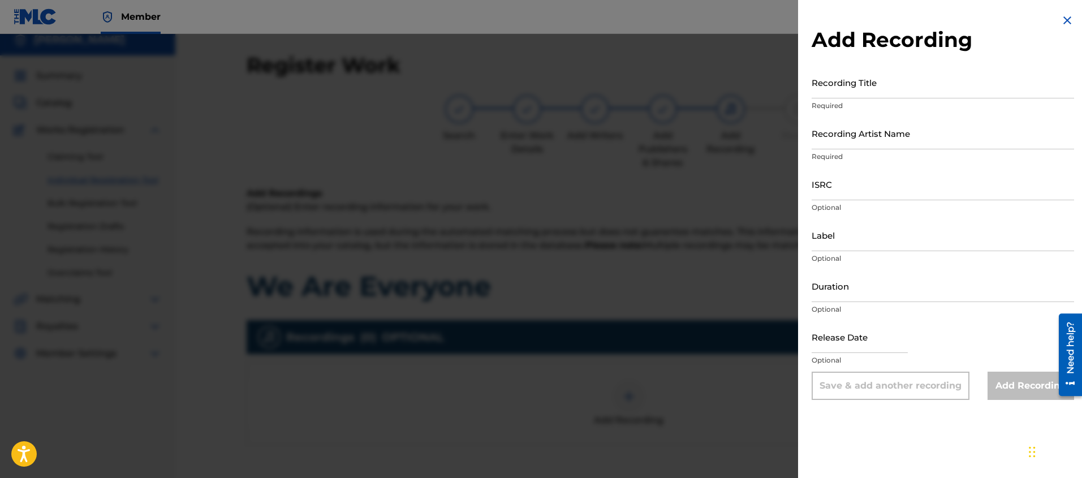
scroll to position [2, 0]
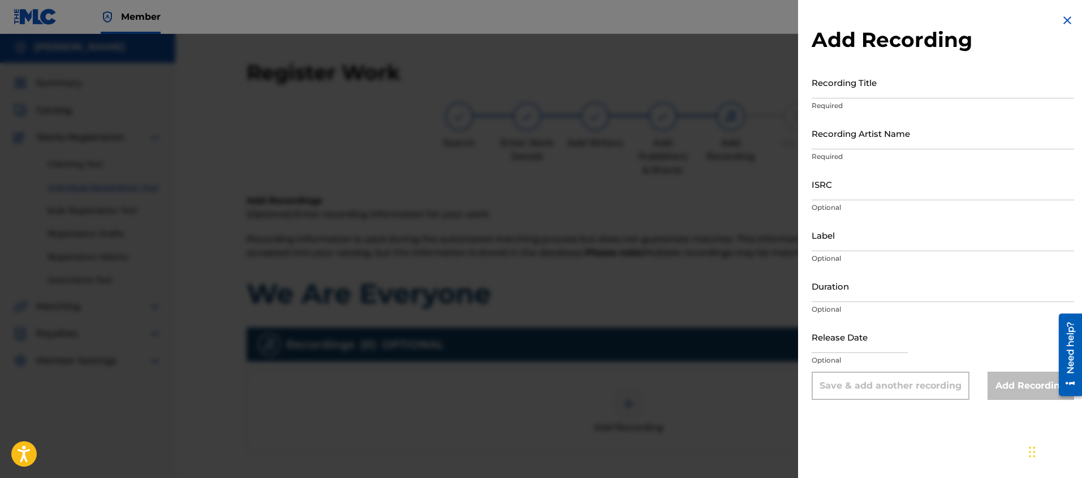
click at [834, 90] on input "Recording Title" at bounding box center [943, 82] width 262 height 32
type input "We Are Everyone"
click at [830, 148] on input "Recording Artist Name" at bounding box center [943, 133] width 262 height 32
type input "Big Brooklyn Red"
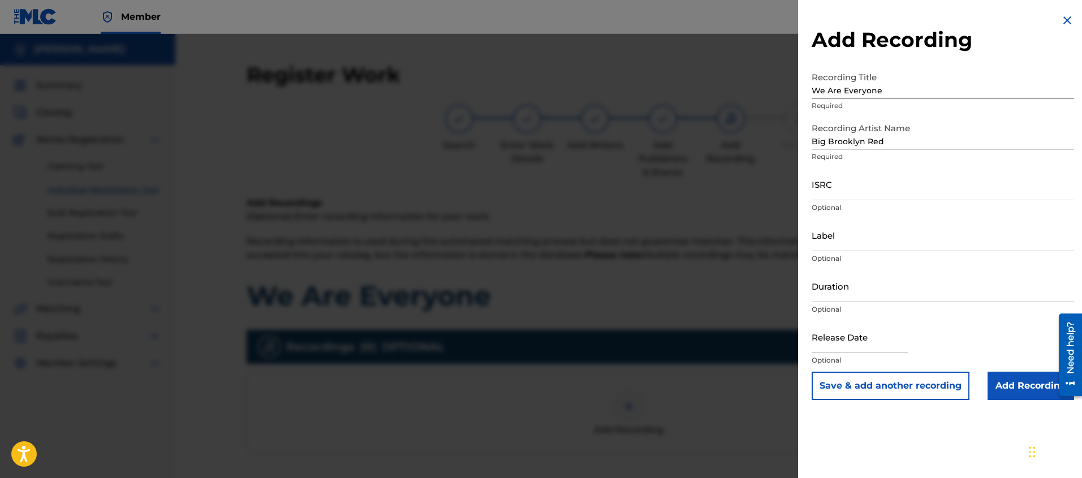
click at [1009, 393] on input "Add Recording" at bounding box center [1031, 386] width 87 height 28
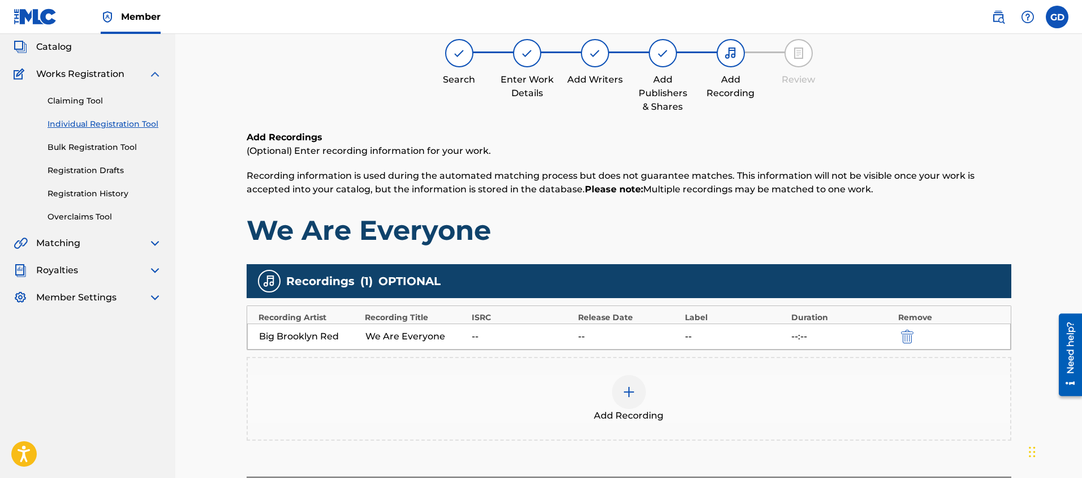
scroll to position [159, 0]
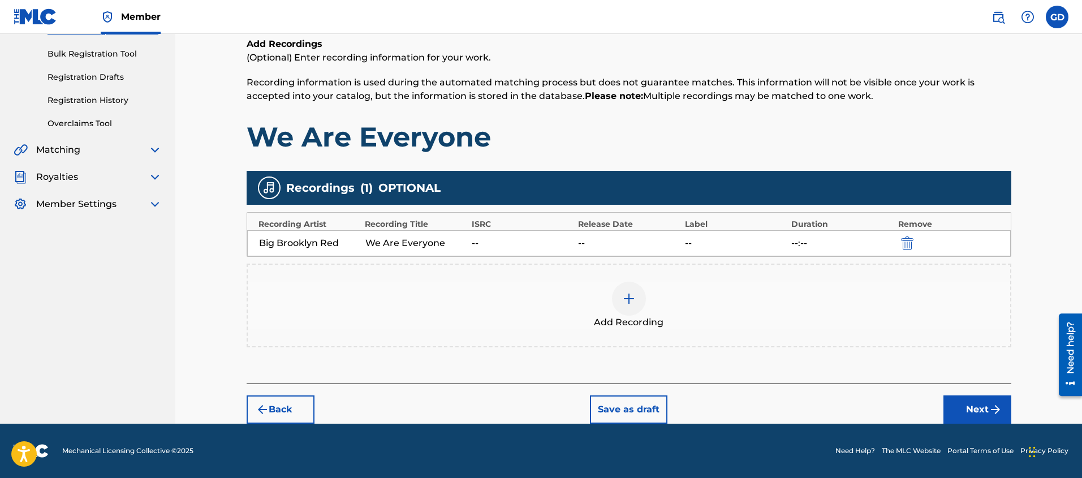
click at [972, 406] on button "Next" at bounding box center [977, 409] width 68 height 28
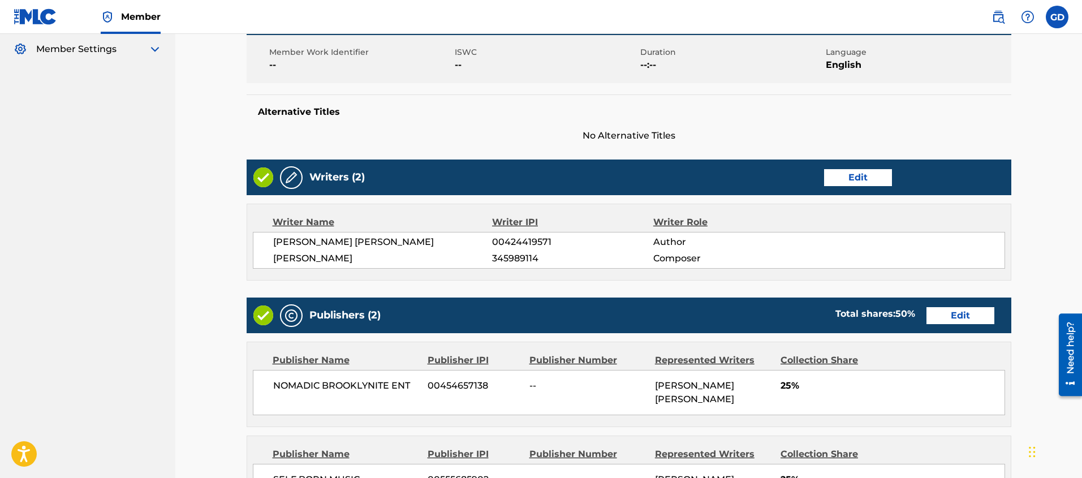
scroll to position [579, 0]
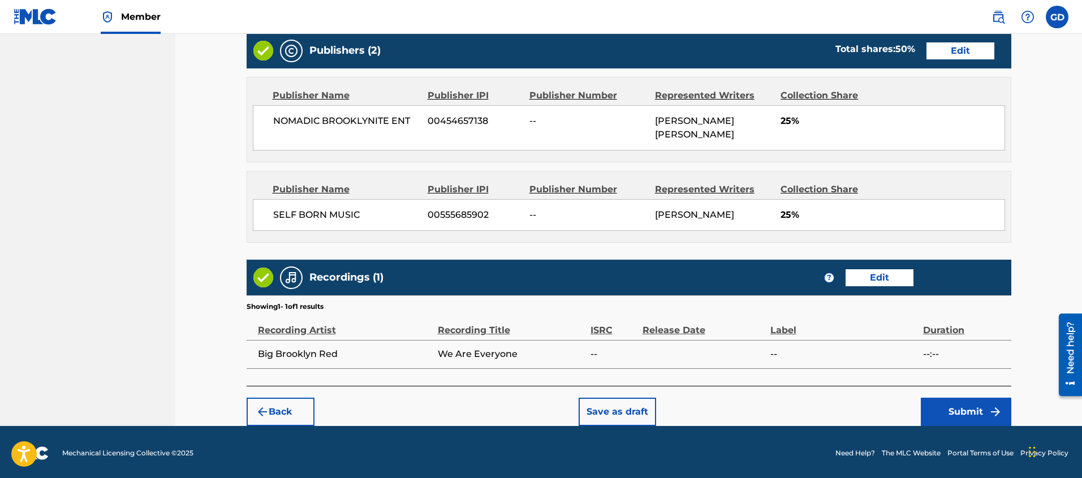
click at [959, 408] on button "Submit" at bounding box center [966, 412] width 90 height 28
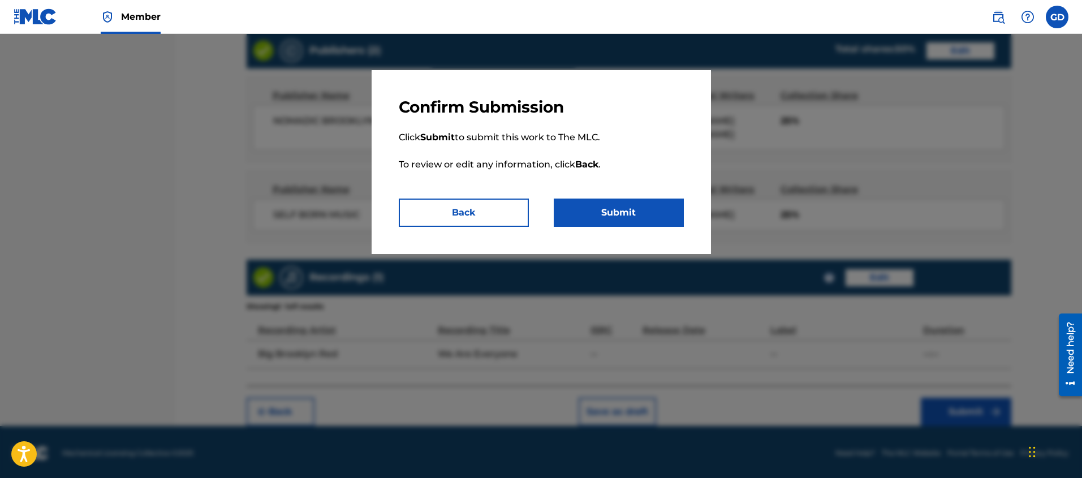
click at [606, 221] on button "Submit" at bounding box center [619, 213] width 130 height 28
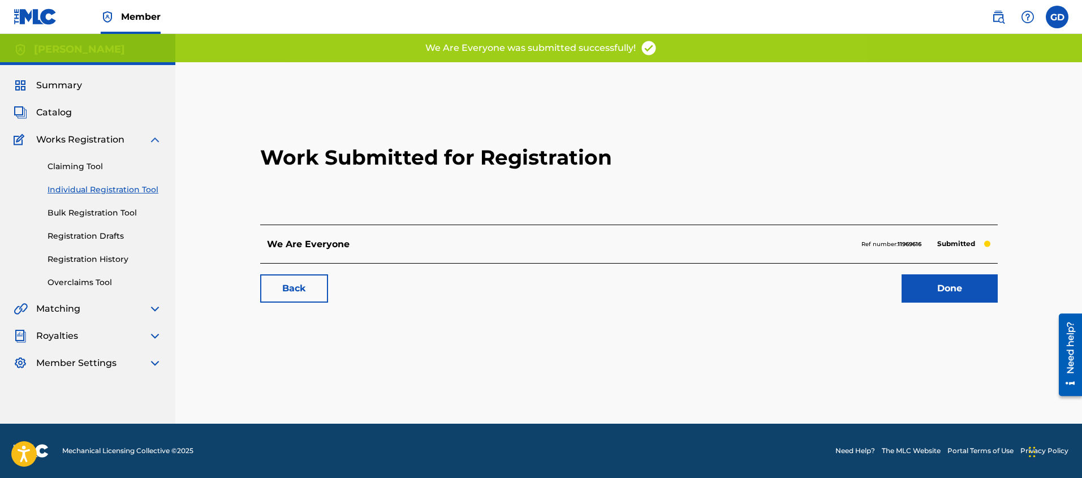
click at [961, 290] on link "Done" at bounding box center [950, 288] width 96 height 28
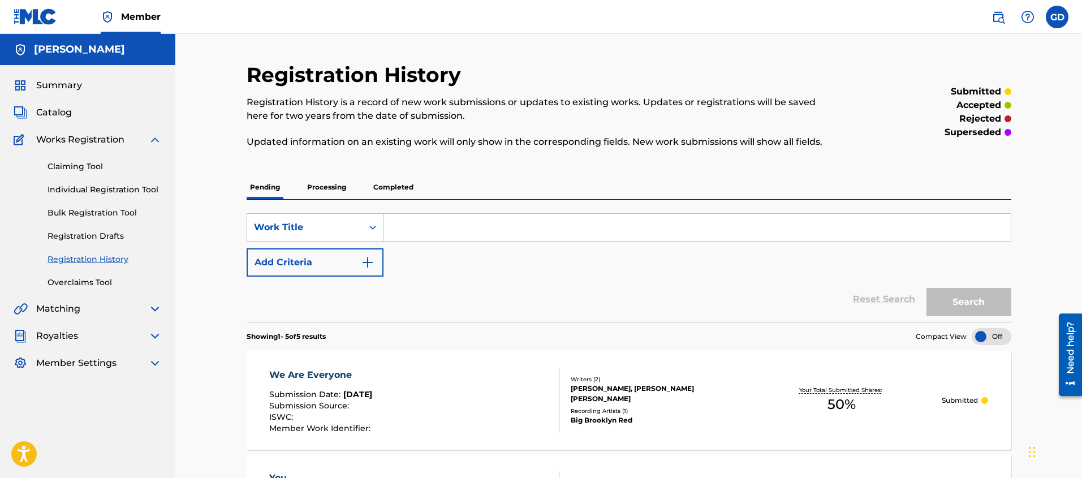
click at [89, 186] on link "Individual Registration Tool" at bounding box center [105, 190] width 114 height 12
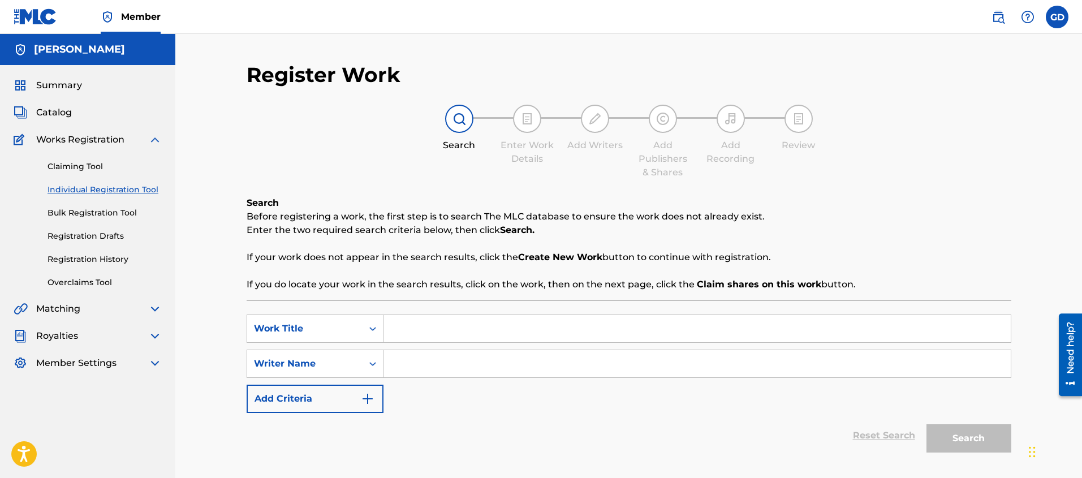
click at [456, 326] on input "Search Form" at bounding box center [696, 328] width 627 height 27
type input "Computerism"
click at [444, 364] on input "Search Form" at bounding box center [696, 363] width 627 height 27
type input "DJ Self Born"
click at [926, 424] on button "Search" at bounding box center [968, 438] width 85 height 28
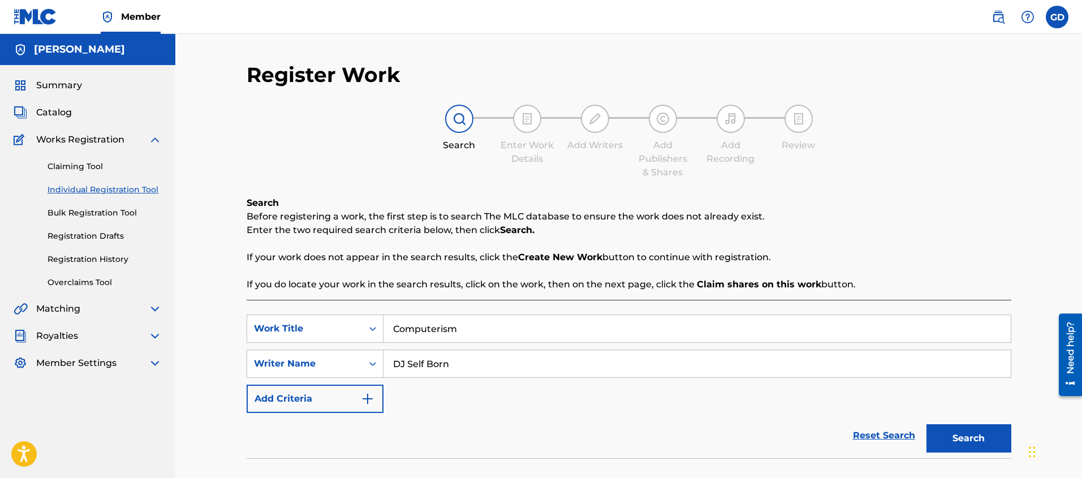
scroll to position [204, 0]
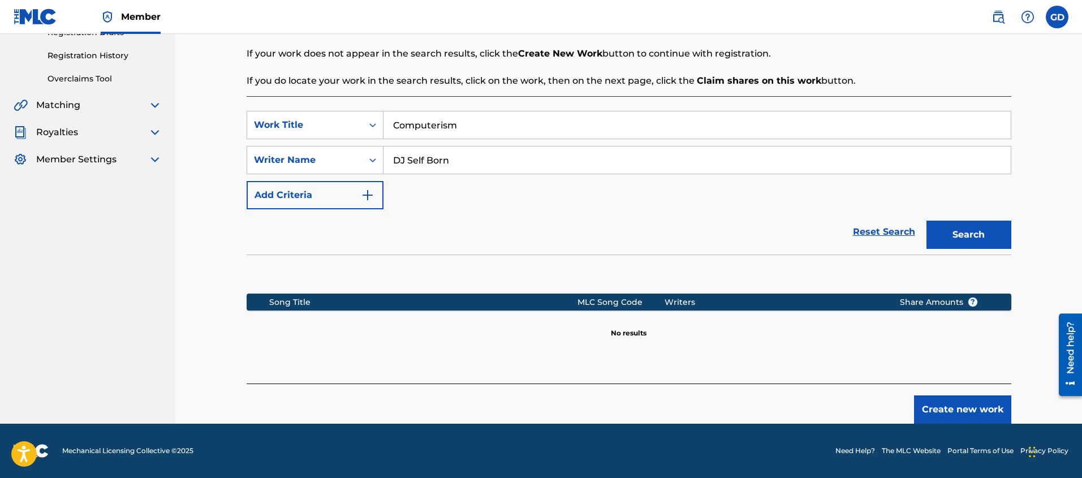
click at [947, 413] on button "Create new work" at bounding box center [962, 409] width 97 height 28
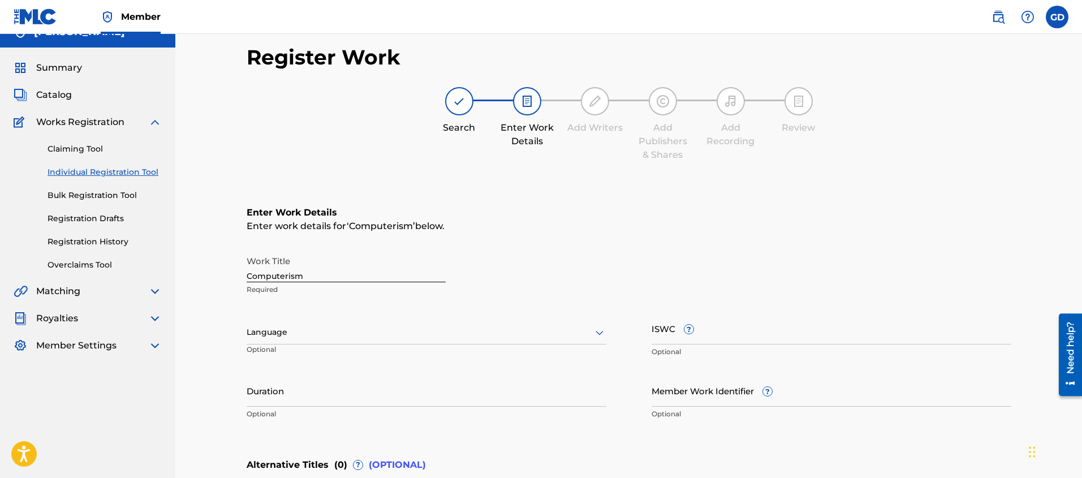
click at [291, 344] on div "Language" at bounding box center [427, 333] width 360 height 24
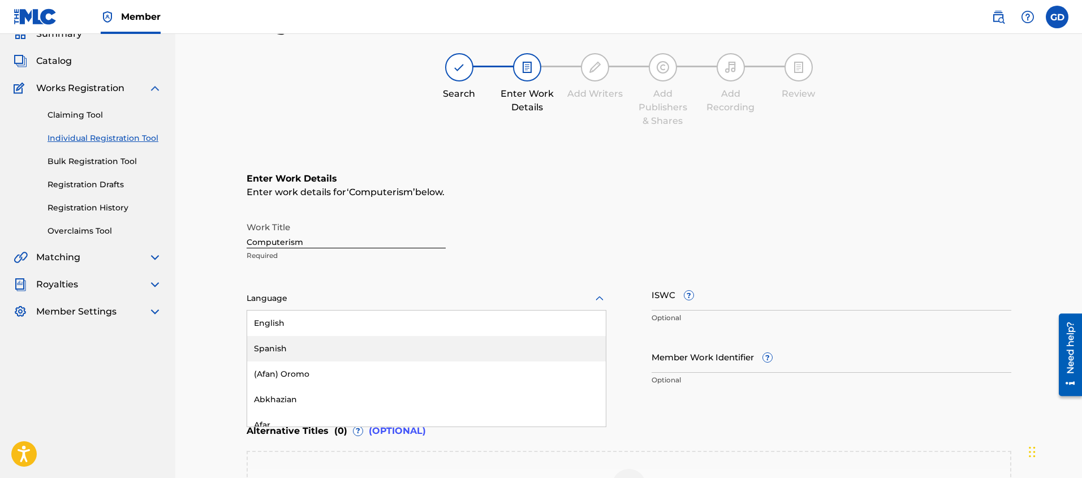
scroll to position [54, 0]
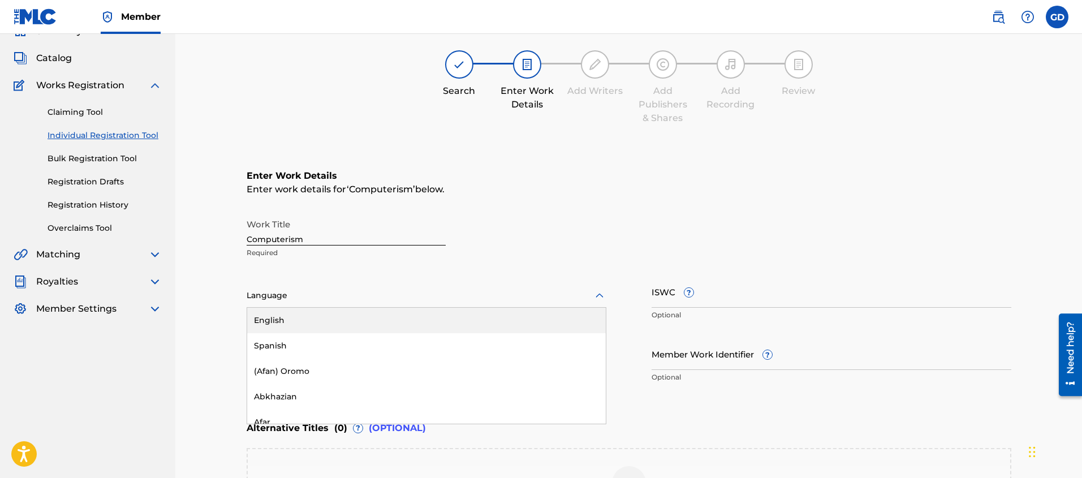
click at [286, 319] on div "English" at bounding box center [426, 320] width 359 height 25
click at [204, 333] on div "Register Work Search Enter Work Details Add Writers Add Publishers & Shares Add…" at bounding box center [628, 290] width 907 height 620
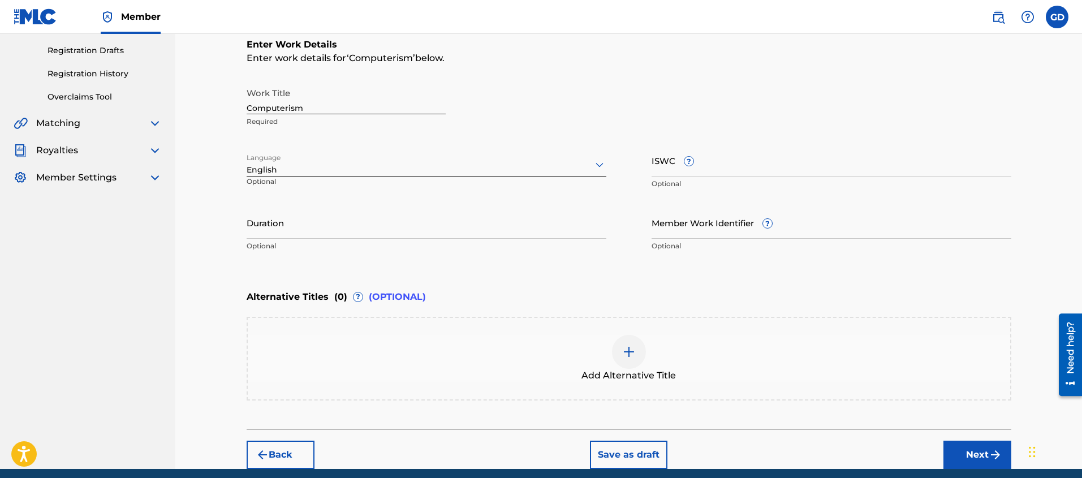
scroll to position [213, 0]
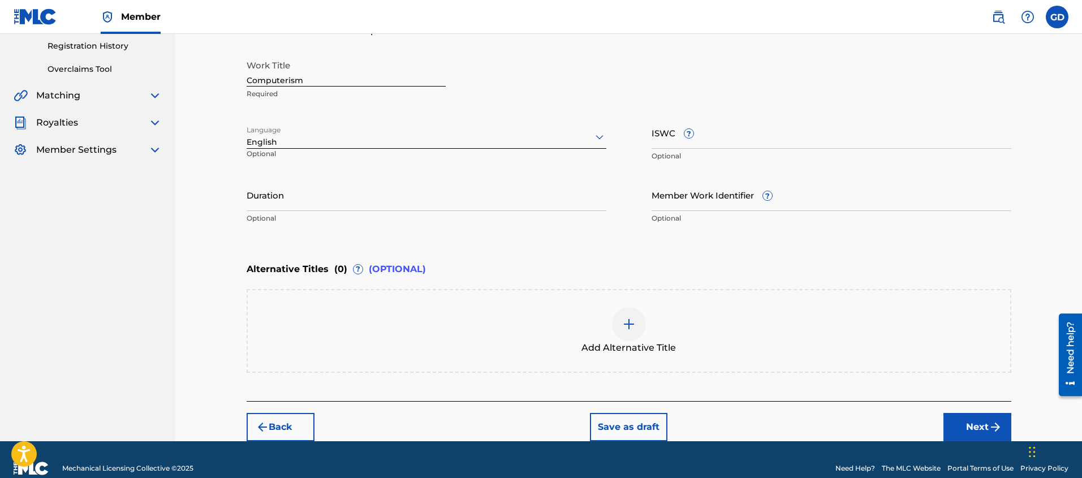
click at [981, 421] on button "Next" at bounding box center [977, 427] width 68 height 28
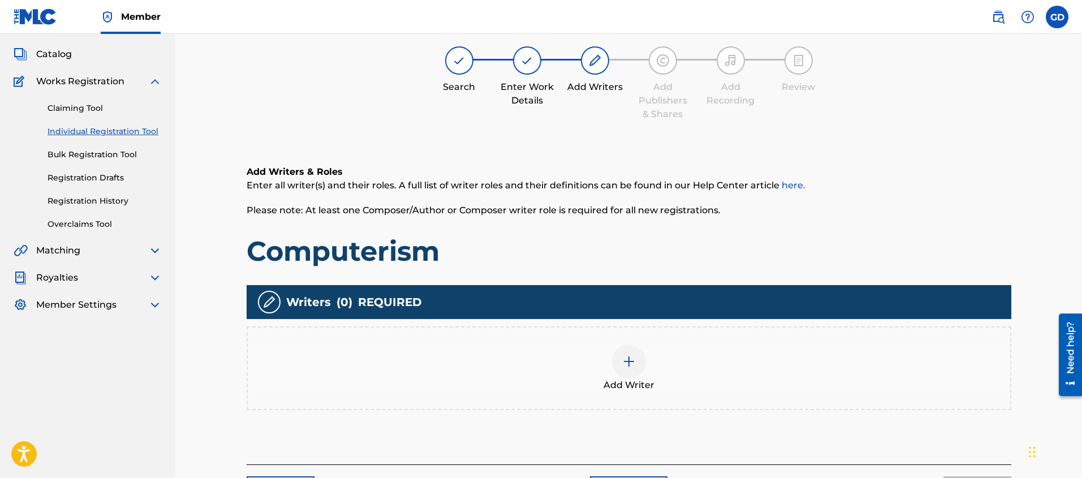
scroll to position [80, 0]
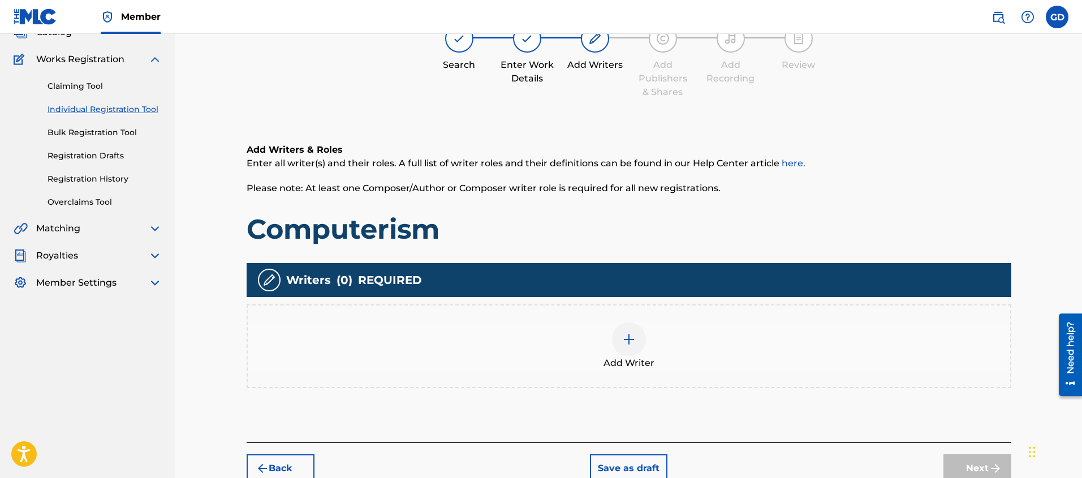
click at [620, 342] on div at bounding box center [629, 339] width 34 height 34
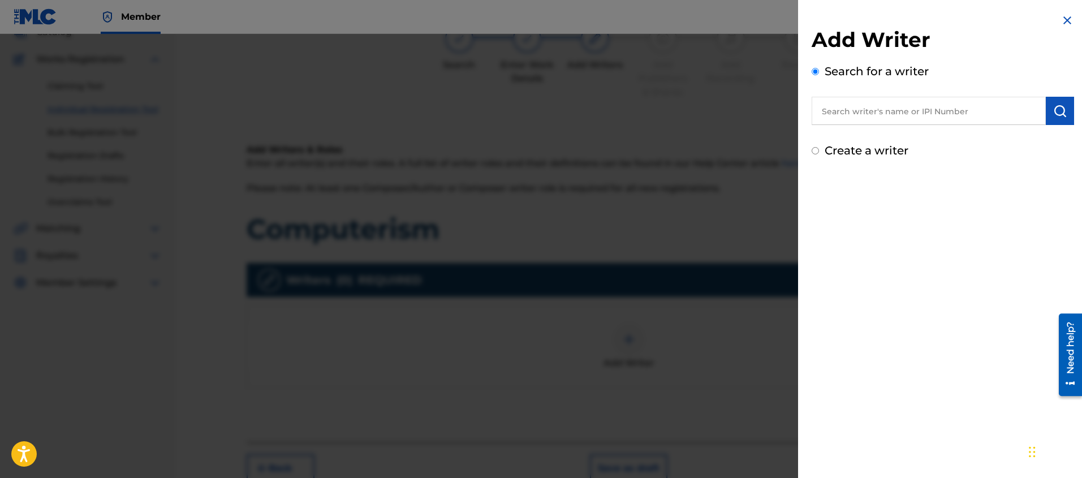
click at [887, 114] on input "text" at bounding box center [929, 111] width 234 height 28
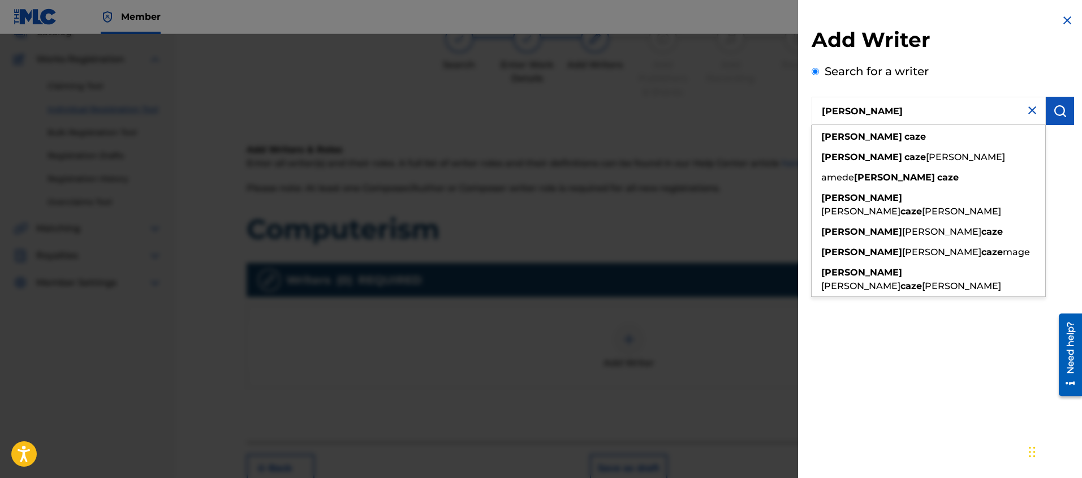
type input "[PERSON_NAME]"
click at [1055, 114] on img "submit" at bounding box center [1060, 111] width 14 height 14
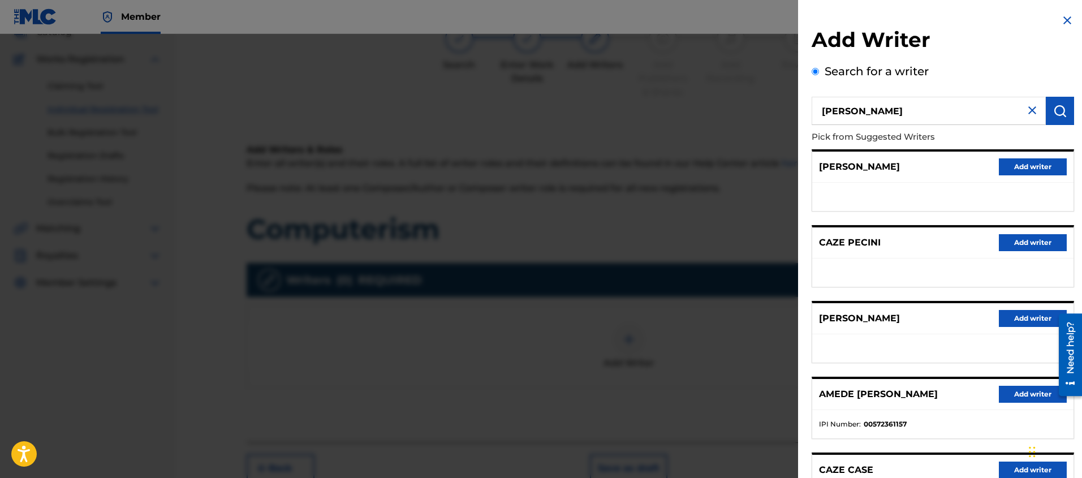
click at [1021, 398] on button "Add writer" at bounding box center [1033, 394] width 68 height 17
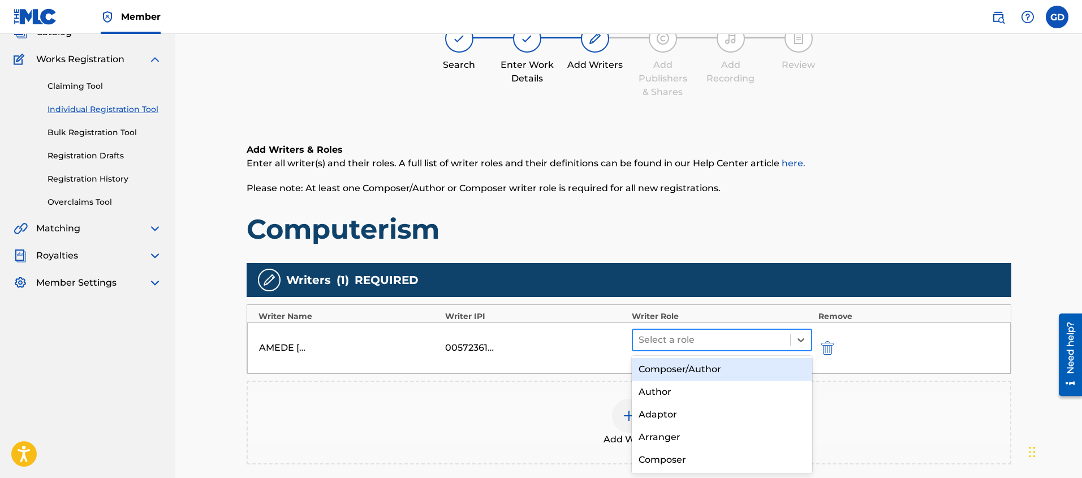
click at [679, 343] on div at bounding box center [712, 340] width 146 height 16
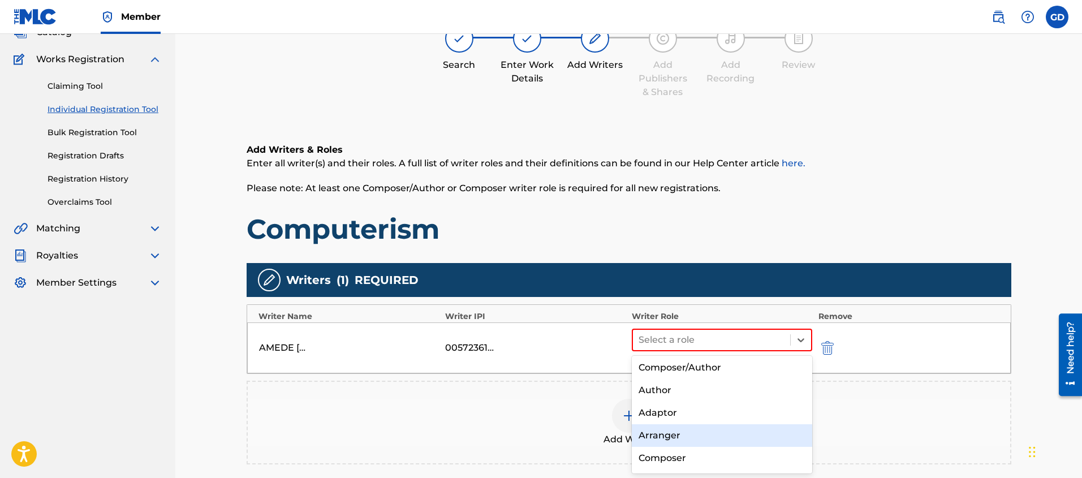
scroll to position [0, 0]
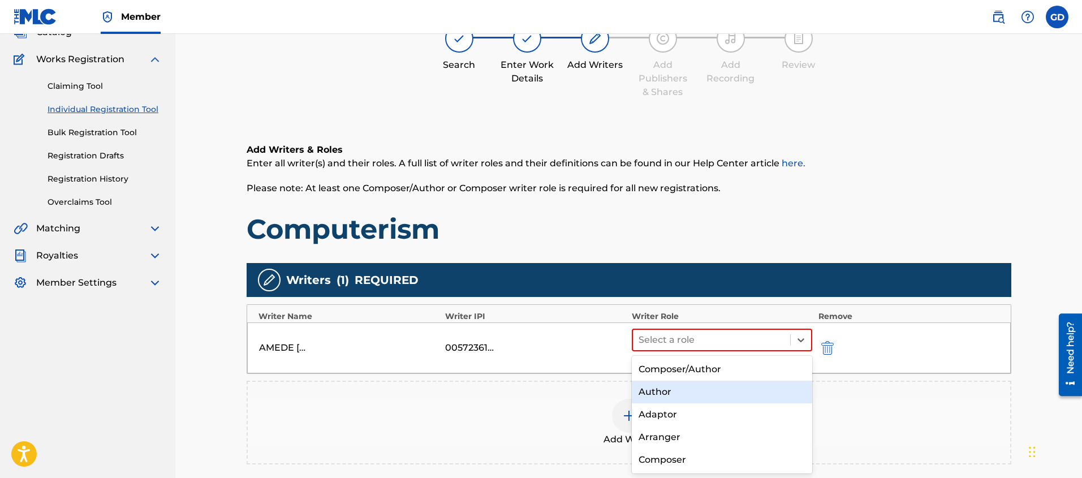
click at [666, 392] on div "Author" at bounding box center [722, 392] width 181 height 23
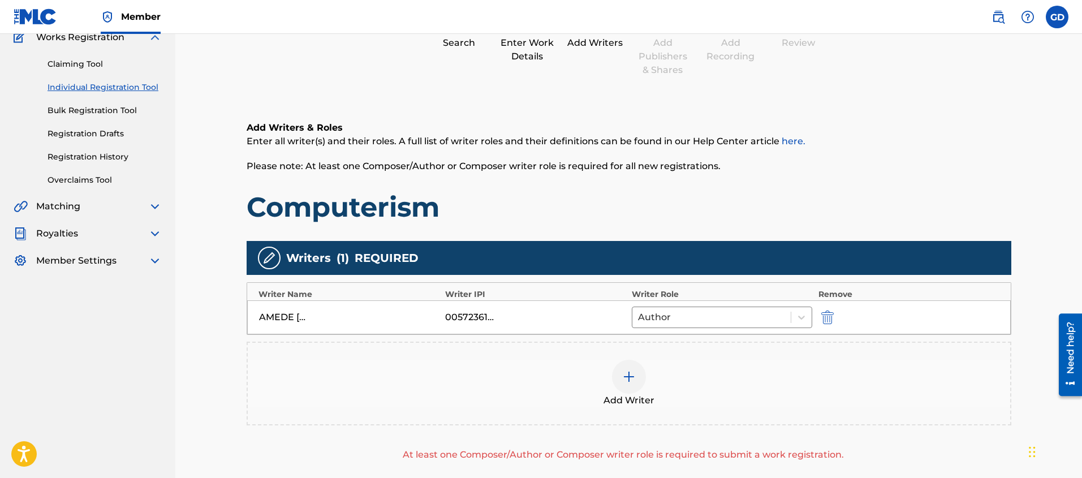
scroll to position [95, 0]
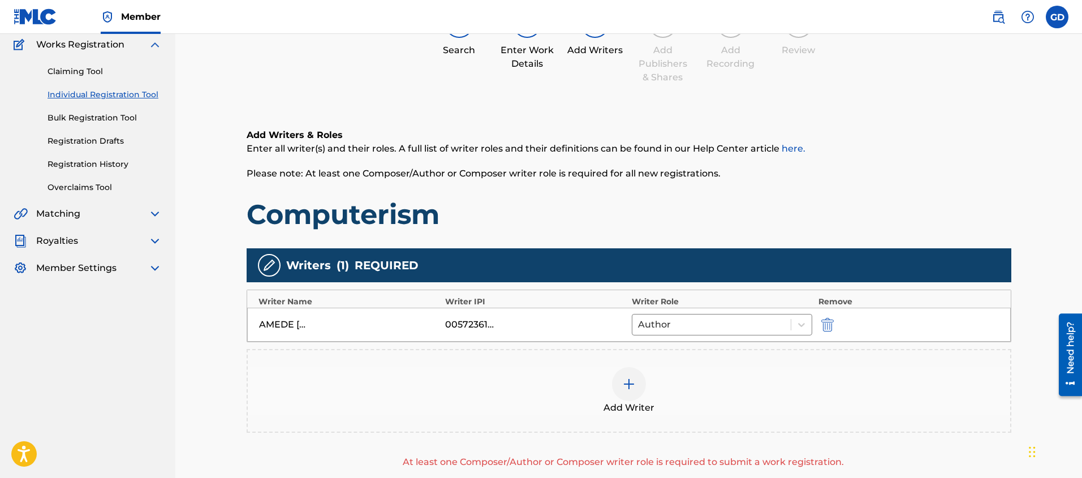
click at [633, 378] on img at bounding box center [629, 384] width 14 height 14
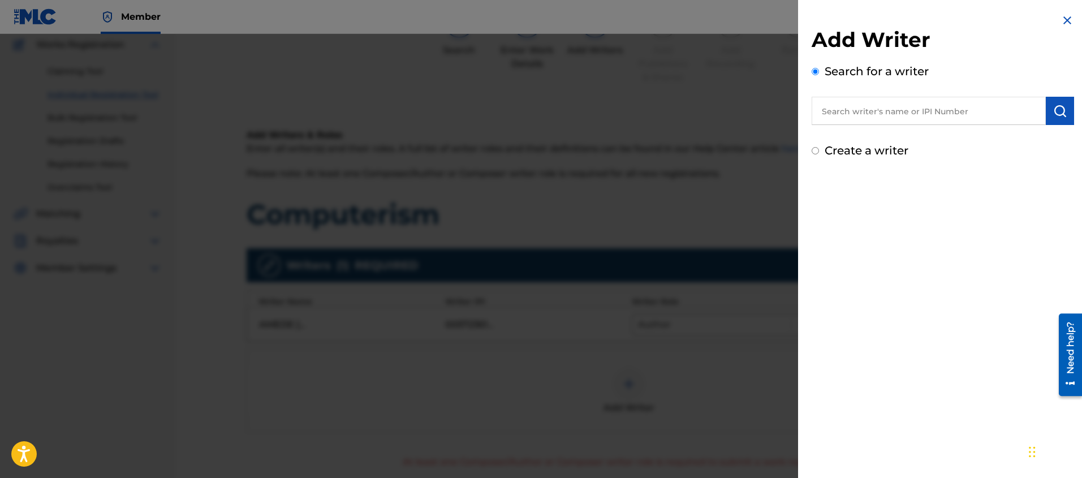
click at [822, 150] on div "Create a writer" at bounding box center [943, 150] width 262 height 17
click at [816, 150] on input "Create a writer" at bounding box center [815, 150] width 7 height 7
radio input "false"
radio input "true"
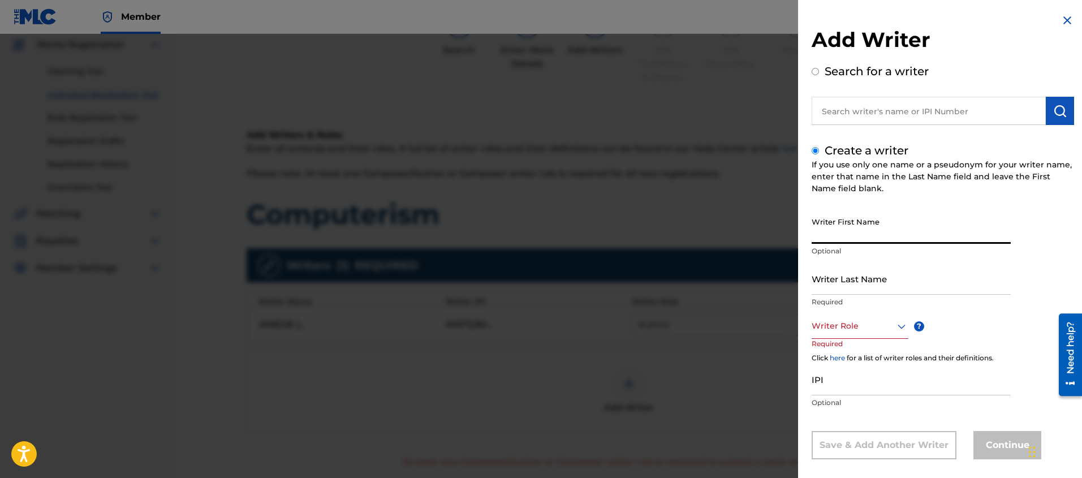
click at [840, 240] on input "Writer First Name" at bounding box center [911, 228] width 199 height 32
type input "[PERSON_NAME]"
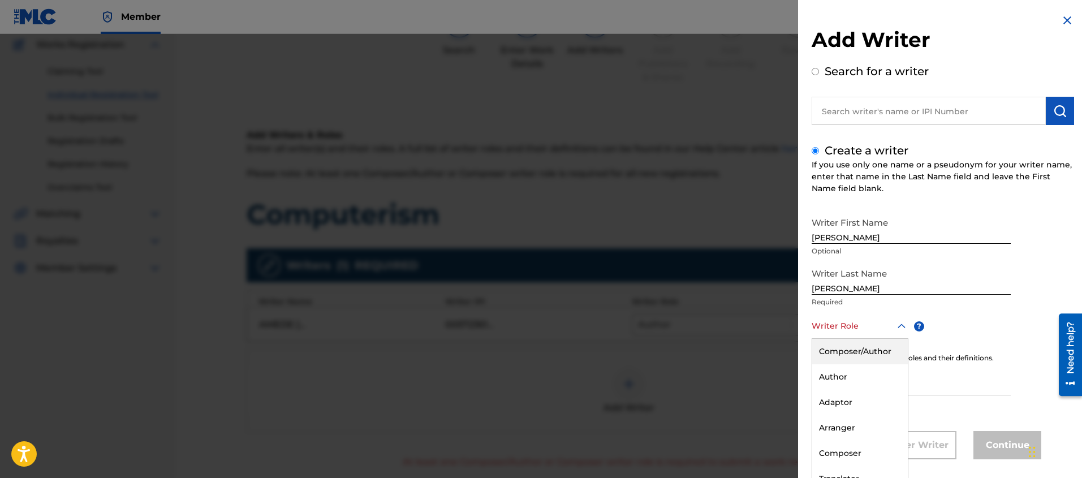
click at [839, 333] on div "Composer/Author, 1 of 8. 8 results available. Use Up and Down to choose options…" at bounding box center [860, 325] width 97 height 25
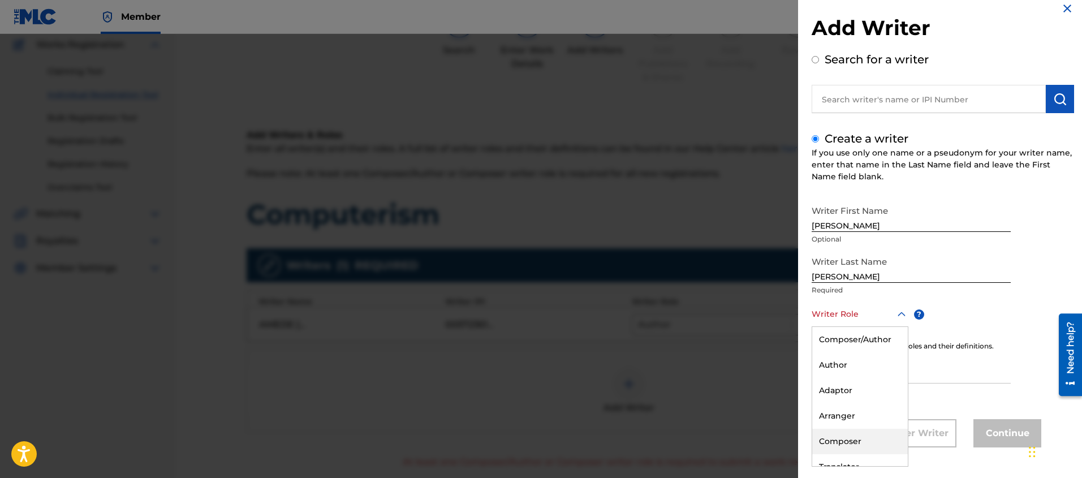
click at [831, 444] on div "Composer" at bounding box center [860, 441] width 96 height 25
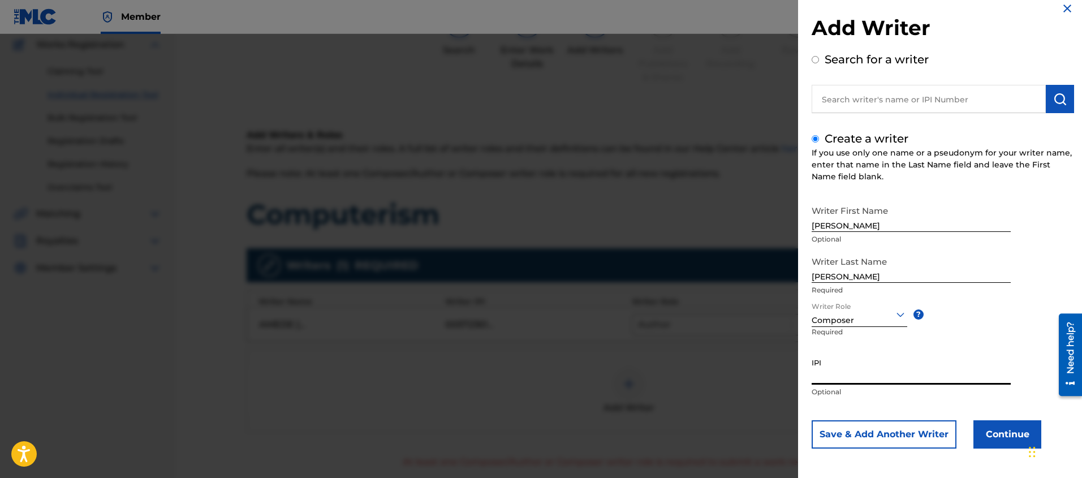
click at [834, 383] on input "IPI" at bounding box center [911, 368] width 199 height 32
paste input "345989114"
type input "345989114"
click at [991, 439] on button "Continue" at bounding box center [1007, 434] width 68 height 28
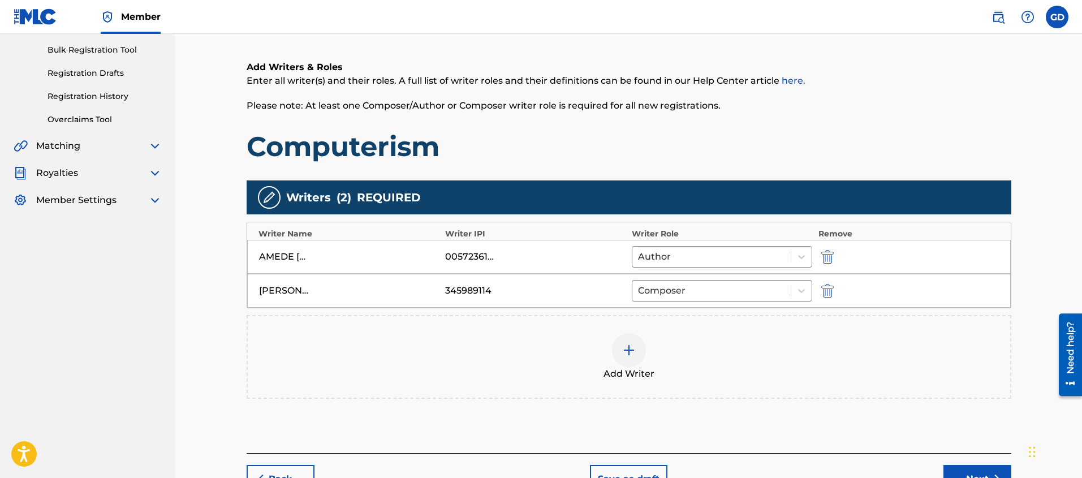
scroll to position [232, 0]
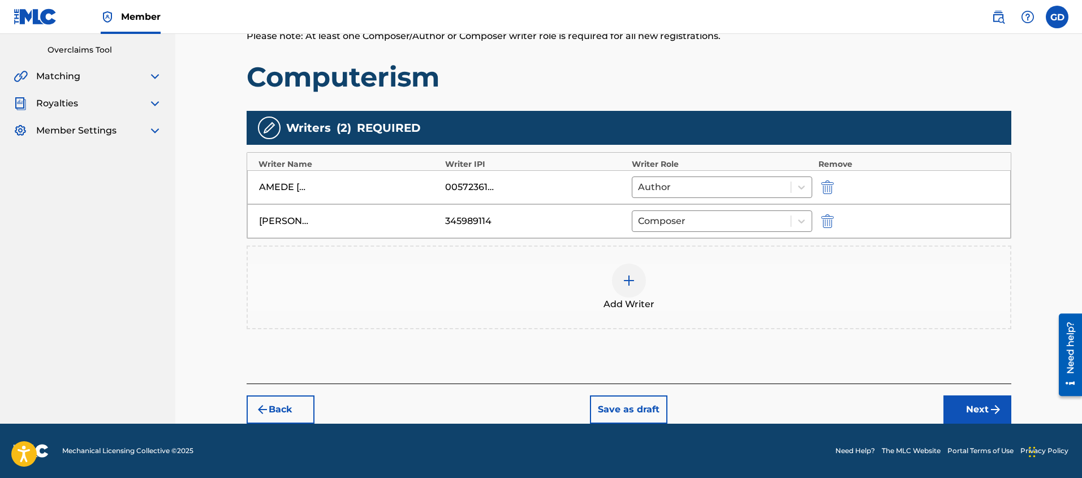
click at [959, 411] on button "Next" at bounding box center [977, 409] width 68 height 28
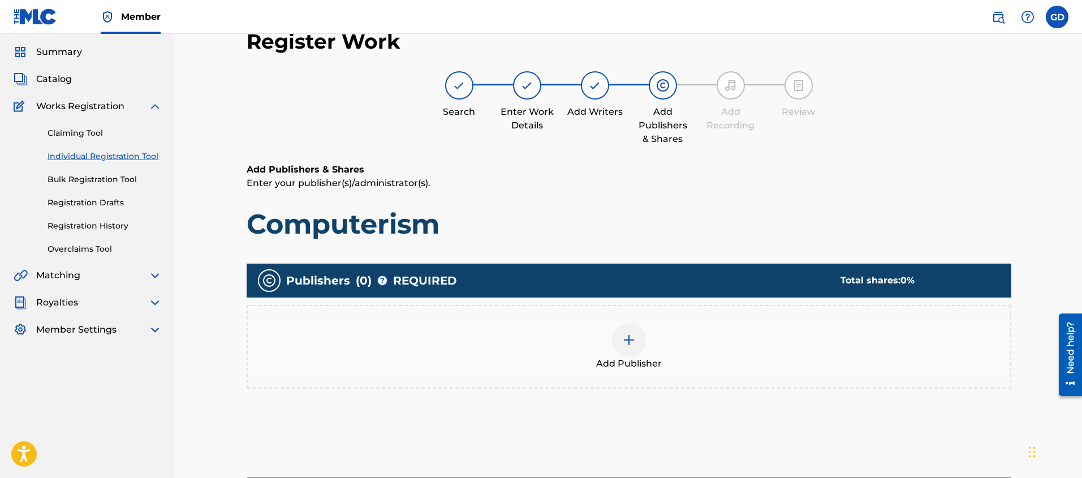
scroll to position [51, 0]
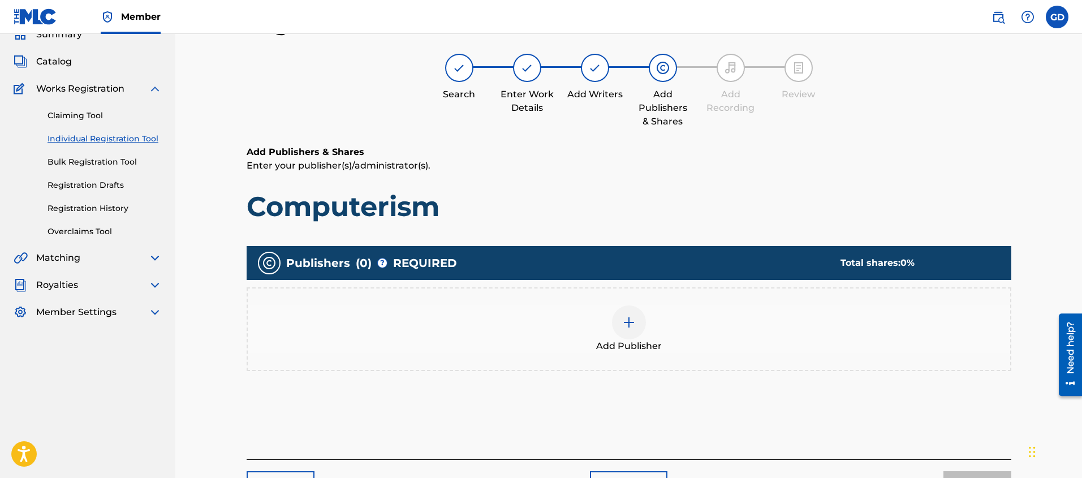
click at [619, 324] on div at bounding box center [629, 322] width 34 height 34
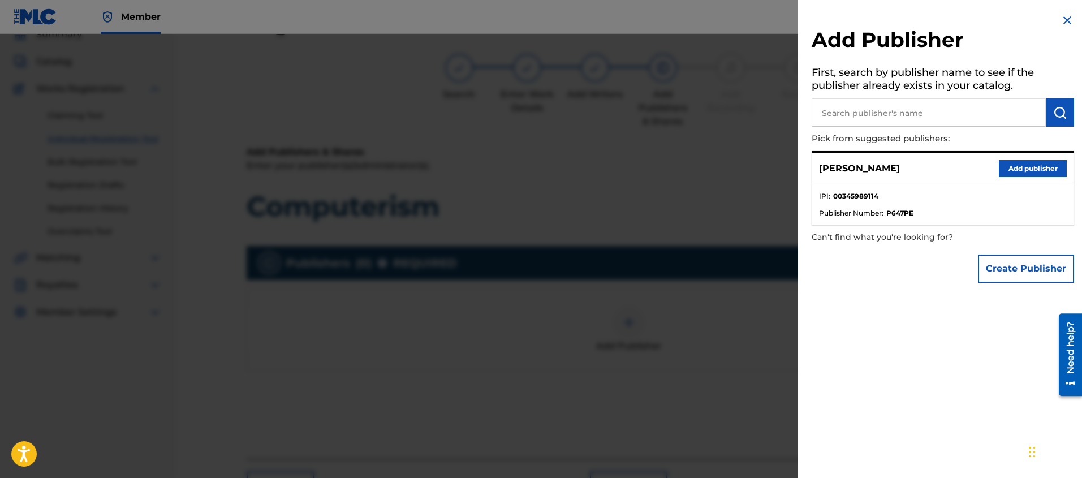
click at [853, 117] on input "text" at bounding box center [929, 112] width 234 height 28
paste input "AJEC MUSIC"
type input "AJEC MUSIC"
click at [1060, 114] on img "submit" at bounding box center [1060, 113] width 14 height 14
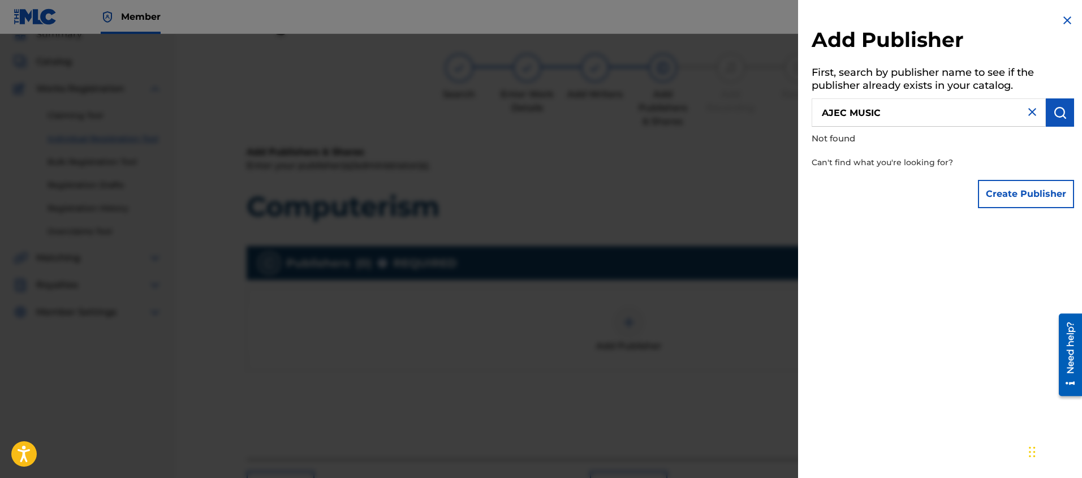
click at [1027, 193] on button "Create Publisher" at bounding box center [1026, 194] width 96 height 28
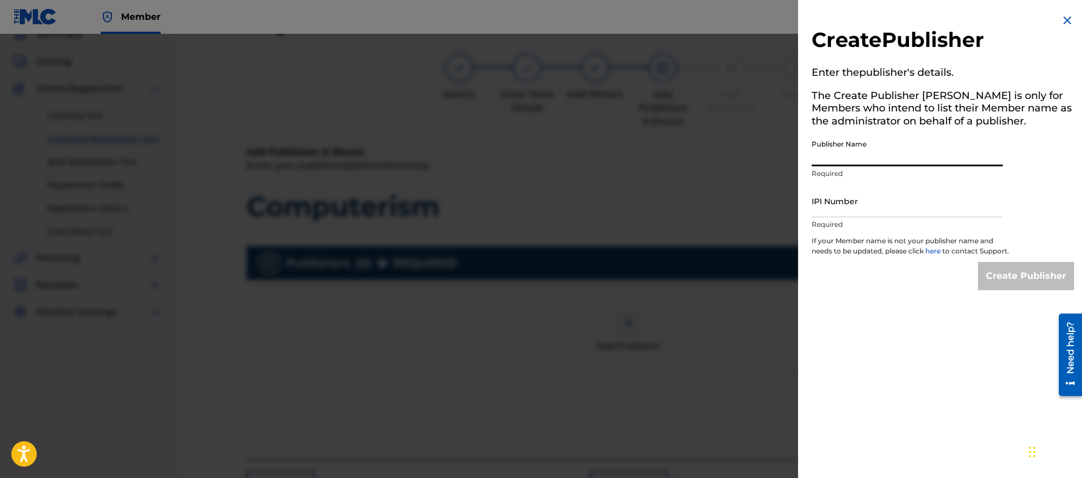
click at [820, 153] on input "Publisher Name" at bounding box center [907, 150] width 191 height 32
paste input "AJEC MUSIC"
type input "AJEC MUSIC"
click at [837, 208] on input "IPI Number" at bounding box center [907, 201] width 191 height 32
paste input "578476000"
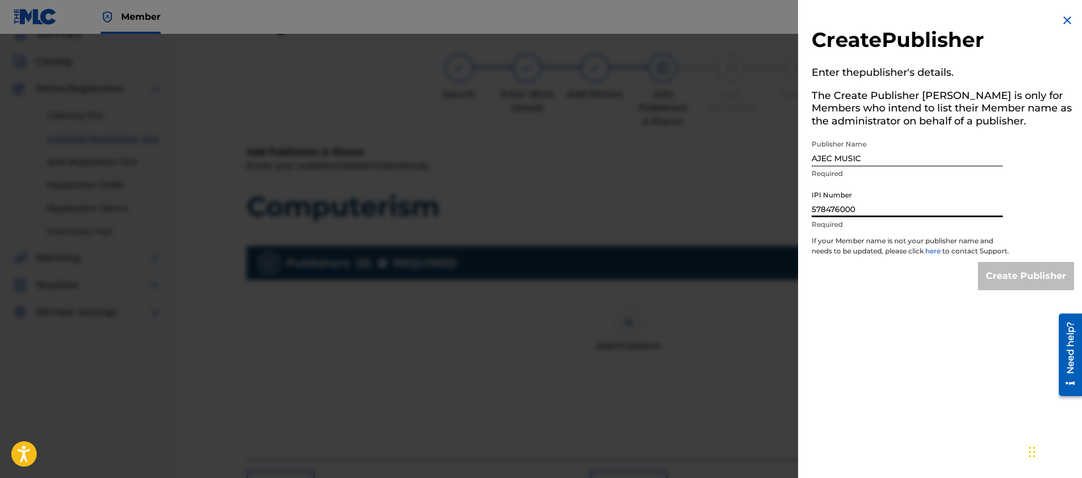
type input "578476000"
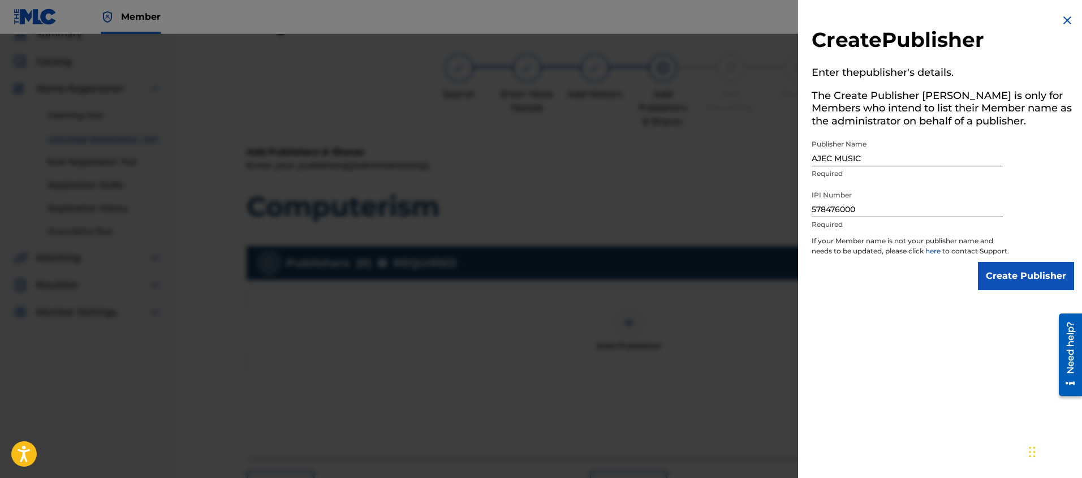
click at [847, 335] on div "Create Publisher Enter the publisher 's details. The Create Publisher button is…" at bounding box center [943, 239] width 290 height 478
click at [1024, 284] on input "Create Publisher" at bounding box center [1026, 276] width 96 height 28
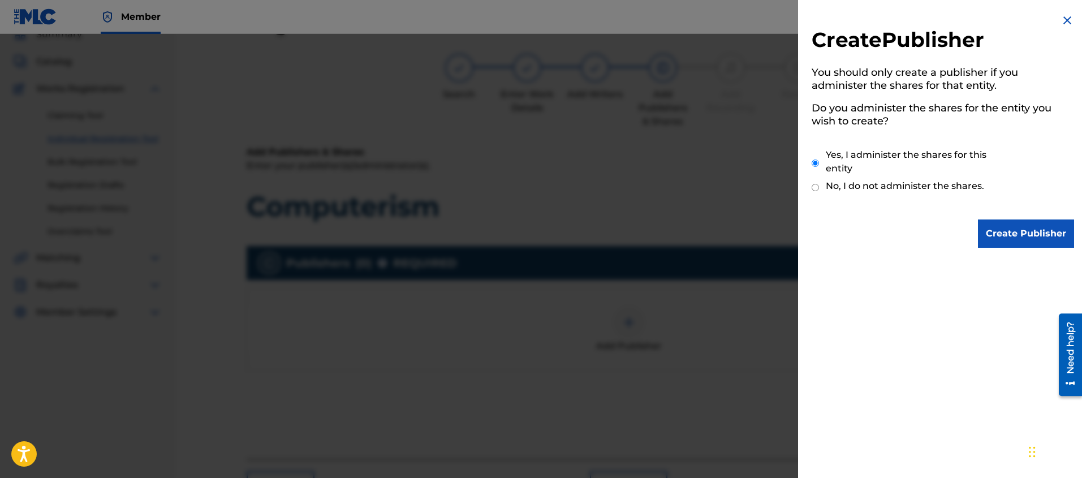
click at [999, 228] on input "Create Publisher" at bounding box center [1026, 233] width 96 height 28
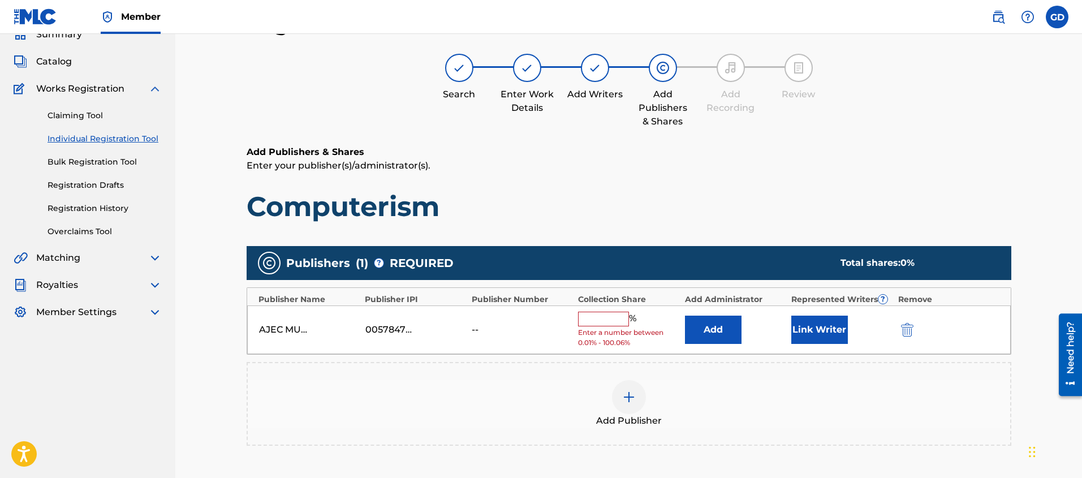
click at [600, 322] on input "text" at bounding box center [603, 319] width 51 height 15
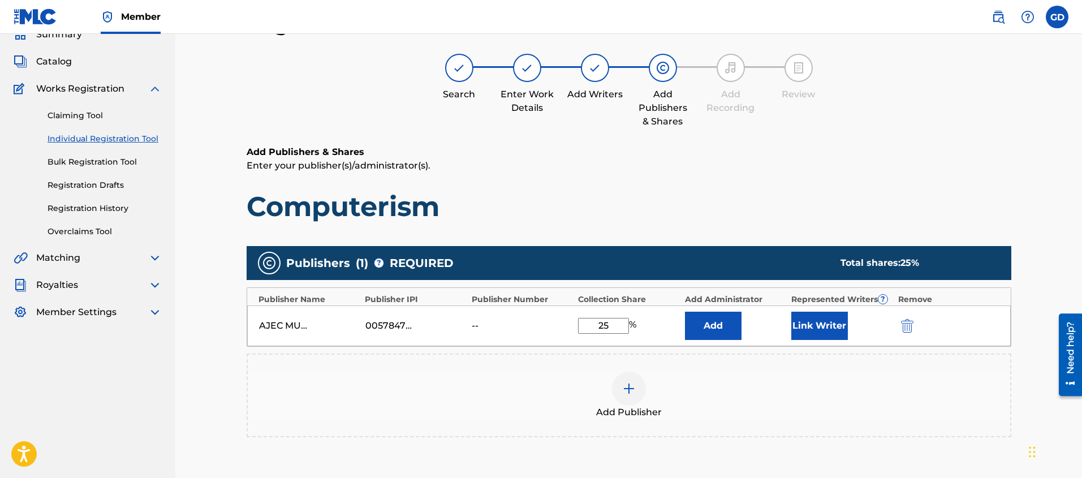
type input "25"
click at [180, 386] on div "Register Work Search Enter Work Details Add Writers Add Publishers & Shares Add…" at bounding box center [628, 274] width 907 height 583
click at [810, 322] on button "Link Writer" at bounding box center [819, 326] width 57 height 28
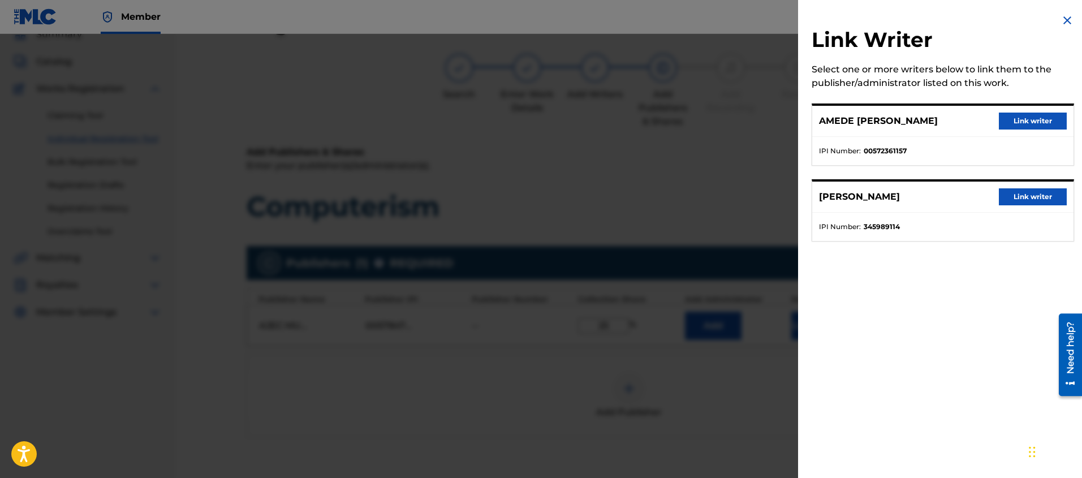
click at [1004, 123] on button "Link writer" at bounding box center [1033, 121] width 68 height 17
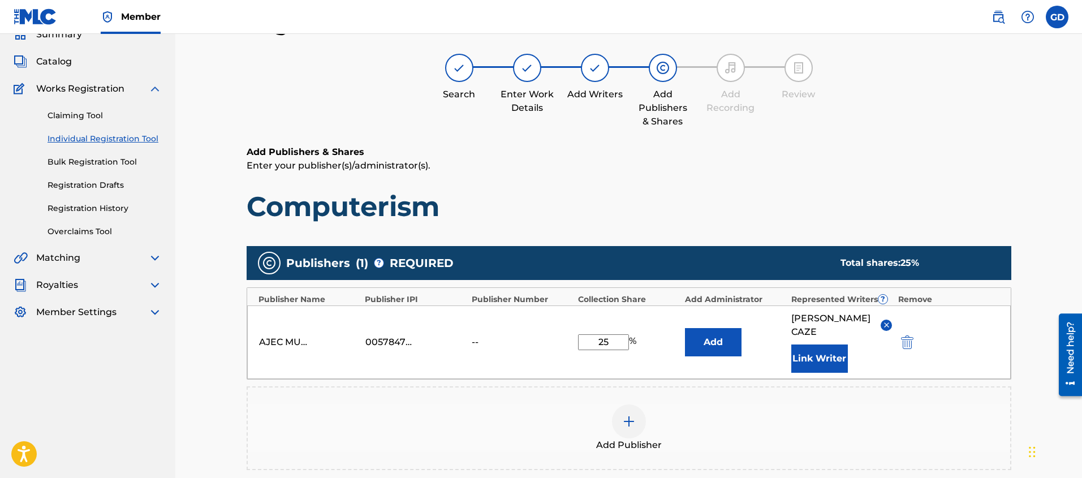
click at [221, 394] on div "Register Work Search Enter Work Details Add Writers Add Publishers & Shares Add…" at bounding box center [628, 290] width 907 height 615
click at [622, 422] on img at bounding box center [629, 422] width 14 height 14
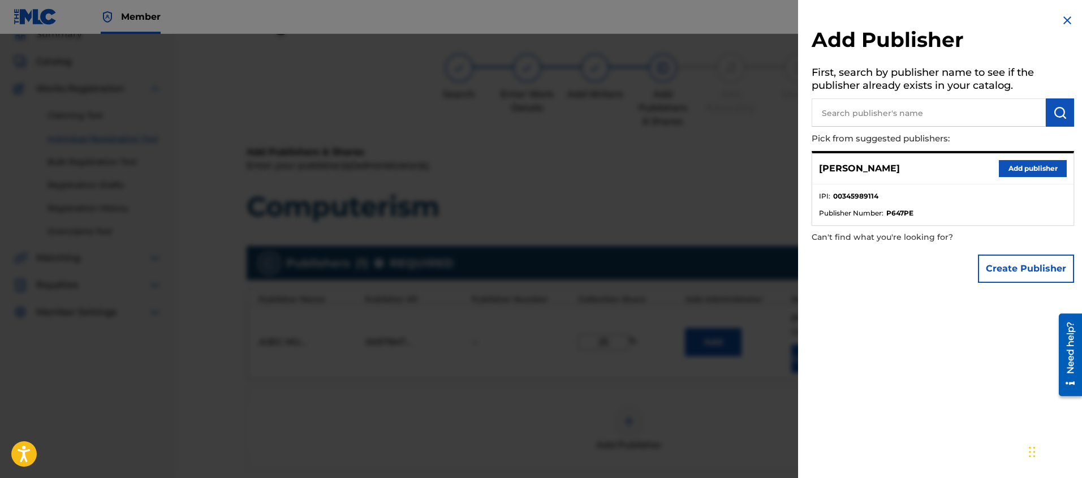
scroll to position [44, 0]
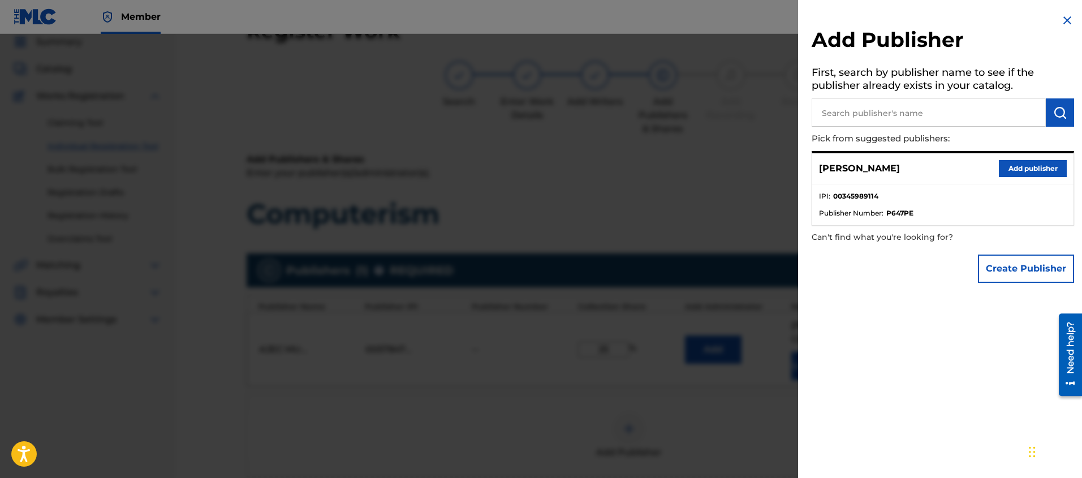
click at [855, 281] on div "Create Publisher" at bounding box center [943, 269] width 262 height 40
click at [1008, 267] on button "Create Publisher" at bounding box center [1026, 269] width 96 height 28
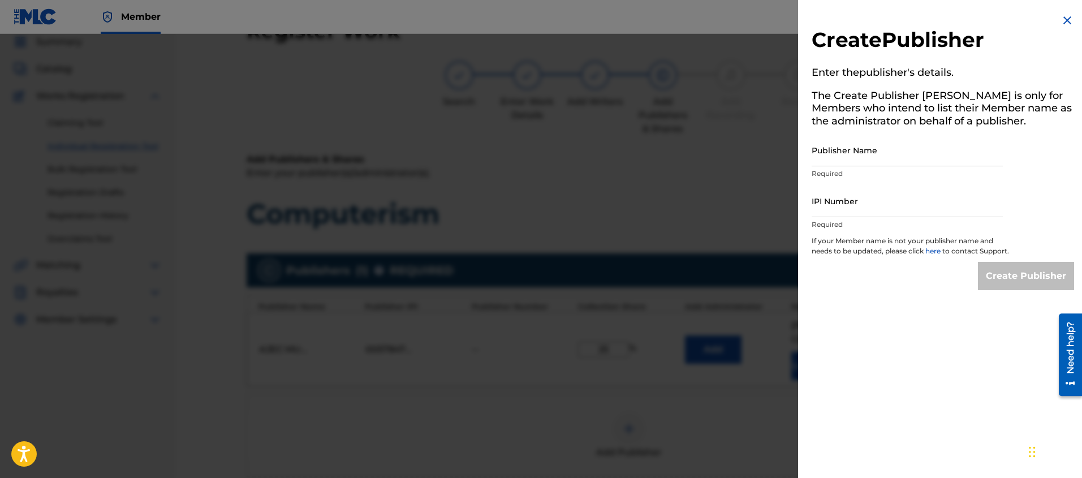
click at [840, 159] on input "Publisher Name" at bounding box center [907, 150] width 191 height 32
type input "SELF BORN MUSIC"
click at [838, 210] on input "IPI Number" at bounding box center [907, 201] width 191 height 32
paste input "555685902"
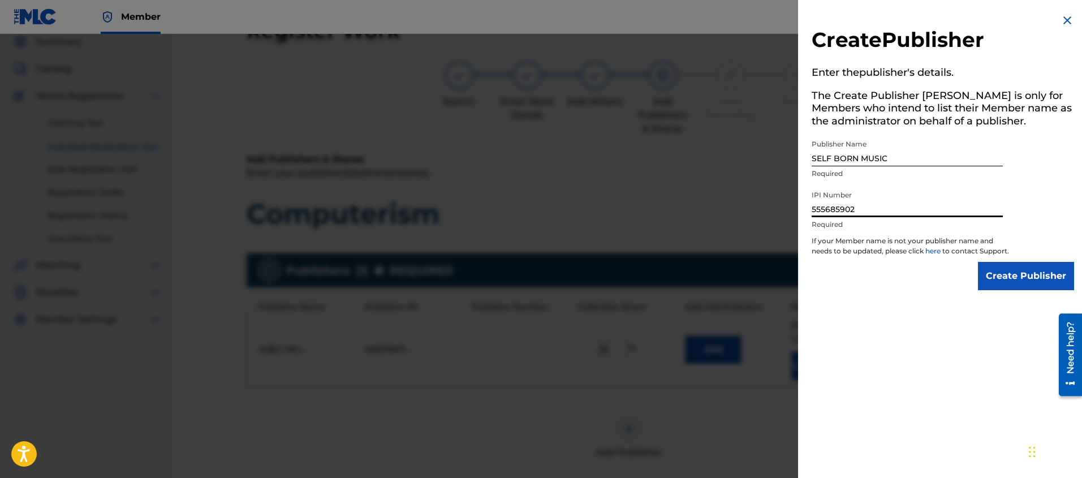
type input "555685902"
click at [1017, 290] on input "Create Publisher" at bounding box center [1026, 276] width 96 height 28
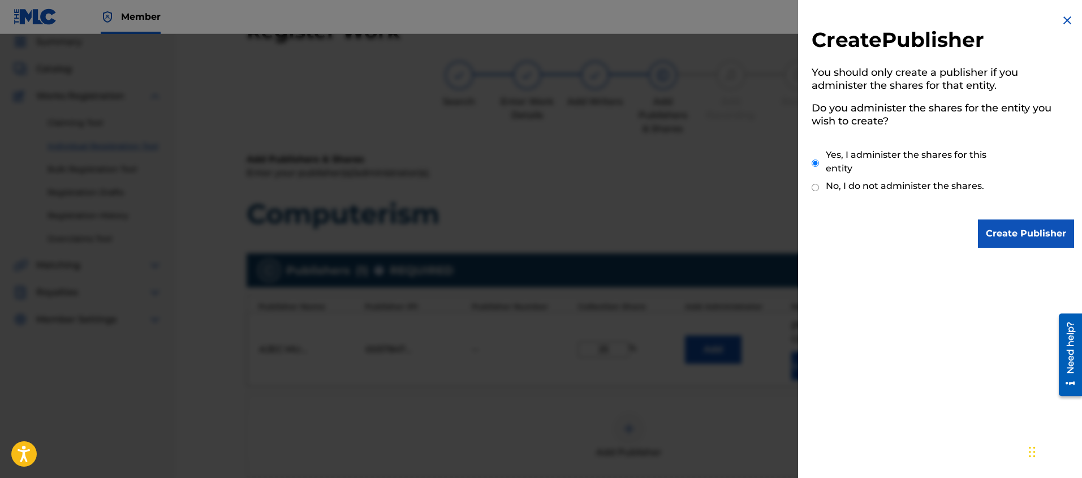
click at [1022, 239] on input "Create Publisher" at bounding box center [1026, 233] width 96 height 28
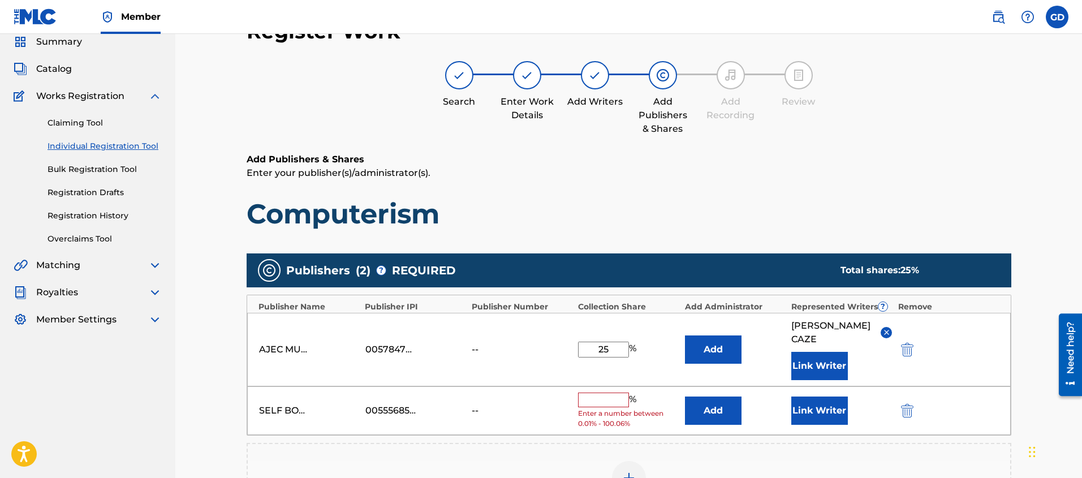
click at [612, 402] on input "text" at bounding box center [603, 400] width 51 height 15
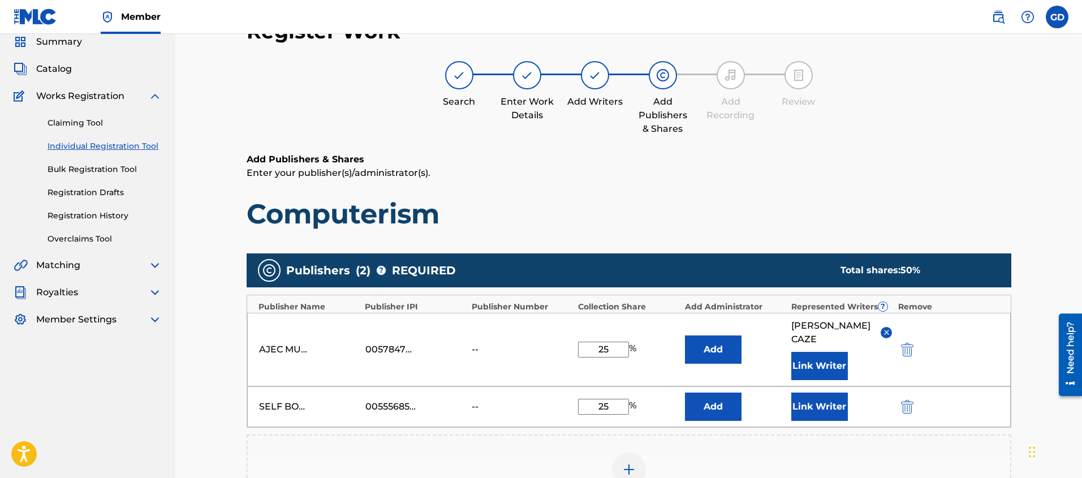
type input "25"
click at [198, 396] on div "Register Work Search Enter Work Details Add Writers Add Publishers & Shares Add…" at bounding box center [628, 318] width 907 height 656
click at [821, 406] on button "Link Writer" at bounding box center [819, 407] width 57 height 28
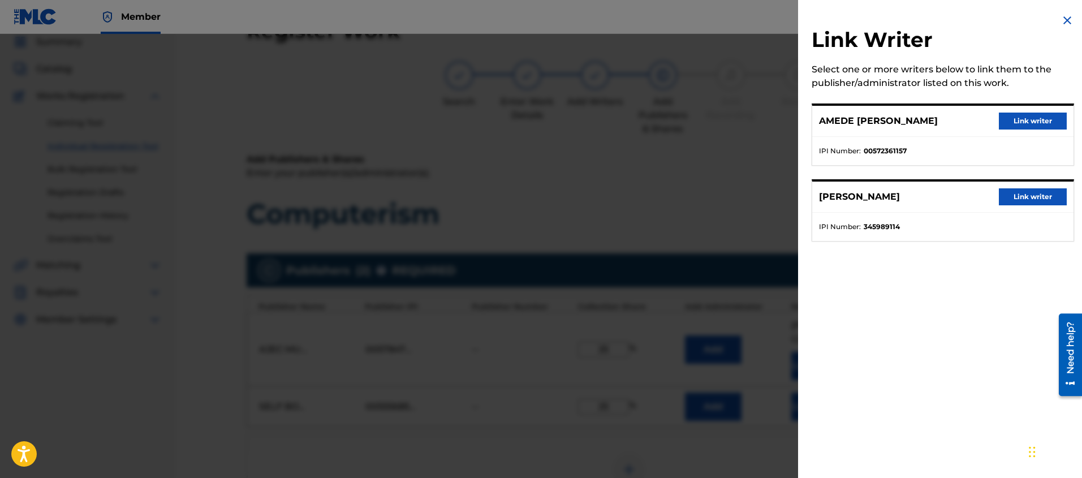
click at [1029, 198] on button "Link writer" at bounding box center [1033, 196] width 68 height 17
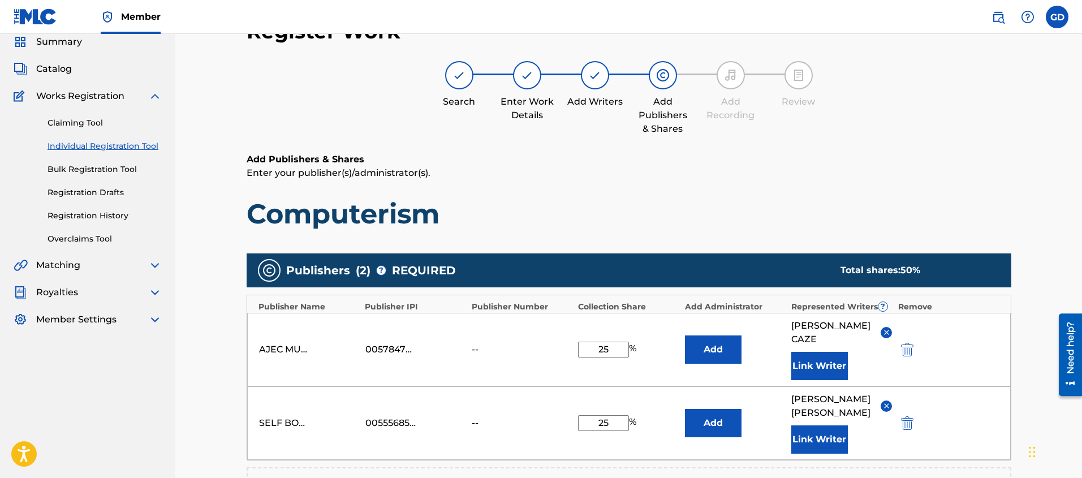
click at [201, 355] on div "Register Work Search Enter Work Details Add Writers Add Publishers & Shares Add…" at bounding box center [628, 334] width 907 height 689
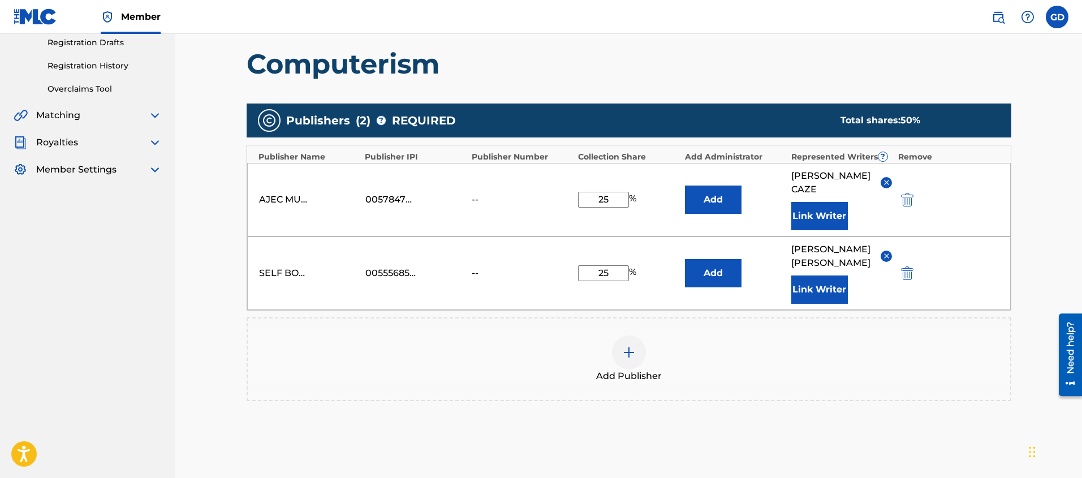
scroll to position [286, 0]
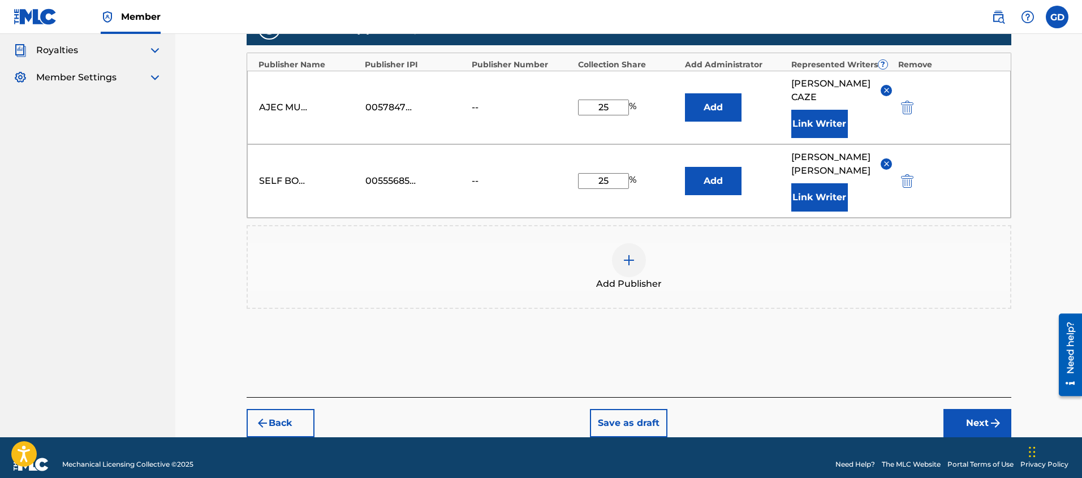
click at [962, 420] on button "Next" at bounding box center [977, 423] width 68 height 28
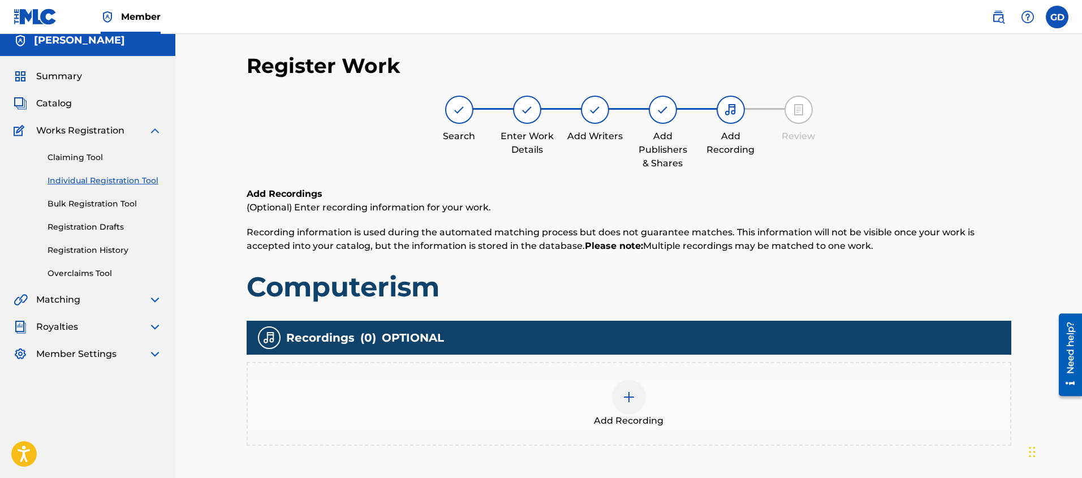
scroll to position [51, 0]
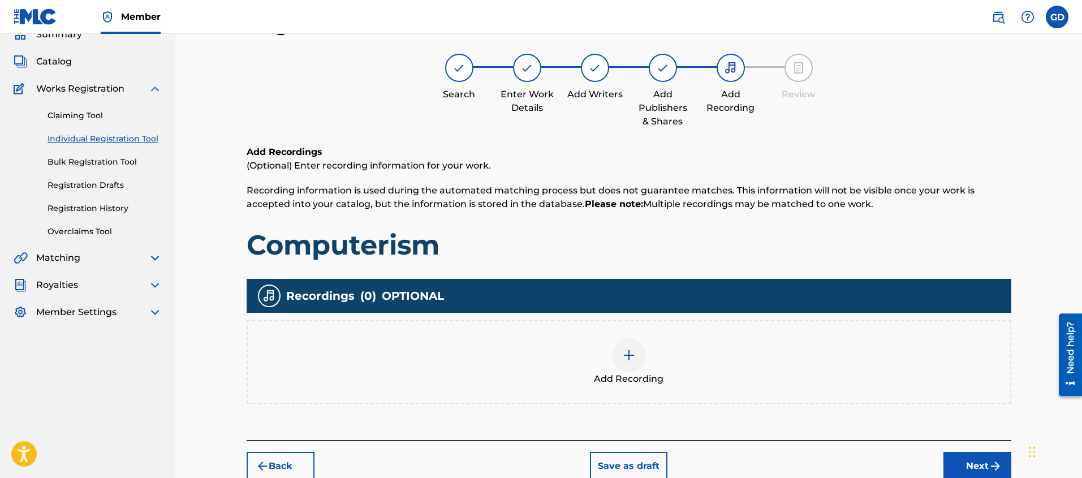
click at [631, 361] on img at bounding box center [629, 355] width 14 height 14
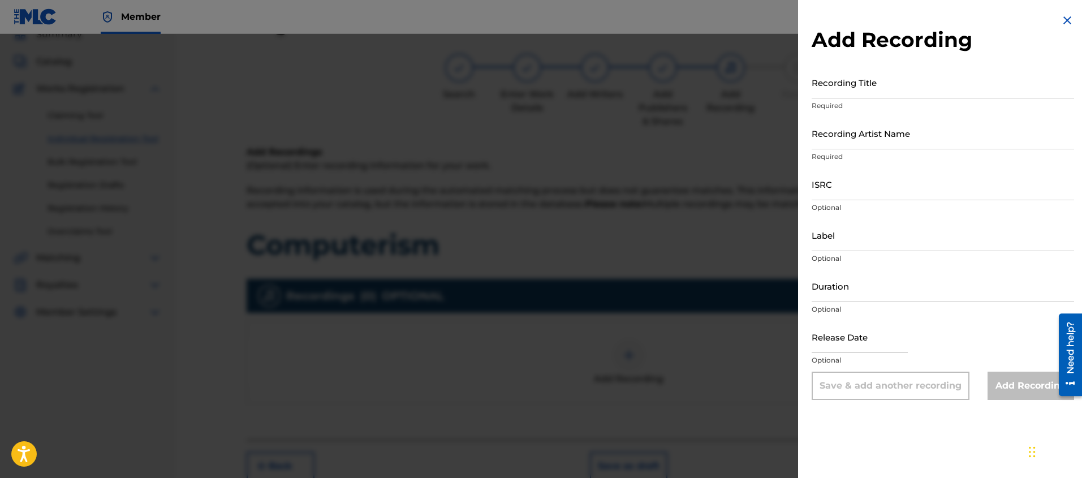
scroll to position [58, 0]
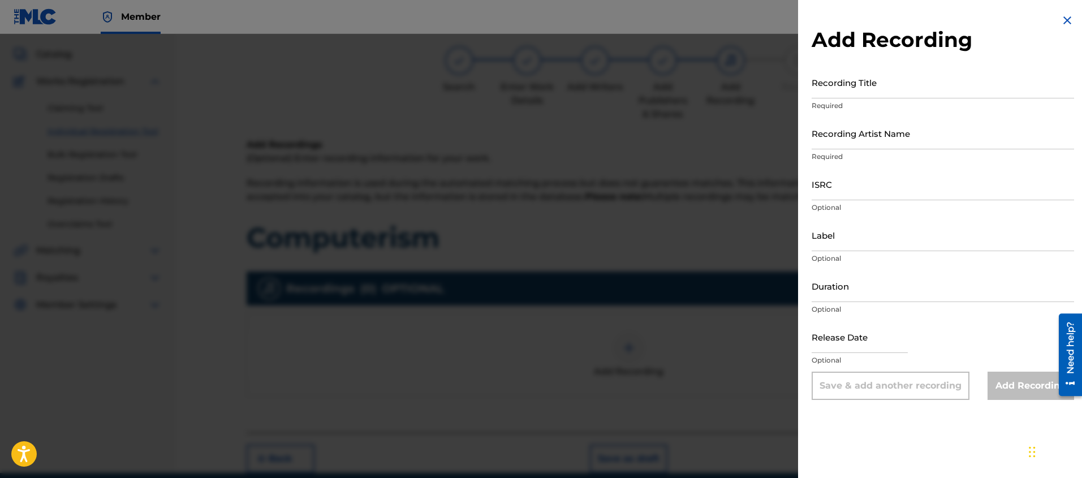
click at [852, 94] on input "Recording Title" at bounding box center [943, 82] width 262 height 32
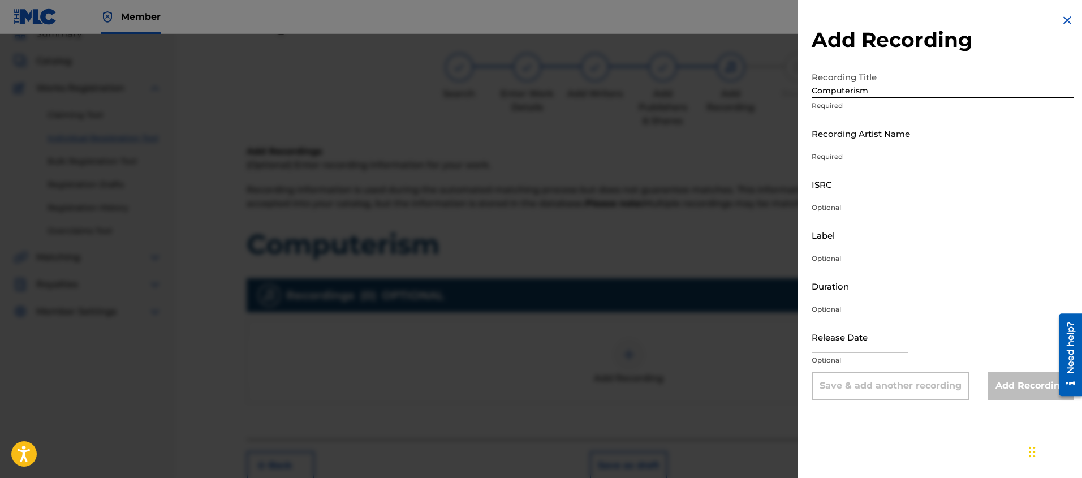
type input "Computerism"
click at [850, 154] on p "Required" at bounding box center [943, 157] width 262 height 10
click at [850, 149] on div "Recording Artist Name Required" at bounding box center [943, 142] width 262 height 51
click at [850, 146] on input "Recording Artist Name" at bounding box center [943, 133] width 262 height 32
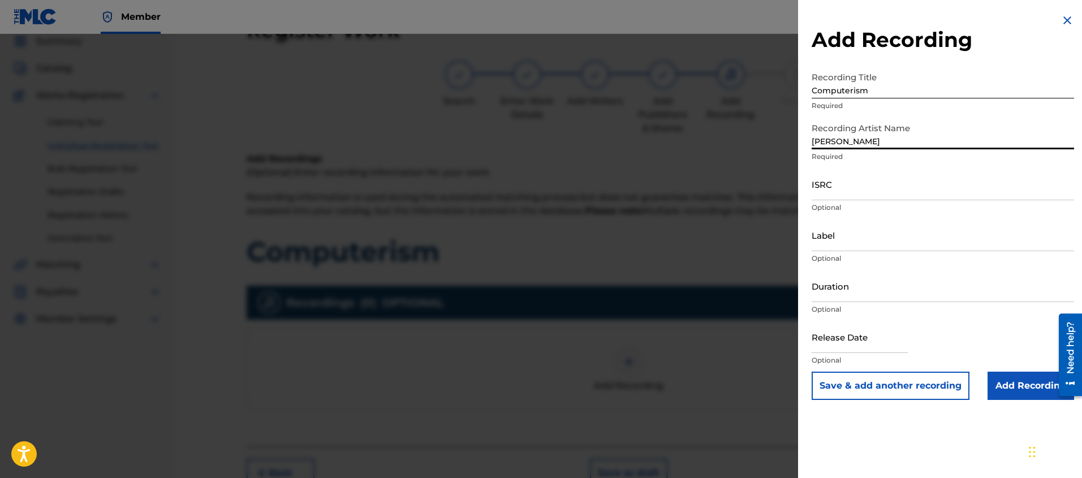
scroll to position [37, 0]
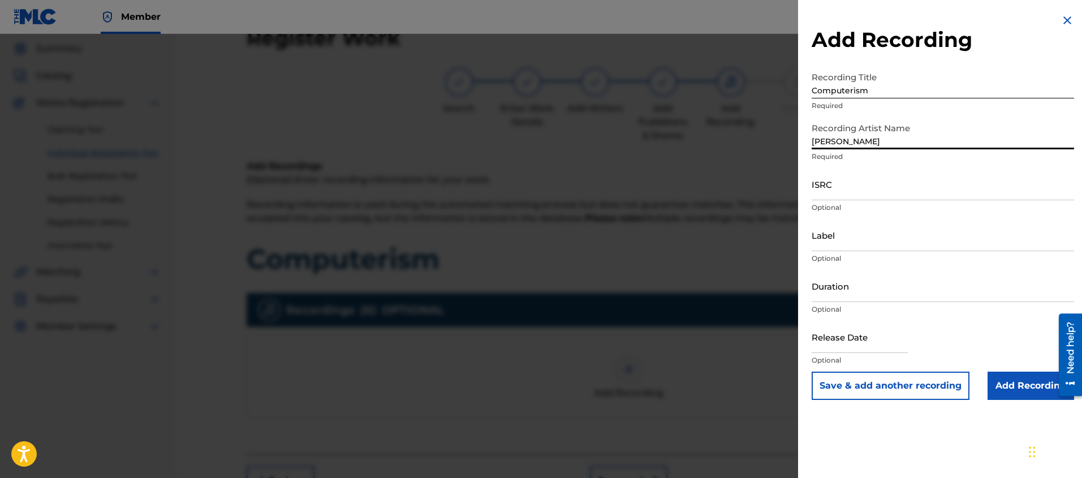
type input "[PERSON_NAME]"
click at [856, 447] on div "Add Recording Recording Title Computerism Required Recording Artist Name [PERSO…" at bounding box center [943, 239] width 290 height 478
click at [1039, 390] on input "Add Recording" at bounding box center [1031, 386] width 87 height 28
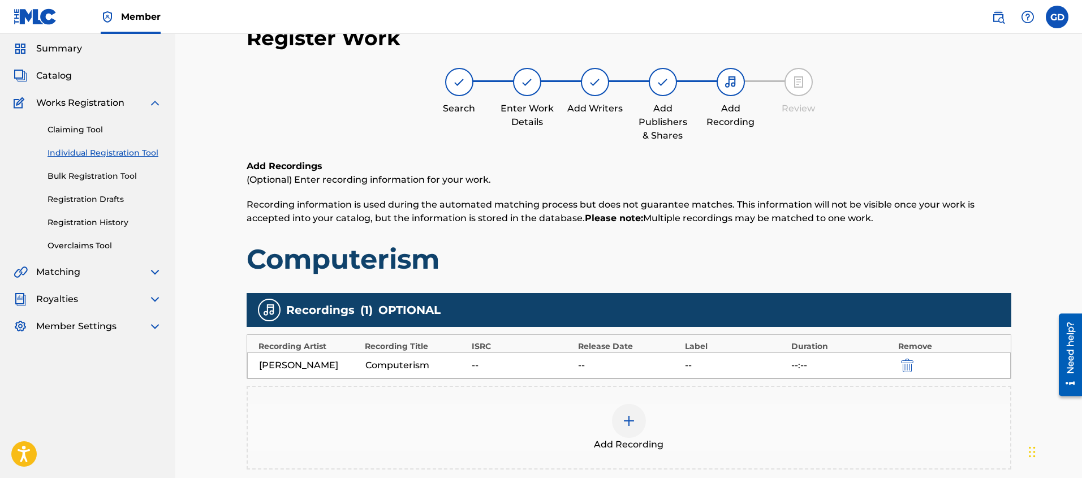
scroll to position [159, 0]
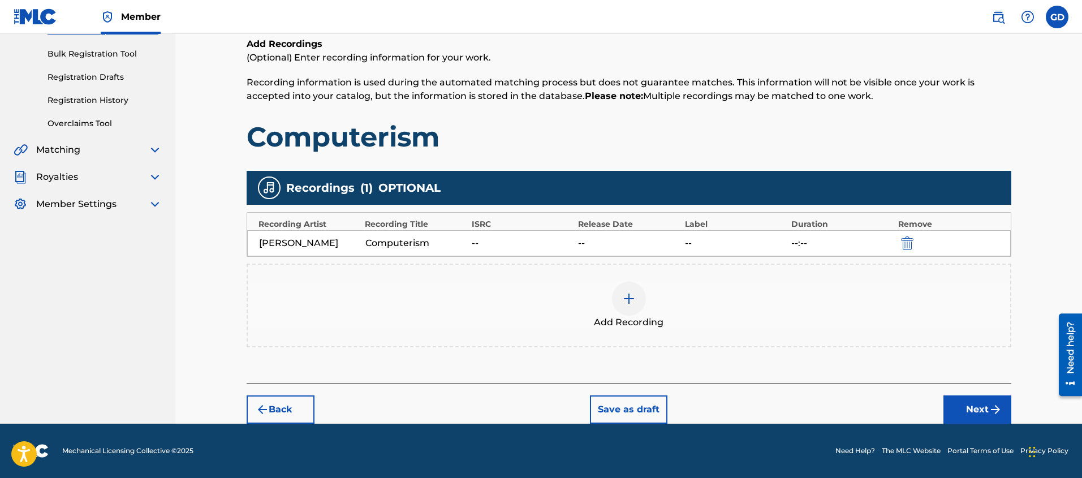
click at [968, 413] on button "Next" at bounding box center [977, 409] width 68 height 28
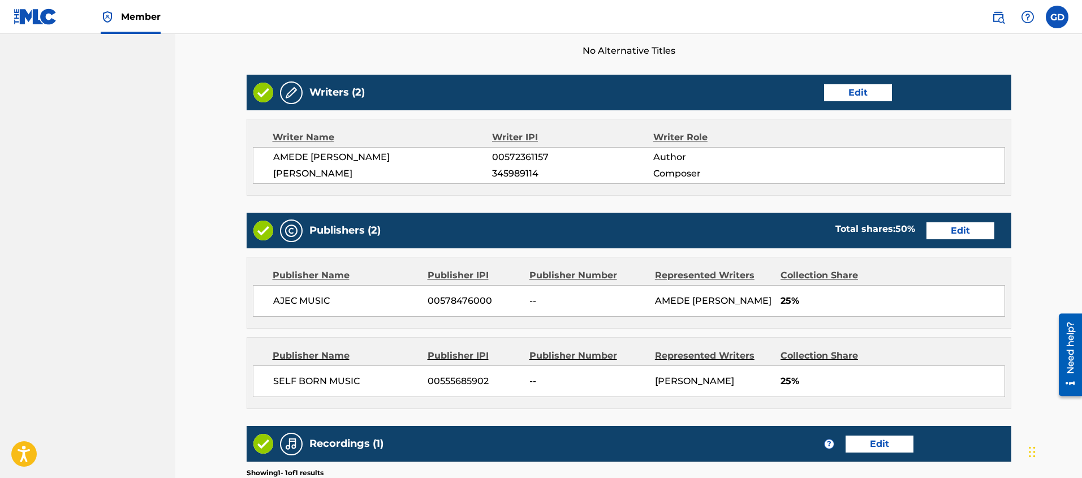
scroll to position [565, 0]
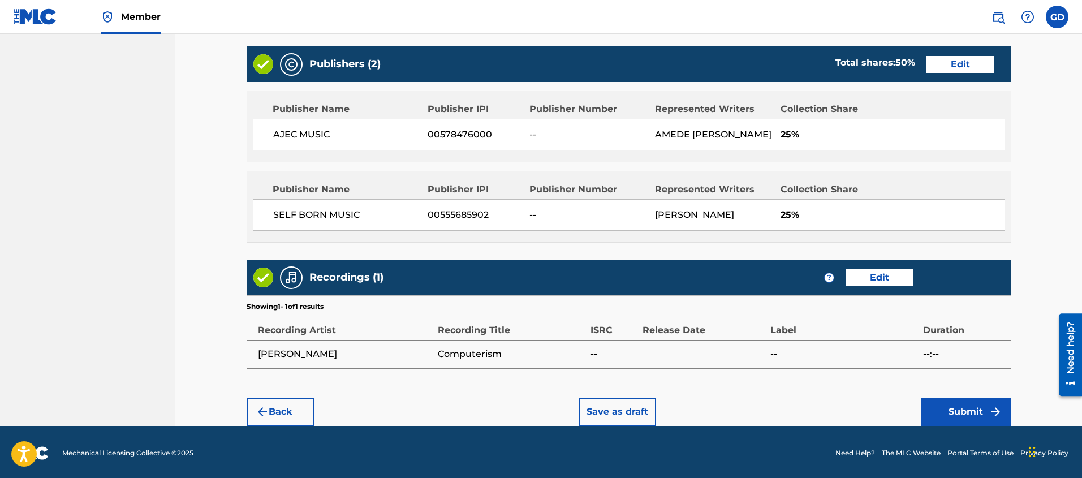
click at [956, 410] on button "Submit" at bounding box center [966, 412] width 90 height 28
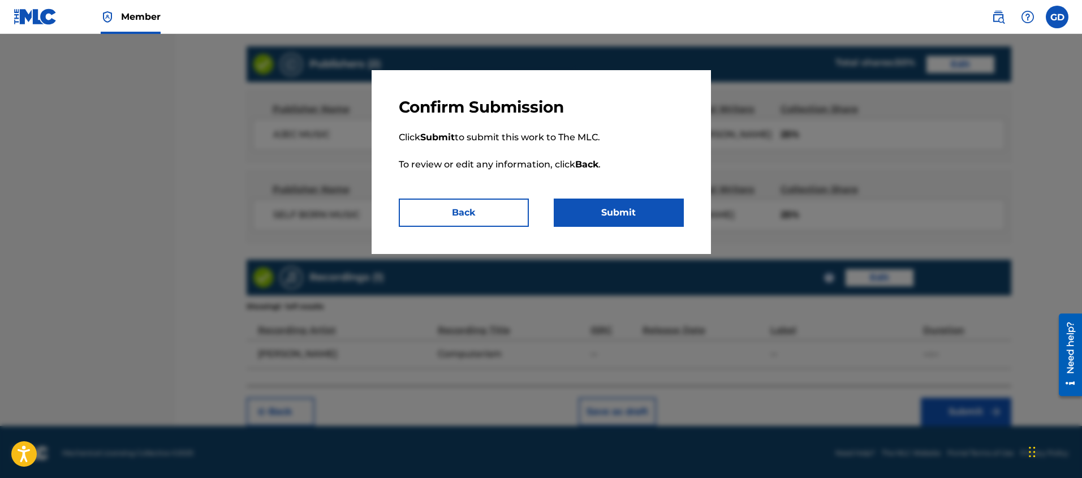
click at [629, 212] on button "Submit" at bounding box center [619, 213] width 130 height 28
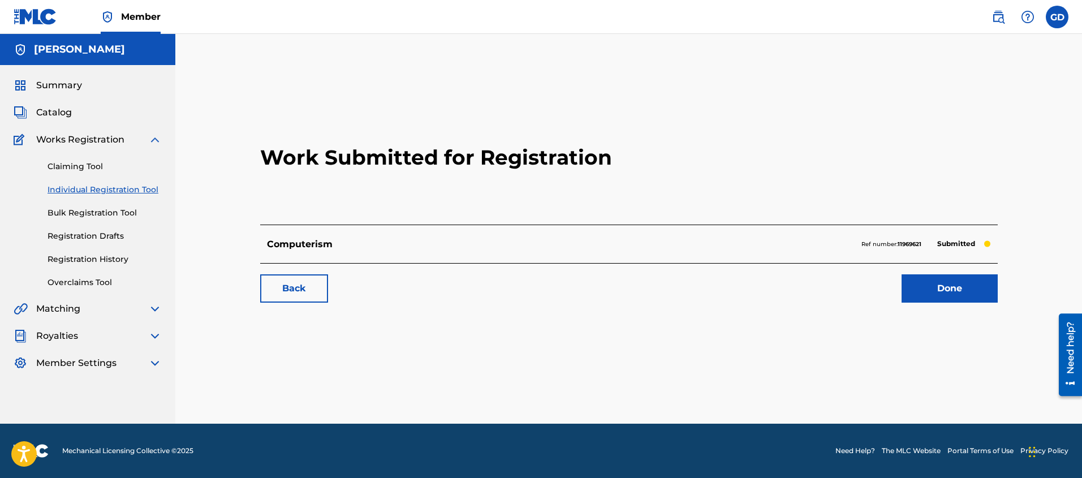
click at [958, 296] on link "Done" at bounding box center [950, 288] width 96 height 28
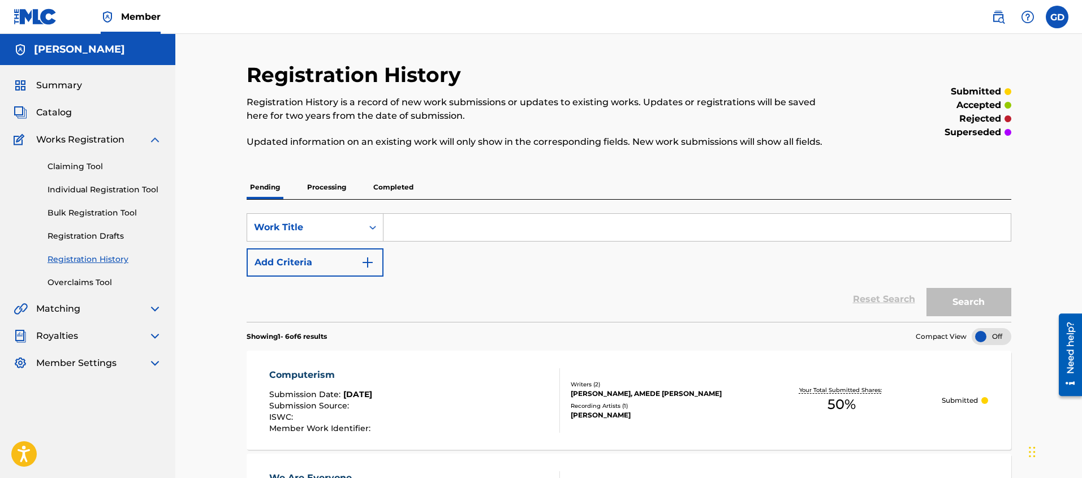
click at [101, 192] on link "Individual Registration Tool" at bounding box center [105, 190] width 114 height 12
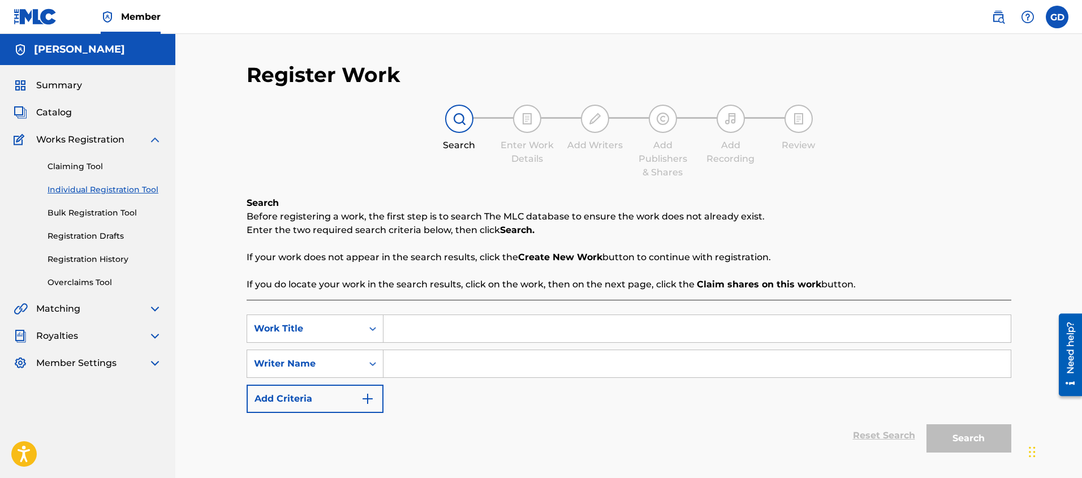
click at [473, 339] on input "Search Form" at bounding box center [696, 328] width 627 height 27
type input "Read A Book"
click at [478, 368] on input "Search Form" at bounding box center [696, 363] width 627 height 27
click at [956, 440] on button "Search" at bounding box center [968, 438] width 85 height 28
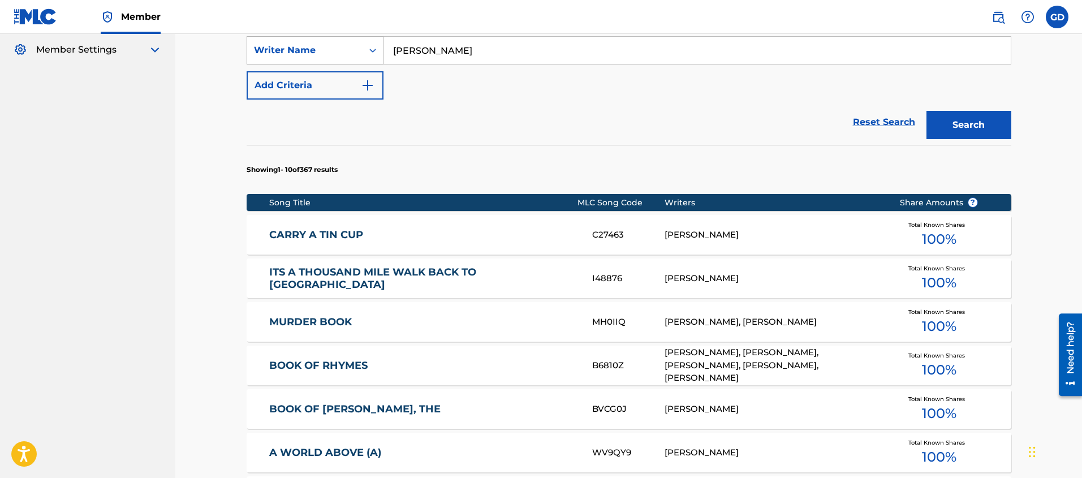
scroll to position [127, 0]
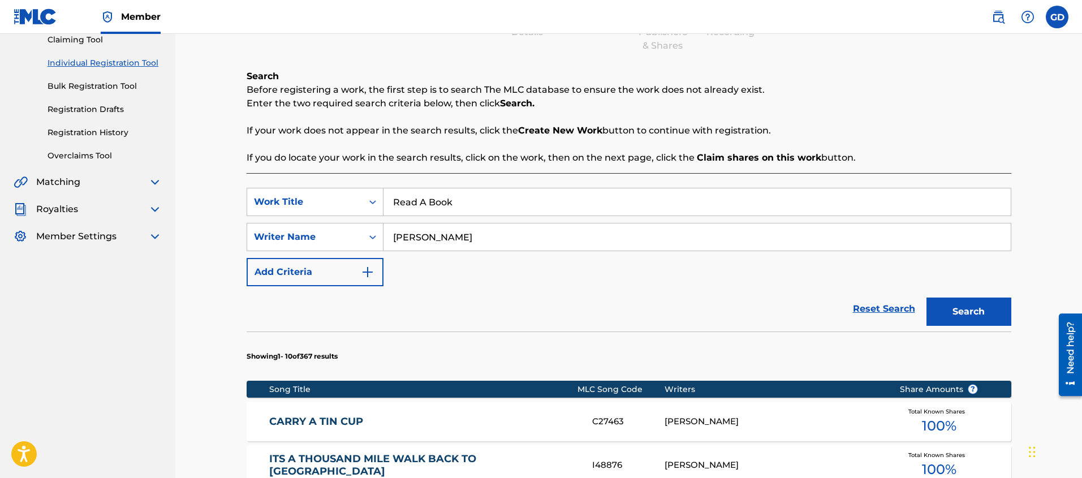
click at [426, 244] on input "[PERSON_NAME]" at bounding box center [696, 236] width 627 height 27
type input "DJ Self Born"
click at [681, 300] on div "Reset Search Search" at bounding box center [629, 308] width 765 height 45
click at [982, 316] on button "Search" at bounding box center [968, 311] width 85 height 28
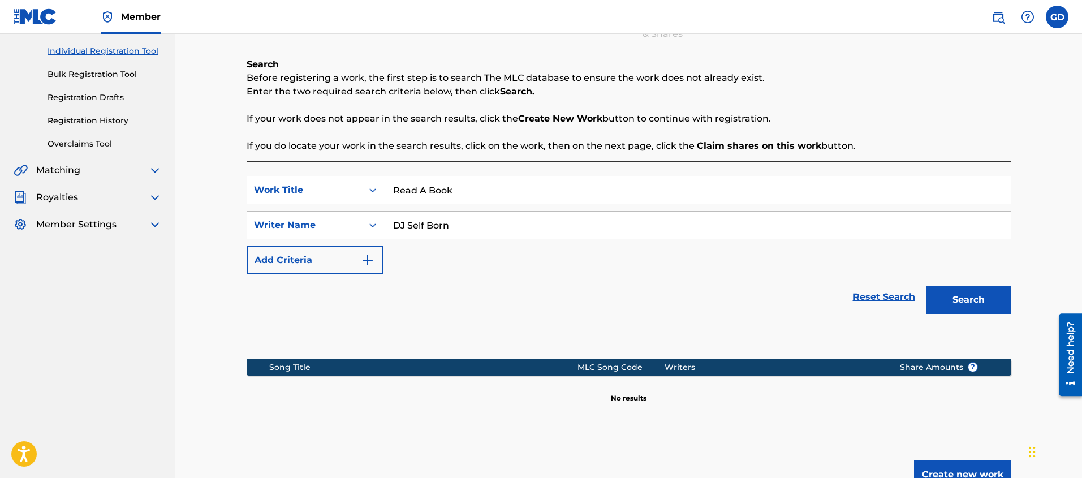
scroll to position [171, 0]
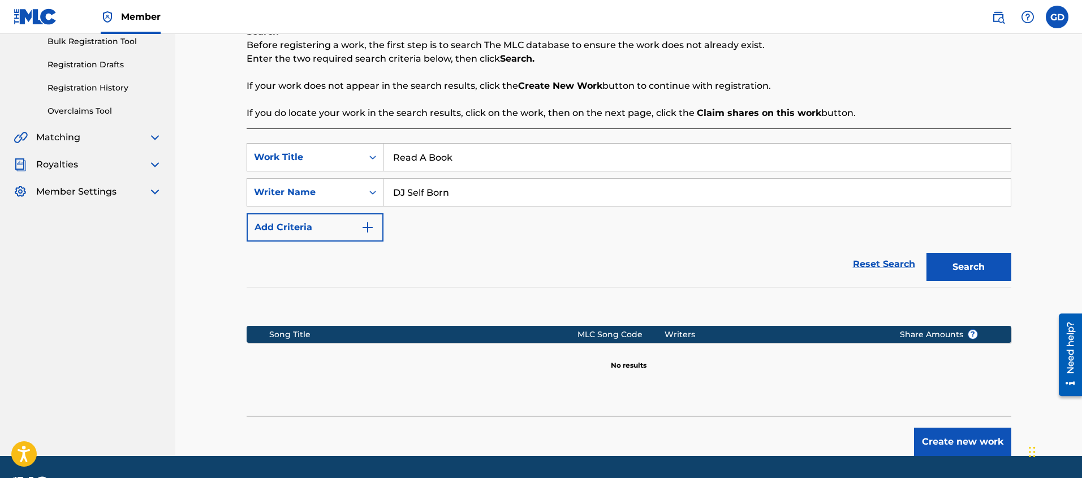
click at [969, 434] on button "Create new work" at bounding box center [962, 442] width 97 height 28
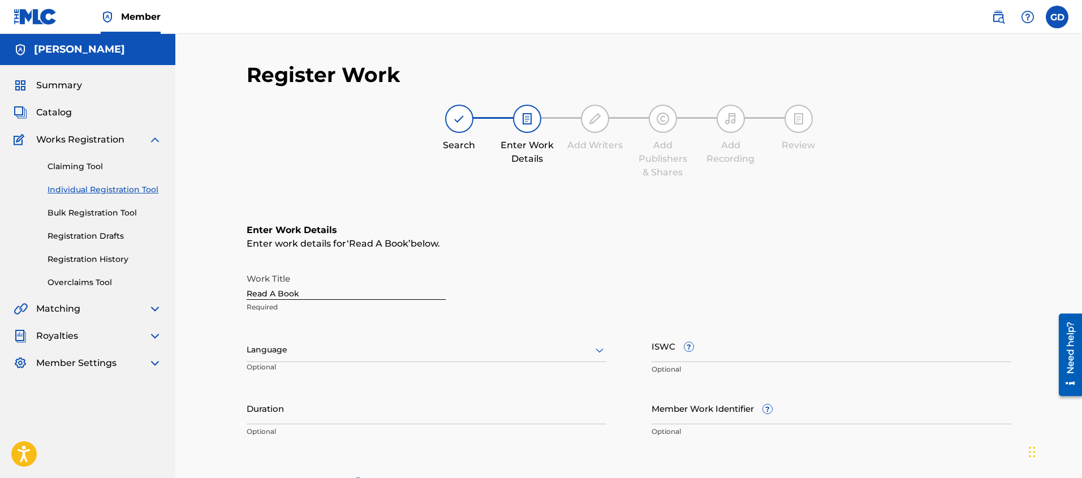
scroll to position [7, 0]
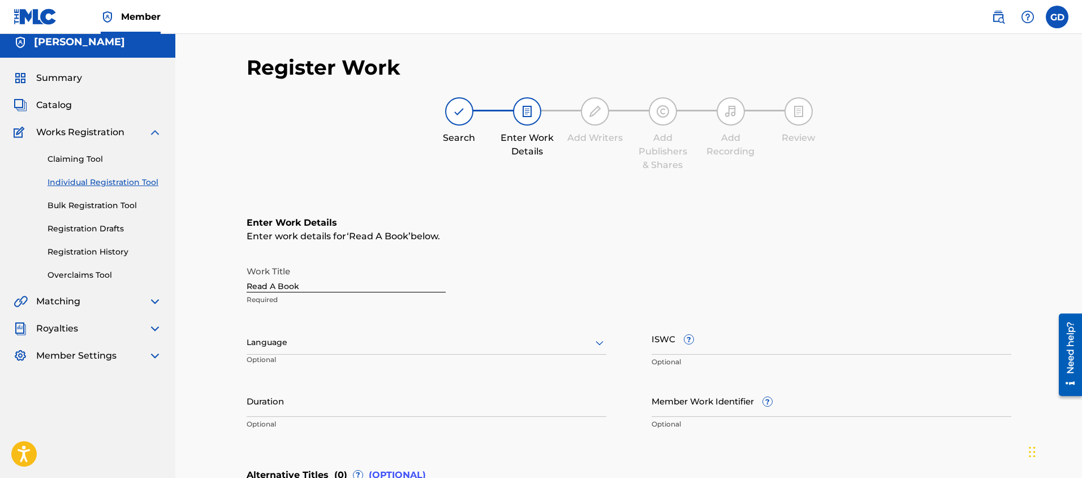
click at [277, 338] on div "Language" at bounding box center [427, 343] width 360 height 24
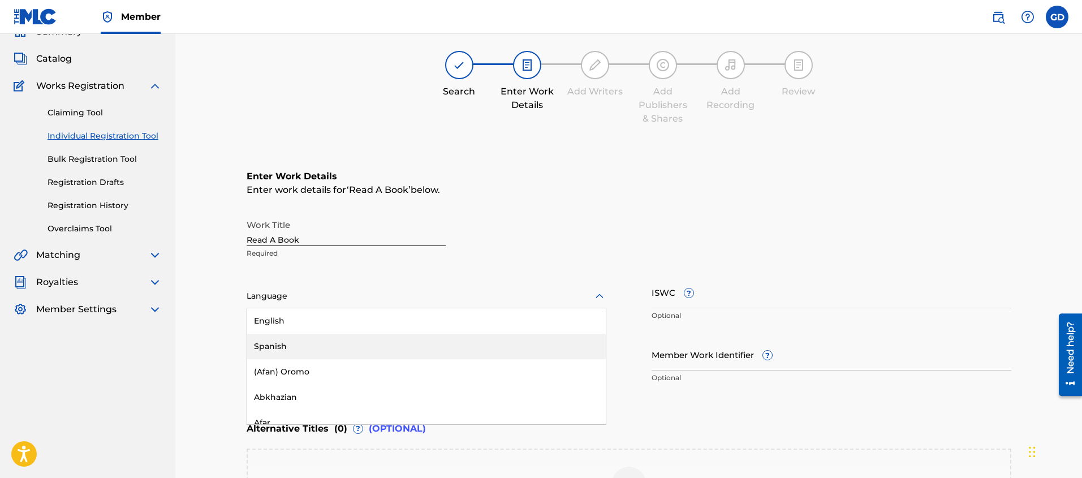
scroll to position [54, 0]
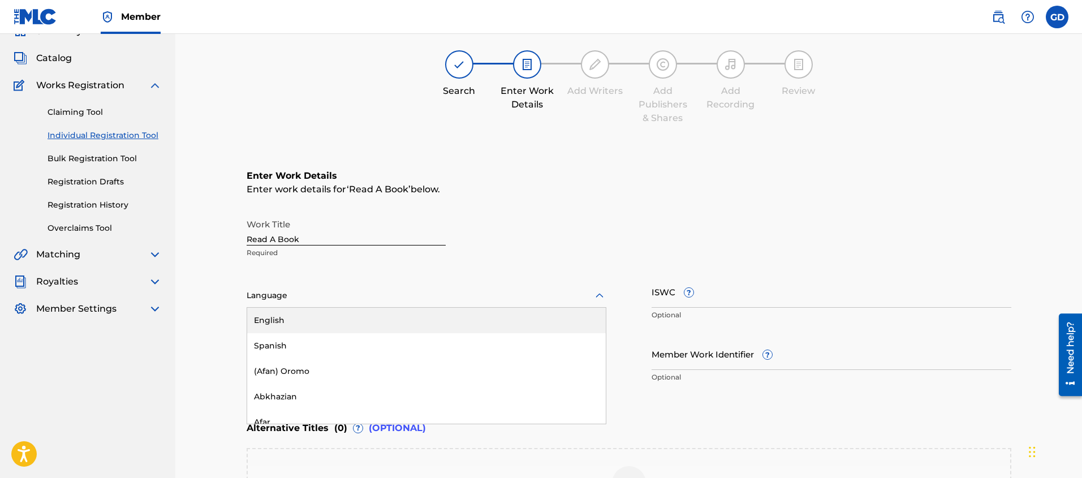
click at [275, 321] on div "English" at bounding box center [426, 320] width 359 height 25
click at [208, 333] on div "Register Work Search Enter Work Details Add Writers Add Publishers & Shares Add…" at bounding box center [628, 290] width 907 height 620
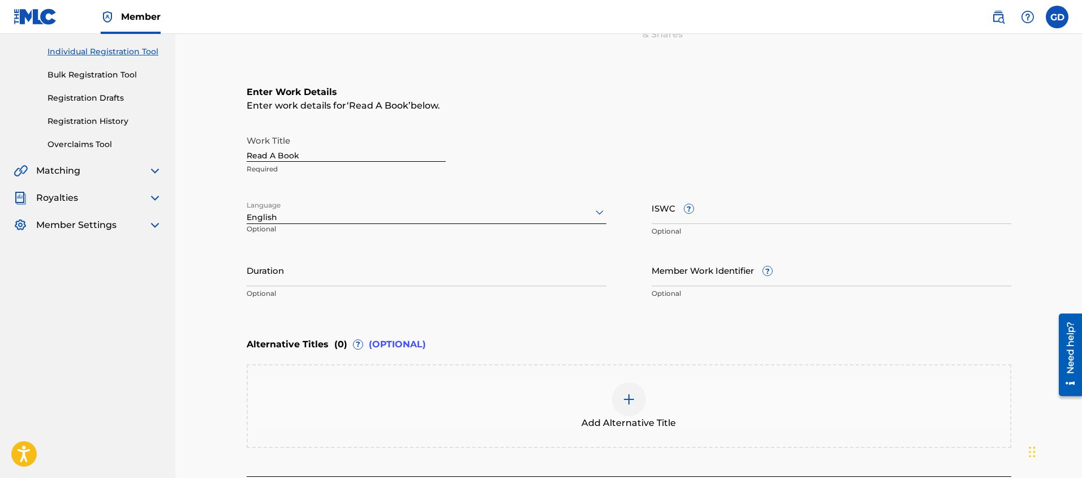
scroll to position [230, 0]
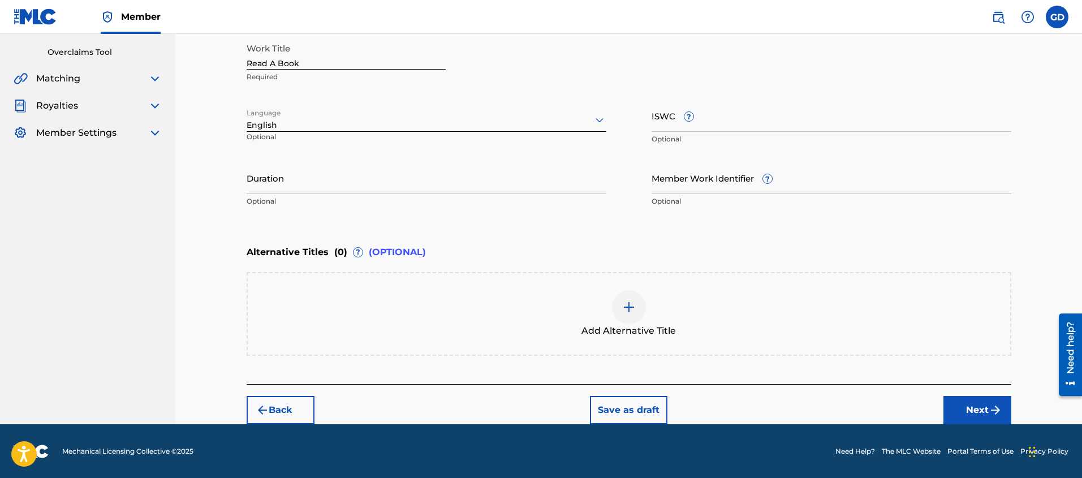
click at [985, 407] on button "Next" at bounding box center [977, 410] width 68 height 28
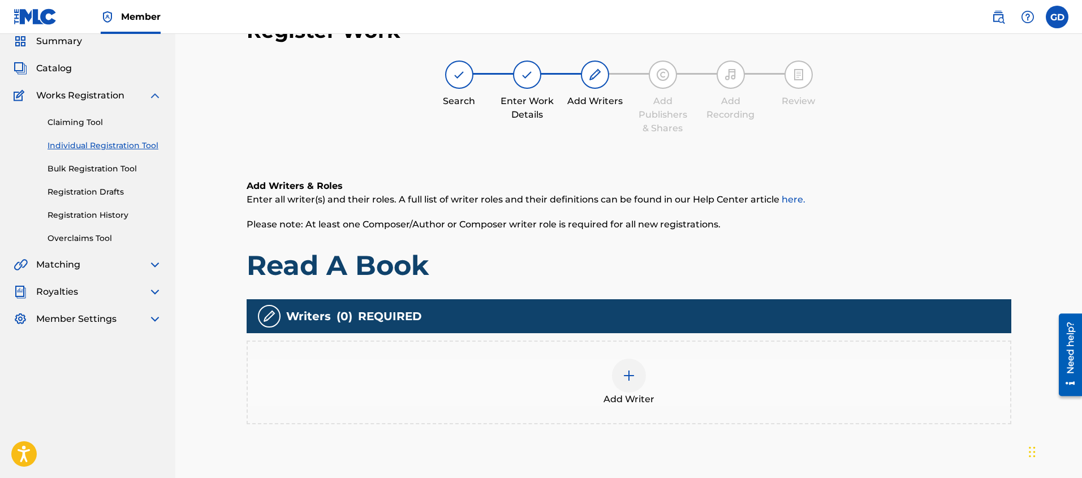
scroll to position [51, 0]
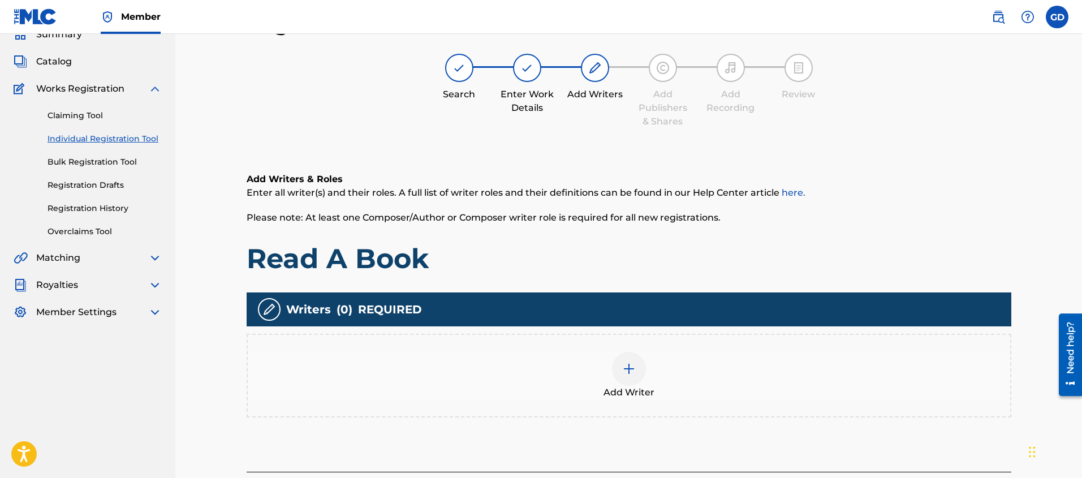
click at [628, 369] on img at bounding box center [629, 369] width 14 height 14
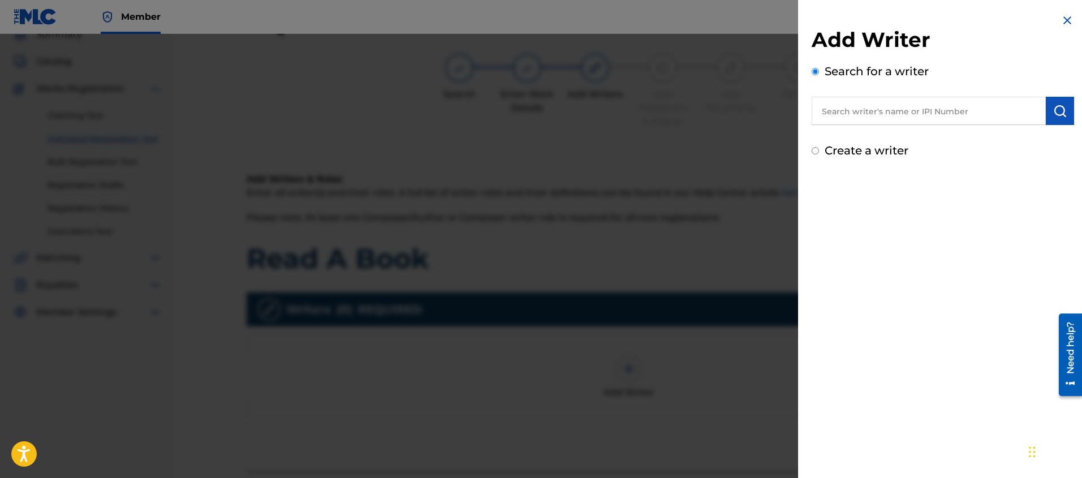
click at [907, 117] on input "text" at bounding box center [929, 111] width 234 height 28
click at [822, 278] on div "Add Writer Search for a writer Create a writer" at bounding box center [943, 239] width 290 height 478
click at [873, 111] on input "text" at bounding box center [929, 111] width 234 height 28
paste input "[PERSON_NAME]"
type input "[PERSON_NAME]"
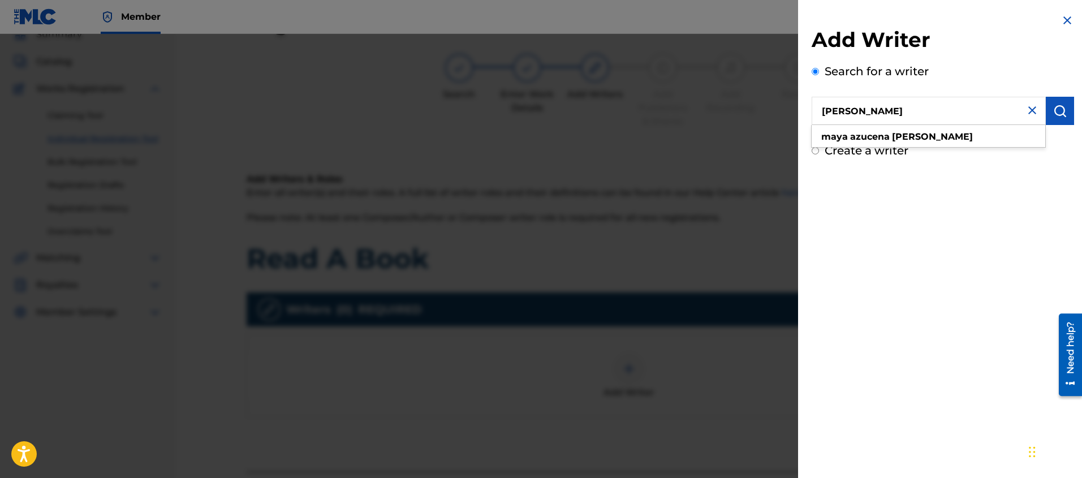
click at [1058, 105] on img "submit" at bounding box center [1060, 111] width 14 height 14
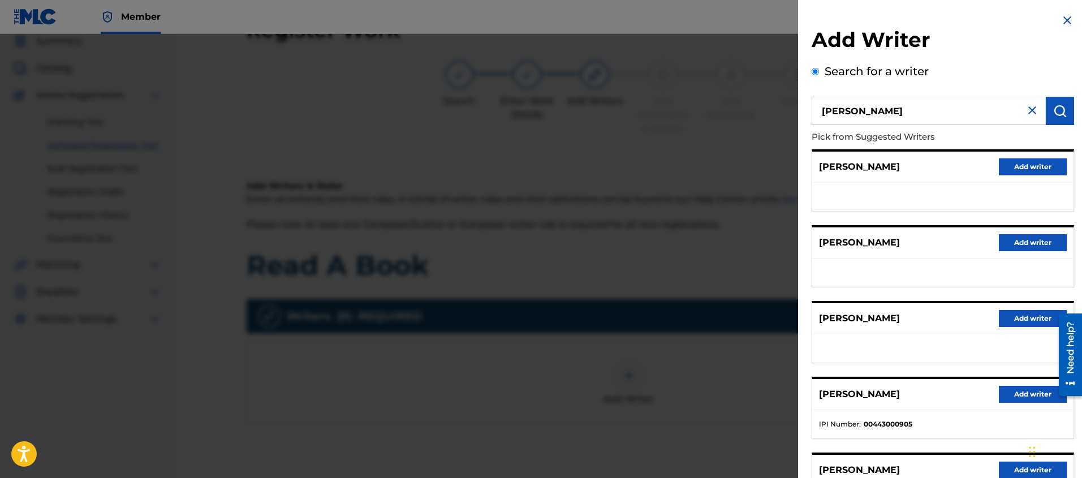
scroll to position [29, 0]
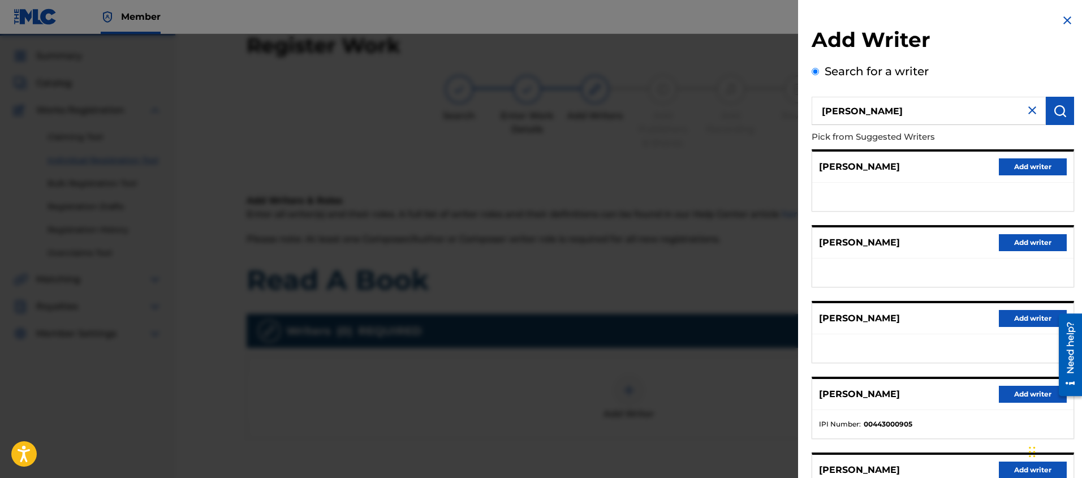
click at [1024, 398] on button "Add writer" at bounding box center [1033, 394] width 68 height 17
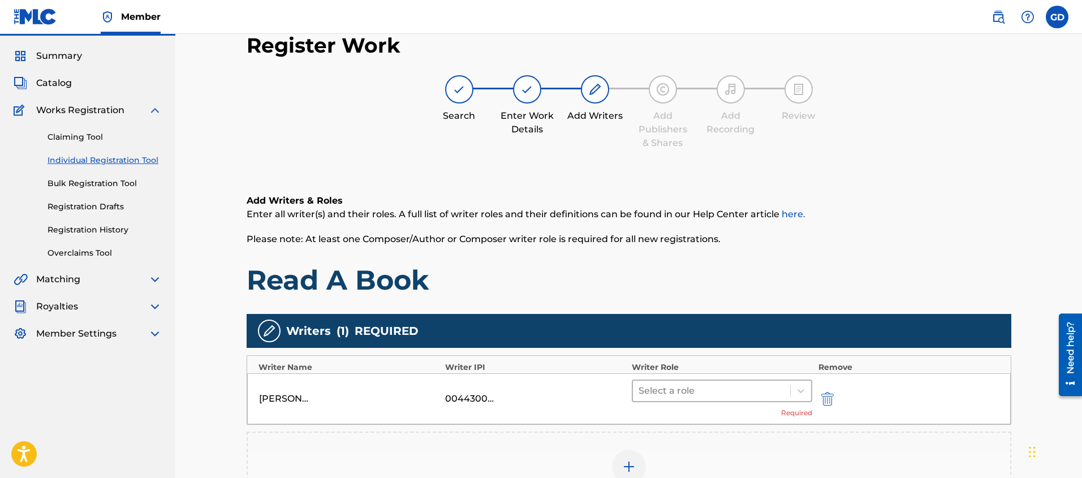
click at [686, 393] on div at bounding box center [712, 391] width 146 height 16
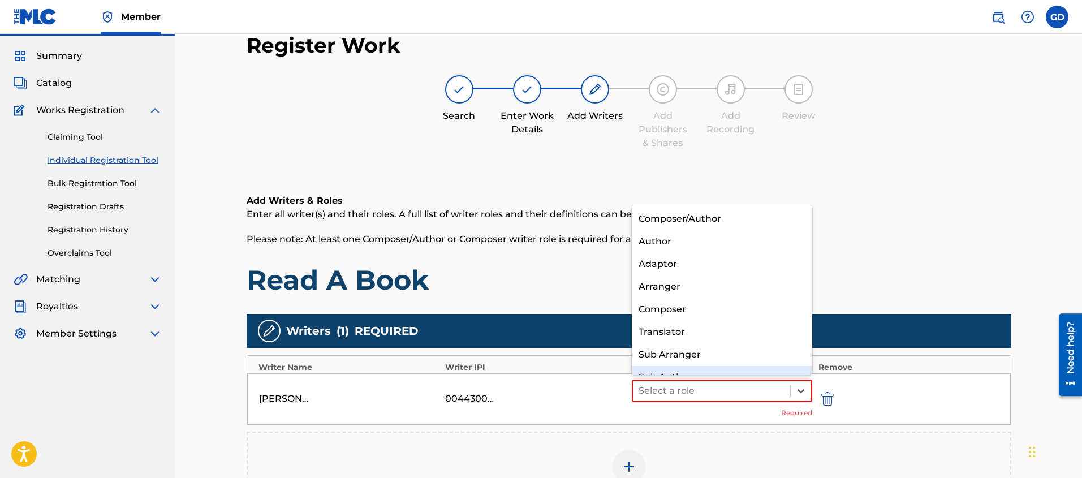
scroll to position [16, 0]
click at [669, 229] on div "Author" at bounding box center [722, 225] width 181 height 23
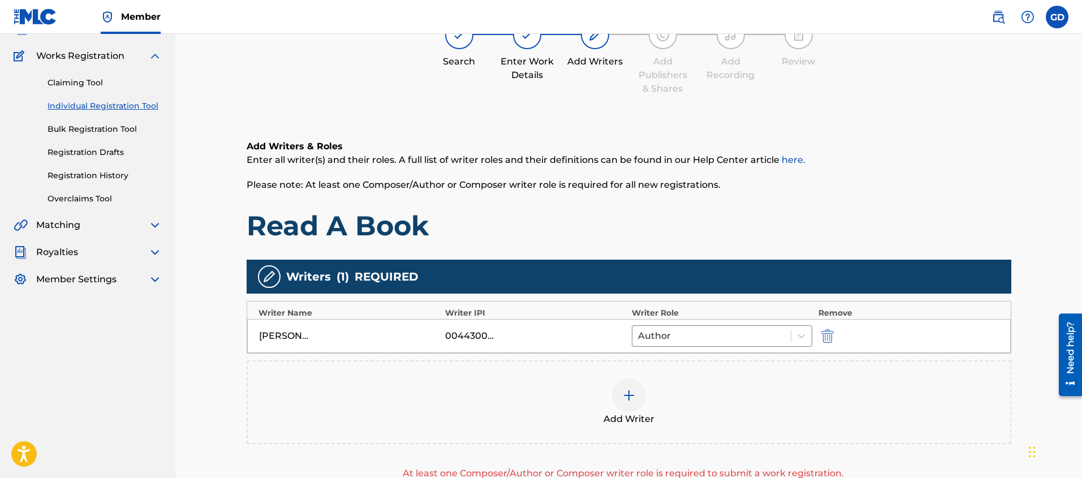
scroll to position [91, 0]
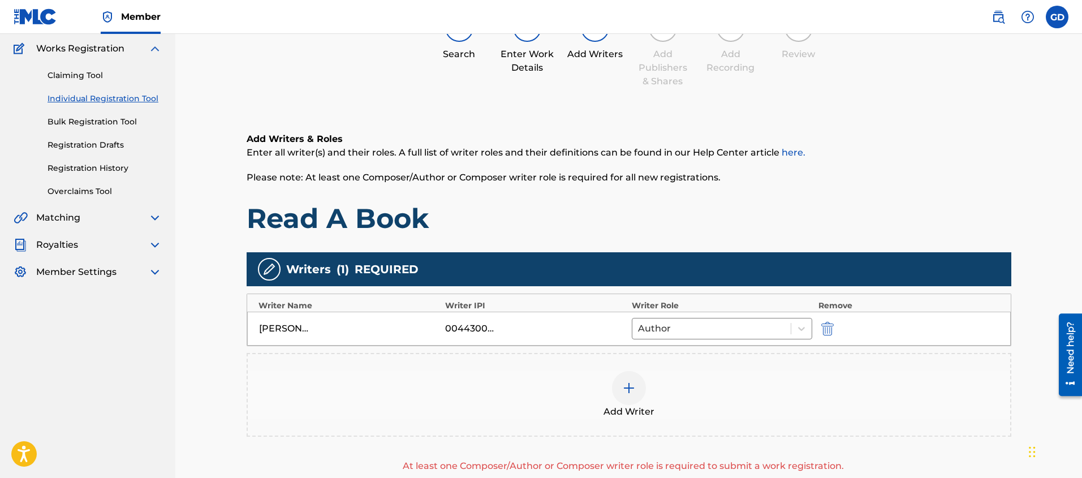
click at [631, 401] on div at bounding box center [629, 388] width 34 height 34
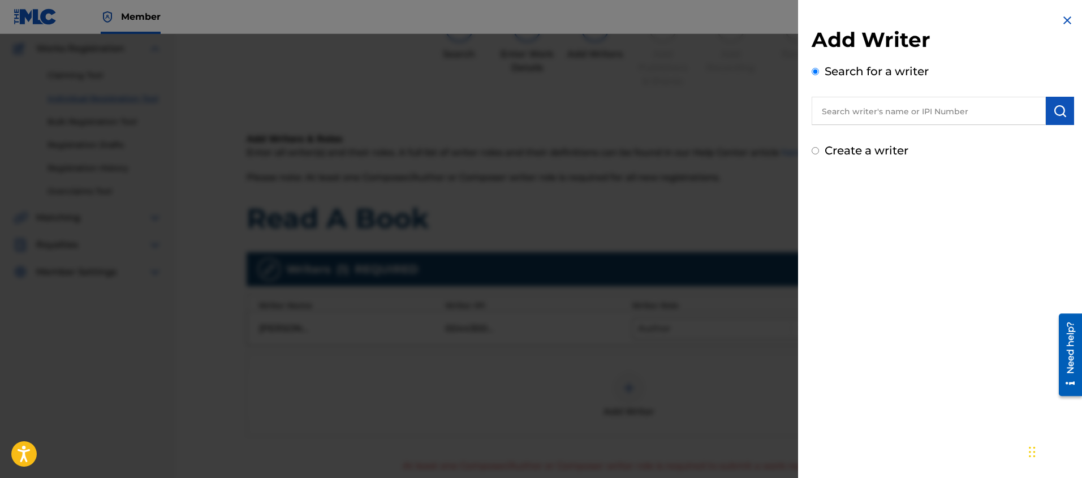
click at [834, 150] on label "Create a writer" at bounding box center [867, 151] width 84 height 14
radio input "true"
click at [819, 150] on input "Create a writer" at bounding box center [815, 150] width 7 height 7
radio input "false"
radio input "true"
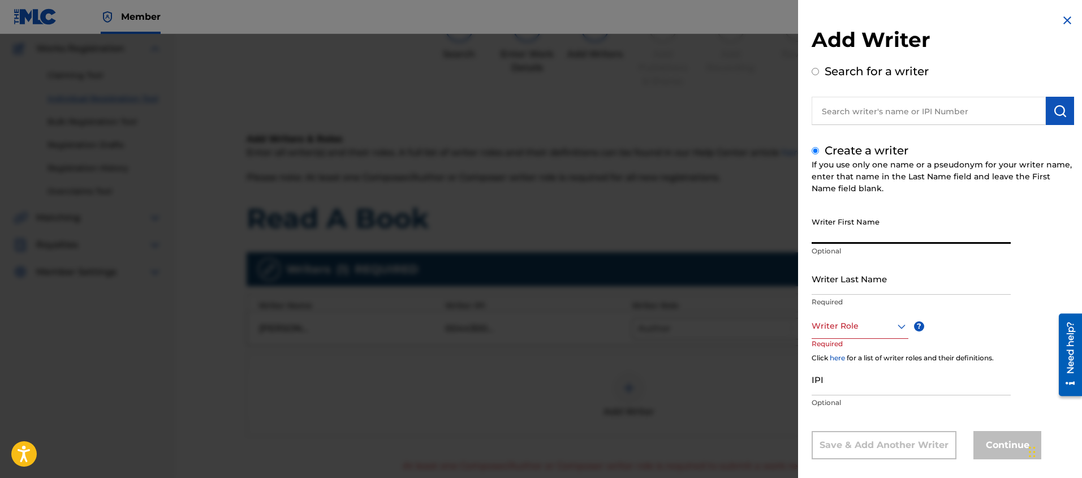
click at [833, 232] on input "Writer First Name" at bounding box center [911, 228] width 199 height 32
type input "[PERSON_NAME]"
click at [866, 287] on input "Writer Last Name" at bounding box center [911, 278] width 199 height 32
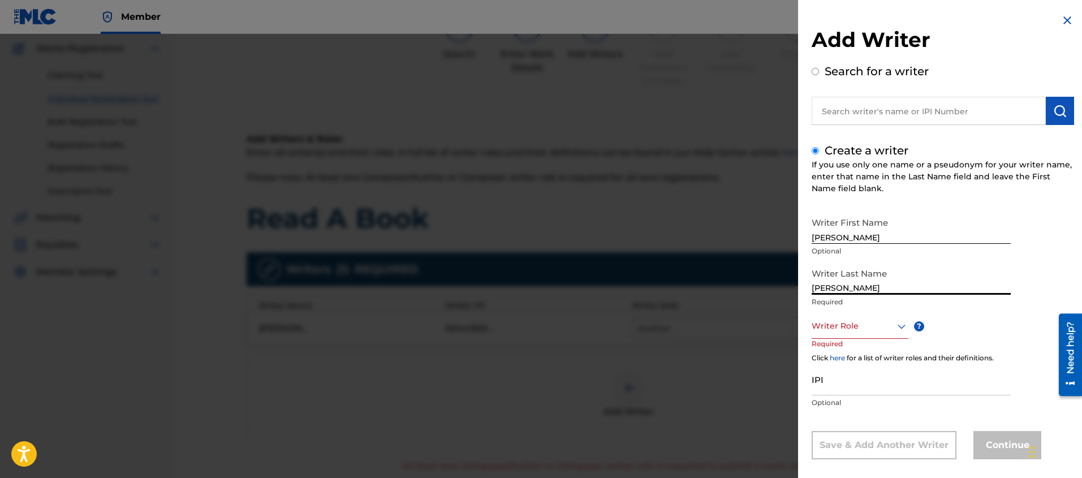
type input "[PERSON_NAME]"
click at [838, 336] on div "Writer Role" at bounding box center [860, 325] width 97 height 25
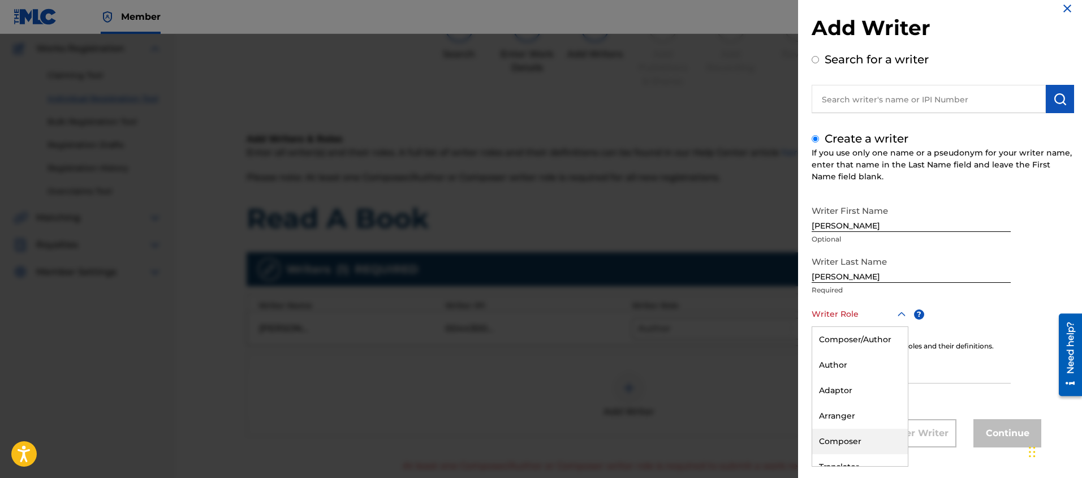
click at [849, 439] on div "Composer" at bounding box center [860, 441] width 96 height 25
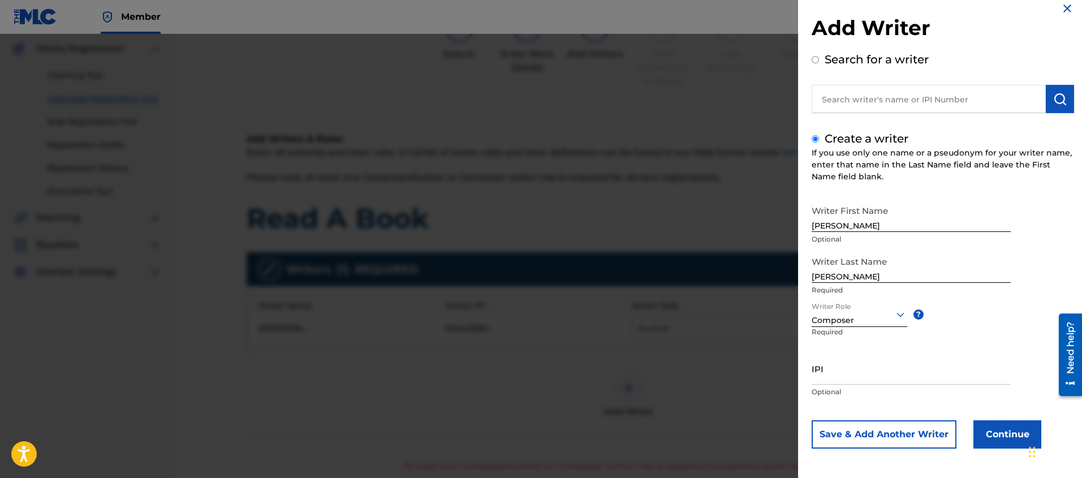
click at [831, 381] on input "IPI" at bounding box center [911, 368] width 199 height 32
paste input "345989114"
type input "345989114"
click at [1034, 383] on div "Writer First Name [PERSON_NAME] Optional Writer Last Name [PERSON_NAME] Require…" at bounding box center [943, 324] width 262 height 249
click at [1010, 428] on button "Continue" at bounding box center [1007, 434] width 68 height 28
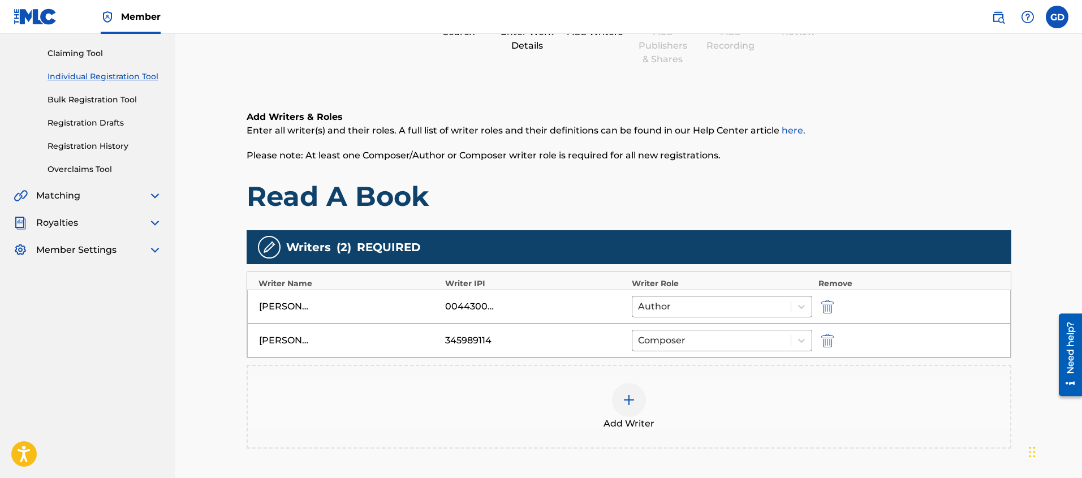
scroll to position [188, 0]
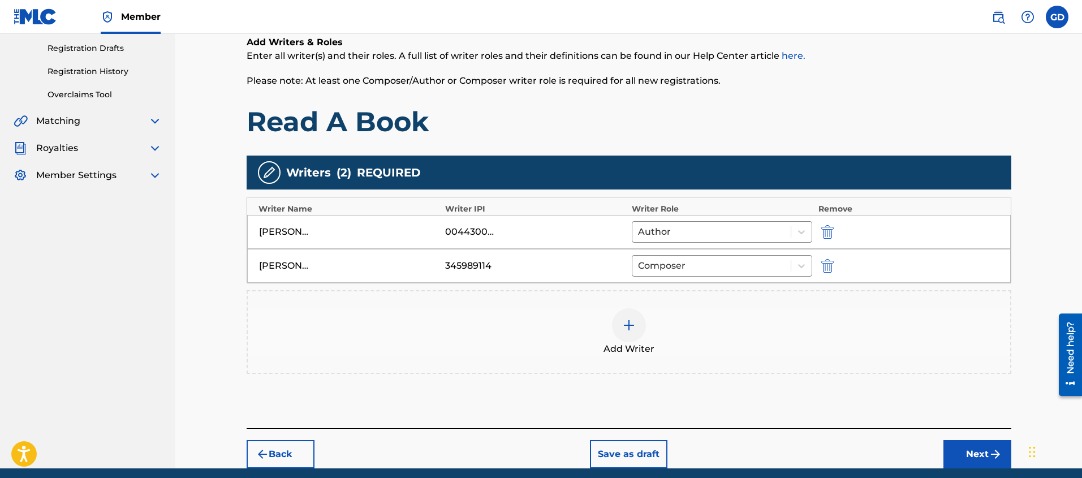
click at [970, 454] on button "Next" at bounding box center [977, 454] width 68 height 28
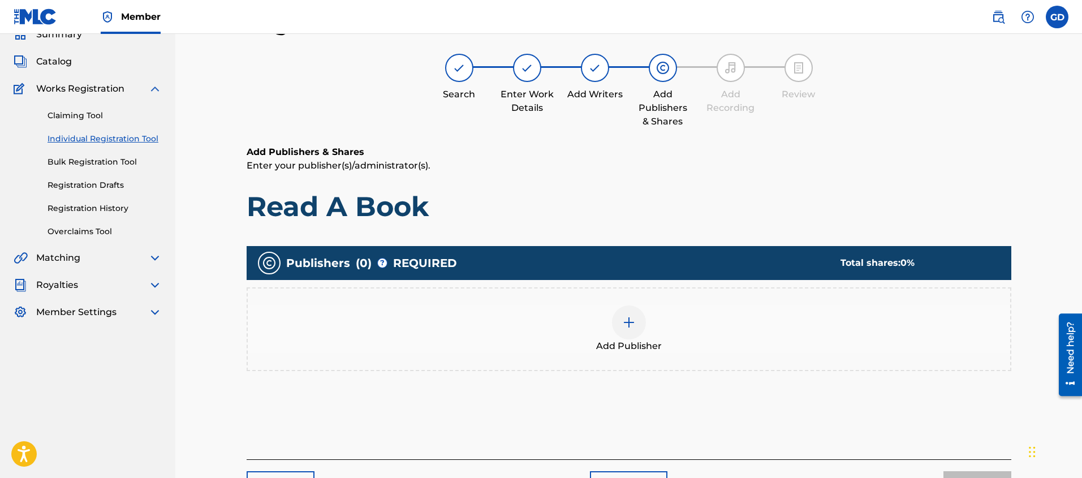
scroll to position [44, 0]
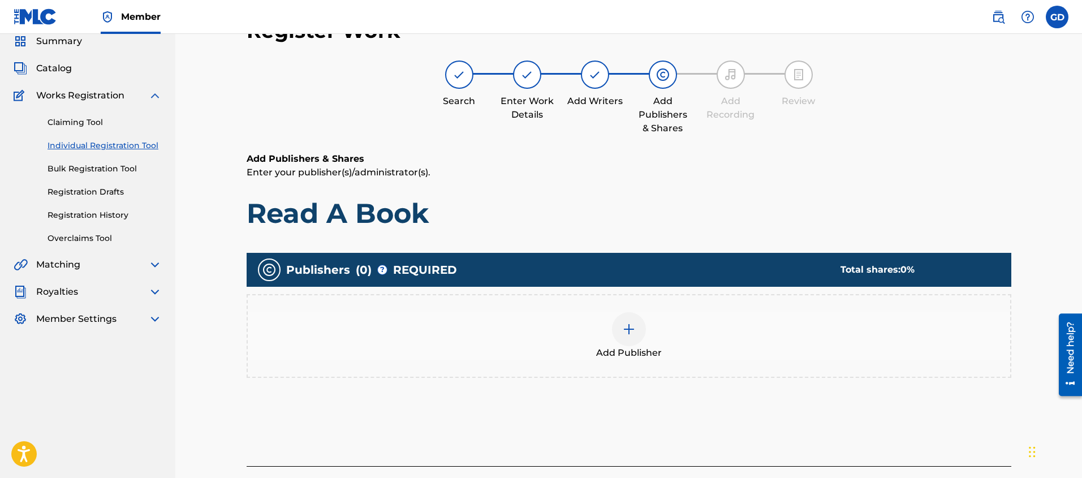
click at [626, 330] on img at bounding box center [629, 329] width 14 height 14
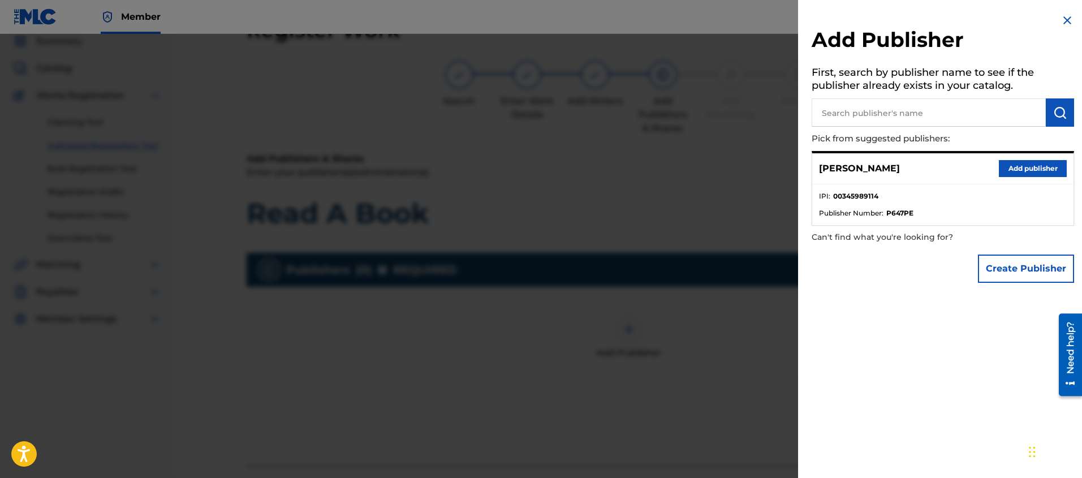
scroll to position [37, 0]
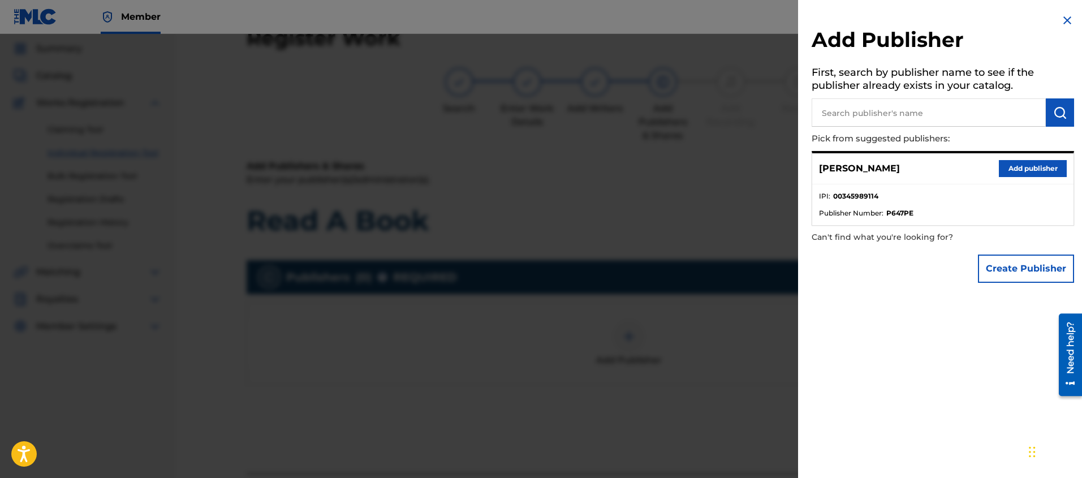
click at [873, 119] on input "text" at bounding box center [929, 112] width 234 height 28
paste input "[PERSON_NAME] SONGS MUSIC"
type input "[PERSON_NAME] SONGS MUSIC"
click at [1046, 113] on button "submit" at bounding box center [1060, 112] width 28 height 28
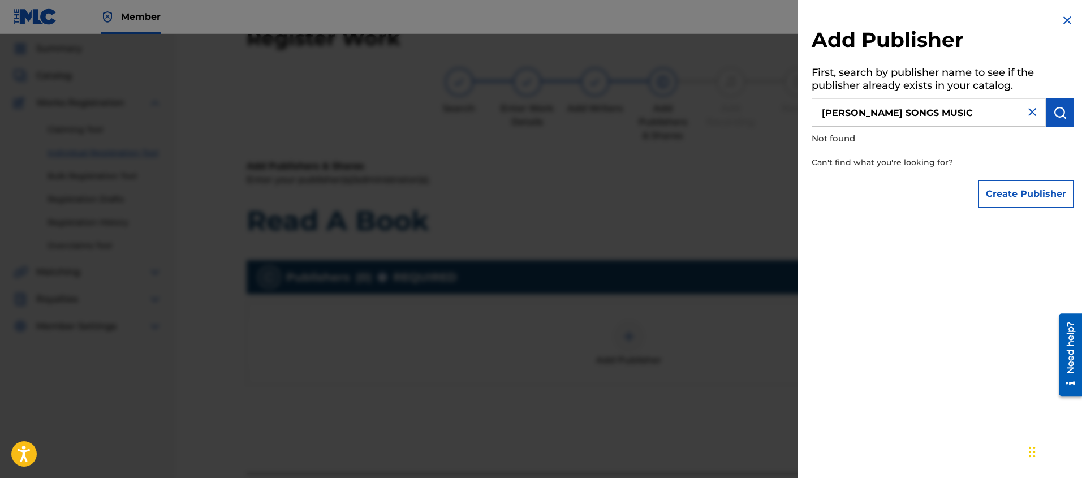
click at [1010, 192] on button "Create Publisher" at bounding box center [1026, 194] width 96 height 28
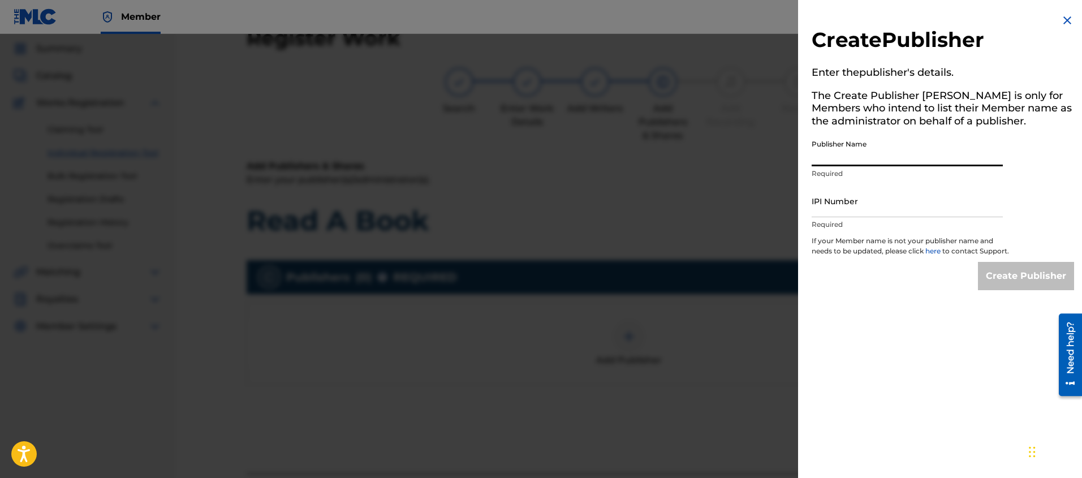
click at [837, 165] on input "Publisher Name" at bounding box center [907, 150] width 191 height 32
type input "[PERSON_NAME] SONGS MUSIC"
click at [834, 213] on input "IPI Number" at bounding box center [907, 201] width 191 height 32
paste input "448286622"
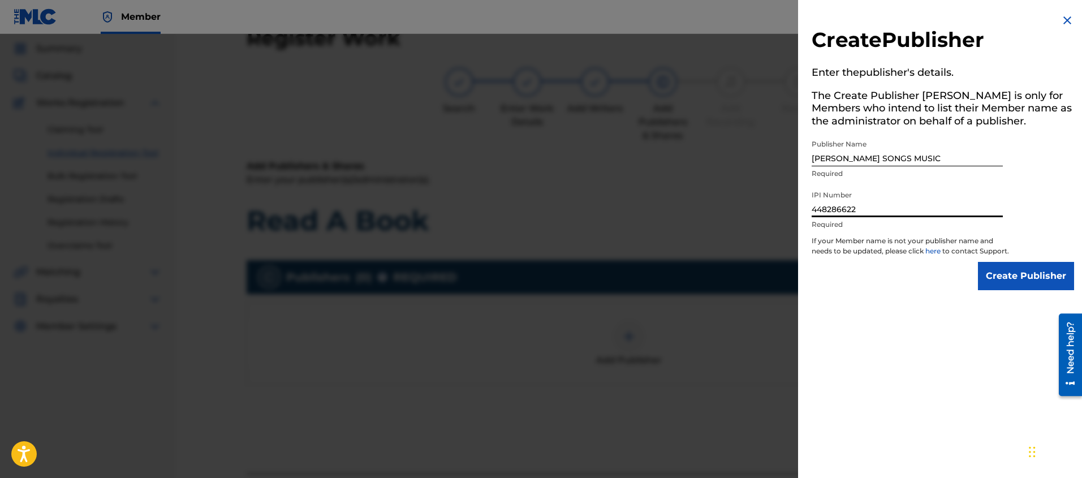
type input "448286622"
click at [854, 304] on div "Create Publisher Enter the publisher 's details. The Create Publisher button is…" at bounding box center [943, 152] width 290 height 304
click at [1043, 290] on input "Create Publisher" at bounding box center [1026, 276] width 96 height 28
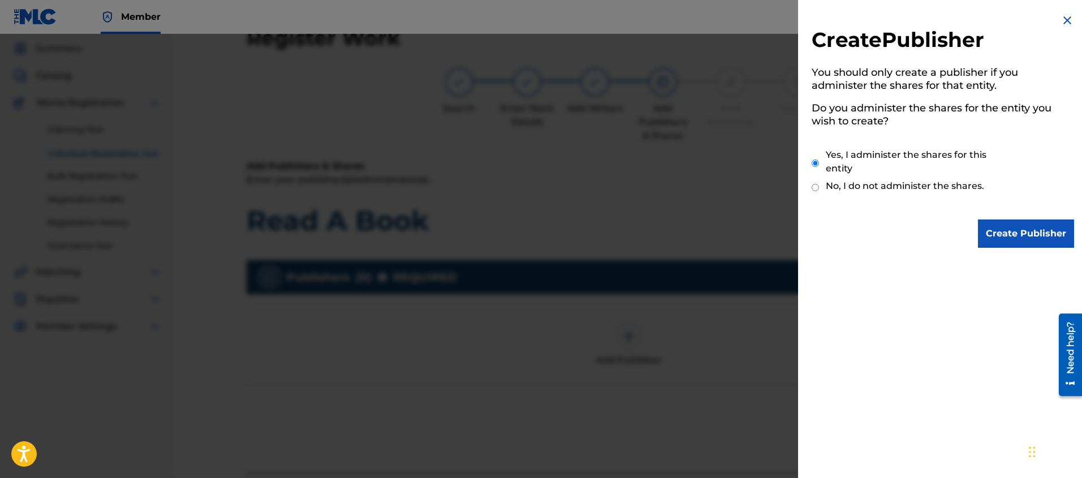
click at [1020, 244] on input "Create Publisher" at bounding box center [1026, 233] width 96 height 28
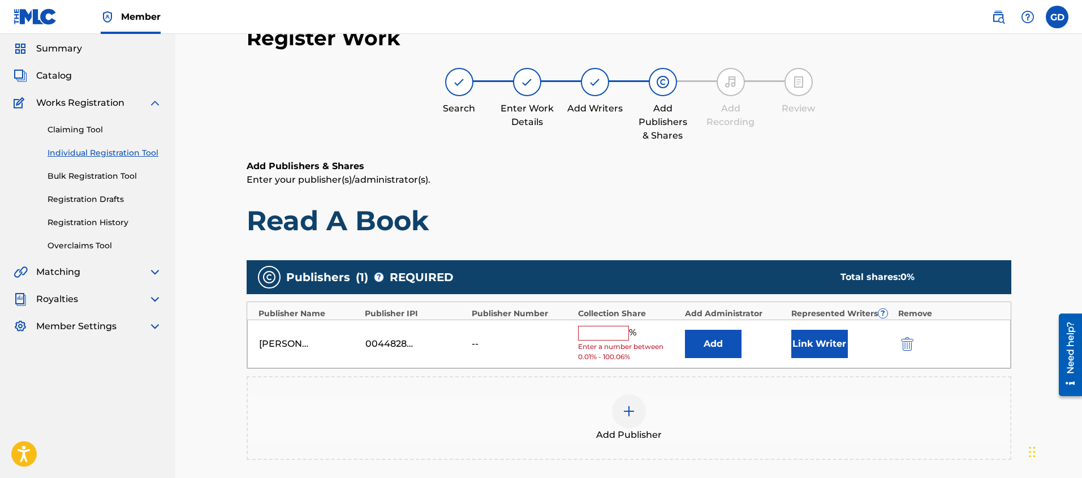
click at [611, 330] on input "text" at bounding box center [603, 333] width 51 height 15
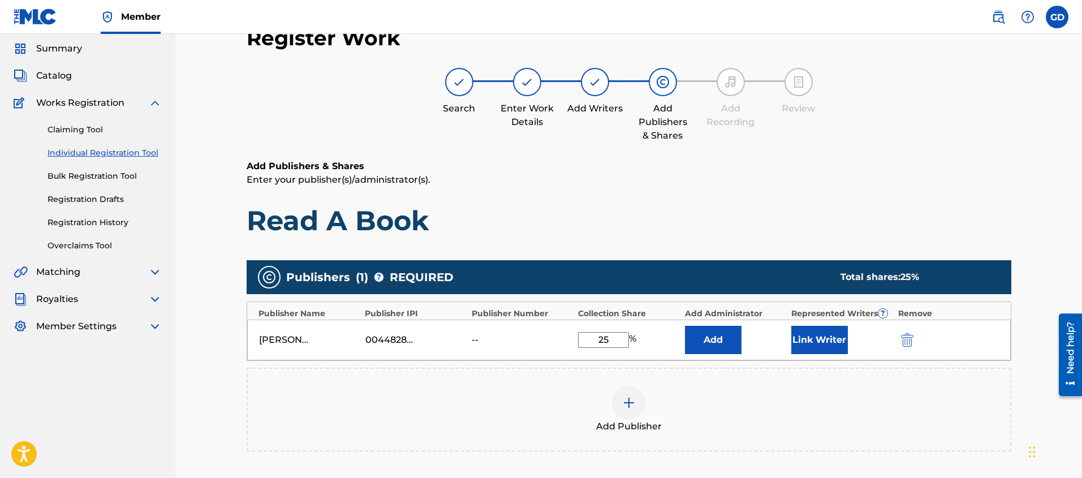
type input "25"
click at [175, 385] on nav "[PERSON_NAME] Summary Catalog Works Registration Claiming Tool Individual Regis…" at bounding box center [87, 288] width 175 height 583
click at [809, 339] on button "Link Writer" at bounding box center [819, 340] width 57 height 28
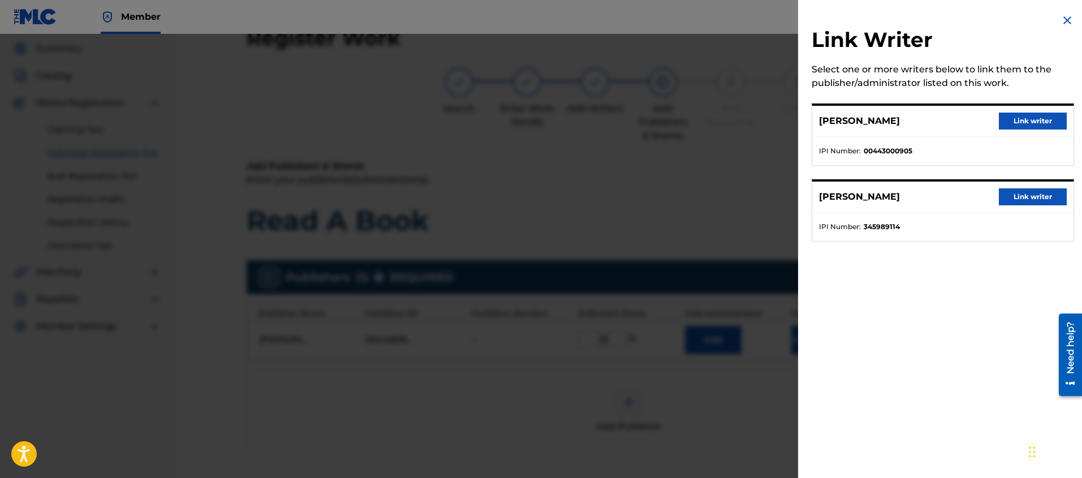
click at [1008, 126] on button "Link writer" at bounding box center [1033, 121] width 68 height 17
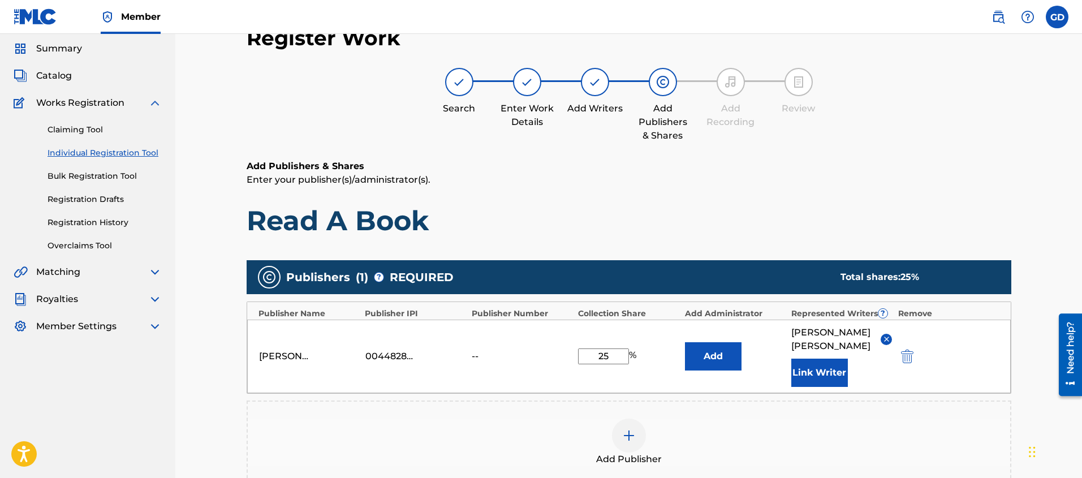
click at [210, 412] on div "Register Work Search Enter Work Details Add Writers Add Publishers & Shares Add…" at bounding box center [628, 304] width 907 height 615
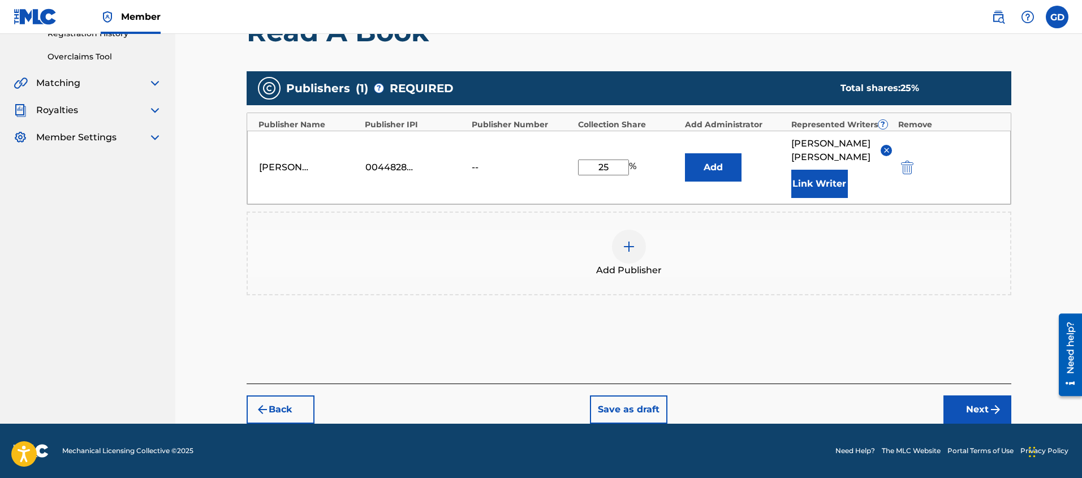
click at [631, 248] on img at bounding box center [629, 247] width 14 height 14
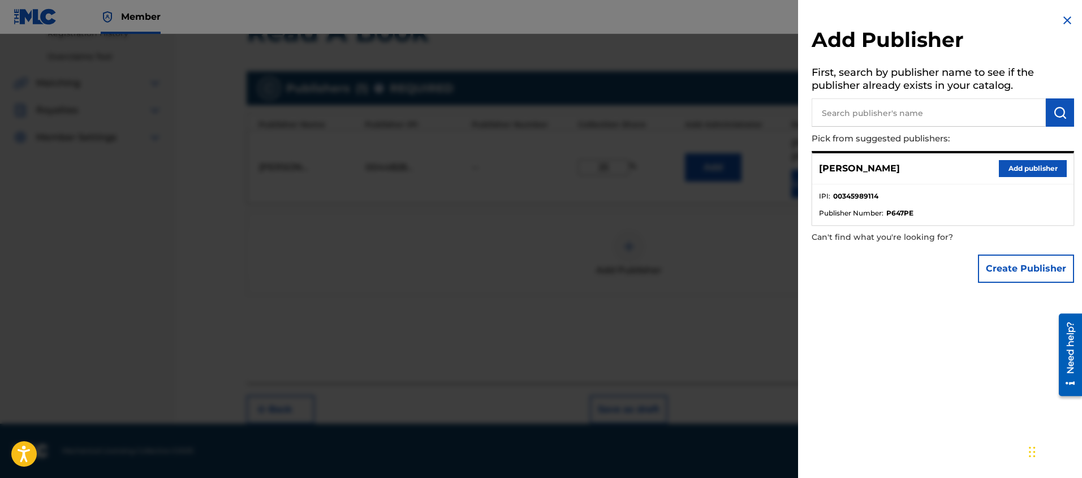
click at [930, 316] on div "Add Publisher First, search by publisher name to see if the publisher already e…" at bounding box center [943, 239] width 290 height 478
click at [1004, 269] on button "Create Publisher" at bounding box center [1026, 269] width 96 height 28
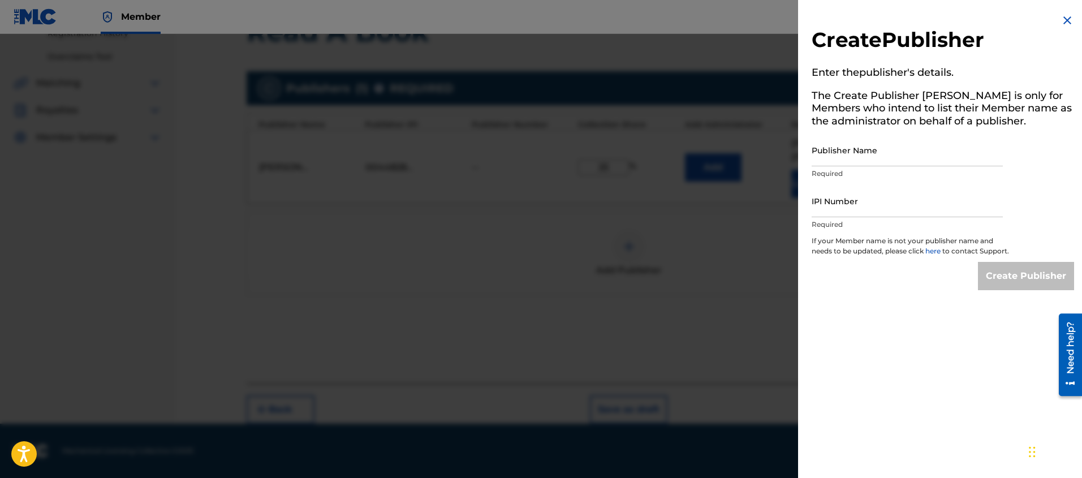
click at [835, 160] on input "Publisher Name" at bounding box center [907, 150] width 191 height 32
type input "SELF BORN MUSIC"
click at [838, 213] on input "IPI Number" at bounding box center [907, 201] width 191 height 32
paste input "555685902"
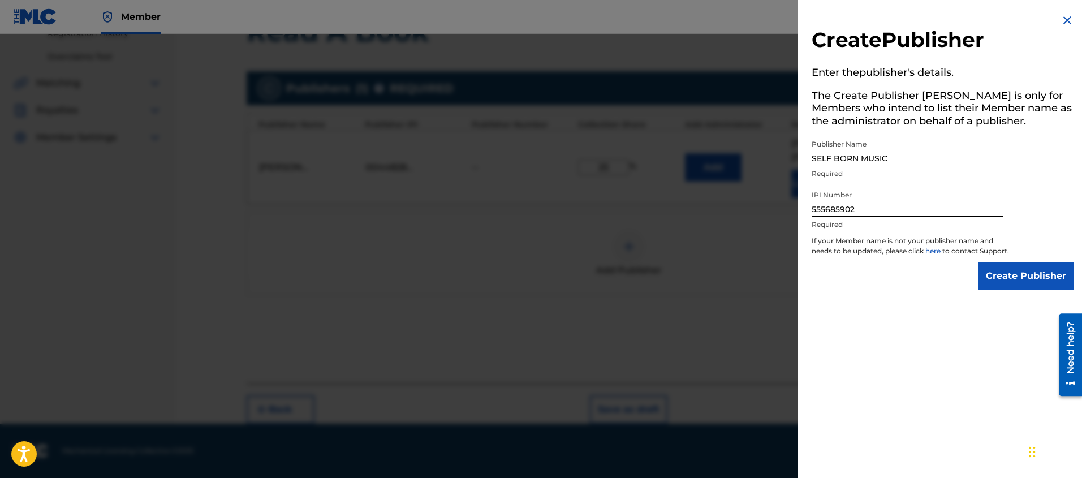
type input "555685902"
click at [865, 290] on div "Create Publisher" at bounding box center [943, 276] width 262 height 28
click at [1014, 283] on input "Create Publisher" at bounding box center [1026, 276] width 96 height 28
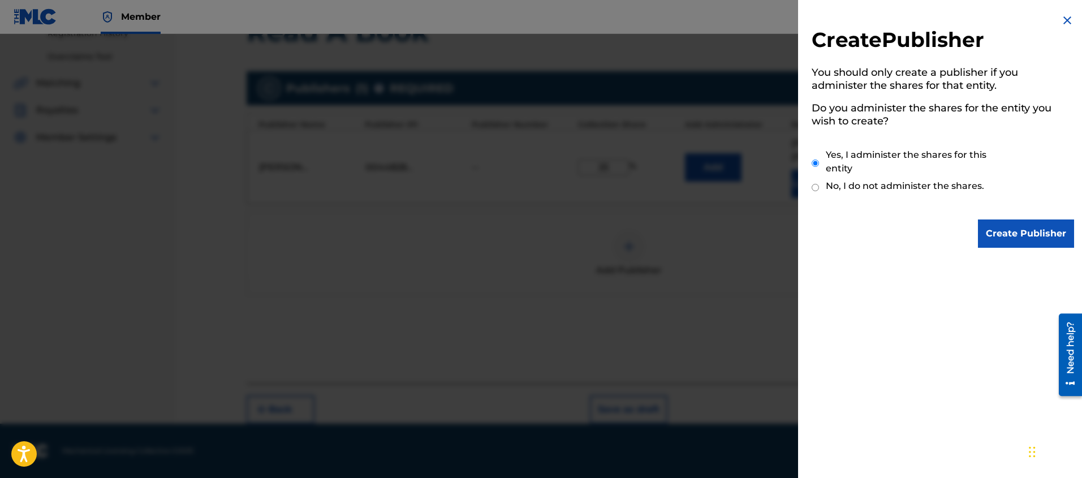
click at [1008, 242] on input "Create Publisher" at bounding box center [1026, 233] width 96 height 28
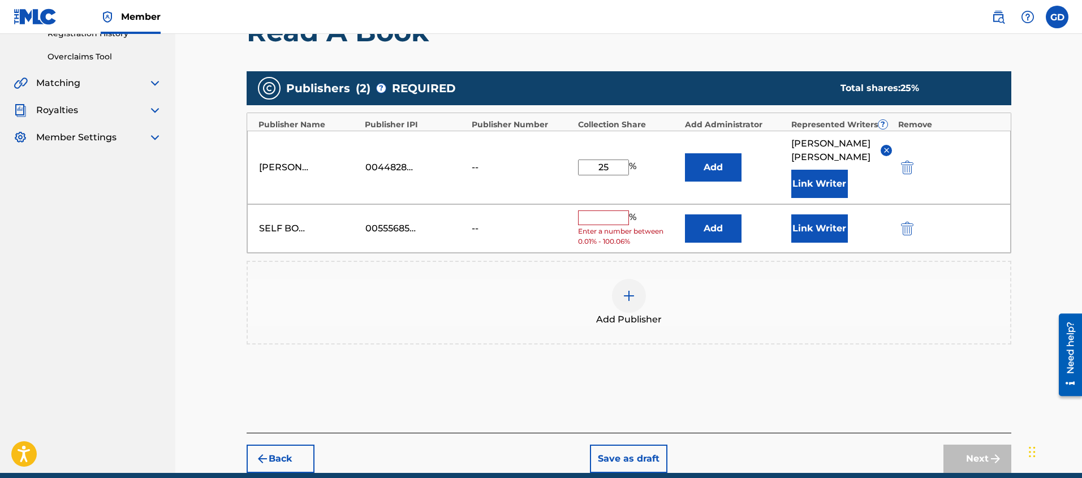
click at [598, 215] on input "text" at bounding box center [603, 217] width 51 height 15
type input "25"
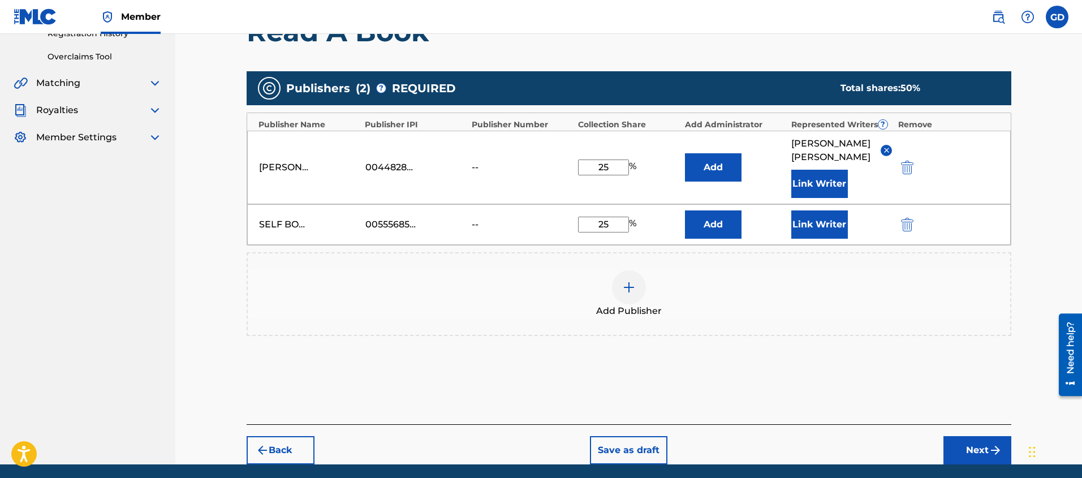
click at [206, 273] on div "Register Work Search Enter Work Details Add Writers Add Publishers & Shares Add…" at bounding box center [628, 136] width 907 height 656
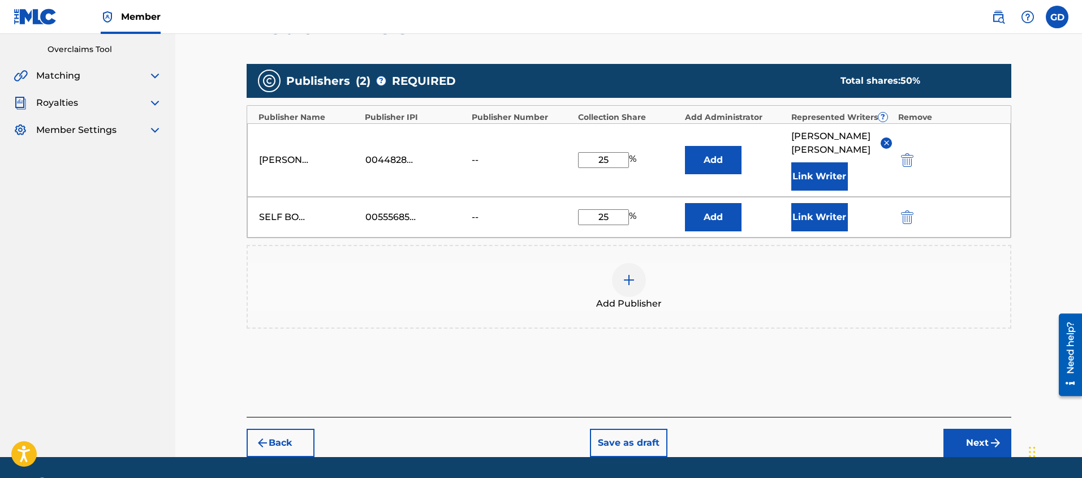
scroll to position [248, 0]
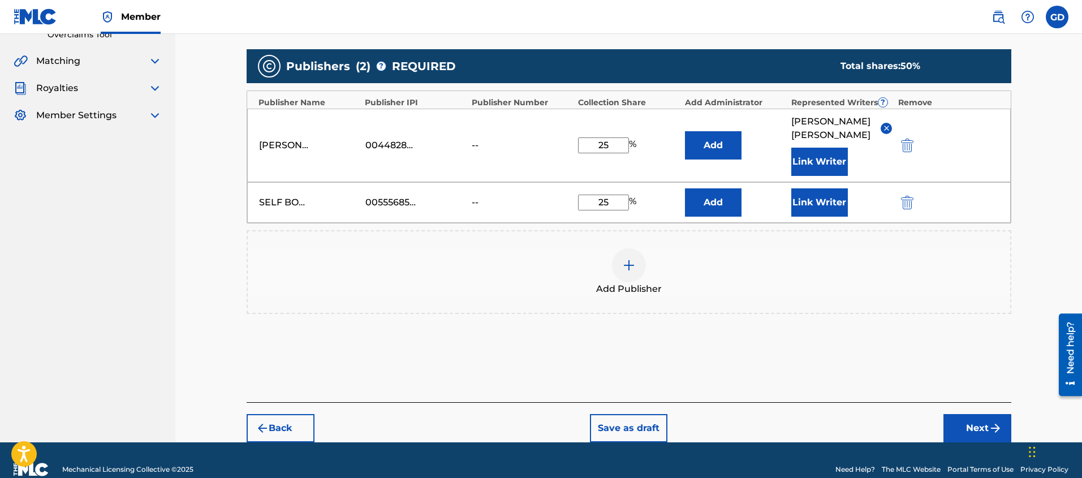
click at [820, 204] on button "Link Writer" at bounding box center [819, 202] width 57 height 28
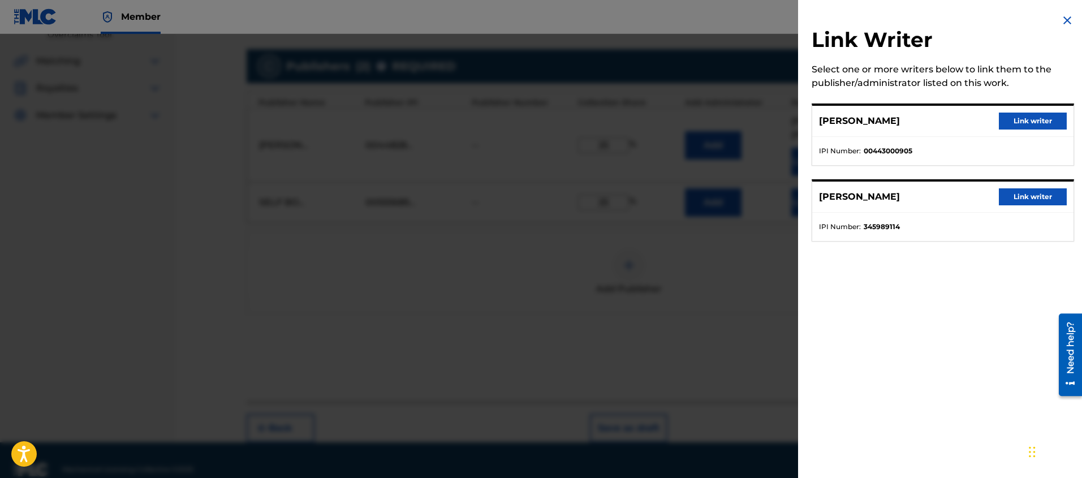
click at [1024, 201] on button "Link writer" at bounding box center [1033, 196] width 68 height 17
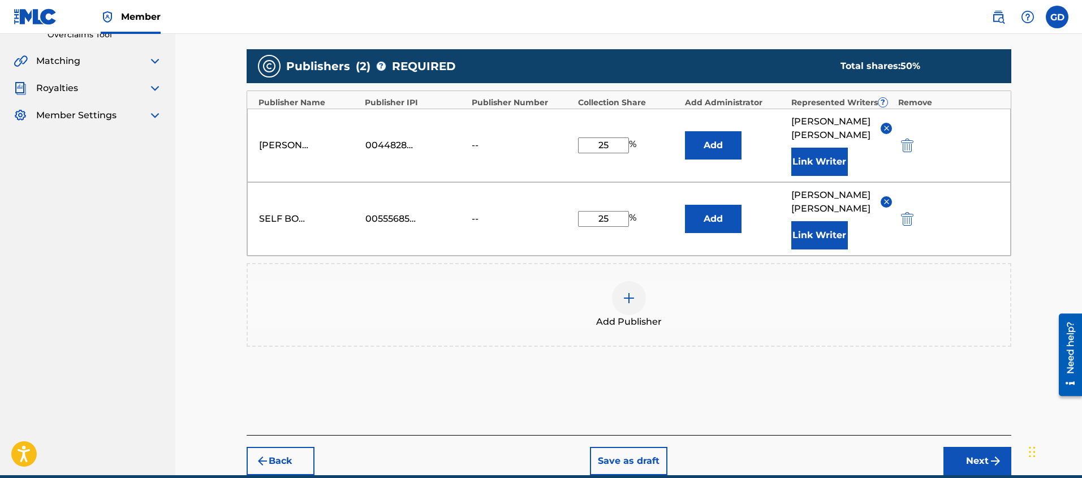
click at [203, 289] on div "Register Work Search Enter Work Details Add Writers Add Publishers & Shares Add…" at bounding box center [628, 130] width 907 height 689
click at [977, 447] on button "Next" at bounding box center [977, 461] width 68 height 28
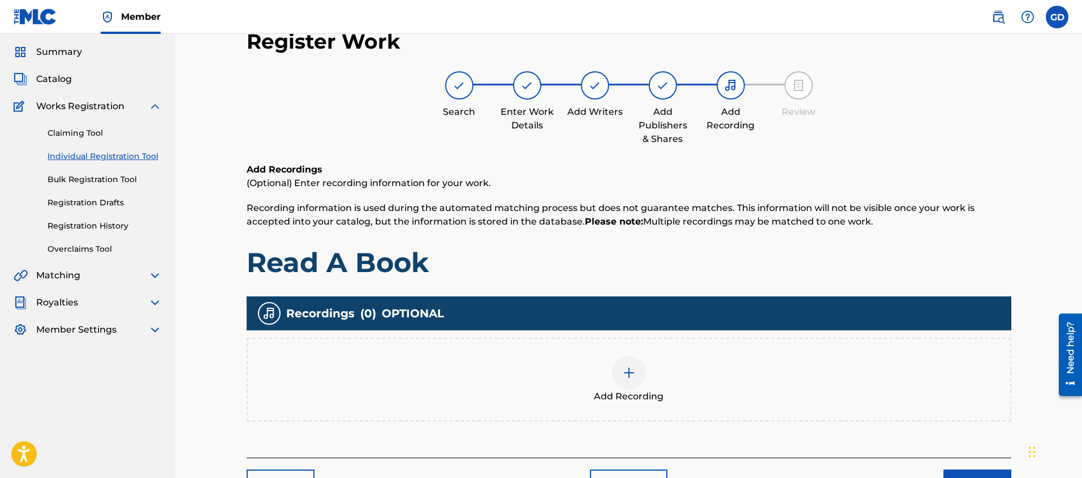
scroll to position [51, 0]
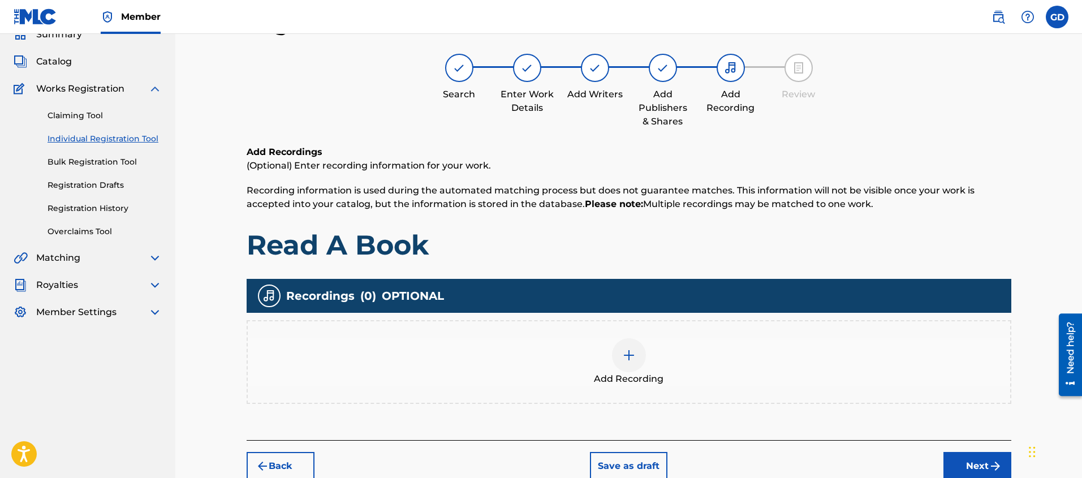
click at [639, 360] on div at bounding box center [629, 355] width 34 height 34
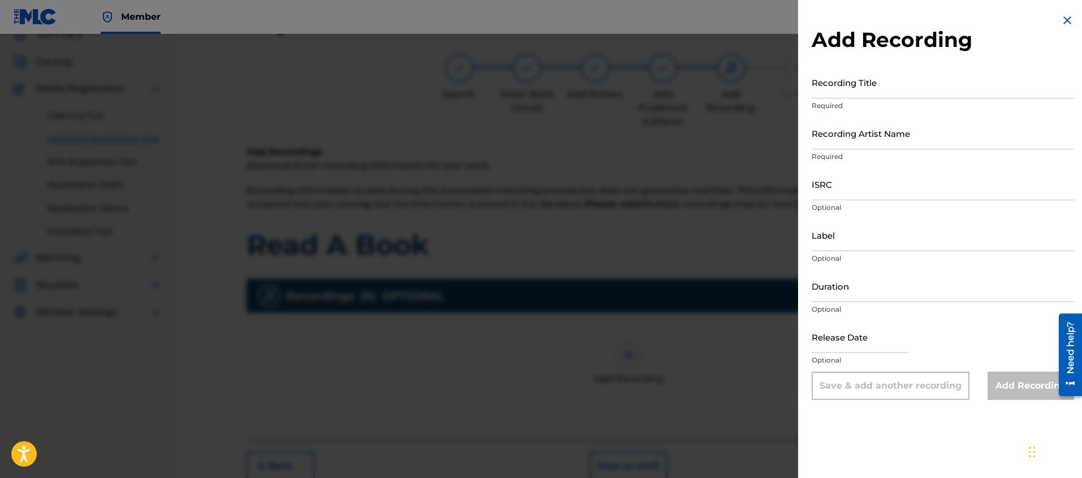
click at [842, 90] on input "Recording Title" at bounding box center [943, 82] width 262 height 32
type input "Read A Book"
click at [877, 146] on input "Recording Artist Name" at bounding box center [943, 133] width 262 height 32
type input "[PERSON_NAME]"
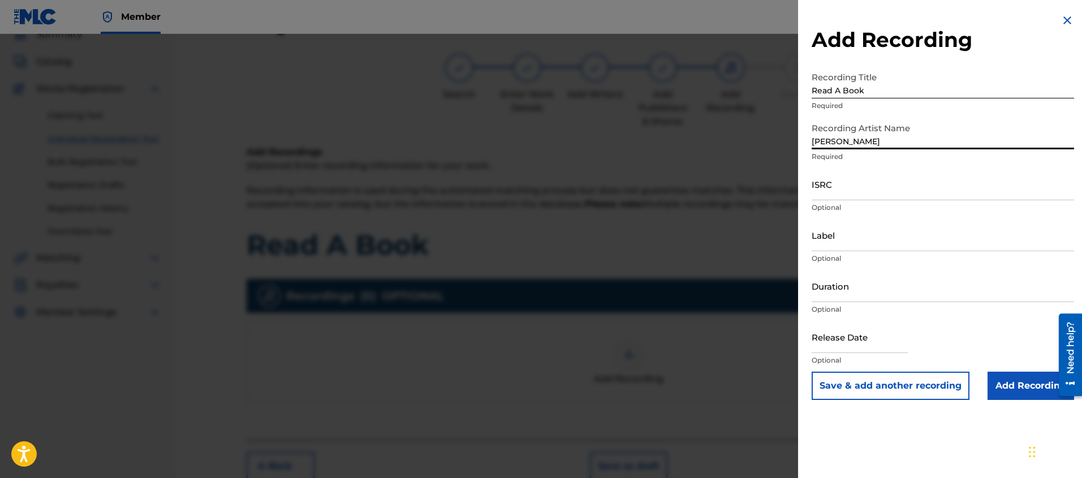
click at [1032, 392] on input "Add Recording" at bounding box center [1031, 386] width 87 height 28
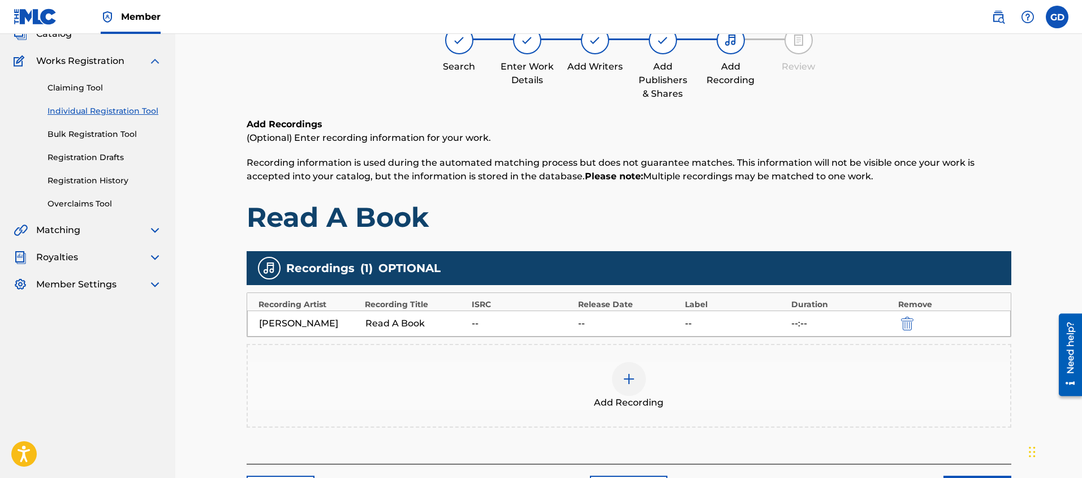
scroll to position [159, 0]
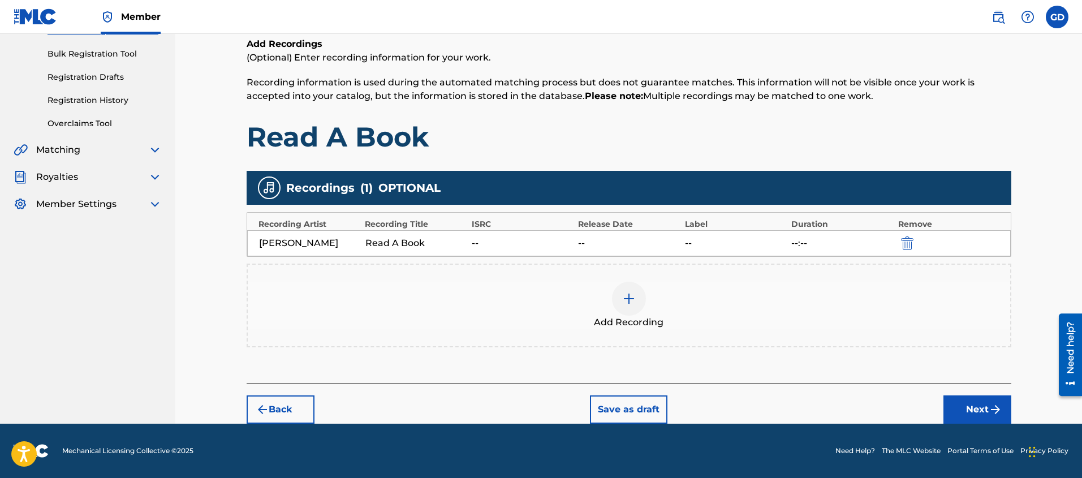
click at [960, 417] on button "Next" at bounding box center [977, 409] width 68 height 28
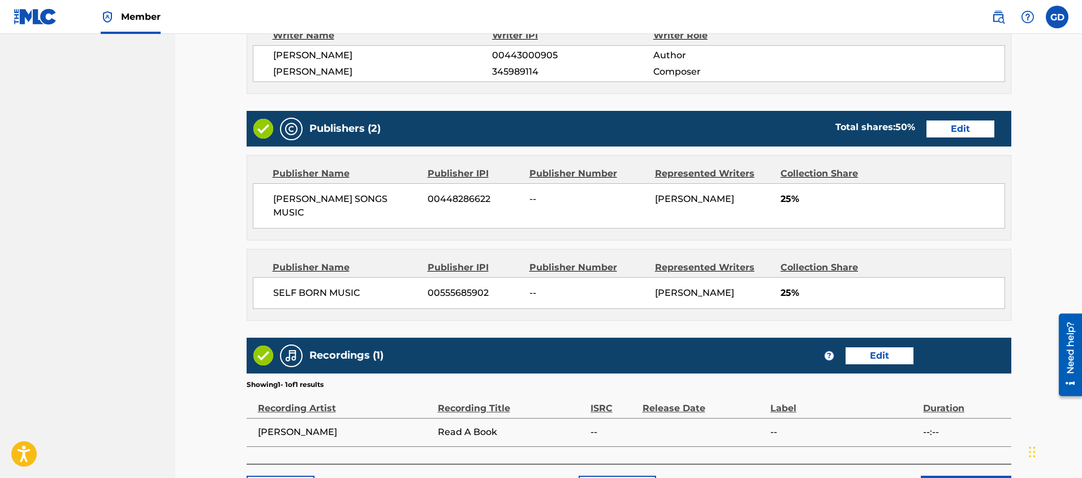
scroll to position [565, 0]
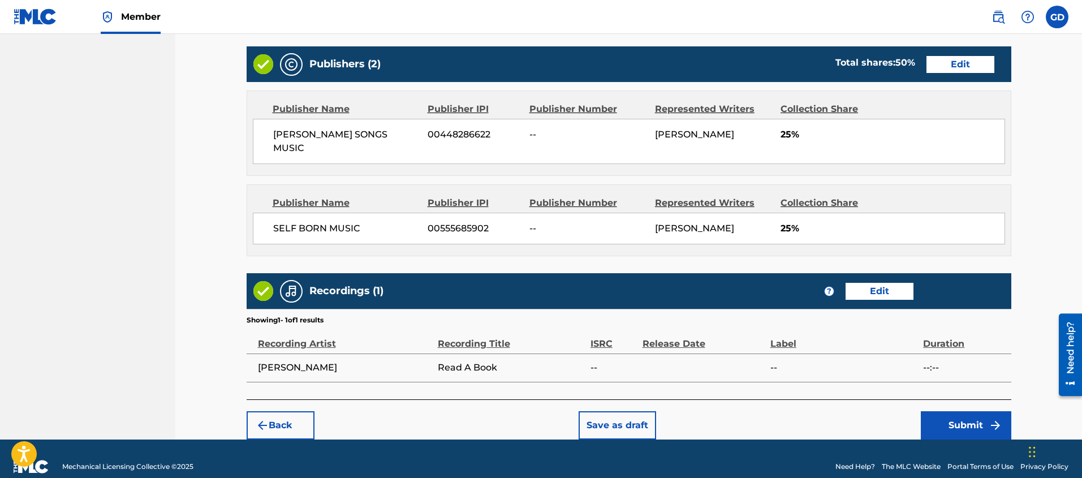
click at [972, 415] on button "Submit" at bounding box center [966, 425] width 90 height 28
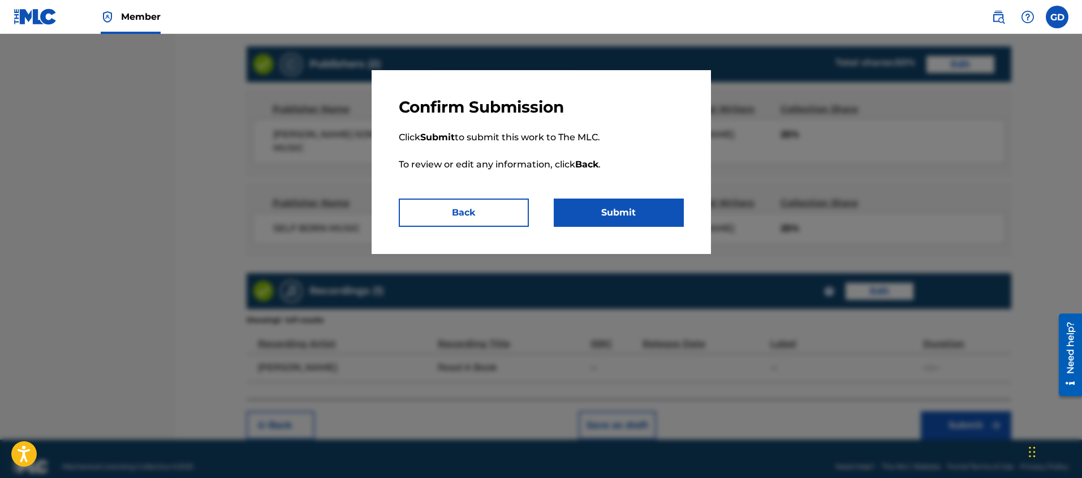
click at [637, 223] on button "Submit" at bounding box center [619, 213] width 130 height 28
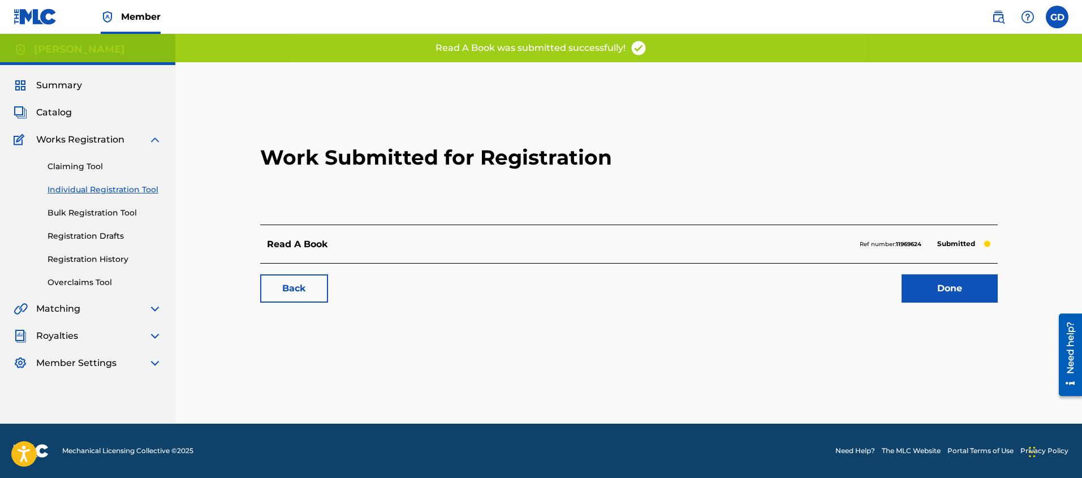
click at [952, 286] on link "Done" at bounding box center [950, 288] width 96 height 28
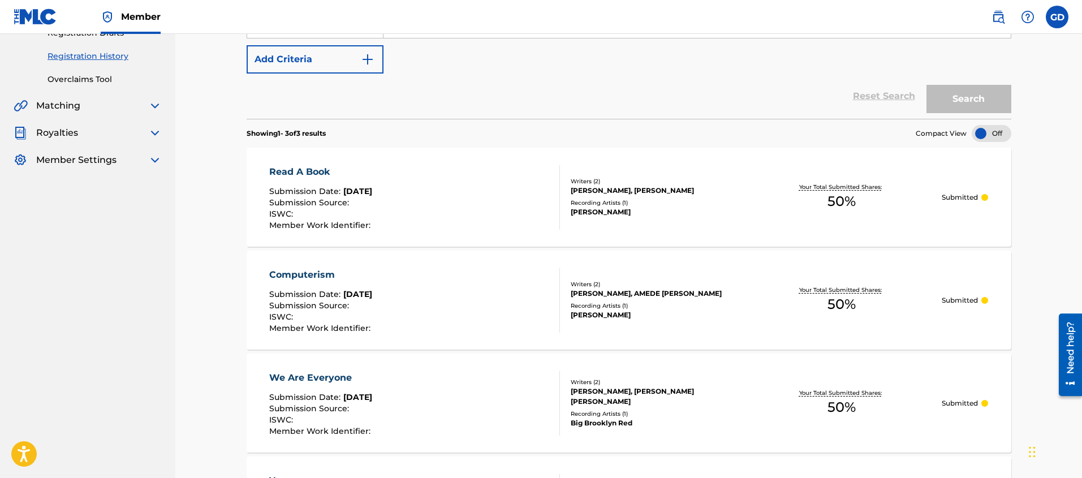
scroll to position [29, 0]
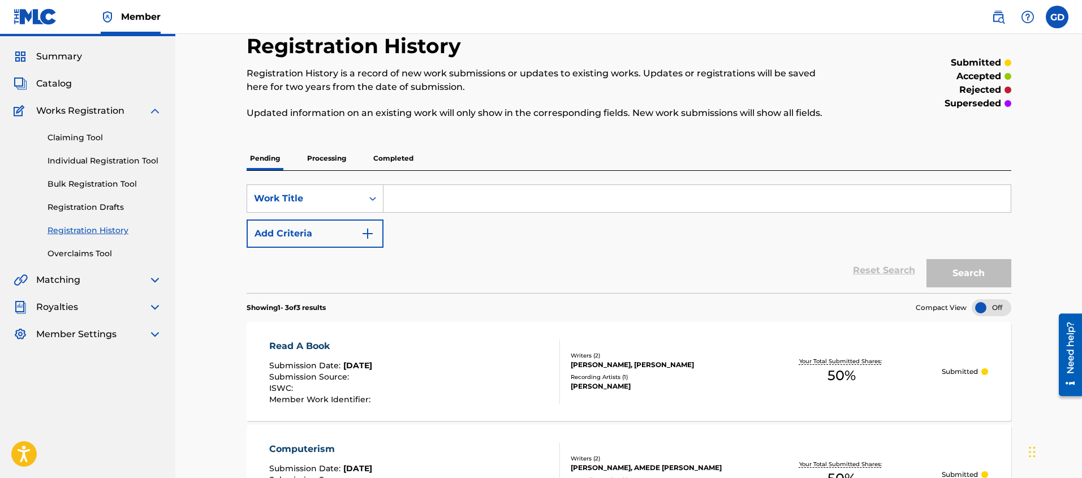
click at [56, 160] on link "Individual Registration Tool" at bounding box center [105, 161] width 114 height 12
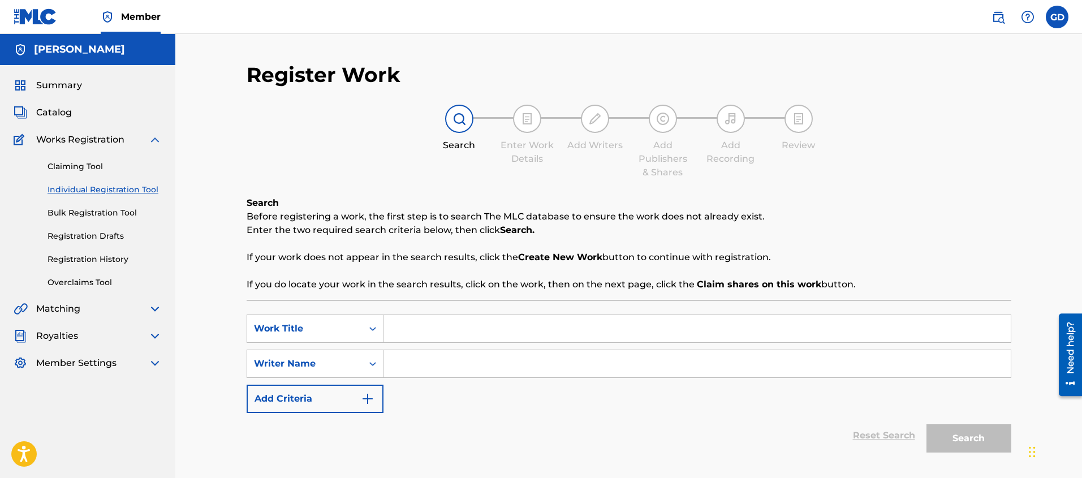
click at [454, 328] on input "Search Form" at bounding box center [696, 328] width 627 height 27
type input "The Shelter"
click at [456, 365] on input "Search Form" at bounding box center [696, 363] width 627 height 27
click at [985, 447] on button "Search" at bounding box center [968, 438] width 85 height 28
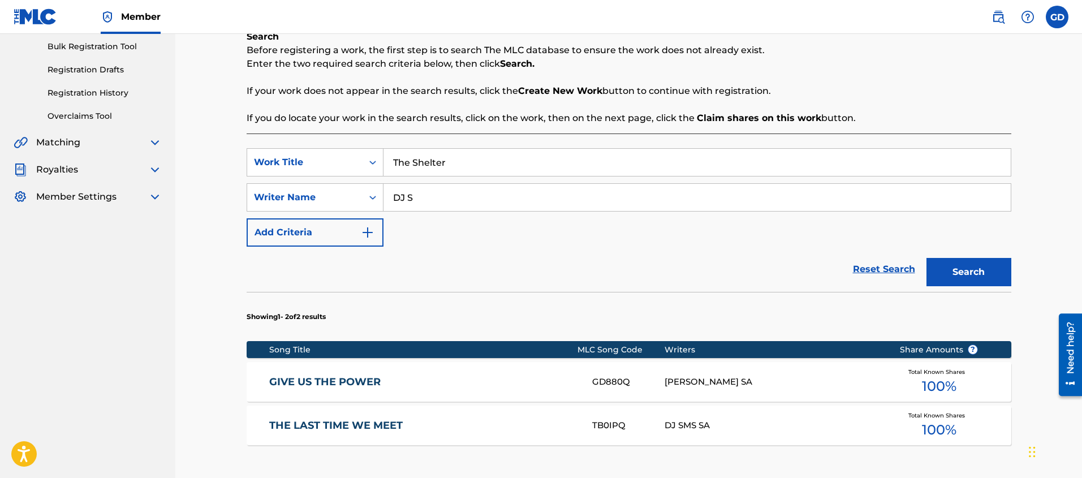
scroll to position [173, 0]
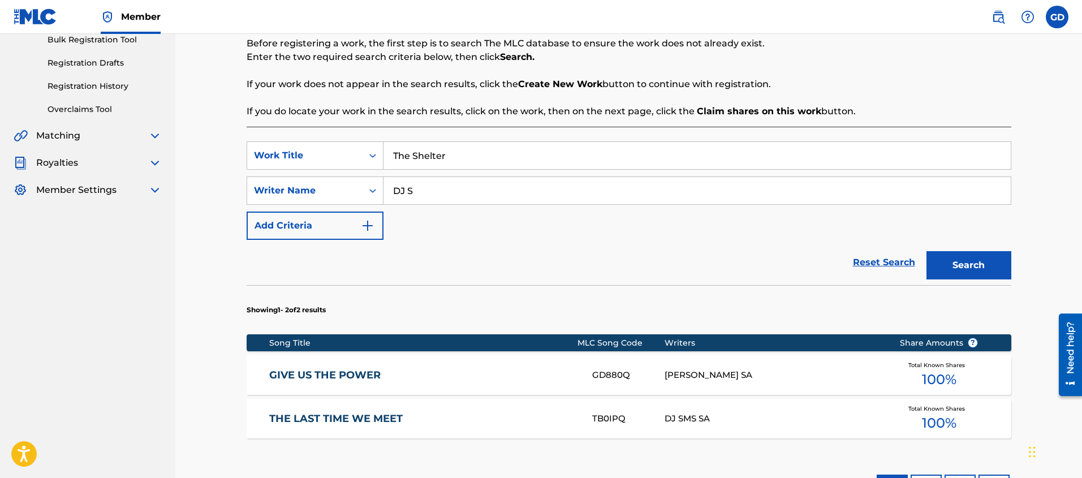
click at [442, 187] on input "DJ S" at bounding box center [696, 190] width 627 height 27
type input "DJ Self"
click at [985, 274] on button "Search" at bounding box center [968, 265] width 85 height 28
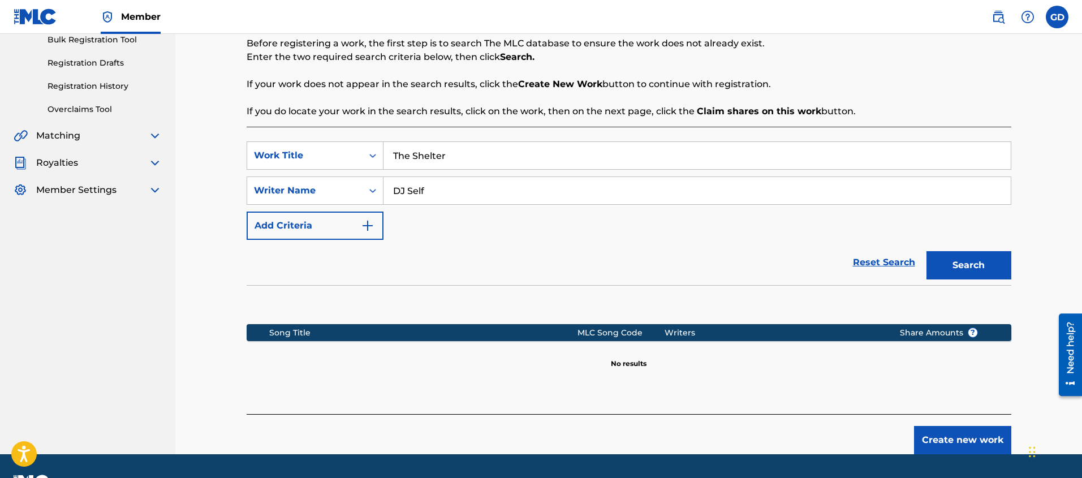
click at [934, 433] on button "Create new work" at bounding box center [962, 440] width 97 height 28
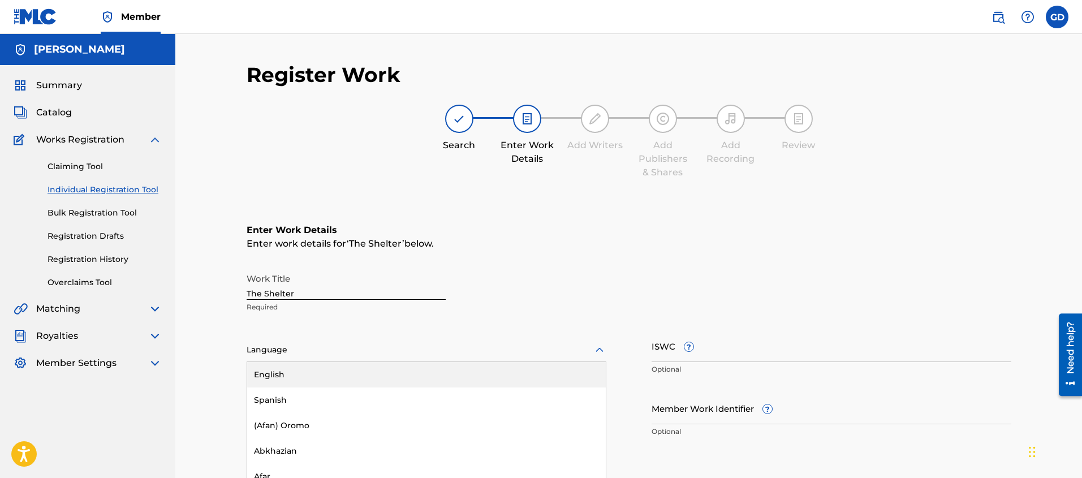
click at [262, 355] on div "English, 1 of 153. 153 results available. Use Up and Down to choose options, pr…" at bounding box center [427, 350] width 360 height 24
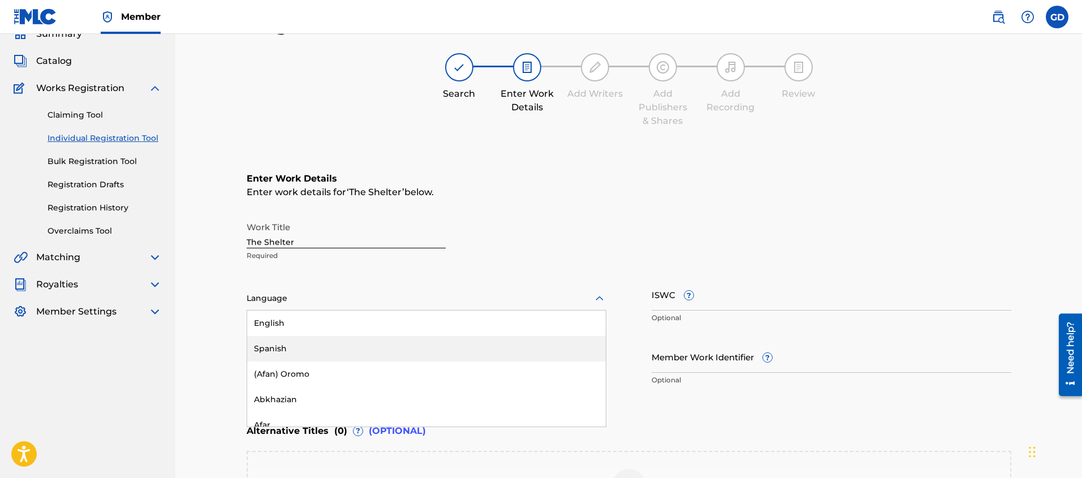
scroll to position [54, 0]
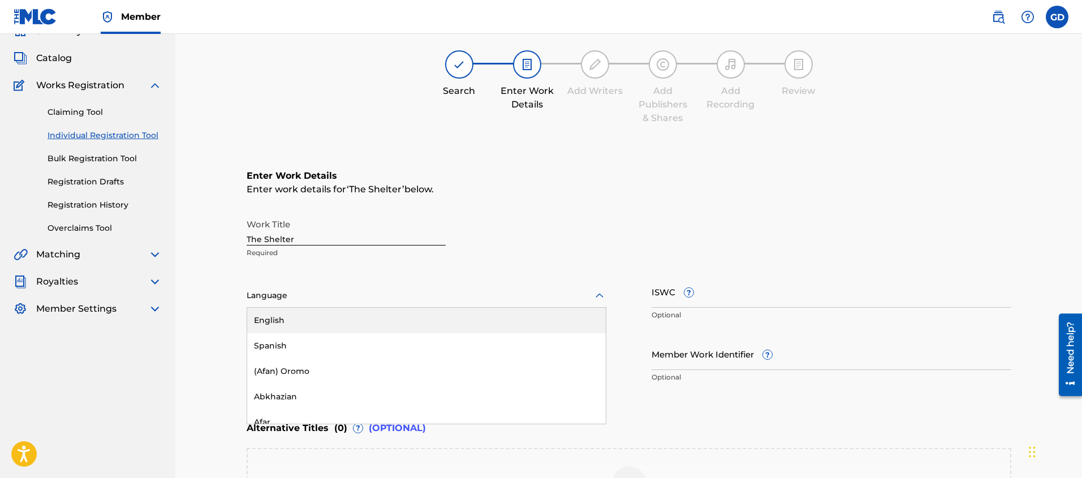
click at [266, 322] on div "English" at bounding box center [426, 320] width 359 height 25
click at [217, 355] on div "Register Work Search Enter Work Details Add Writers Add Publishers & Shares Add…" at bounding box center [628, 290] width 907 height 620
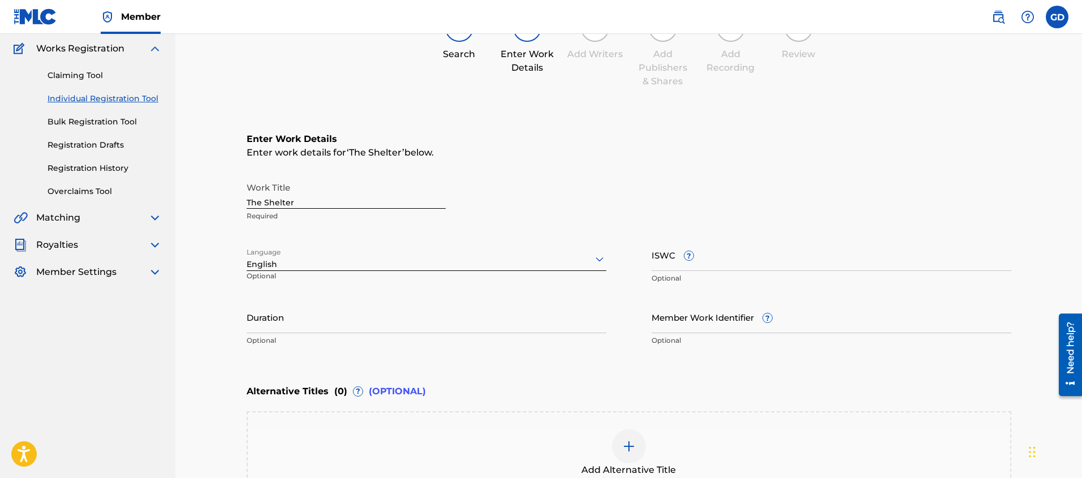
scroll to position [230, 0]
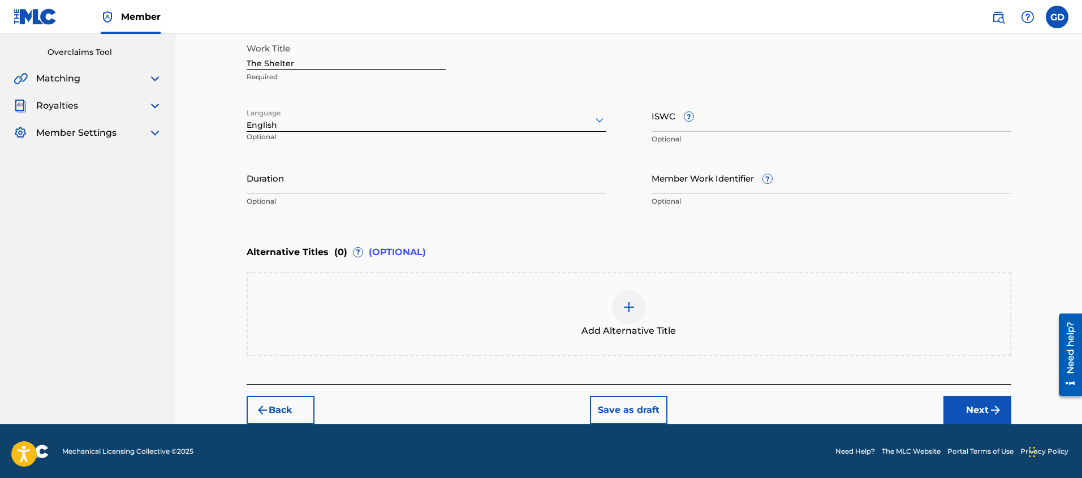
click at [977, 406] on button "Next" at bounding box center [977, 410] width 68 height 28
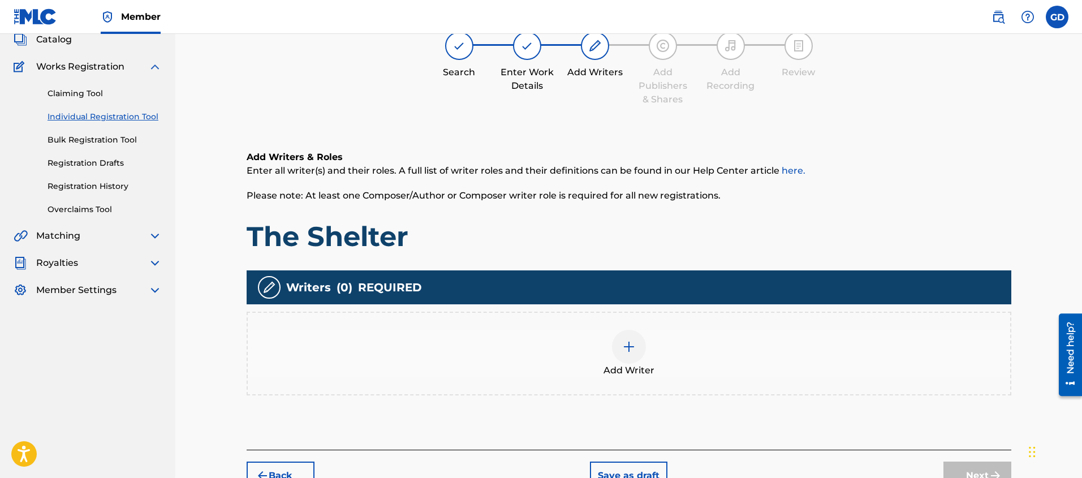
scroll to position [88, 0]
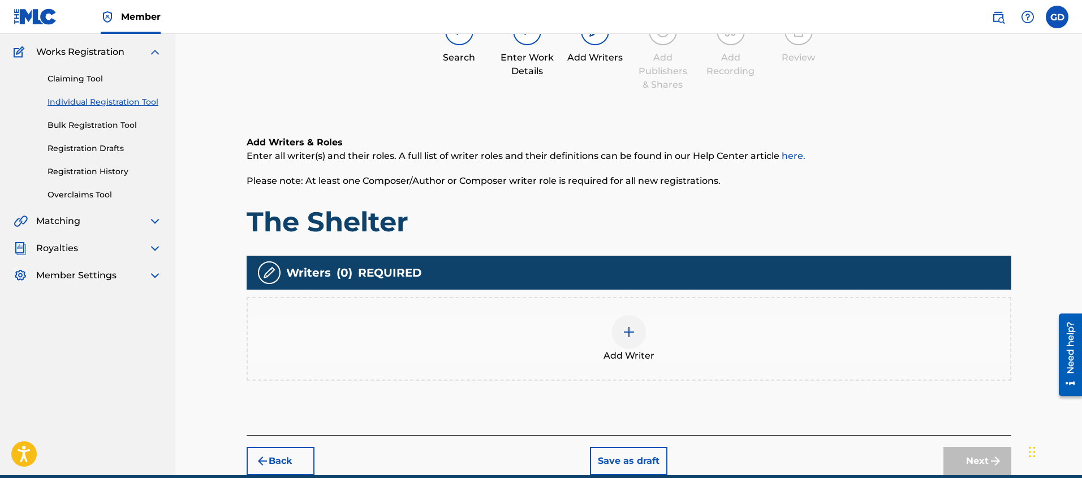
click at [632, 335] on img at bounding box center [629, 332] width 14 height 14
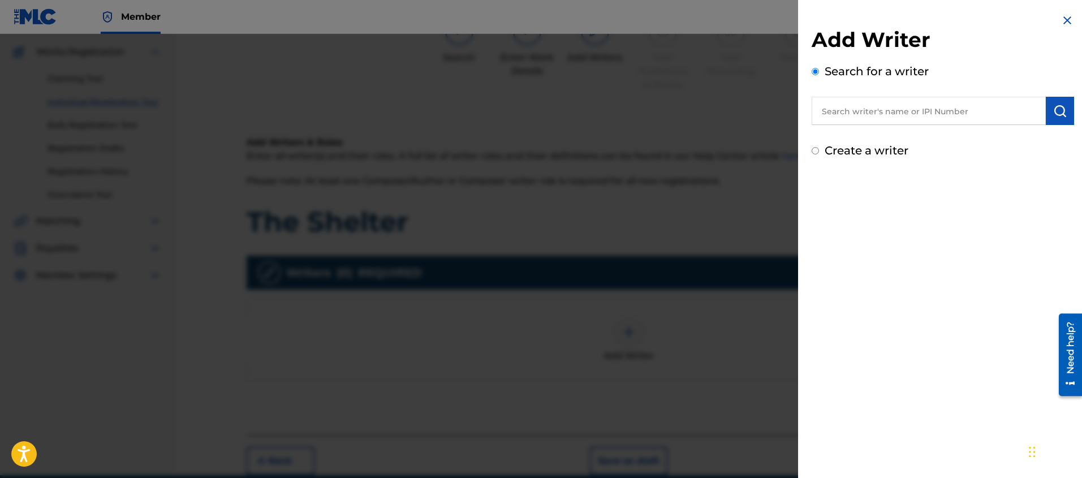
scroll to position [81, 0]
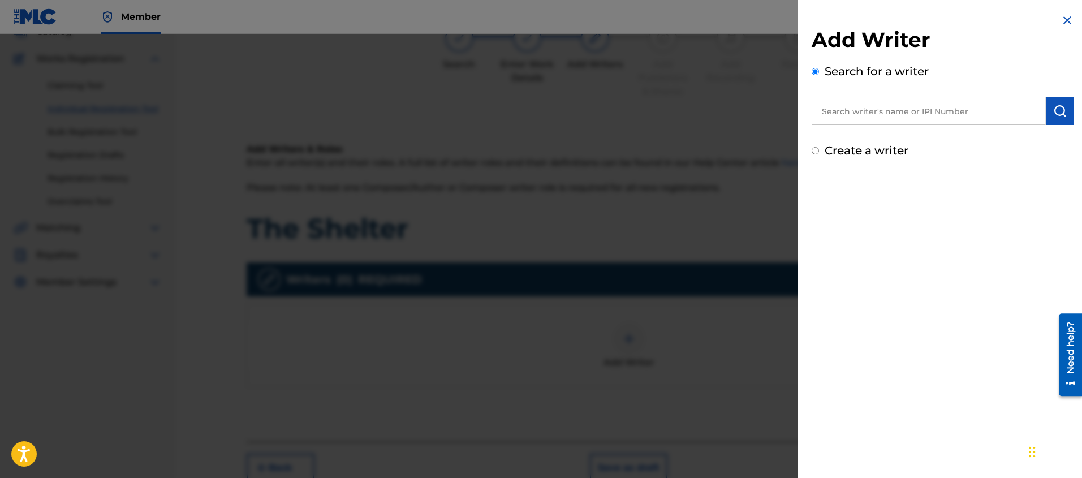
click at [838, 107] on input "text" at bounding box center [929, 111] width 234 height 28
click at [864, 117] on input "text" at bounding box center [929, 111] width 234 height 28
type input "[PERSON_NAME]"
click at [772, 193] on div at bounding box center [541, 273] width 1082 height 478
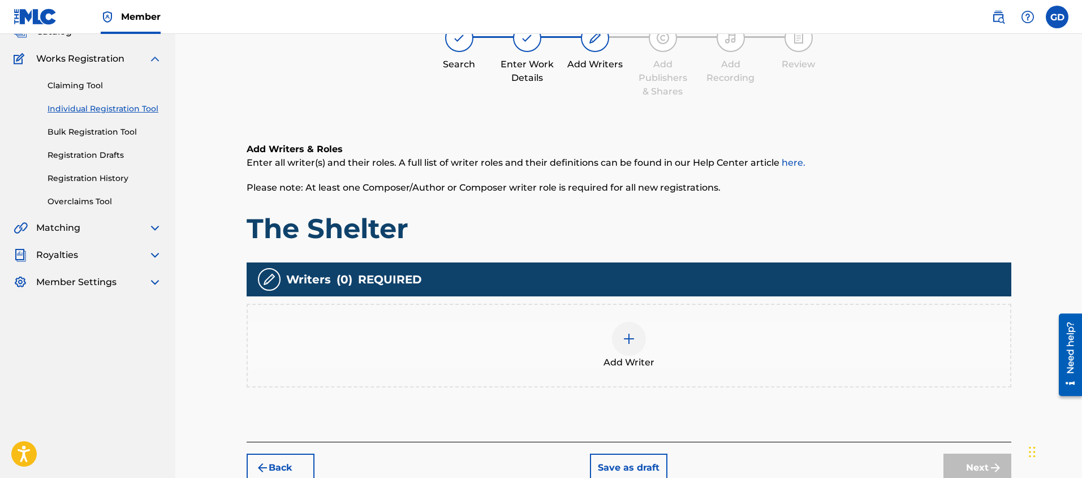
click at [643, 335] on div at bounding box center [629, 339] width 34 height 34
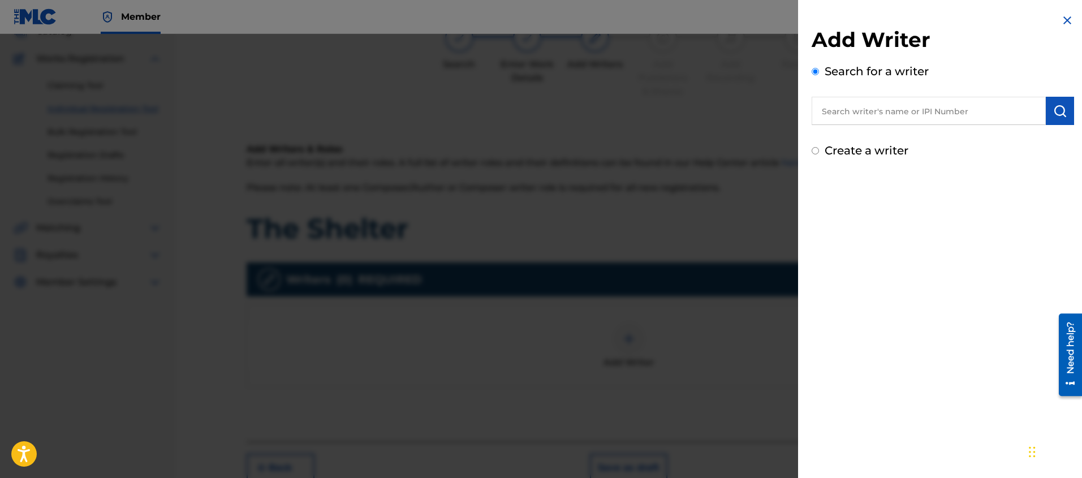
click at [867, 145] on label "Create a writer" at bounding box center [867, 151] width 84 height 14
radio input "true"
click at [819, 147] on input "Create a writer" at bounding box center [815, 150] width 7 height 7
radio input "false"
radio input "true"
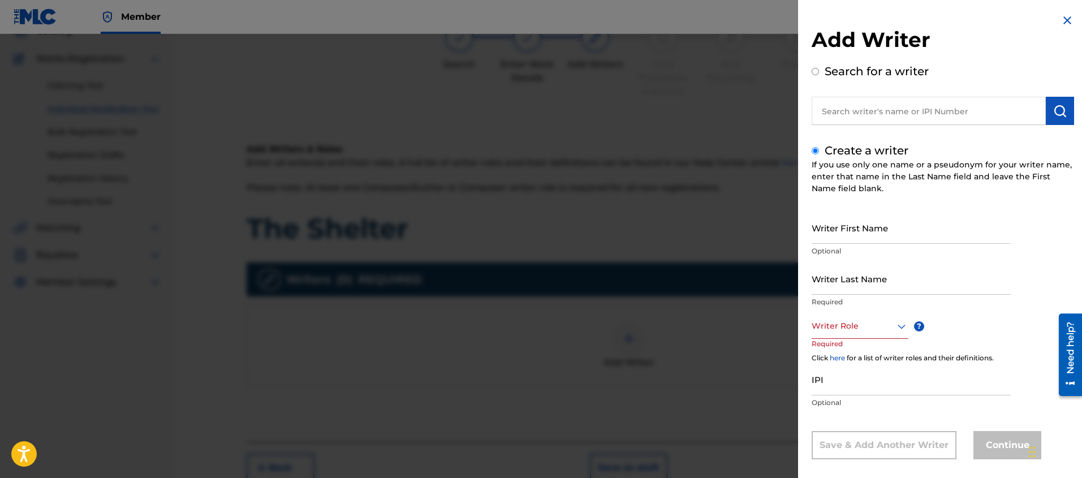
click at [830, 234] on input "Writer First Name" at bounding box center [911, 228] width 199 height 32
type input "[PERSON_NAME]"
click at [838, 283] on input "Writer Last Name" at bounding box center [911, 278] width 199 height 32
type input "[PERSON_NAME]"
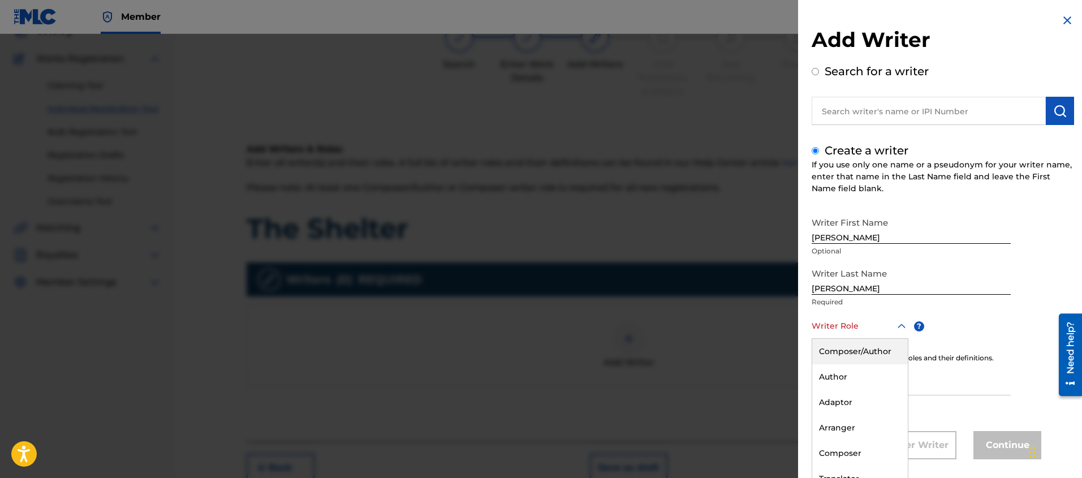
click at [833, 332] on div "Composer/Author, 1 of 8. 8 results available. Use Up and Down to choose options…" at bounding box center [860, 325] width 97 height 25
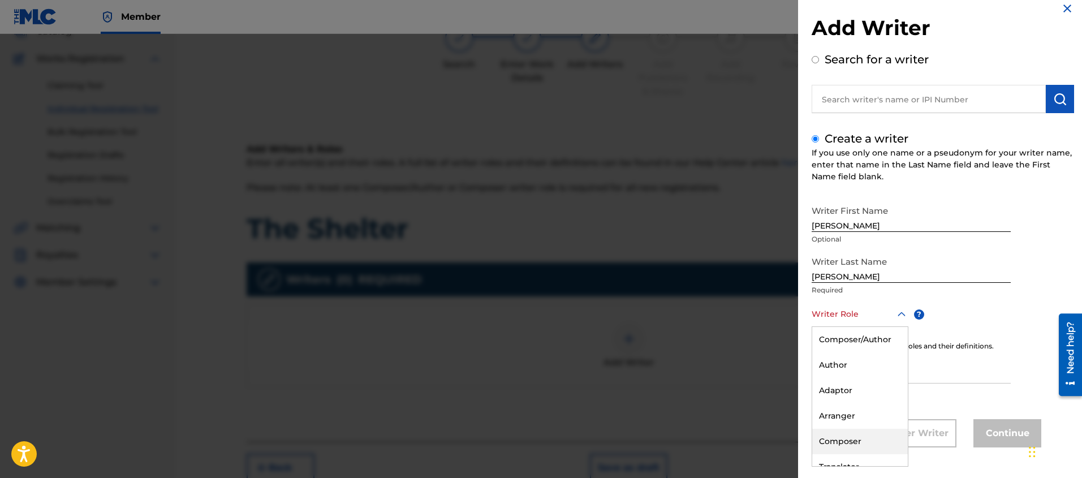
click at [842, 438] on div "Composer" at bounding box center [860, 441] width 96 height 25
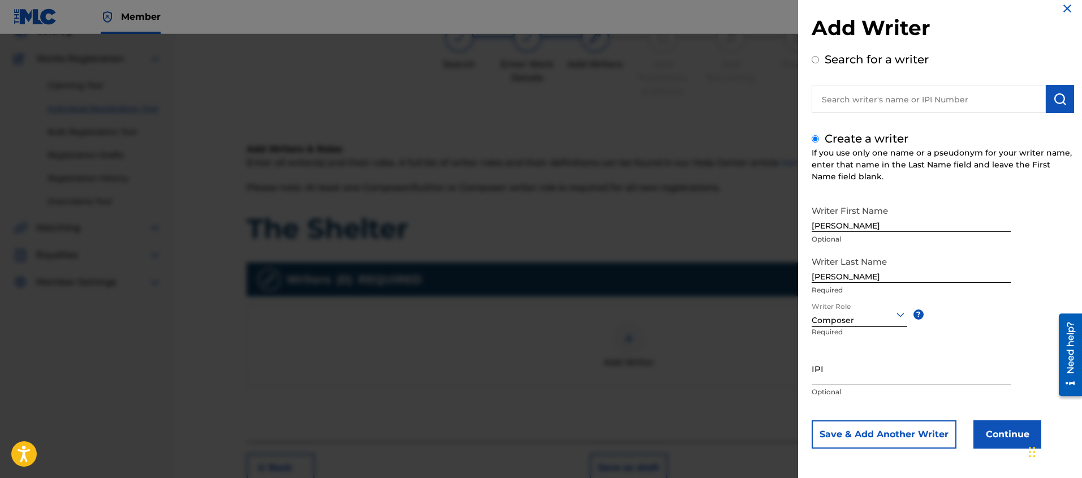
click at [999, 431] on button "Continue" at bounding box center [1007, 434] width 68 height 28
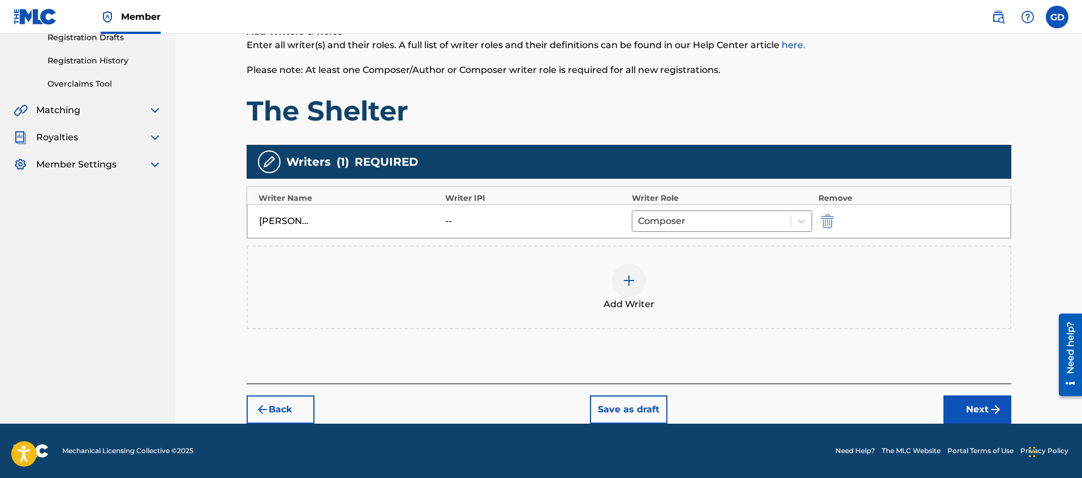
click at [986, 413] on button "Next" at bounding box center [977, 409] width 68 height 28
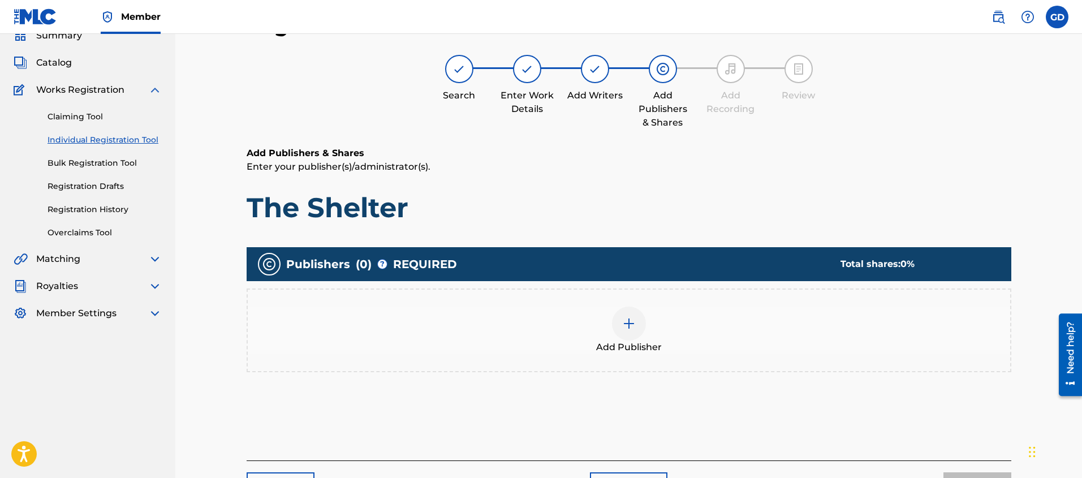
scroll to position [51, 0]
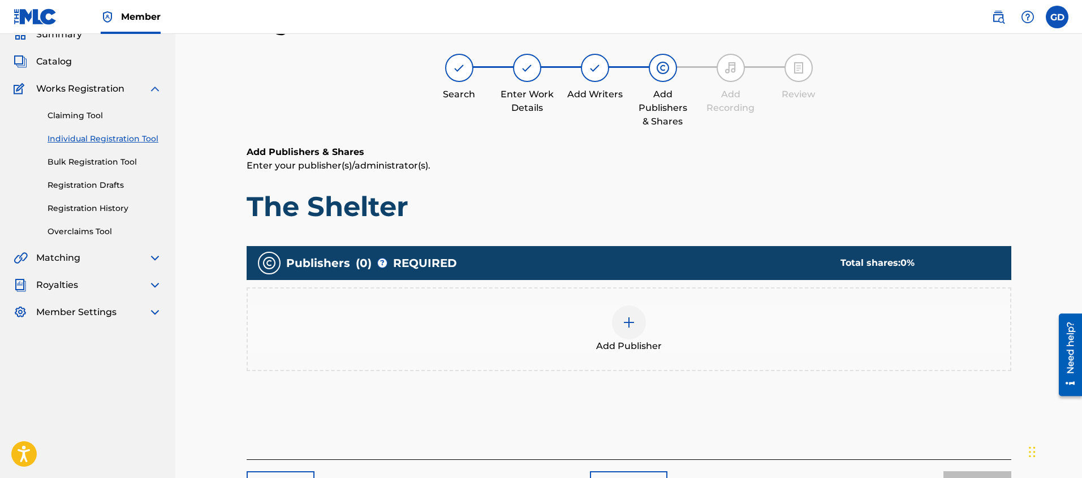
click at [633, 321] on img at bounding box center [629, 323] width 14 height 14
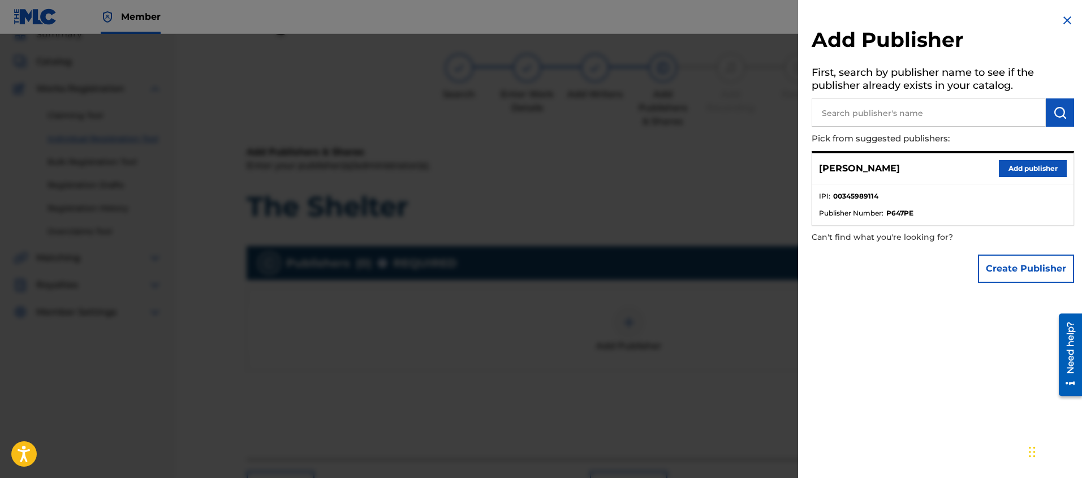
click at [1031, 271] on button "Create Publisher" at bounding box center [1026, 269] width 96 height 28
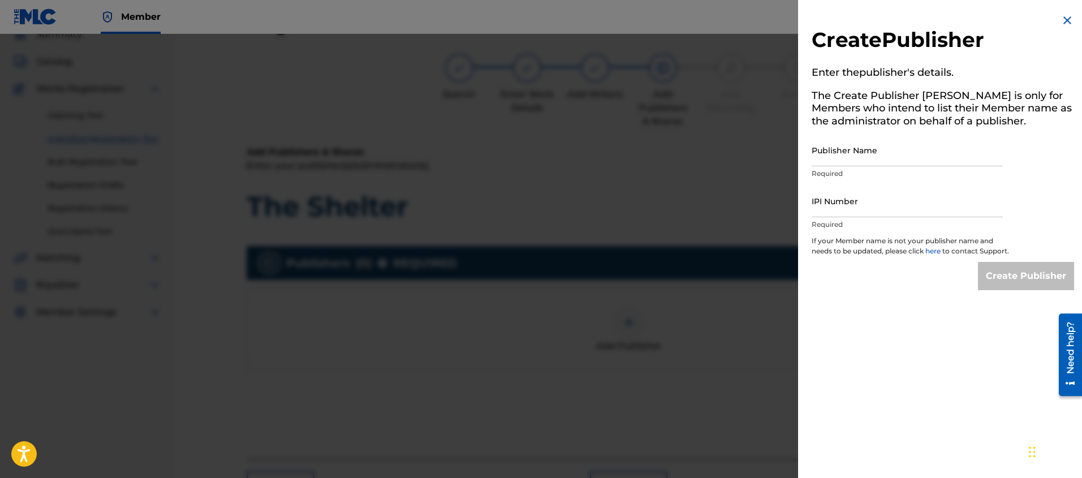
click at [830, 158] on input "Publisher Name" at bounding box center [907, 150] width 191 height 32
type input "SELF BORN MUSIC"
click at [846, 219] on p "Required" at bounding box center [907, 224] width 191 height 10
click at [839, 212] on input "IPI Number" at bounding box center [907, 201] width 191 height 32
paste input "555685902"
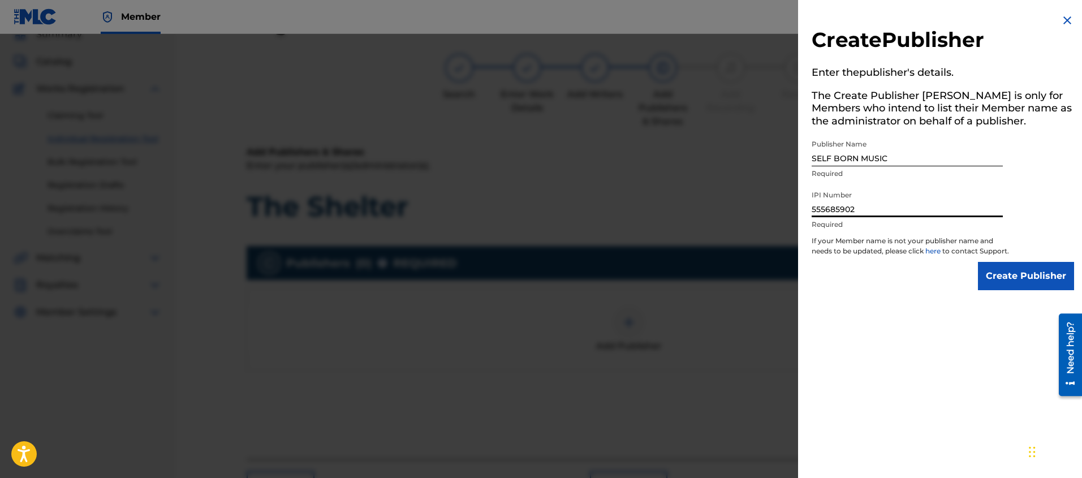
click at [867, 326] on div "Create Publisher Enter the publisher 's details. The Create Publisher button is…" at bounding box center [943, 239] width 290 height 478
click at [1027, 290] on input "Create Publisher" at bounding box center [1026, 276] width 96 height 28
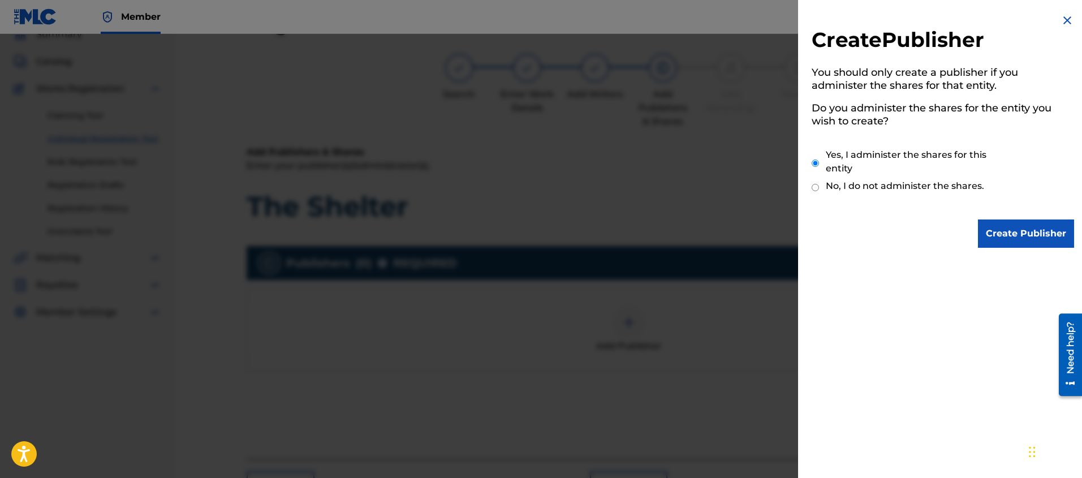
click at [1019, 237] on input "Create Publisher" at bounding box center [1026, 233] width 96 height 28
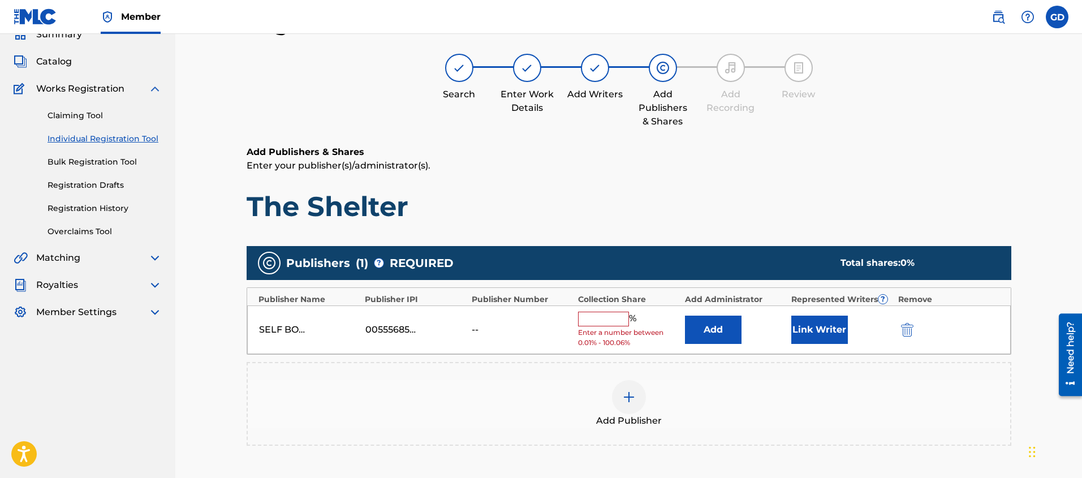
click at [589, 323] on input "text" at bounding box center [603, 319] width 51 height 15
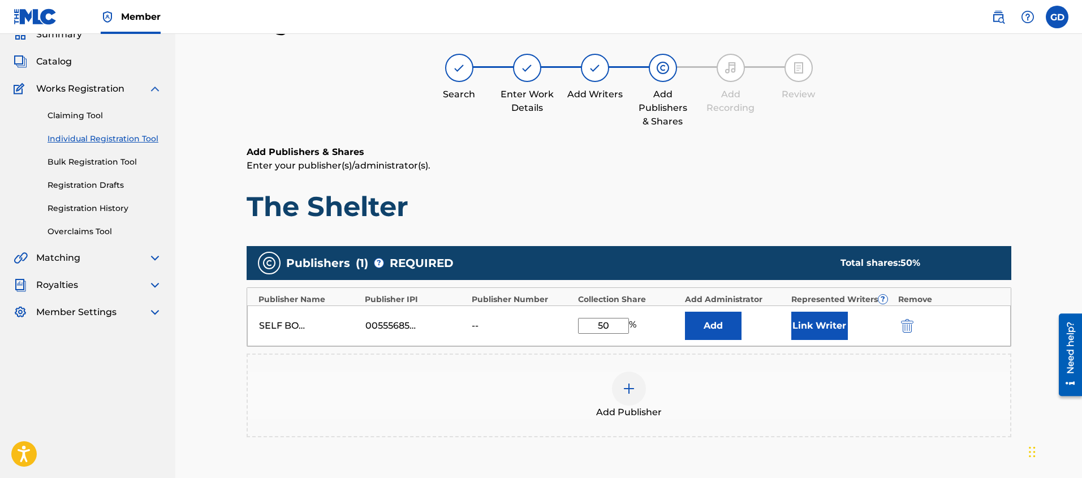
click at [826, 333] on button "Link Writer" at bounding box center [819, 326] width 57 height 28
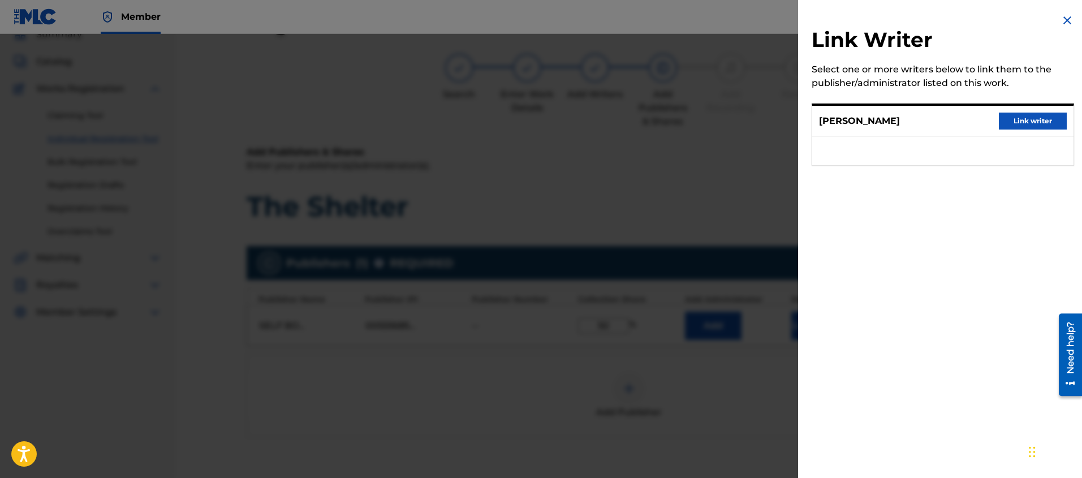
scroll to position [58, 0]
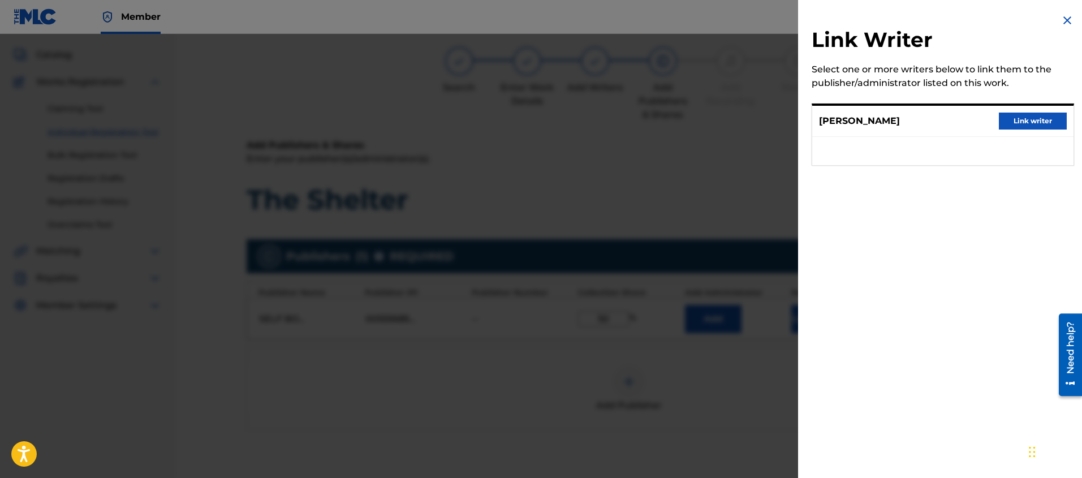
click at [1029, 115] on button "Link writer" at bounding box center [1033, 121] width 68 height 17
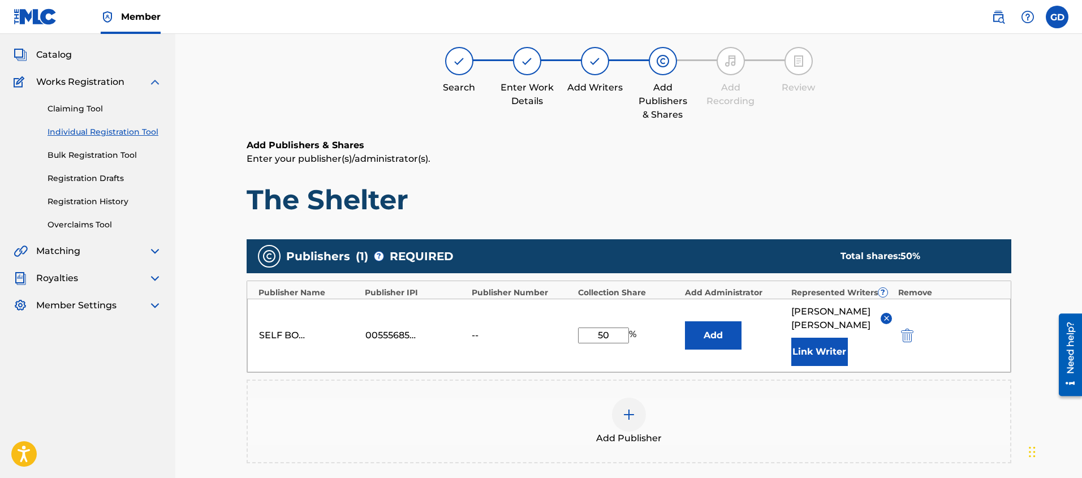
scroll to position [72, 0]
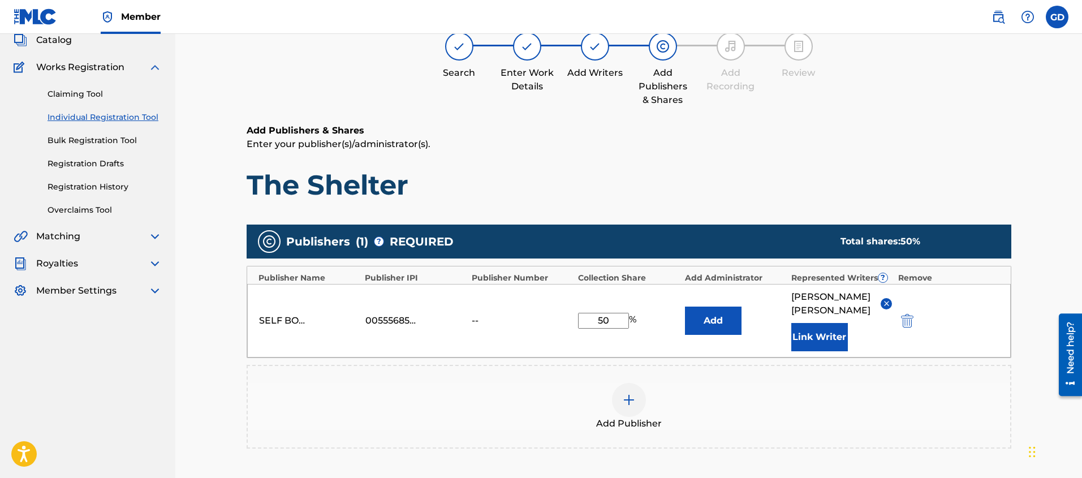
click at [234, 370] on div "Register Work Search Enter Work Details Add Writers Add Publishers & Shares Add…" at bounding box center [629, 283] width 792 height 587
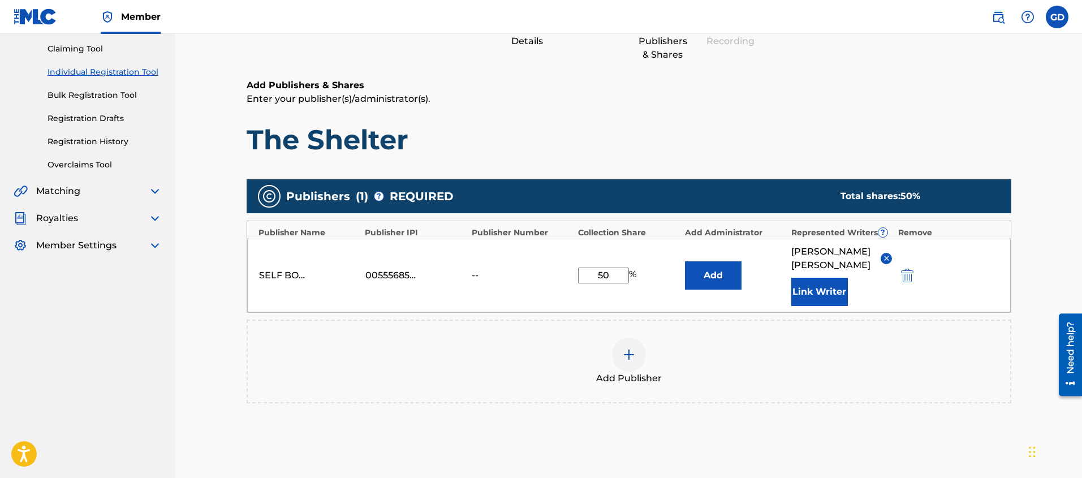
scroll to position [212, 0]
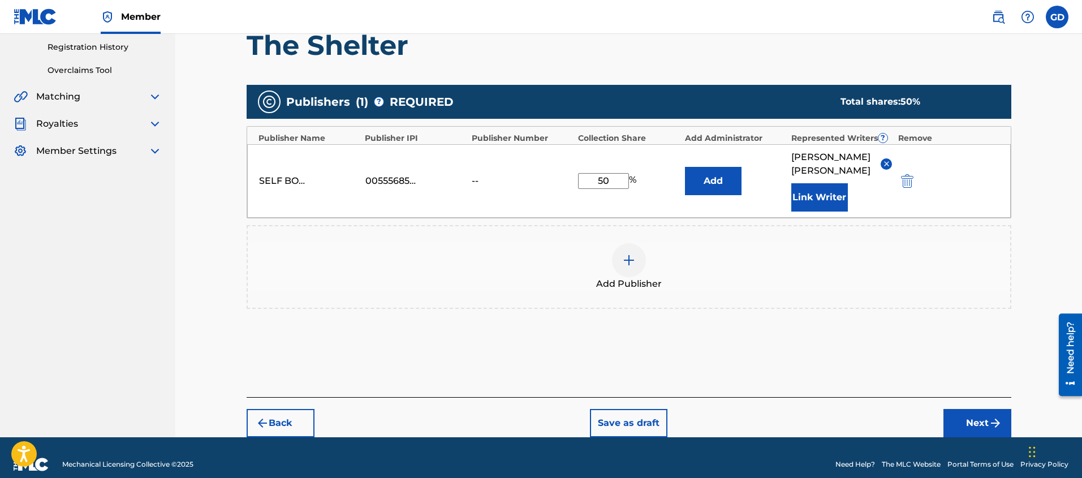
click at [974, 409] on button "Next" at bounding box center [977, 423] width 68 height 28
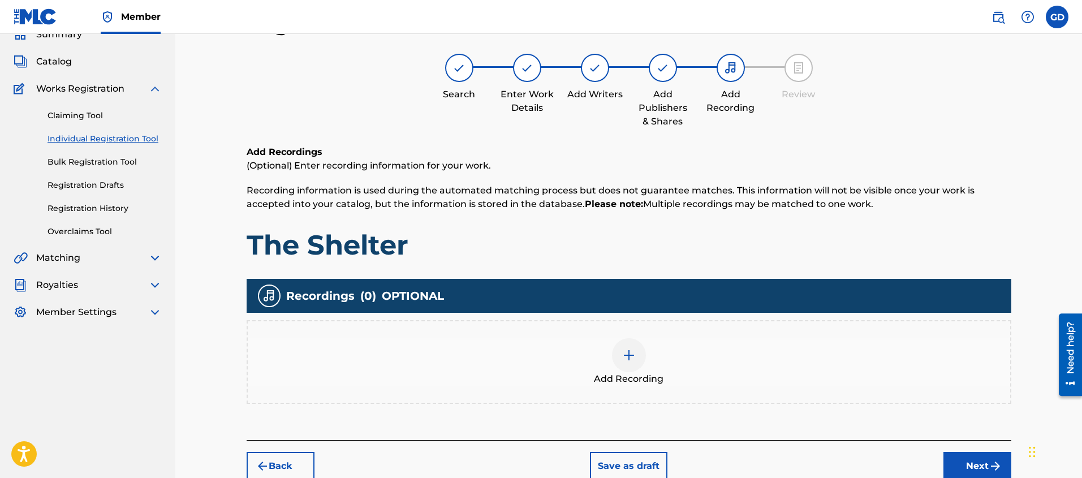
scroll to position [107, 0]
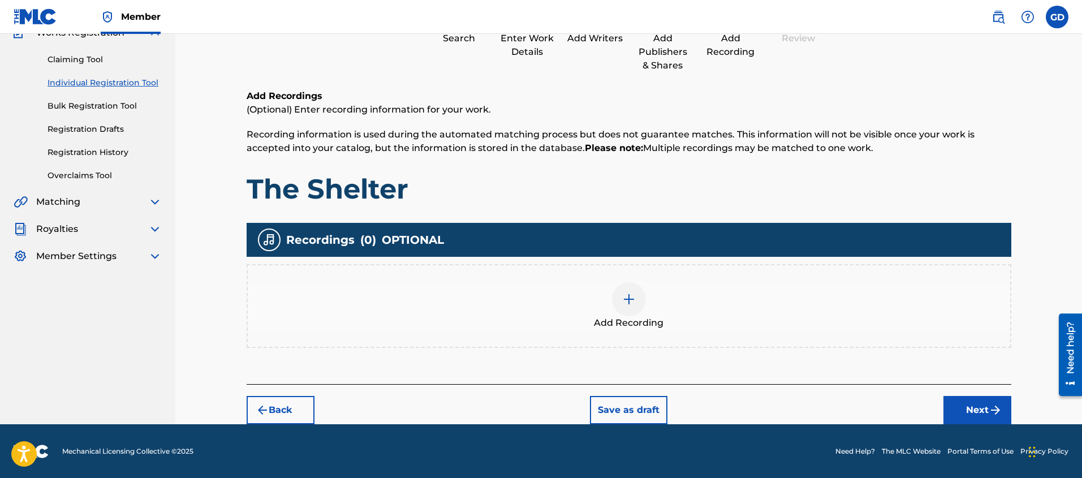
click at [628, 307] on div at bounding box center [629, 299] width 34 height 34
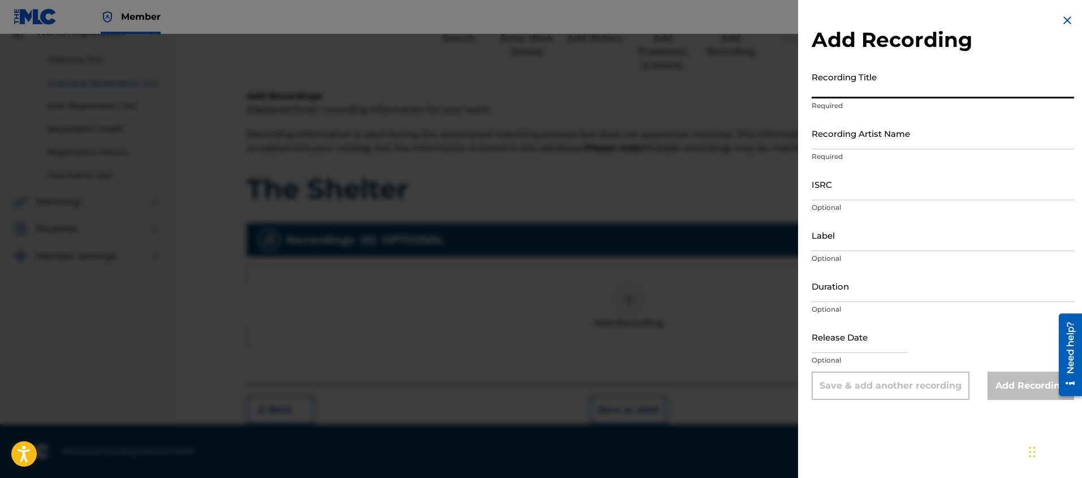
click at [867, 94] on input "Recording Title" at bounding box center [943, 82] width 262 height 32
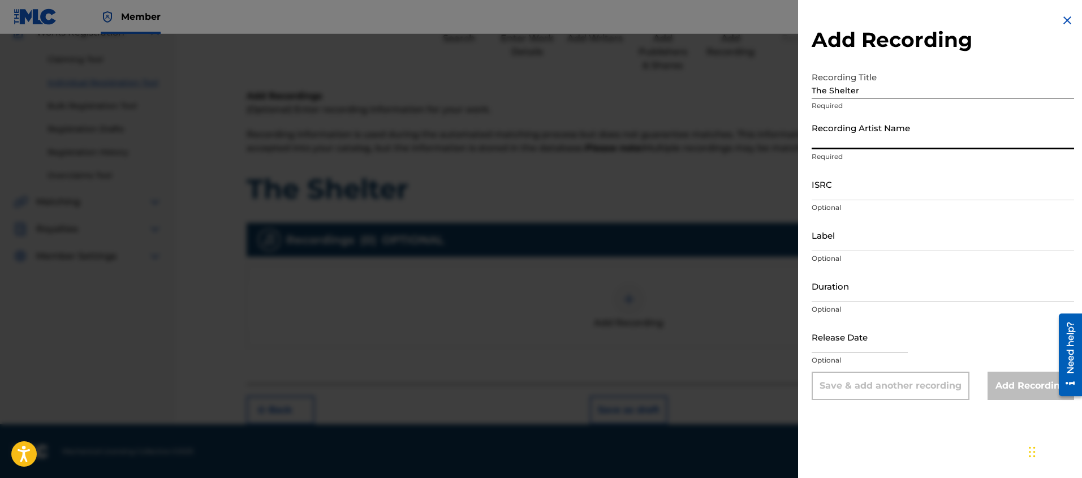
click at [889, 144] on input "Recording Artist Name" at bounding box center [943, 133] width 262 height 32
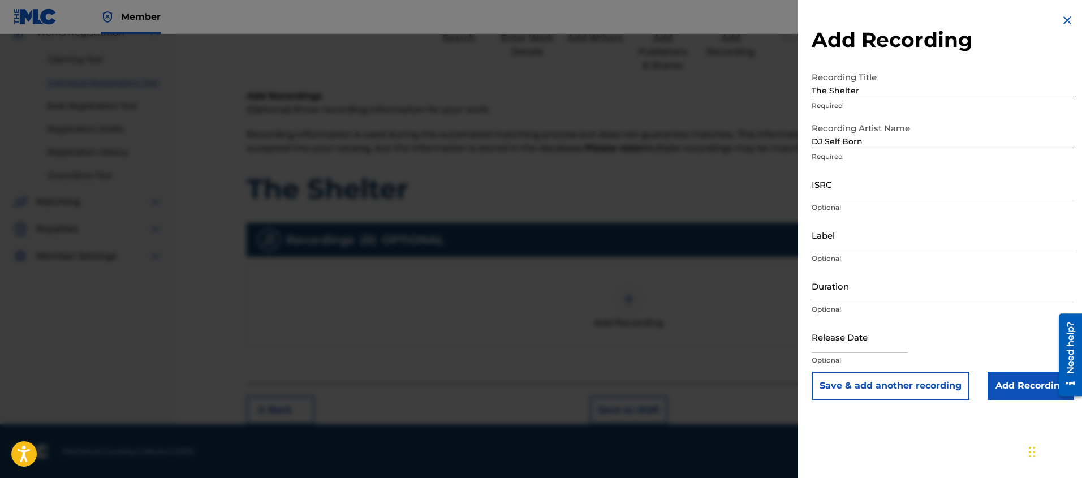
click at [1018, 385] on input "Add Recording" at bounding box center [1031, 386] width 87 height 28
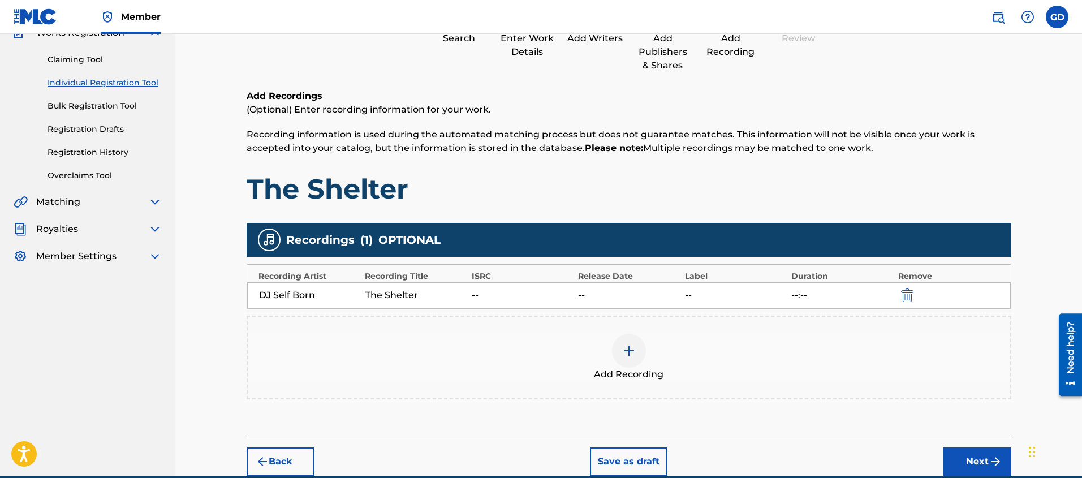
scroll to position [159, 0]
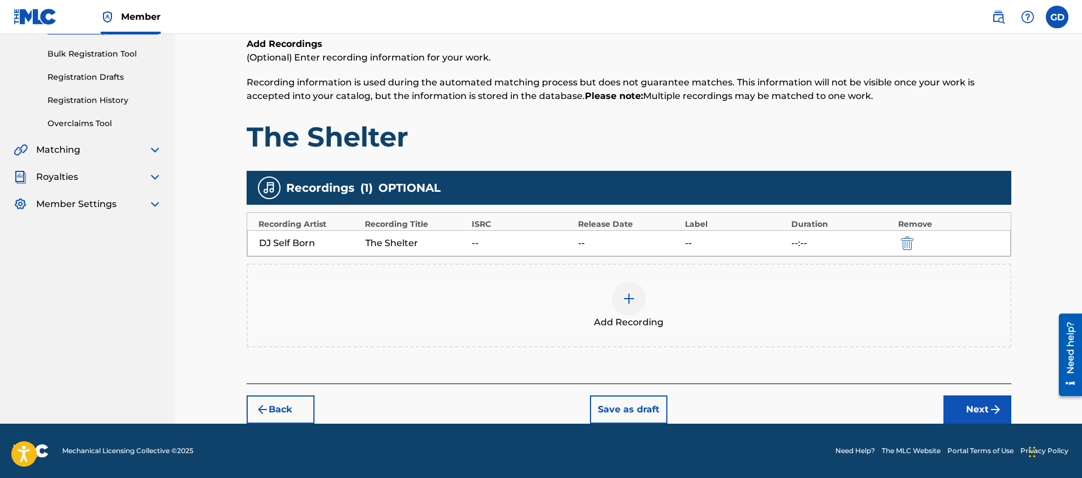
click at [972, 410] on button "Next" at bounding box center [977, 409] width 68 height 28
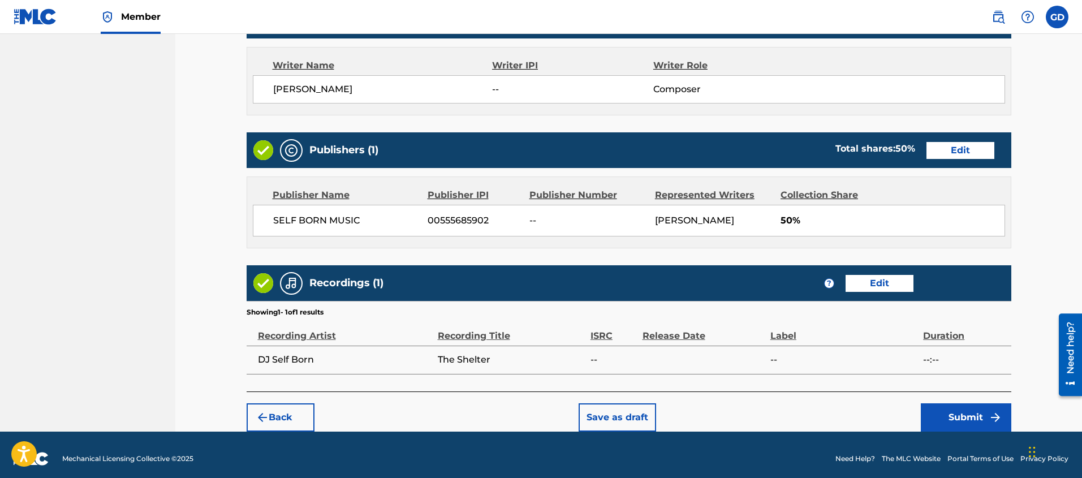
scroll to position [456, 0]
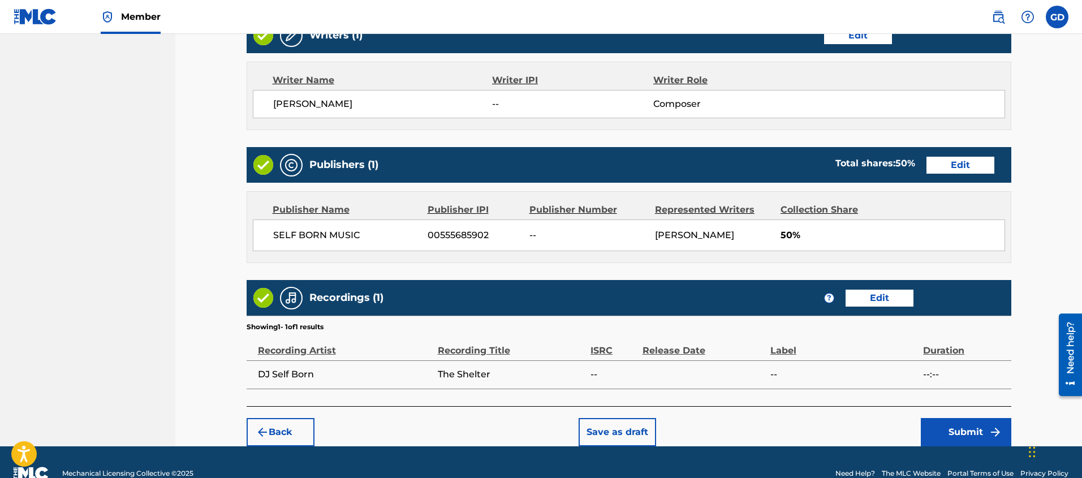
click at [950, 428] on button "Submit" at bounding box center [966, 432] width 90 height 28
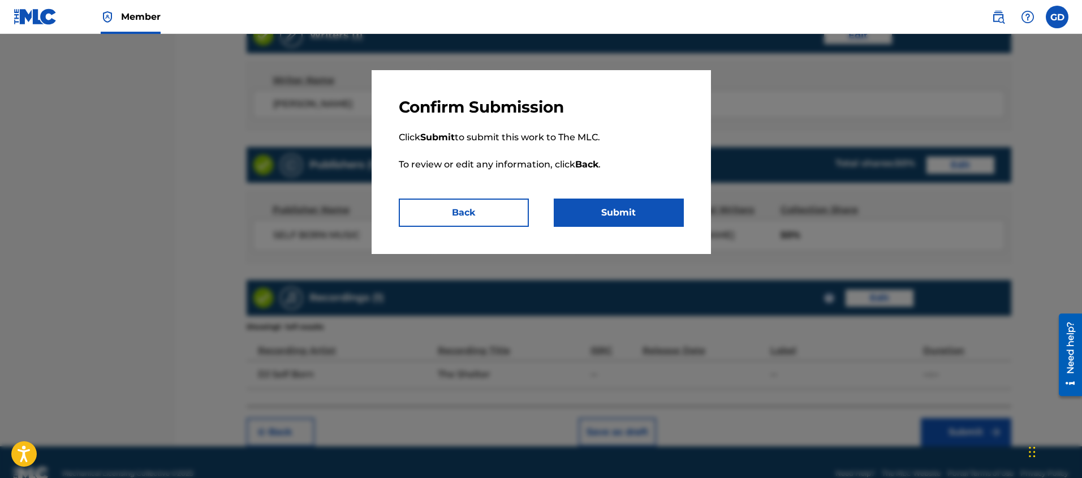
click at [611, 222] on button "Submit" at bounding box center [619, 213] width 130 height 28
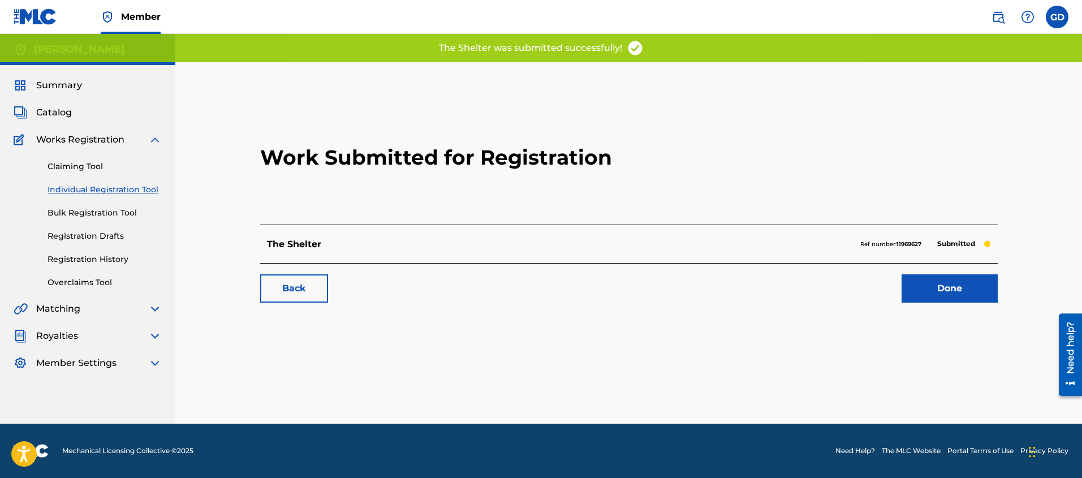
click at [942, 290] on link "Done" at bounding box center [950, 288] width 96 height 28
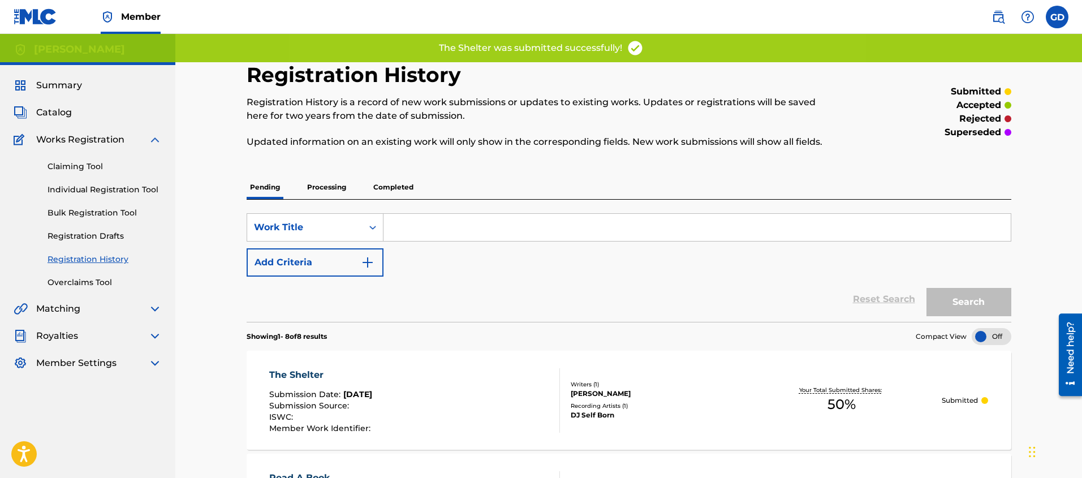
click at [62, 192] on link "Individual Registration Tool" at bounding box center [105, 190] width 114 height 12
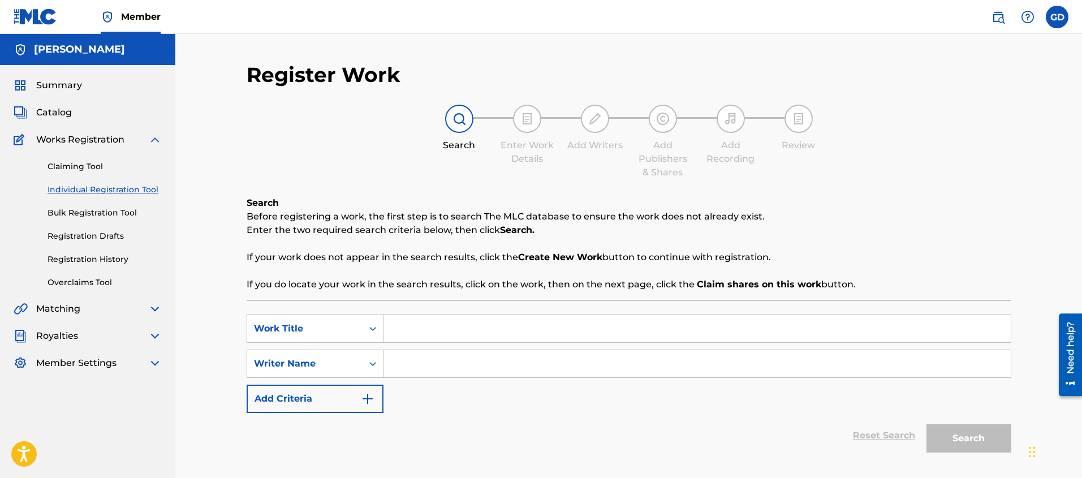
click at [462, 336] on input "Search Form" at bounding box center [696, 328] width 627 height 27
click at [501, 368] on input "Search Form" at bounding box center [696, 363] width 627 height 27
click at [935, 437] on button "Search" at bounding box center [968, 438] width 85 height 28
click at [443, 369] on input "Maya" at bounding box center [696, 363] width 627 height 27
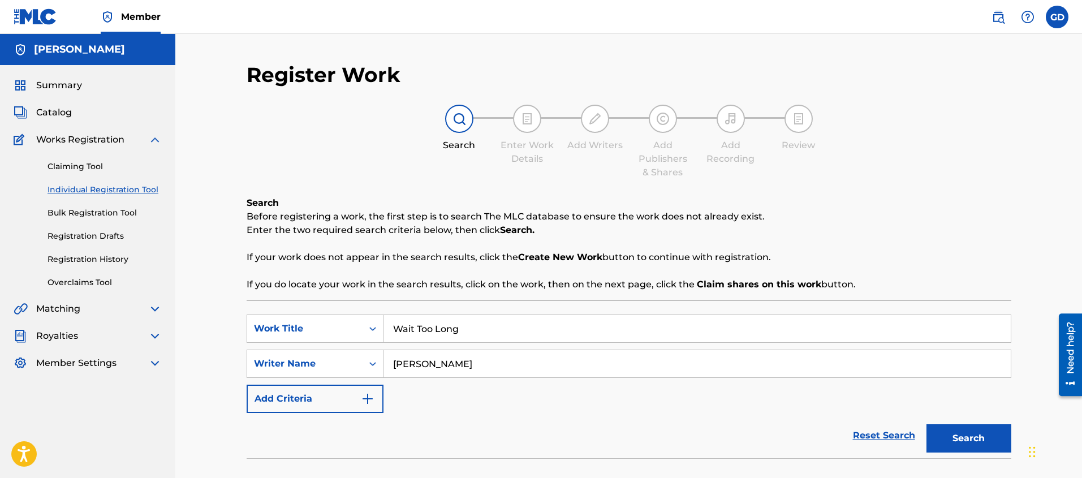
click at [973, 433] on button "Search" at bounding box center [968, 438] width 85 height 28
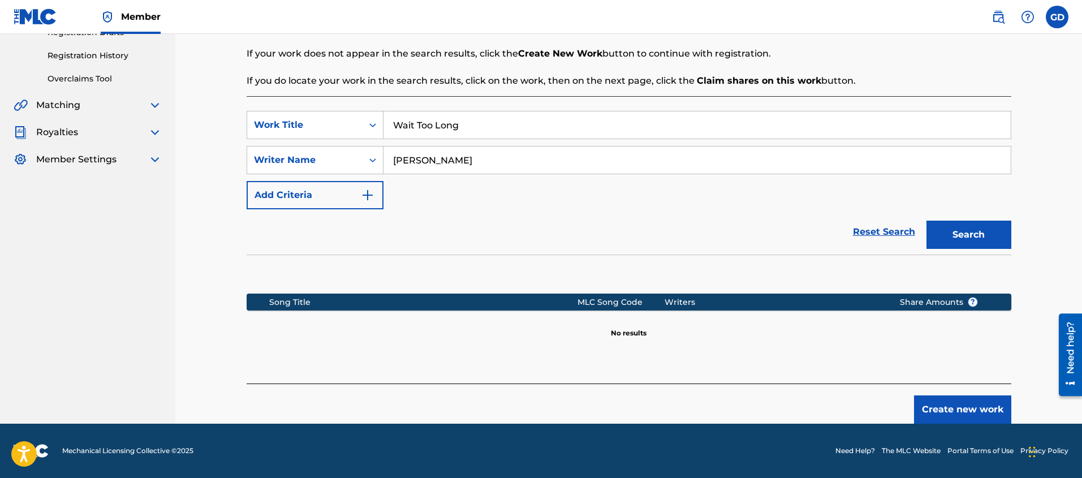
click at [950, 411] on button "Create new work" at bounding box center [962, 409] width 97 height 28
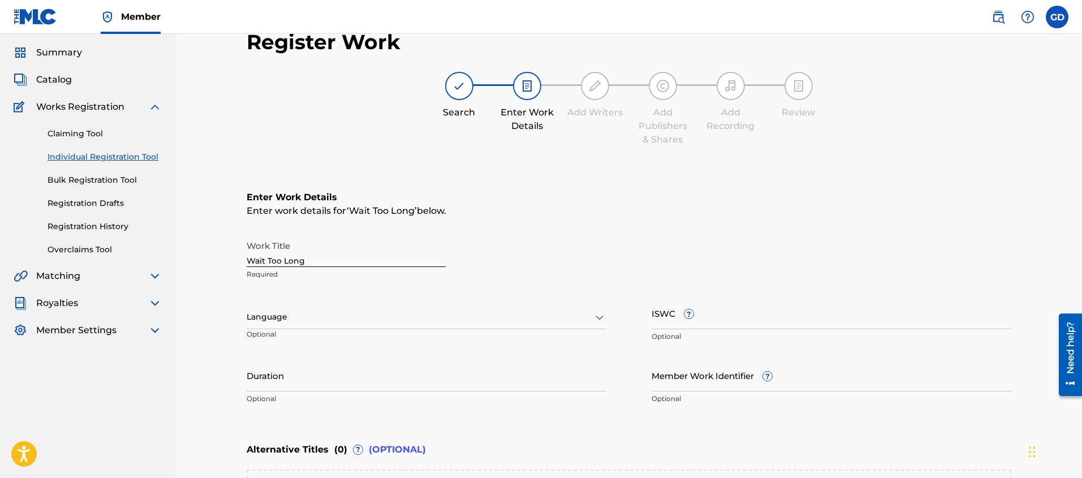
click at [265, 326] on div "Language" at bounding box center [427, 317] width 360 height 24
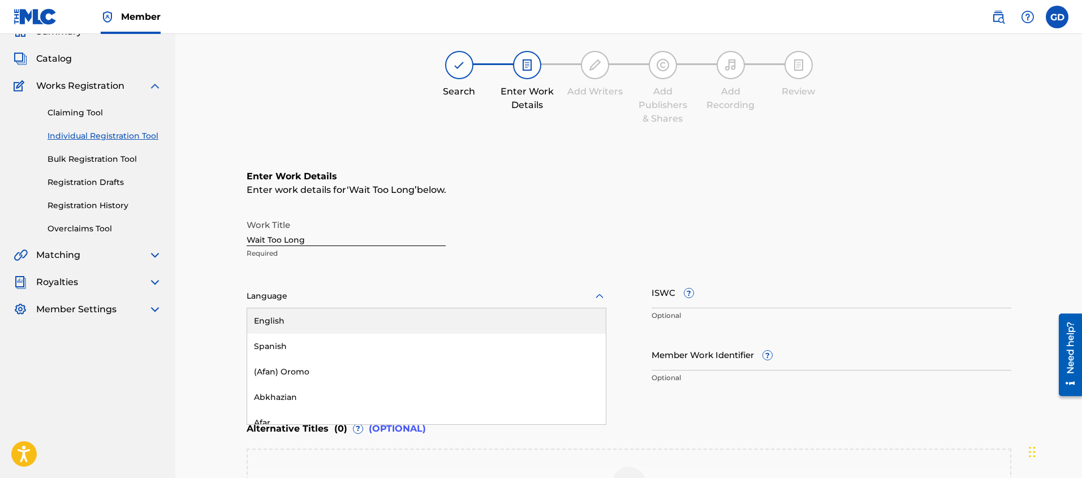
scroll to position [54, 0]
click at [267, 322] on div "English" at bounding box center [426, 320] width 359 height 25
click at [217, 333] on div "Register Work Search Enter Work Details Add Writers Add Publishers & Shares Add…" at bounding box center [628, 290] width 907 height 620
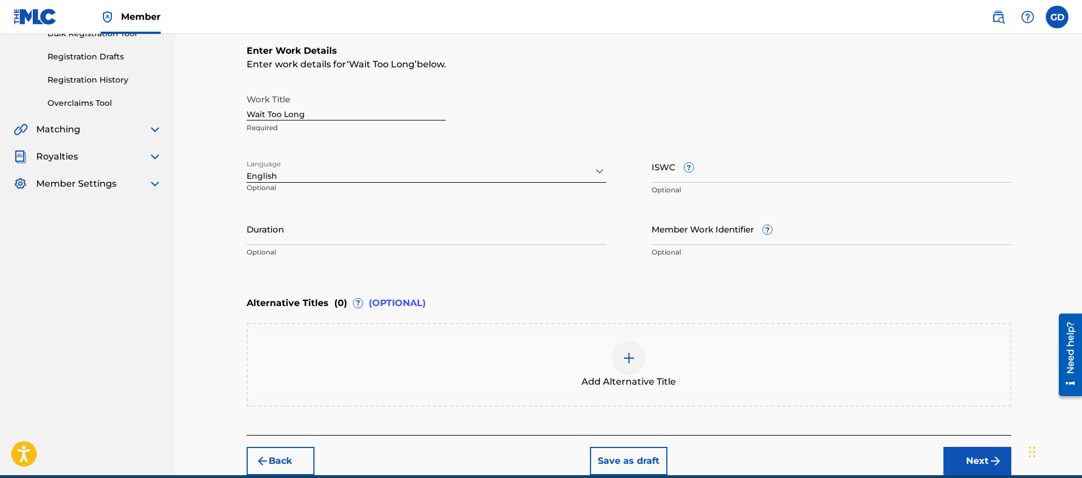
scroll to position [230, 0]
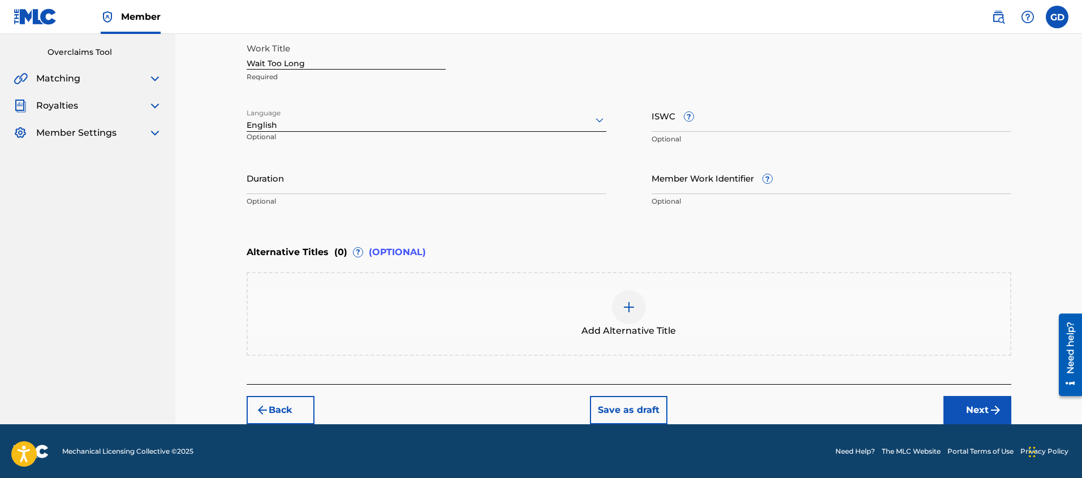
click at [975, 412] on button "Next" at bounding box center [977, 410] width 68 height 28
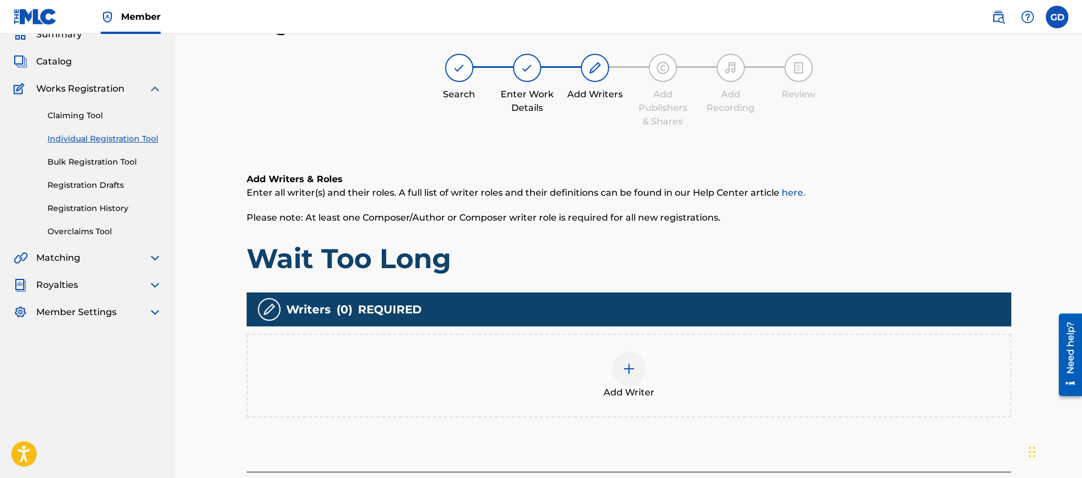
scroll to position [58, 0]
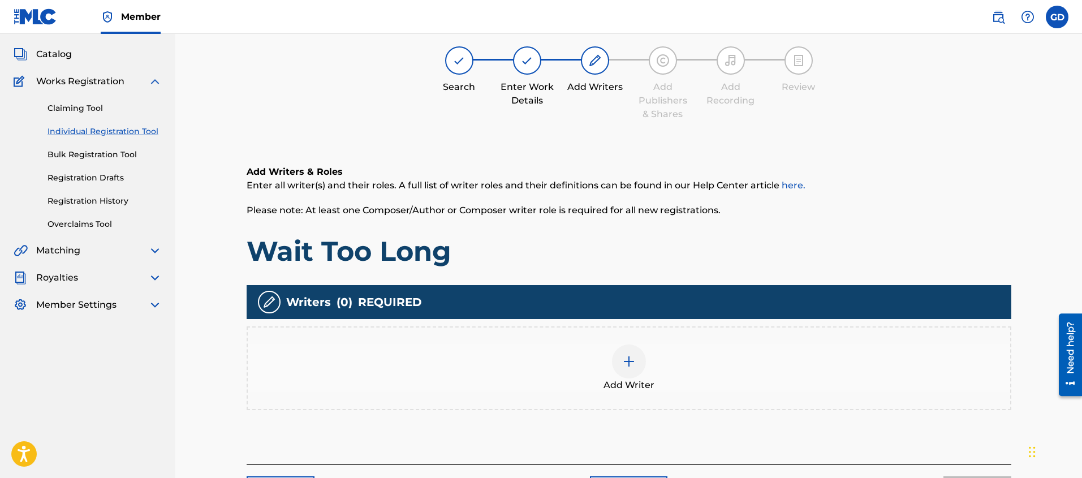
click at [635, 356] on img at bounding box center [629, 362] width 14 height 14
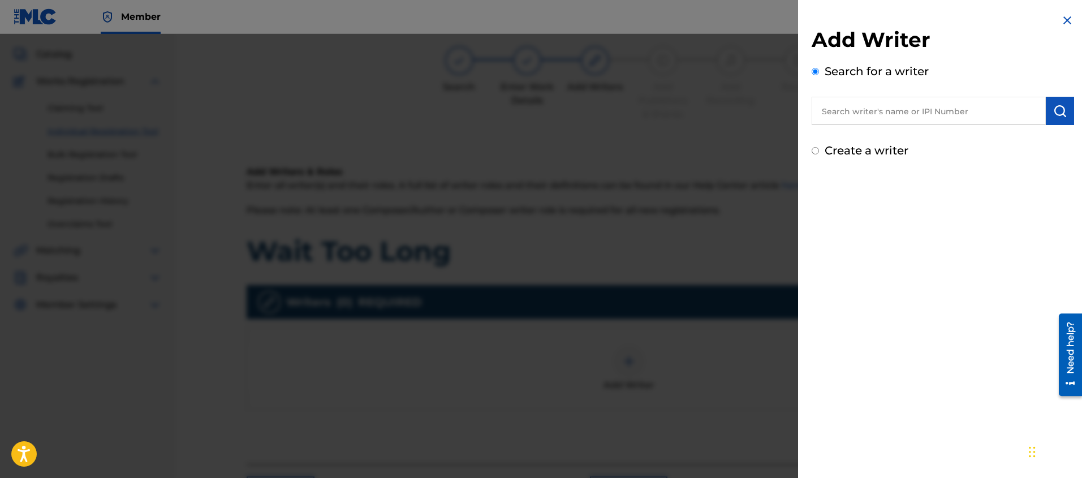
click at [864, 108] on input "text" at bounding box center [929, 111] width 234 height 28
paste input "[PERSON_NAME]"
click at [1053, 107] on img "submit" at bounding box center [1060, 111] width 14 height 14
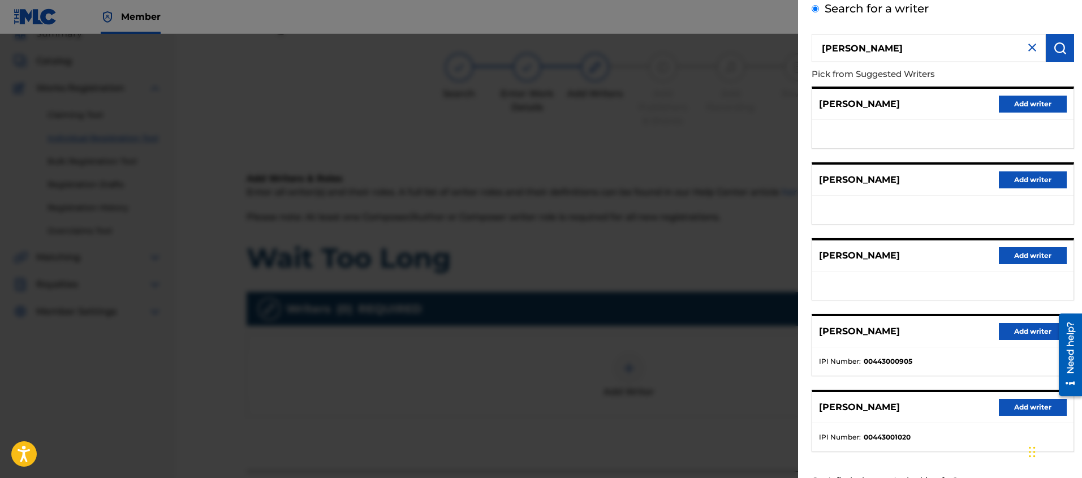
scroll to position [55, 0]
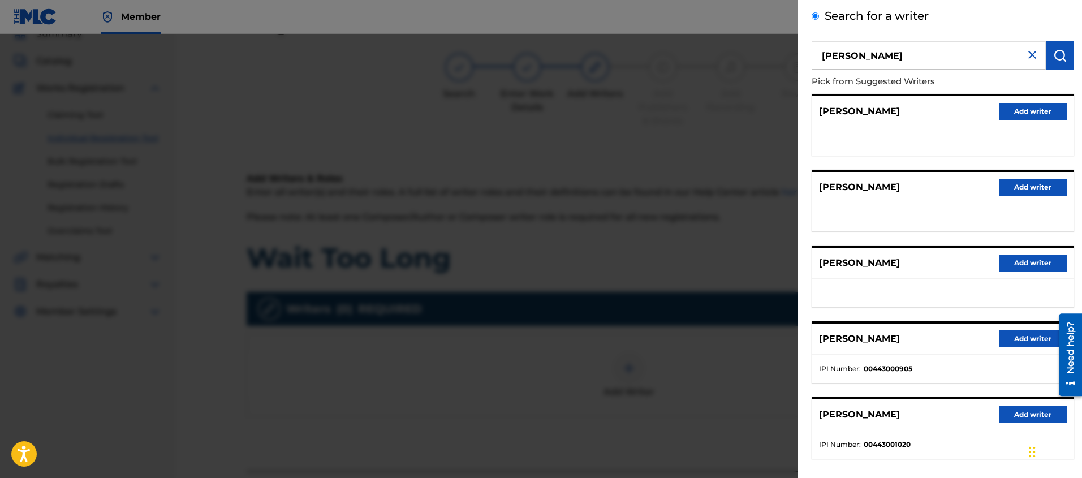
click at [1021, 337] on button "Add writer" at bounding box center [1033, 338] width 68 height 17
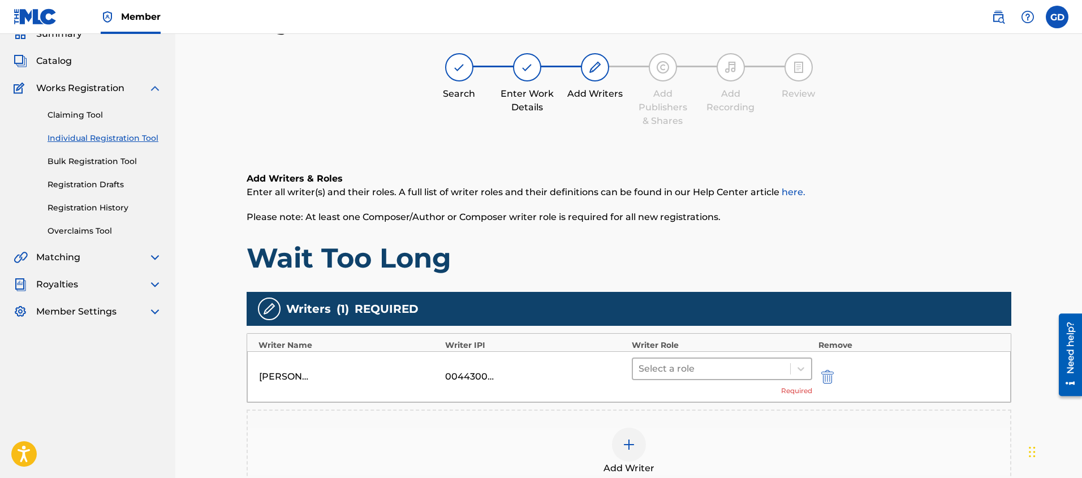
click at [678, 366] on div at bounding box center [712, 369] width 146 height 16
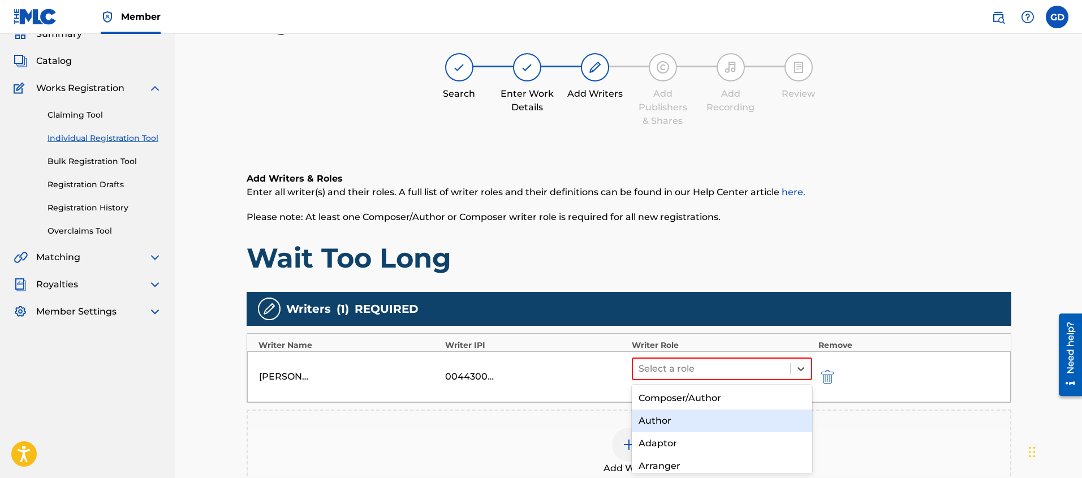
click at [665, 420] on div "Author" at bounding box center [722, 420] width 181 height 23
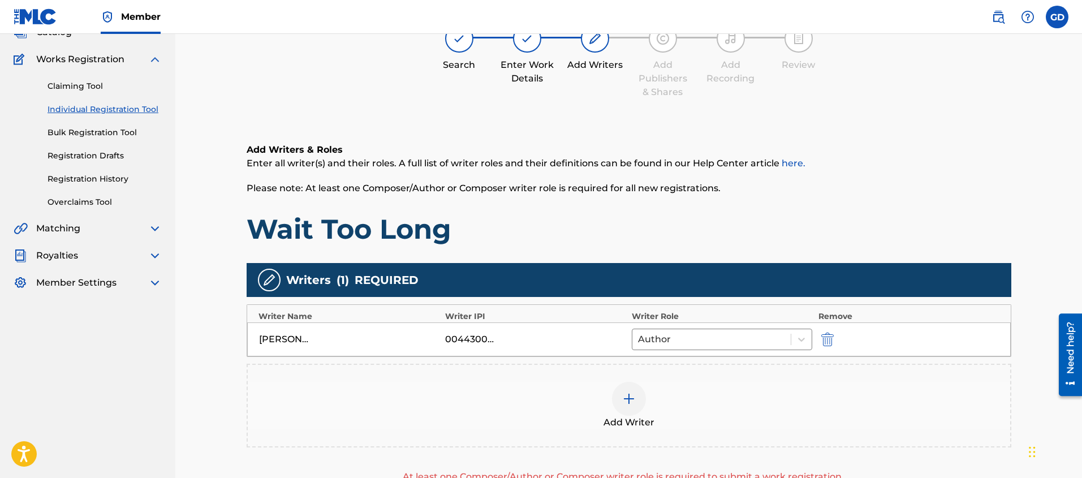
scroll to position [95, 0]
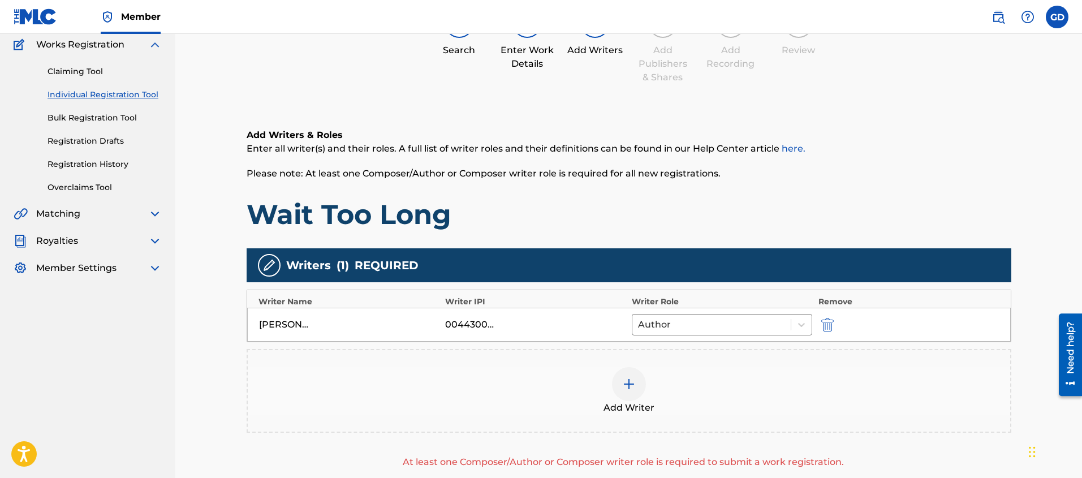
click at [624, 395] on div at bounding box center [629, 384] width 34 height 34
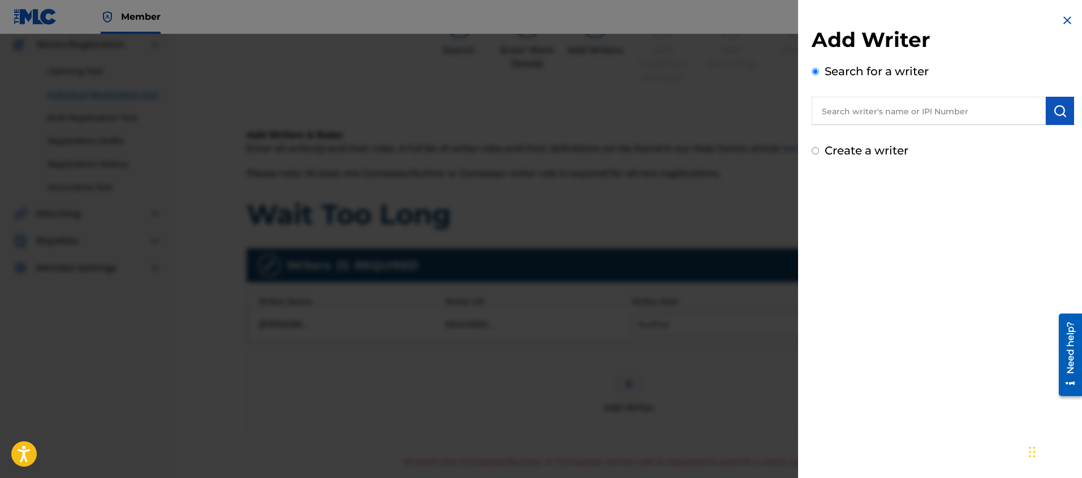
click at [823, 154] on div "Create a writer" at bounding box center [943, 150] width 262 height 17
click at [816, 152] on input "Create a writer" at bounding box center [815, 150] width 7 height 7
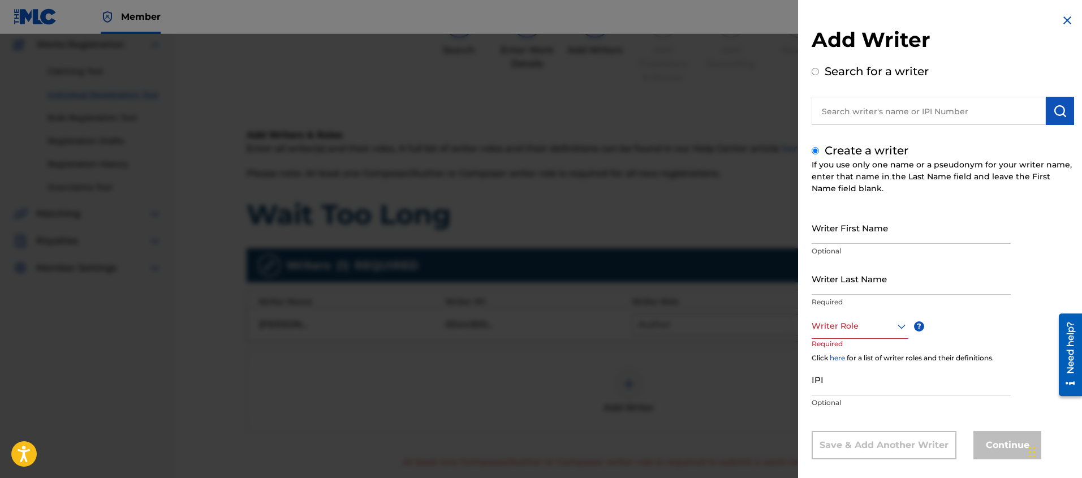
click at [832, 235] on input "Writer First Name" at bounding box center [911, 228] width 199 height 32
click at [827, 292] on input "Writer Last Name" at bounding box center [911, 278] width 199 height 32
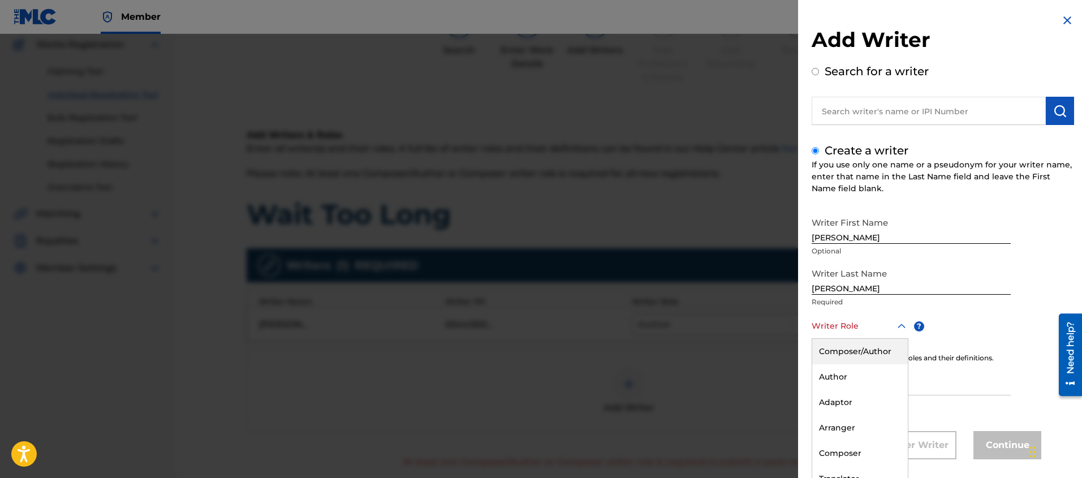
click at [837, 335] on div "Composer/Author, 1 of 8. 8 results available. Use Up and Down to choose options…" at bounding box center [860, 325] width 97 height 25
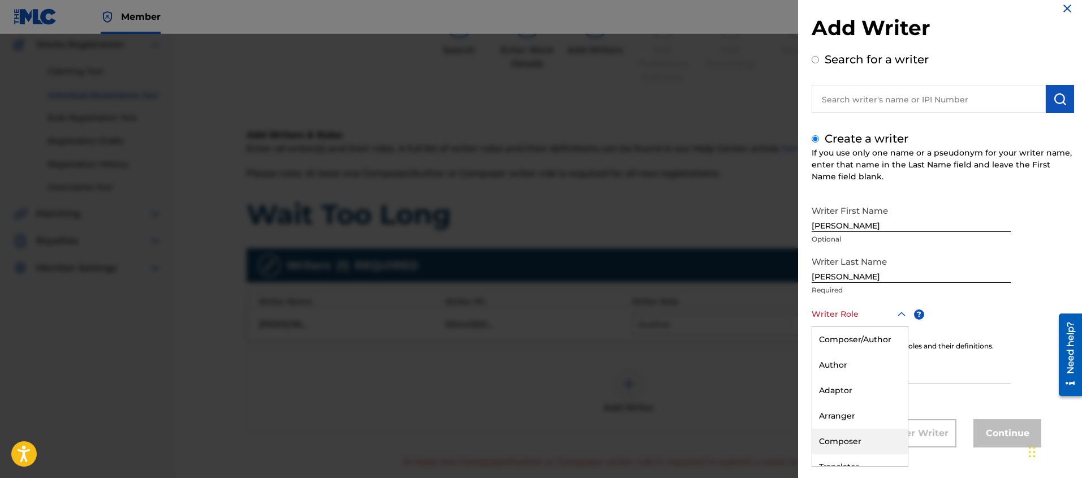
click at [835, 442] on div "Composer" at bounding box center [860, 441] width 96 height 25
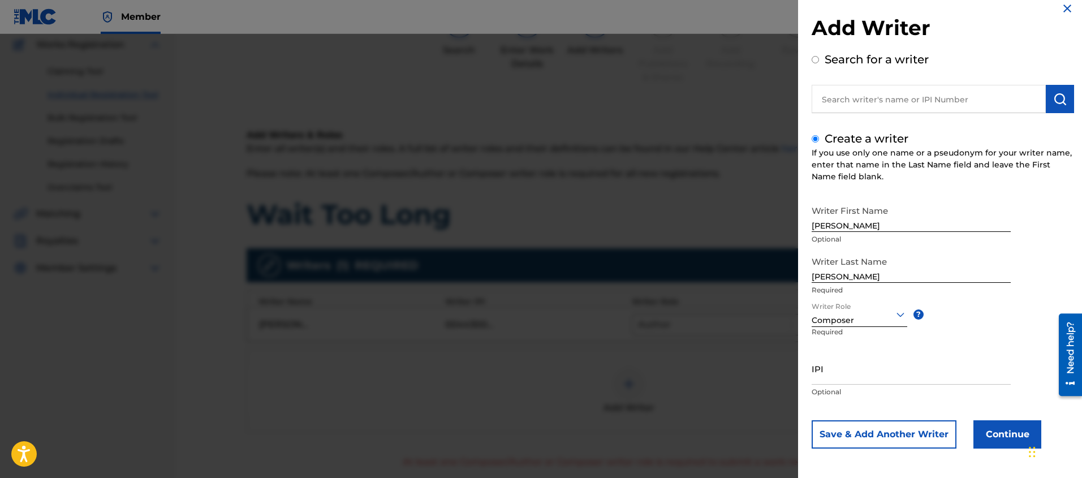
click at [826, 380] on input "IPI" at bounding box center [911, 368] width 199 height 32
paste input "345989114"
click at [998, 435] on button "Continue" at bounding box center [1007, 433] width 68 height 28
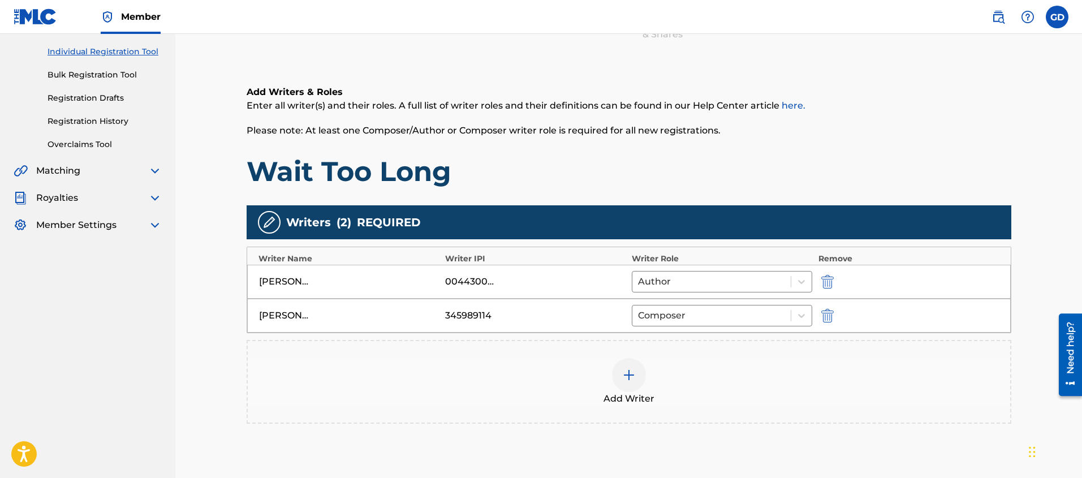
scroll to position [232, 0]
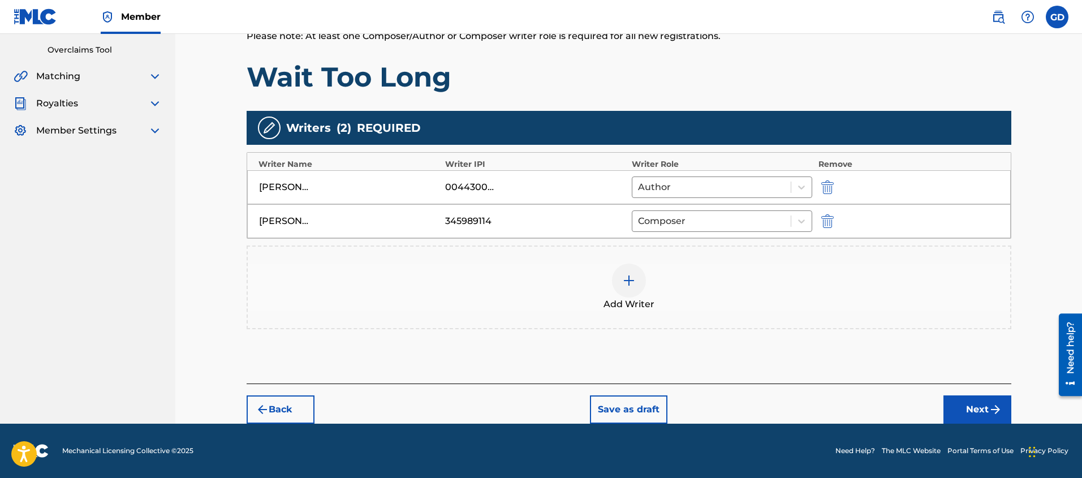
click at [965, 412] on button "Next" at bounding box center [977, 409] width 68 height 28
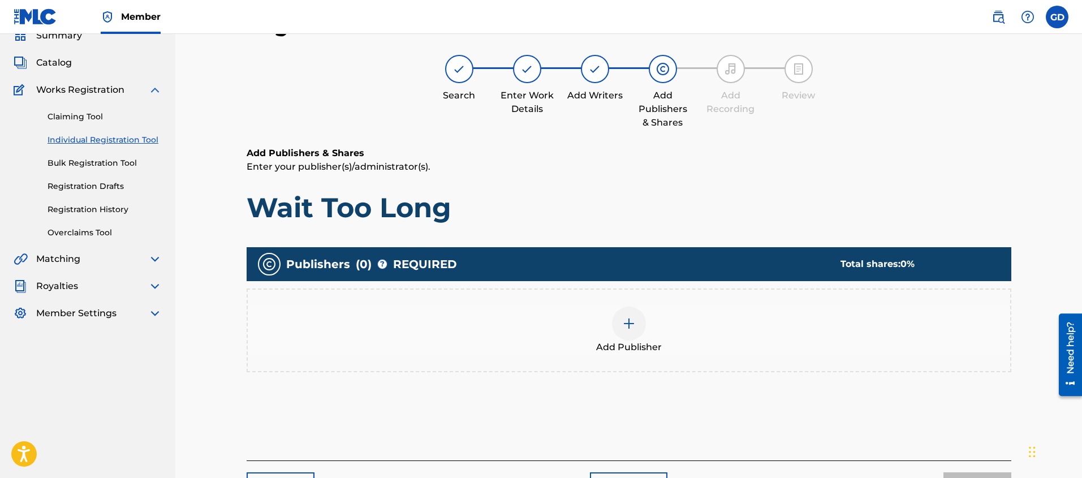
scroll to position [51, 0]
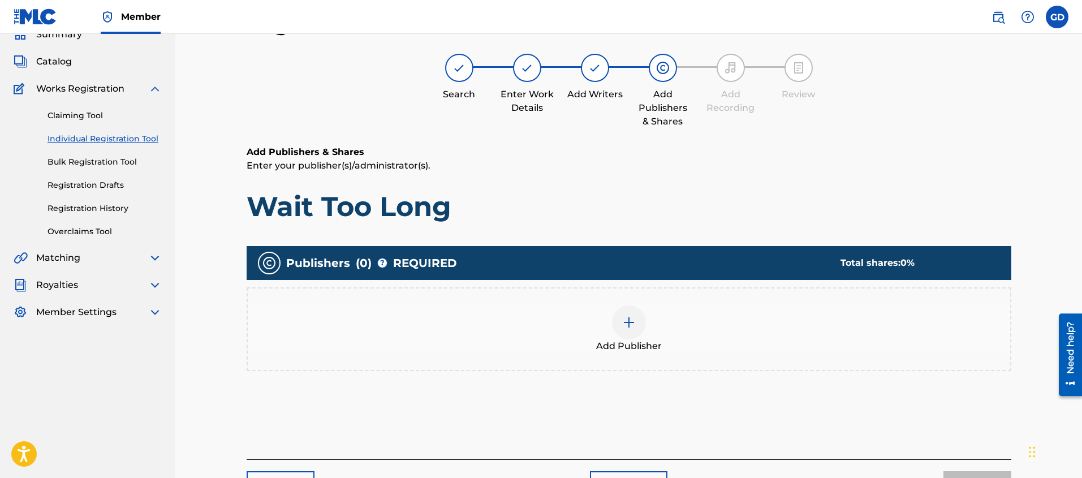
click at [618, 322] on div at bounding box center [629, 322] width 34 height 34
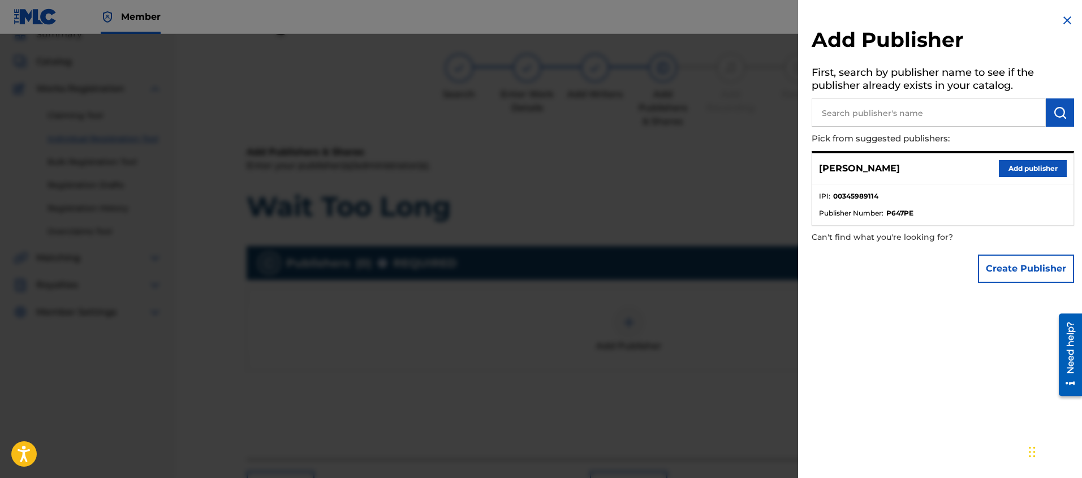
scroll to position [37, 0]
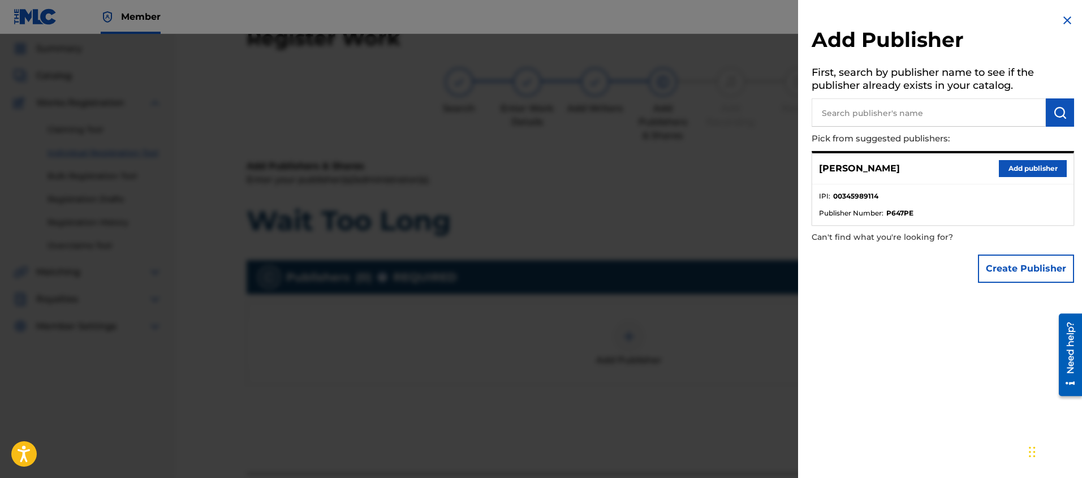
click at [993, 273] on button "Create Publisher" at bounding box center [1026, 269] width 96 height 28
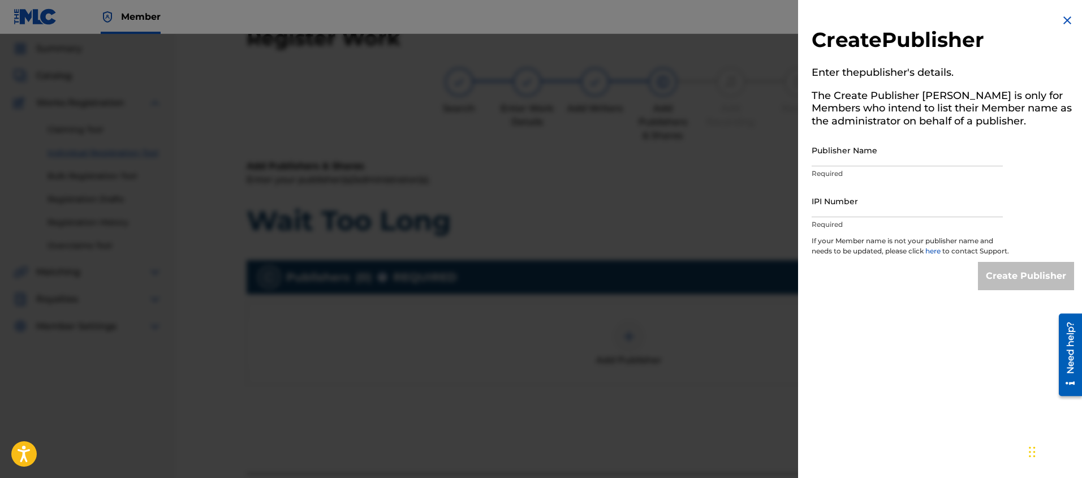
click at [831, 165] on input "Publisher Name" at bounding box center [907, 150] width 191 height 32
drag, startPoint x: 895, startPoint y: 160, endPoint x: 776, endPoint y: 148, distance: 120.0
click at [776, 148] on div "Create Publisher Enter the publisher 's details. The Create Publisher button is…" at bounding box center [541, 256] width 1082 height 444
click at [311, 395] on div at bounding box center [541, 273] width 1082 height 478
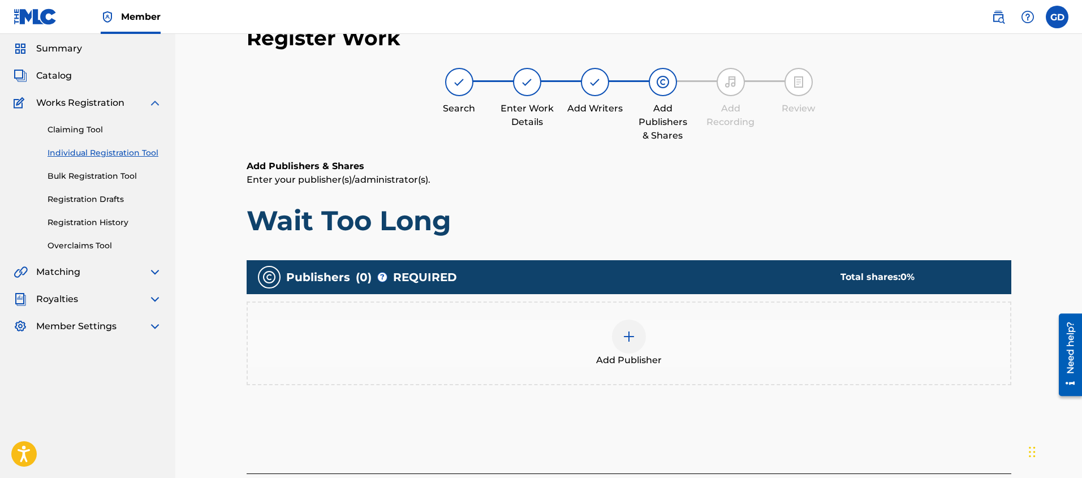
scroll to position [126, 0]
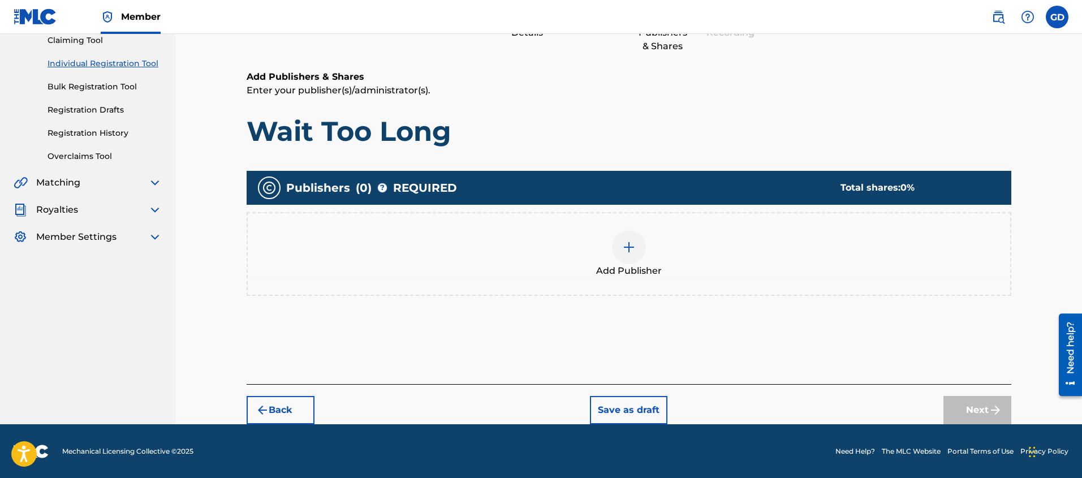
click at [277, 401] on button "Back" at bounding box center [281, 410] width 68 height 28
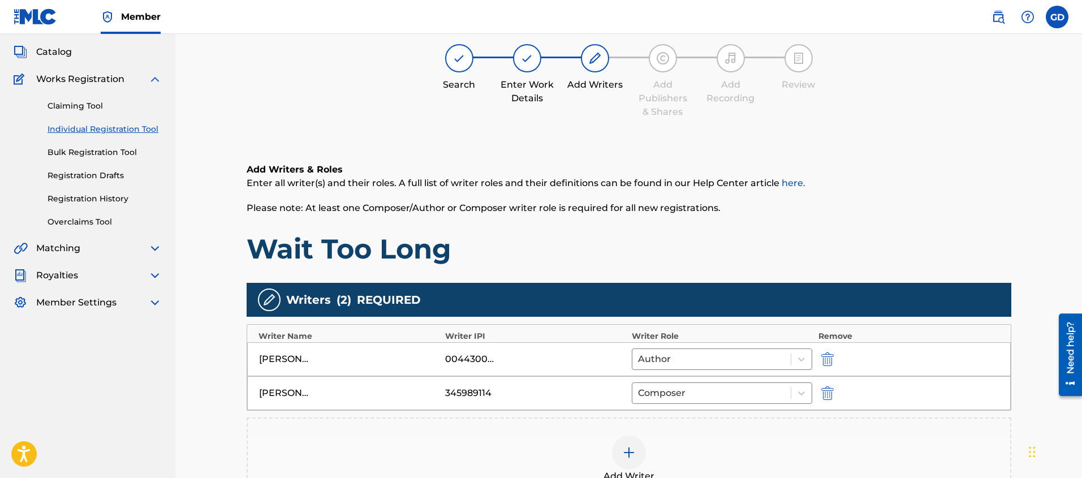
scroll to position [232, 0]
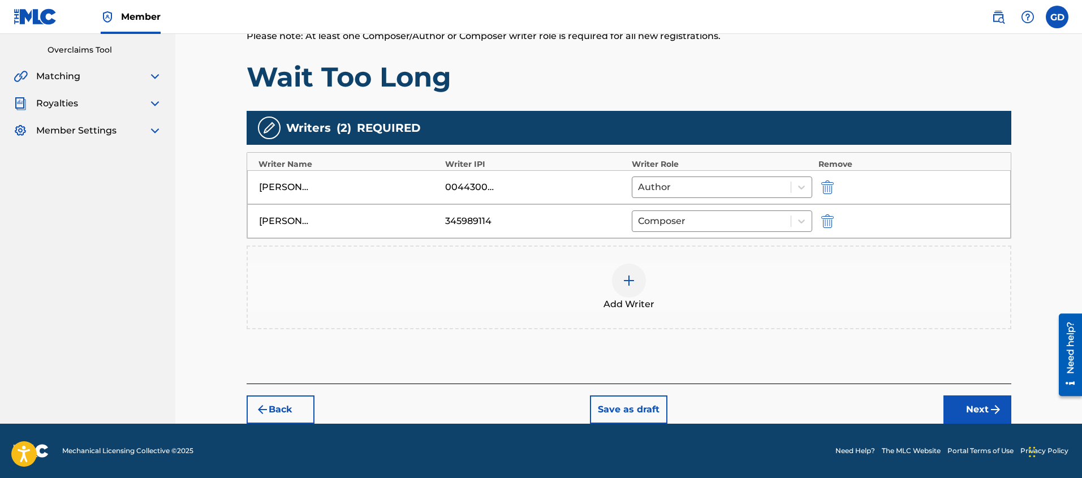
click at [985, 407] on button "Next" at bounding box center [977, 409] width 68 height 28
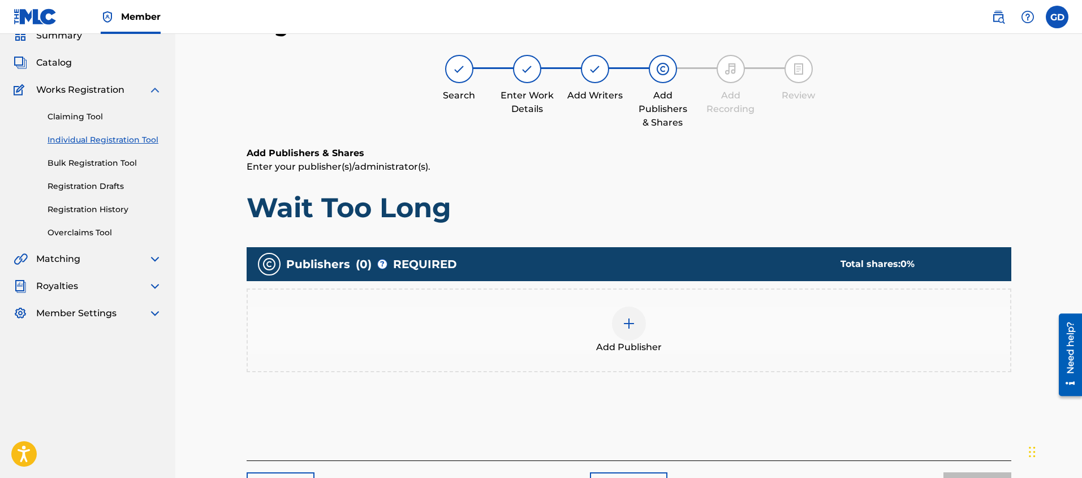
scroll to position [51, 0]
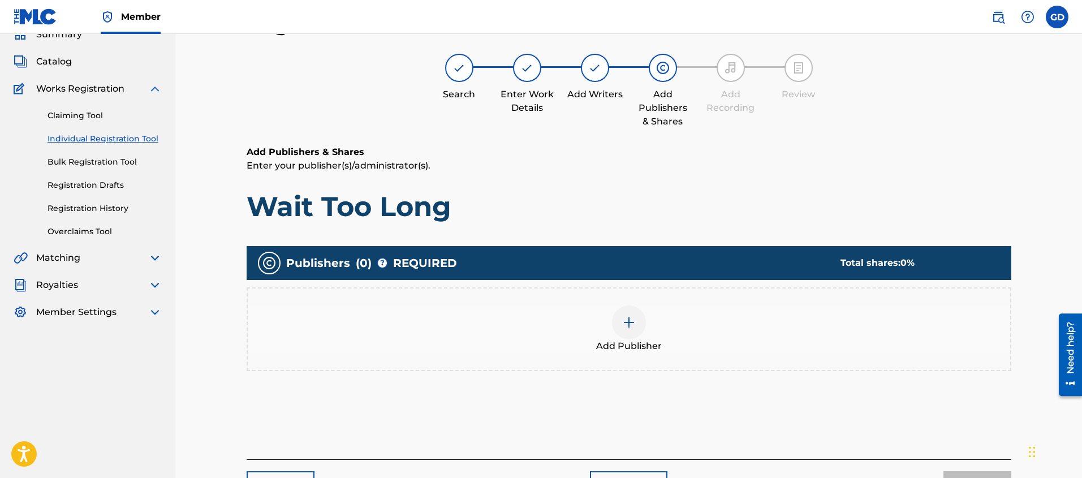
click at [628, 317] on img at bounding box center [629, 323] width 14 height 14
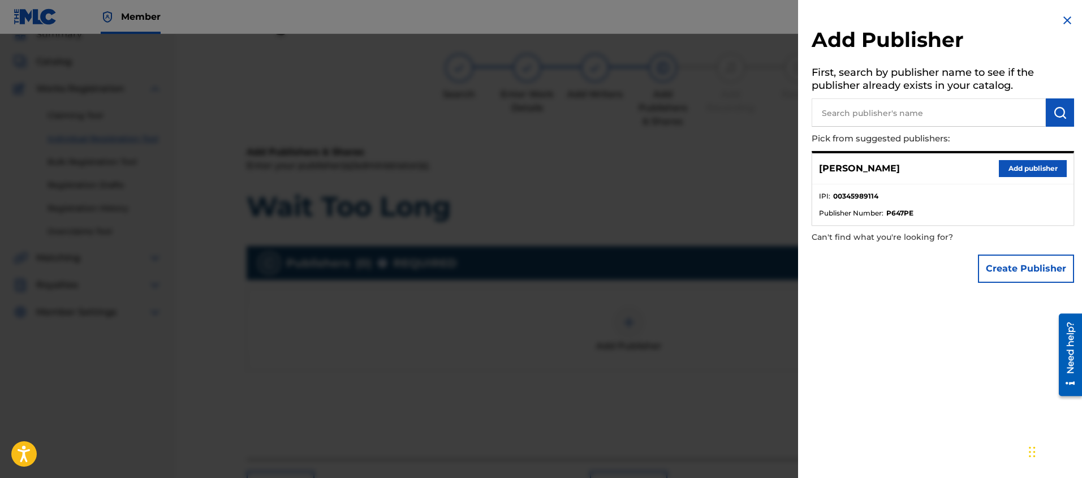
click at [990, 266] on button "Create Publisher" at bounding box center [1026, 269] width 96 height 28
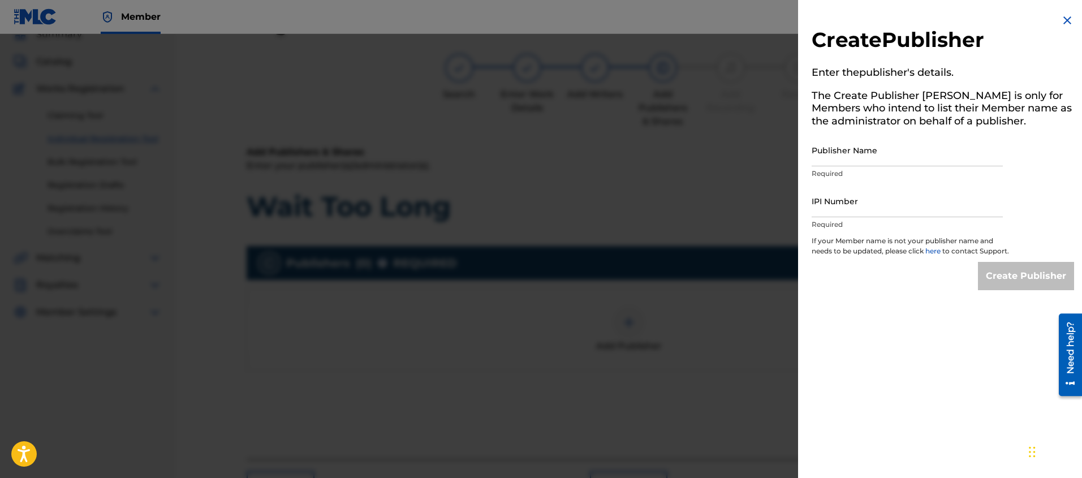
click at [829, 156] on input "Publisher Name" at bounding box center [907, 150] width 191 height 32
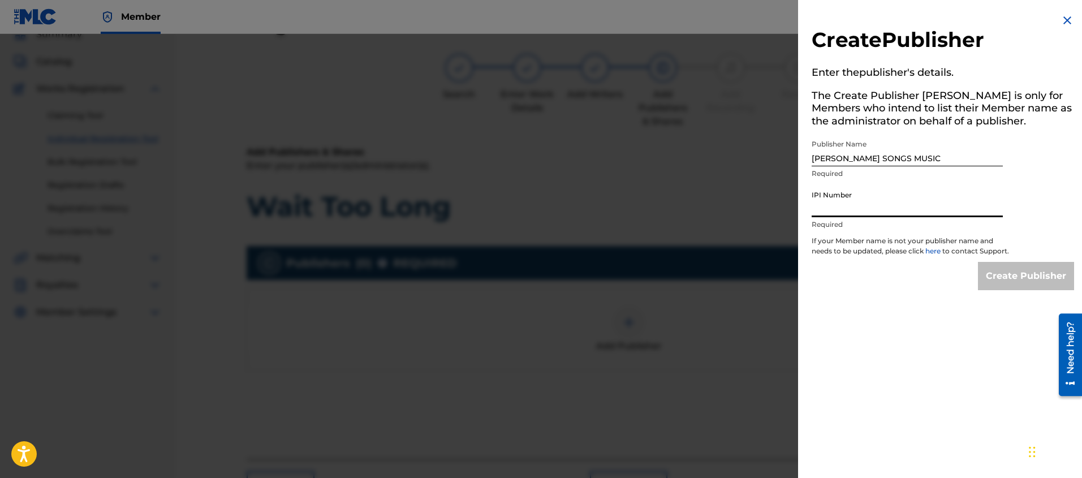
click at [850, 209] on input "IPI Number" at bounding box center [907, 201] width 191 height 32
paste input "448286622"
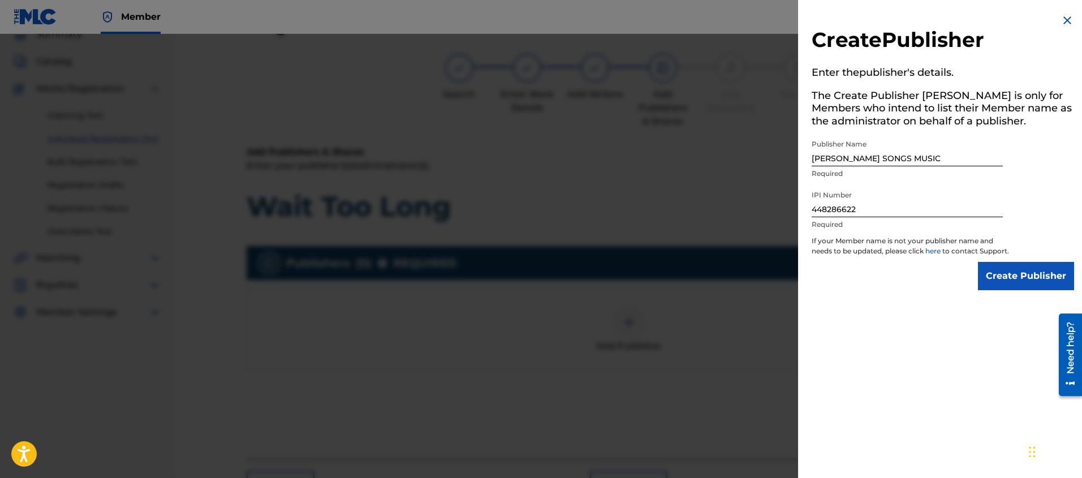
click at [938, 317] on div "Create Publisher Enter the publisher 's details. The Create Publisher button is…" at bounding box center [943, 239] width 290 height 478
click at [1019, 290] on input "Create Publisher" at bounding box center [1026, 276] width 96 height 28
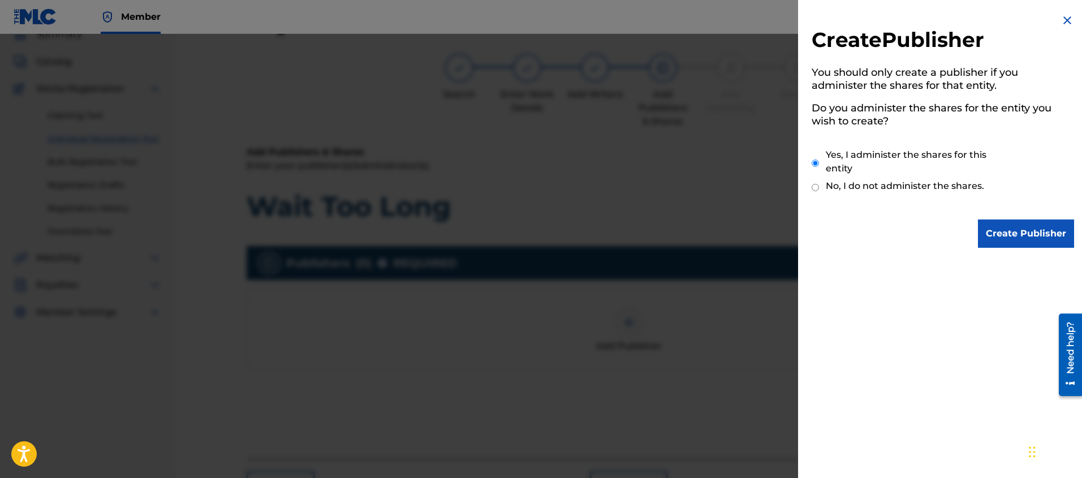
click at [1028, 242] on input "Create Publisher" at bounding box center [1026, 233] width 96 height 28
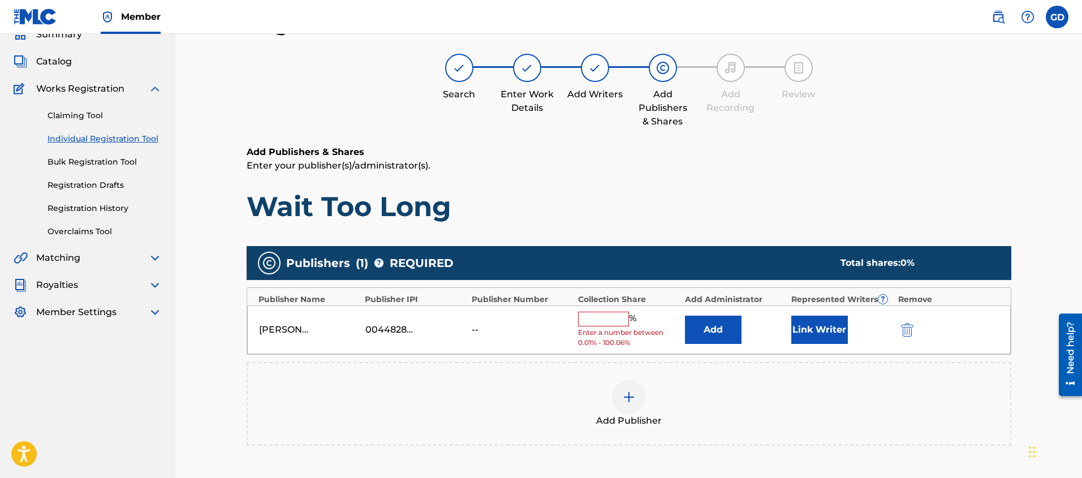
click at [593, 317] on input "text" at bounding box center [603, 319] width 51 height 15
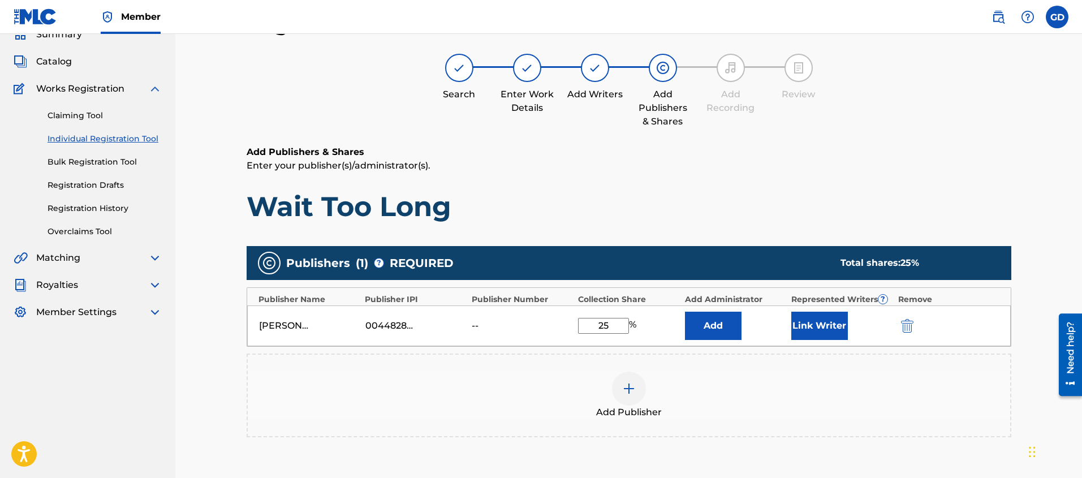
click at [200, 392] on div "Register Work Search Enter Work Details Add Writers Add Publishers & Shares Add…" at bounding box center [628, 274] width 907 height 583
click at [824, 330] on button "Link Writer" at bounding box center [819, 326] width 57 height 28
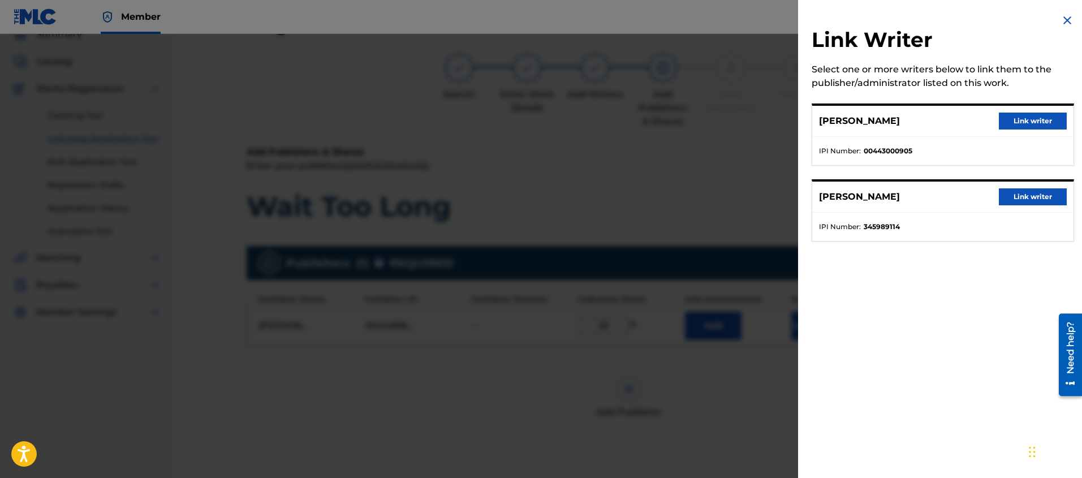
click at [1027, 118] on button "Link writer" at bounding box center [1033, 121] width 68 height 17
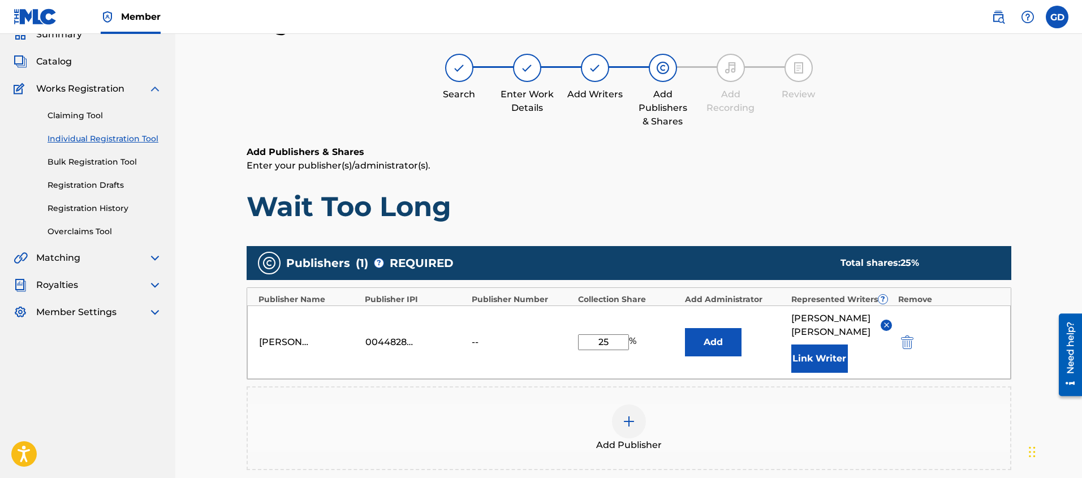
click at [219, 389] on div "Register Work Search Enter Work Details Add Writers Add Publishers & Shares Add…" at bounding box center [628, 290] width 907 height 615
click at [616, 421] on div at bounding box center [629, 421] width 34 height 34
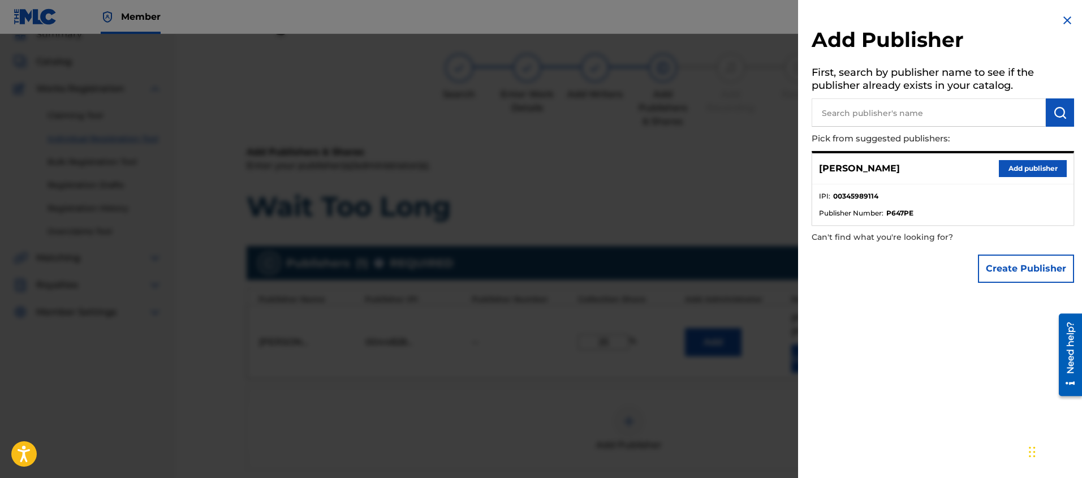
click at [977, 331] on div "Add Publisher First, search by publisher name to see if the publisher already e…" at bounding box center [943, 239] width 290 height 478
click at [1008, 280] on button "Create Publisher" at bounding box center [1026, 269] width 96 height 28
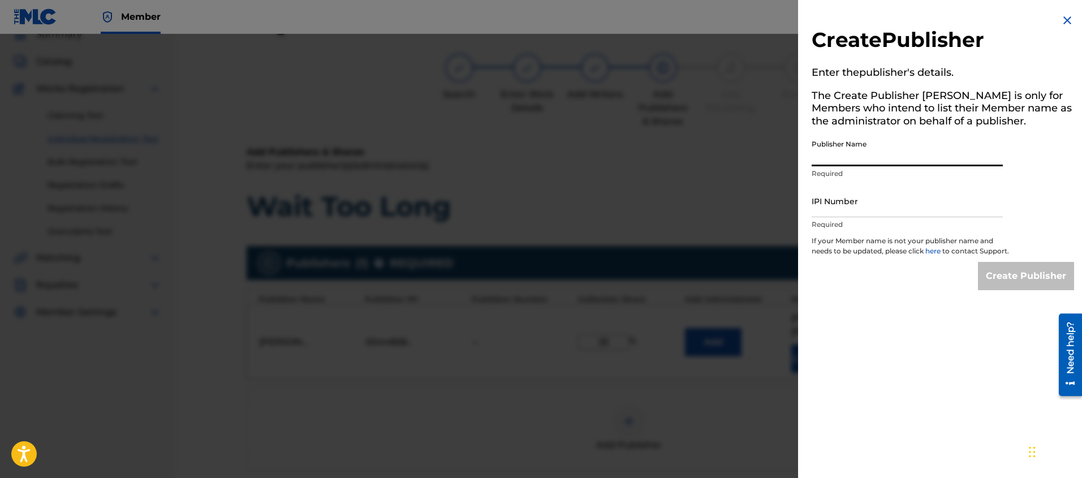
click at [844, 161] on input "Publisher Name" at bounding box center [907, 150] width 191 height 32
click at [848, 217] on div "IPI Number Required" at bounding box center [907, 210] width 191 height 51
click at [837, 214] on input "IPI Number" at bounding box center [907, 201] width 191 height 32
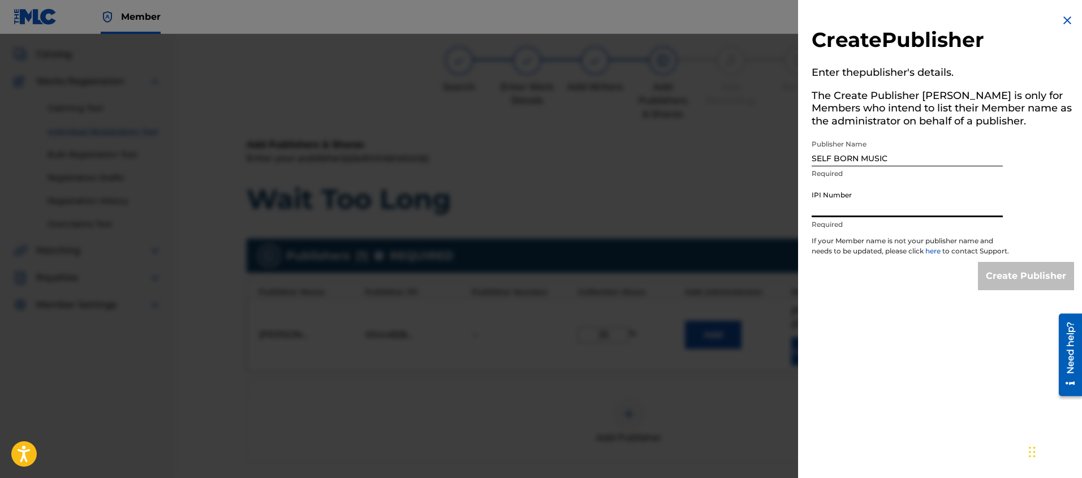
paste input "555685902"
click at [851, 314] on div "Create Publisher Enter the publisher 's details. The Create Publisher button is…" at bounding box center [943, 239] width 290 height 478
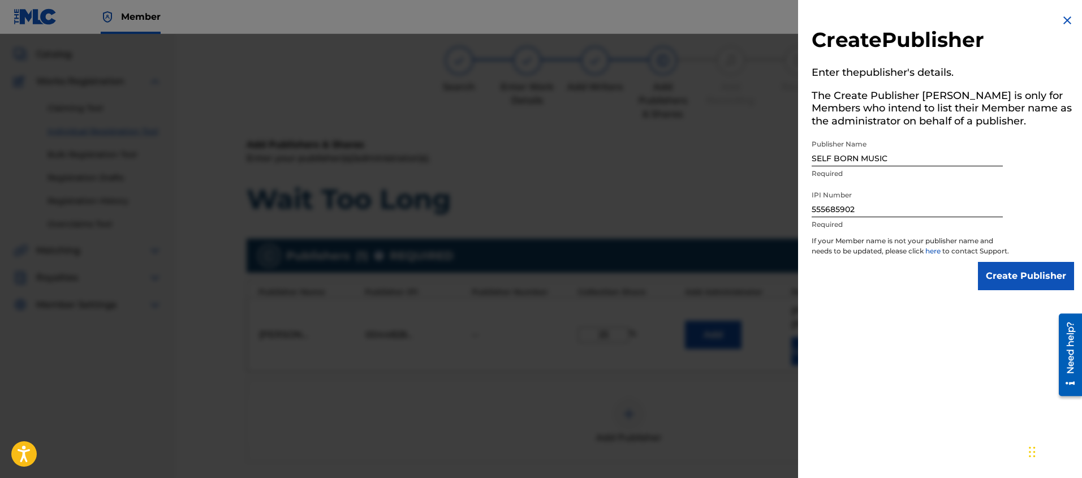
click at [1029, 290] on input "Create Publisher" at bounding box center [1026, 276] width 96 height 28
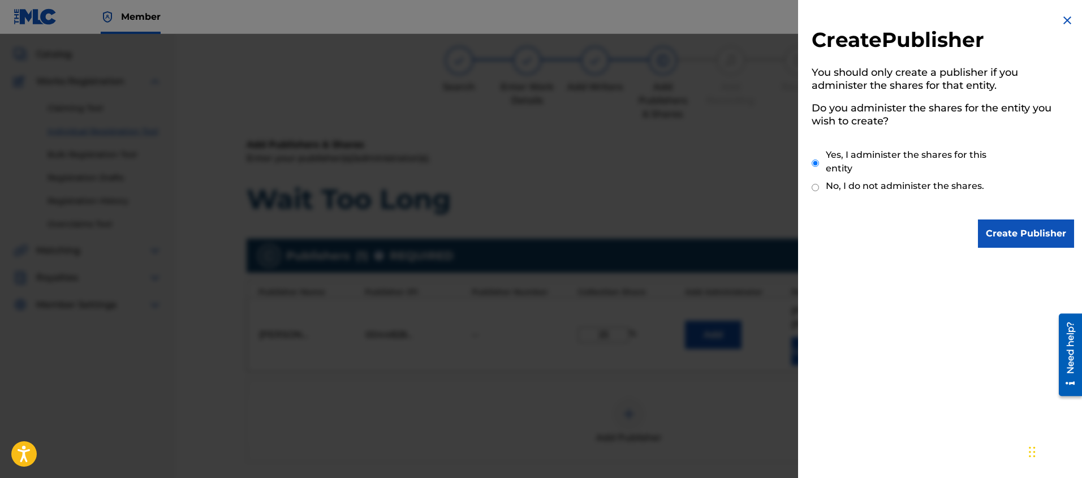
click at [1008, 235] on input "Create Publisher" at bounding box center [1026, 233] width 96 height 28
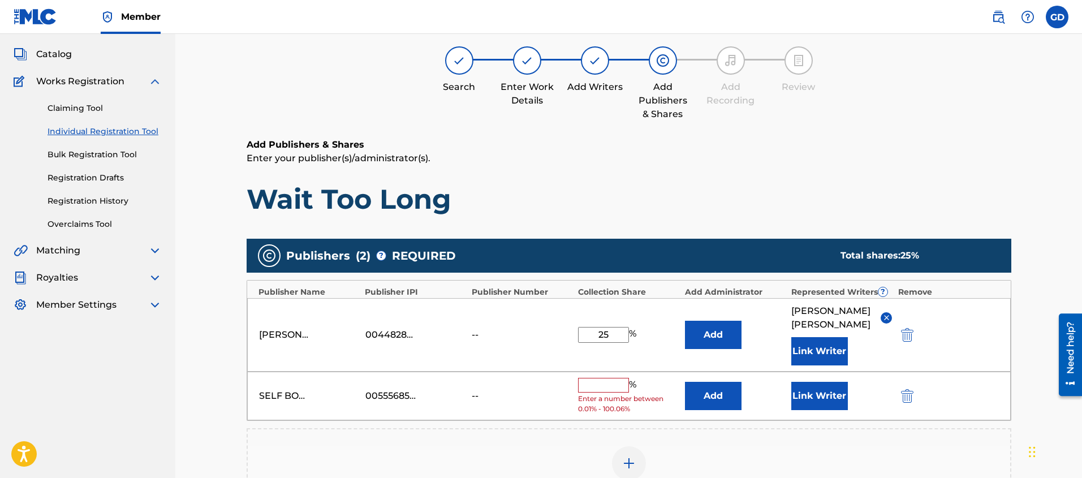
scroll to position [66, 0]
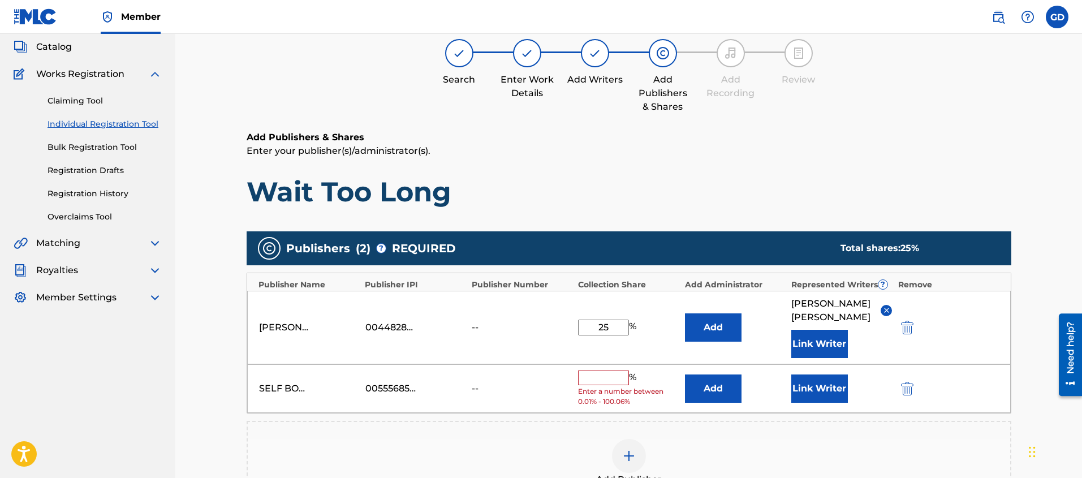
click at [616, 381] on input "text" at bounding box center [603, 377] width 51 height 15
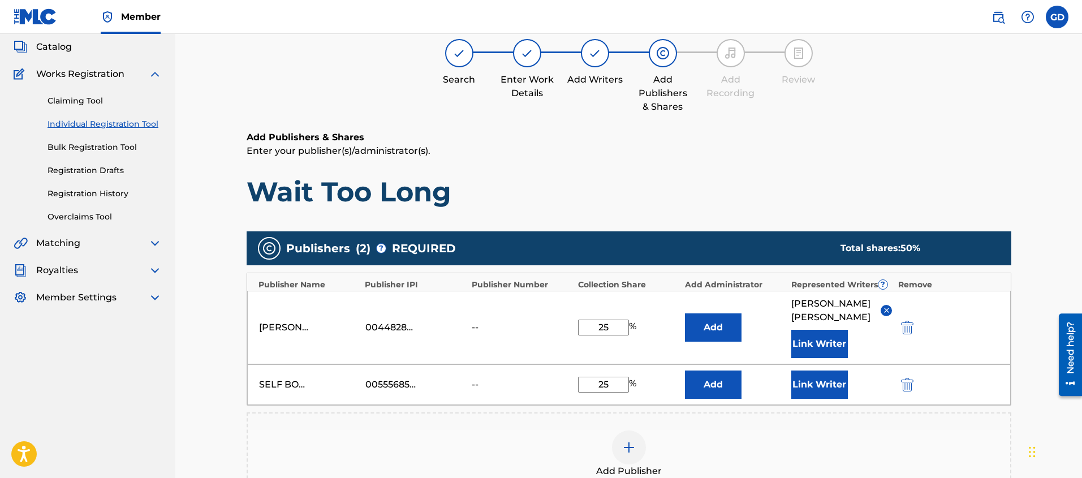
click at [219, 390] on div "Register Work Search Enter Work Details Add Writers Add Publishers & Shares Add…" at bounding box center [628, 296] width 907 height 656
click at [818, 390] on button "Link Writer" at bounding box center [819, 384] width 57 height 28
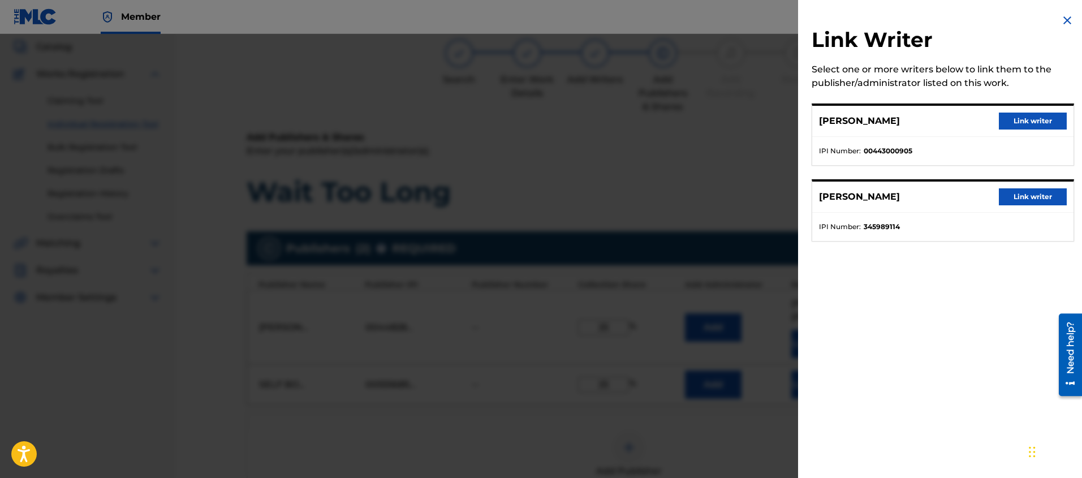
click at [1021, 197] on button "Link writer" at bounding box center [1033, 196] width 68 height 17
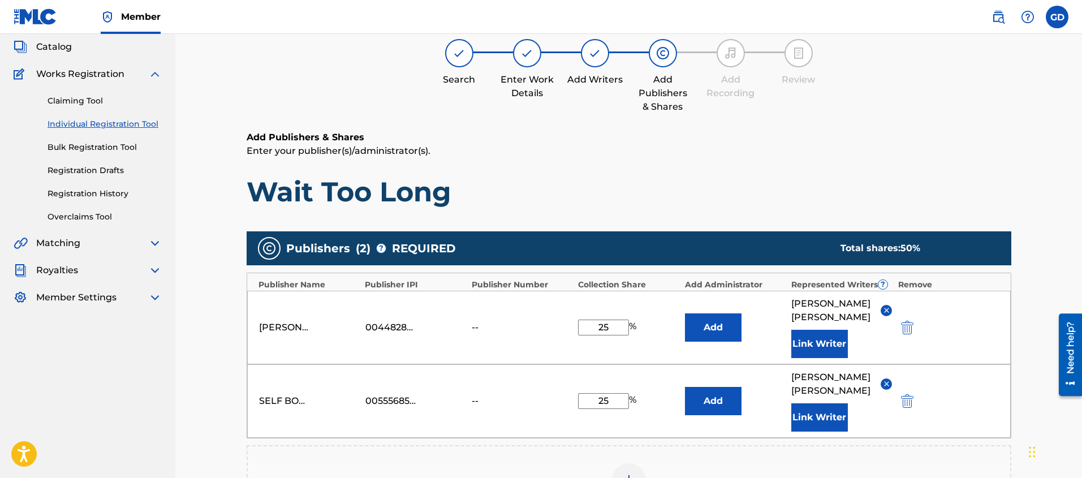
click at [205, 383] on div "Register Work Search Enter Work Details Add Writers Add Publishers & Shares Add…" at bounding box center [628, 312] width 907 height 689
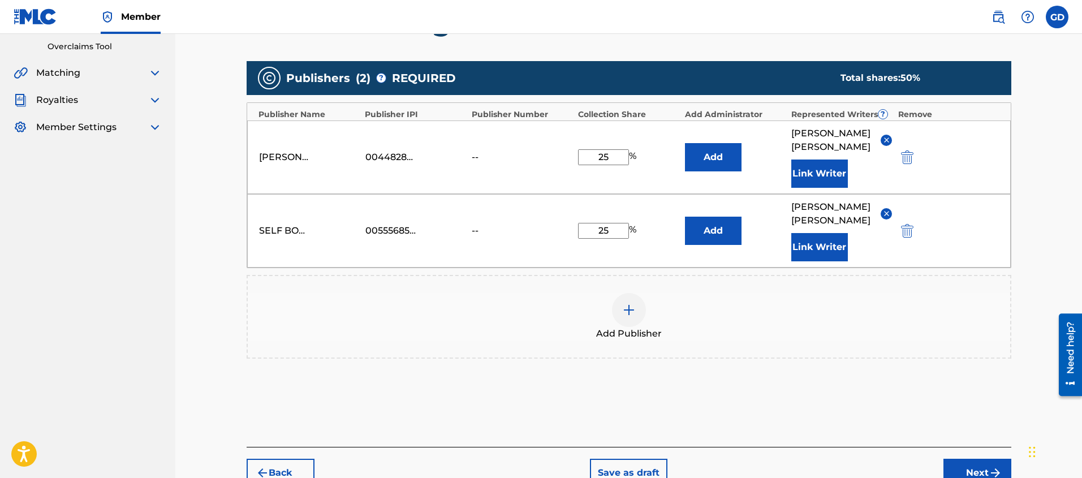
scroll to position [286, 0]
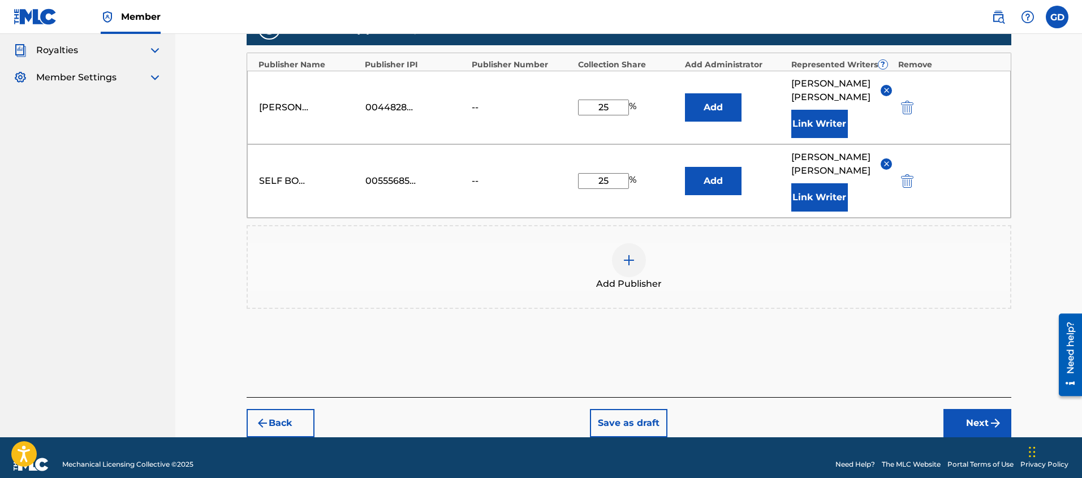
click at [971, 409] on button "Next" at bounding box center [977, 423] width 68 height 28
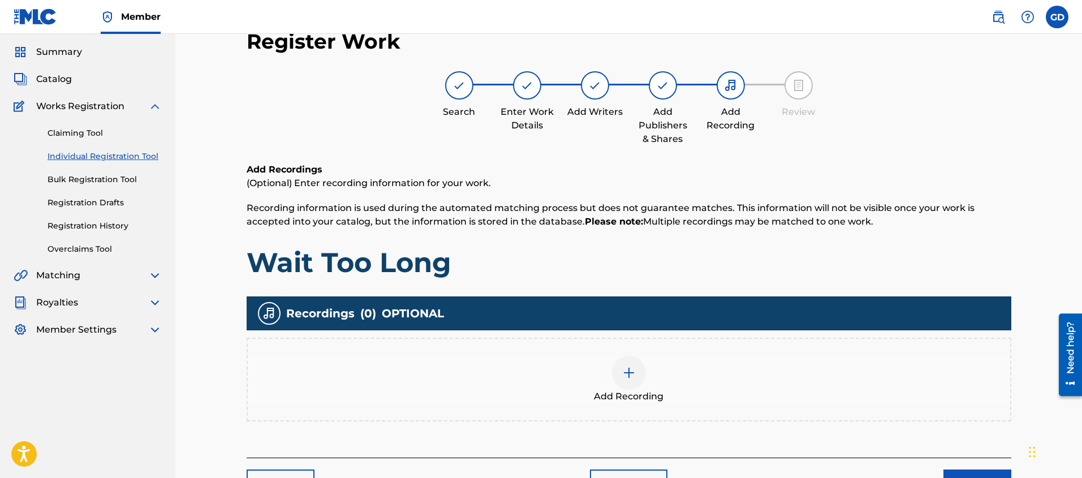
scroll to position [51, 0]
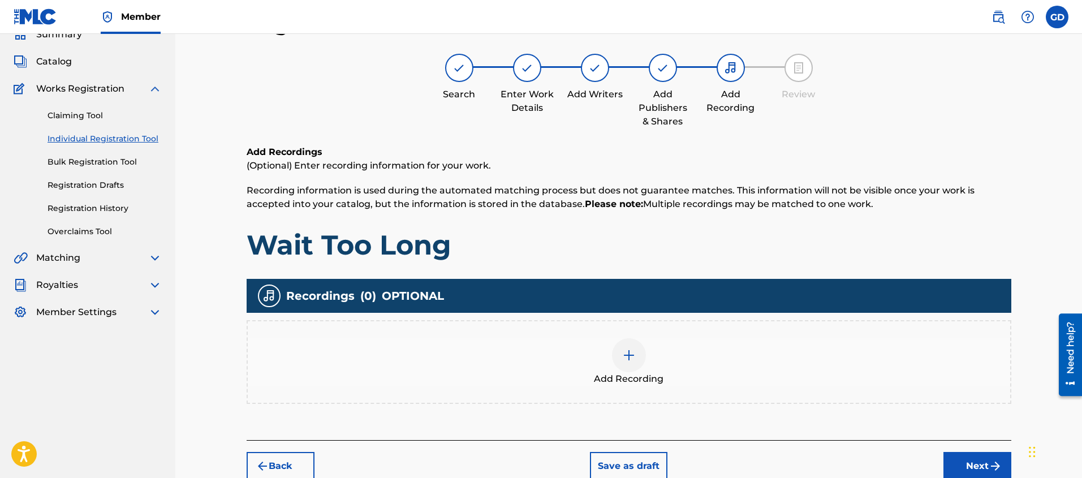
click at [635, 362] on div at bounding box center [629, 355] width 34 height 34
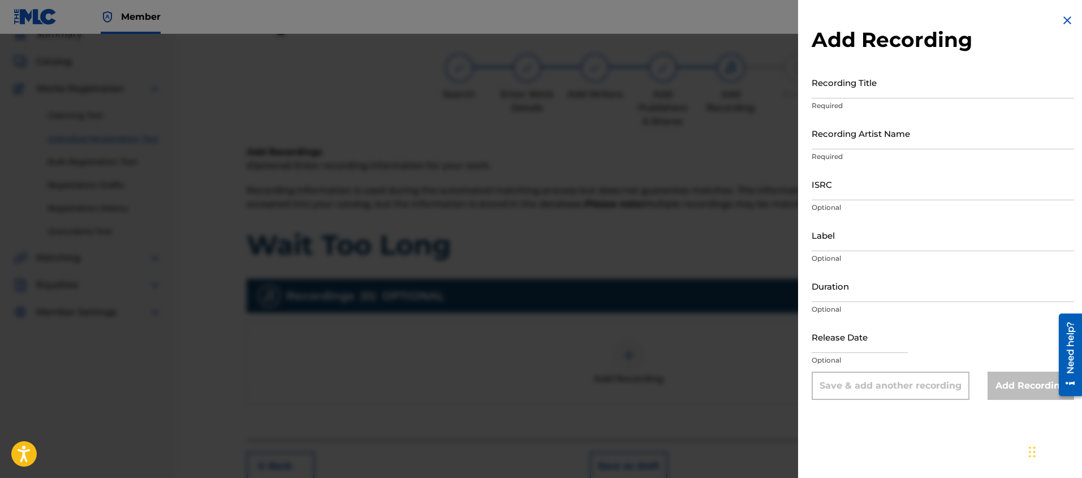
scroll to position [58, 0]
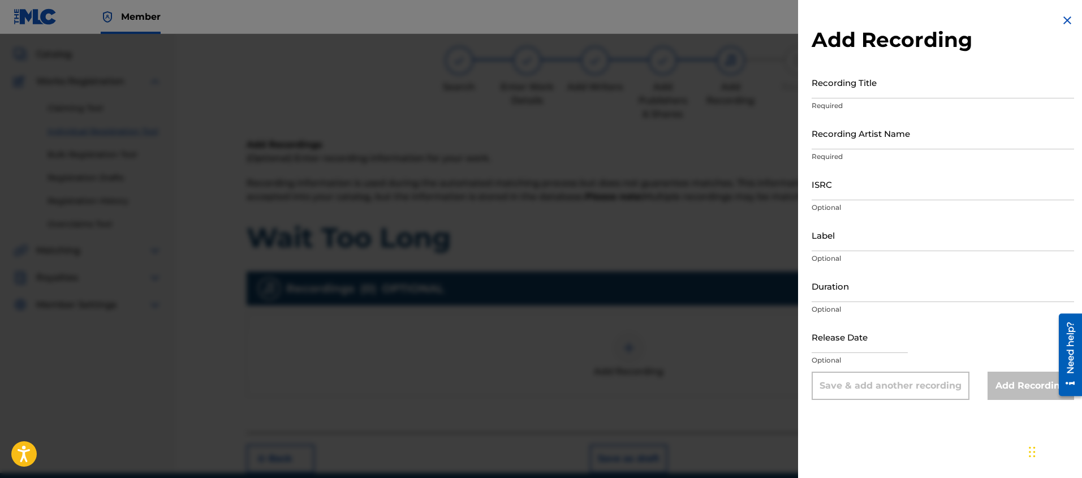
click at [845, 94] on input "Recording Title" at bounding box center [943, 82] width 262 height 32
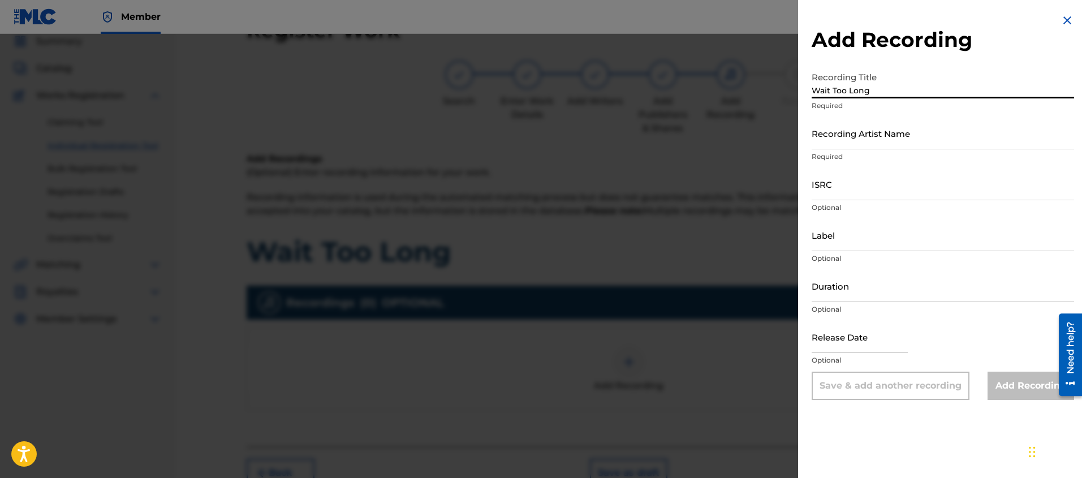
click at [825, 139] on input "Recording Artist Name" at bounding box center [943, 133] width 262 height 32
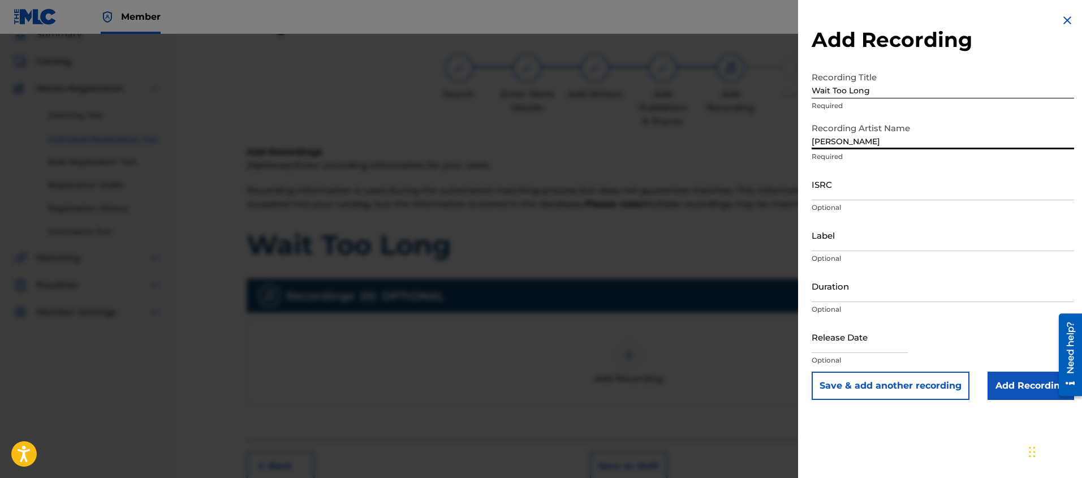
scroll to position [37, 0]
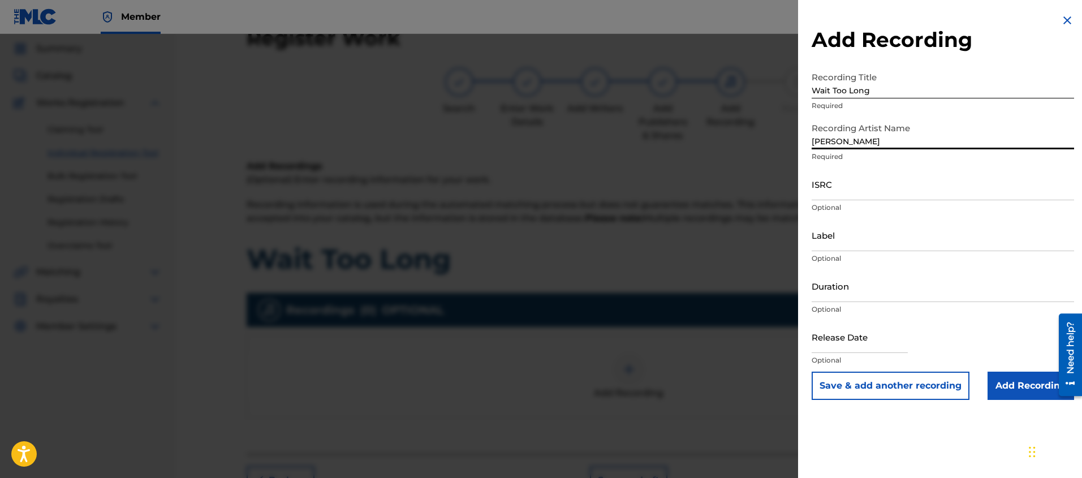
click at [1025, 400] on div "Add Recording Recording Title Wait Too Long Required Recording Artist Name [PER…" at bounding box center [943, 206] width 290 height 413
click at [1028, 389] on input "Add Recording" at bounding box center [1031, 386] width 87 height 28
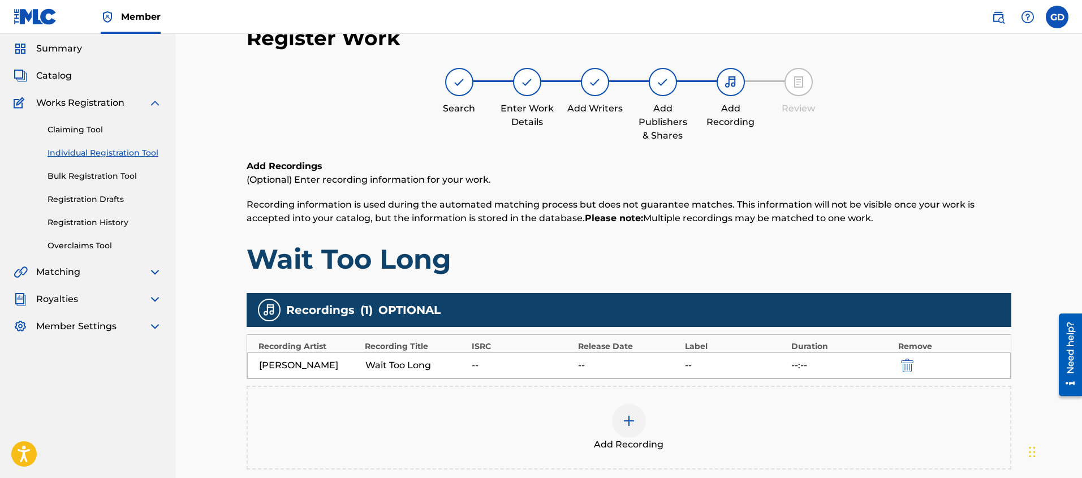
scroll to position [159, 0]
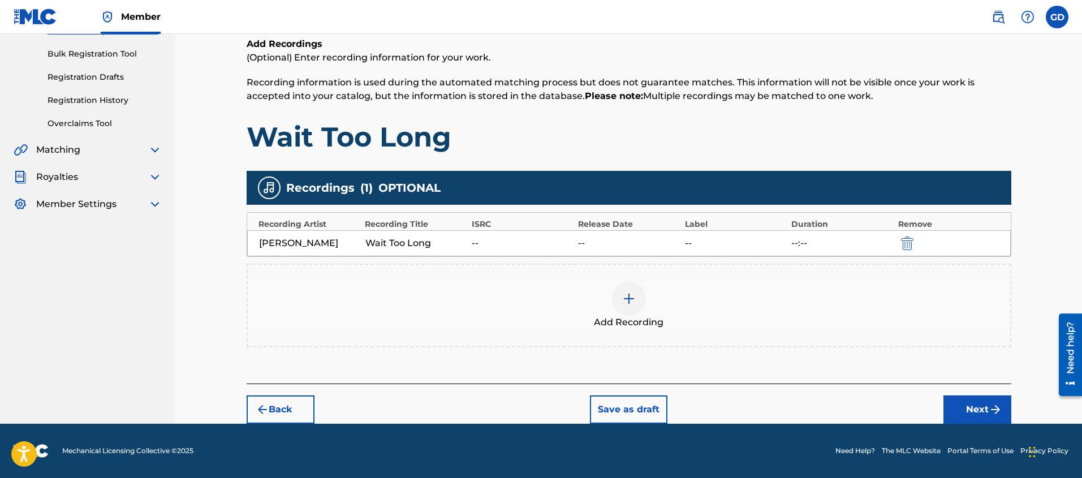
click at [967, 412] on button "Next" at bounding box center [977, 409] width 68 height 28
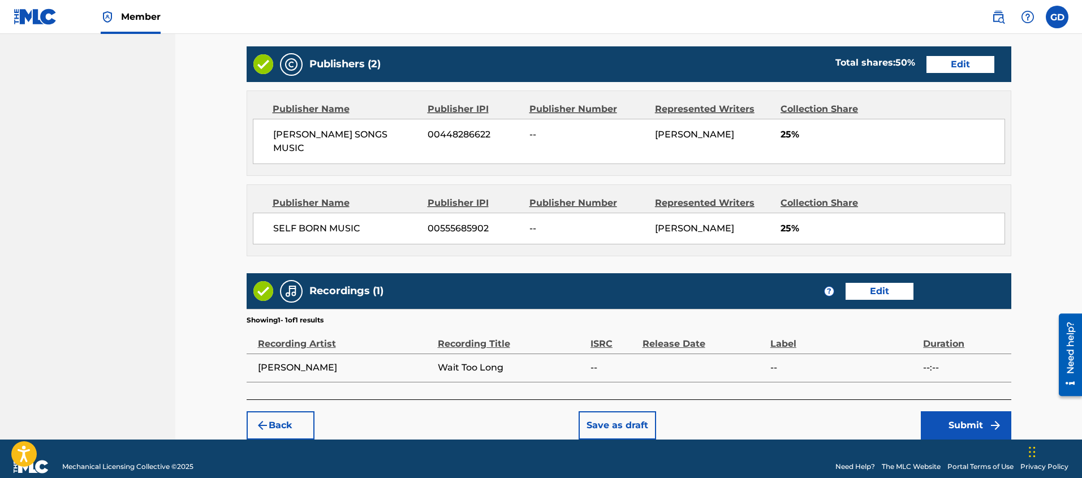
scroll to position [558, 0]
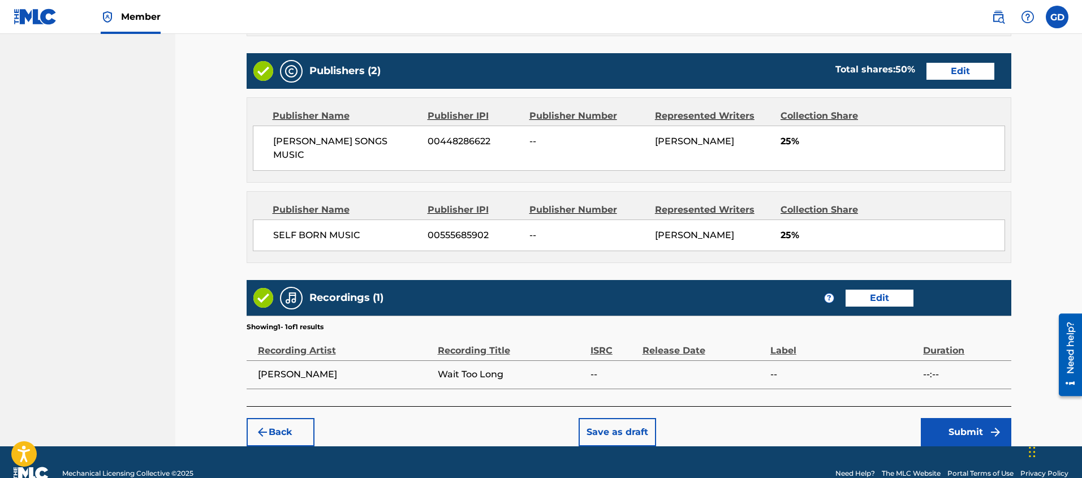
click at [967, 421] on button "Submit" at bounding box center [966, 432] width 90 height 28
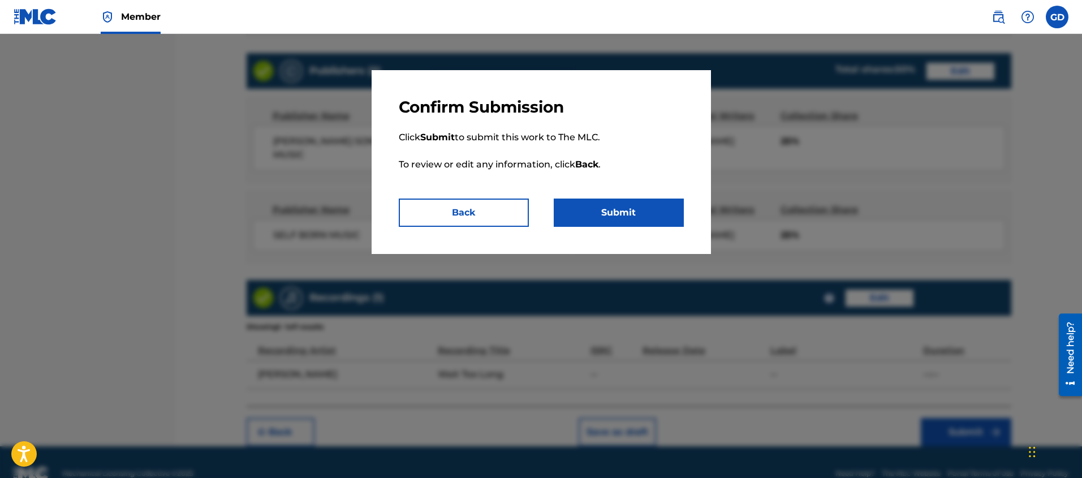
click at [614, 211] on button "Submit" at bounding box center [619, 213] width 130 height 28
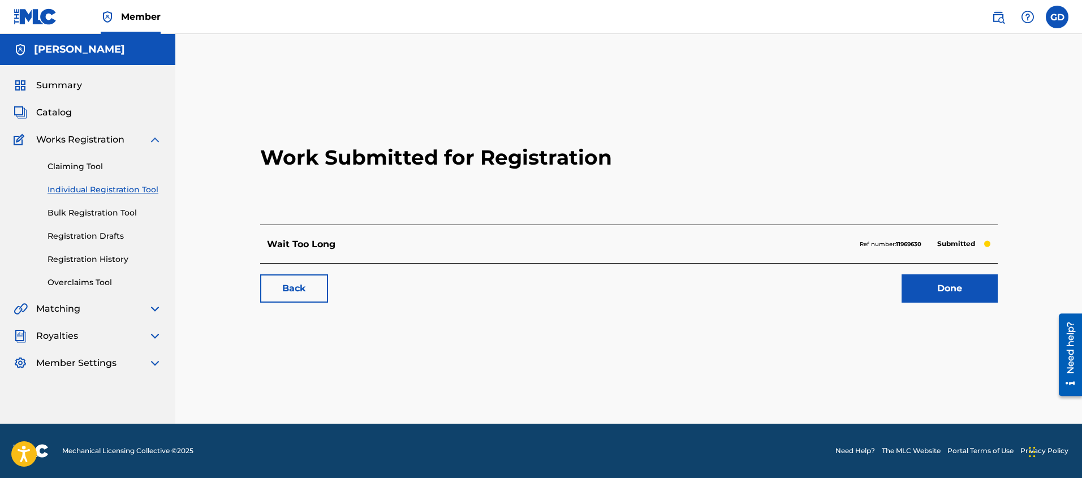
click at [926, 286] on link "Done" at bounding box center [950, 288] width 96 height 28
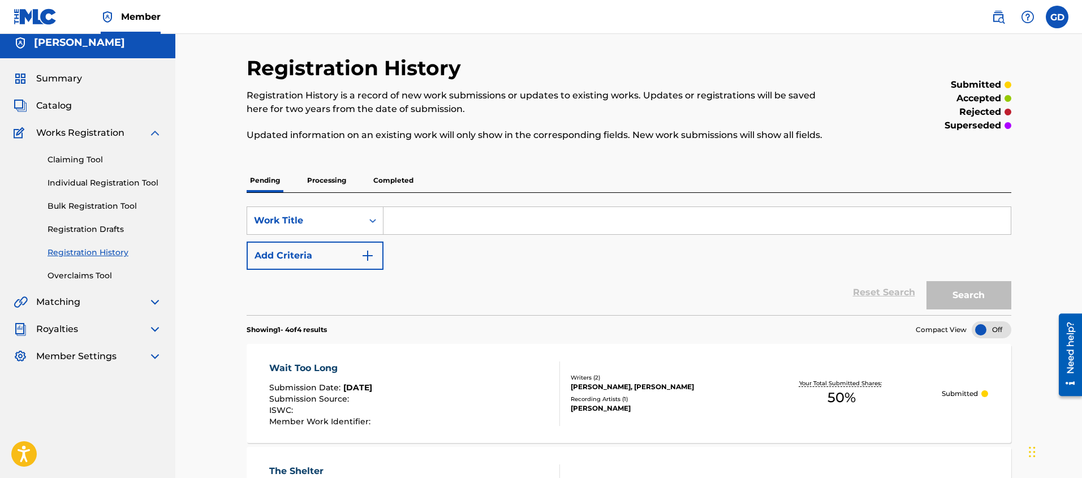
scroll to position [14, 0]
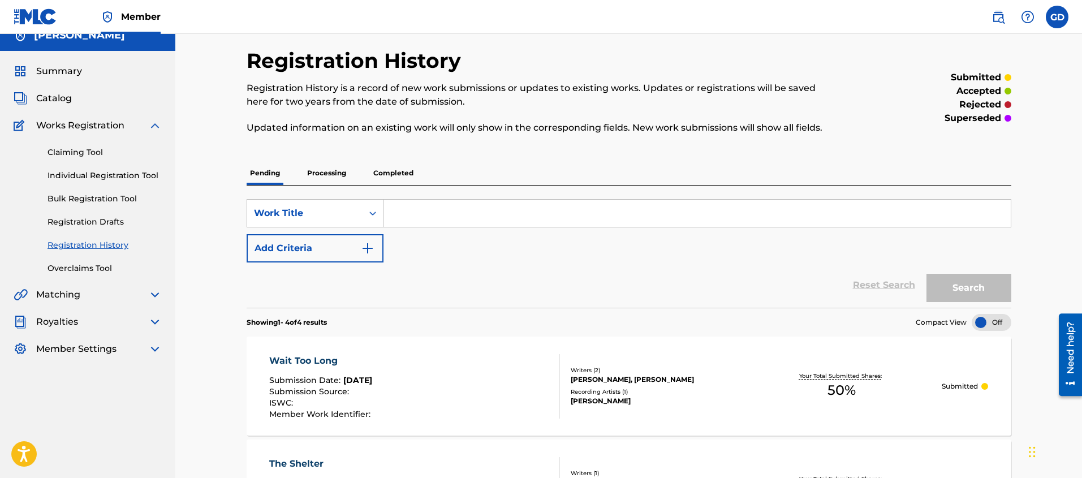
click at [63, 175] on link "Individual Registration Tool" at bounding box center [105, 176] width 114 height 12
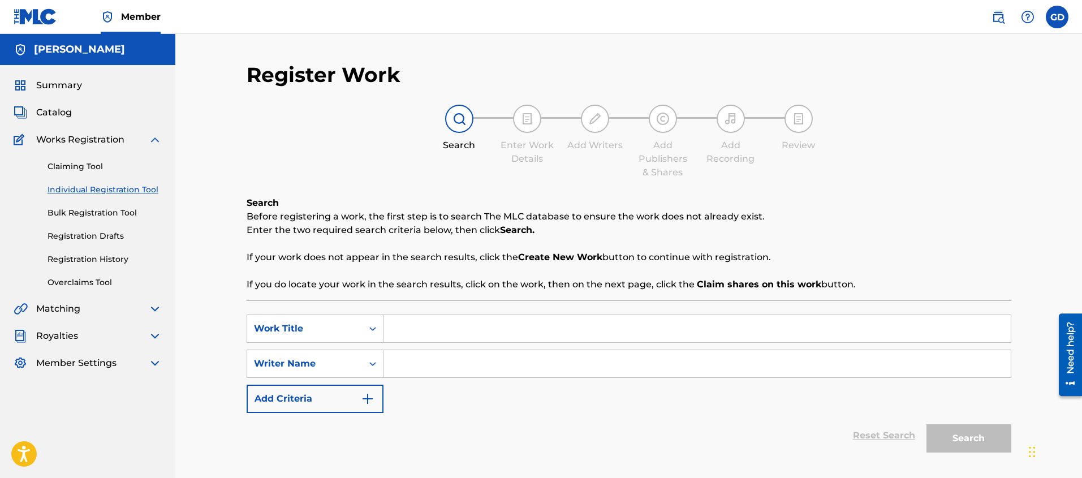
click at [434, 339] on input "Search Form" at bounding box center [696, 328] width 627 height 27
click at [399, 368] on input "Search Form" at bounding box center [696, 363] width 627 height 27
click at [998, 435] on button "Search" at bounding box center [968, 438] width 85 height 28
click at [424, 372] on input "Big" at bounding box center [696, 363] width 627 height 27
click at [981, 435] on button "Search" at bounding box center [968, 438] width 85 height 28
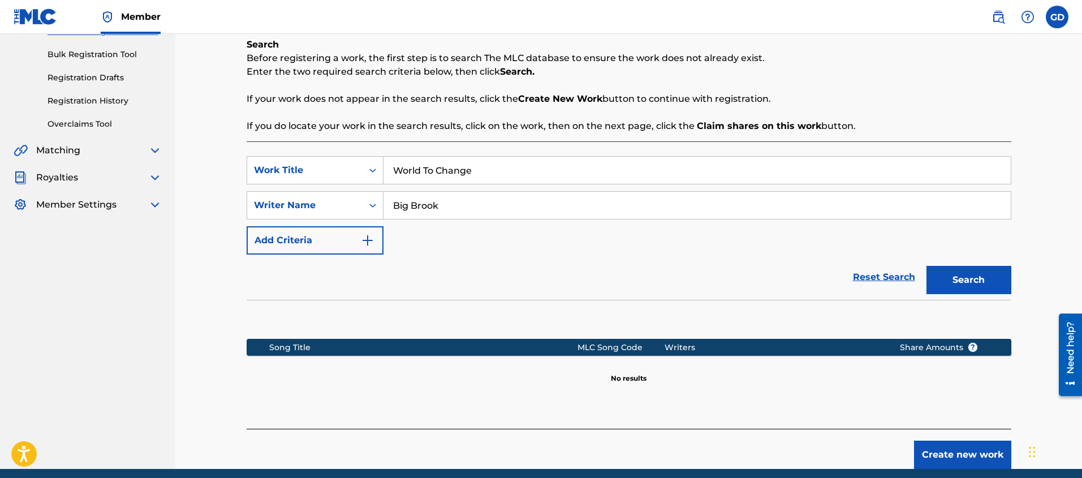
scroll to position [151, 0]
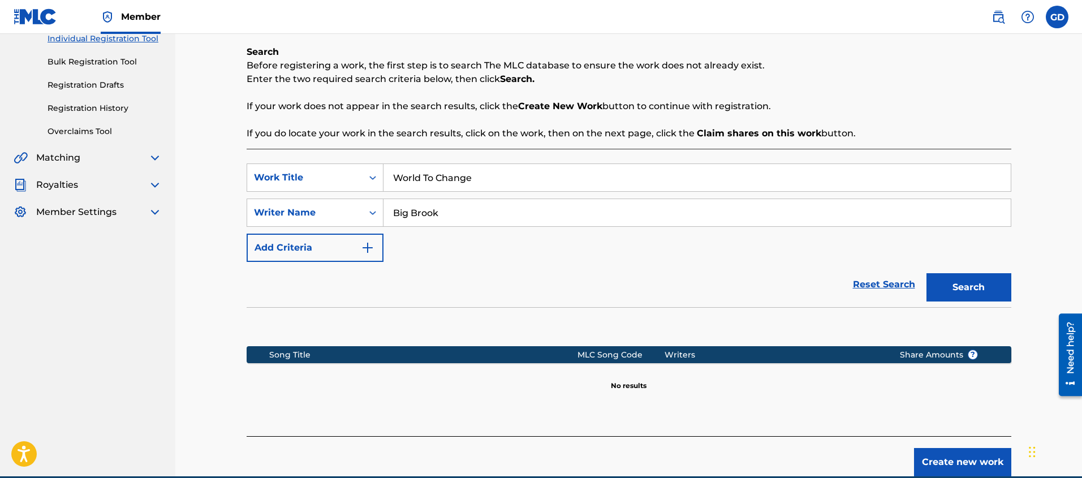
click at [954, 450] on button "Create new work" at bounding box center [962, 462] width 97 height 28
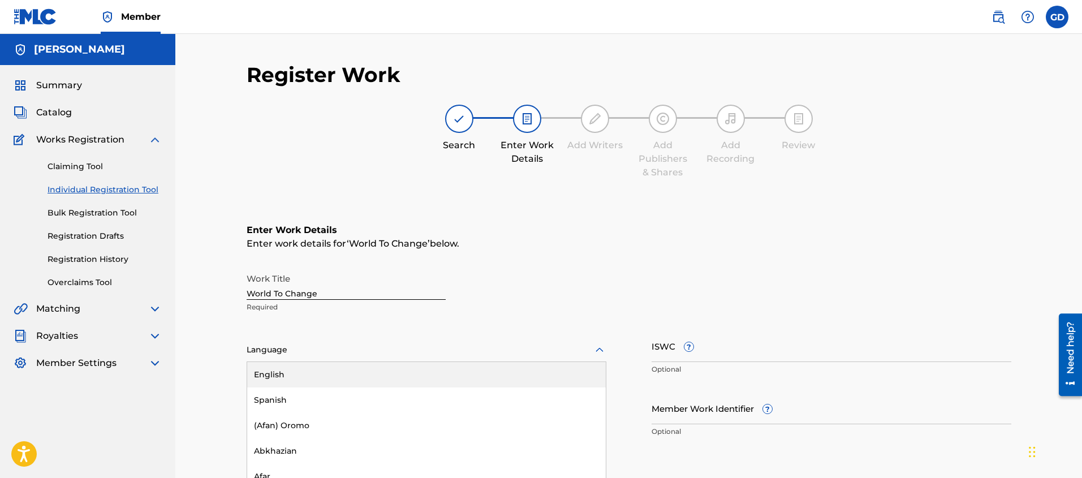
click at [253, 345] on div "English, 1 of 153. 153 results available. Use Up and Down to choose options, pr…" at bounding box center [427, 350] width 360 height 24
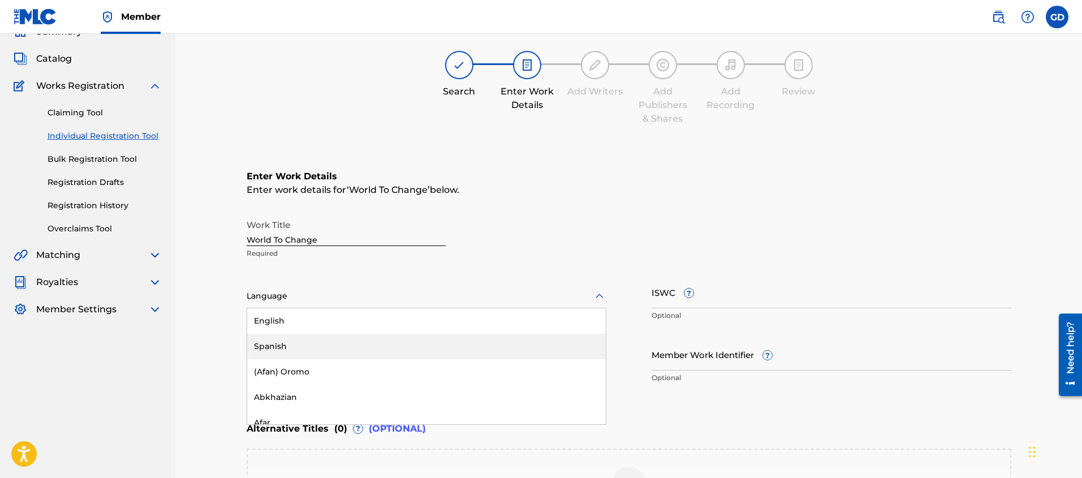
scroll to position [54, 0]
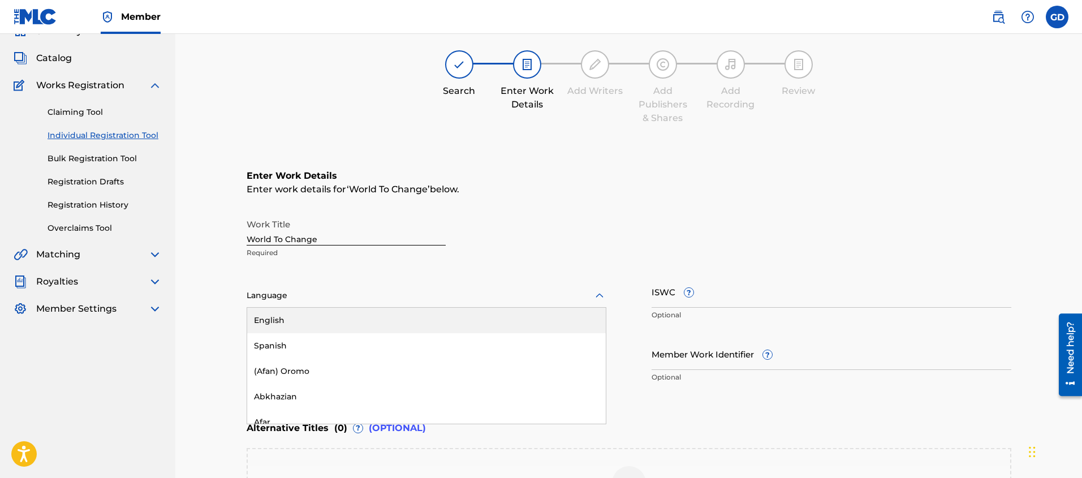
click at [263, 322] on div "English" at bounding box center [426, 320] width 359 height 25
click at [217, 321] on div "Register Work Search Enter Work Details Add Writers Add Publishers & Shares Add…" at bounding box center [628, 290] width 907 height 620
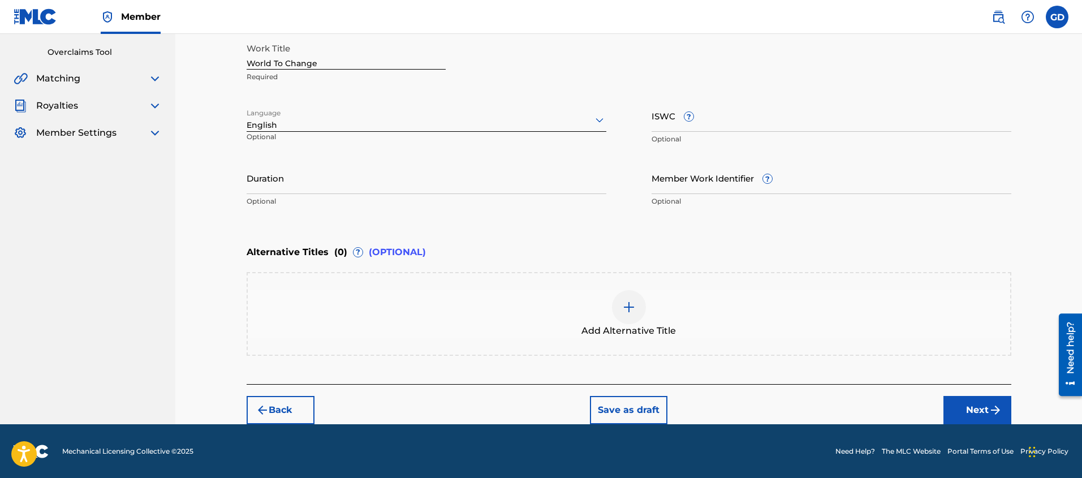
scroll to position [223, 0]
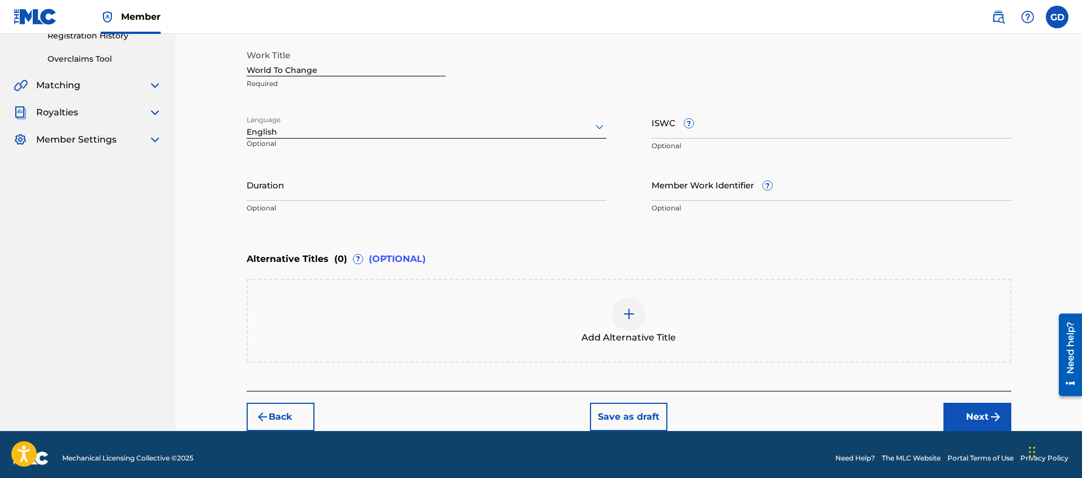
click at [979, 410] on button "Next" at bounding box center [977, 417] width 68 height 28
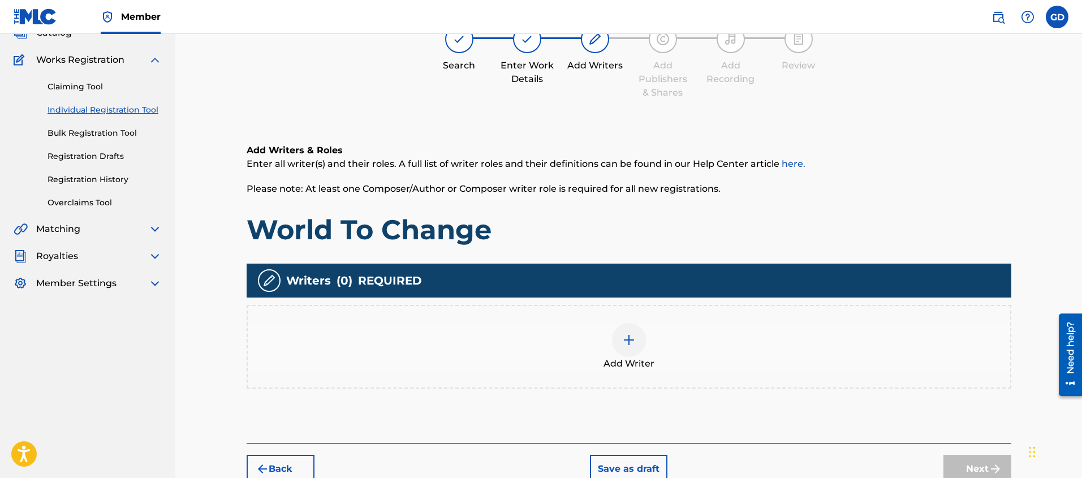
scroll to position [87, 0]
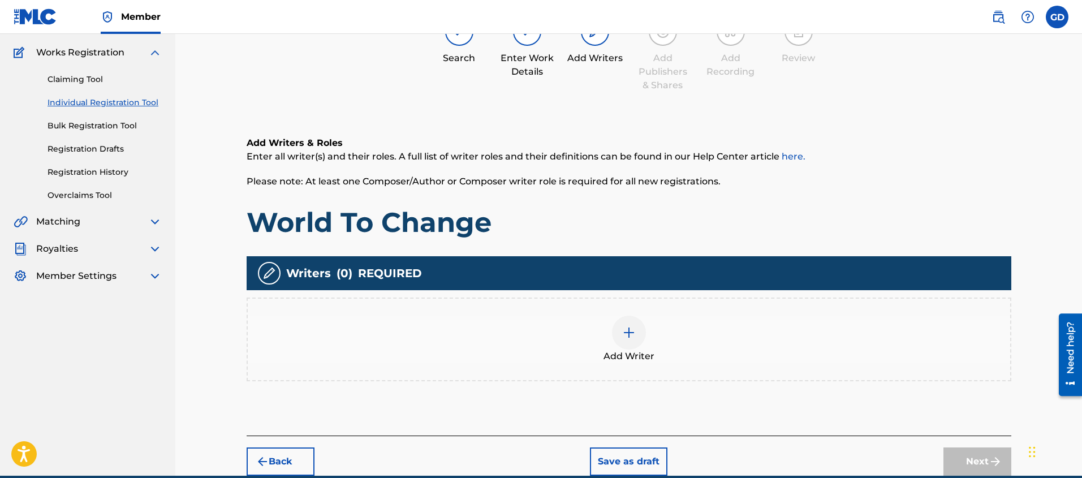
click at [635, 333] on img at bounding box center [629, 333] width 14 height 14
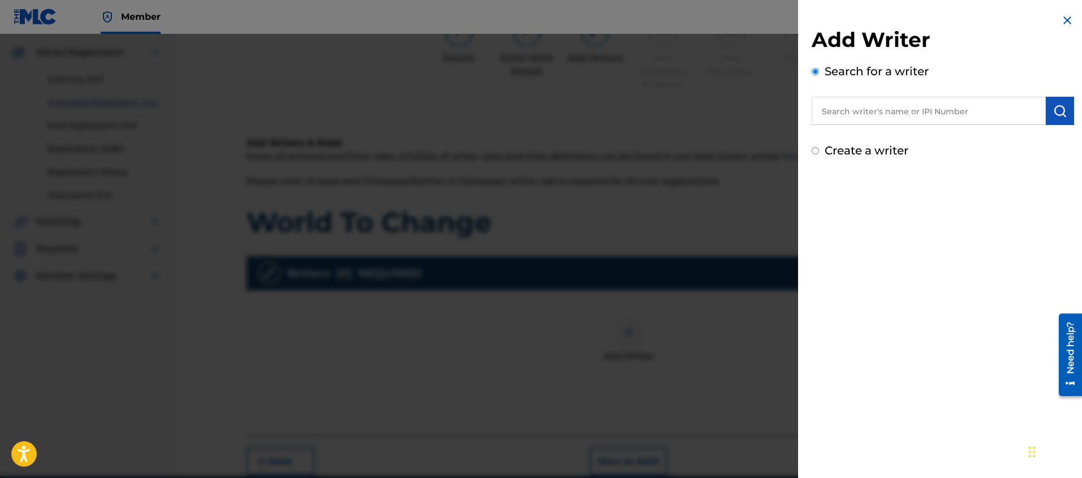
click at [899, 123] on input "text" at bounding box center [929, 111] width 234 height 28
paste input "[PERSON_NAME] [PERSON_NAME]"
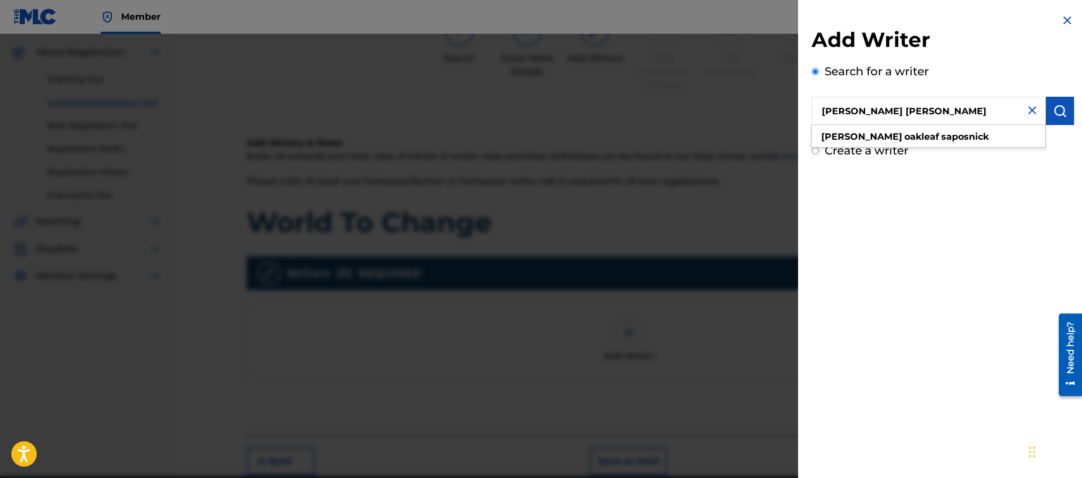
click at [1047, 115] on button "submit" at bounding box center [1060, 111] width 28 height 28
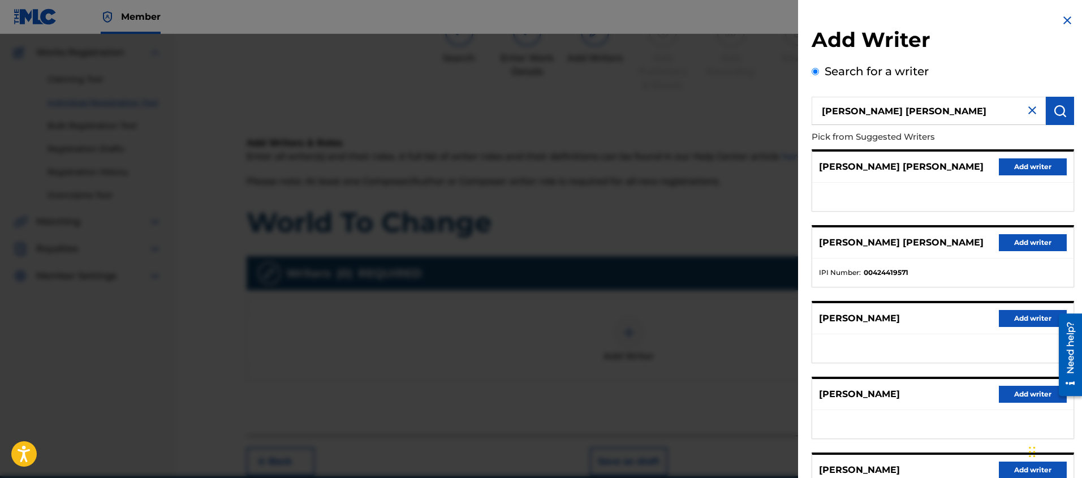
click at [1017, 245] on button "Add writer" at bounding box center [1033, 242] width 68 height 17
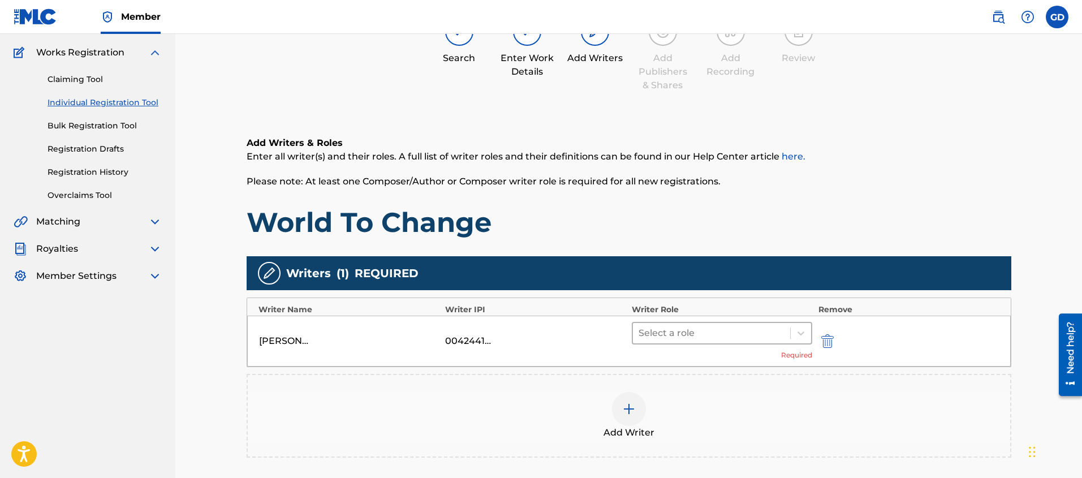
click at [678, 331] on div at bounding box center [712, 333] width 146 height 16
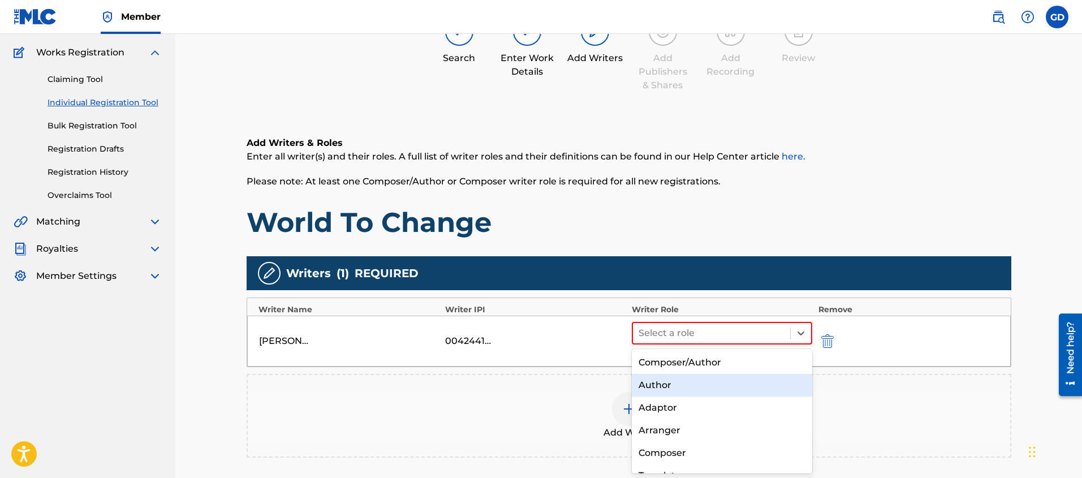
click at [675, 390] on div "Author" at bounding box center [722, 385] width 181 height 23
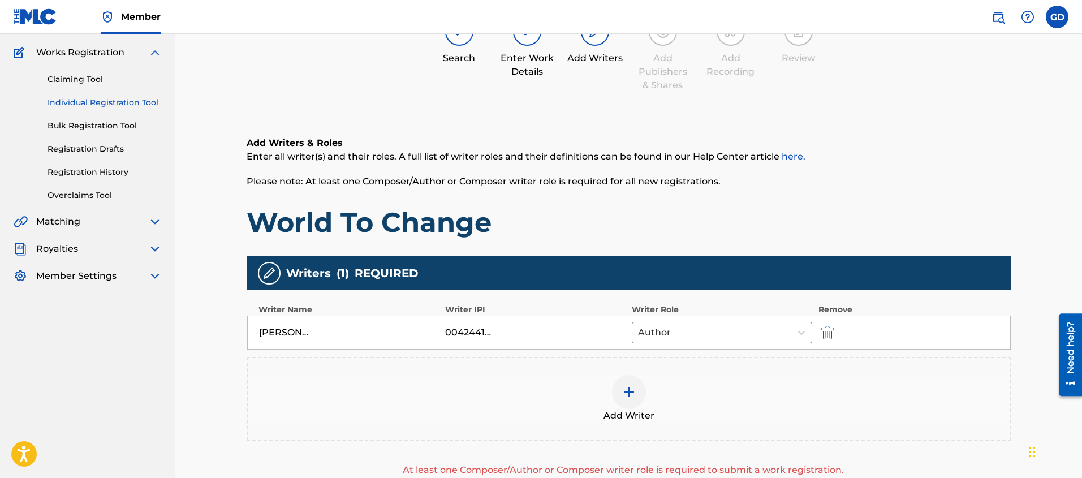
click at [208, 333] on div "Register Work Search Enter Work Details Add Writers Add Publishers & Shares Add…" at bounding box center [628, 259] width 907 height 624
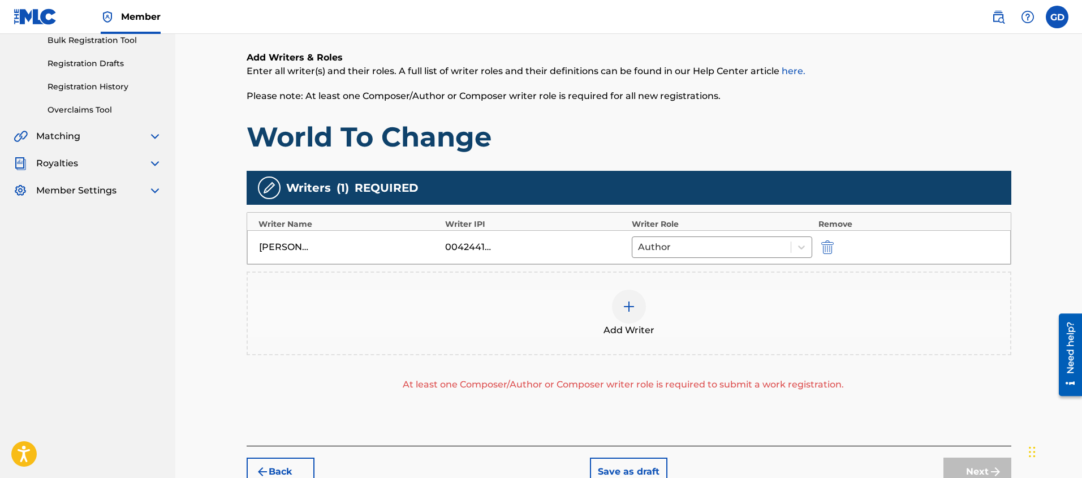
scroll to position [150, 0]
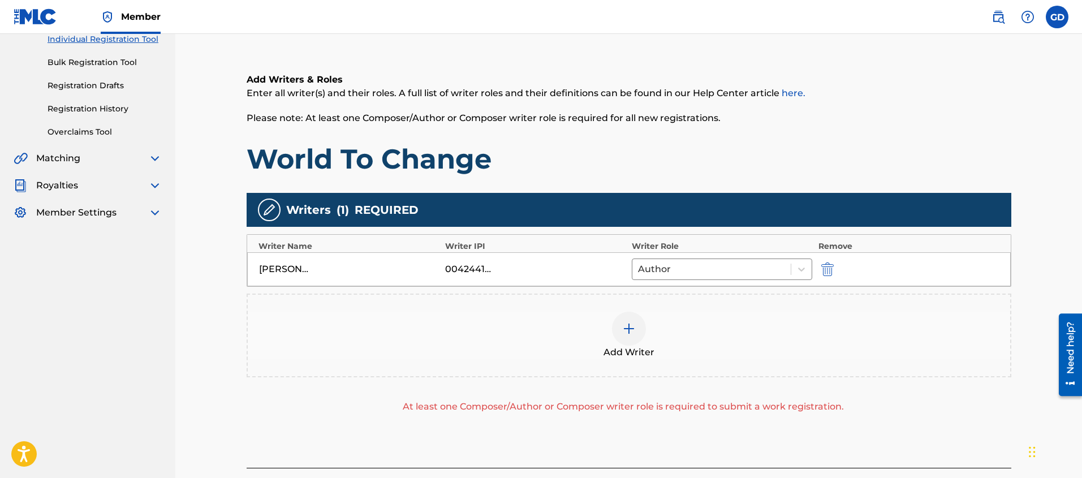
click at [620, 323] on div at bounding box center [629, 329] width 34 height 34
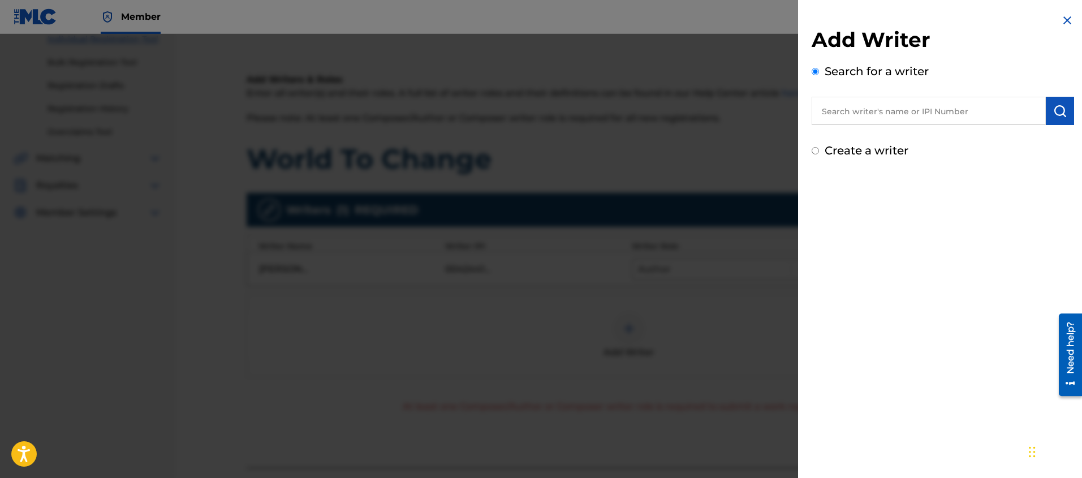
scroll to position [157, 0]
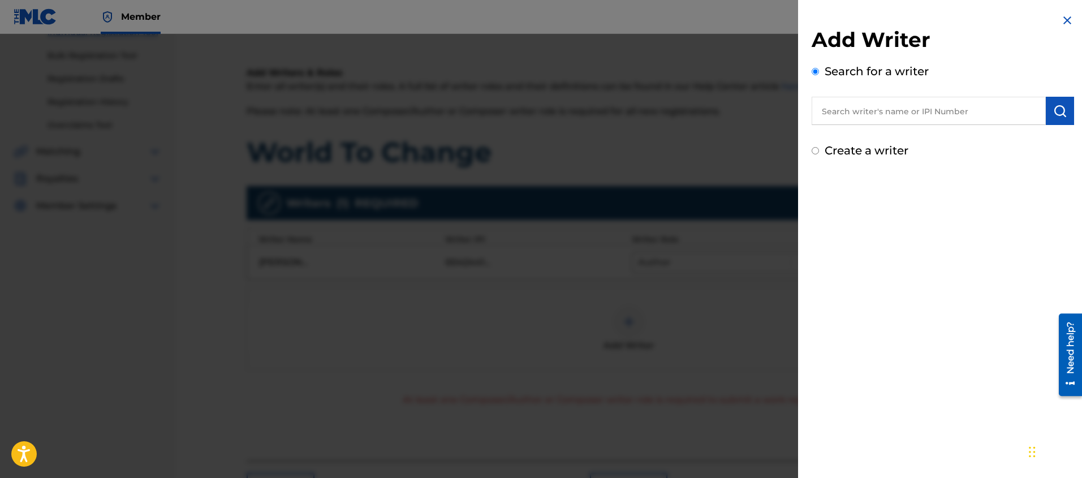
click at [223, 326] on div at bounding box center [541, 273] width 1082 height 478
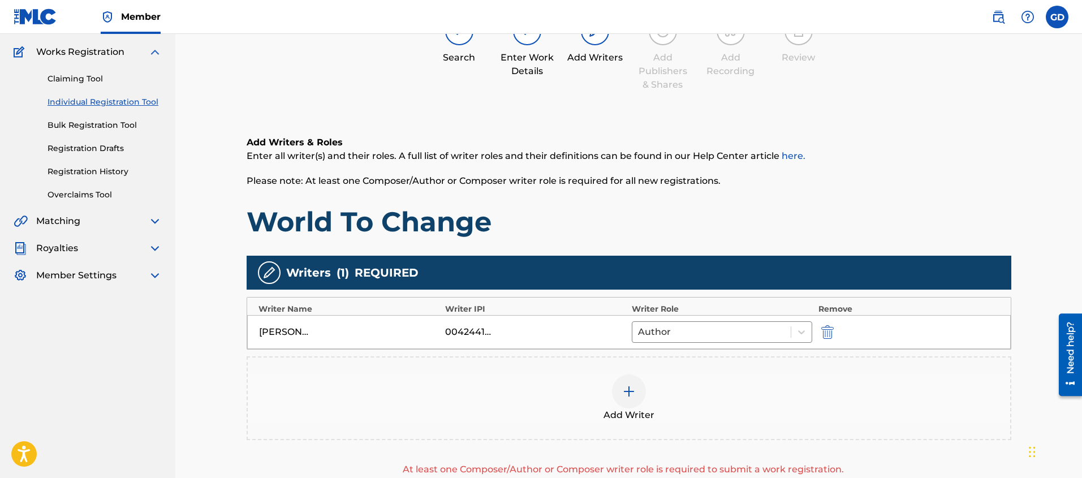
scroll to position [109, 0]
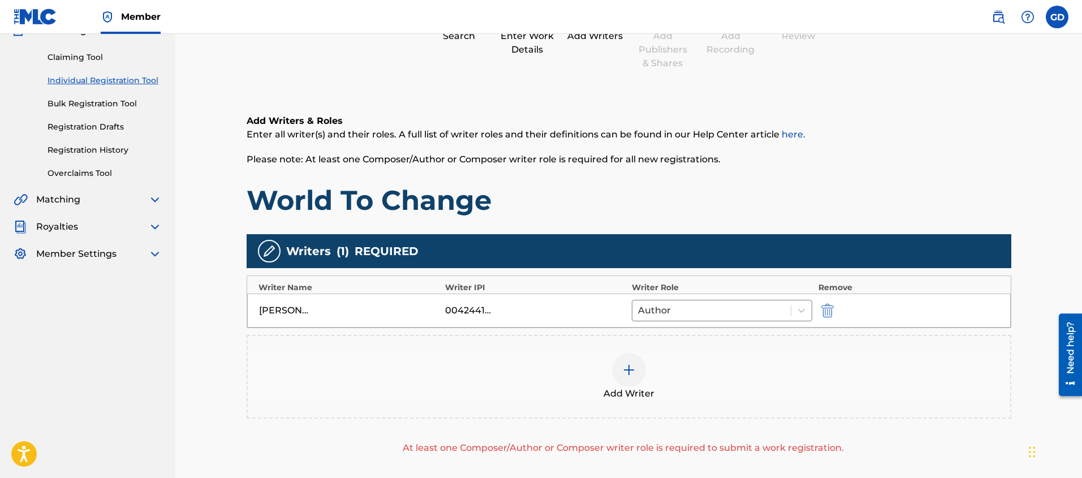
click at [626, 372] on img at bounding box center [629, 370] width 14 height 14
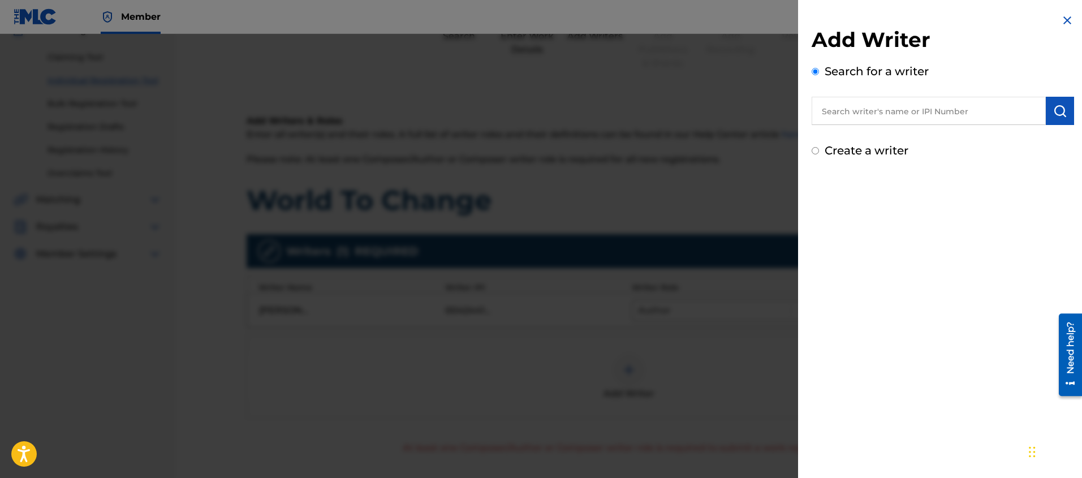
click at [875, 156] on label "Create a writer" at bounding box center [867, 151] width 84 height 14
click at [819, 154] on input "Create a writer" at bounding box center [815, 150] width 7 height 7
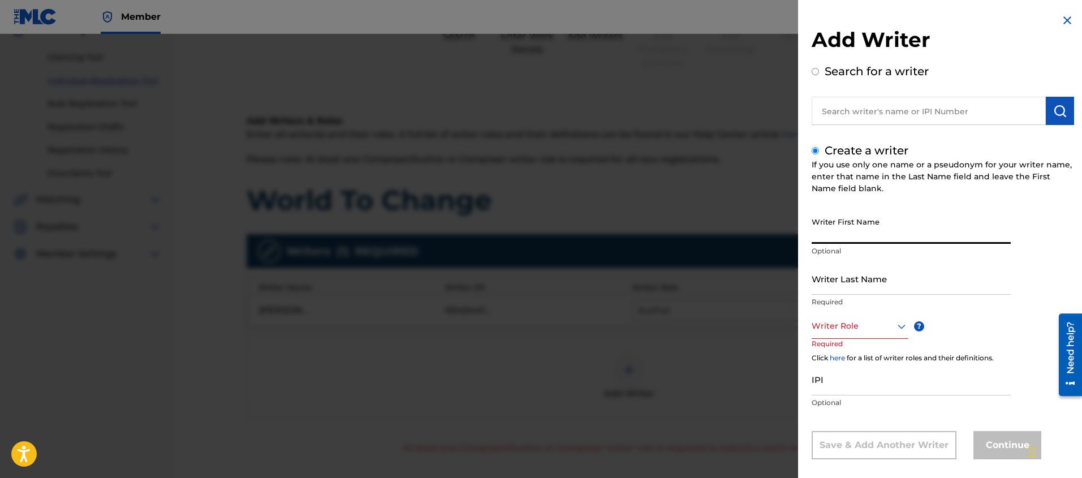
click at [833, 243] on input "Writer First Name" at bounding box center [911, 228] width 199 height 32
click at [816, 288] on input "Writer Last Name" at bounding box center [911, 278] width 199 height 32
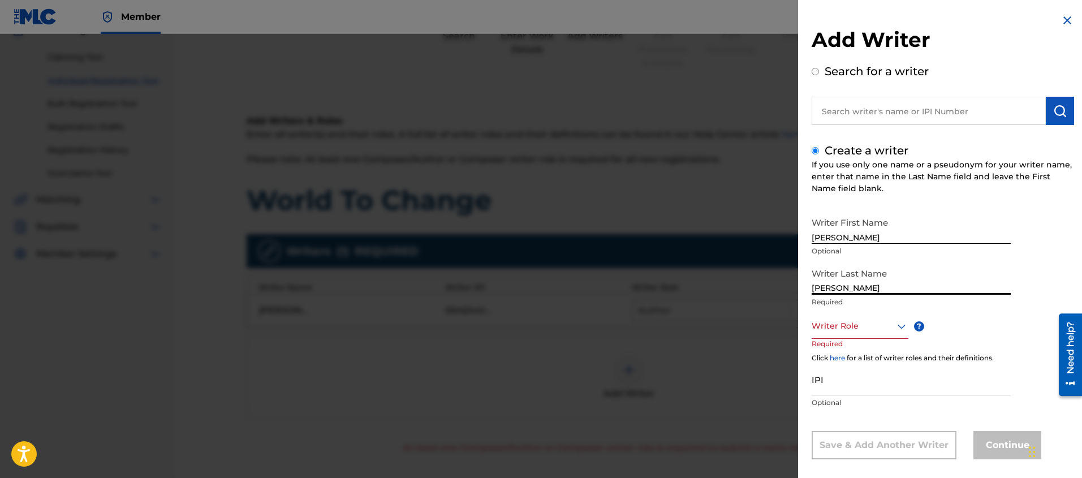
click at [829, 336] on div "Writer Role" at bounding box center [860, 325] width 97 height 25
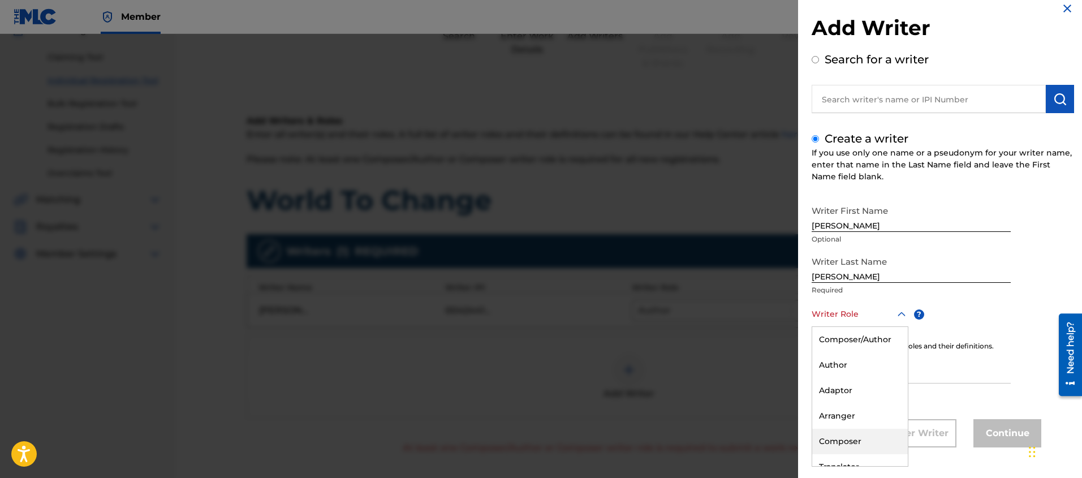
click at [829, 439] on div "Composer" at bounding box center [860, 441] width 96 height 25
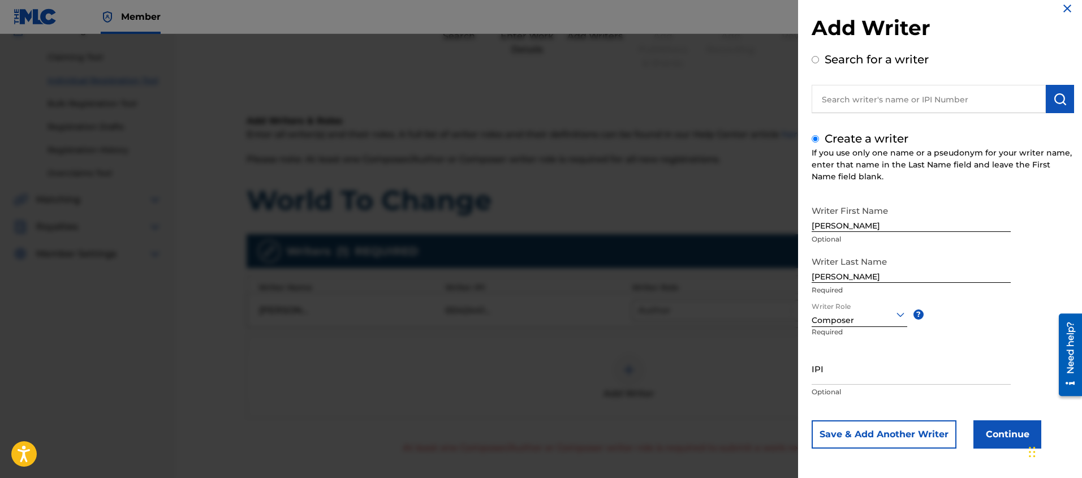
click at [838, 383] on input "IPI" at bounding box center [911, 368] width 199 height 32
paste input "345989114"
click at [985, 434] on button "Continue" at bounding box center [1007, 434] width 68 height 28
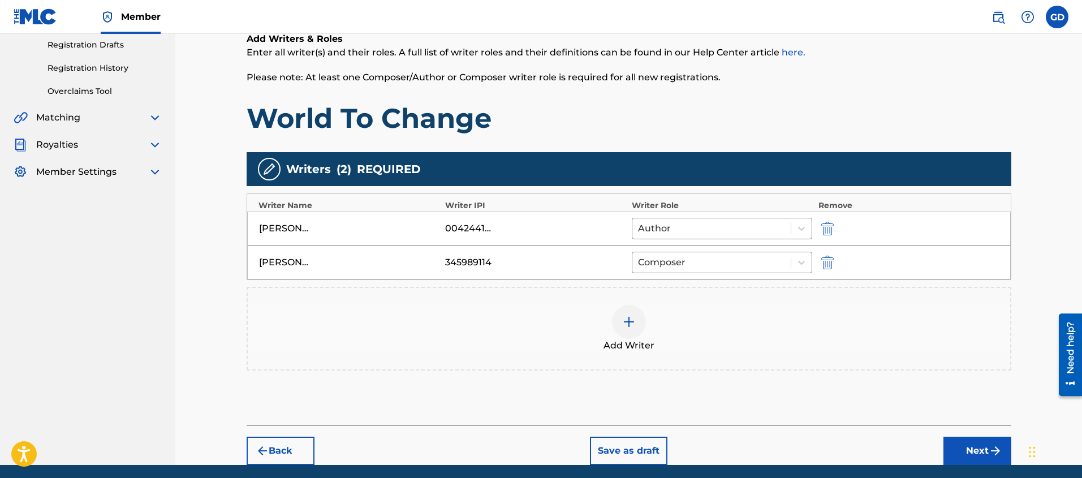
click at [981, 447] on button "Next" at bounding box center [977, 451] width 68 height 28
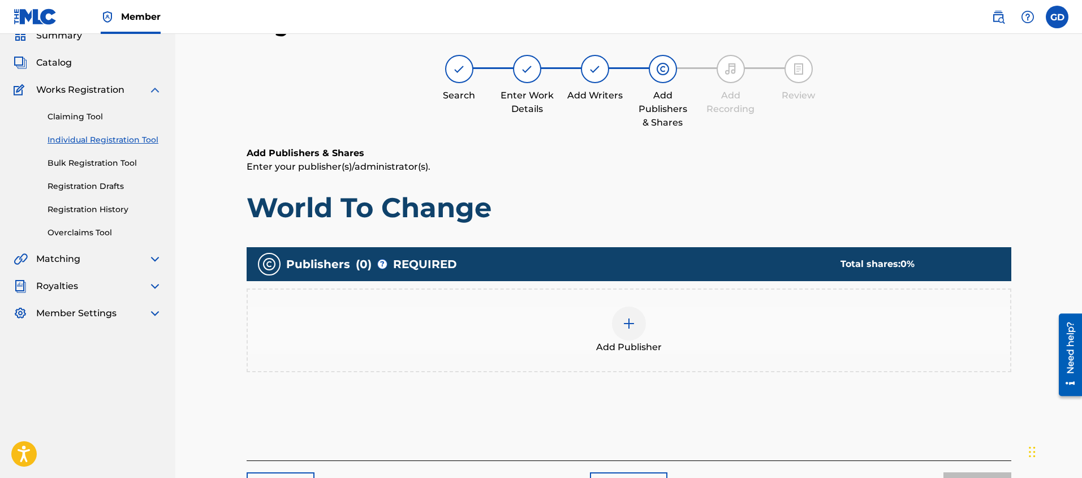
scroll to position [51, 0]
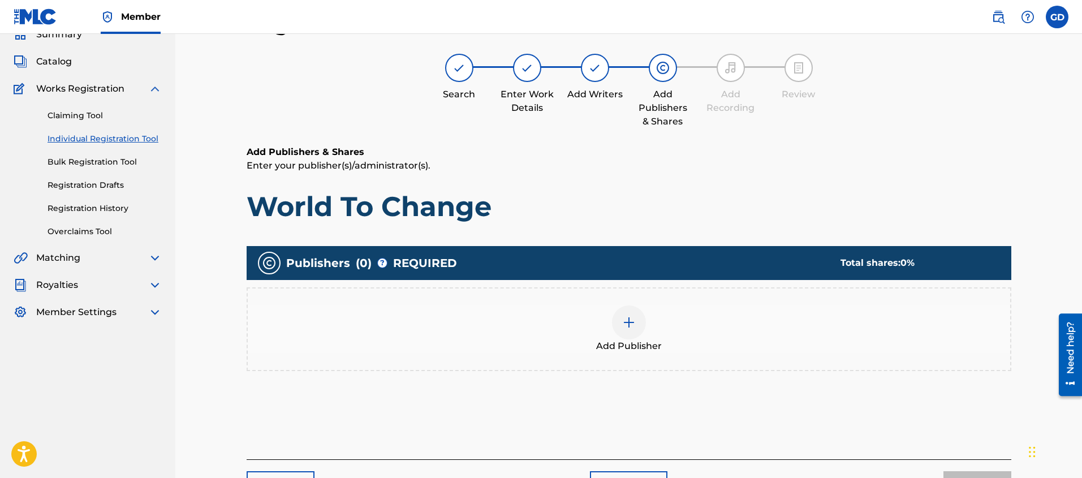
click at [631, 324] on img at bounding box center [629, 323] width 14 height 14
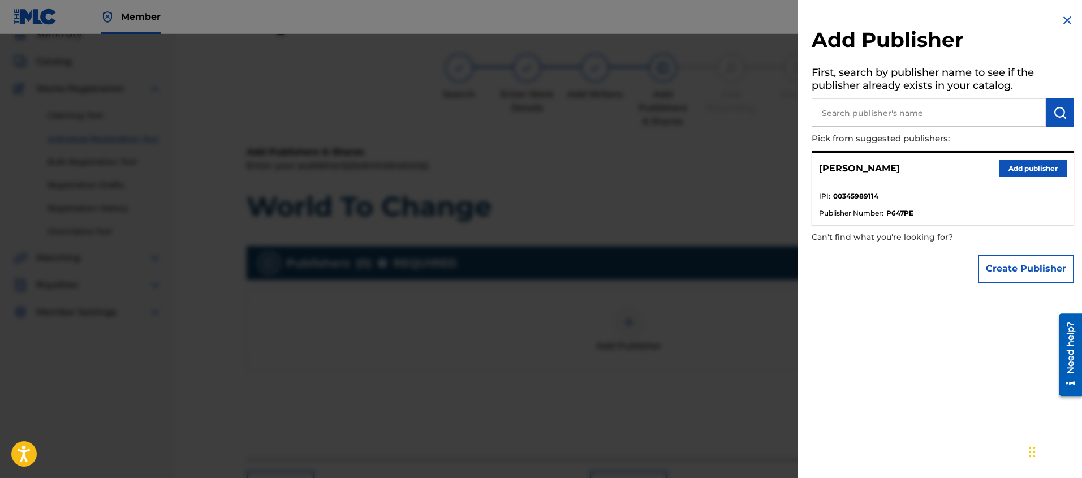
click at [1034, 278] on button "Create Publisher" at bounding box center [1026, 269] width 96 height 28
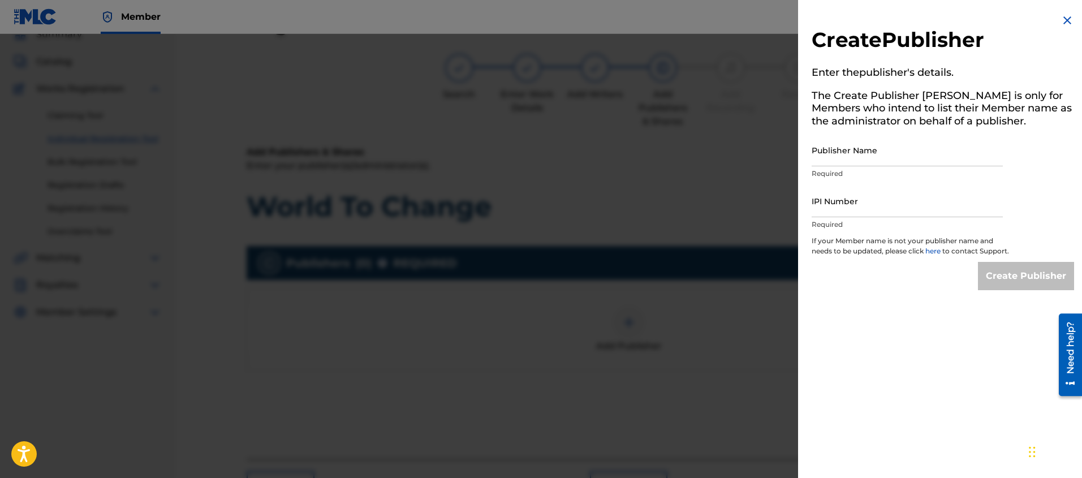
click at [847, 165] on input "Publisher Name" at bounding box center [907, 150] width 191 height 32
click at [822, 208] on input "IPI Number" at bounding box center [907, 201] width 191 height 32
paste input "454657138"
click at [884, 302] on div "Create Publisher Enter the publisher 's details. The Create Publisher button is…" at bounding box center [943, 152] width 290 height 304
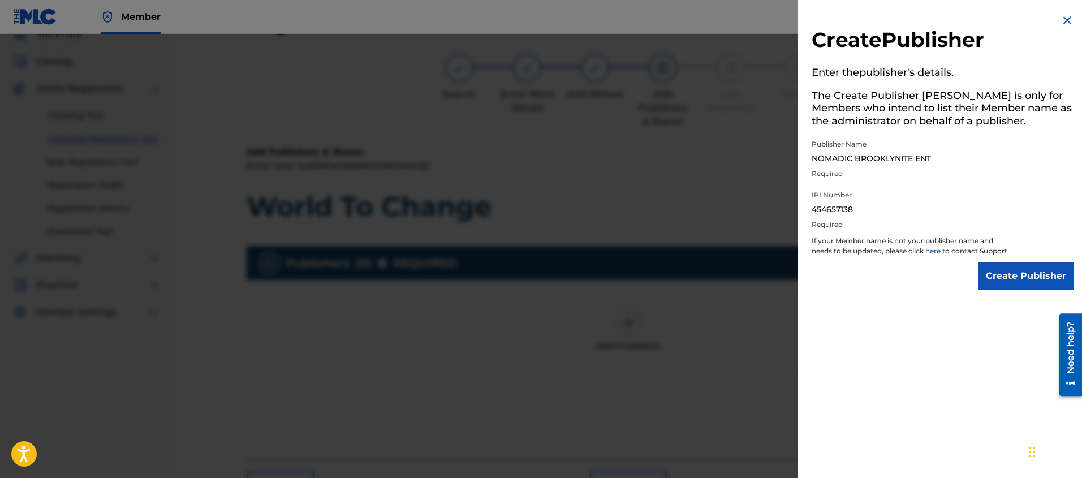
click at [997, 285] on input "Create Publisher" at bounding box center [1026, 276] width 96 height 28
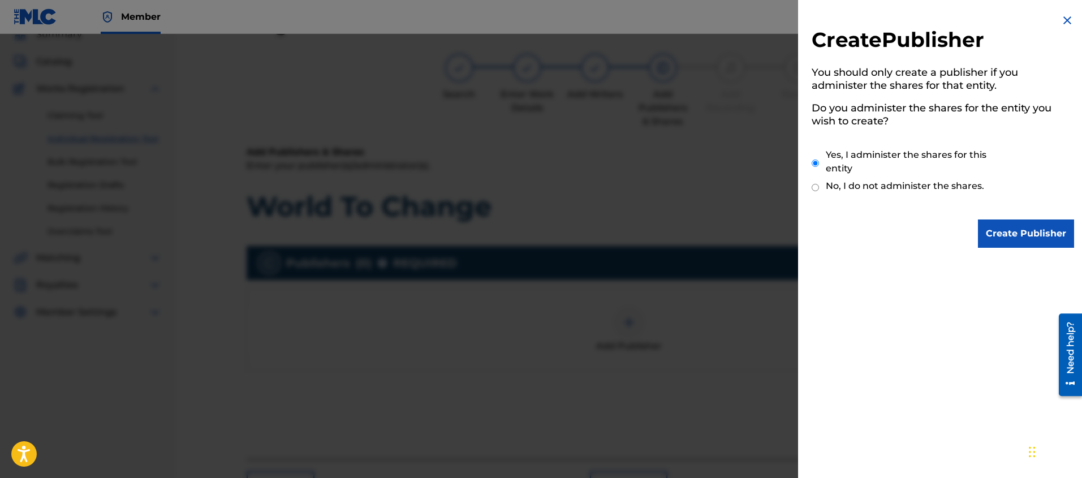
click at [1013, 231] on input "Create Publisher" at bounding box center [1026, 233] width 96 height 28
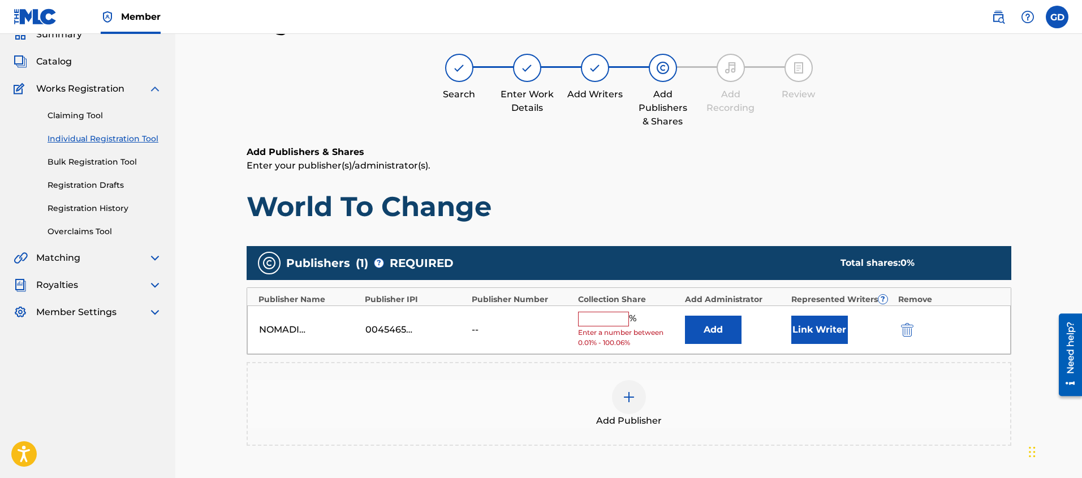
scroll to position [11, 0]
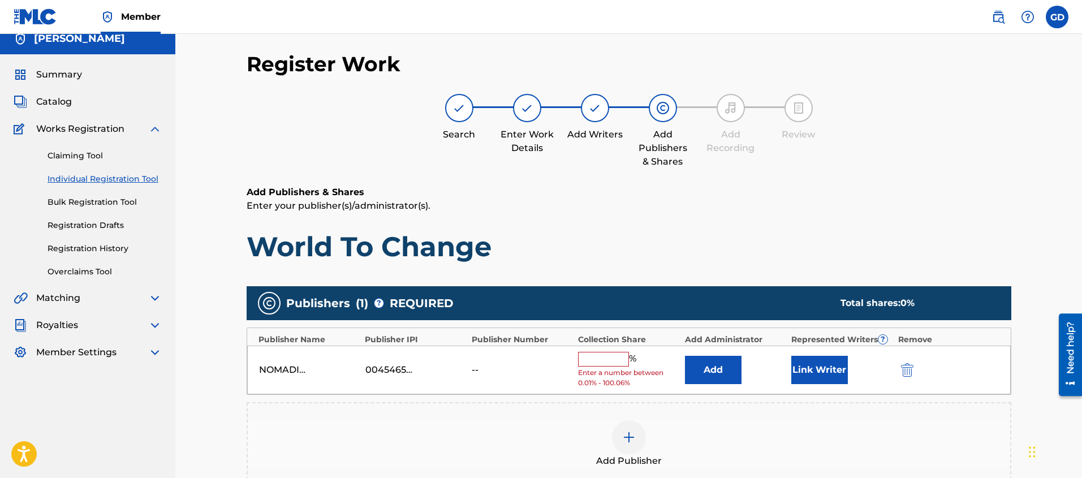
click at [605, 360] on input "text" at bounding box center [603, 359] width 51 height 15
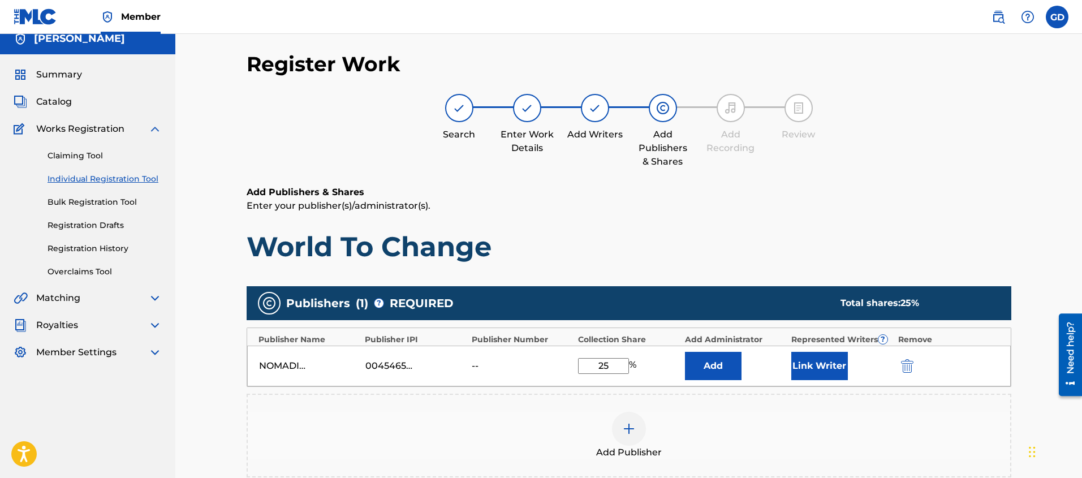
click at [206, 343] on div "Register Work Search Enter Work Details Add Writers Add Publishers & Shares Add…" at bounding box center [628, 314] width 907 height 583
click at [195, 403] on div "Register Work Search Enter Work Details Add Writers Add Publishers & Shares Add…" at bounding box center [628, 314] width 907 height 583
click at [818, 373] on button "Link Writer" at bounding box center [819, 366] width 57 height 28
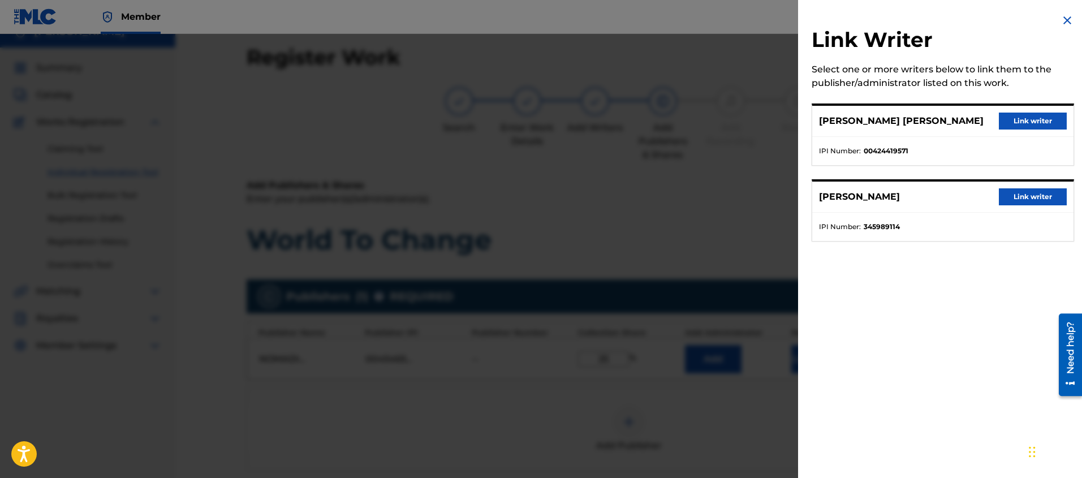
scroll to position [25, 0]
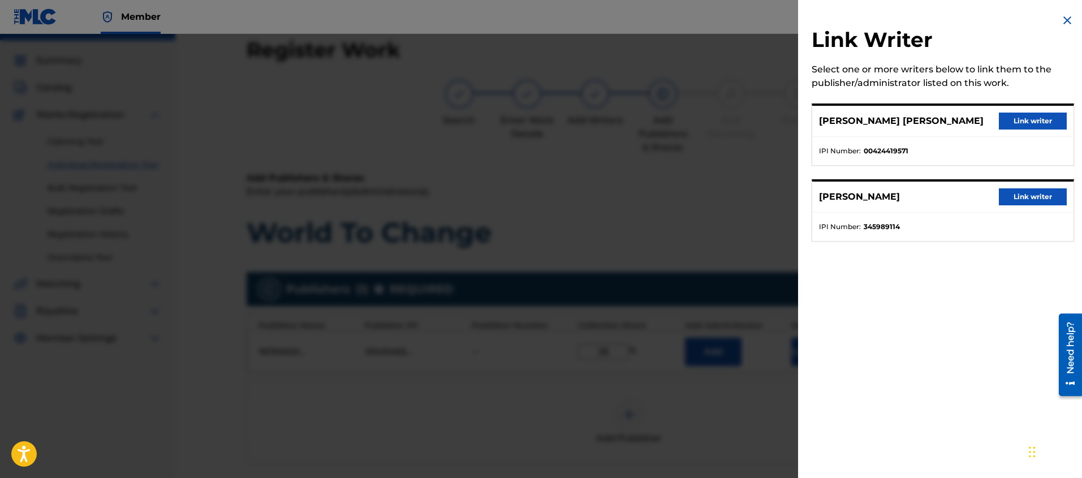
click at [1012, 123] on button "Link writer" at bounding box center [1033, 121] width 68 height 17
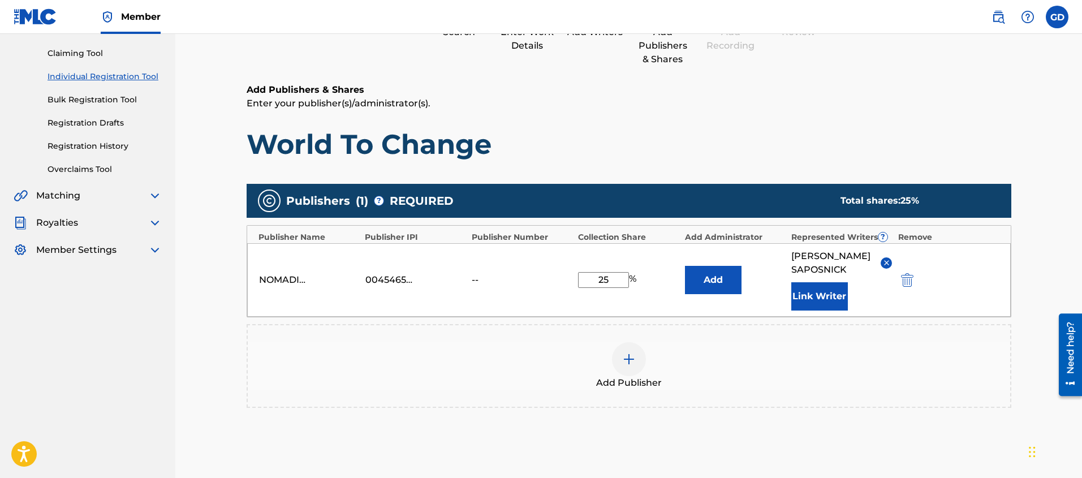
scroll to position [106, 0]
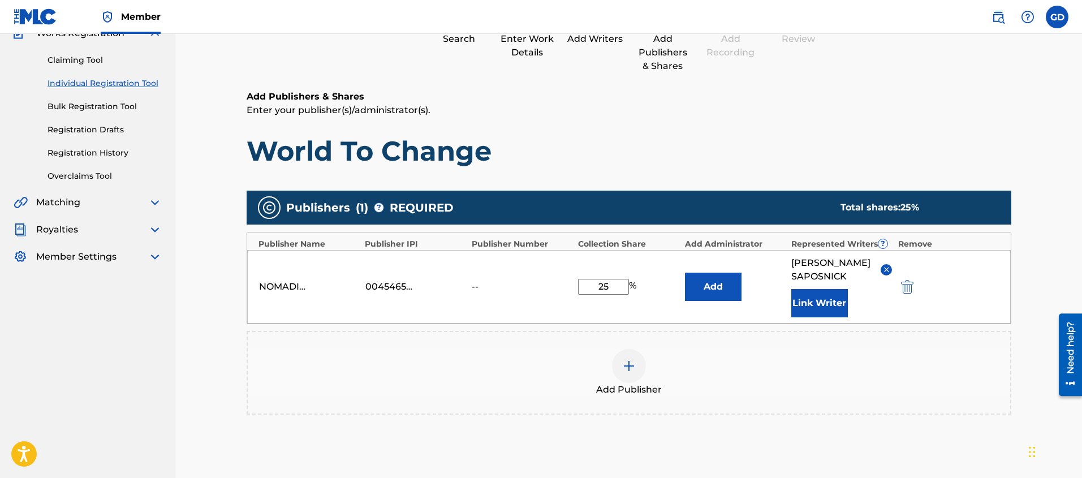
click at [624, 372] on img at bounding box center [629, 366] width 14 height 14
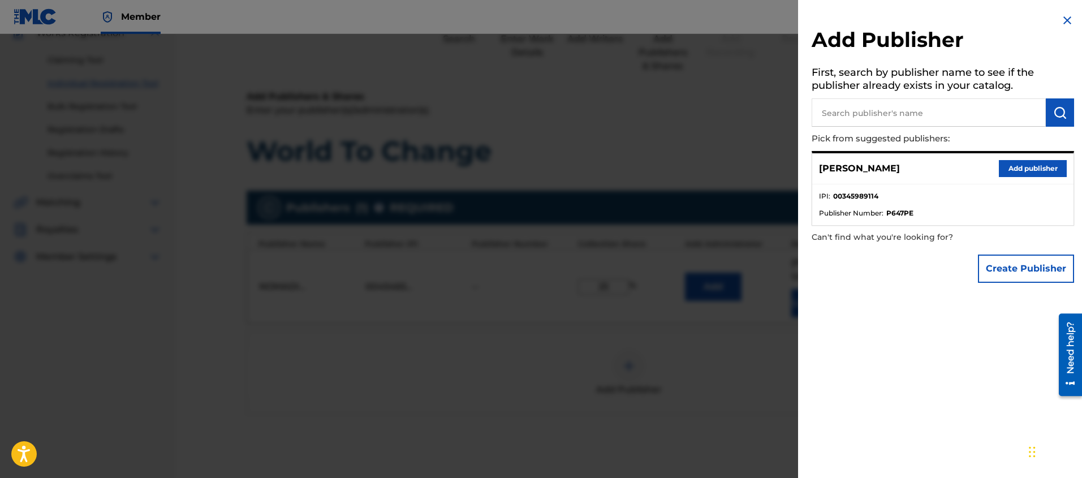
click at [1019, 264] on button "Create Publisher" at bounding box center [1026, 269] width 96 height 28
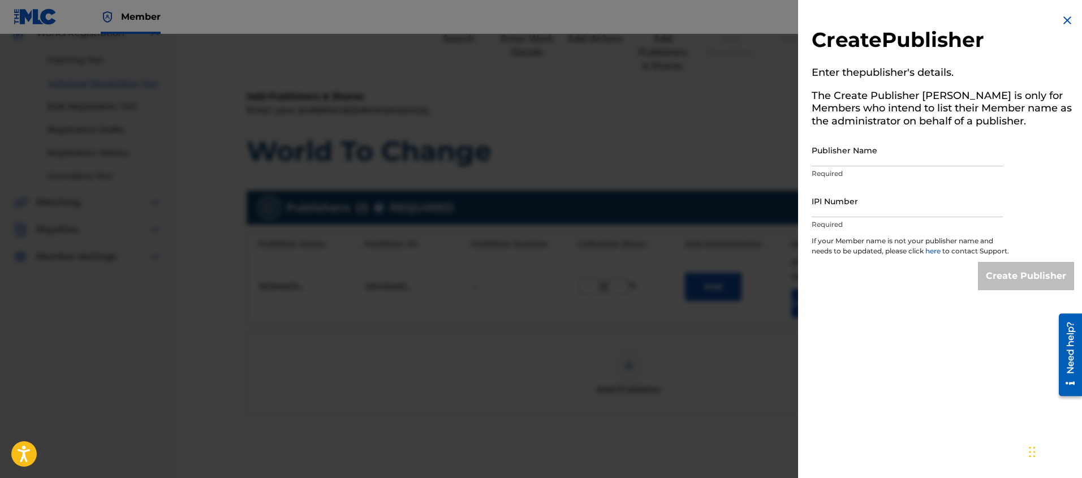
click at [867, 166] on input "Publisher Name" at bounding box center [907, 150] width 191 height 32
click at [836, 217] on input "IPI Number" at bounding box center [907, 201] width 191 height 32
paste input "555685902"
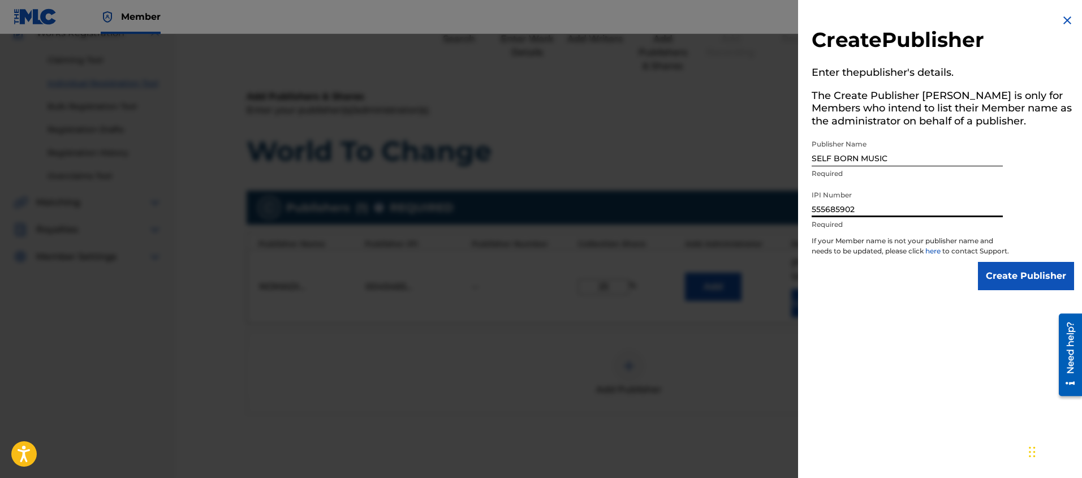
click at [1003, 339] on div "Create Publisher Enter the publisher 's details. The Create Publisher button is…" at bounding box center [943, 239] width 290 height 478
click at [1005, 290] on input "Create Publisher" at bounding box center [1026, 276] width 96 height 28
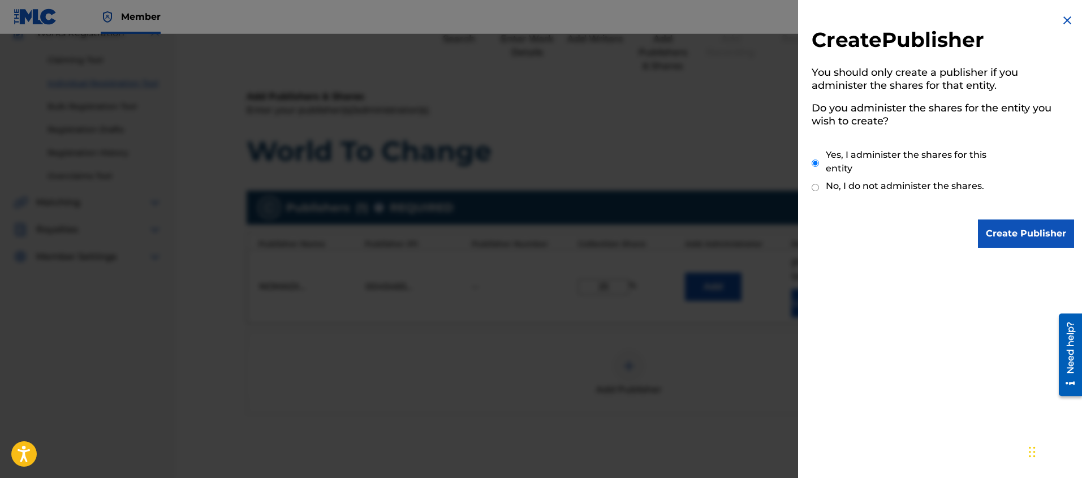
click at [1019, 239] on input "Create Publisher" at bounding box center [1026, 233] width 96 height 28
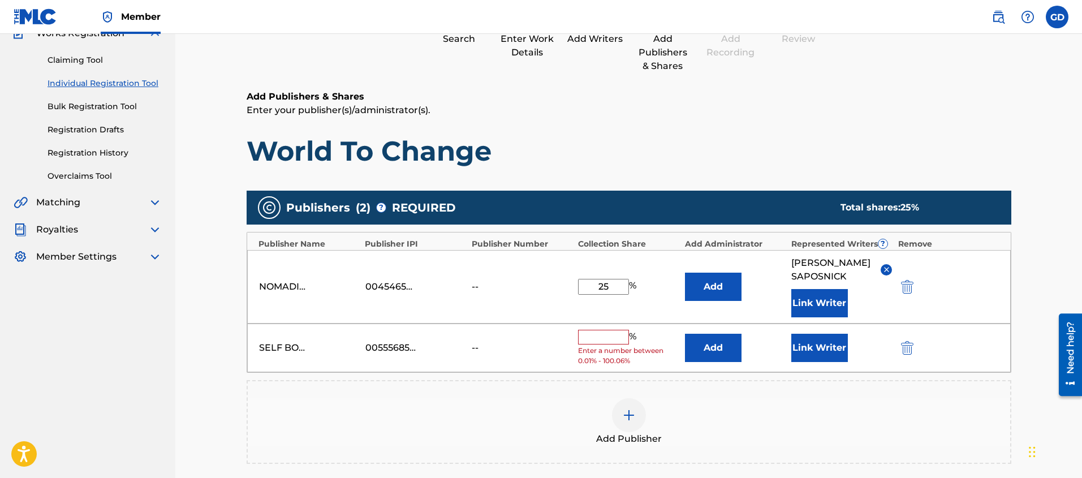
click at [601, 333] on input "text" at bounding box center [603, 337] width 51 height 15
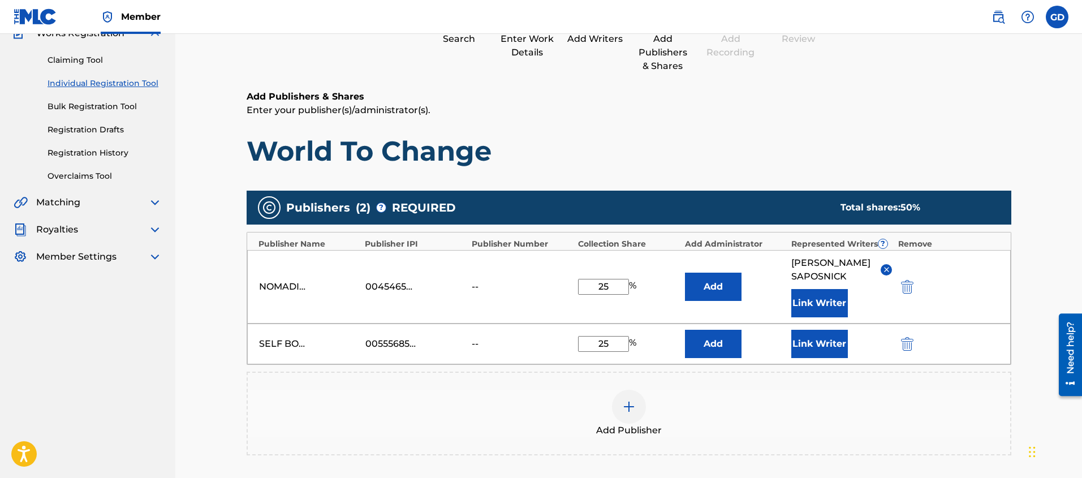
click at [213, 368] on div "Register Work Search Enter Work Details Add Writers Add Publishers & Shares Add…" at bounding box center [628, 256] width 907 height 656
click at [817, 346] on button "Link Writer" at bounding box center [819, 344] width 57 height 28
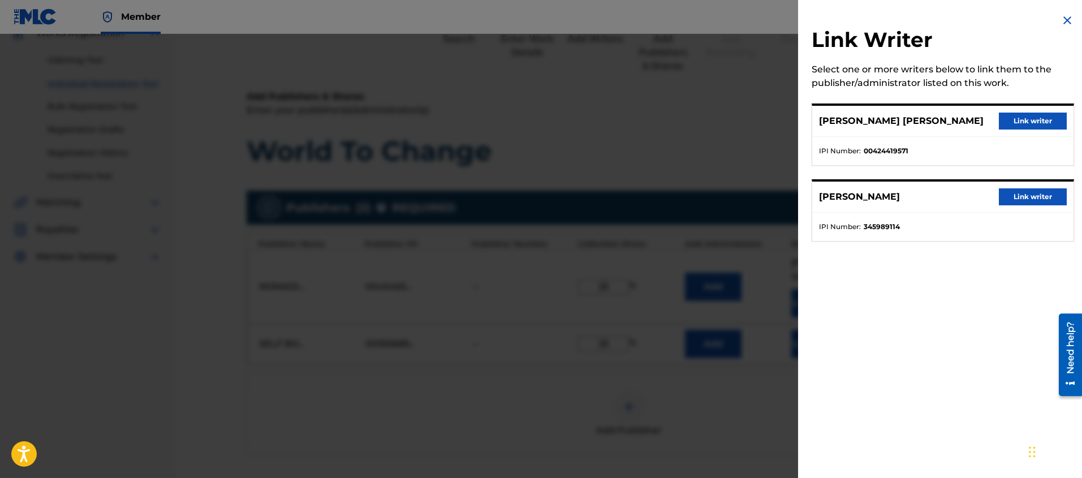
click at [1010, 200] on button "Link writer" at bounding box center [1033, 196] width 68 height 17
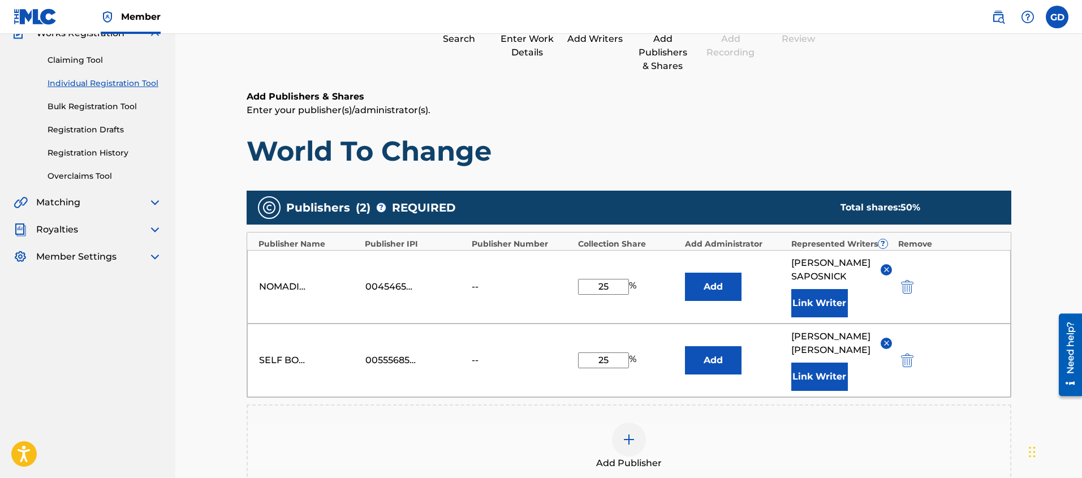
click at [235, 306] on div "Register Work Search Enter Work Details Add Writers Add Publishers & Shares Add…" at bounding box center [629, 286] width 792 height 661
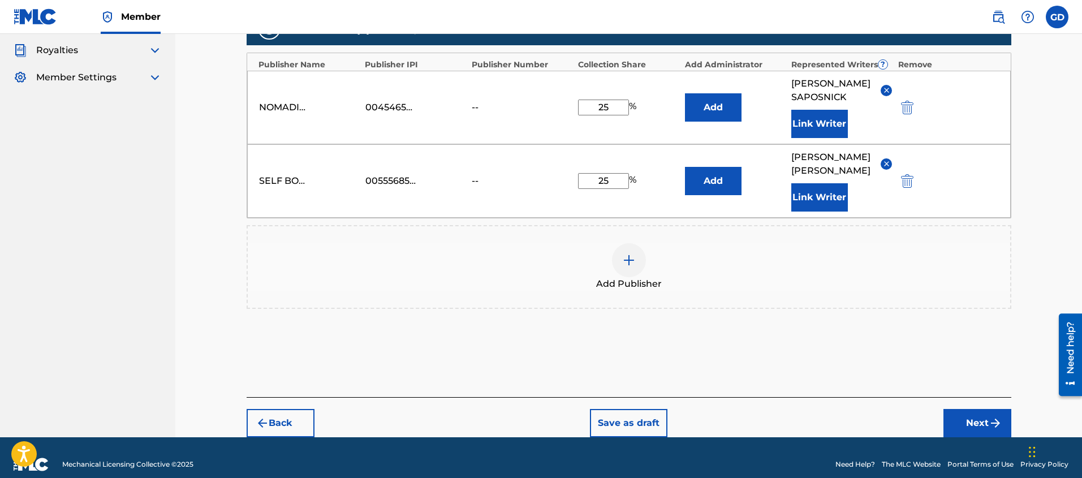
scroll to position [279, 0]
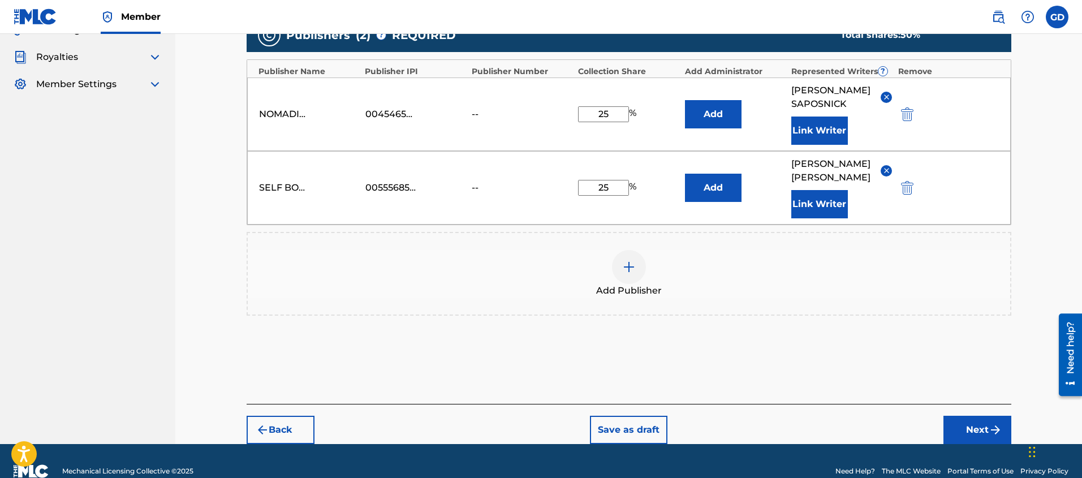
click at [973, 420] on button "Next" at bounding box center [977, 430] width 68 height 28
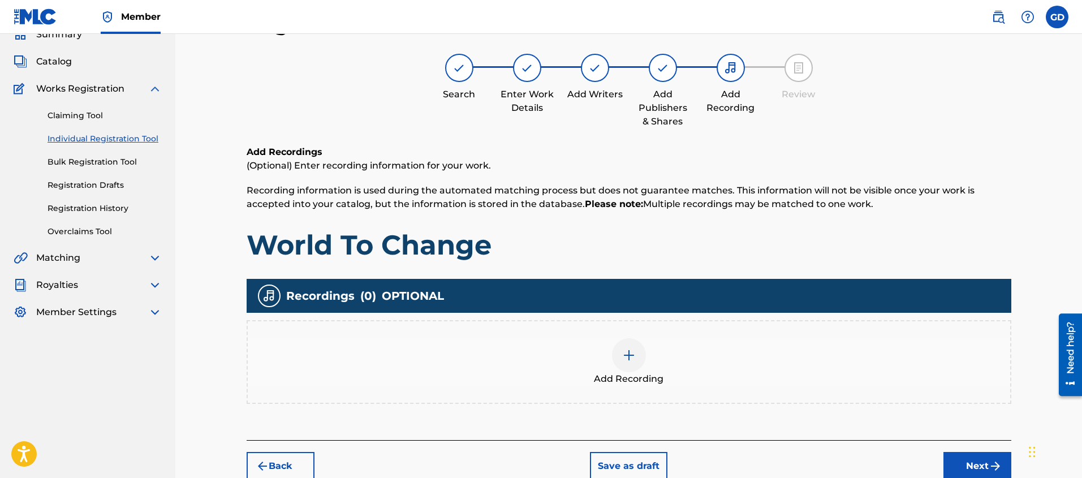
scroll to position [58, 0]
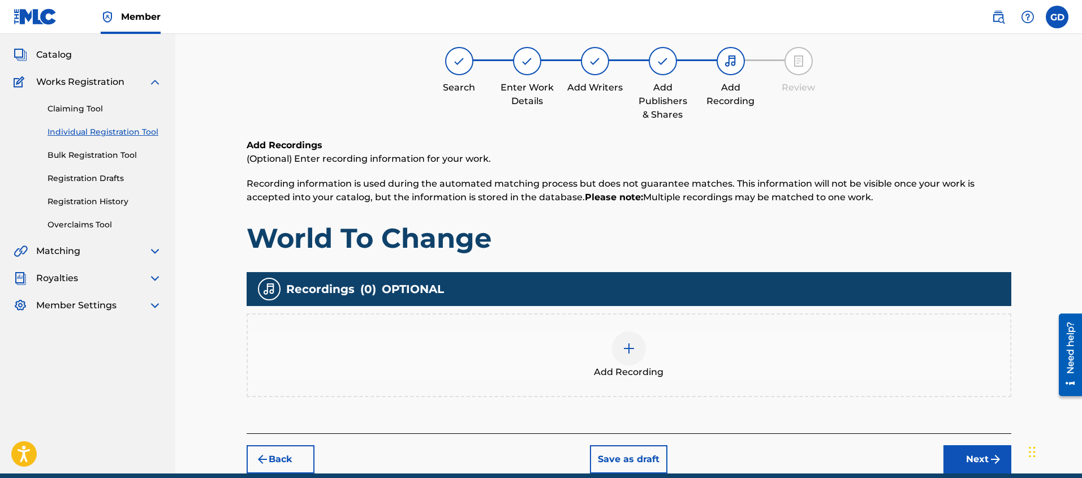
click at [627, 357] on div at bounding box center [629, 348] width 34 height 34
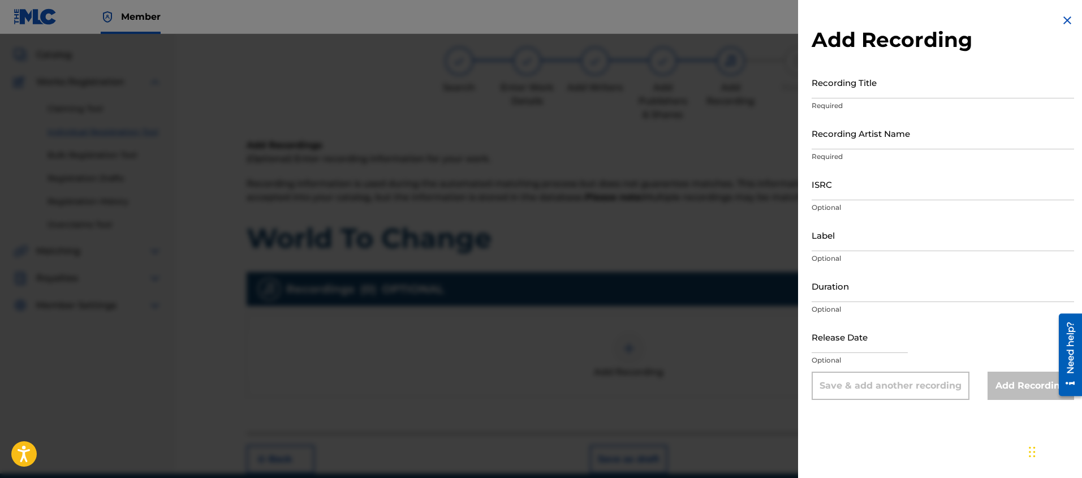
scroll to position [65, 0]
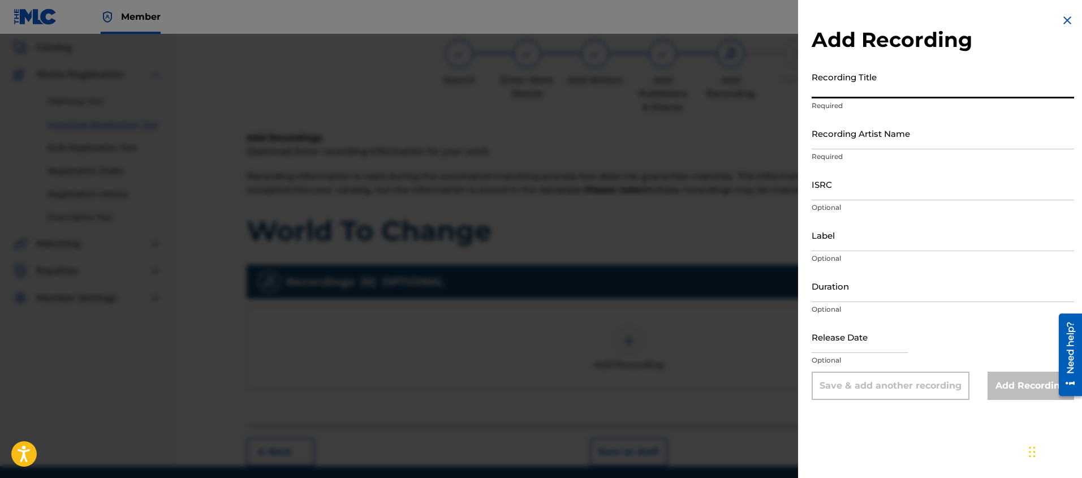
click at [858, 96] on input "Recording Title" at bounding box center [943, 82] width 262 height 32
click at [880, 142] on input "Recording Artist Name" at bounding box center [943, 133] width 262 height 32
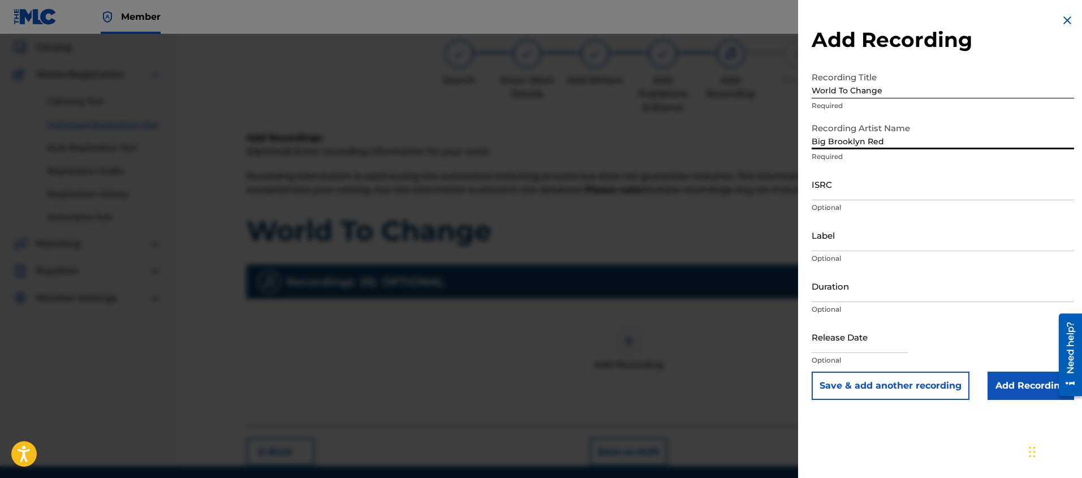
click at [1012, 389] on input "Add Recording" at bounding box center [1031, 386] width 87 height 28
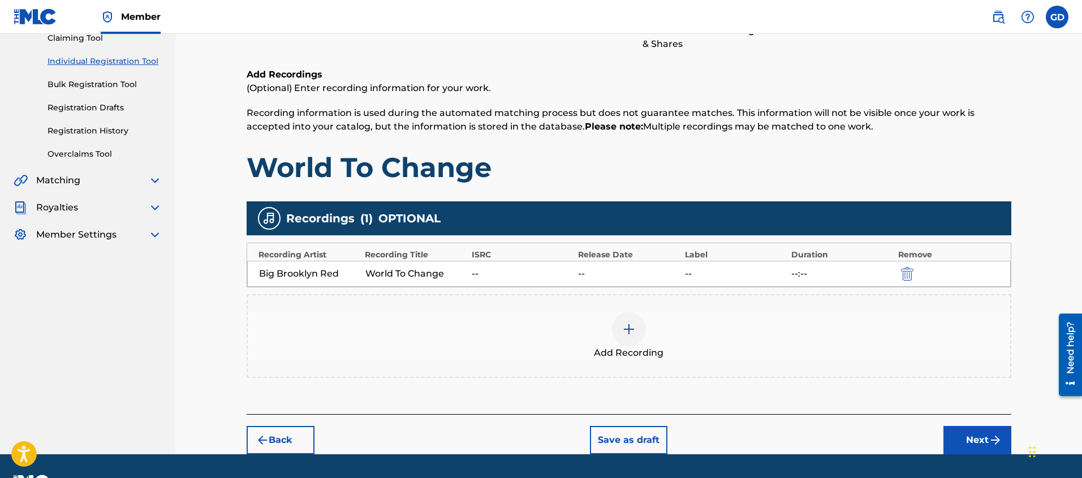
scroll to position [159, 0]
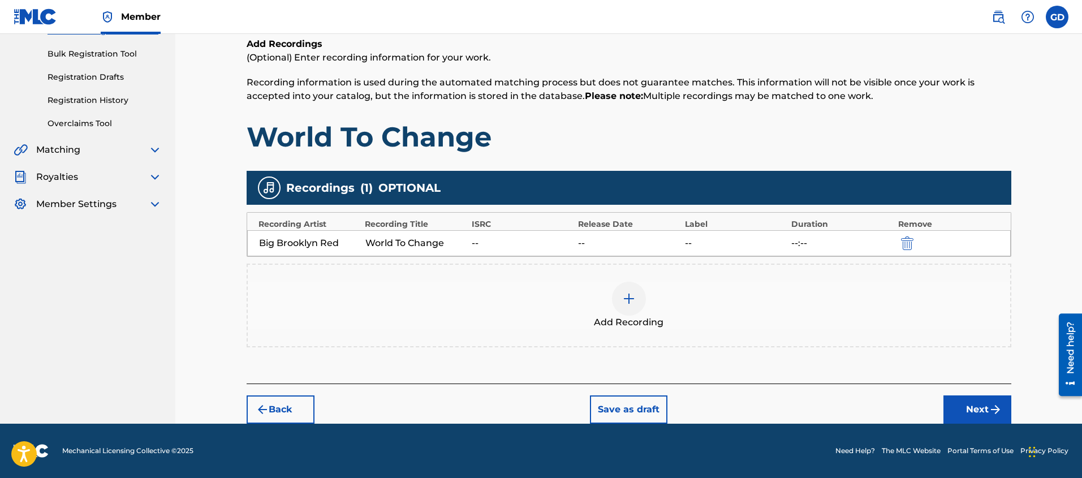
click at [978, 409] on button "Next" at bounding box center [977, 409] width 68 height 28
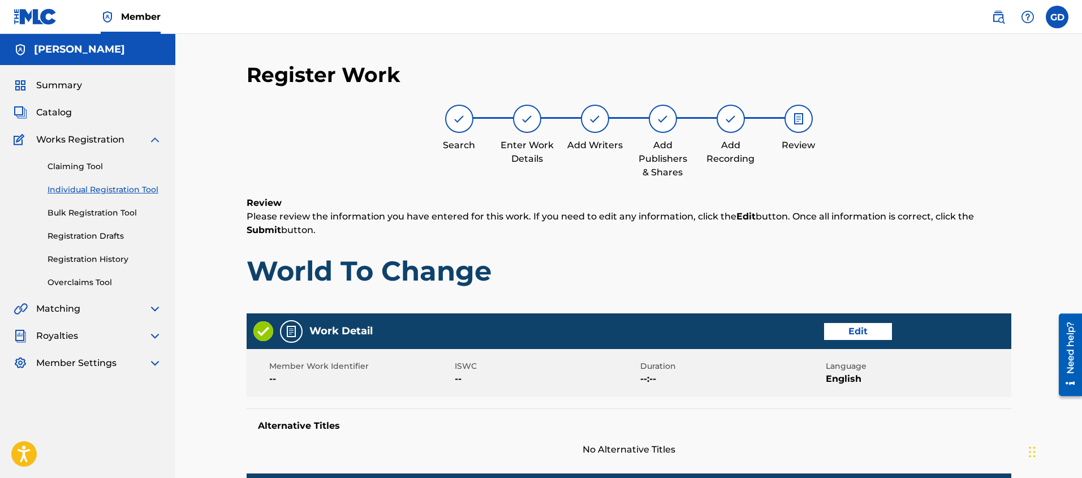
scroll to position [579, 0]
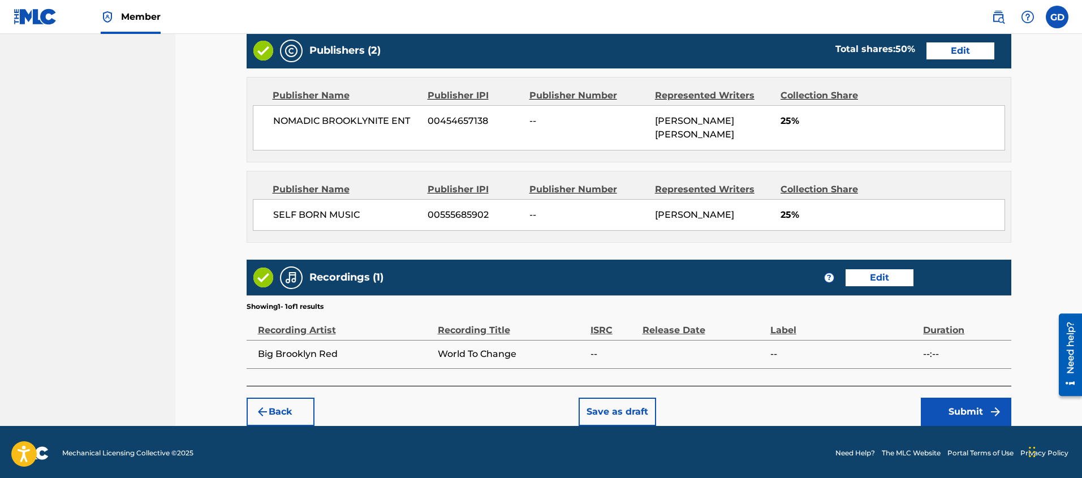
click at [947, 408] on button "Submit" at bounding box center [966, 412] width 90 height 28
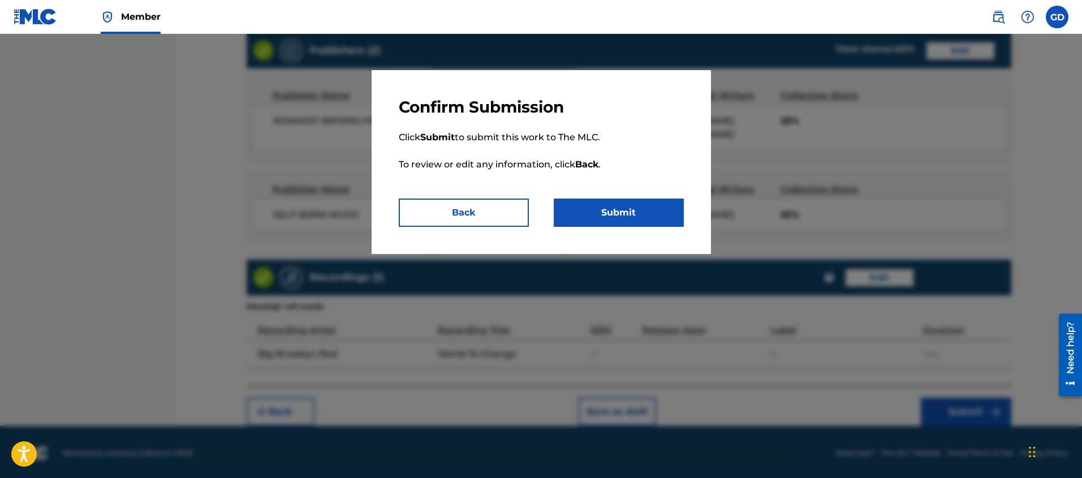
click at [607, 224] on button "Submit" at bounding box center [619, 213] width 130 height 28
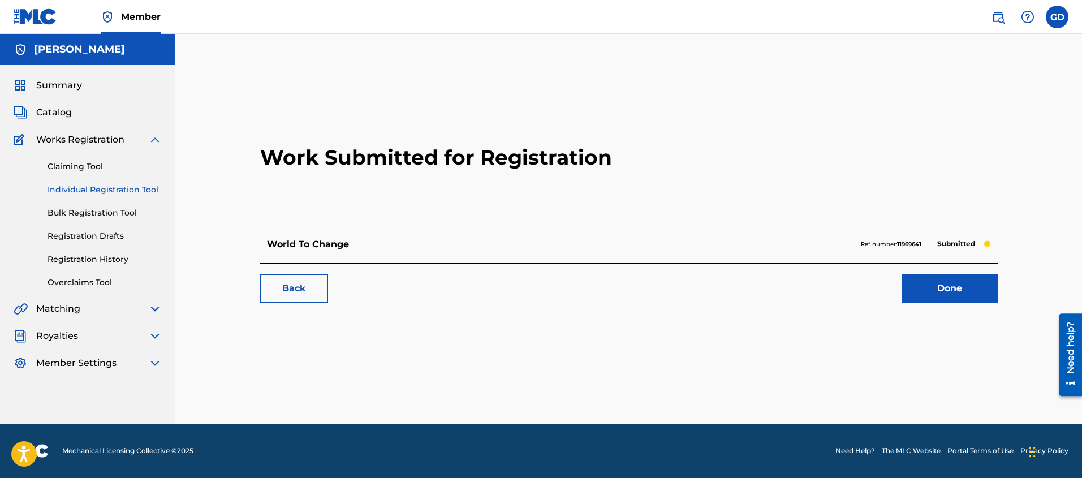
click at [945, 296] on link "Done" at bounding box center [950, 288] width 96 height 28
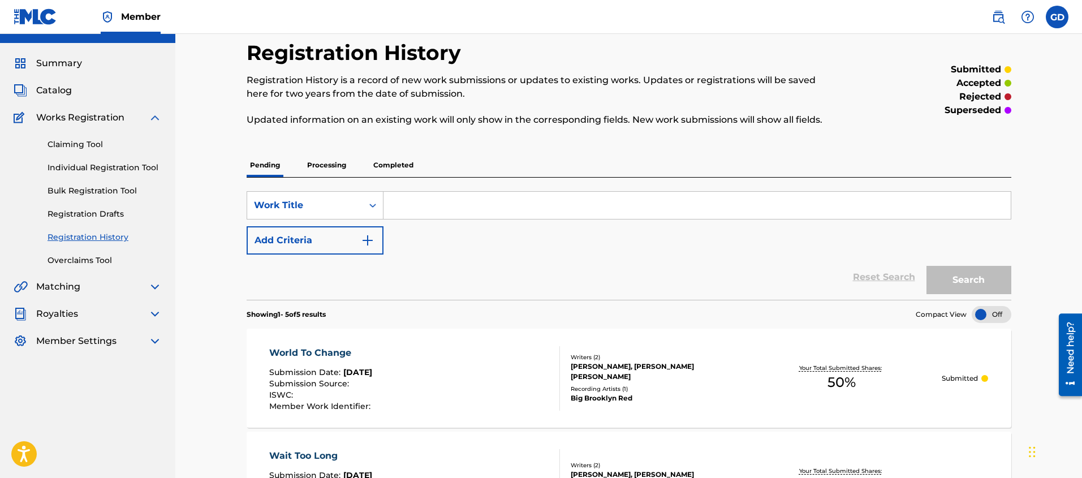
scroll to position [29, 0]
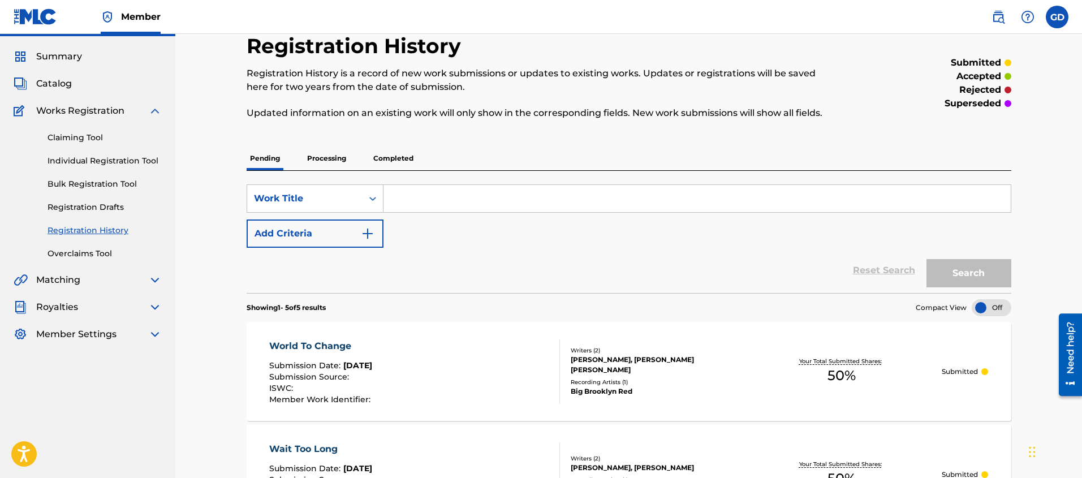
click at [93, 163] on link "Individual Registration Tool" at bounding box center [105, 161] width 114 height 12
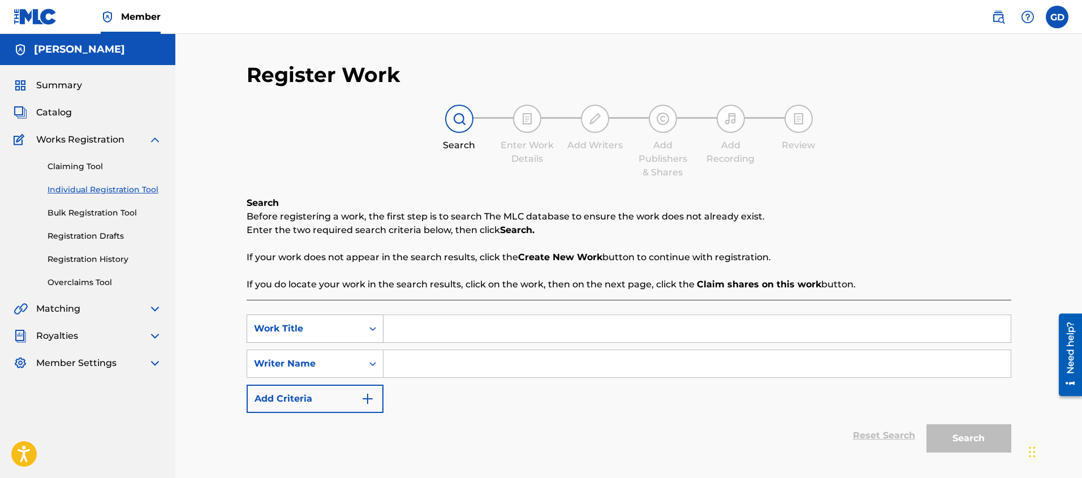
scroll to position [7, 0]
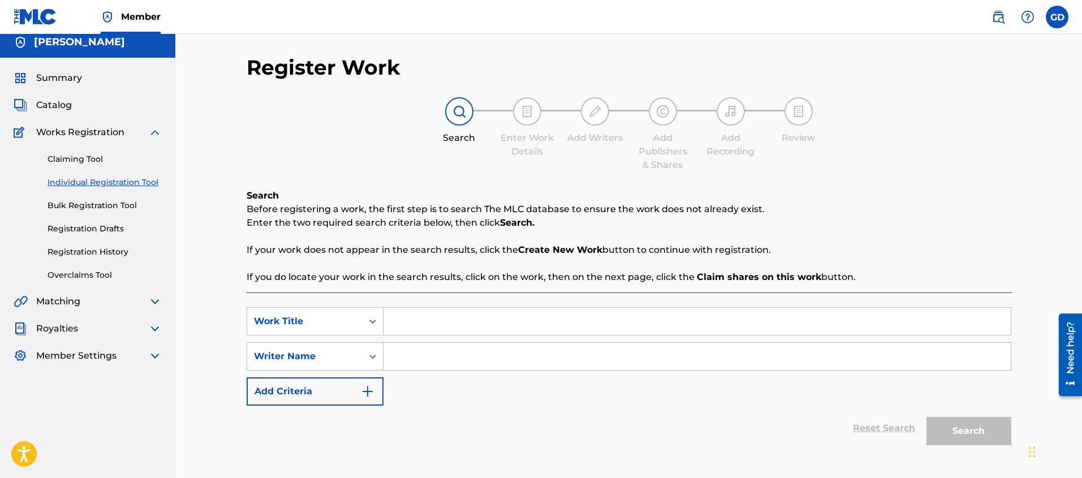
click at [472, 325] on input "Search Form" at bounding box center [696, 321] width 627 height 27
click at [500, 355] on input "Search Form" at bounding box center [696, 356] width 627 height 27
click at [981, 430] on button "Search" at bounding box center [968, 431] width 85 height 28
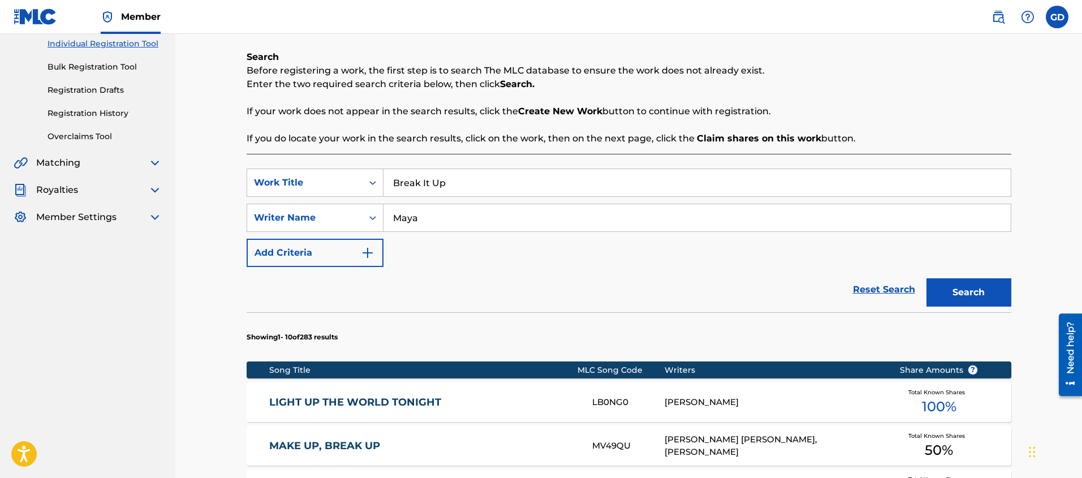
scroll to position [132, 0]
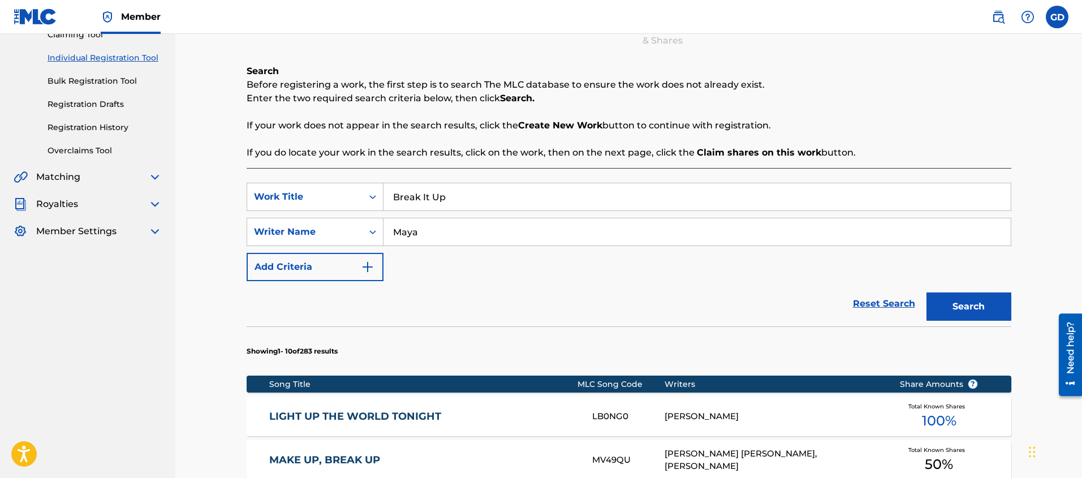
click at [422, 231] on input "Maya" at bounding box center [696, 231] width 627 height 27
click at [992, 303] on button "Search" at bounding box center [968, 306] width 85 height 28
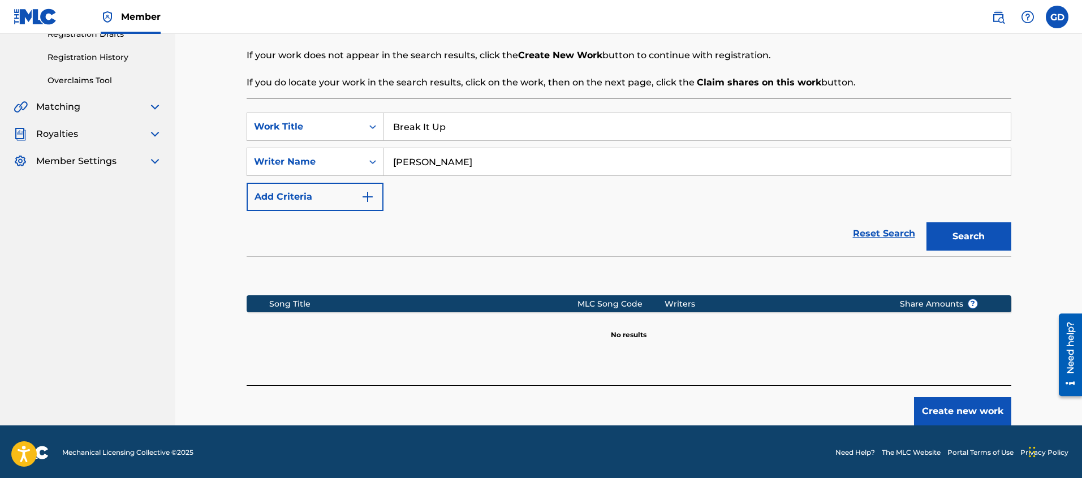
scroll to position [204, 0]
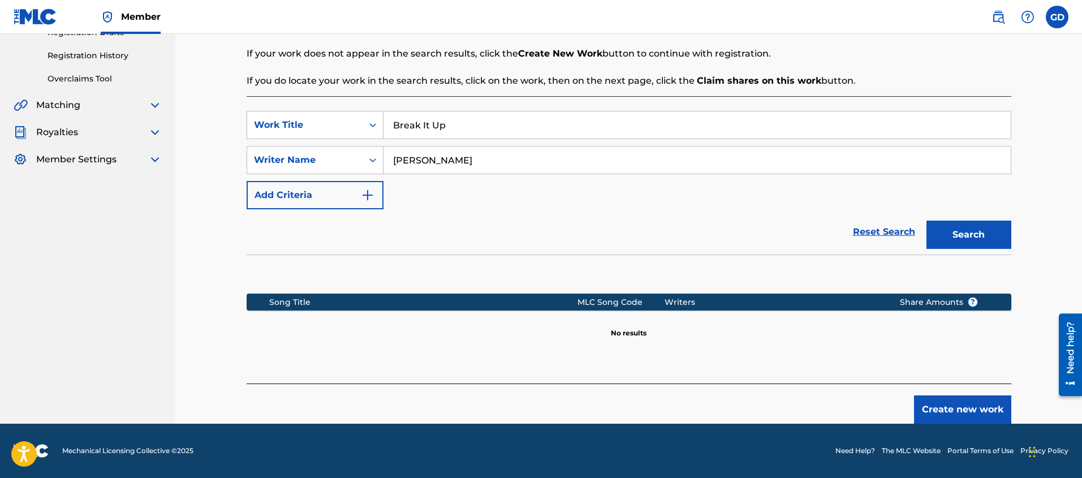
click at [941, 399] on button "Create new work" at bounding box center [962, 409] width 97 height 28
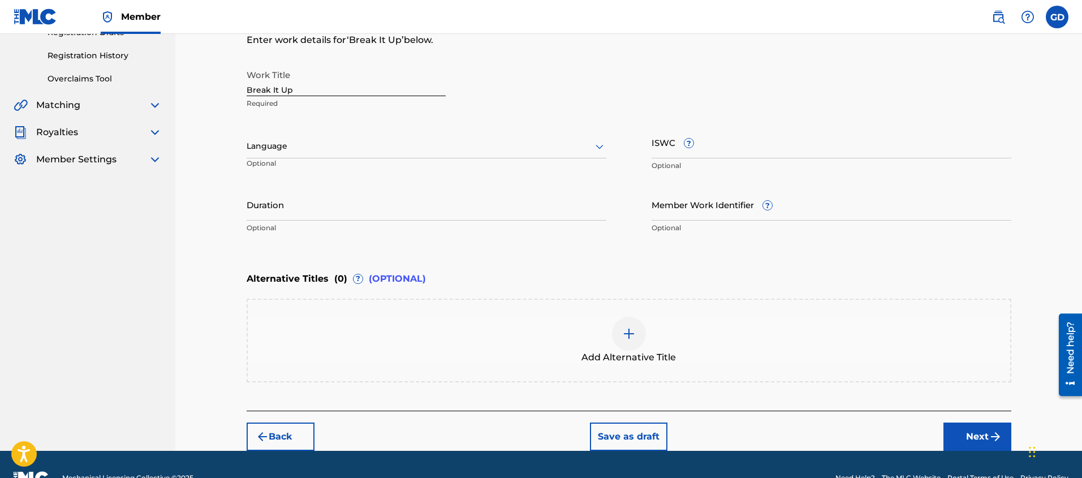
scroll to position [0, 0]
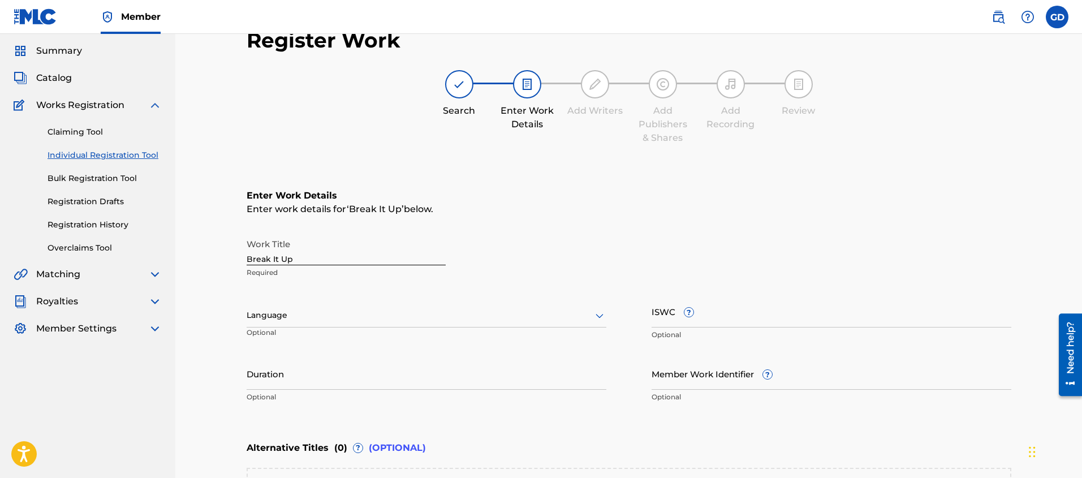
click at [266, 327] on div "Language" at bounding box center [427, 316] width 360 height 24
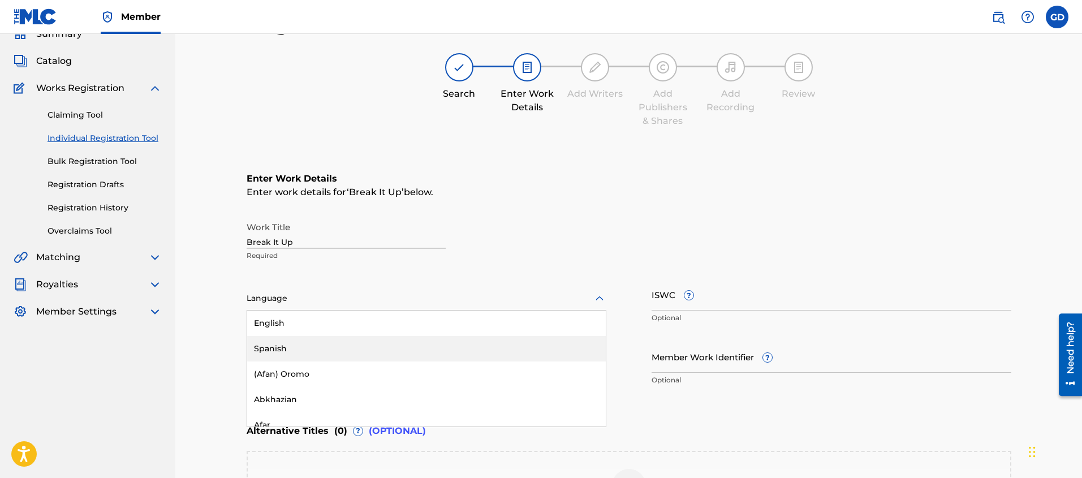
scroll to position [54, 0]
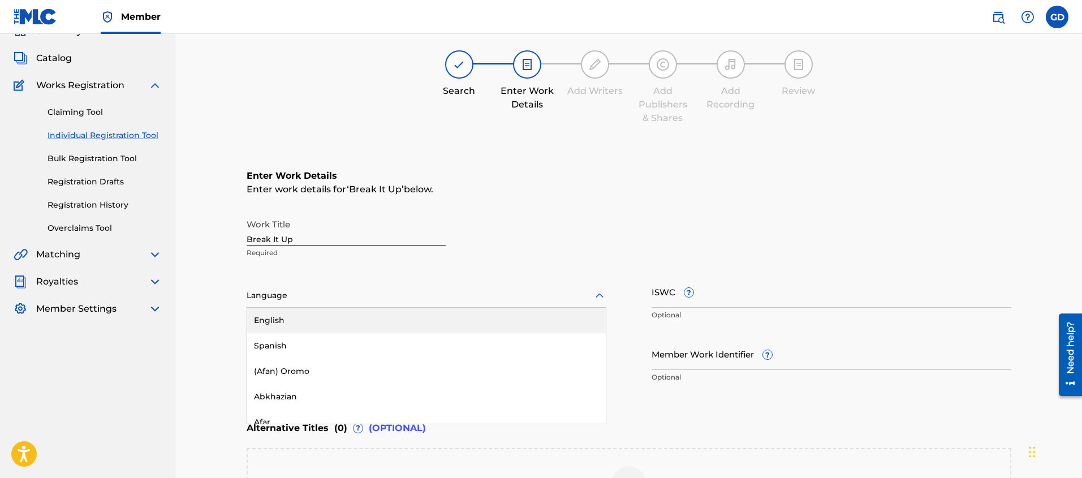
click at [268, 323] on div "English" at bounding box center [426, 320] width 359 height 25
click at [210, 355] on div "Register Work Search Enter Work Details Add Writers Add Publishers & Shares Add…" at bounding box center [628, 290] width 907 height 620
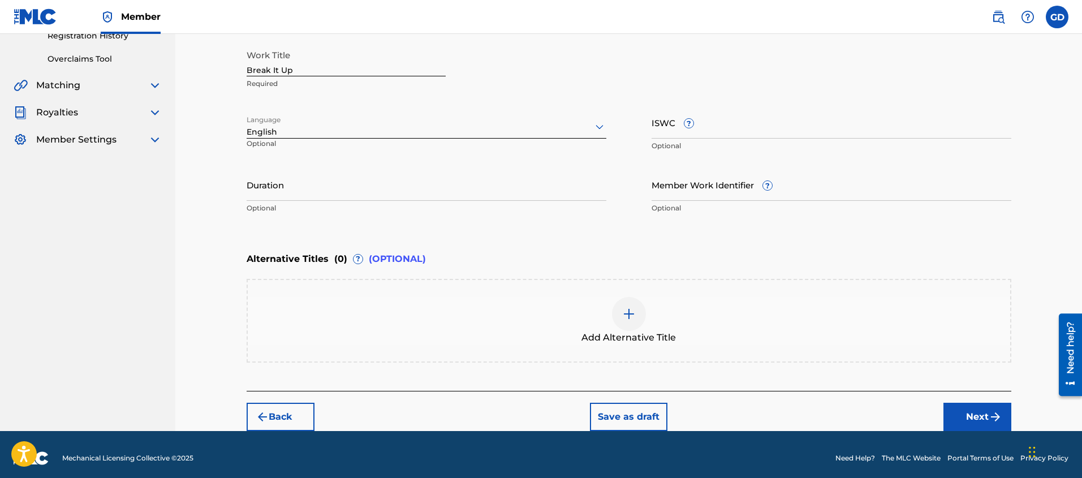
scroll to position [230, 0]
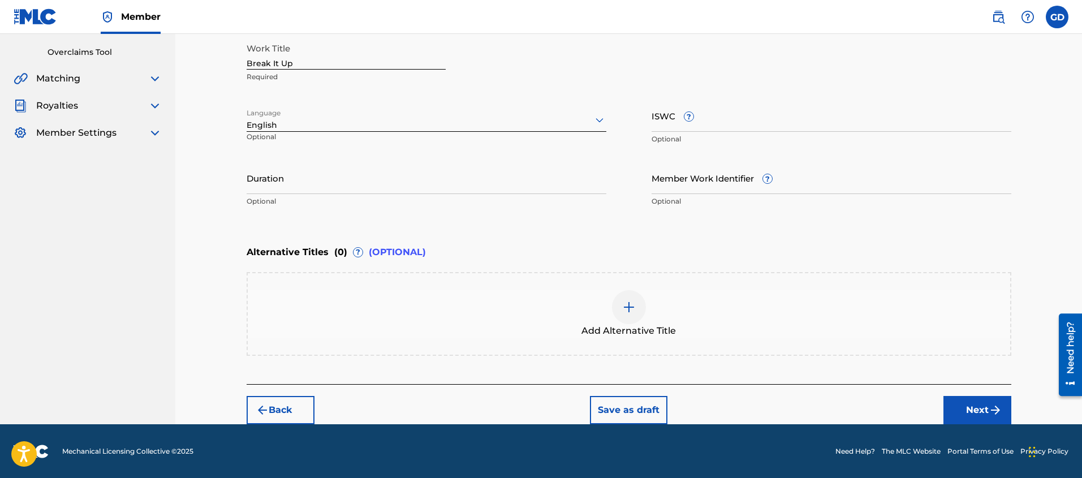
click at [985, 415] on button "Next" at bounding box center [977, 410] width 68 height 28
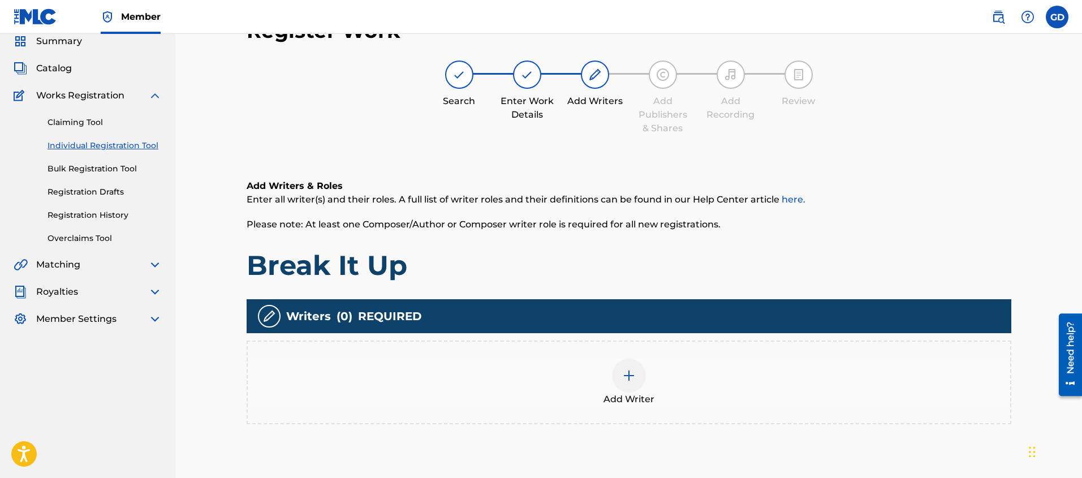
scroll to position [51, 0]
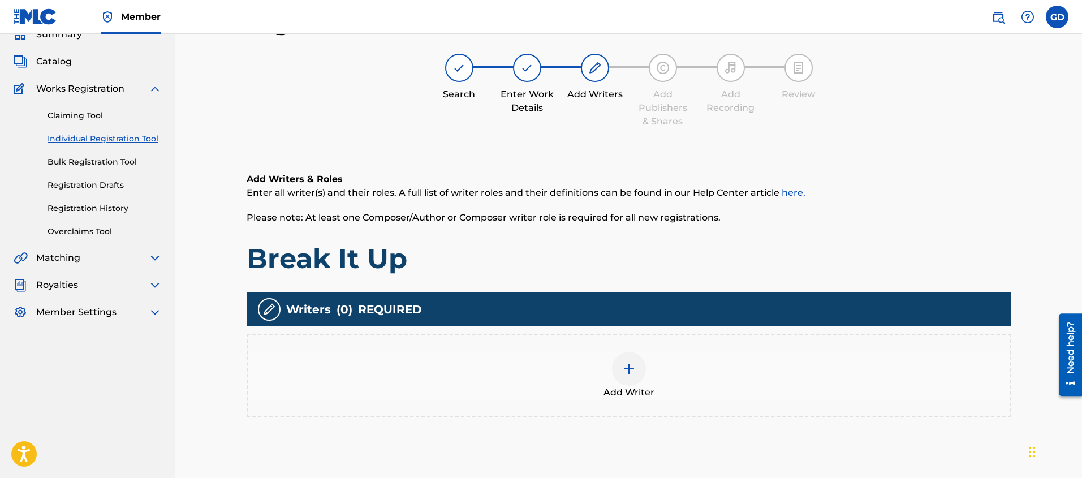
click at [624, 372] on img at bounding box center [629, 369] width 14 height 14
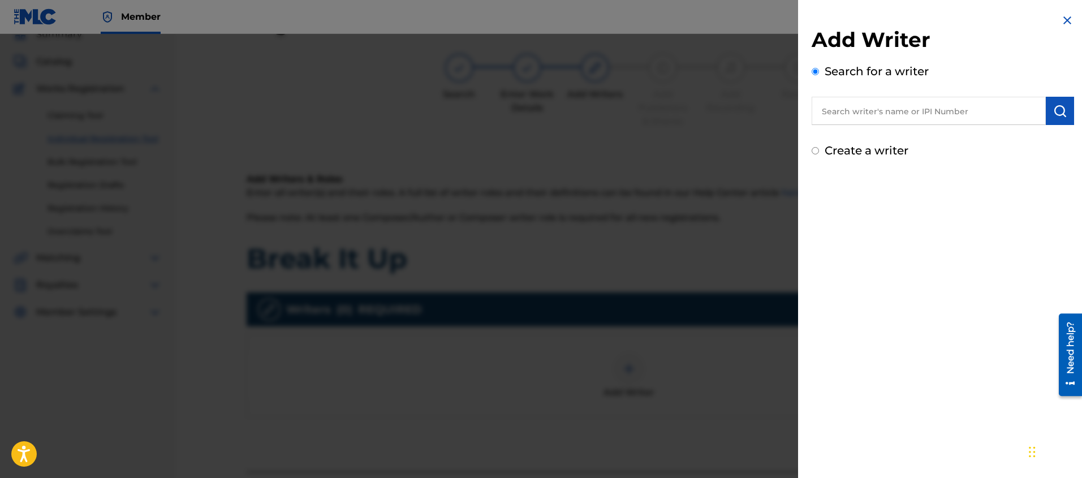
click at [877, 117] on input "text" at bounding box center [929, 111] width 234 height 28
paste input "[PERSON_NAME]"
click at [1057, 111] on img "submit" at bounding box center [1060, 111] width 14 height 14
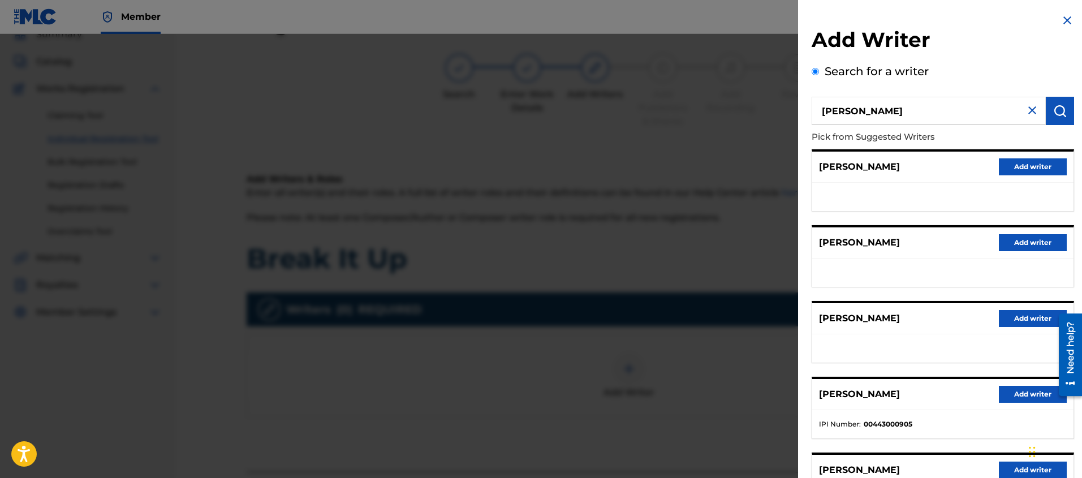
click at [1002, 386] on button "Add writer" at bounding box center [1033, 394] width 68 height 17
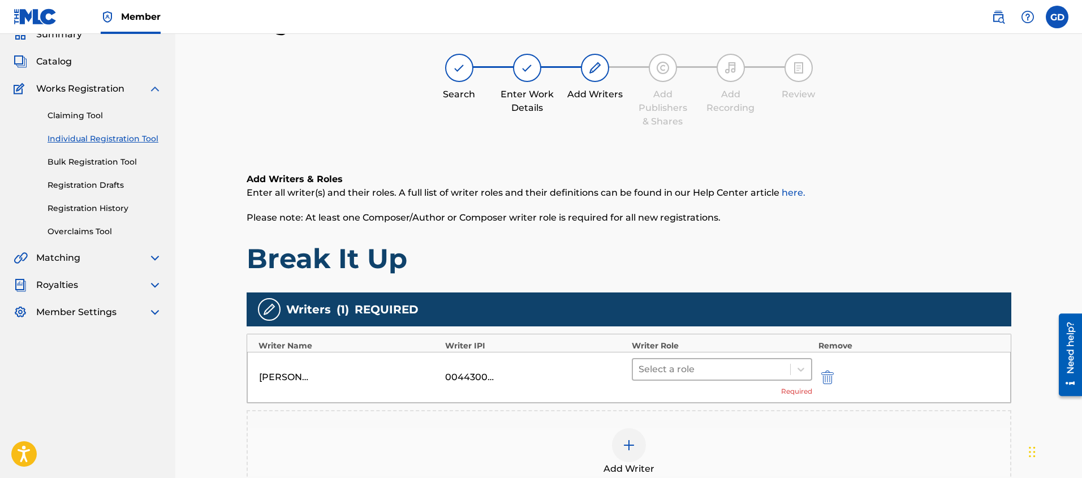
click at [679, 369] on div at bounding box center [712, 369] width 146 height 16
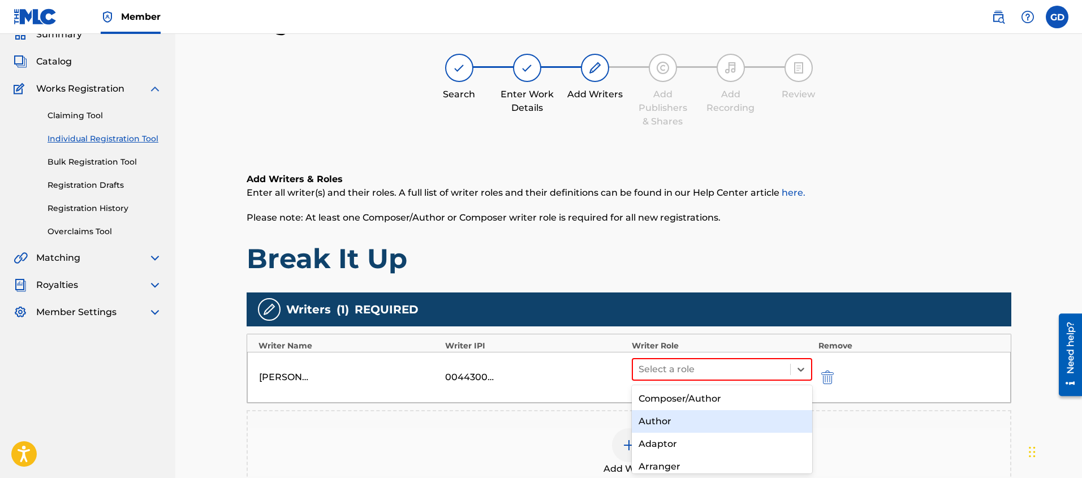
click at [663, 421] on div "Author" at bounding box center [722, 421] width 181 height 23
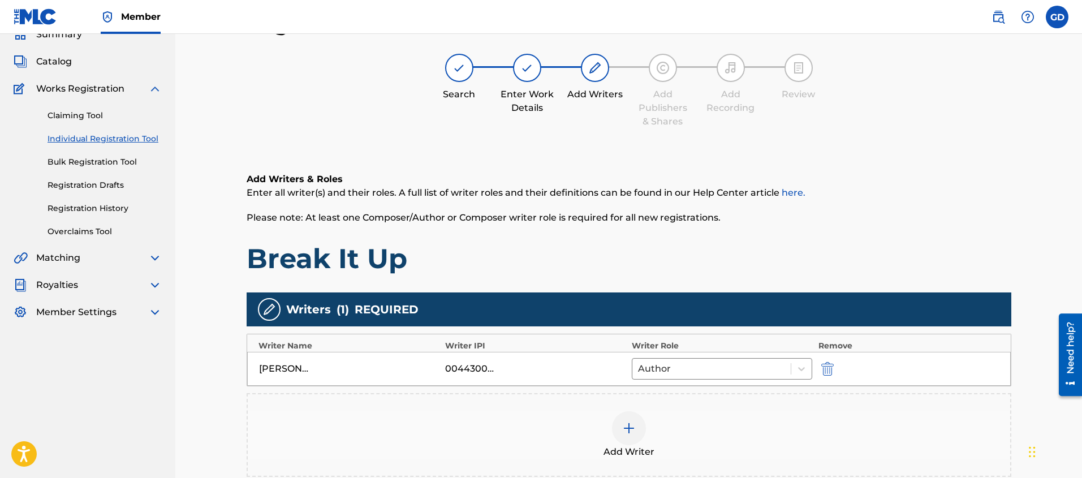
click at [196, 386] on div "Register Work Search Enter Work Details Add Writers Add Publishers & Shares Add…" at bounding box center [628, 295] width 907 height 624
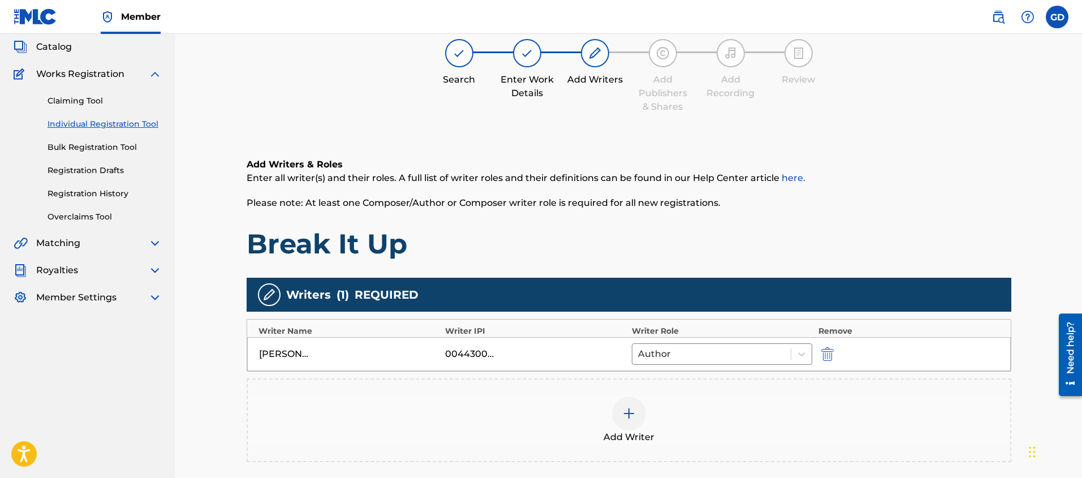
scroll to position [73, 0]
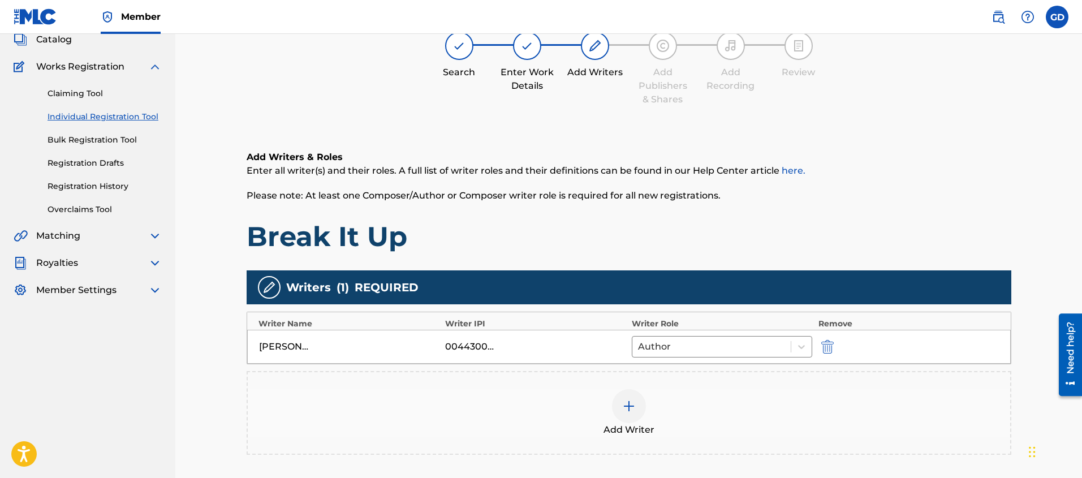
click at [634, 406] on img at bounding box center [629, 406] width 14 height 14
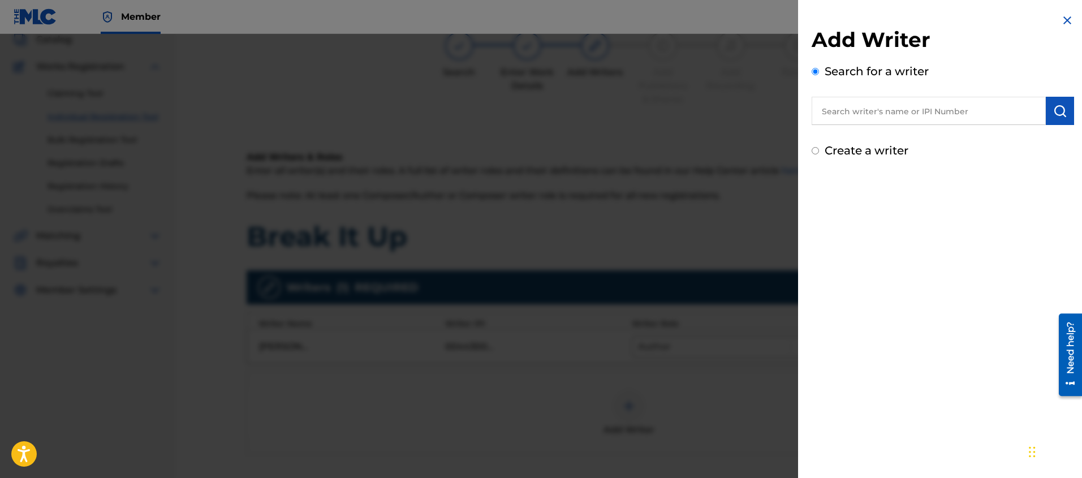
click at [822, 154] on div "Create a writer" at bounding box center [943, 150] width 262 height 17
click at [820, 152] on div "Create a writer" at bounding box center [943, 150] width 262 height 17
click at [817, 152] on input "Create a writer" at bounding box center [815, 150] width 7 height 7
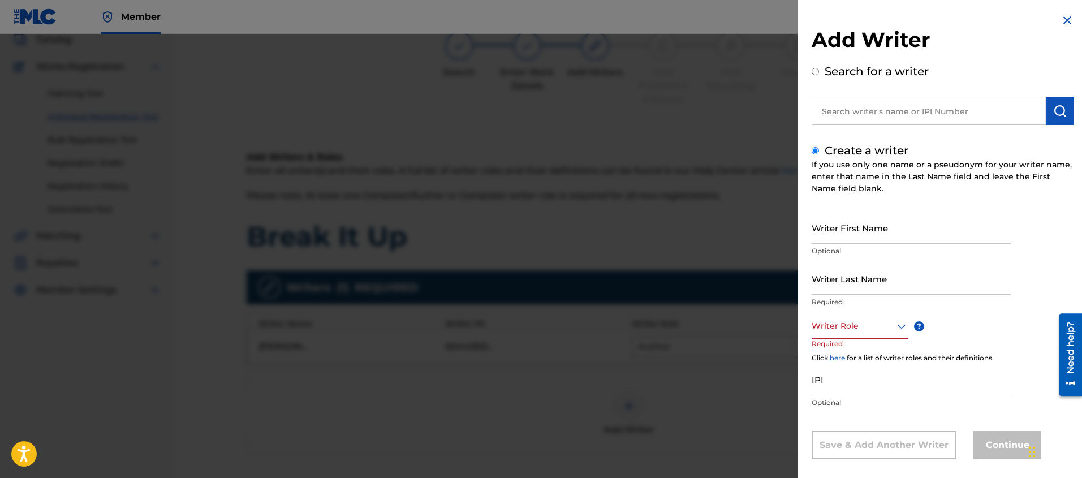
click at [828, 240] on input "Writer First Name" at bounding box center [911, 228] width 199 height 32
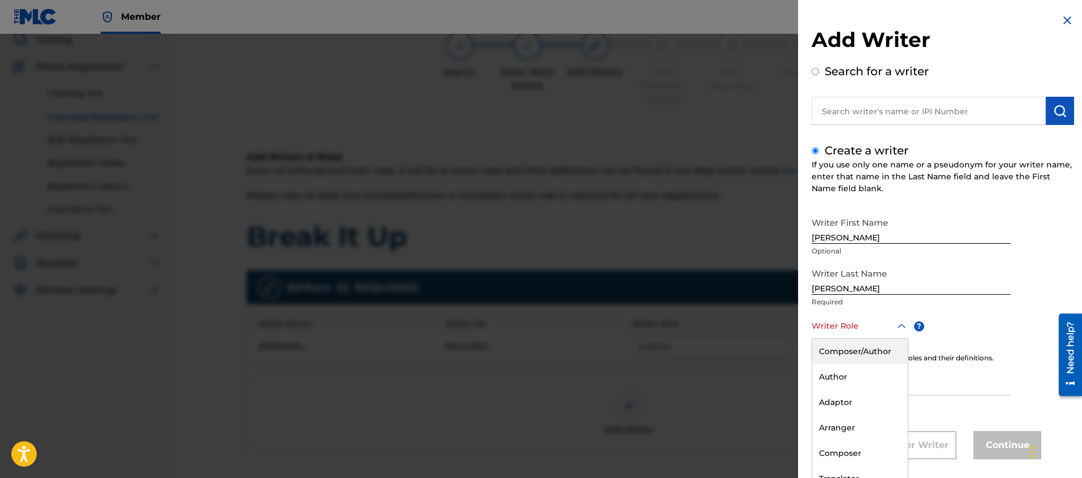
click at [826, 333] on div "Composer/Author, 1 of 8. 8 results available. Use Up and Down to choose options…" at bounding box center [860, 325] width 97 height 25
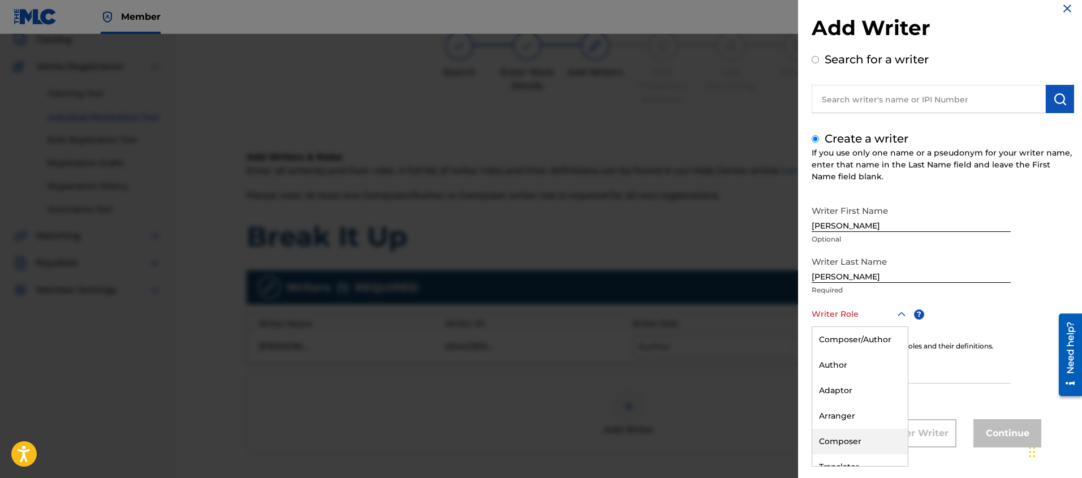
click at [830, 437] on div "Composer" at bounding box center [860, 441] width 96 height 25
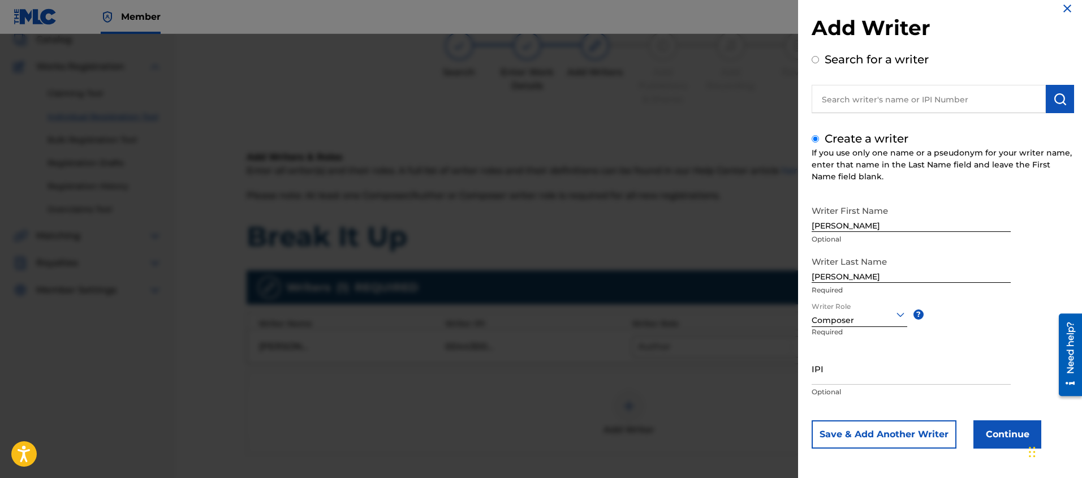
click at [844, 381] on input "IPI" at bounding box center [911, 368] width 199 height 32
paste input "345989114"
click at [988, 436] on button "Continue" at bounding box center [1007, 434] width 68 height 28
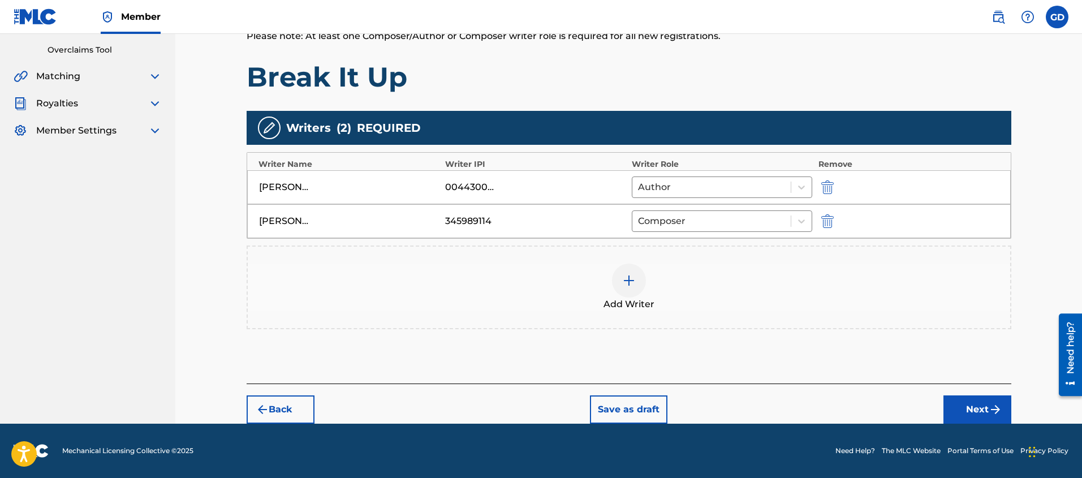
click at [944, 412] on button "Next" at bounding box center [977, 409] width 68 height 28
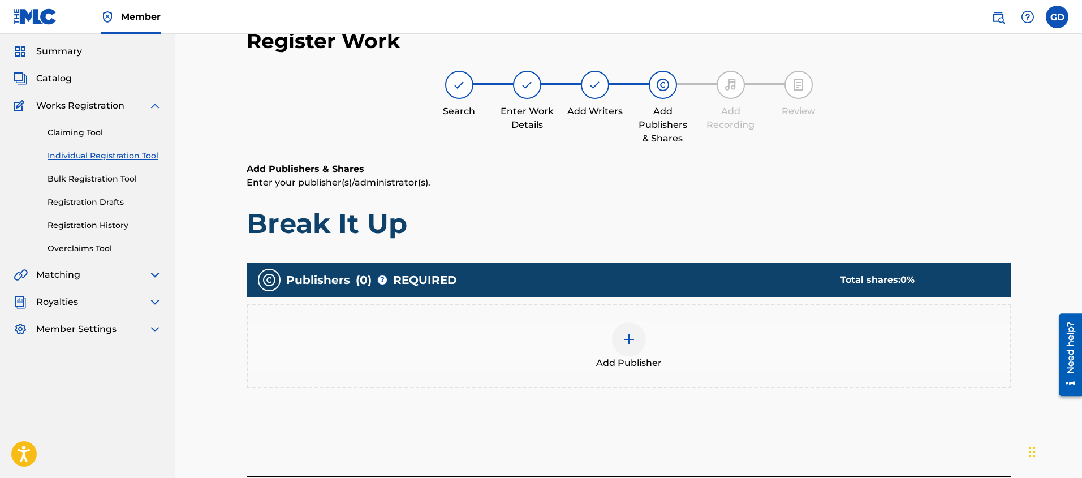
scroll to position [51, 0]
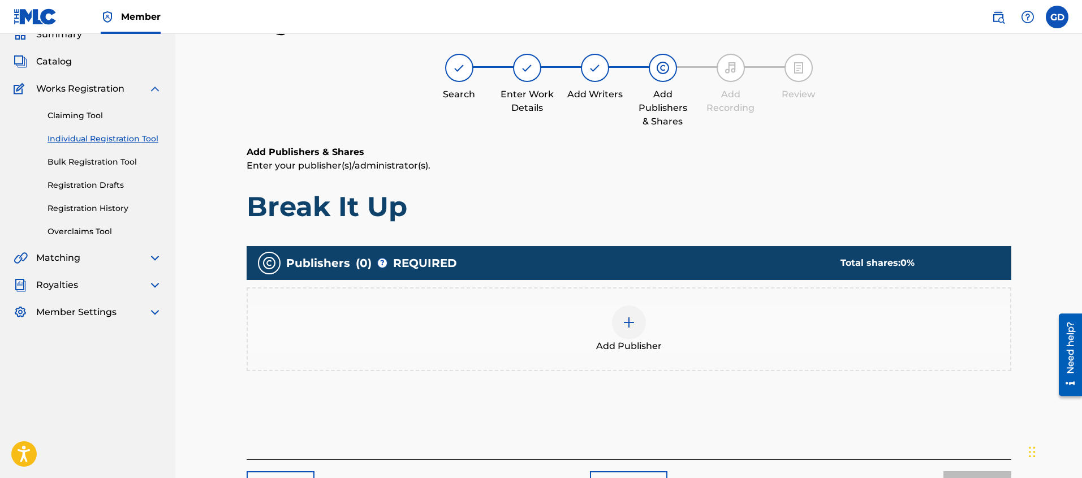
click at [621, 322] on div at bounding box center [629, 322] width 34 height 34
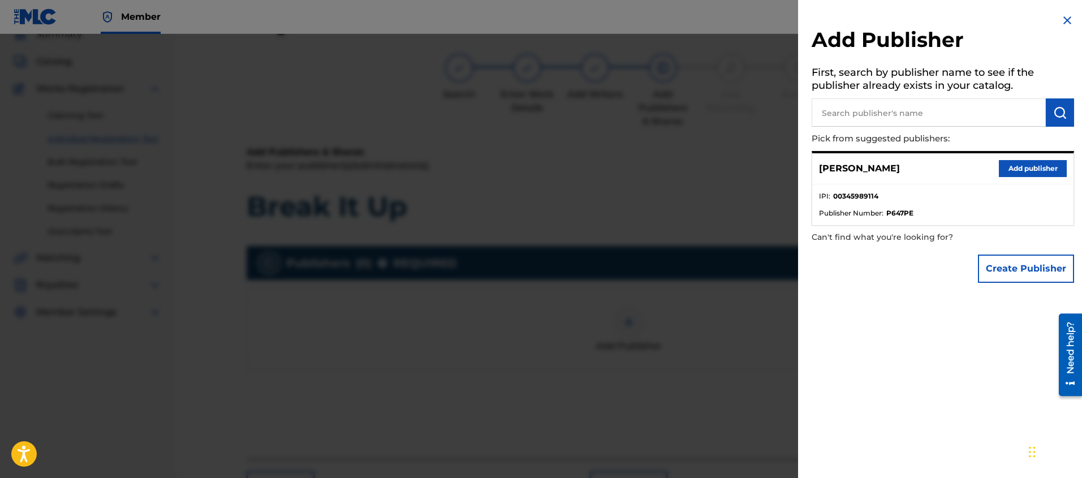
scroll to position [58, 0]
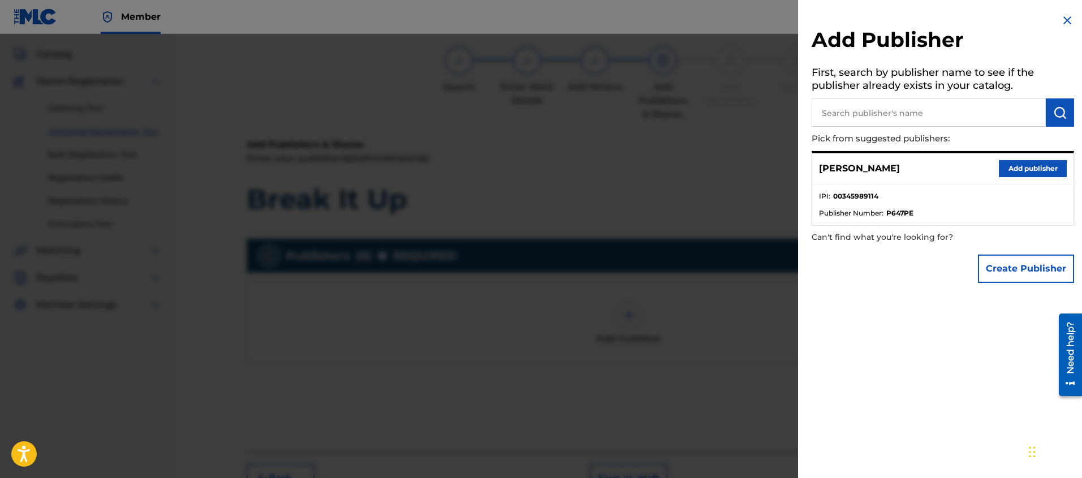
click at [1010, 273] on button "Create Publisher" at bounding box center [1026, 269] width 96 height 28
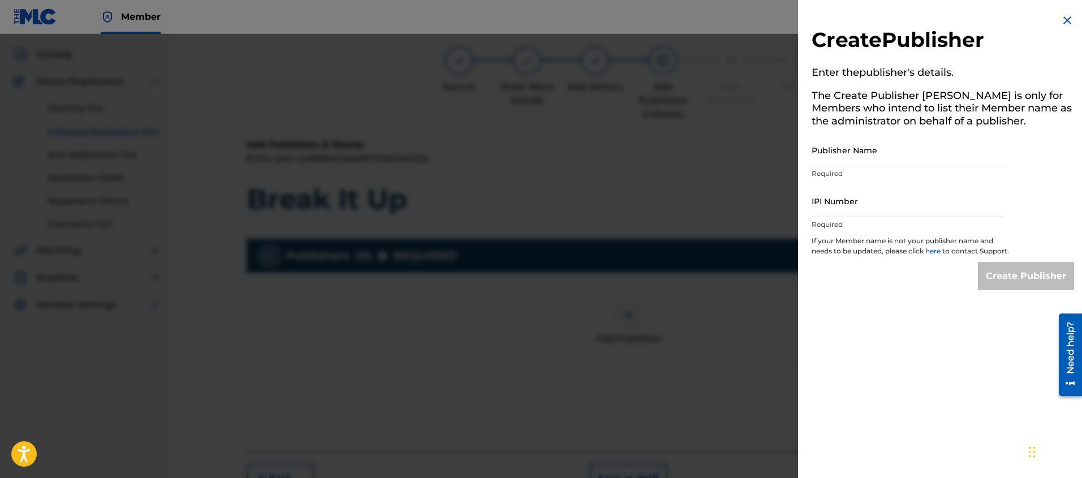
click at [826, 159] on input "Publisher Name" at bounding box center [907, 150] width 191 height 32
click at [837, 205] on input "IPI Number" at bounding box center [907, 201] width 191 height 32
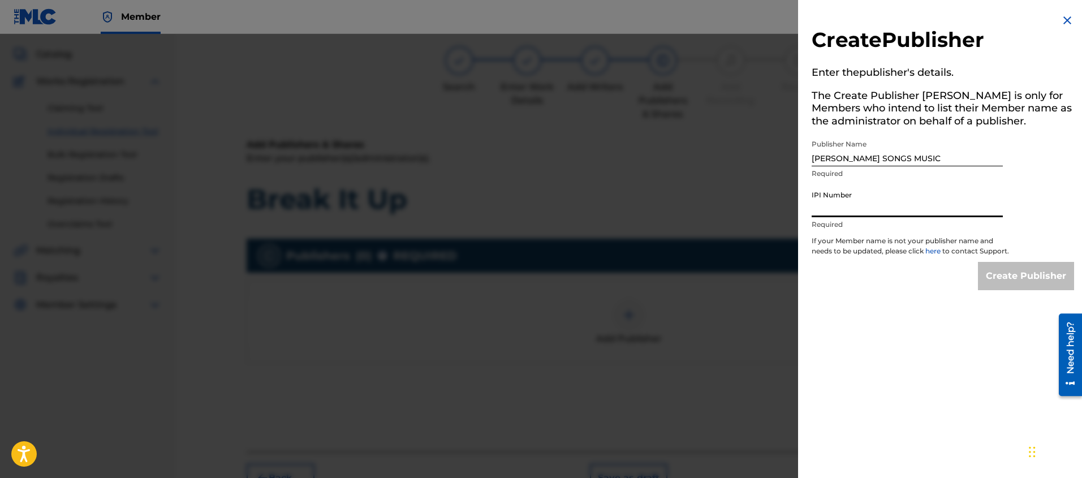
paste input "448286622"
click at [891, 330] on div "Create Publisher Enter the publisher 's details. The Create Publisher button is…" at bounding box center [943, 239] width 290 height 478
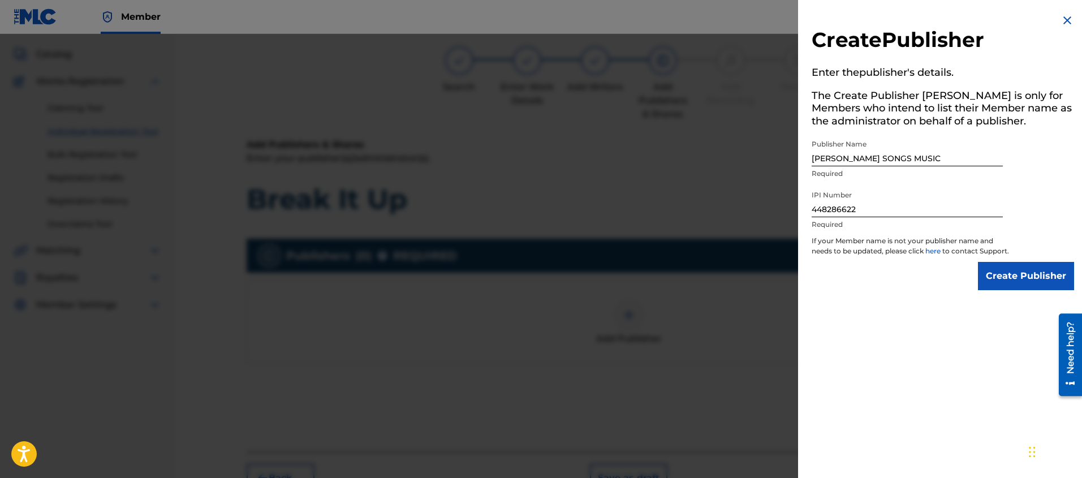
click at [1007, 282] on input "Create Publisher" at bounding box center [1026, 276] width 96 height 28
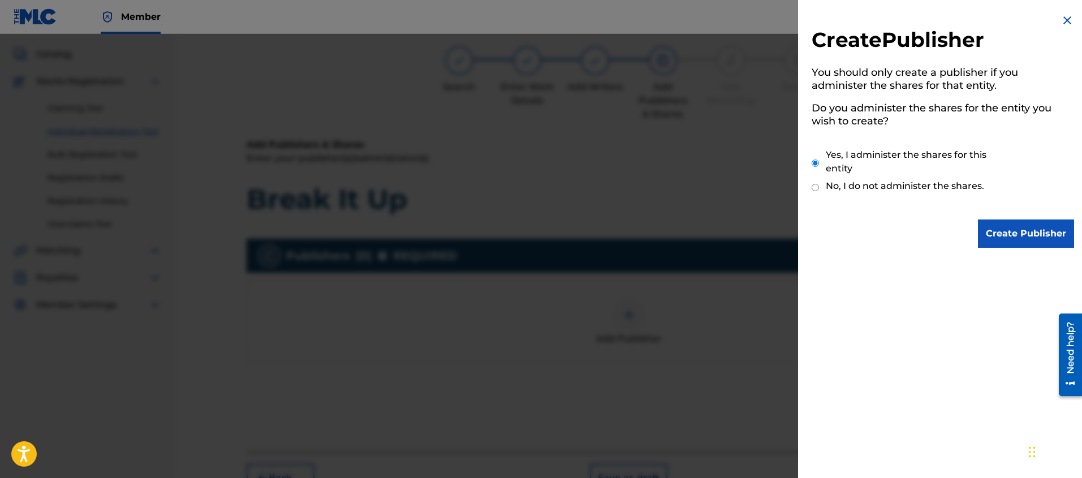
click at [1023, 228] on input "Create Publisher" at bounding box center [1026, 233] width 96 height 28
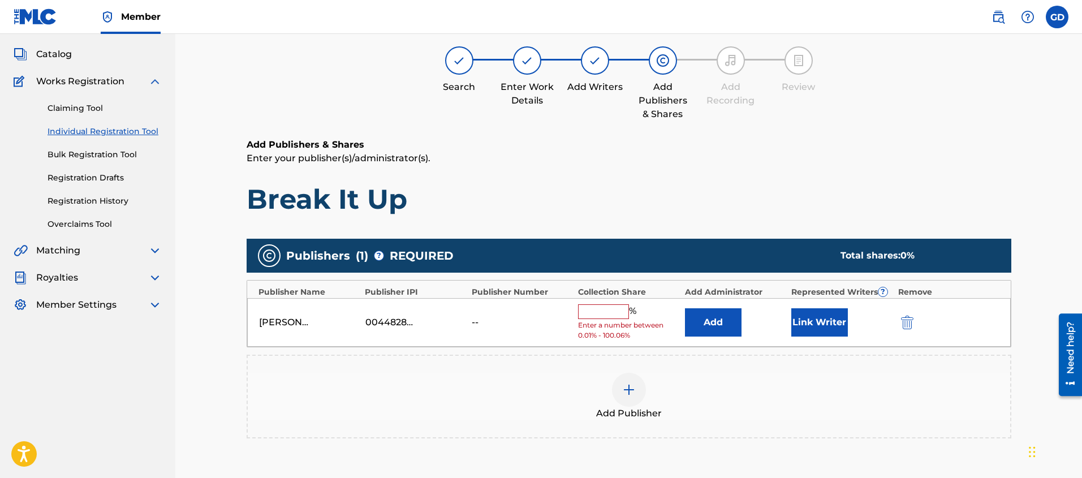
click at [618, 314] on input "text" at bounding box center [603, 311] width 51 height 15
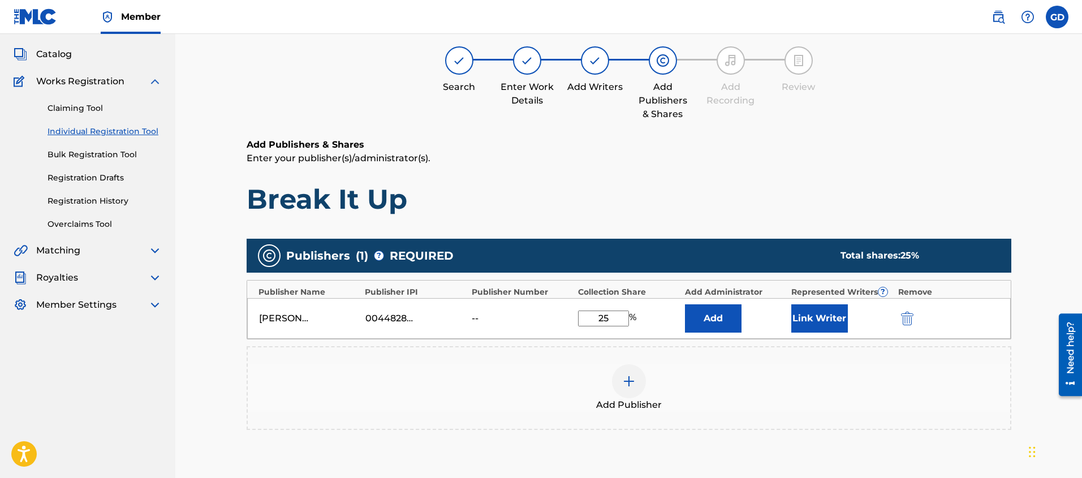
click at [213, 377] on div "Register Work Search Enter Work Details Add Writers Add Publishers & Shares Add…" at bounding box center [628, 267] width 907 height 583
click at [823, 319] on button "Link Writer" at bounding box center [819, 318] width 57 height 28
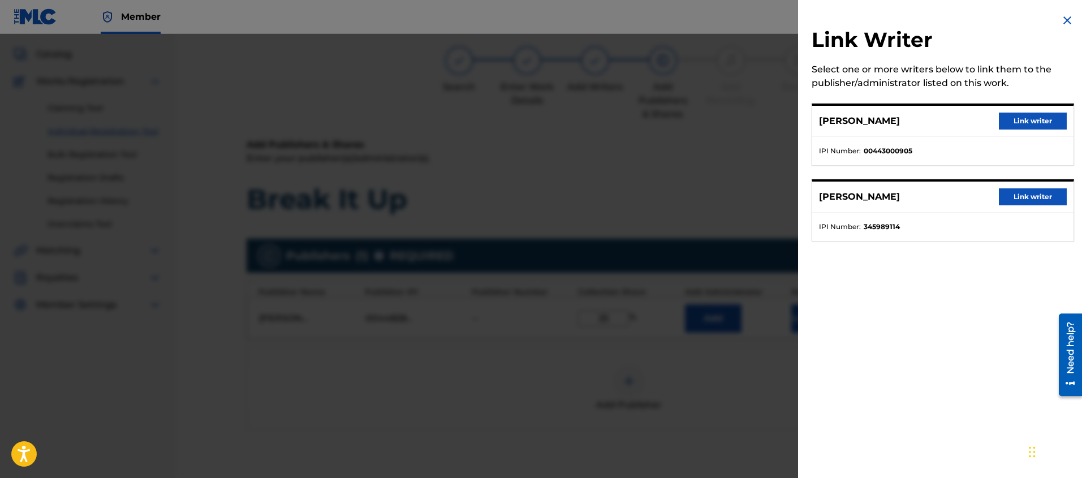
click at [1020, 120] on button "Link writer" at bounding box center [1033, 121] width 68 height 17
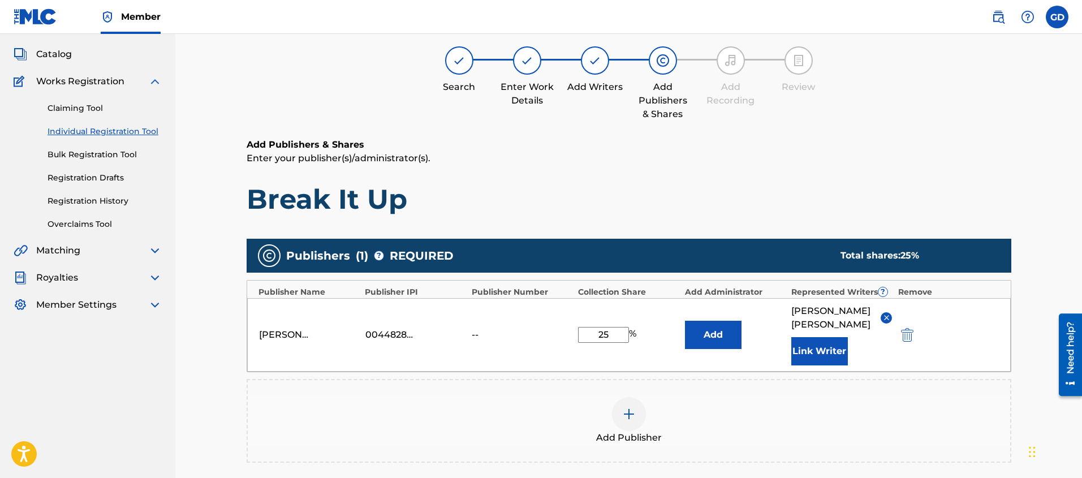
click at [209, 352] on div "Register Work Search Enter Work Details Add Writers Add Publishers & Shares Add…" at bounding box center [628, 283] width 907 height 615
click at [620, 412] on div at bounding box center [629, 414] width 34 height 34
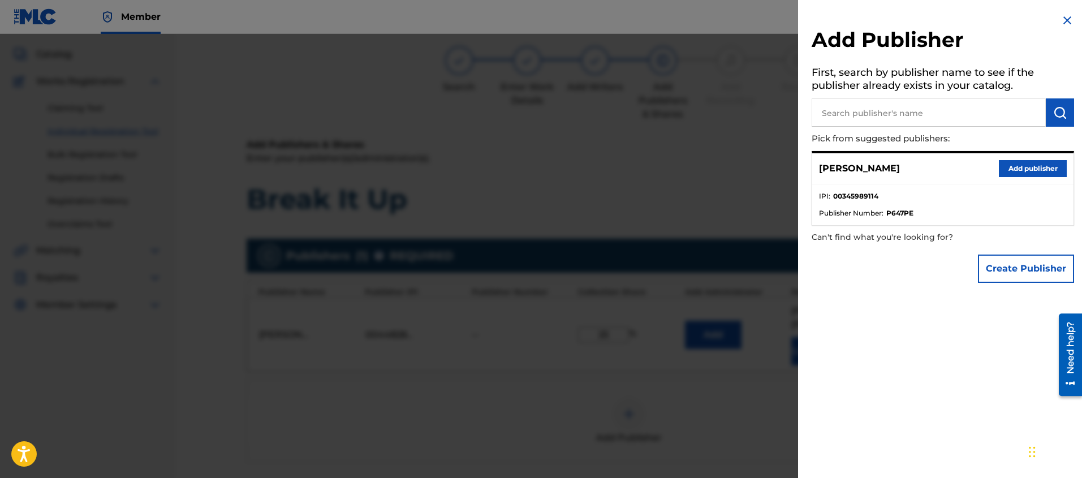
click at [1008, 271] on button "Create Publisher" at bounding box center [1026, 269] width 96 height 28
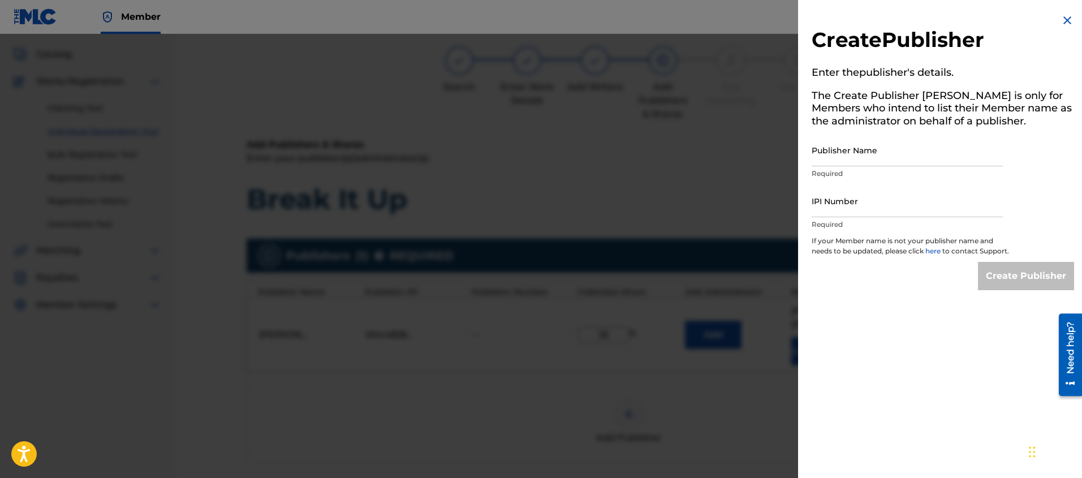
click at [815, 161] on input "Publisher Name" at bounding box center [907, 150] width 191 height 32
click at [840, 208] on input "IPI Number" at bounding box center [907, 201] width 191 height 32
paste input "555685902"
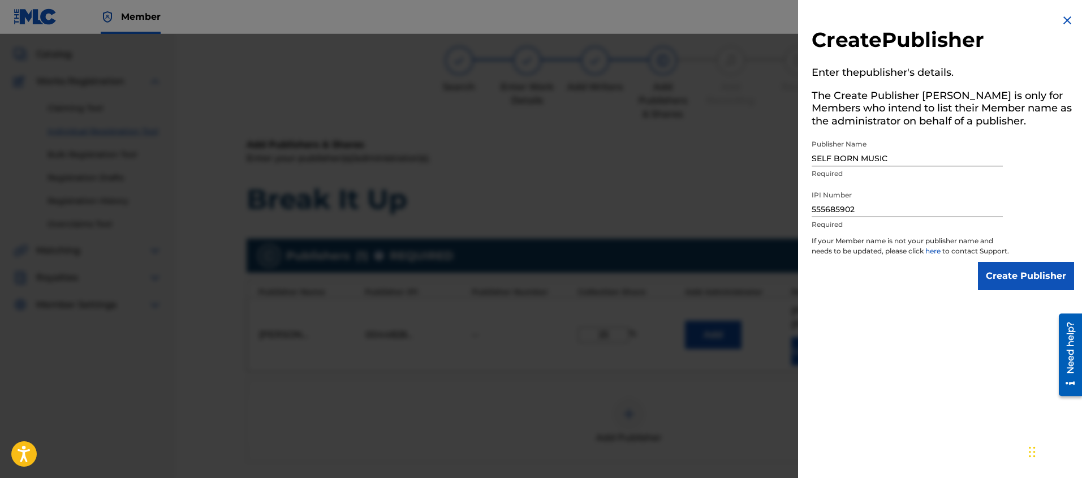
click at [891, 355] on div "Create Publisher Enter the publisher 's details. The Create Publisher button is…" at bounding box center [943, 239] width 290 height 478
click at [1043, 290] on input "Create Publisher" at bounding box center [1026, 276] width 96 height 28
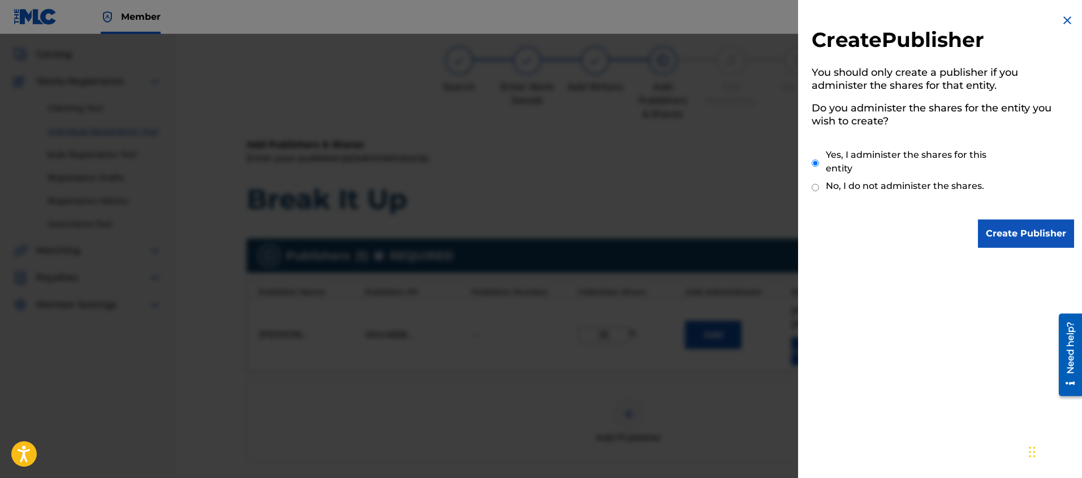
click at [1021, 236] on input "Create Publisher" at bounding box center [1026, 233] width 96 height 28
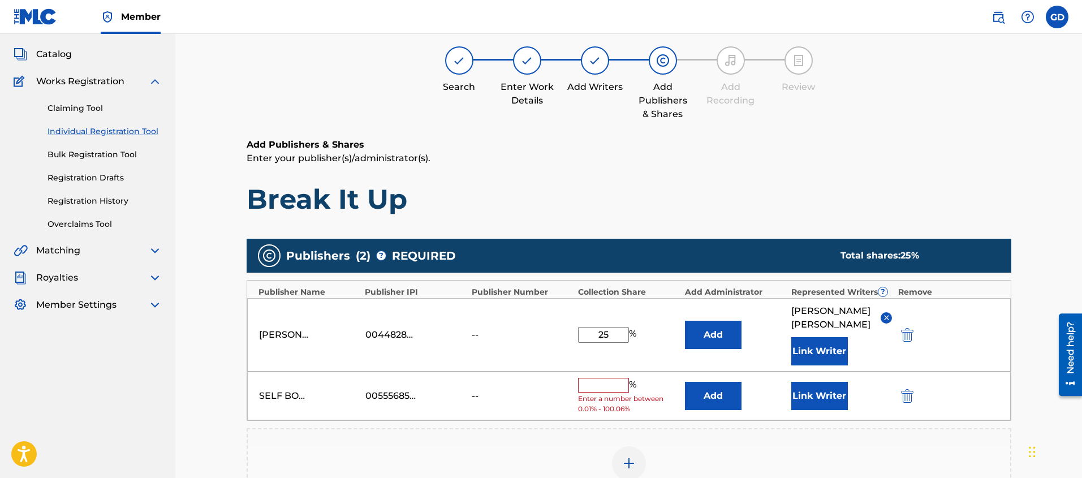
click at [606, 386] on input "text" at bounding box center [603, 385] width 51 height 15
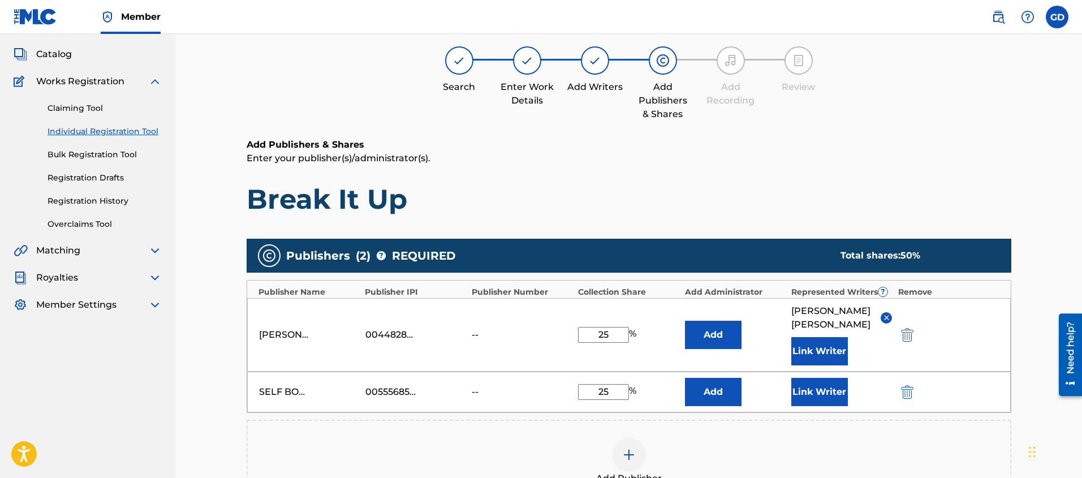
click at [197, 364] on div "Register Work Search Enter Work Details Add Writers Add Publishers & Shares Add…" at bounding box center [628, 304] width 907 height 656
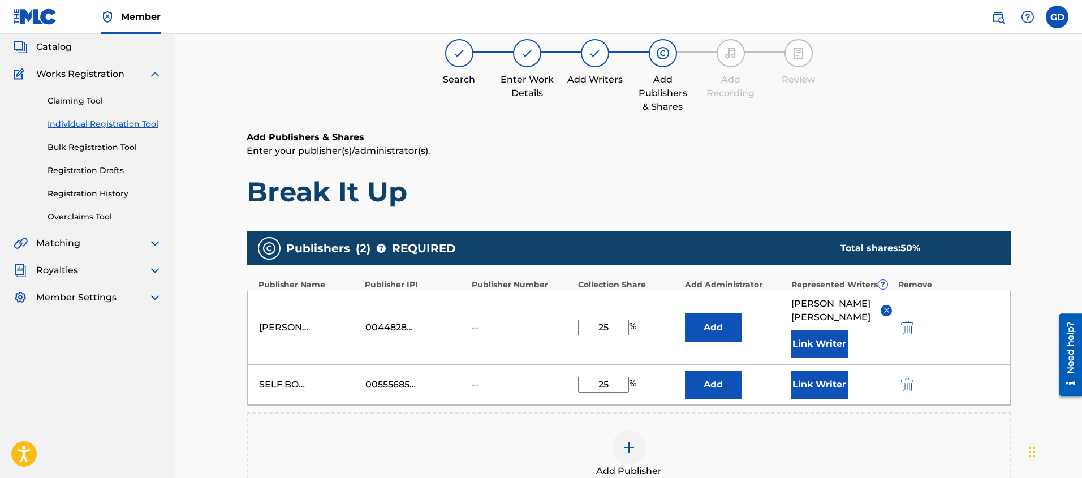
scroll to position [89, 0]
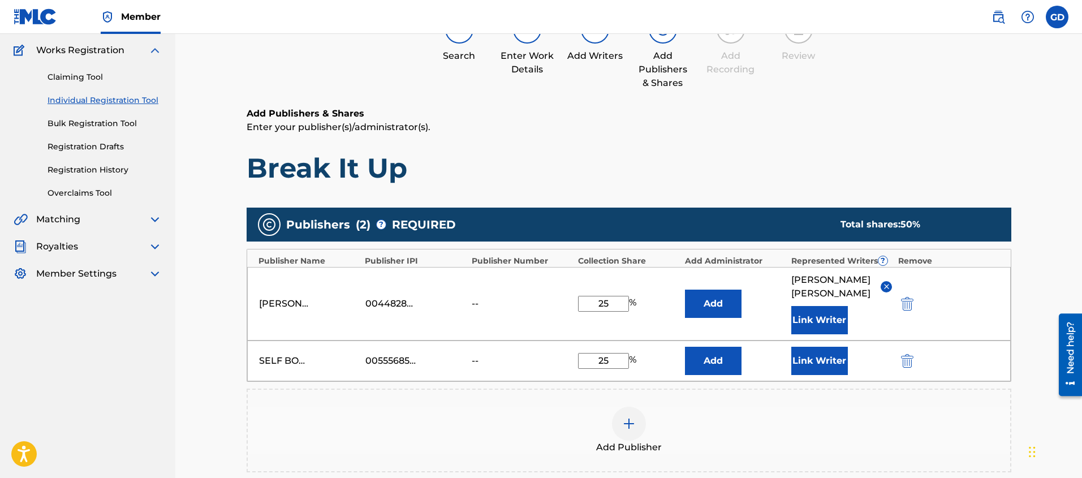
click at [219, 376] on div "Register Work Search Enter Work Details Add Writers Add Publishers & Shares Add…" at bounding box center [628, 273] width 907 height 656
click at [819, 357] on button "Link Writer" at bounding box center [819, 361] width 57 height 28
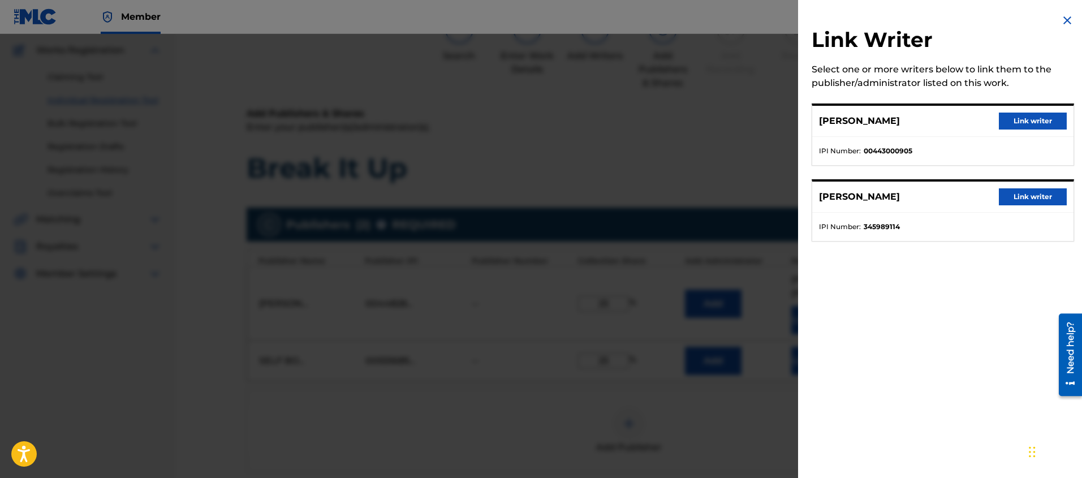
click at [1011, 195] on button "Link writer" at bounding box center [1033, 196] width 68 height 17
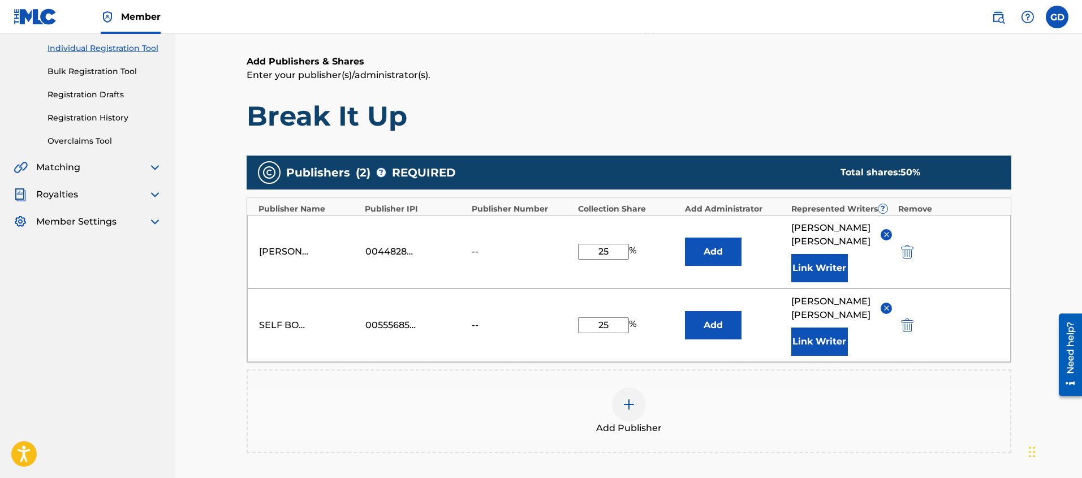
scroll to position [234, 0]
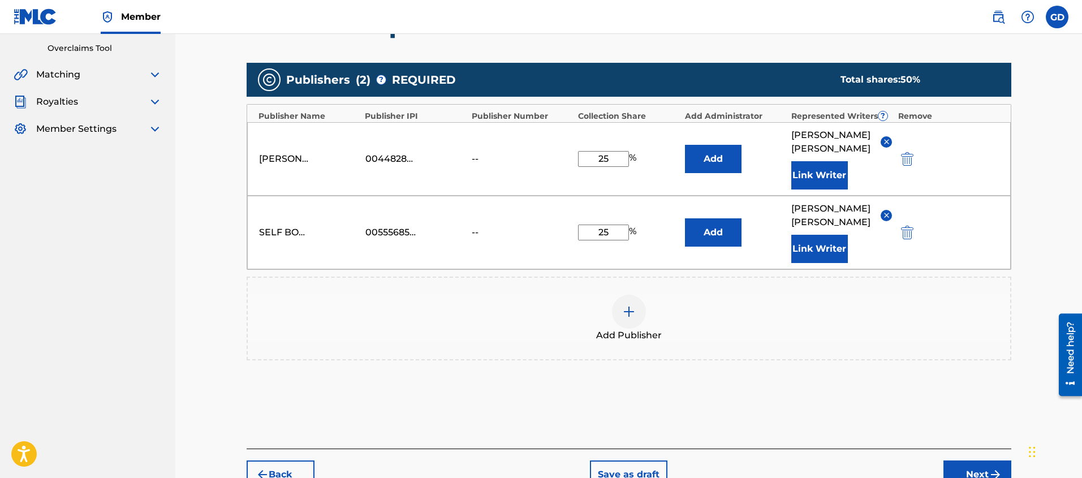
click at [986, 463] on button "Next" at bounding box center [977, 474] width 68 height 28
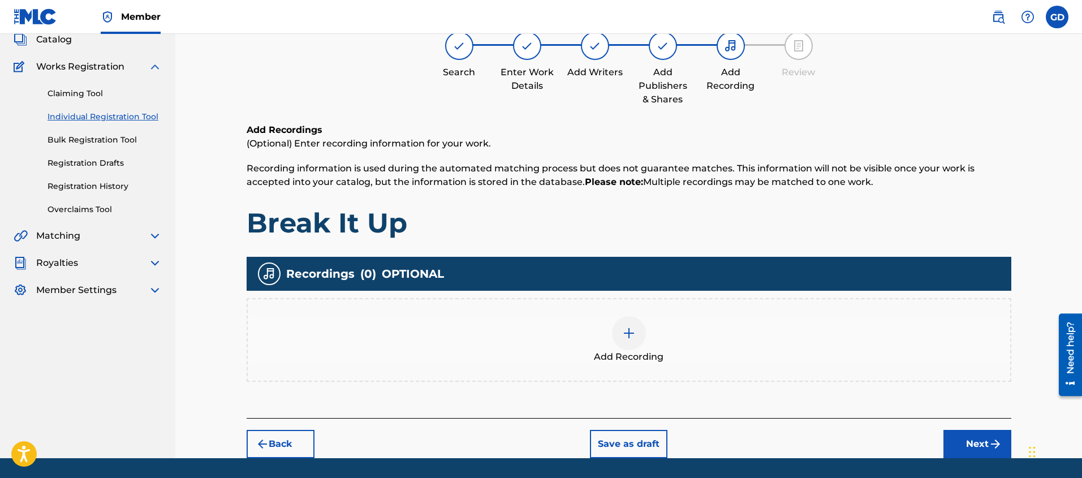
scroll to position [80, 0]
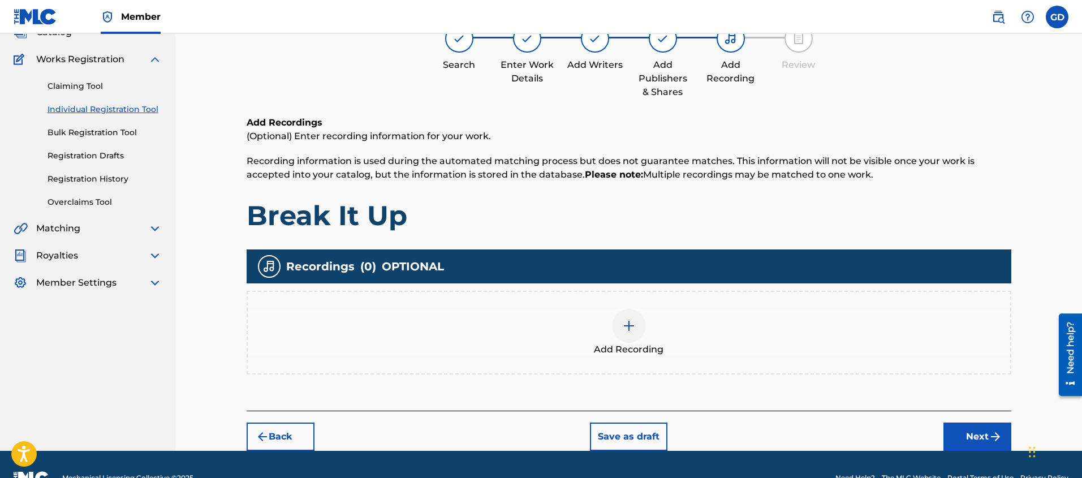
click at [628, 333] on div at bounding box center [629, 326] width 34 height 34
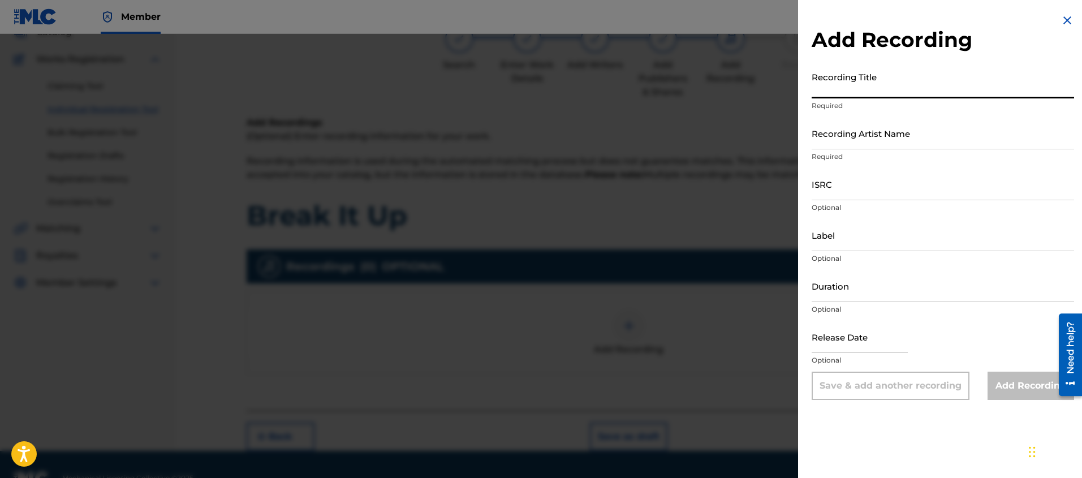
click at [873, 88] on input "Recording Title" at bounding box center [943, 82] width 262 height 32
click at [885, 138] on input "Recording Artist Name" at bounding box center [943, 133] width 262 height 32
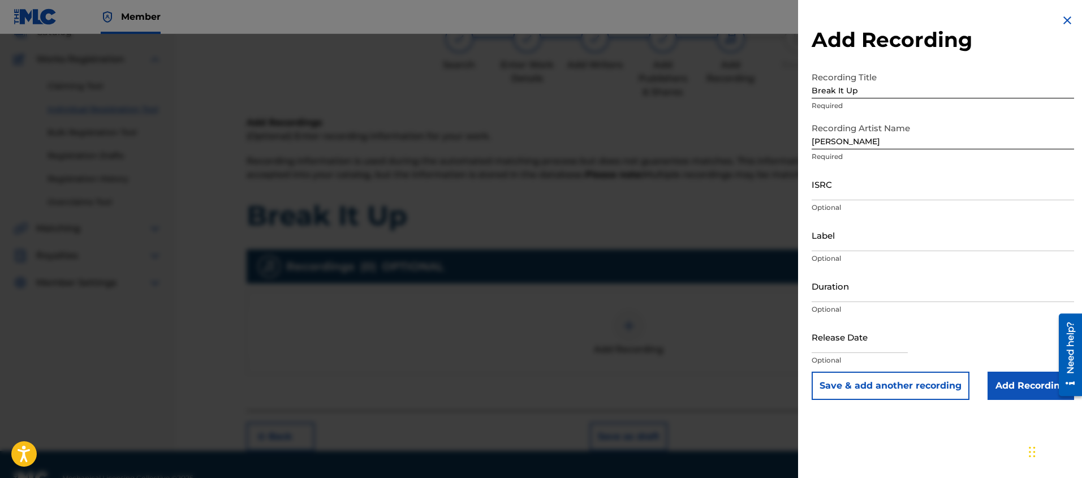
click at [1025, 385] on input "Add Recording" at bounding box center [1031, 386] width 87 height 28
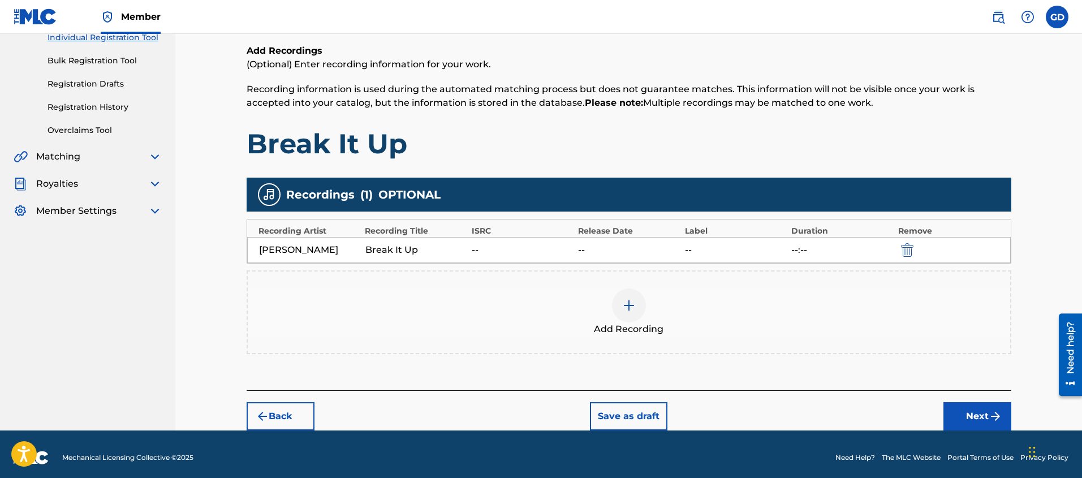
scroll to position [145, 0]
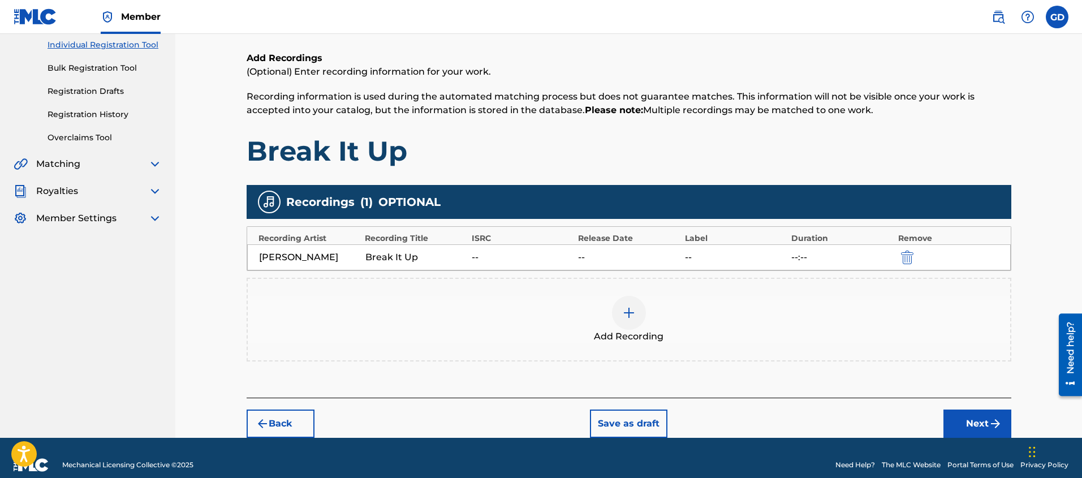
click at [622, 316] on img at bounding box center [629, 313] width 14 height 14
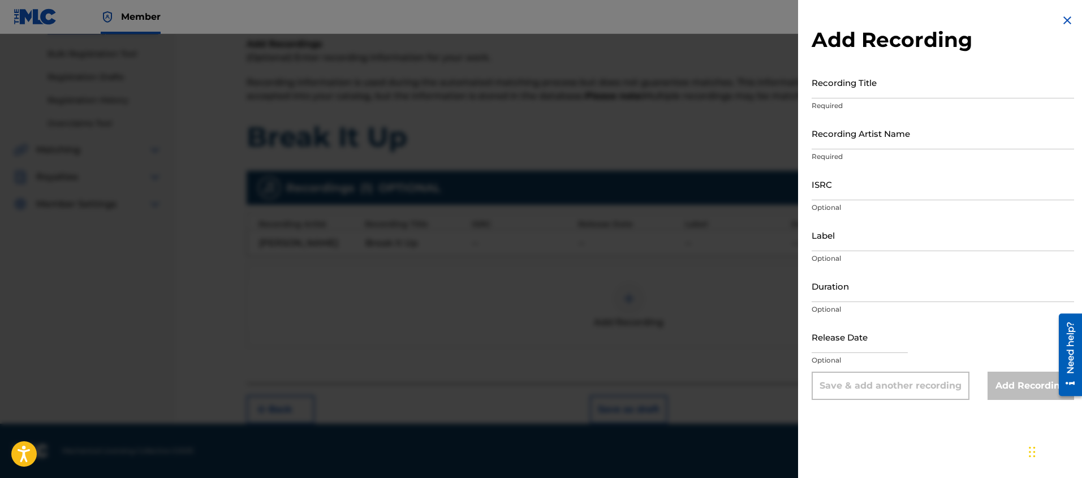
scroll to position [152, 0]
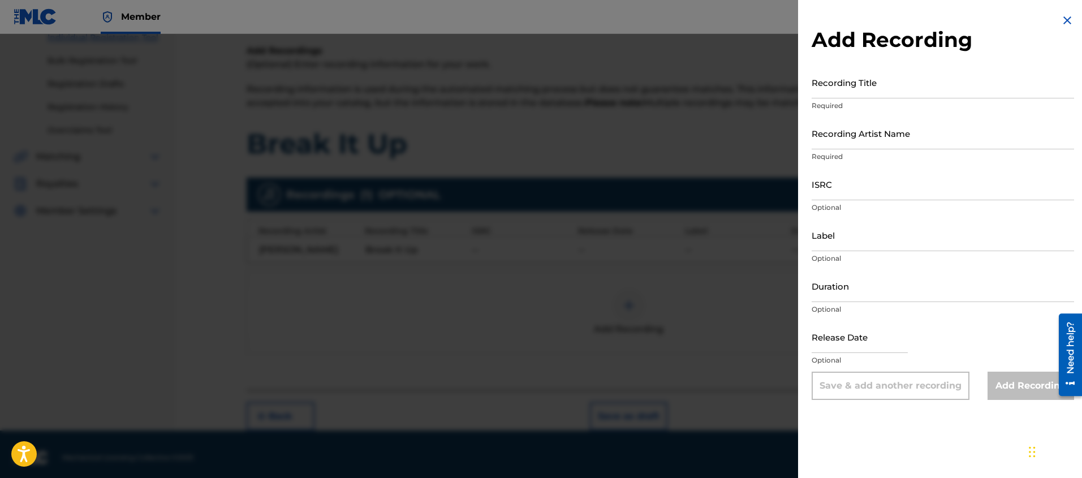
click at [687, 342] on div at bounding box center [541, 273] width 1082 height 478
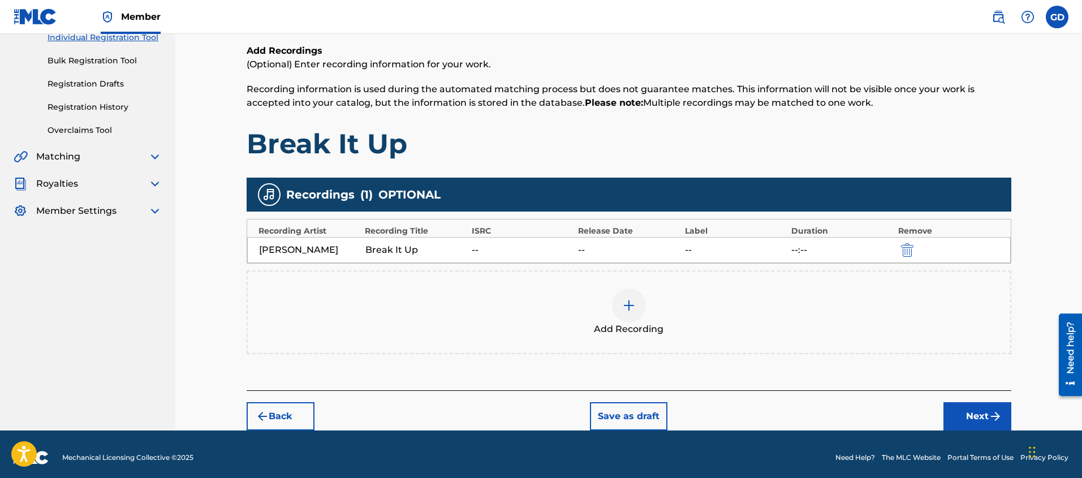
scroll to position [159, 0]
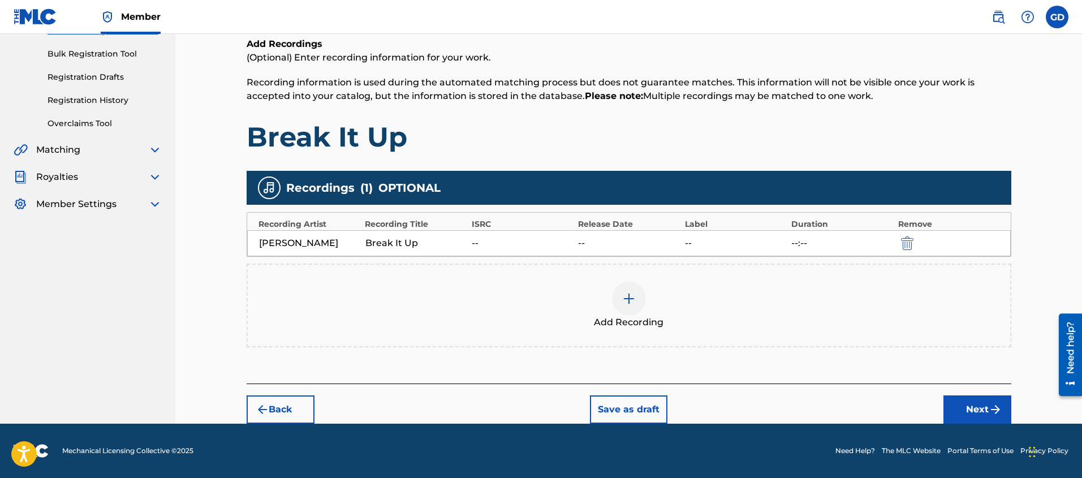
click at [216, 325] on div "Register Work Search Enter Work Details Add Writers Add Publishers & Shares Add…" at bounding box center [628, 149] width 907 height 549
click at [989, 414] on img "submit" at bounding box center [996, 410] width 14 height 14
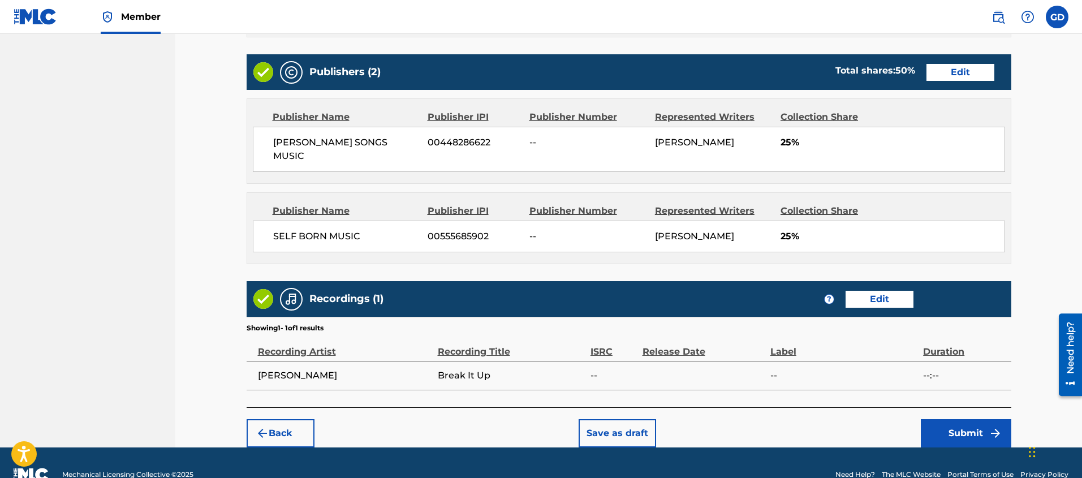
scroll to position [565, 0]
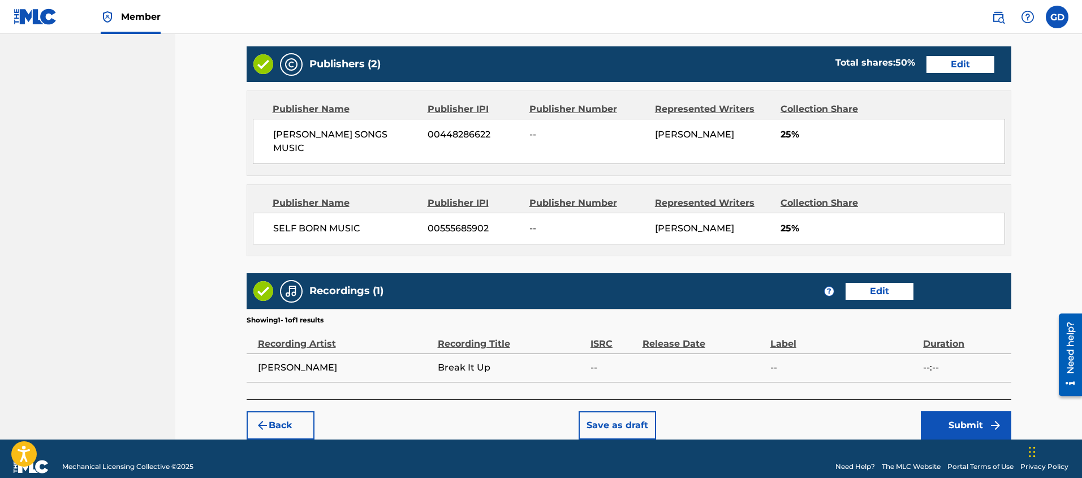
click at [961, 411] on button "Submit" at bounding box center [966, 425] width 90 height 28
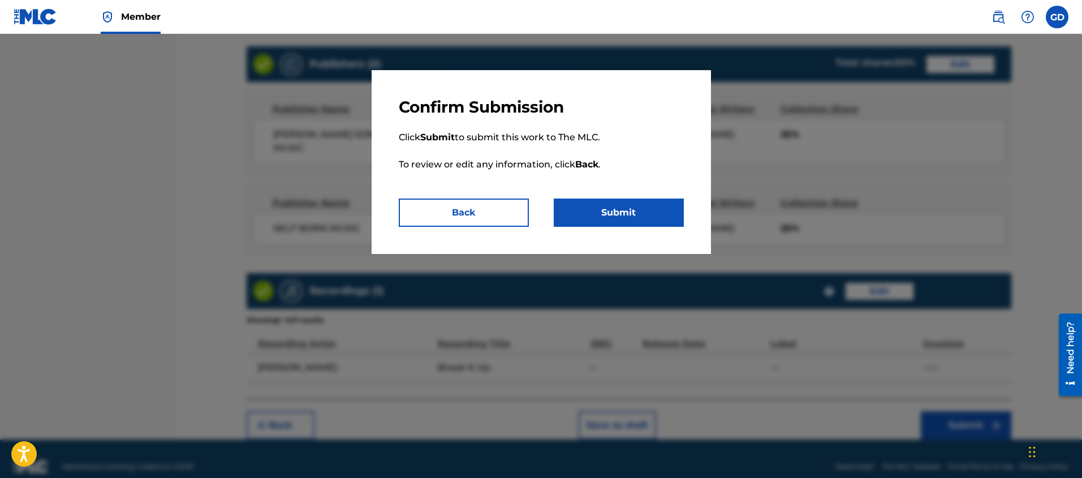
click at [644, 217] on button "Submit" at bounding box center [619, 213] width 130 height 28
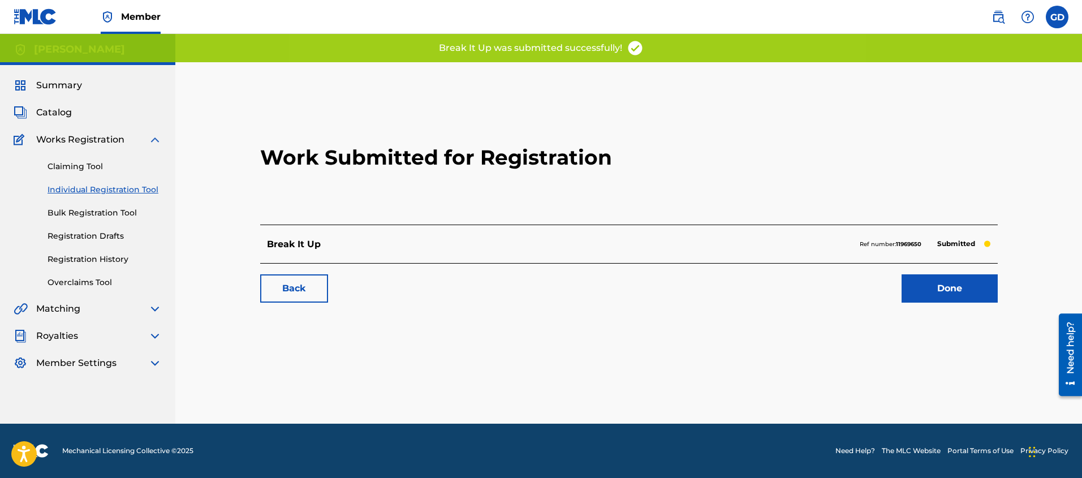
click at [954, 284] on link "Done" at bounding box center [950, 288] width 96 height 28
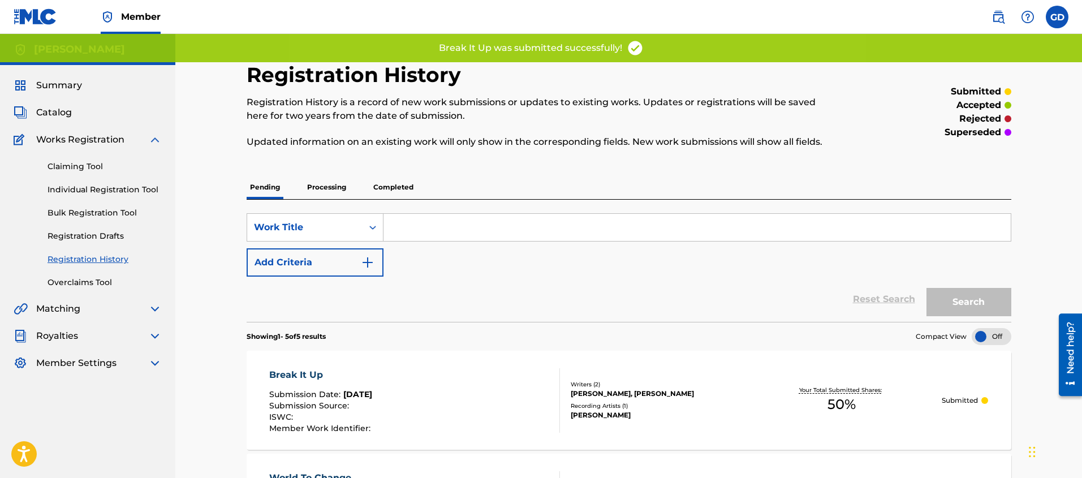
click at [112, 184] on link "Individual Registration Tool" at bounding box center [105, 190] width 114 height 12
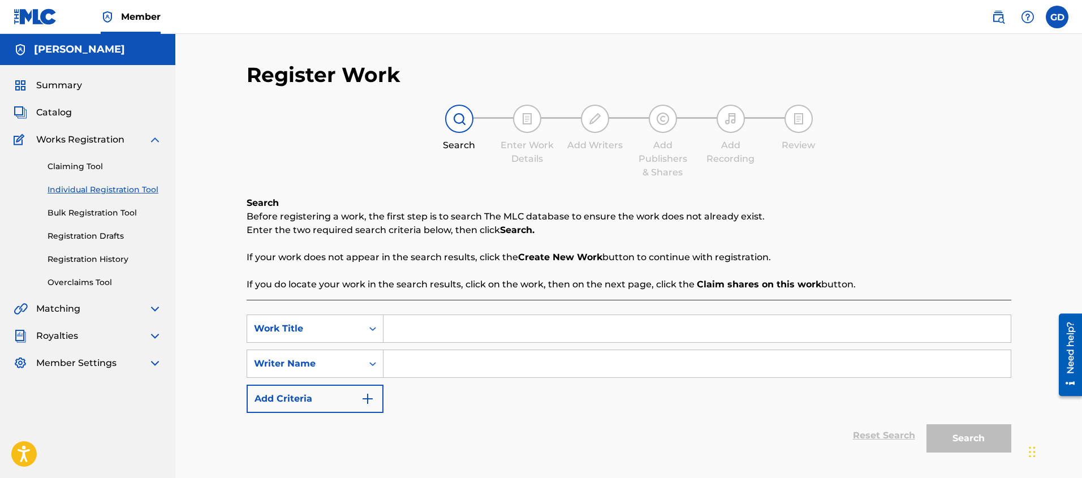
click at [450, 334] on input "Search Form" at bounding box center [696, 328] width 627 height 27
click at [462, 366] on input "Search Form" at bounding box center [696, 363] width 627 height 27
click at [973, 438] on button "Search" at bounding box center [968, 438] width 85 height 28
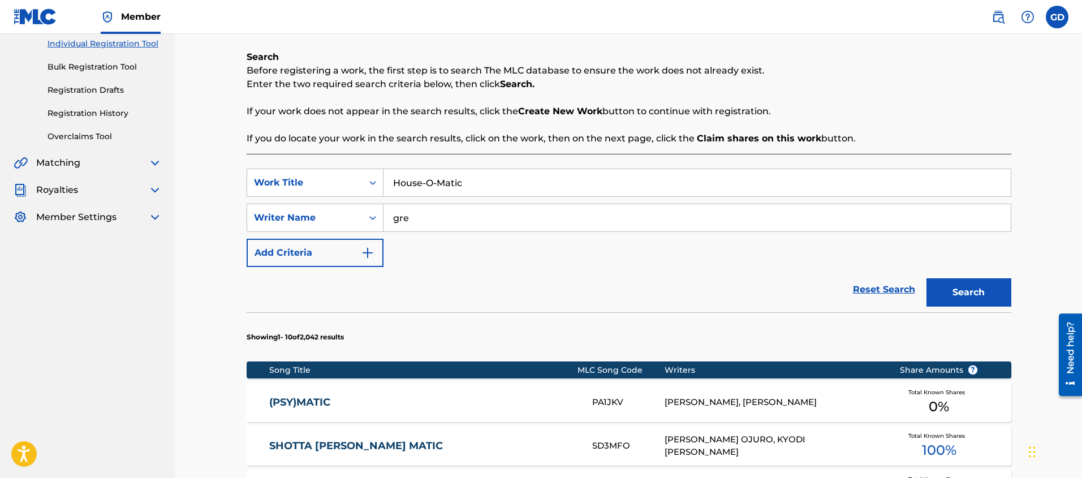
click at [416, 222] on input "gre" at bounding box center [696, 217] width 627 height 27
click at [966, 290] on button "Search" at bounding box center [968, 292] width 85 height 28
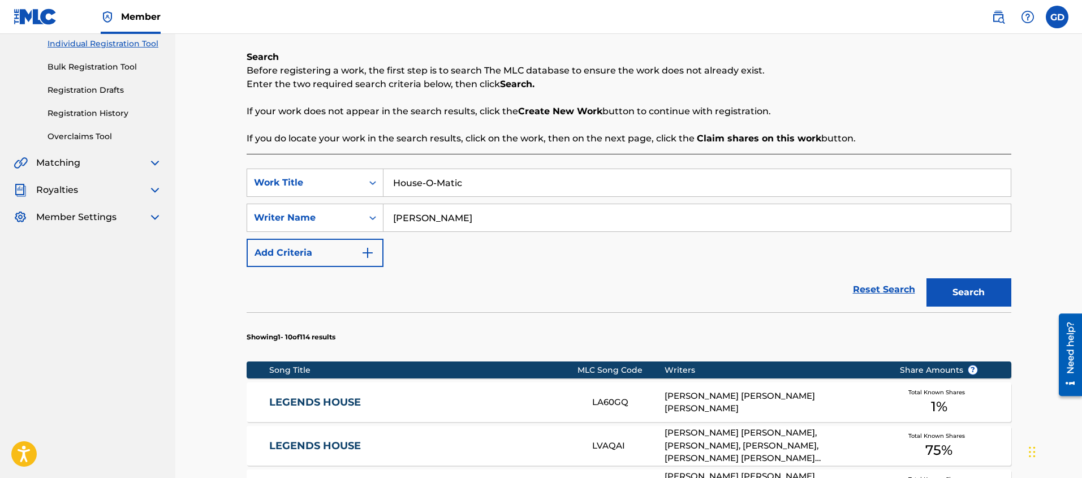
click at [426, 219] on input "[PERSON_NAME]" at bounding box center [696, 217] width 627 height 27
click at [963, 284] on button "Search" at bounding box center [968, 292] width 85 height 28
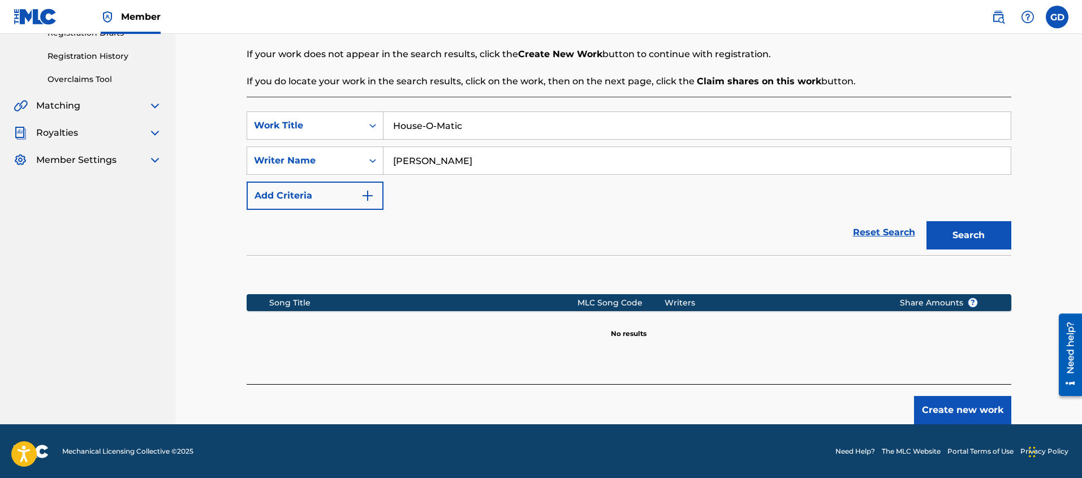
scroll to position [204, 0]
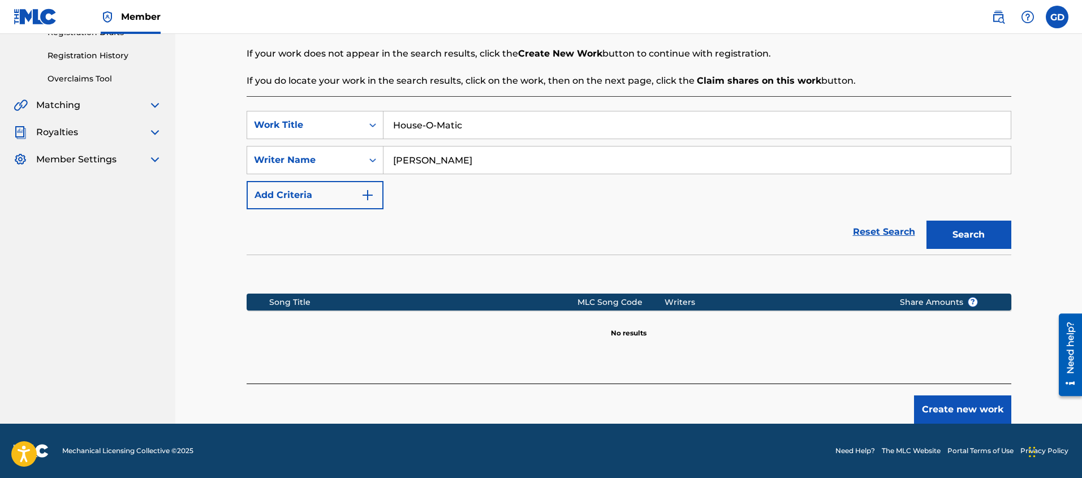
click at [969, 412] on button "Create new work" at bounding box center [962, 409] width 97 height 28
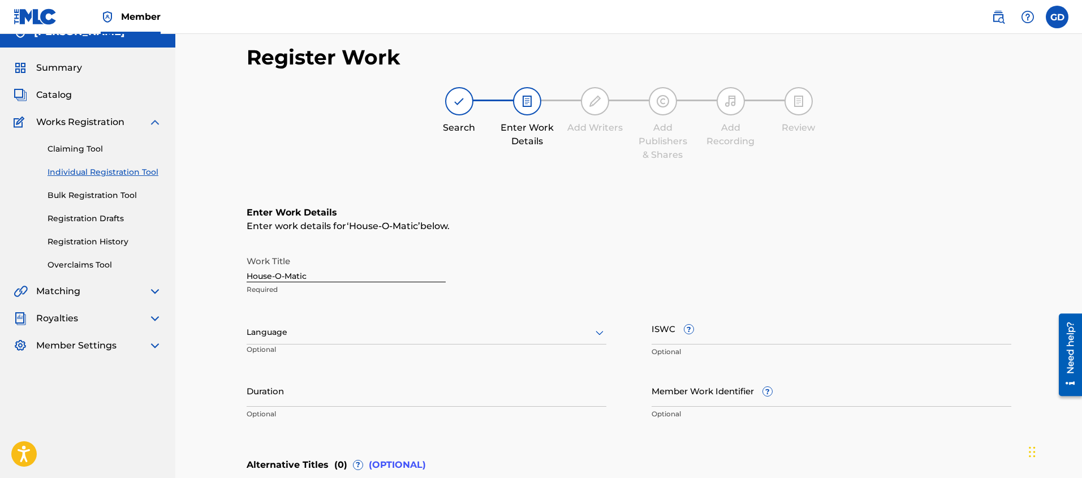
click at [280, 344] on div "Language" at bounding box center [427, 333] width 360 height 24
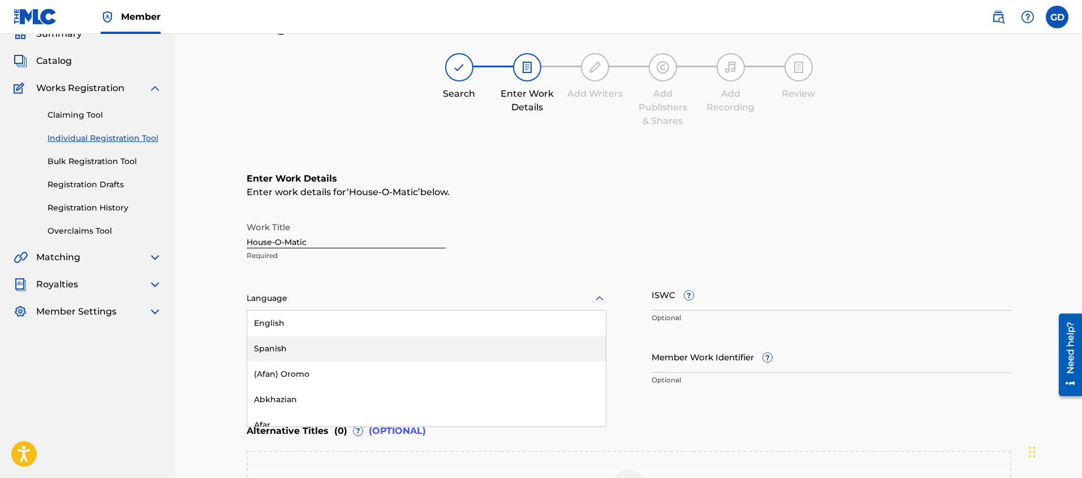
scroll to position [54, 0]
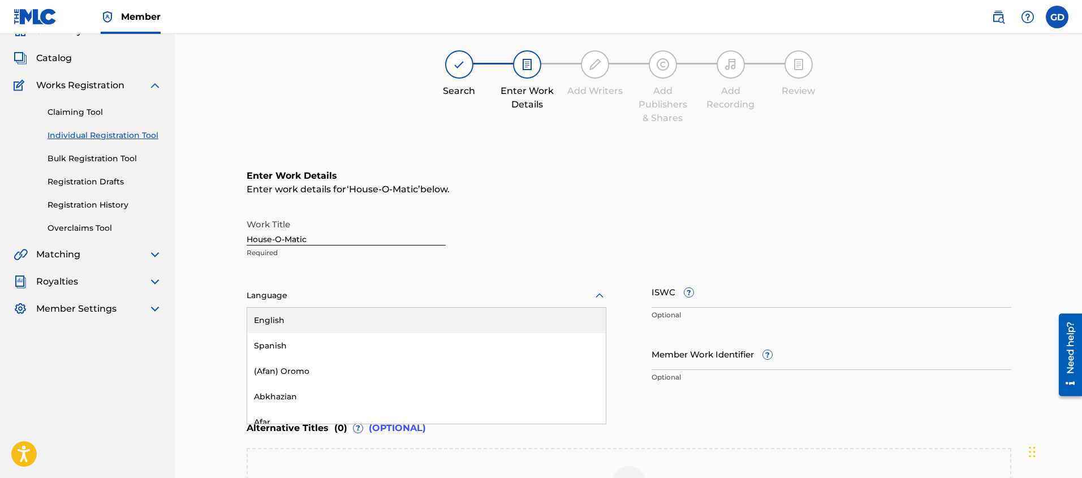
click at [274, 319] on div "English" at bounding box center [426, 320] width 359 height 25
click at [210, 334] on div "Register Work Search Enter Work Details Add Writers Add Publishers & Shares Add…" at bounding box center [628, 290] width 907 height 620
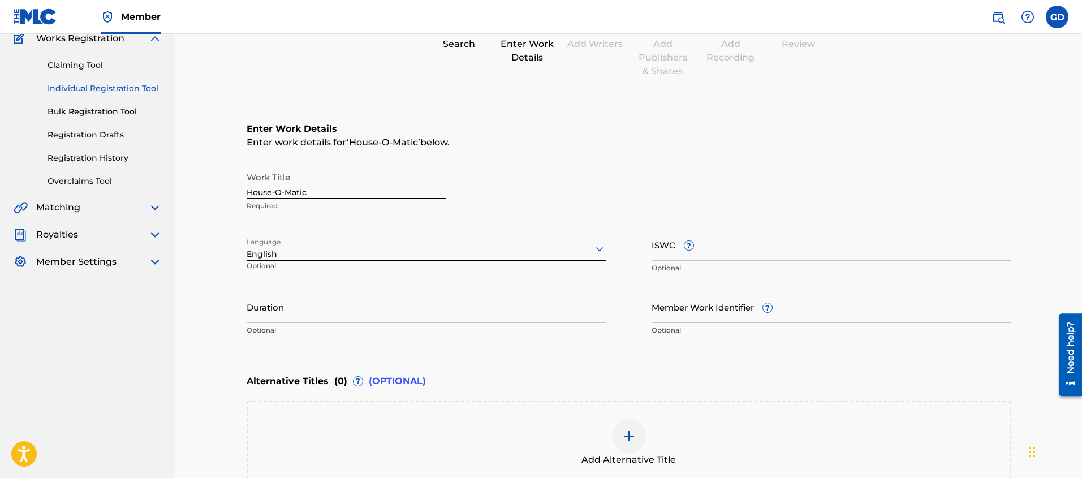
scroll to position [230, 0]
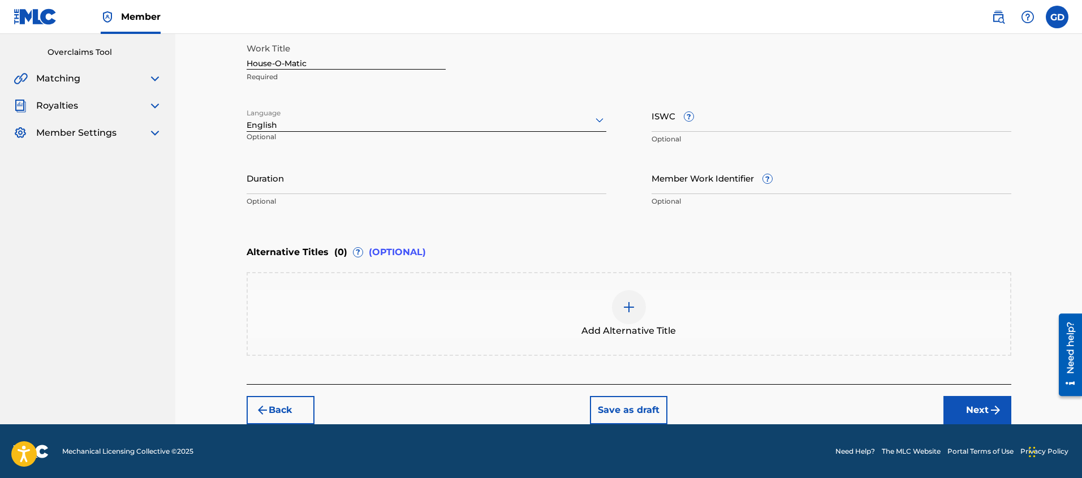
click at [973, 404] on button "Next" at bounding box center [977, 410] width 68 height 28
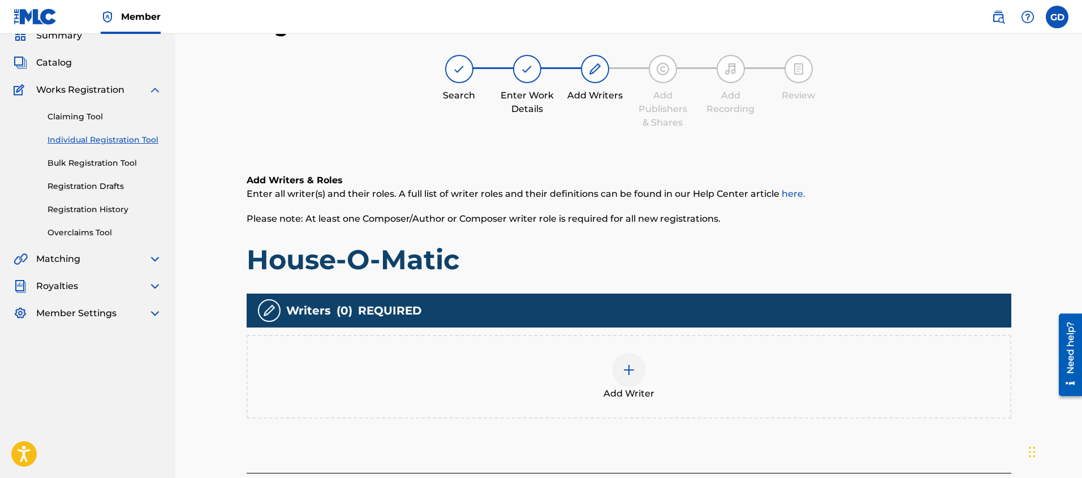
scroll to position [51, 0]
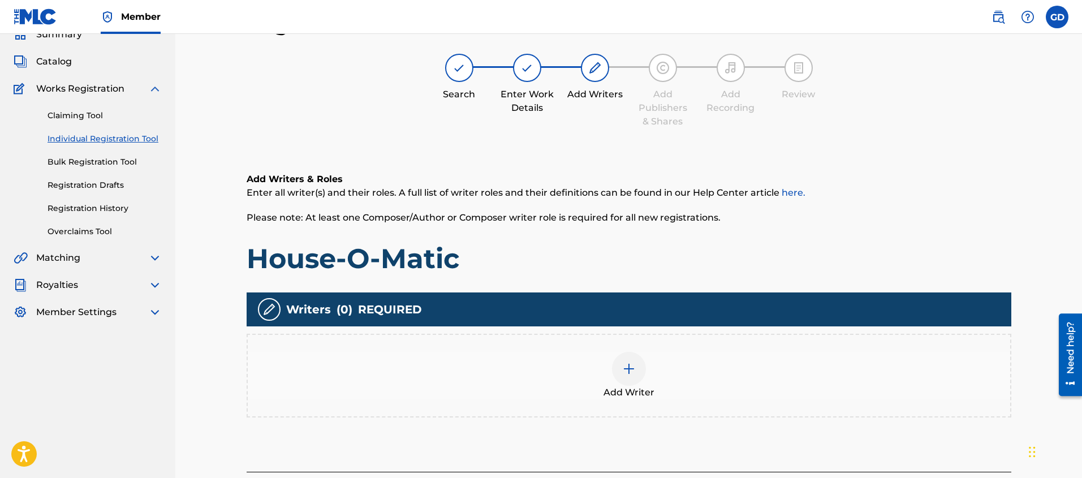
click at [621, 364] on div at bounding box center [629, 369] width 34 height 34
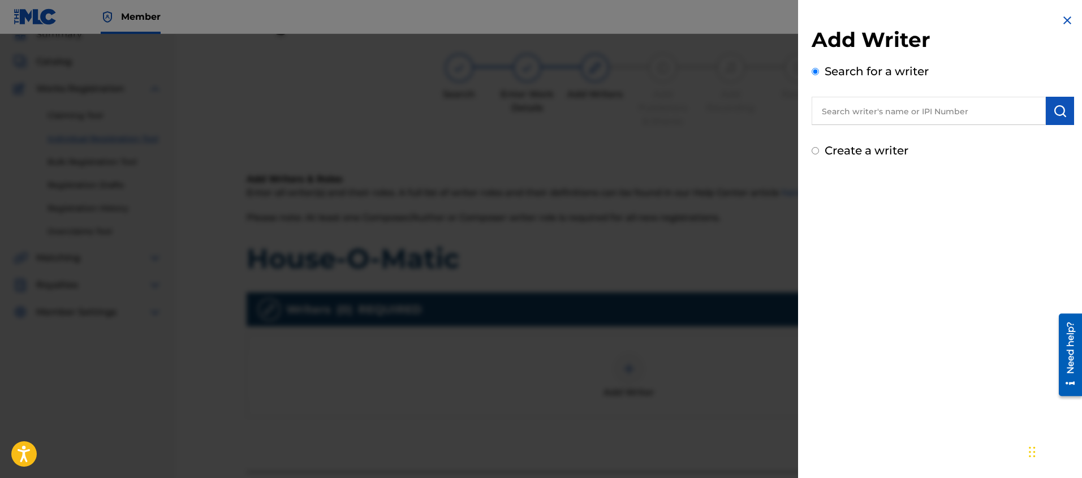
click at [830, 115] on input "text" at bounding box center [929, 111] width 234 height 28
click at [836, 143] on div "[PERSON_NAME]" at bounding box center [929, 137] width 234 height 20
click at [1057, 106] on img "submit" at bounding box center [1060, 111] width 14 height 14
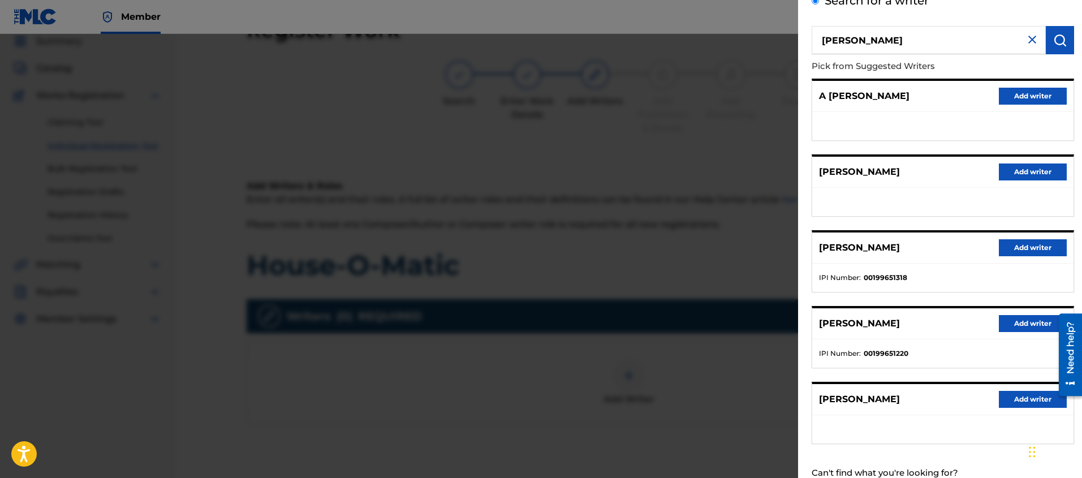
scroll to position [0, 0]
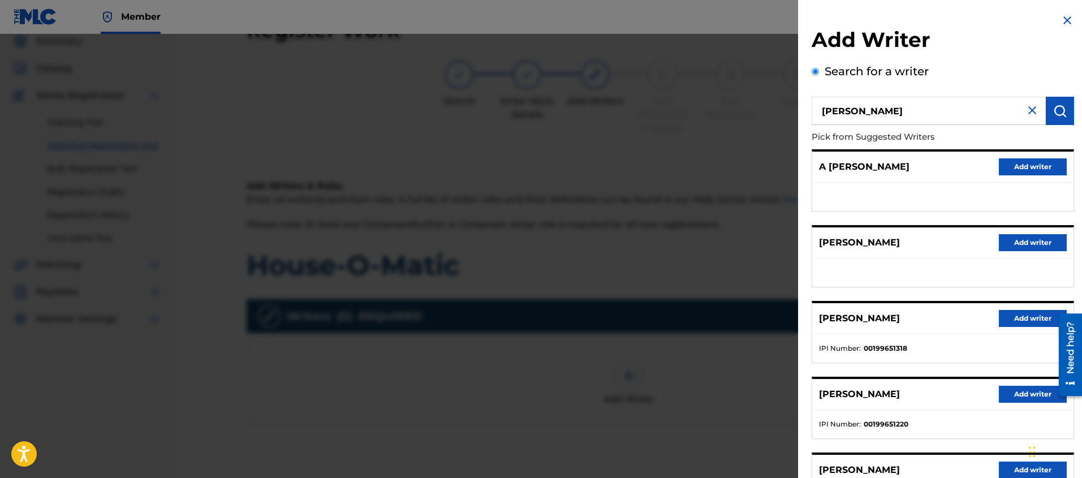
click at [976, 48] on h2 "Add Writer" at bounding box center [943, 41] width 262 height 29
click at [1027, 115] on img at bounding box center [1032, 111] width 14 height 14
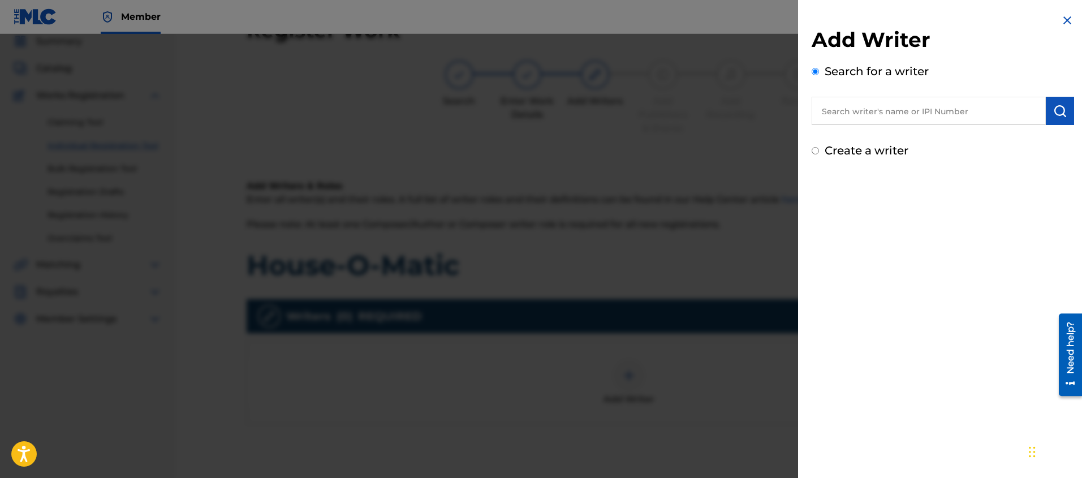
click at [813, 150] on input "Create a writer" at bounding box center [815, 150] width 7 height 7
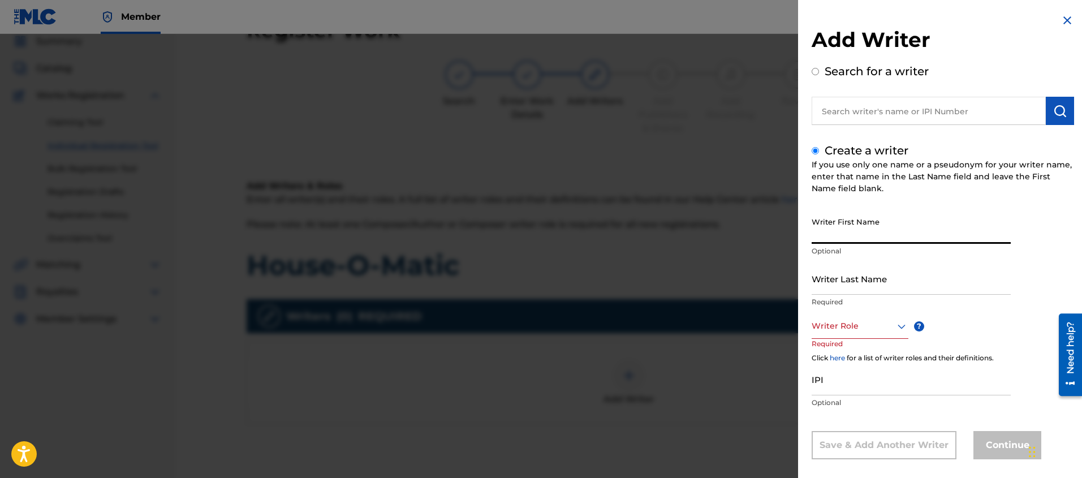
click at [829, 236] on input "Writer First Name" at bounding box center [911, 228] width 199 height 32
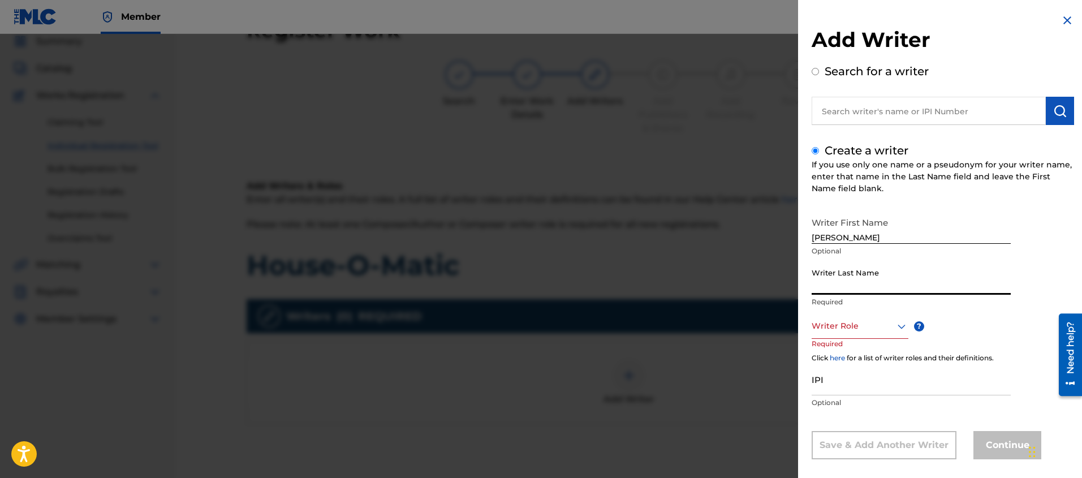
click at [840, 285] on input "Writer Last Name" at bounding box center [911, 278] width 199 height 32
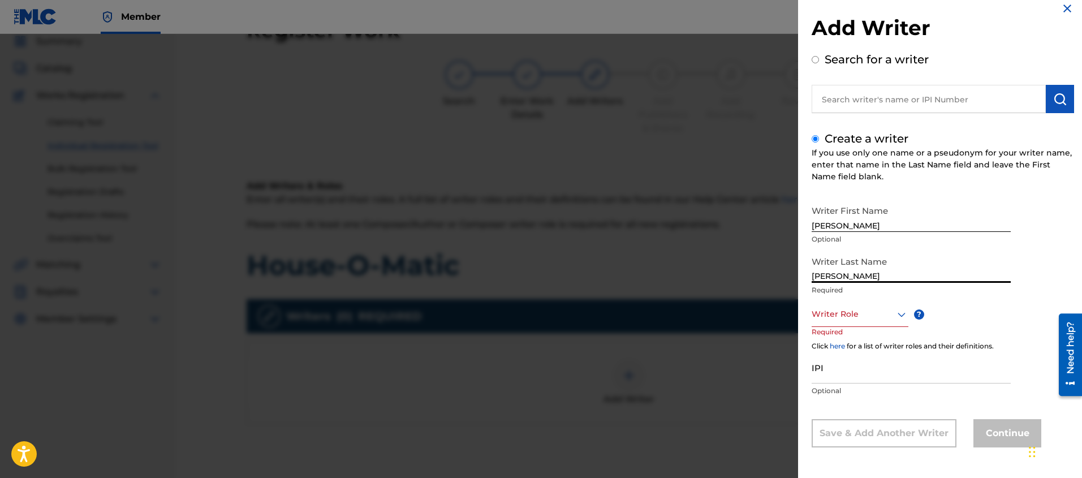
click at [836, 324] on div "Writer Role" at bounding box center [860, 313] width 97 height 25
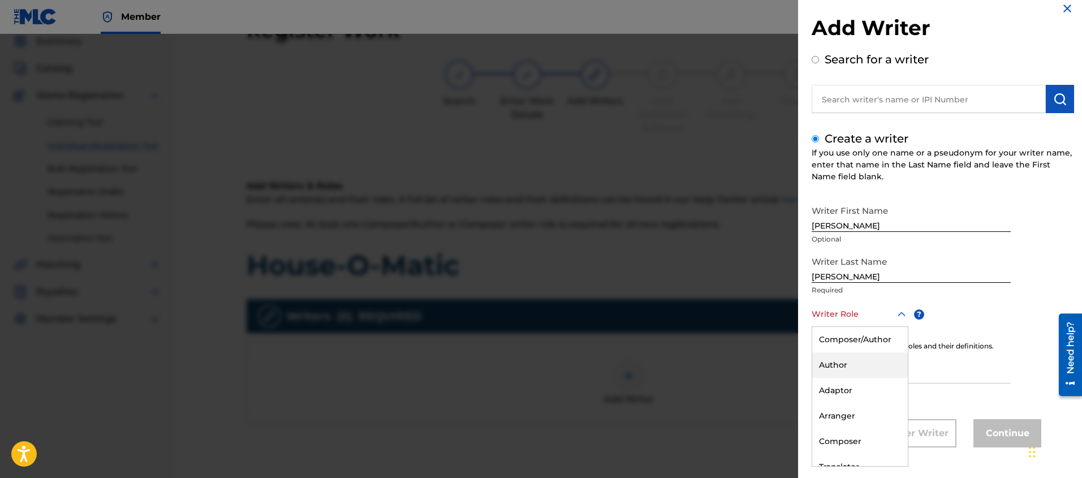
click at [841, 366] on div "Author" at bounding box center [860, 364] width 96 height 25
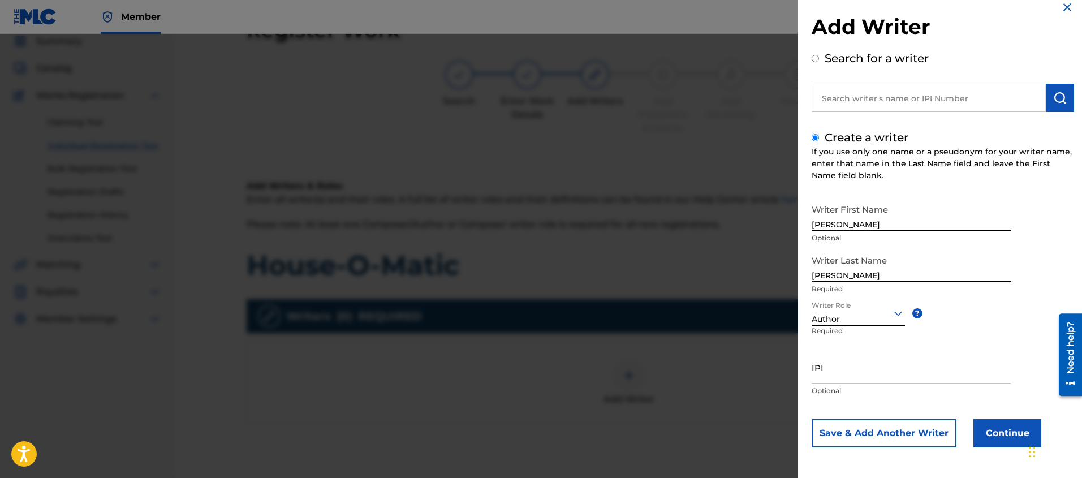
click at [835, 377] on input "IPI" at bounding box center [911, 367] width 199 height 32
paste input "199651220"
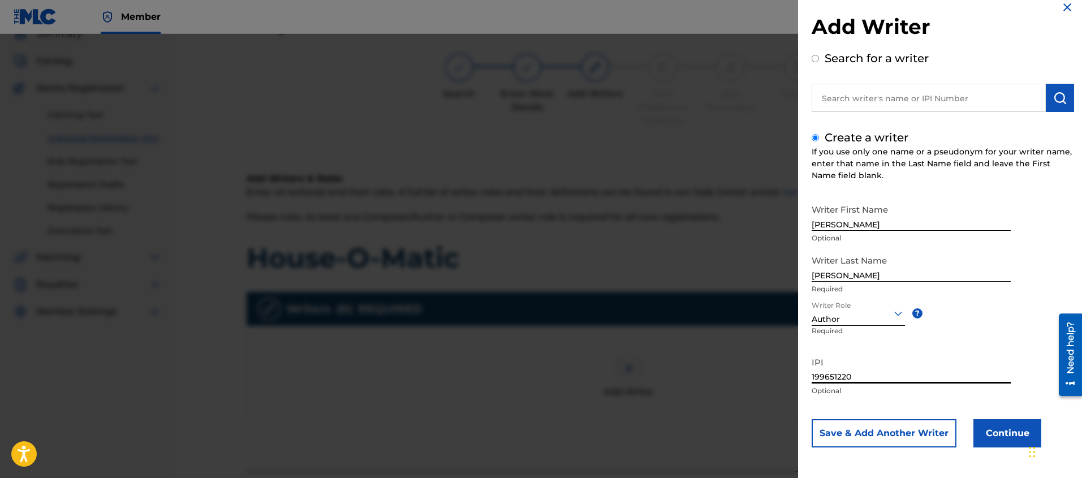
click at [886, 433] on button "Save & Add Another Writer" at bounding box center [884, 433] width 145 height 28
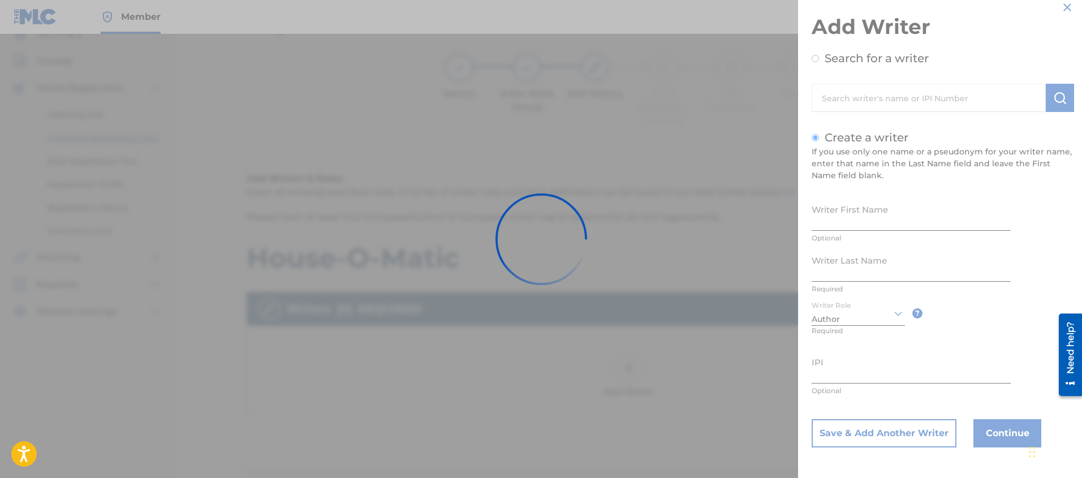
scroll to position [12, 0]
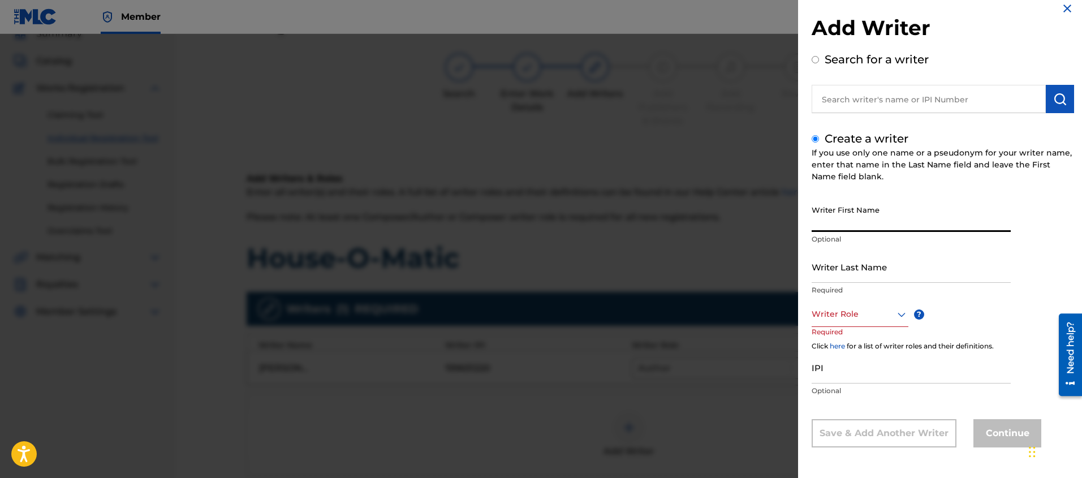
click at [851, 228] on input "Writer First Name" at bounding box center [911, 216] width 199 height 32
click at [833, 277] on input "Writer Last Name" at bounding box center [911, 267] width 199 height 32
click at [835, 321] on div "Writer Role" at bounding box center [860, 313] width 97 height 25
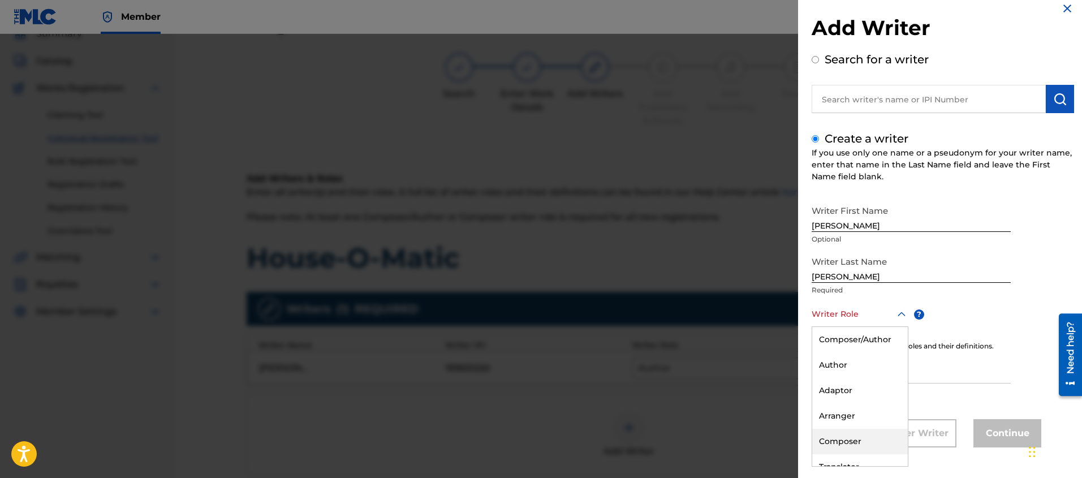
click at [844, 436] on div "Composer" at bounding box center [860, 441] width 96 height 25
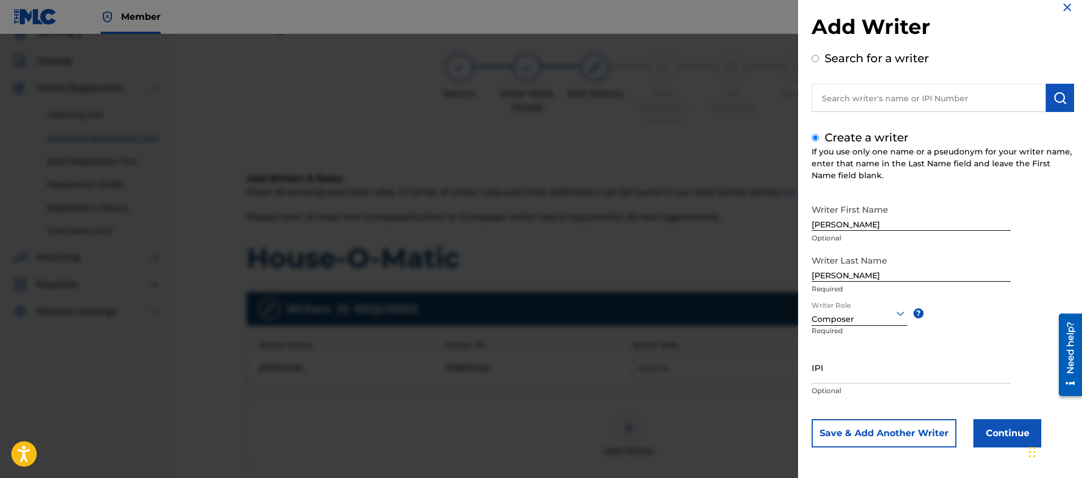
scroll to position [59, 0]
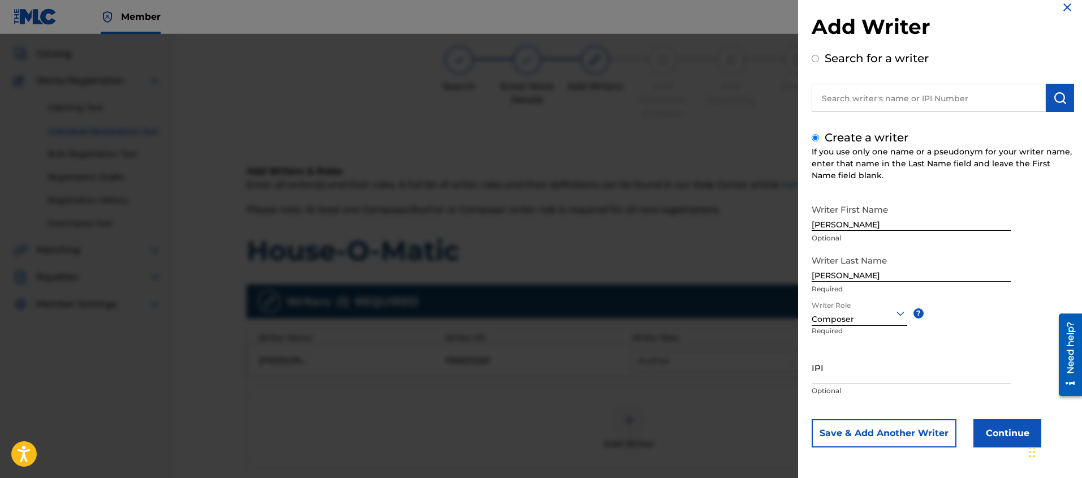
click at [837, 381] on input "IPI" at bounding box center [911, 367] width 199 height 32
paste input "345989114"
click at [974, 424] on button "Continue" at bounding box center [1007, 433] width 68 height 28
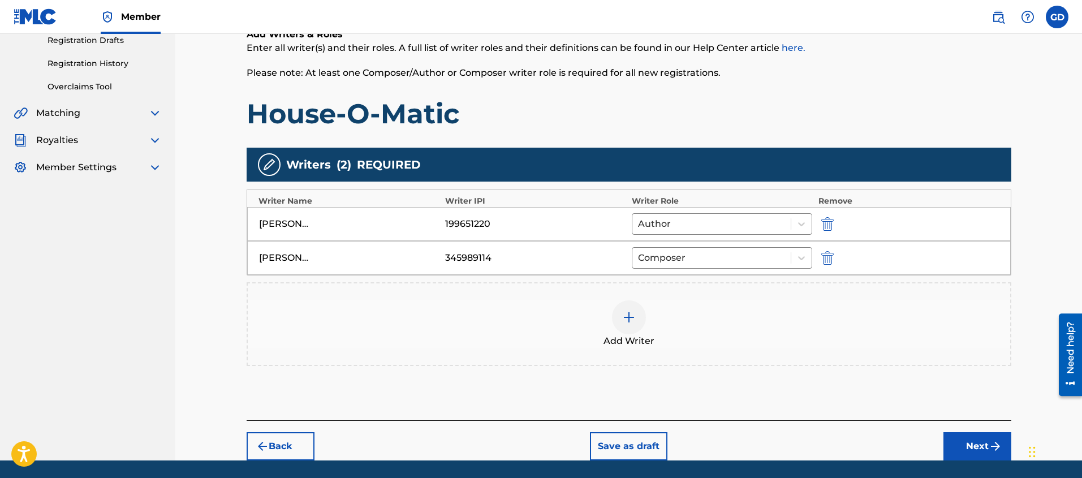
click at [954, 453] on button "Next" at bounding box center [977, 446] width 68 height 28
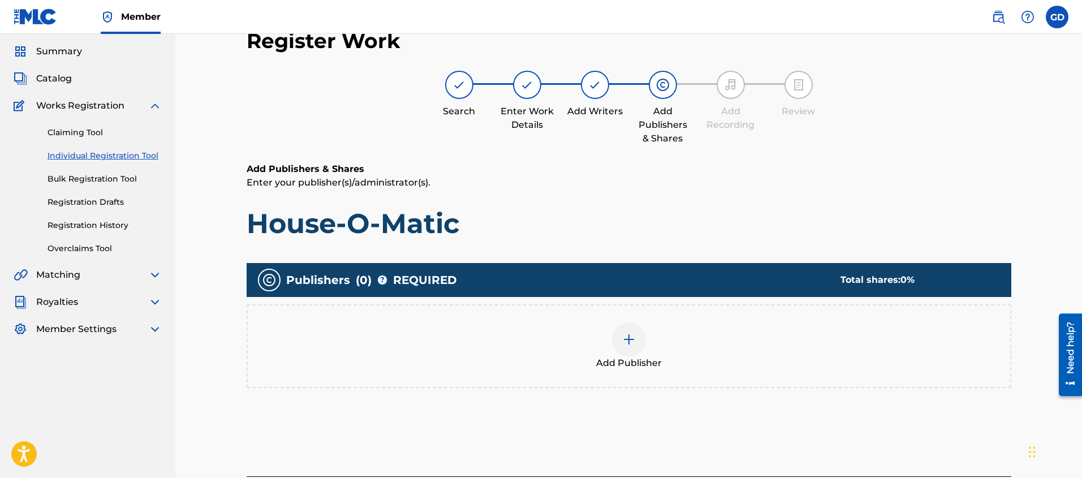
scroll to position [51, 0]
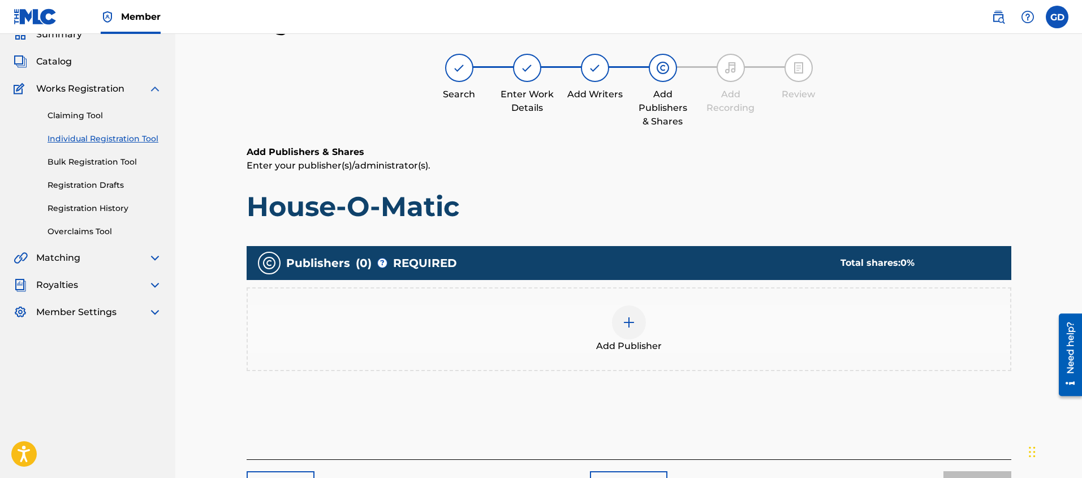
click at [649, 318] on div "Add Publisher" at bounding box center [629, 329] width 762 height 48
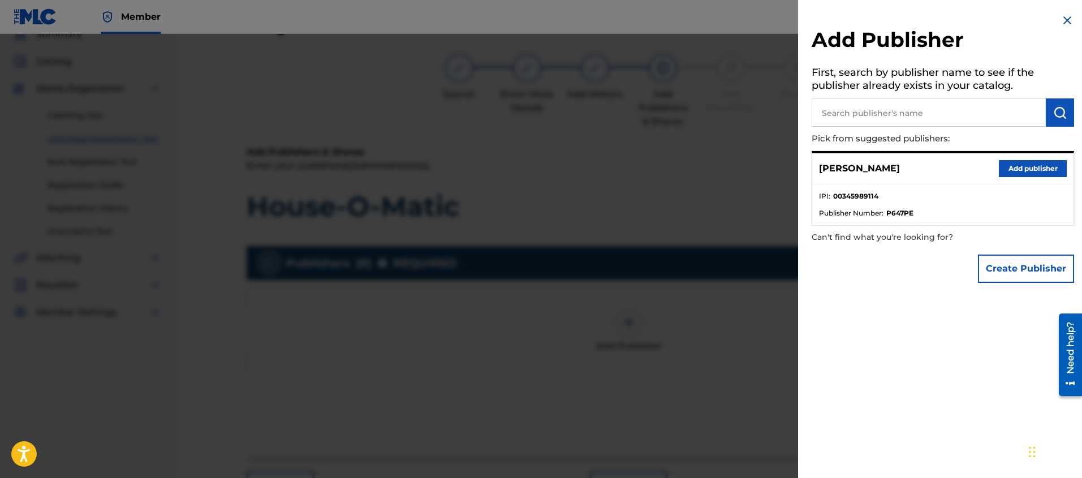
click at [1022, 272] on button "Create Publisher" at bounding box center [1026, 269] width 96 height 28
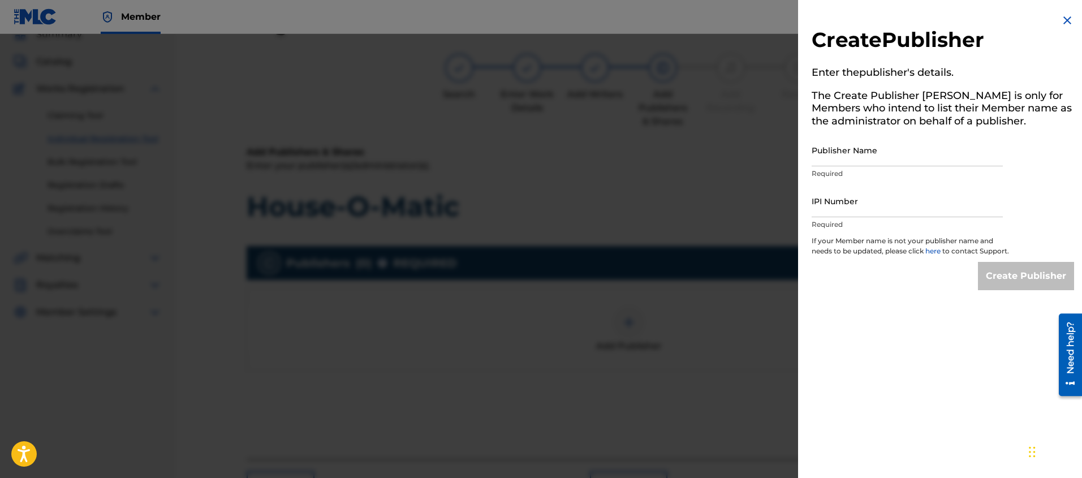
click at [858, 154] on input "Publisher Name" at bounding box center [907, 150] width 191 height 32
click at [1063, 20] on img at bounding box center [1067, 21] width 14 height 14
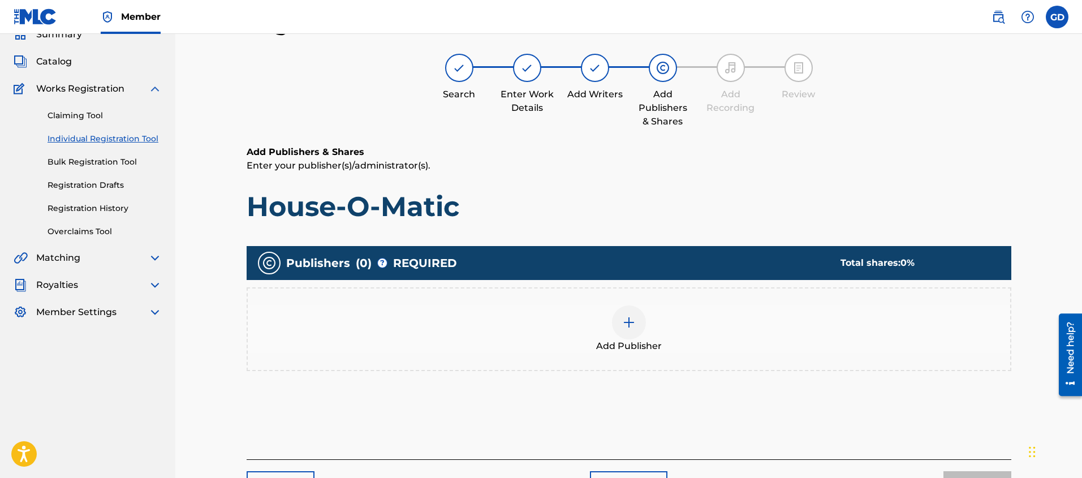
click at [635, 312] on div at bounding box center [629, 322] width 34 height 34
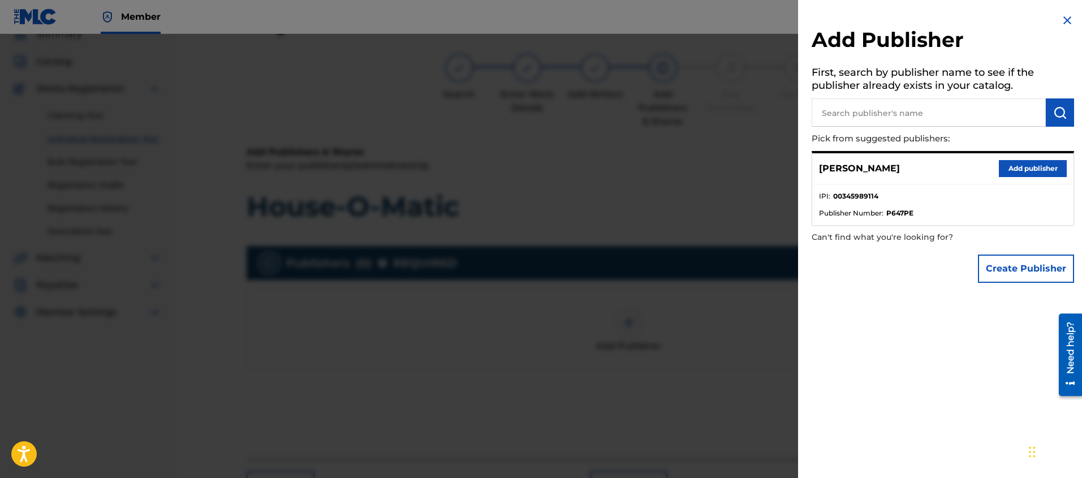
scroll to position [36, 0]
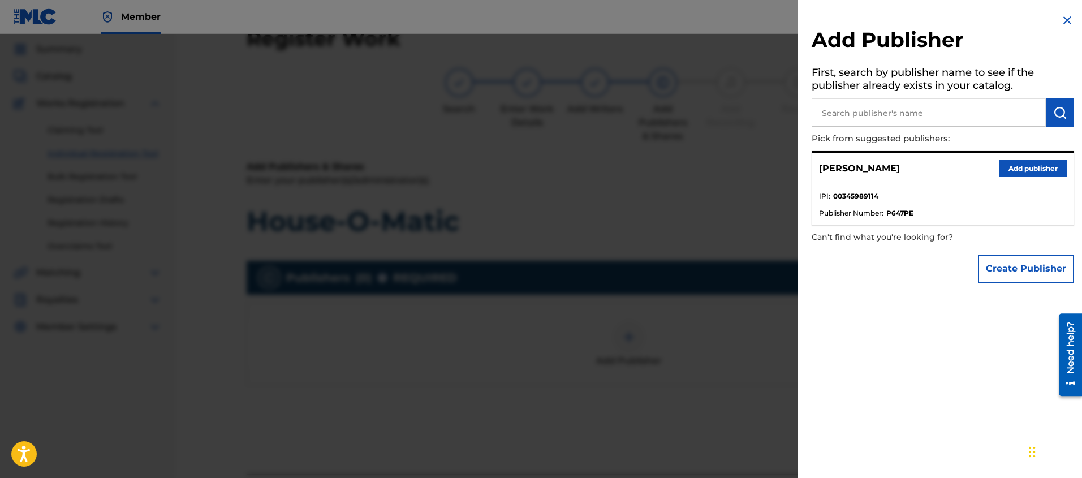
click at [842, 115] on input "text" at bounding box center [929, 112] width 234 height 28
paste input "ALANWRENCH MUSIC"
click at [1053, 111] on img "submit" at bounding box center [1060, 113] width 14 height 14
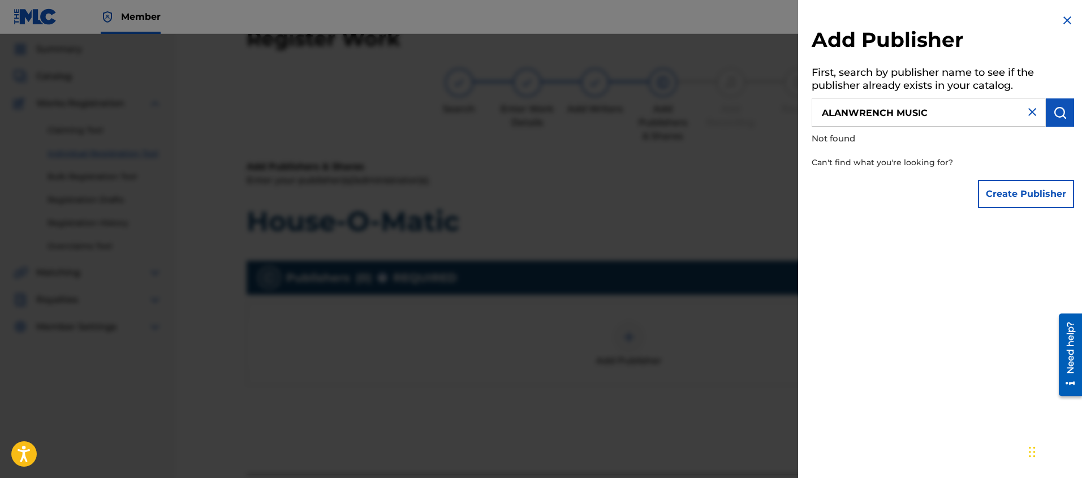
click at [1005, 193] on button "Create Publisher" at bounding box center [1026, 194] width 96 height 28
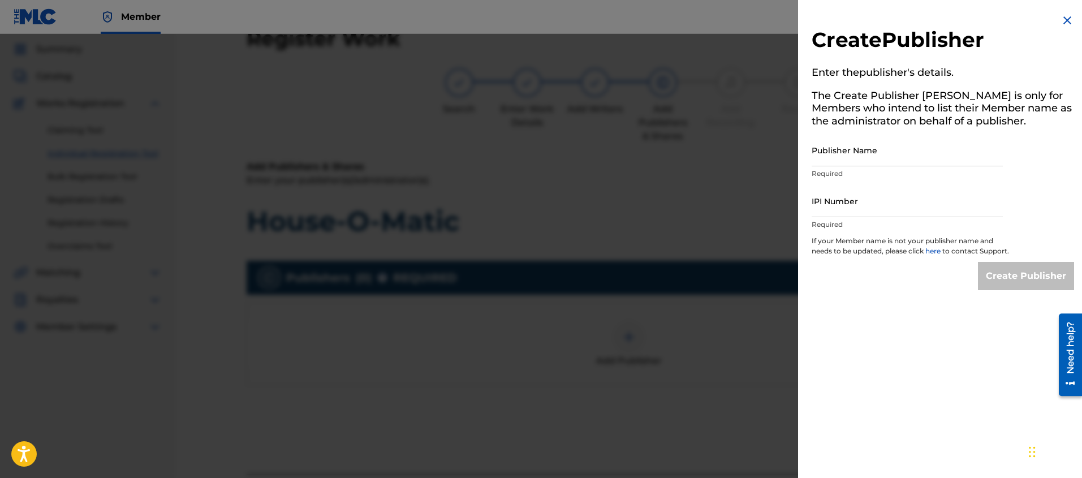
click at [849, 175] on p "Required" at bounding box center [907, 174] width 191 height 10
click at [842, 167] on div "Publisher Name Required" at bounding box center [907, 159] width 191 height 51
click at [840, 163] on input "Publisher Name" at bounding box center [907, 150] width 191 height 32
paste input "ALANWRENCH MUSIC"
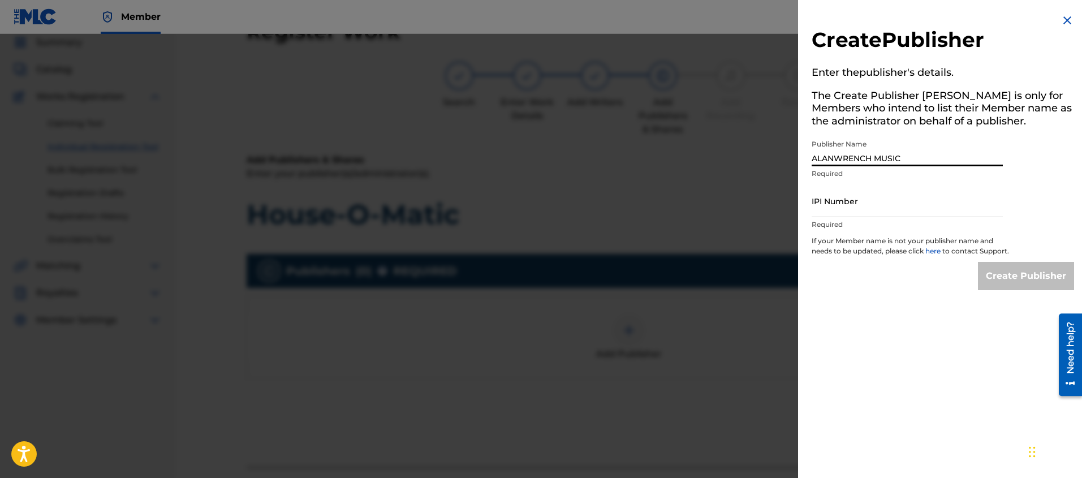
click at [856, 210] on input "IPI Number" at bounding box center [907, 201] width 191 height 32
paste input "458461040"
click at [908, 343] on div "Create Publisher Enter the publisher 's details. The Create Publisher button is…" at bounding box center [943, 239] width 290 height 478
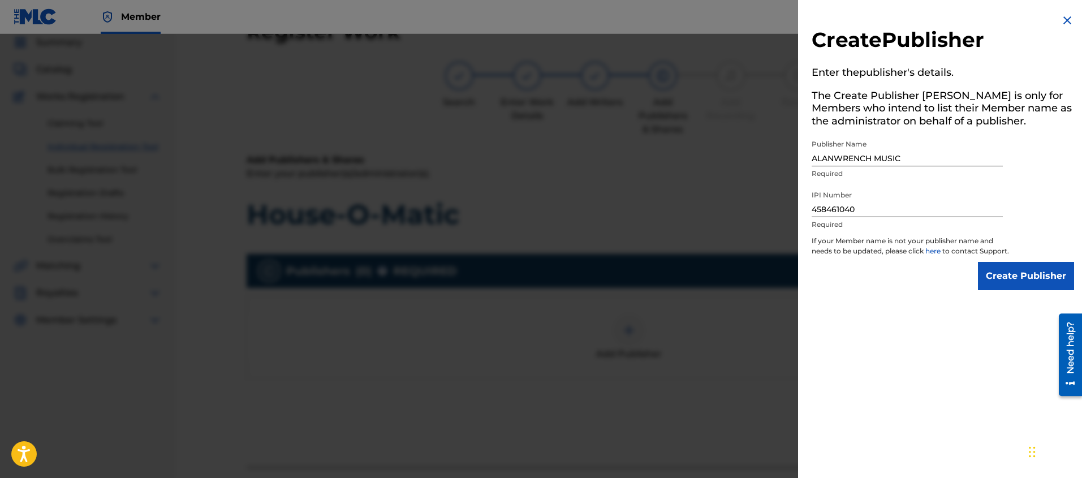
click at [1018, 284] on input "Create Publisher" at bounding box center [1026, 276] width 96 height 28
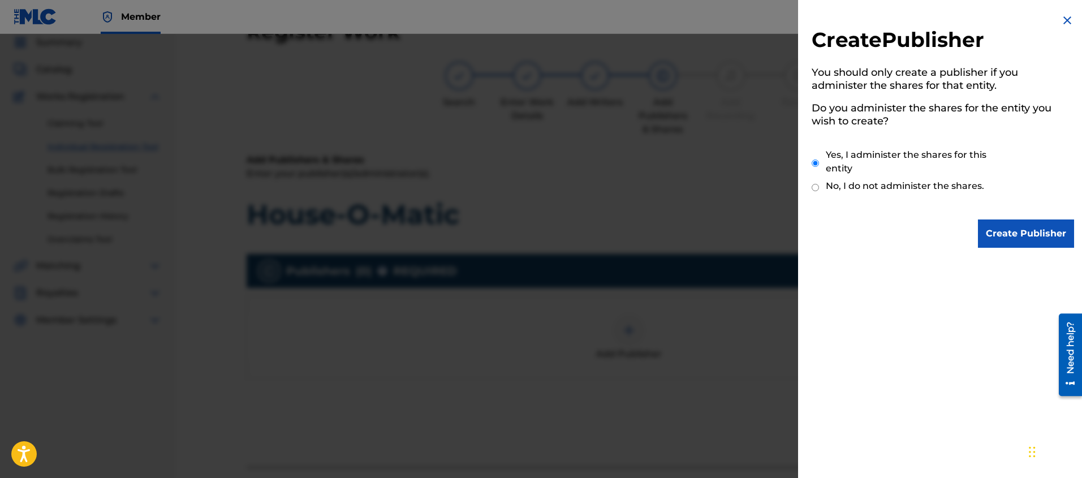
click at [1027, 237] on input "Create Publisher" at bounding box center [1026, 233] width 96 height 28
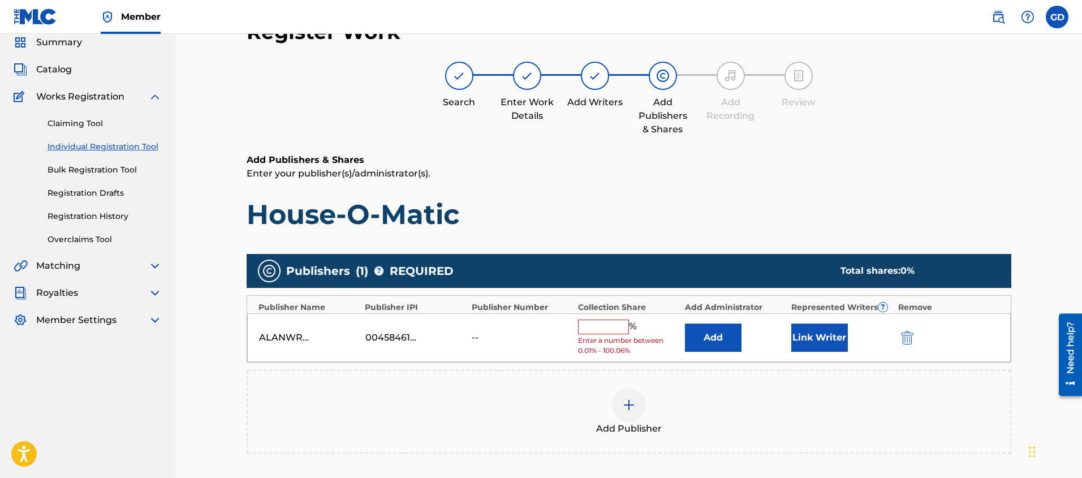
click at [606, 329] on input "text" at bounding box center [603, 327] width 51 height 15
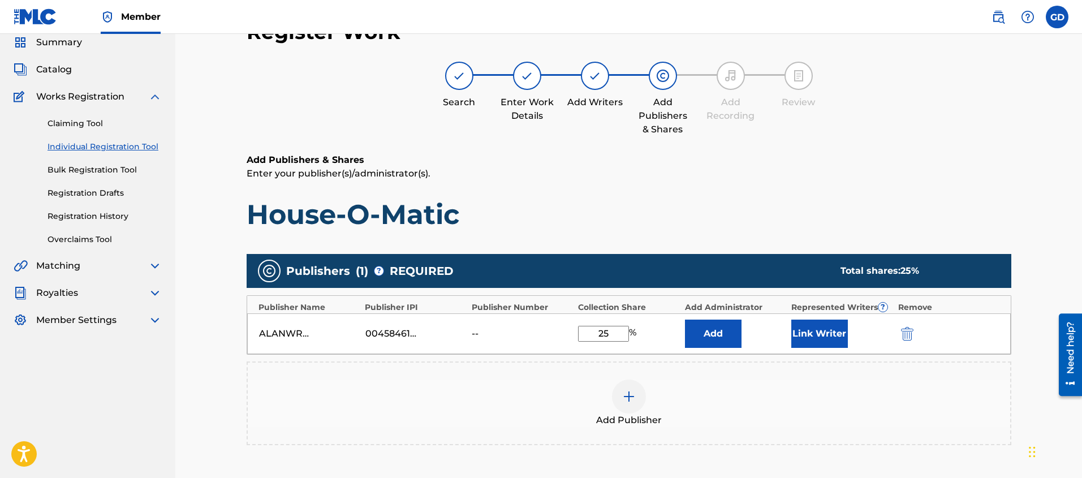
click at [201, 363] on div "Register Work Search Enter Work Details Add Writers Add Publishers & Shares Add…" at bounding box center [628, 282] width 907 height 583
click at [825, 338] on button "Link Writer" at bounding box center [819, 334] width 57 height 28
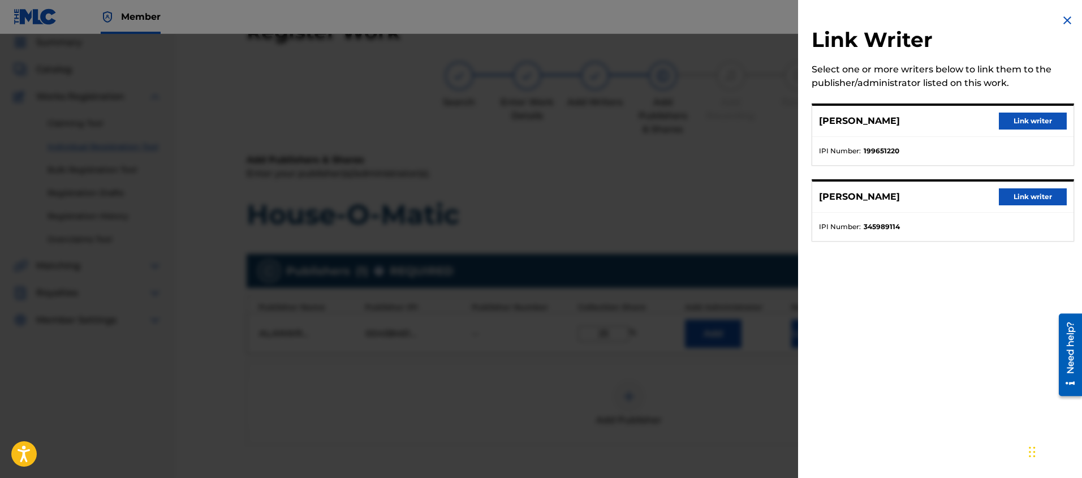
click at [1025, 122] on button "Link writer" at bounding box center [1033, 121] width 68 height 17
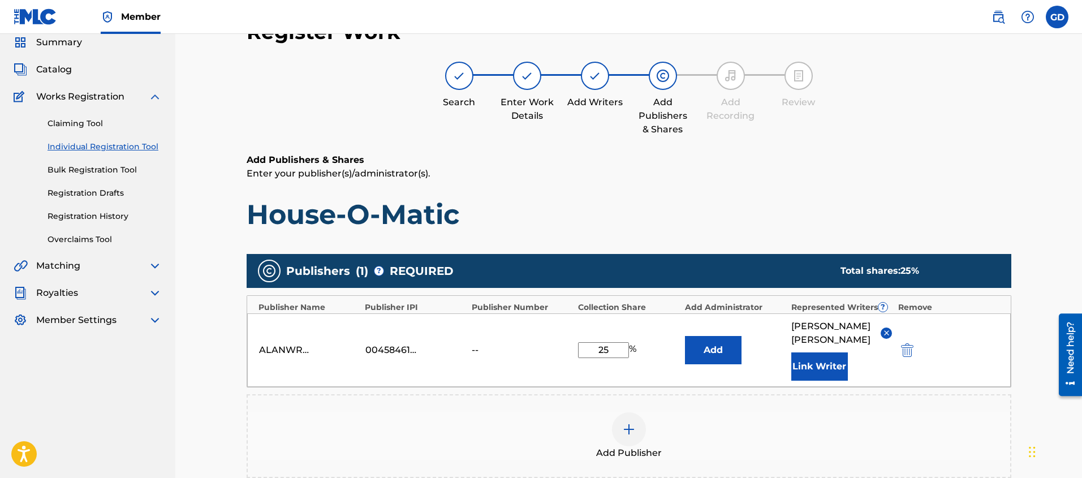
scroll to position [50, 0]
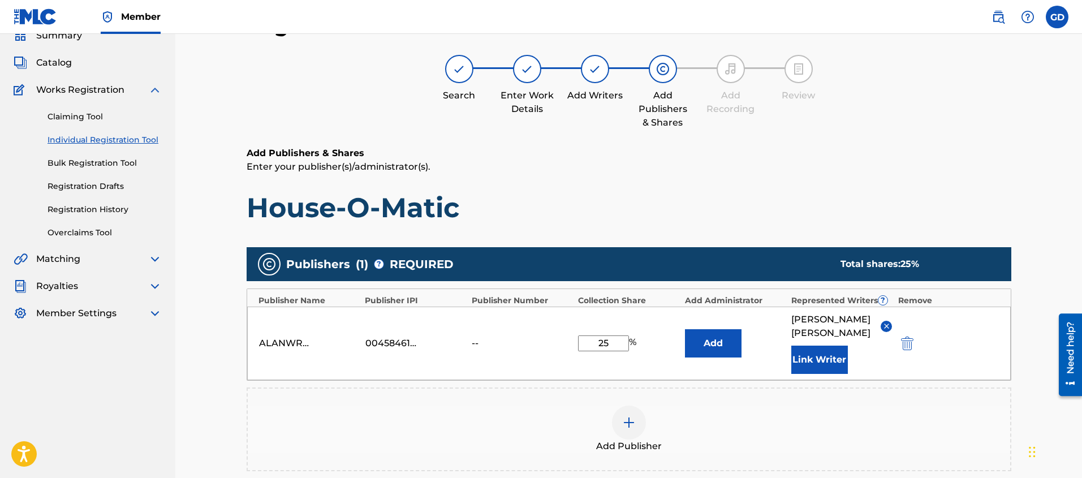
click at [210, 346] on div "Register Work Search Enter Work Details Add Writers Add Publishers & Shares Add…" at bounding box center [628, 291] width 907 height 615
click at [618, 406] on div at bounding box center [629, 423] width 34 height 34
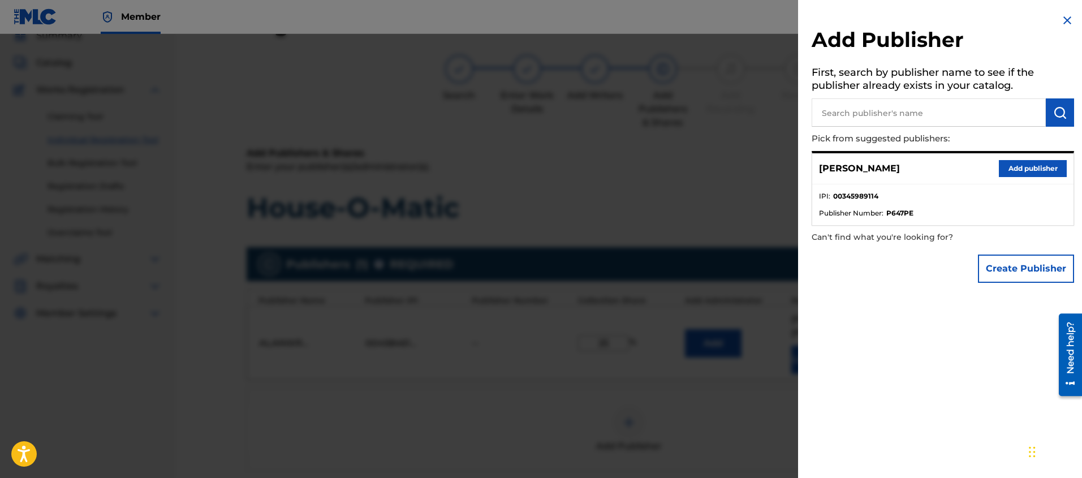
click at [1012, 270] on button "Create Publisher" at bounding box center [1026, 269] width 96 height 28
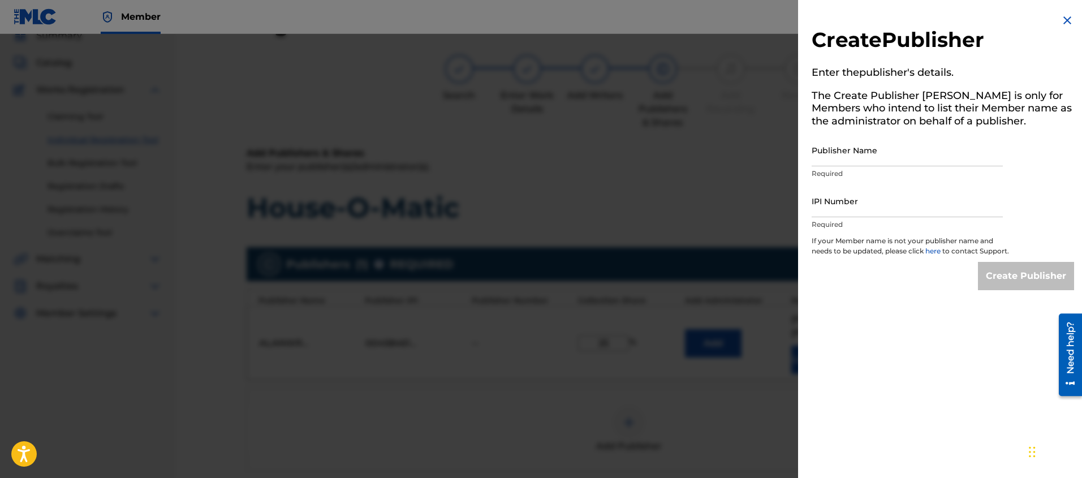
click at [861, 161] on input "Publisher Name" at bounding box center [907, 150] width 191 height 32
click at [840, 225] on p "Required" at bounding box center [907, 224] width 191 height 10
click at [838, 219] on div "IPI Number Required" at bounding box center [907, 210] width 191 height 51
click at [836, 214] on input "IPI Number" at bounding box center [907, 201] width 191 height 32
paste input "555685902"
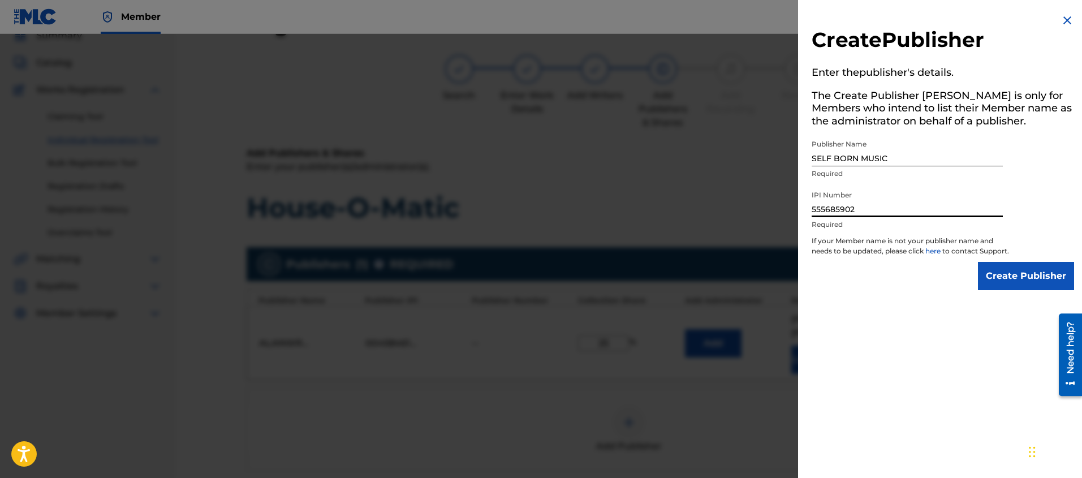
click at [1019, 290] on input "Create Publisher" at bounding box center [1026, 276] width 96 height 28
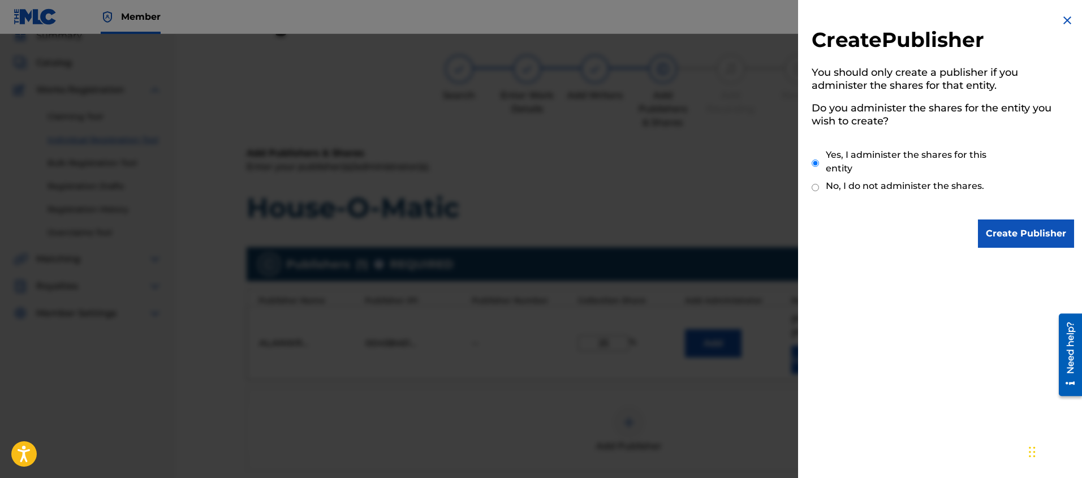
click at [989, 231] on input "Create Publisher" at bounding box center [1026, 233] width 96 height 28
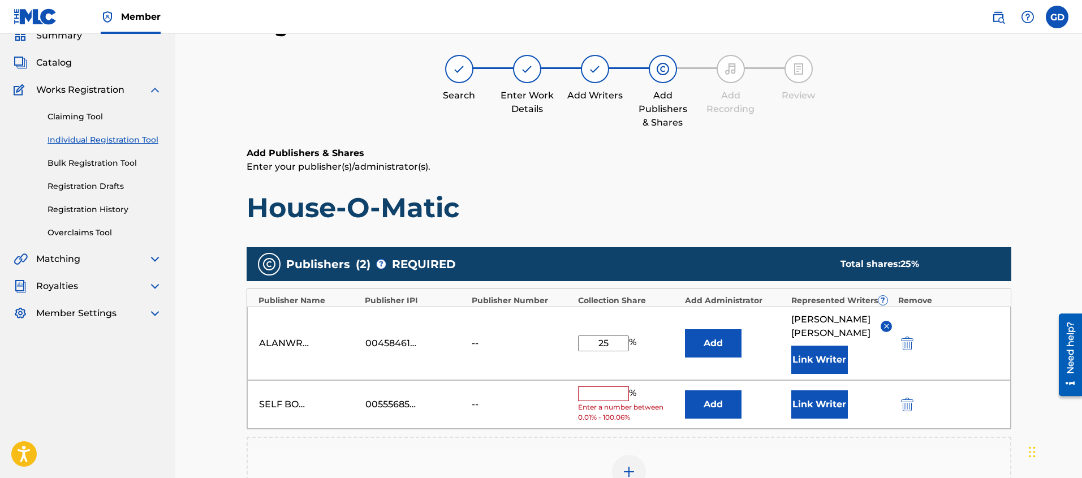
click at [610, 402] on span "Enter a number between 0.01% - 100.06%" at bounding box center [628, 412] width 101 height 20
click at [610, 386] on input "text" at bounding box center [603, 393] width 51 height 15
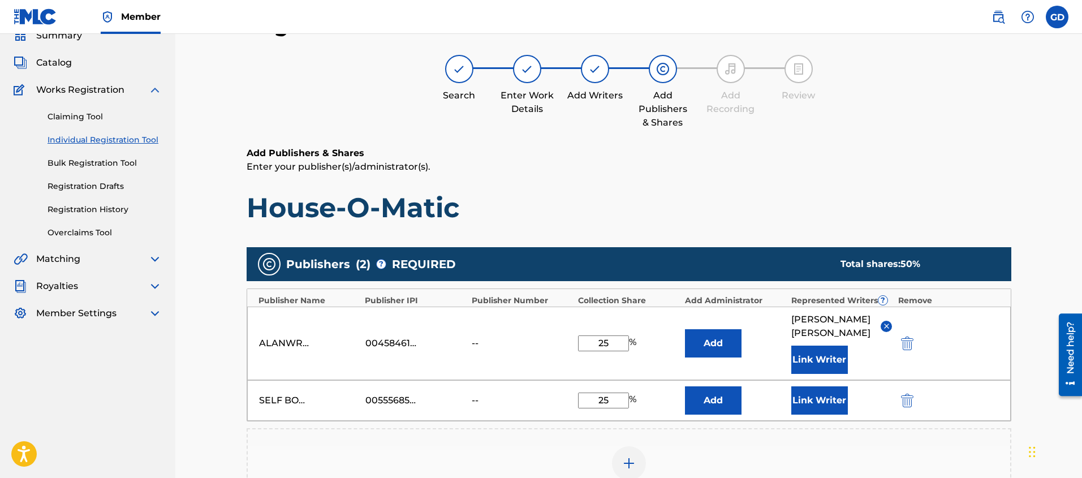
click at [204, 370] on div "Register Work Search Enter Work Details Add Writers Add Publishers & Shares Add…" at bounding box center [628, 312] width 907 height 656
click at [829, 386] on button "Link Writer" at bounding box center [819, 400] width 57 height 28
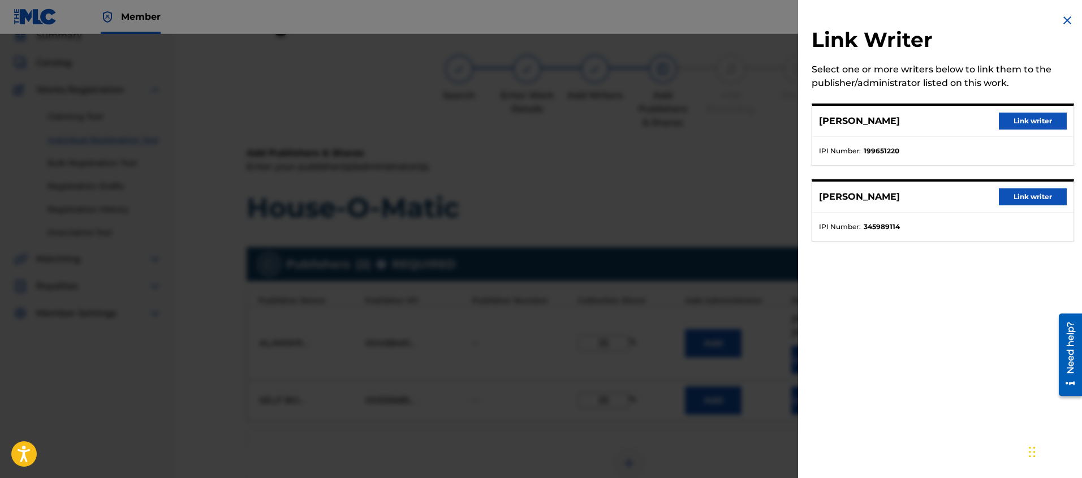
click at [1029, 202] on button "Link writer" at bounding box center [1033, 196] width 68 height 17
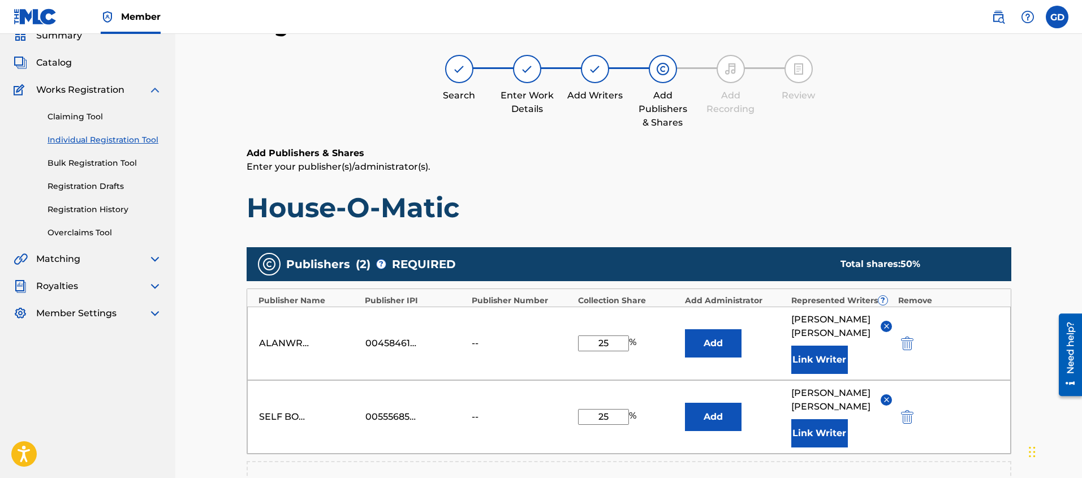
click at [232, 289] on div "Register Work Search Enter Work Details Add Writers Add Publishers & Shares Add…" at bounding box center [628, 328] width 907 height 689
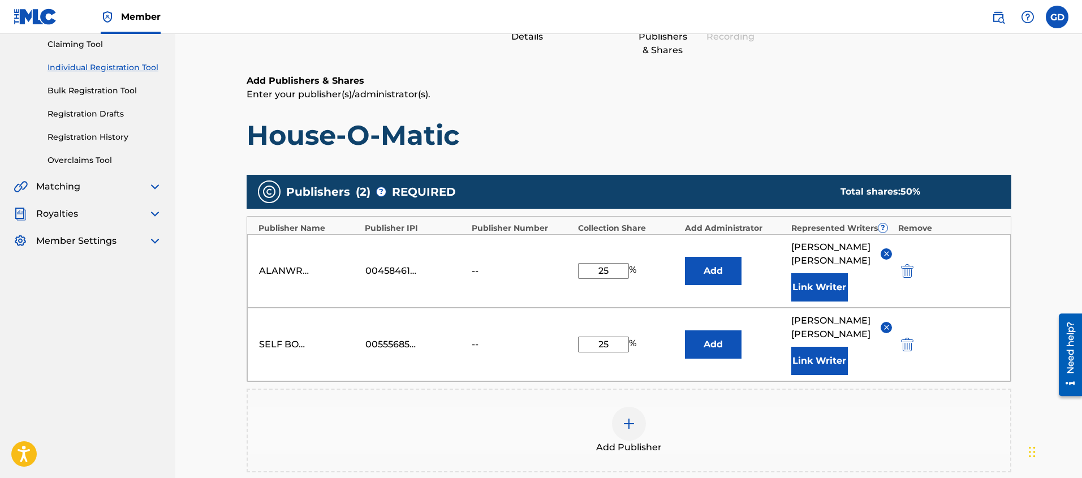
scroll to position [180, 0]
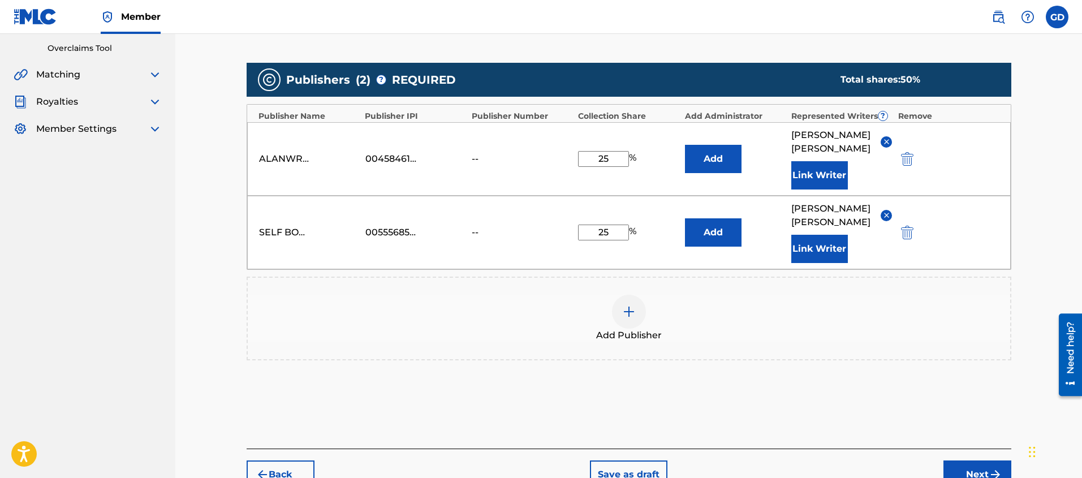
click at [980, 460] on button "Next" at bounding box center [977, 474] width 68 height 28
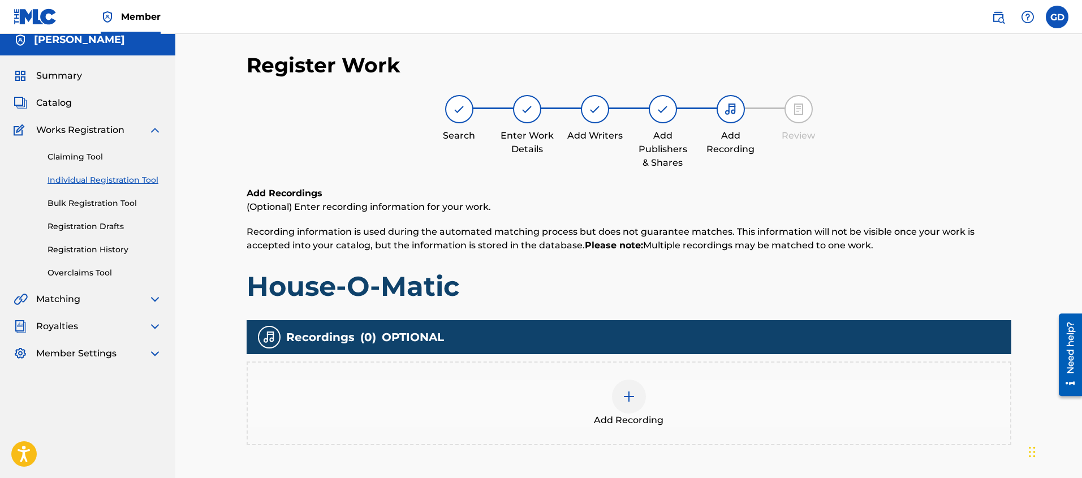
scroll to position [51, 0]
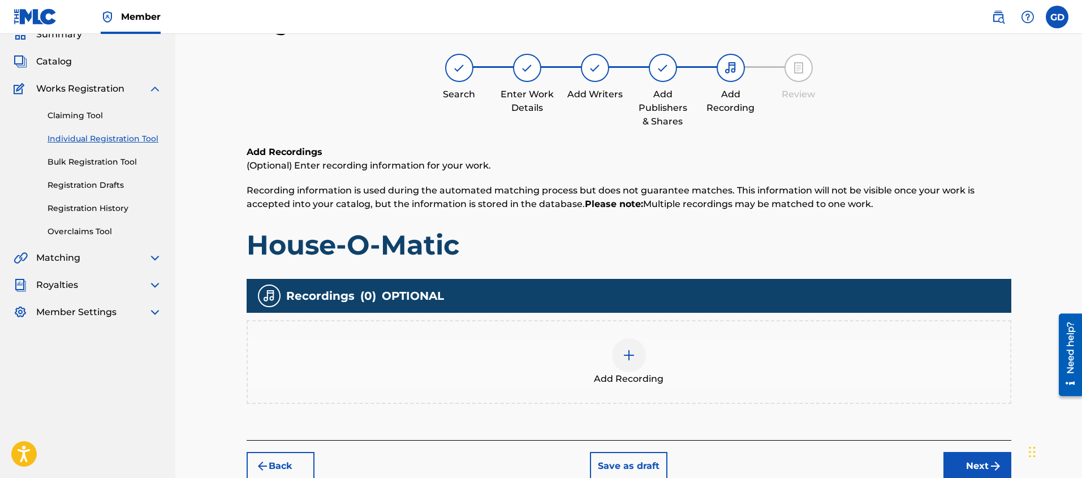
click at [619, 351] on div at bounding box center [629, 355] width 34 height 34
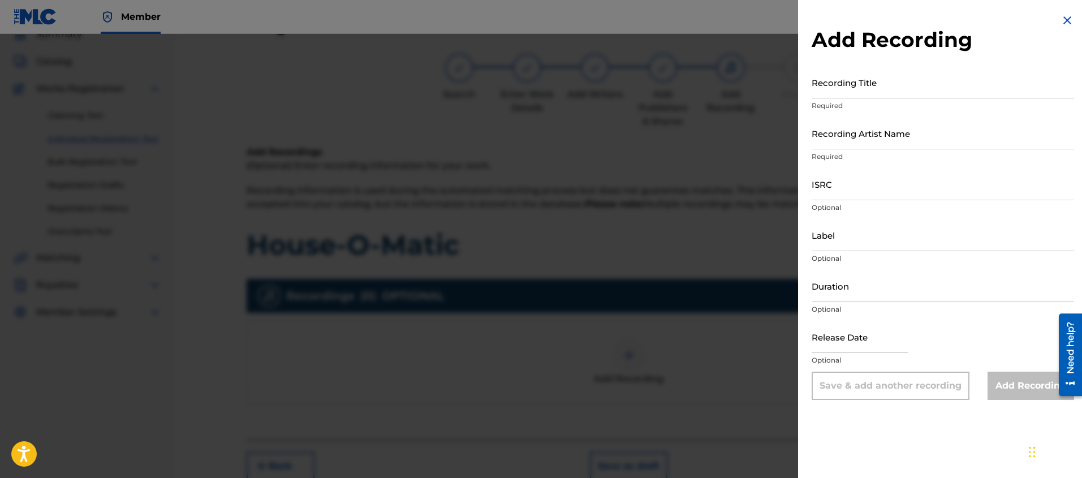
click at [865, 93] on input "Recording Title" at bounding box center [943, 82] width 262 height 32
click at [873, 147] on input "Recording Artist Name" at bounding box center [943, 133] width 262 height 32
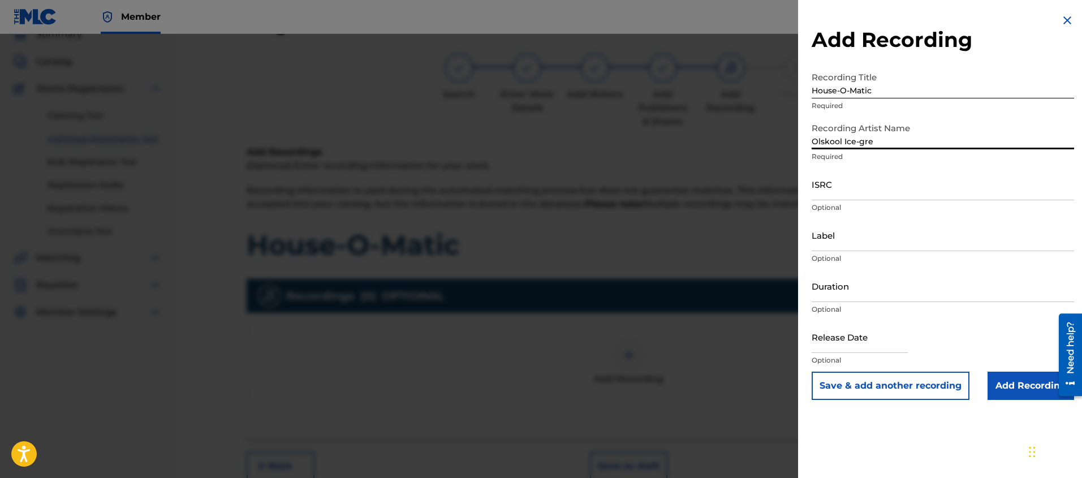
click at [860, 143] on input "Olskool Ice-gre" at bounding box center [943, 133] width 262 height 32
click at [876, 416] on div "Add Recording Recording Title House-O-Matic Required Recording Artist Name Olsk…" at bounding box center [943, 239] width 290 height 478
click at [1022, 383] on input "Add Recording" at bounding box center [1031, 386] width 87 height 28
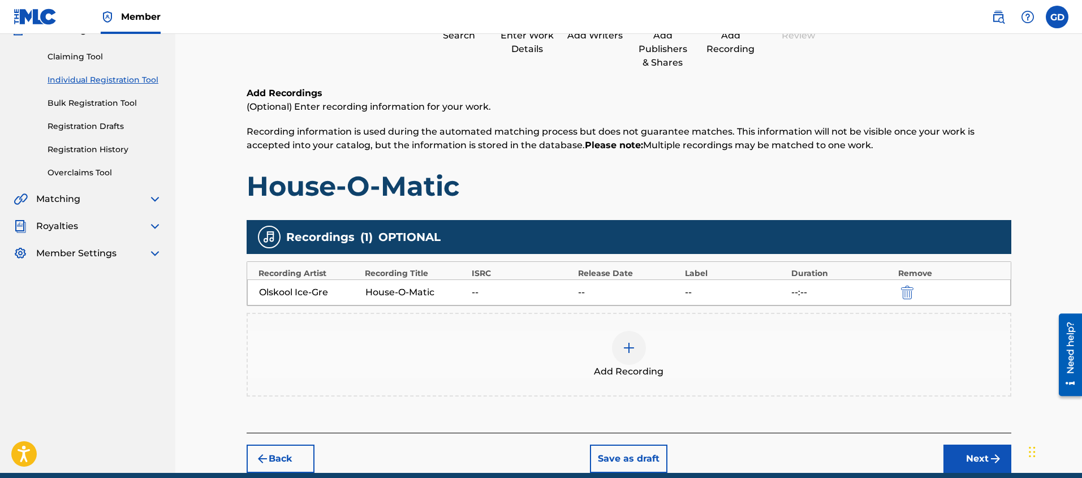
scroll to position [159, 0]
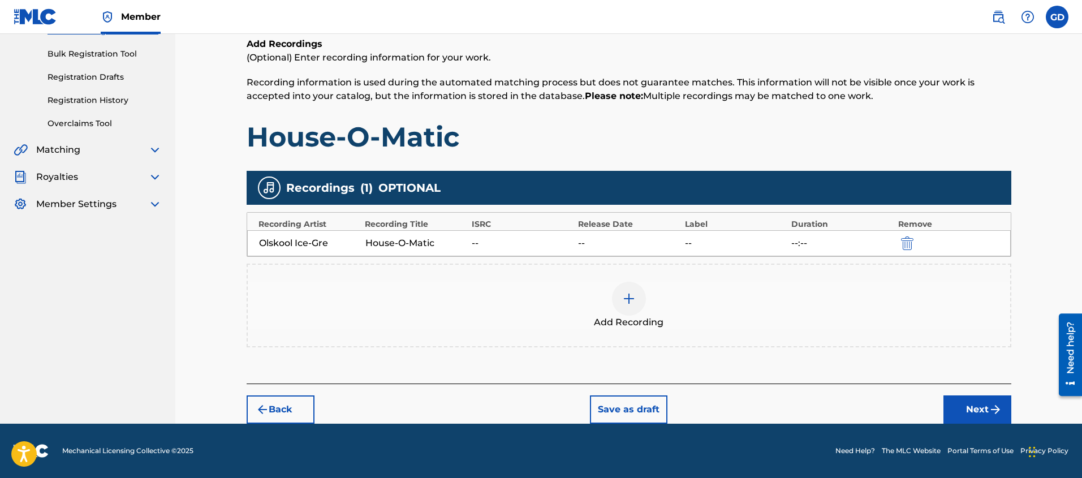
click at [976, 413] on button "Next" at bounding box center [977, 409] width 68 height 28
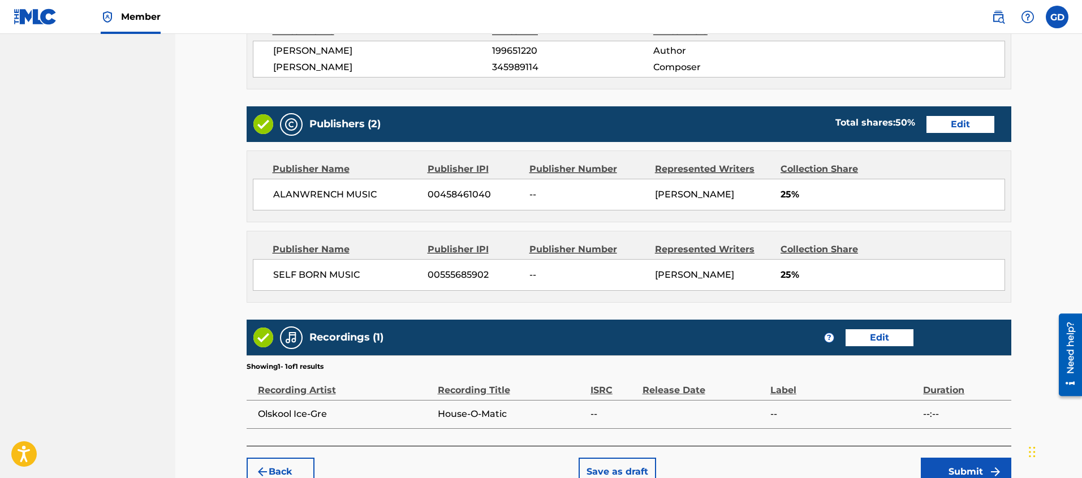
scroll to position [565, 0]
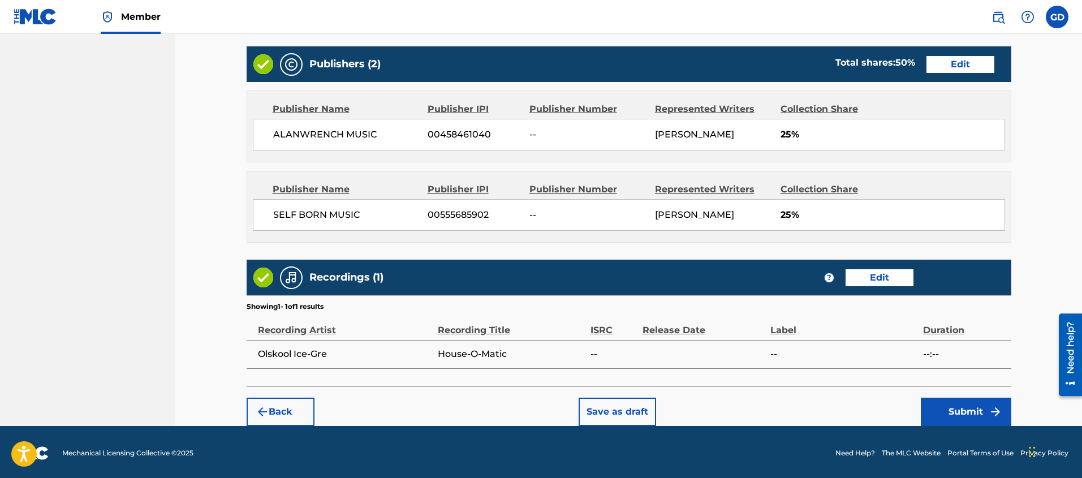
click at [948, 414] on button "Submit" at bounding box center [966, 412] width 90 height 28
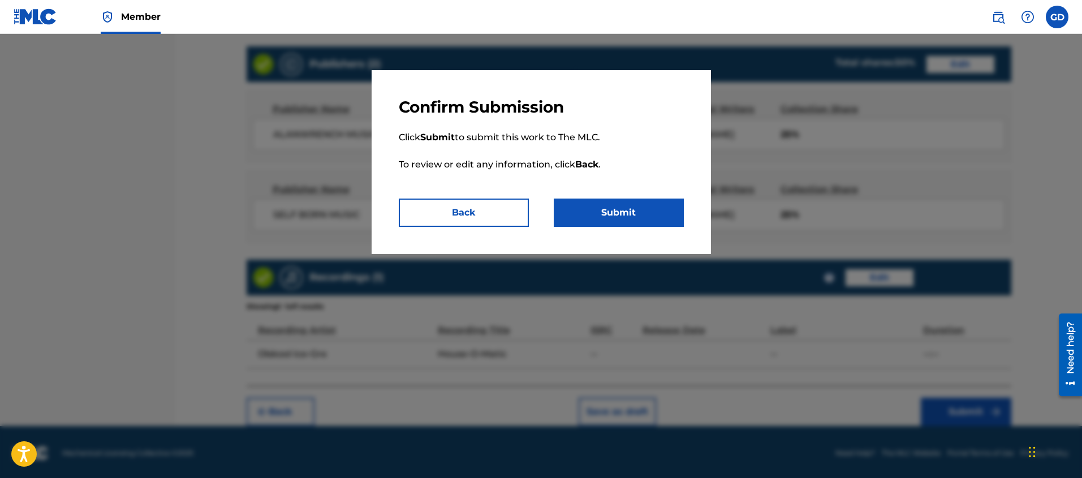
click at [616, 209] on button "Submit" at bounding box center [619, 213] width 130 height 28
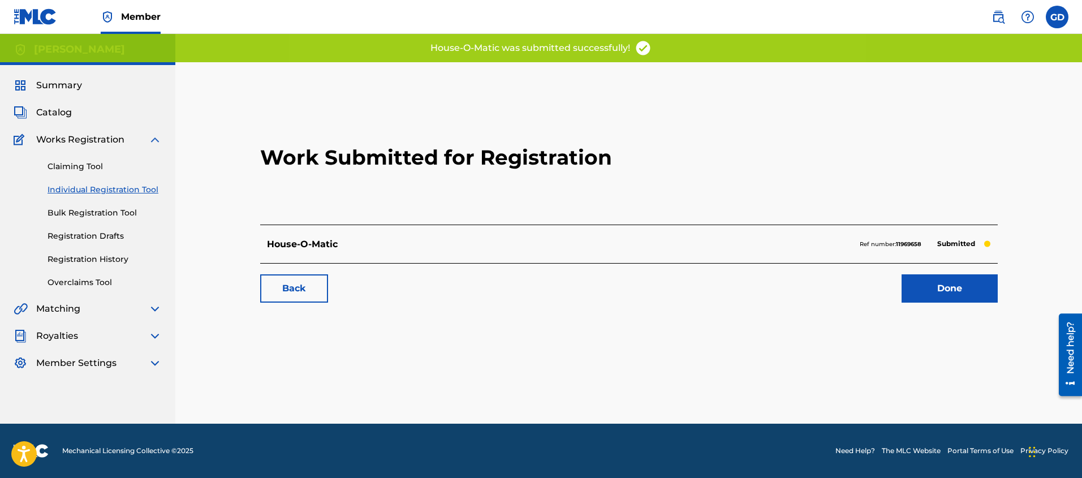
click at [976, 291] on link "Done" at bounding box center [950, 288] width 96 height 28
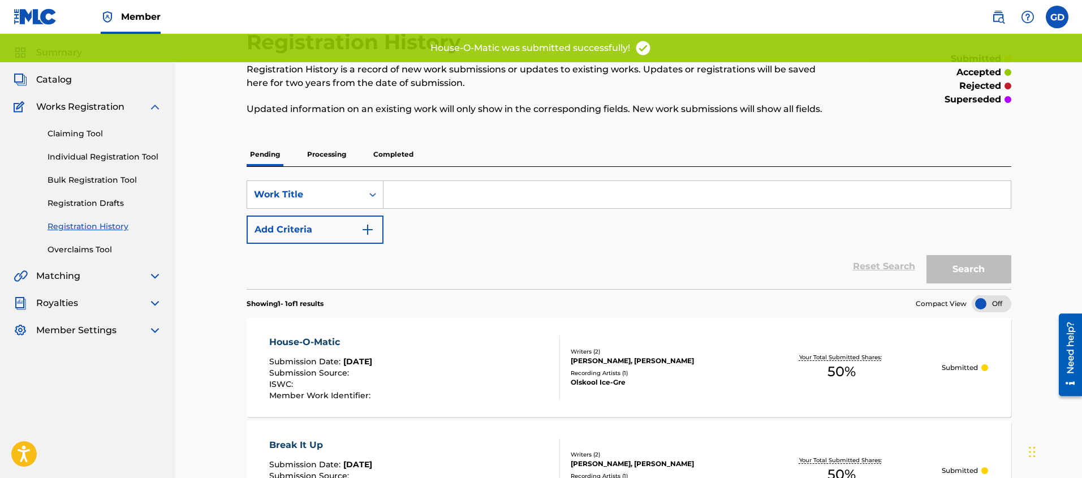
scroll to position [57, 0]
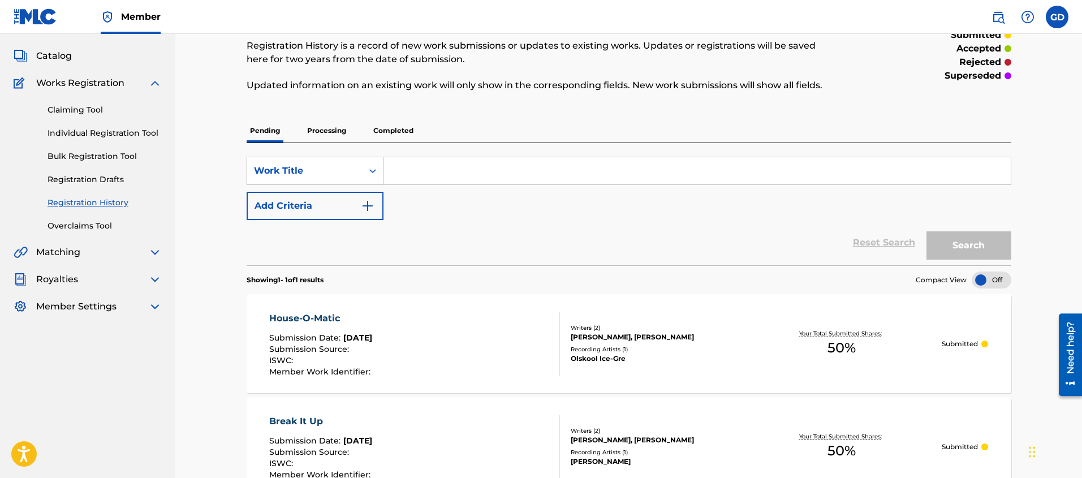
click at [96, 132] on link "Individual Registration Tool" at bounding box center [105, 133] width 114 height 12
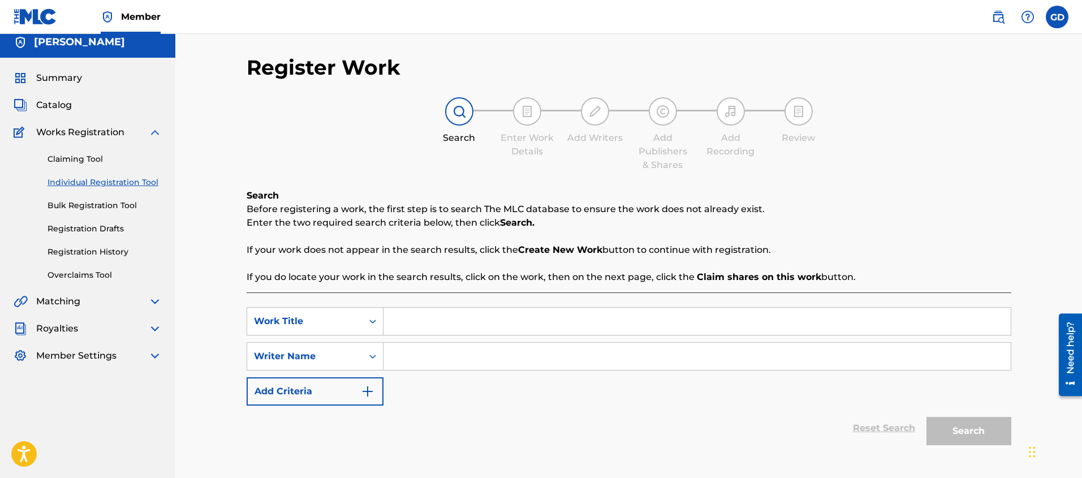
scroll to position [1, 0]
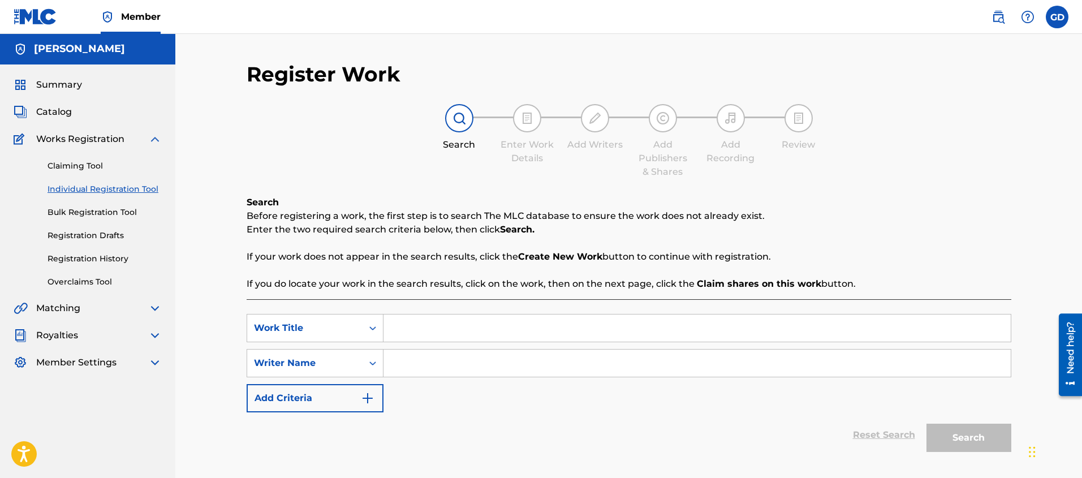
click at [57, 84] on span "Summary" at bounding box center [59, 85] width 46 height 14
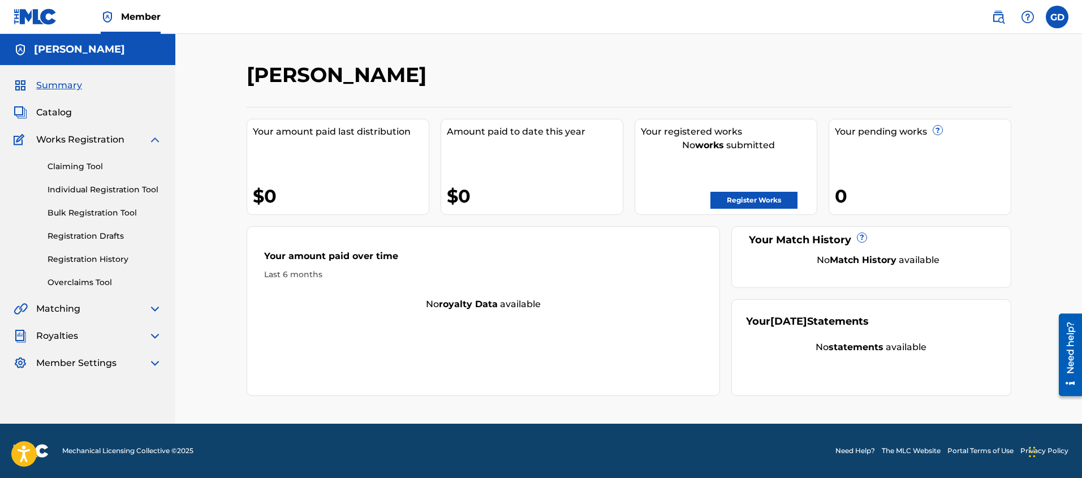
click at [98, 193] on link "Individual Registration Tool" at bounding box center [105, 190] width 114 height 12
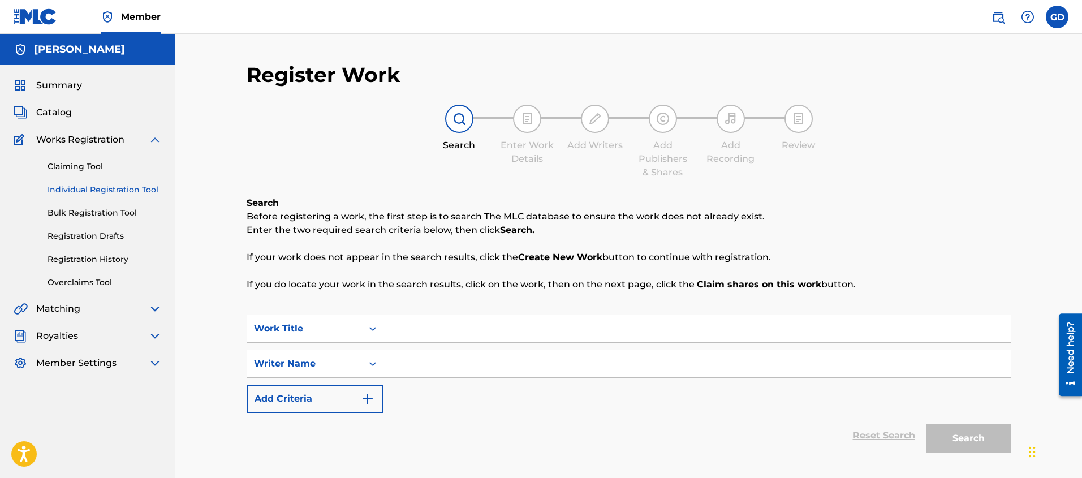
click at [62, 83] on span "Summary" at bounding box center [59, 86] width 46 height 14
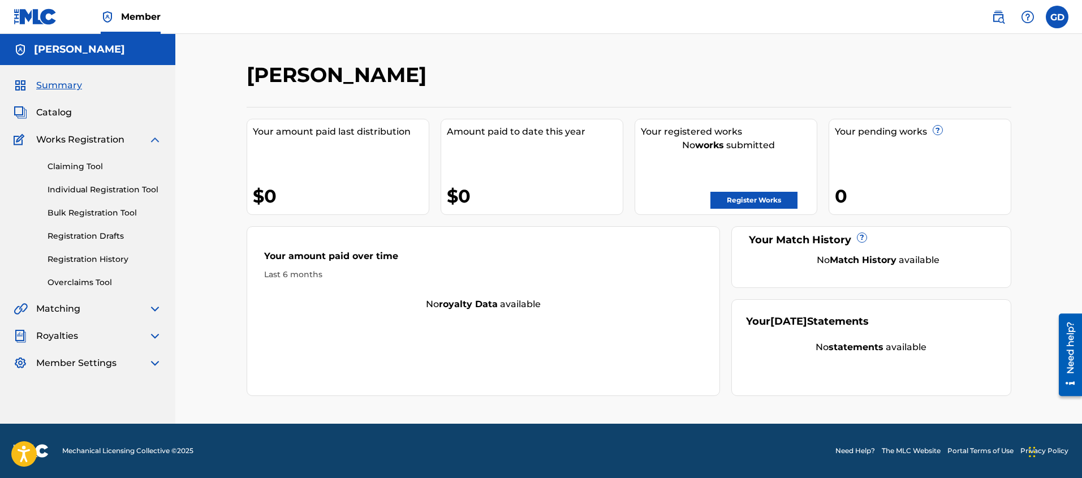
click at [714, 204] on link "Register Works" at bounding box center [753, 200] width 87 height 17
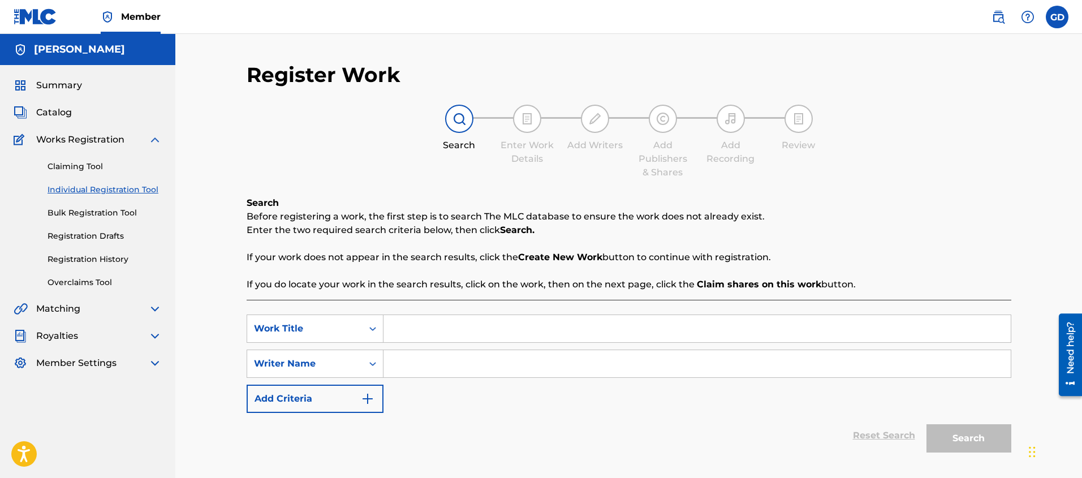
click at [96, 259] on link "Registration History" at bounding box center [105, 259] width 114 height 12
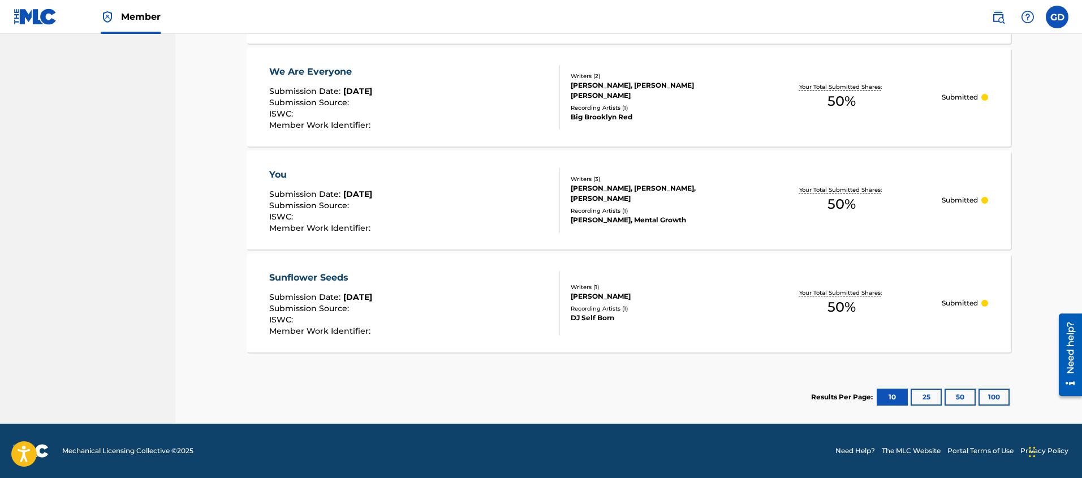
scroll to position [1017, 0]
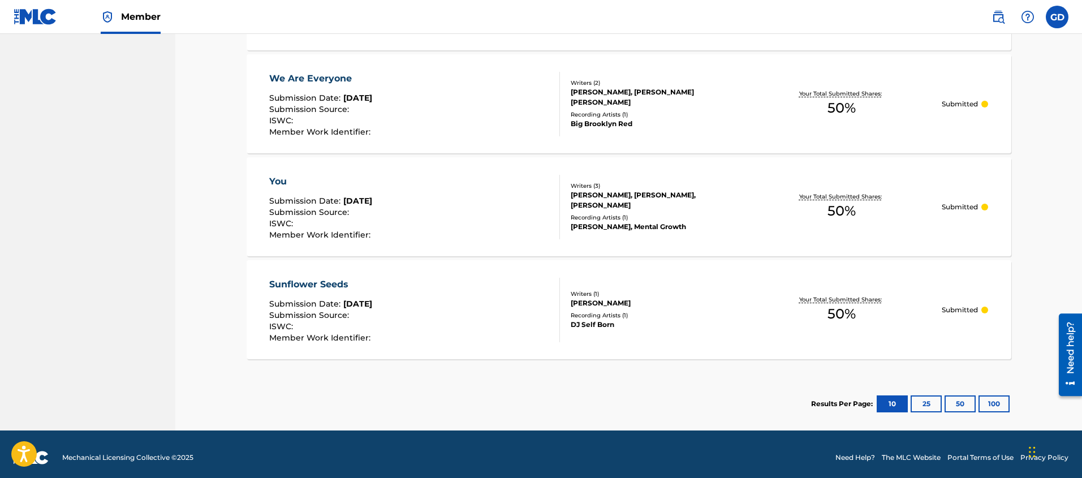
click at [918, 408] on button "25" at bounding box center [926, 403] width 31 height 17
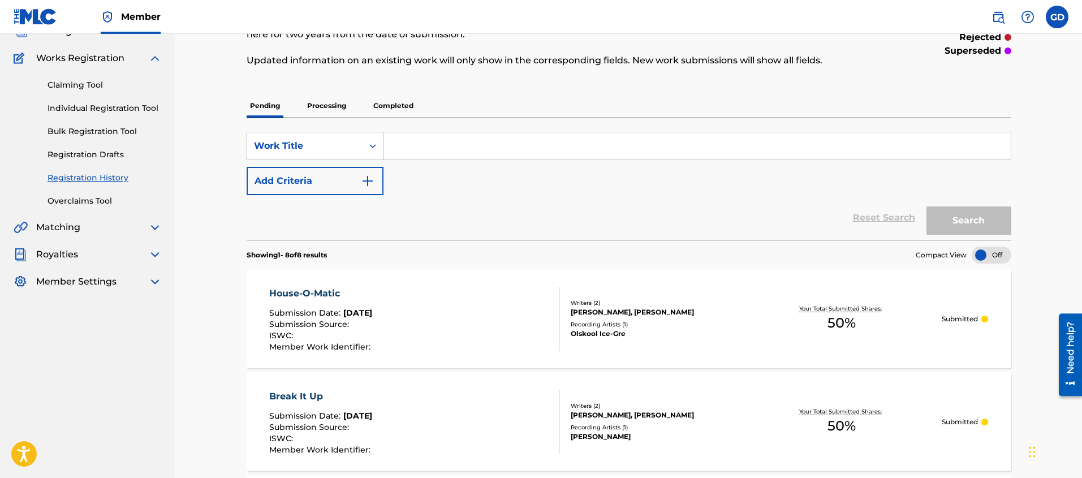
scroll to position [0, 0]
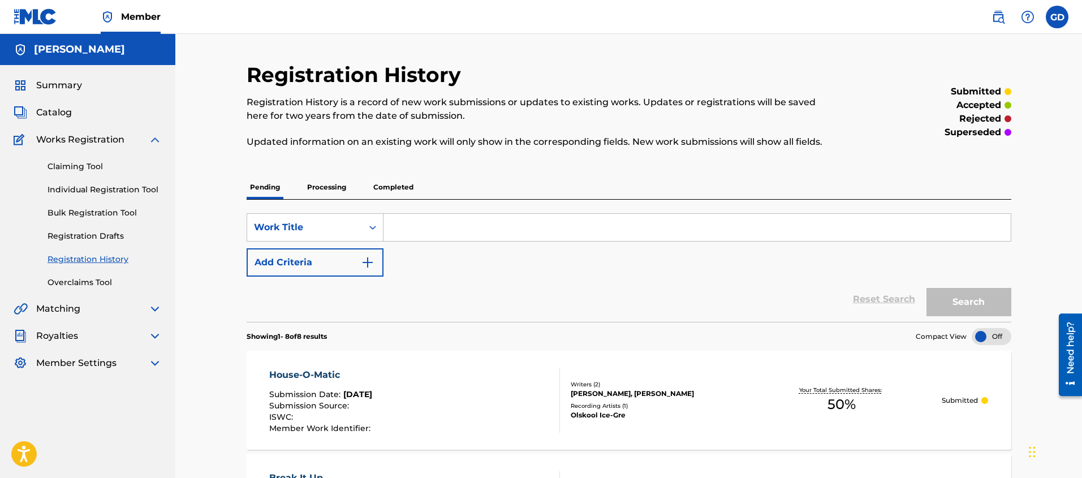
click at [344, 187] on p "Processing" at bounding box center [327, 187] width 46 height 24
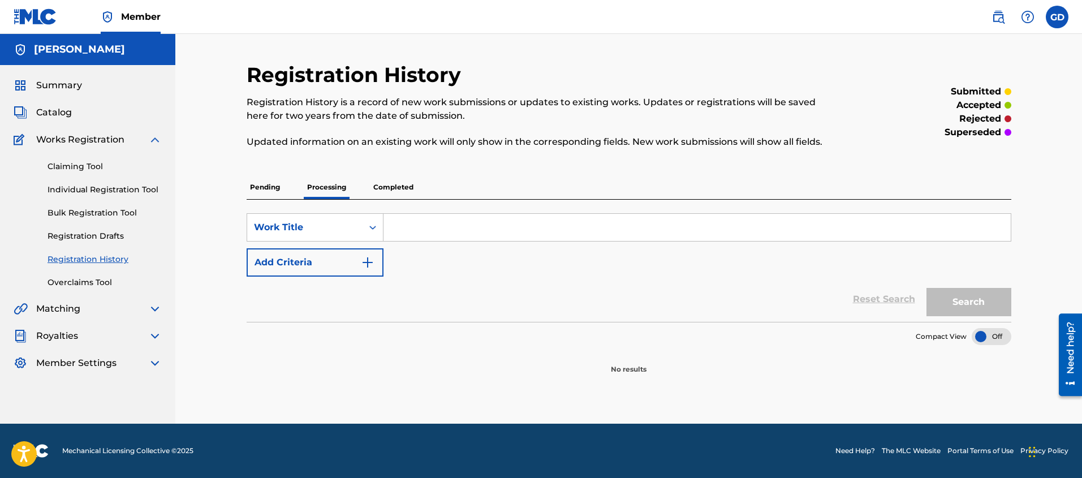
click at [380, 183] on p "Completed" at bounding box center [393, 187] width 47 height 24
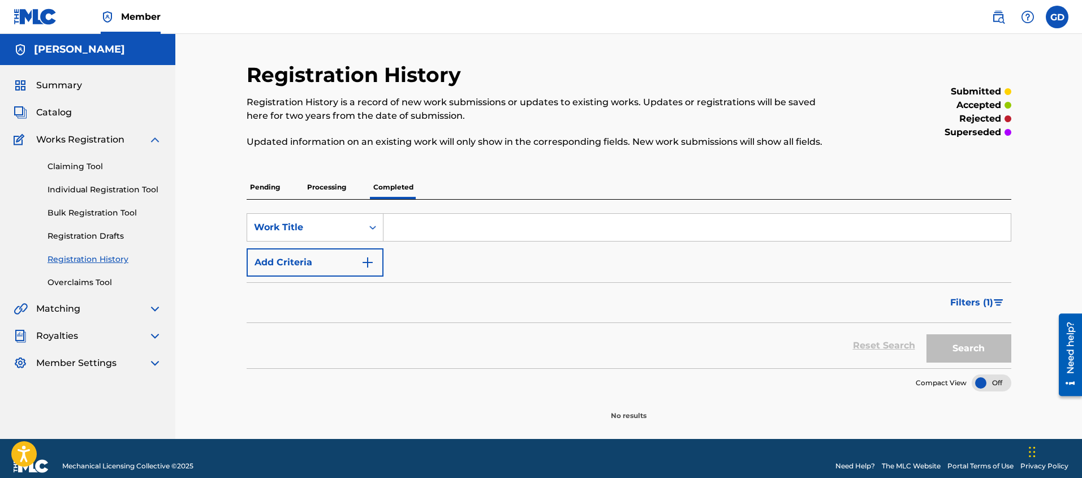
click at [254, 183] on p "Pending" at bounding box center [265, 187] width 37 height 24
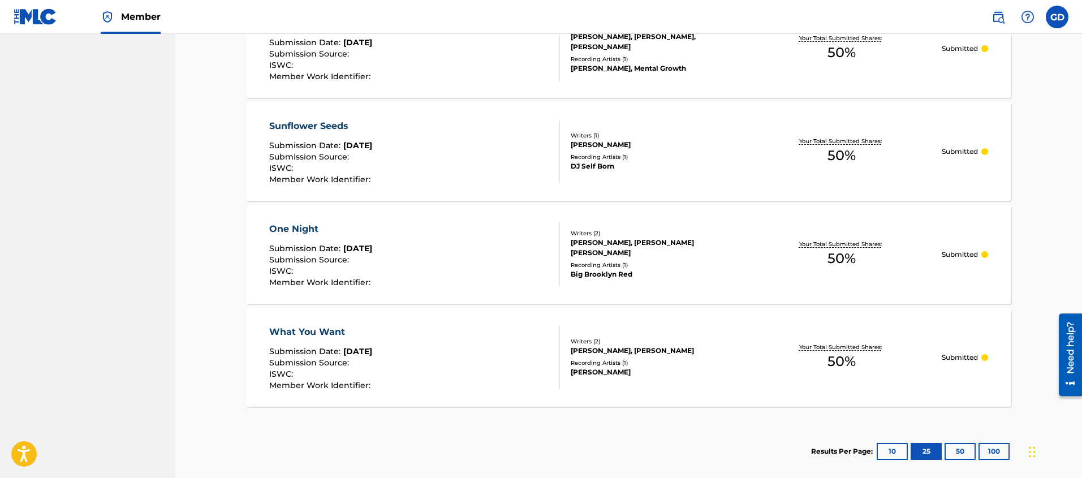
scroll to position [1230, 0]
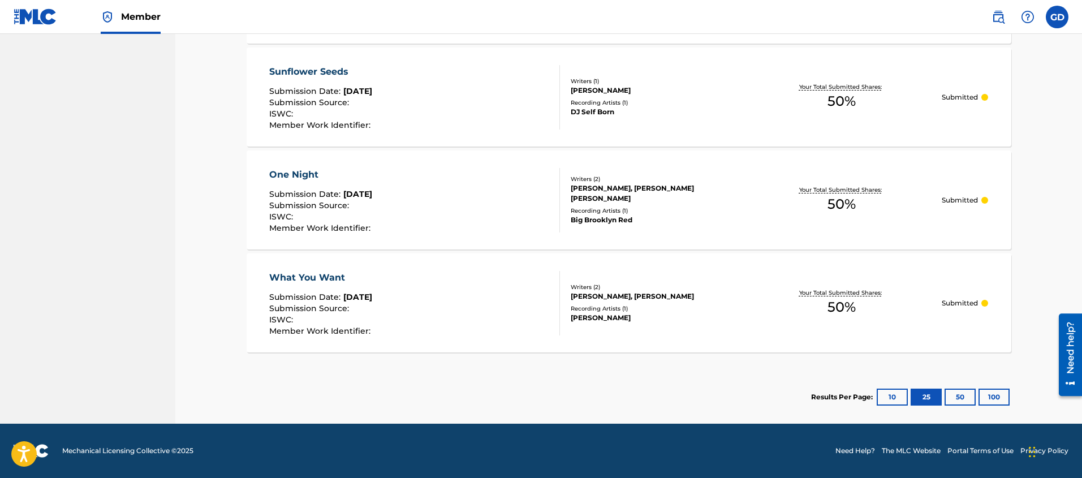
click at [961, 399] on button "50" at bounding box center [960, 397] width 31 height 17
click at [886, 400] on button "10" at bounding box center [892, 397] width 31 height 17
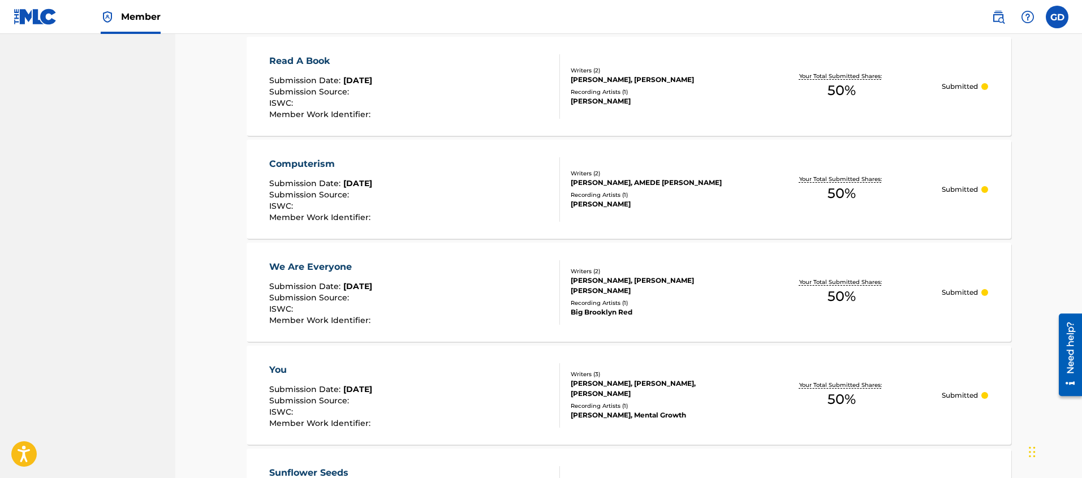
scroll to position [1024, 0]
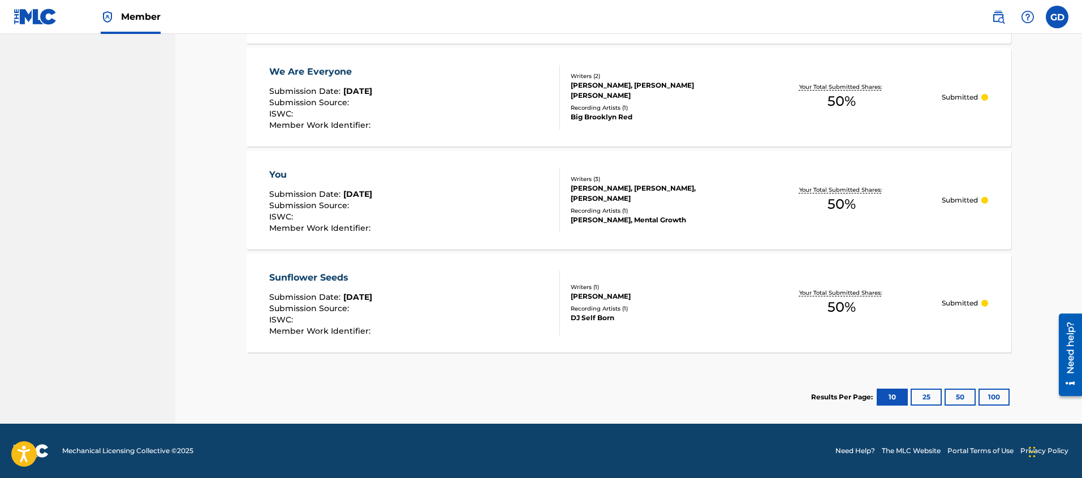
click at [933, 401] on button "25" at bounding box center [926, 397] width 31 height 17
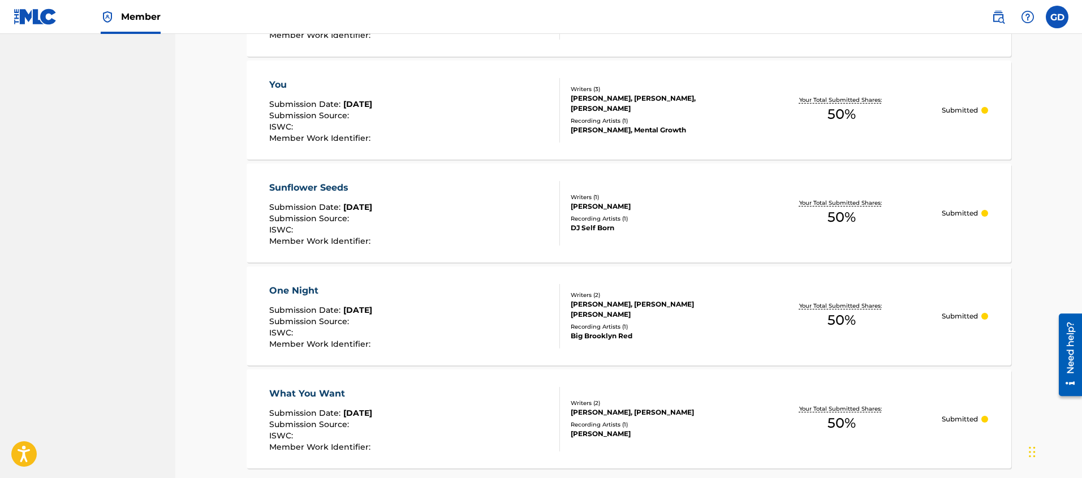
scroll to position [1230, 0]
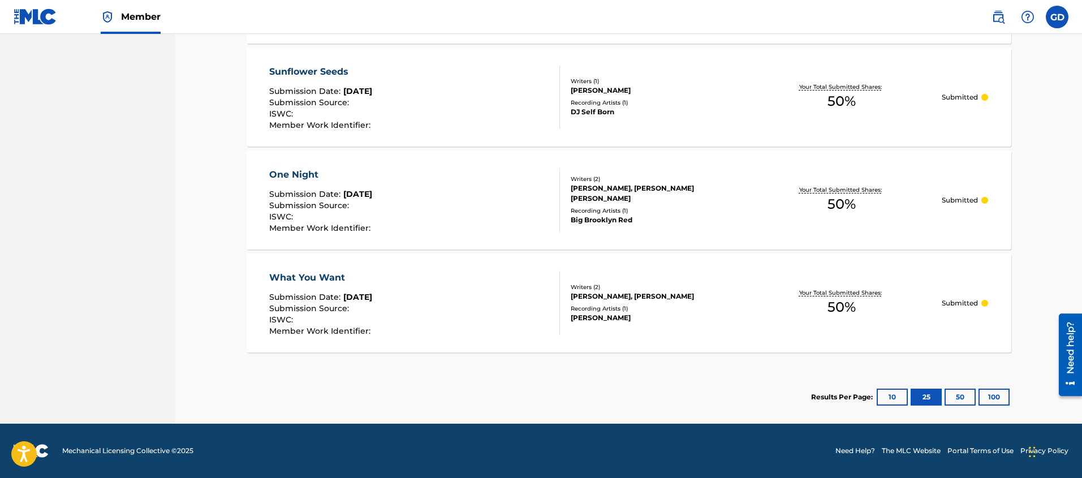
click at [954, 398] on button "50" at bounding box center [960, 397] width 31 height 17
click at [990, 387] on div "Results Per Page: 10 25 50 100" at bounding box center [911, 396] width 200 height 53
click at [991, 391] on button "100" at bounding box center [993, 397] width 31 height 17
click at [934, 403] on button "25" at bounding box center [926, 397] width 31 height 17
click at [885, 399] on button "10" at bounding box center [892, 397] width 31 height 17
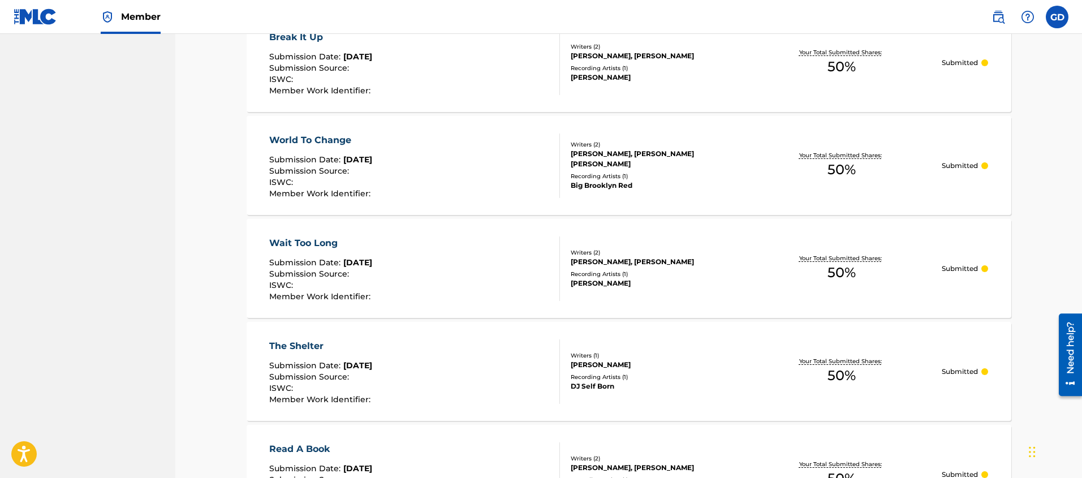
scroll to position [0, 0]
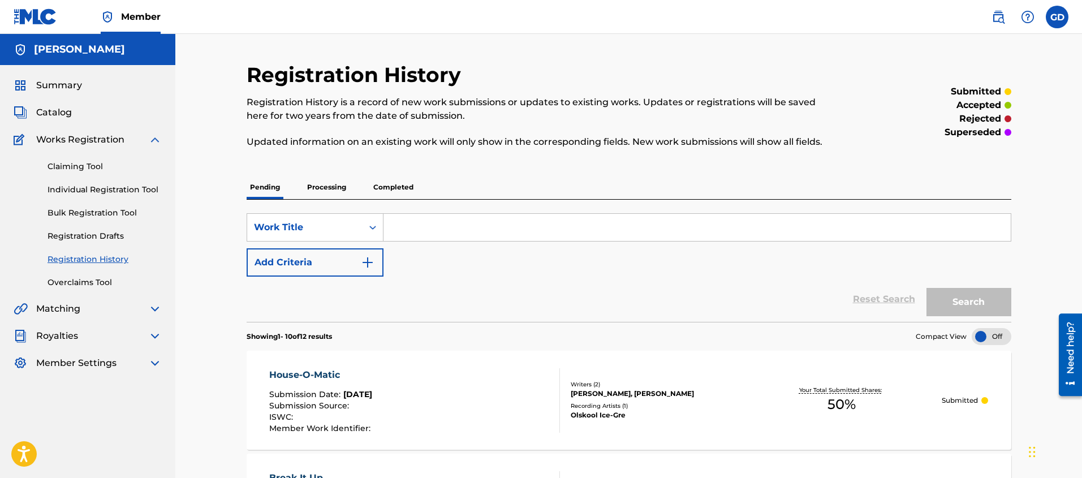
click at [42, 114] on span "Catalog" at bounding box center [54, 113] width 36 height 14
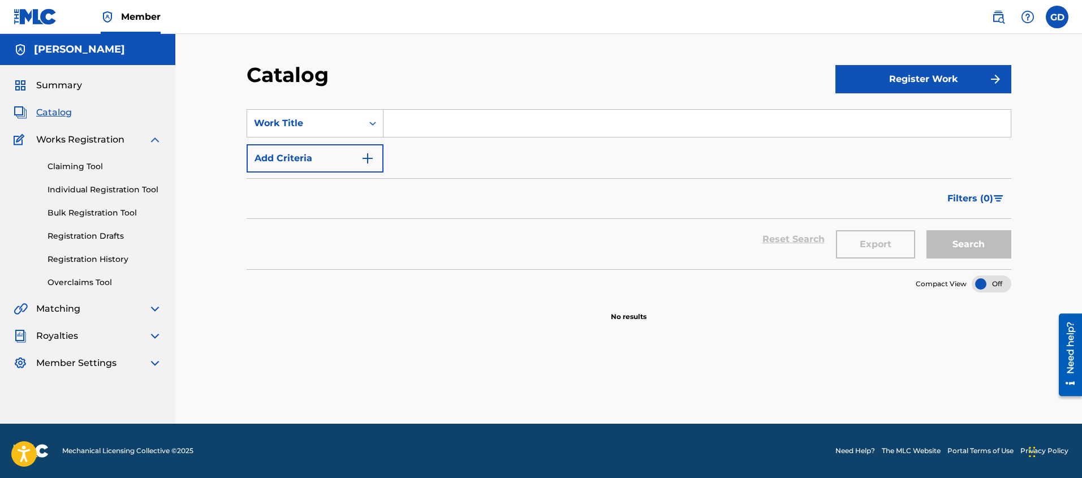
click at [56, 81] on span "Summary" at bounding box center [59, 86] width 46 height 14
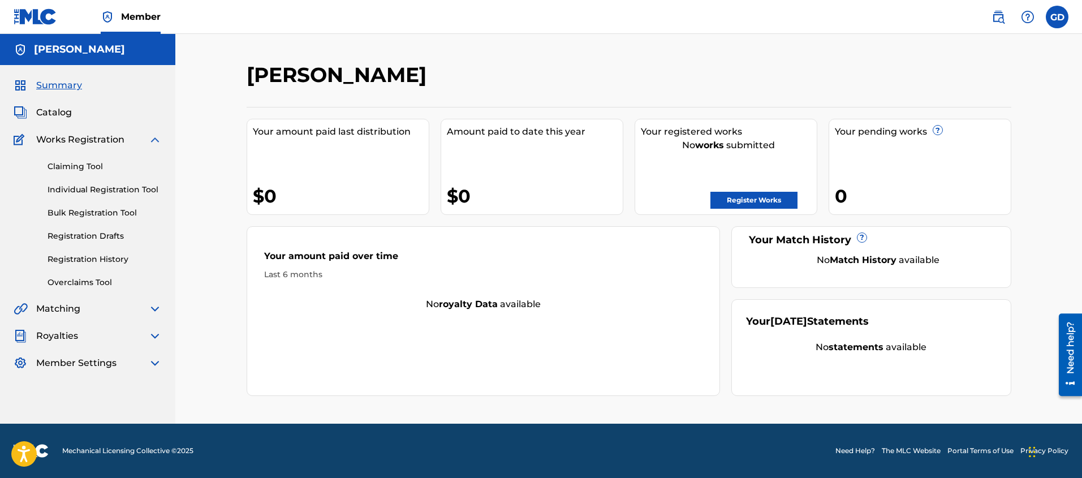
click at [86, 141] on span "Works Registration" at bounding box center [80, 140] width 88 height 14
click at [153, 142] on img at bounding box center [155, 140] width 14 height 14
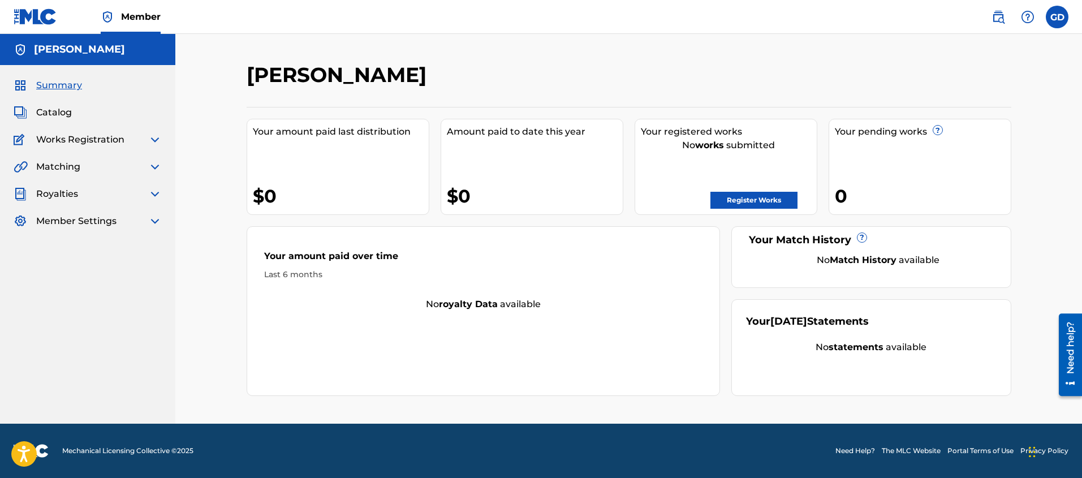
click at [61, 89] on span "Summary" at bounding box center [59, 86] width 46 height 14
click at [62, 117] on span "Catalog" at bounding box center [54, 113] width 36 height 14
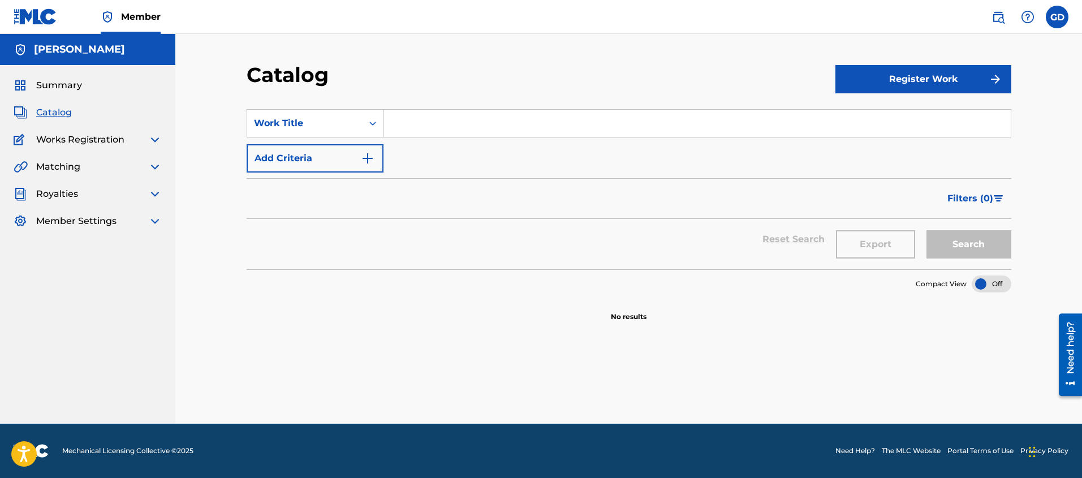
click at [65, 87] on span "Summary" at bounding box center [59, 86] width 46 height 14
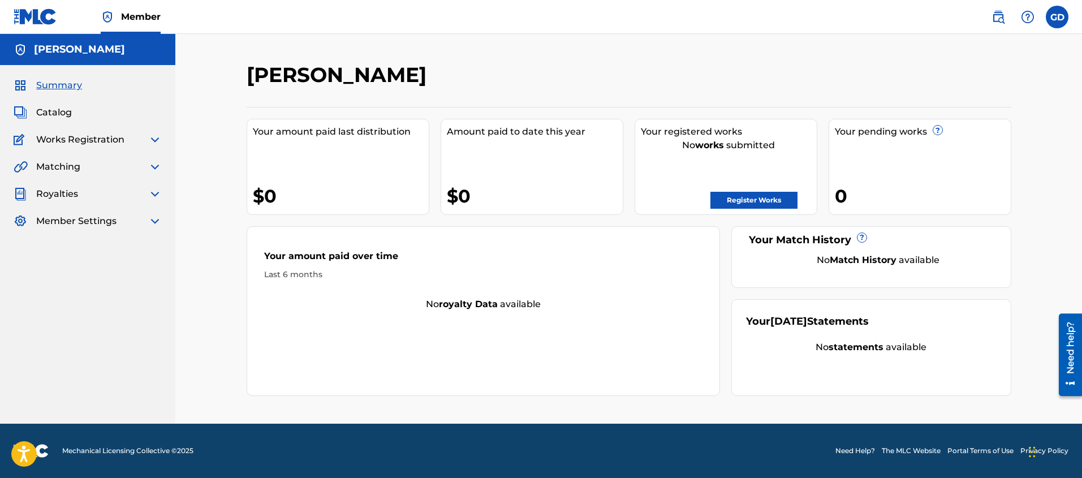
click at [210, 135] on div "[PERSON_NAME] Your amount paid last distribution $0 Amount paid to date this ye…" at bounding box center [628, 229] width 907 height 390
